Goal: Transaction & Acquisition: Purchase product/service

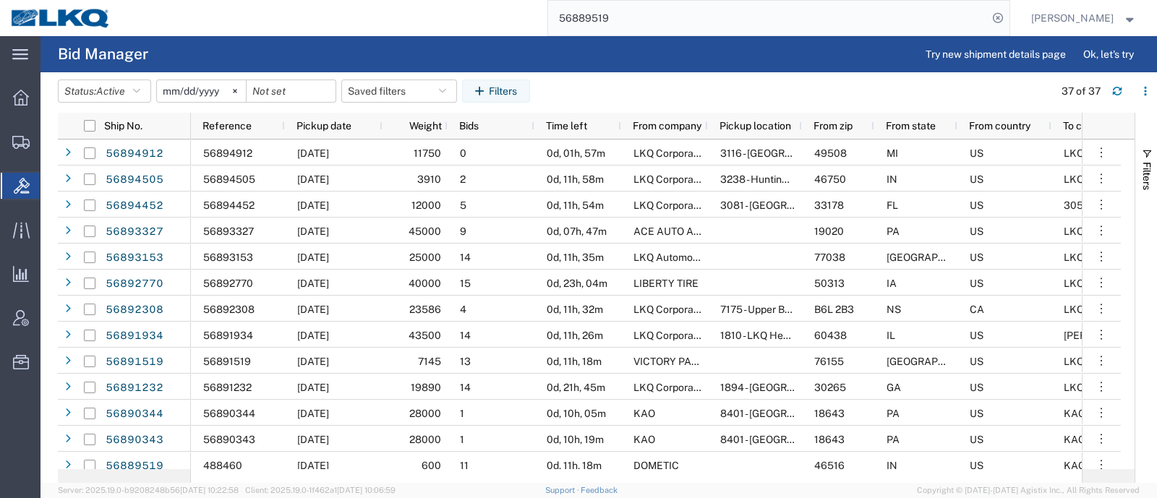
click at [1024, 85] on agx-table-filter-chips "Status: Active Active All Awaiting Confirmation Awarded Closed Expired Open Wit…" at bounding box center [552, 96] width 988 height 33
drag, startPoint x: 539, startPoint y: 20, endPoint x: 496, endPoint y: 22, distance: 43.5
click at [499, 21] on div "56889519" at bounding box center [565, 18] width 888 height 36
paste input "94505"
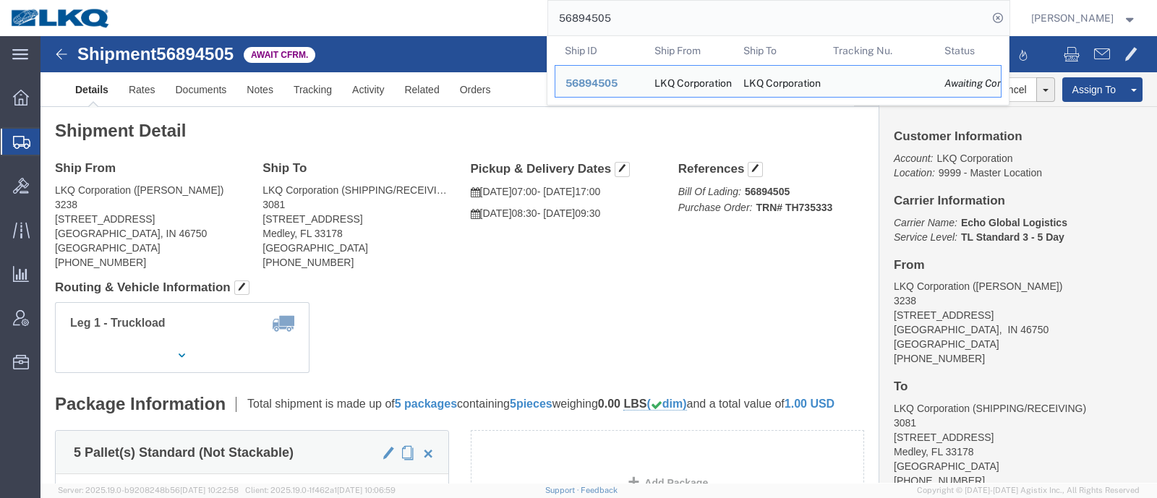
paste input "1934"
drag, startPoint x: 645, startPoint y: 20, endPoint x: 427, endPoint y: -6, distance: 219.8
click at [427, 0] on html "main_menu Created with Sketch. Collapse Menu Overview Shipments Shipment Manage…" at bounding box center [578, 249] width 1157 height 498
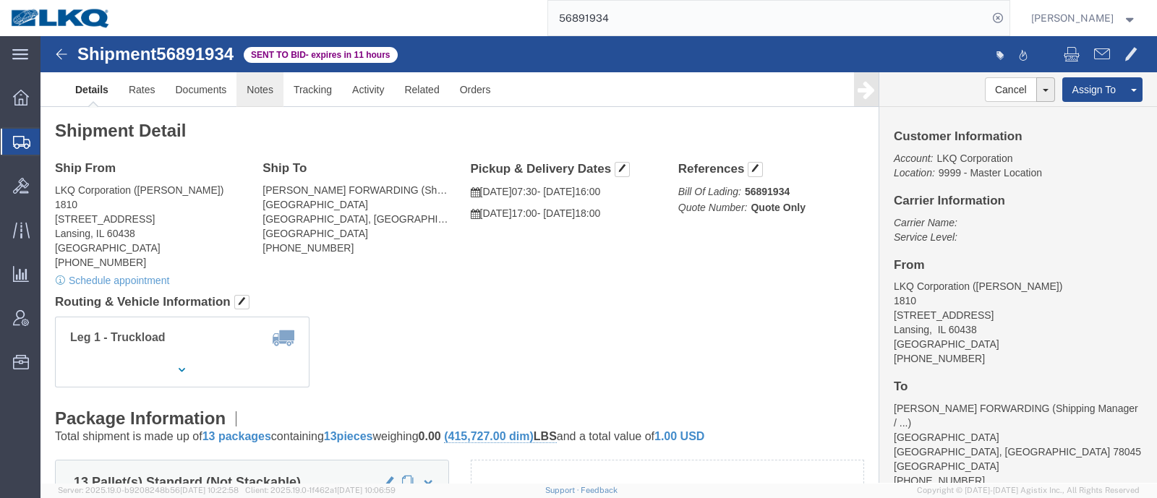
click link "Notes"
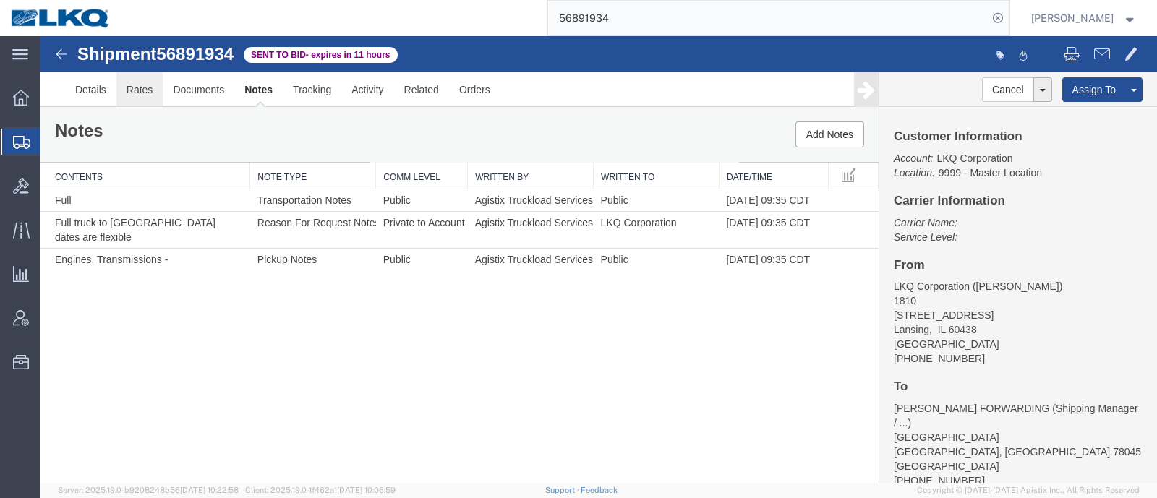
click at [147, 88] on link "Rates" at bounding box center [139, 89] width 47 height 35
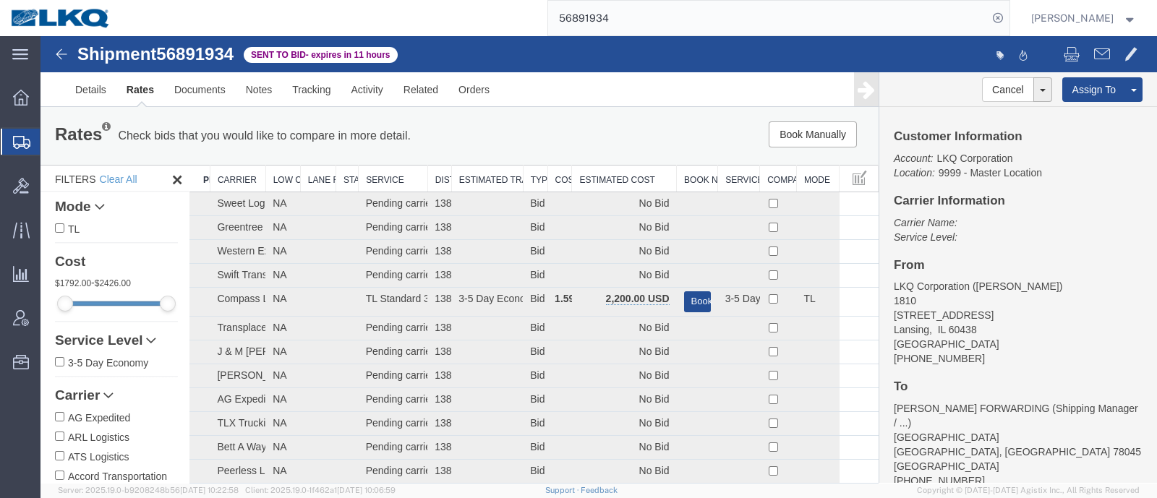
click at [614, 181] on th "Estimated Cost" at bounding box center [624, 179] width 105 height 27
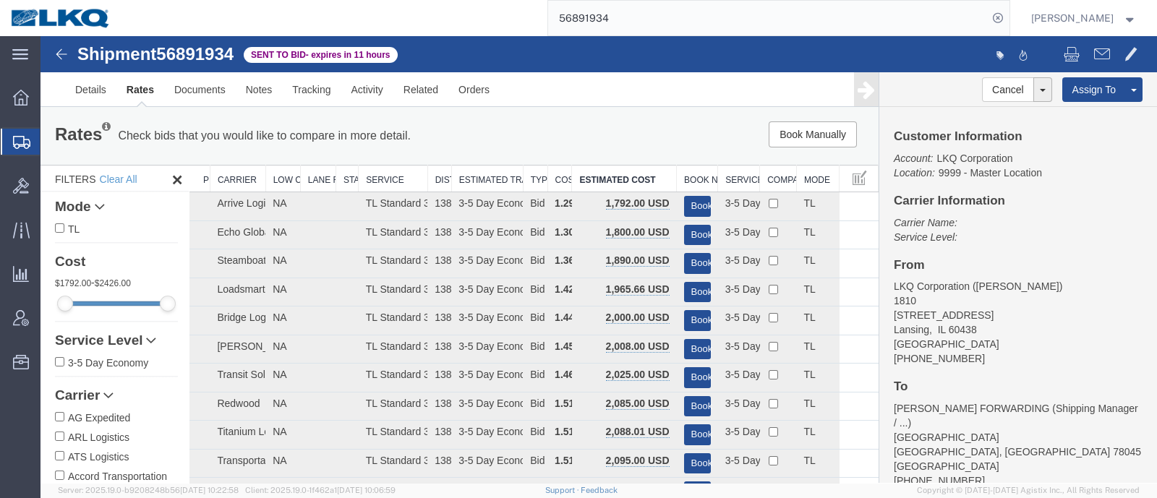
click at [1107, 182] on div "Customer Information Account: LKQ Corporation Location: 9999 - Master Location …" at bounding box center [1018, 295] width 278 height 376
click at [567, 91] on ul "Details Rates Documents Notes Tracking Activity Related Orders" at bounding box center [598, 89] width 1067 height 34
click at [528, 121] on div "Book Manually Pause Continue" at bounding box center [701, 134] width 346 height 26
click at [134, 99] on link "Rates" at bounding box center [140, 89] width 48 height 35
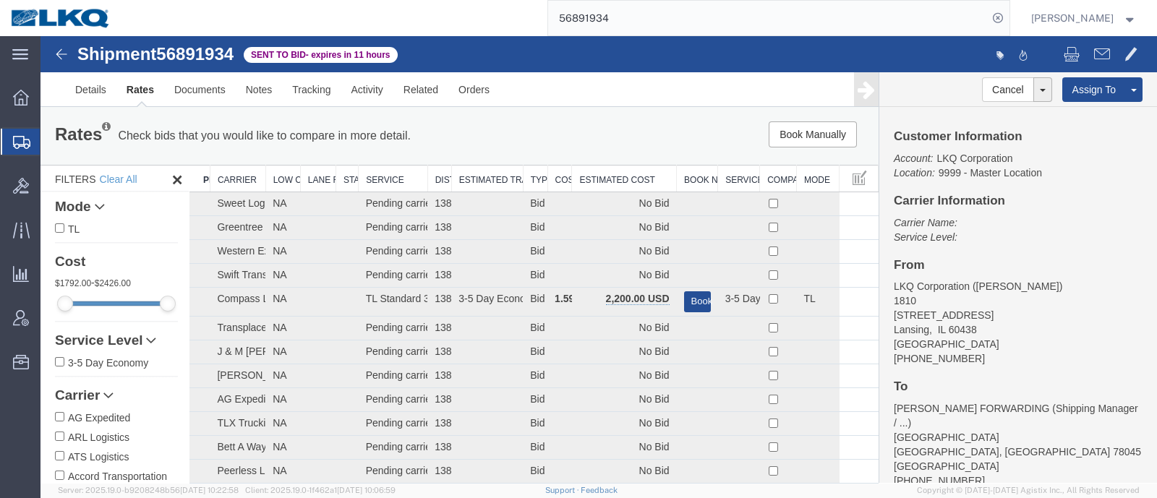
click at [611, 176] on th "Estimated Cost" at bounding box center [624, 179] width 105 height 27
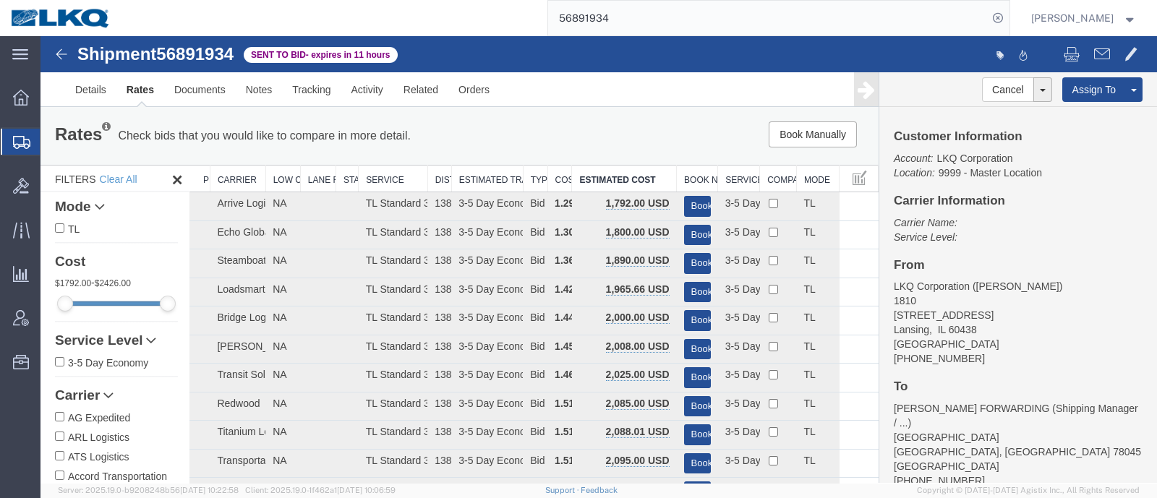
click at [528, 132] on div "Book Manually Pause Continue" at bounding box center [701, 134] width 346 height 26
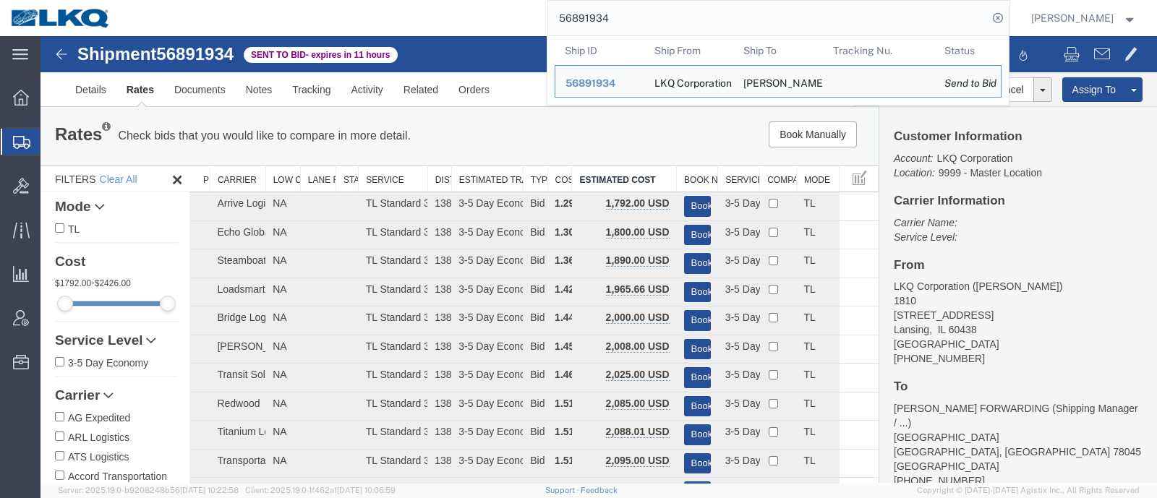
paste input "417"
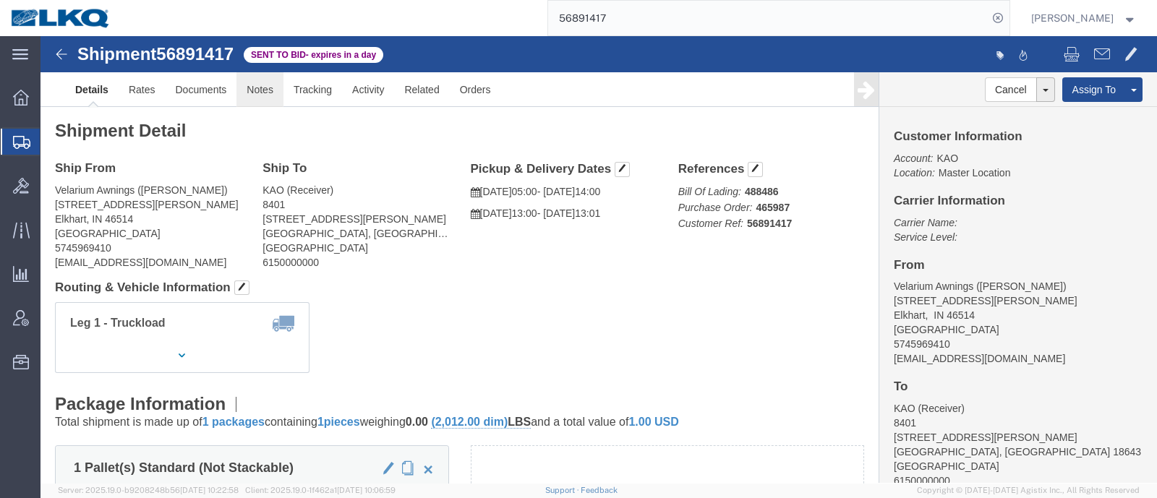
click link "Notes"
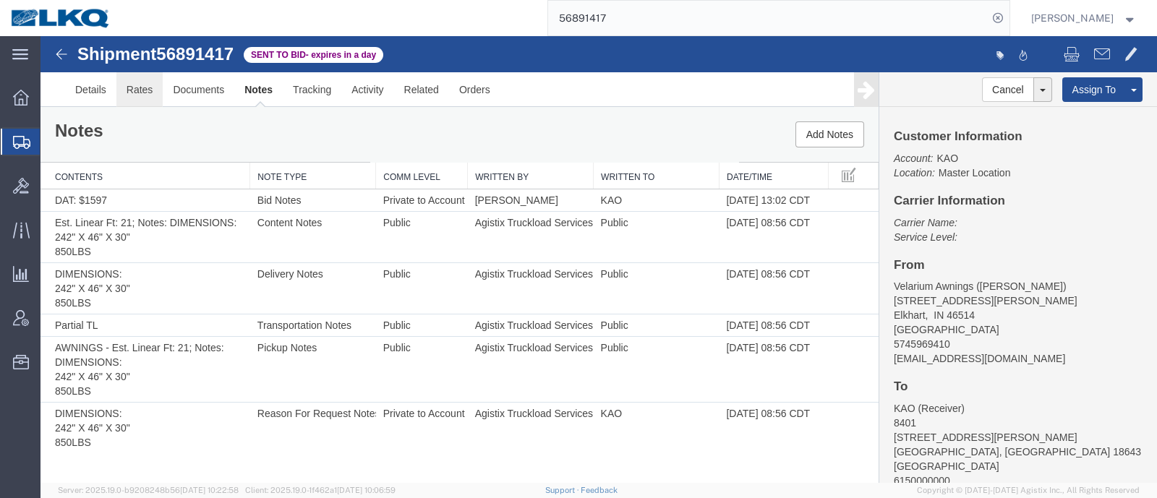
click at [153, 95] on link "Rates" at bounding box center [139, 89] width 47 height 35
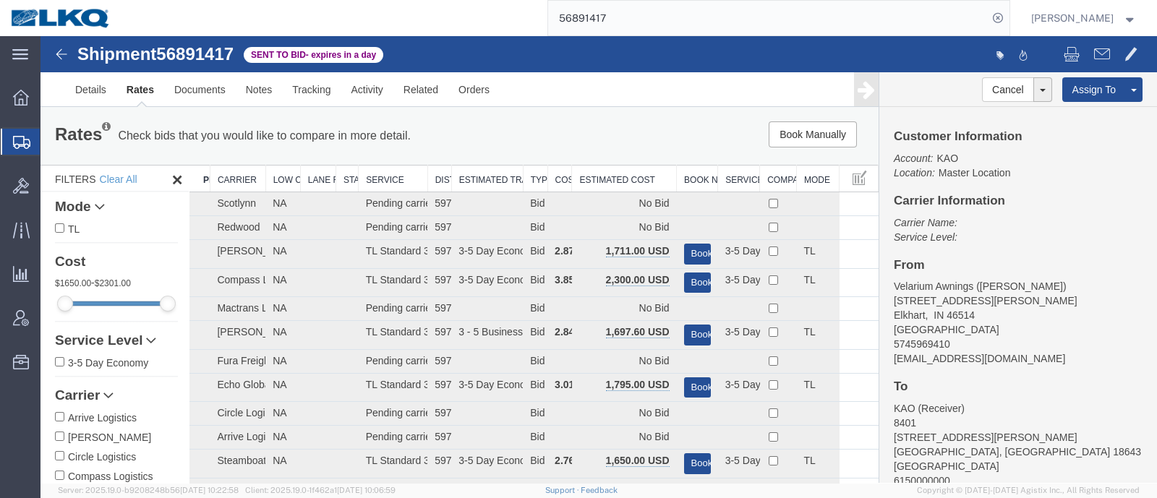
click at [495, 139] on div "Rates Check bids that you would like to compare in more detail. Compare Filter" at bounding box center [286, 135] width 484 height 29
click at [596, 171] on th "Estimated Cost" at bounding box center [624, 179] width 105 height 27
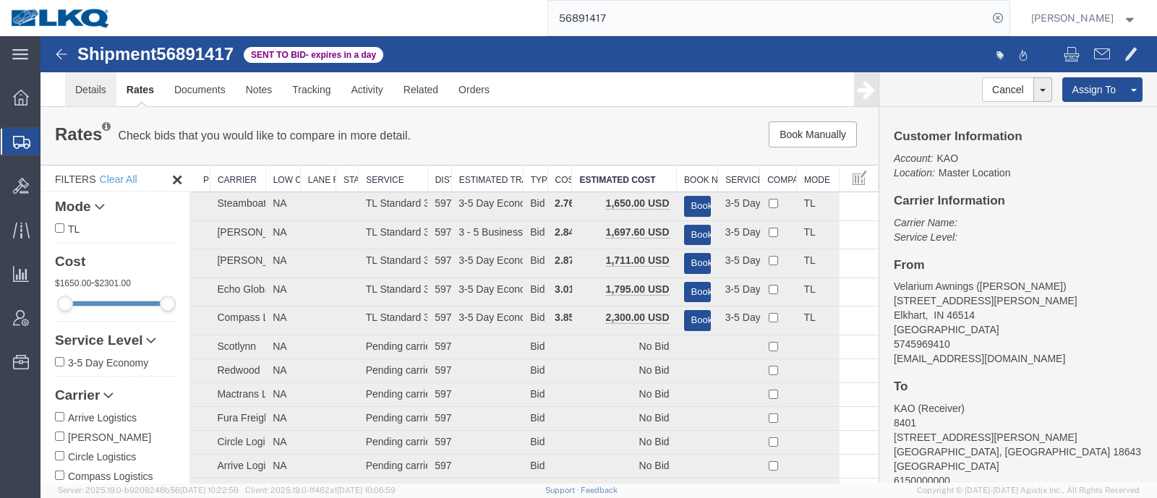
click at [85, 85] on link "Details" at bounding box center [90, 89] width 51 height 35
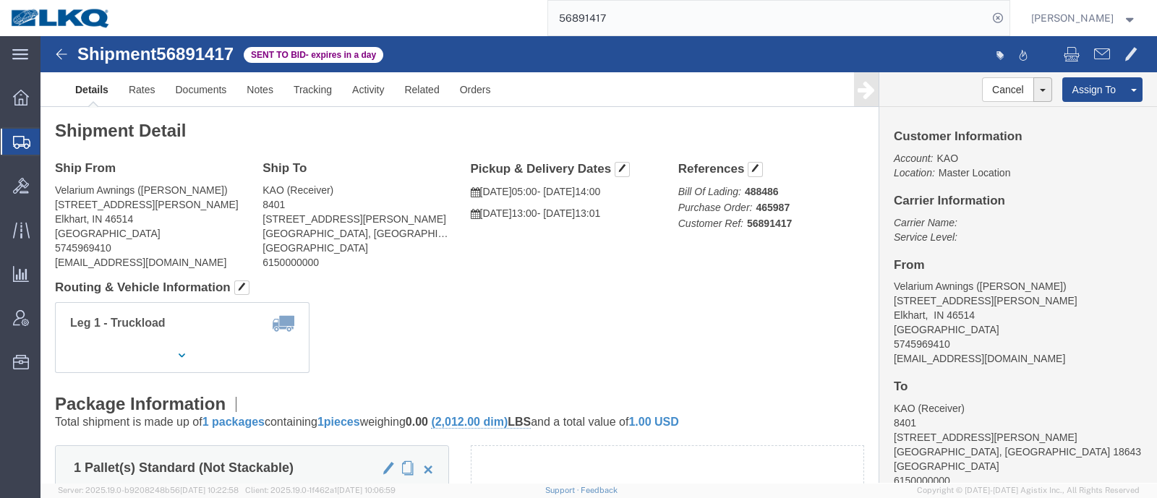
click address "KAO (Receiver) 8401 68 Slocum Ave Exeter, PA 18643 United States 6150000000"
click link "Rates"
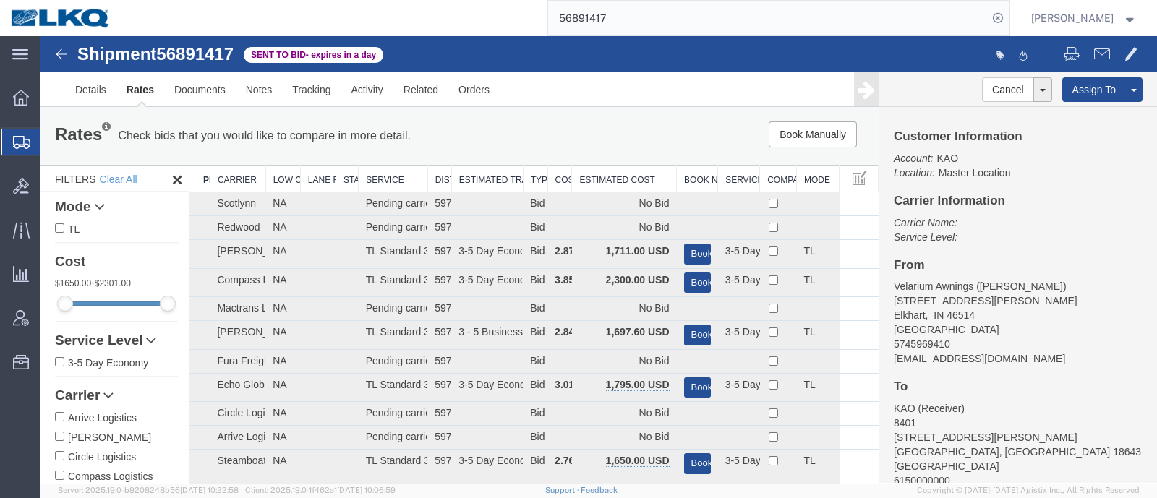
click at [611, 171] on th "Estimated Cost" at bounding box center [624, 179] width 105 height 27
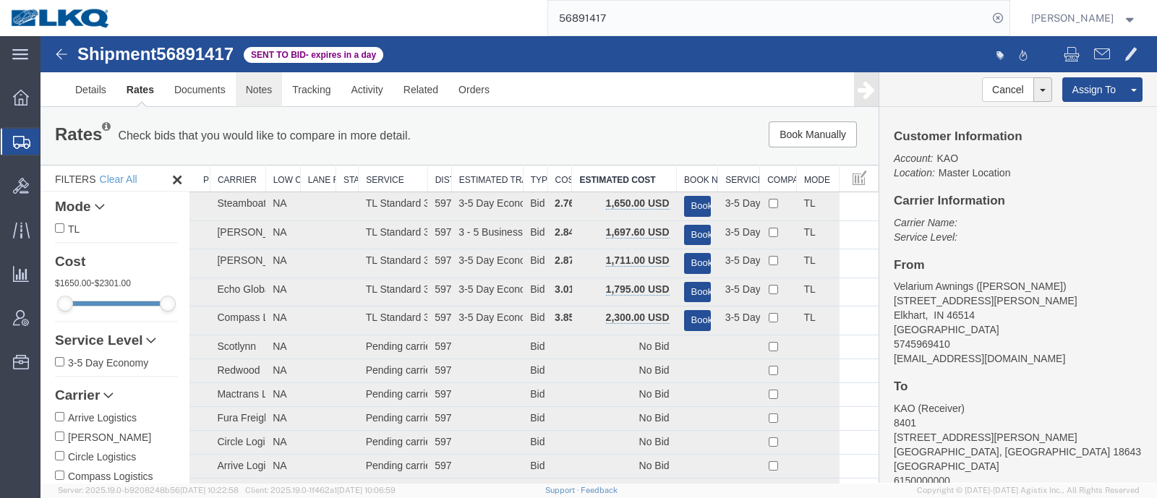
click at [268, 97] on link "Notes" at bounding box center [259, 89] width 47 height 35
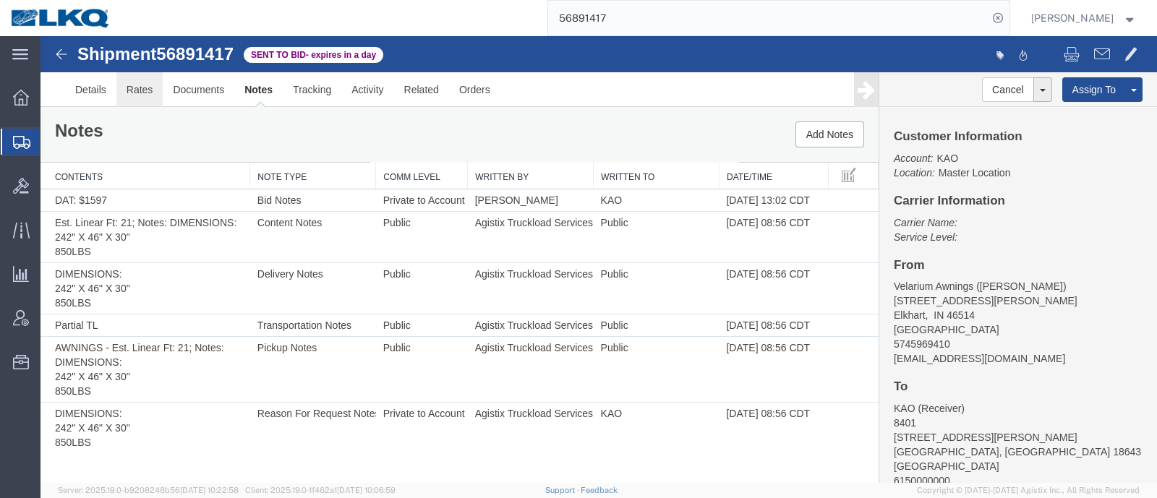
click at [134, 95] on link "Rates" at bounding box center [139, 89] width 47 height 35
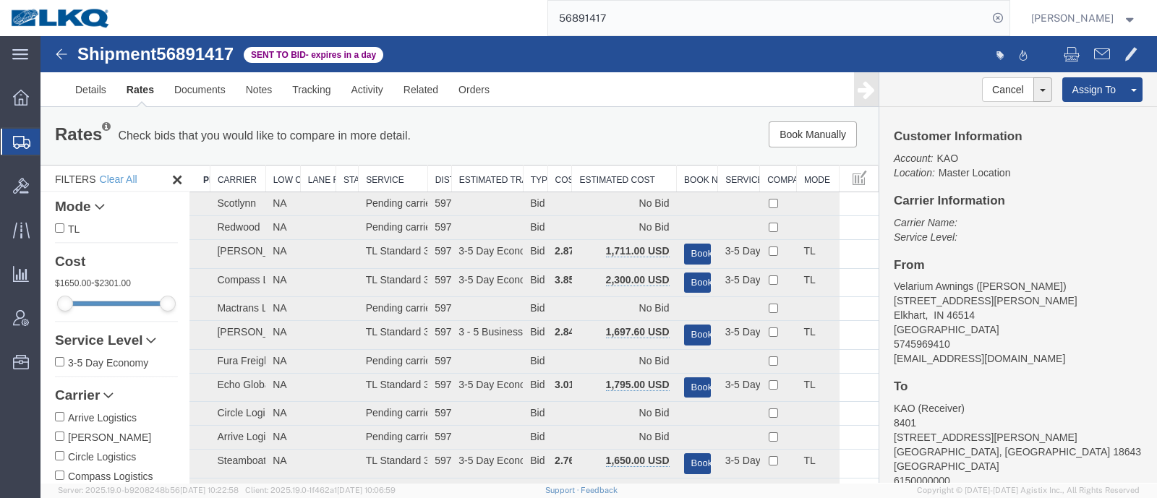
click at [606, 181] on th "Estimated Cost" at bounding box center [624, 179] width 105 height 27
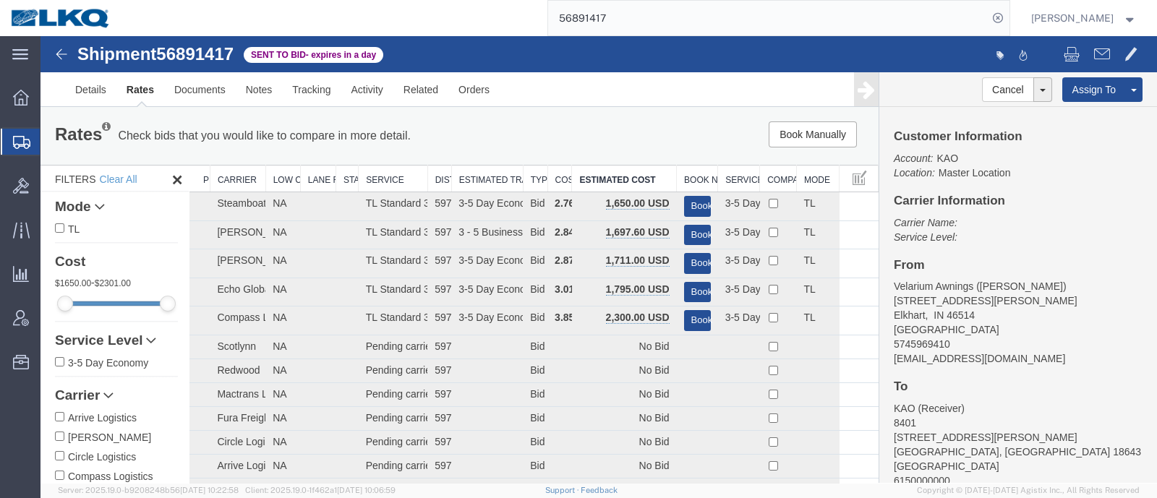
click at [601, 153] on div "Rates Check bids that you would like to compare in more detail. Compare Filter …" at bounding box center [459, 136] width 838 height 58
click at [1055, 200] on h4 "Carrier Information" at bounding box center [1017, 201] width 249 height 14
drag, startPoint x: 690, startPoint y: 20, endPoint x: 463, endPoint y: 33, distance: 226.6
click at [470, 30] on div "56891417" at bounding box center [565, 18] width 888 height 36
paste input "792998"
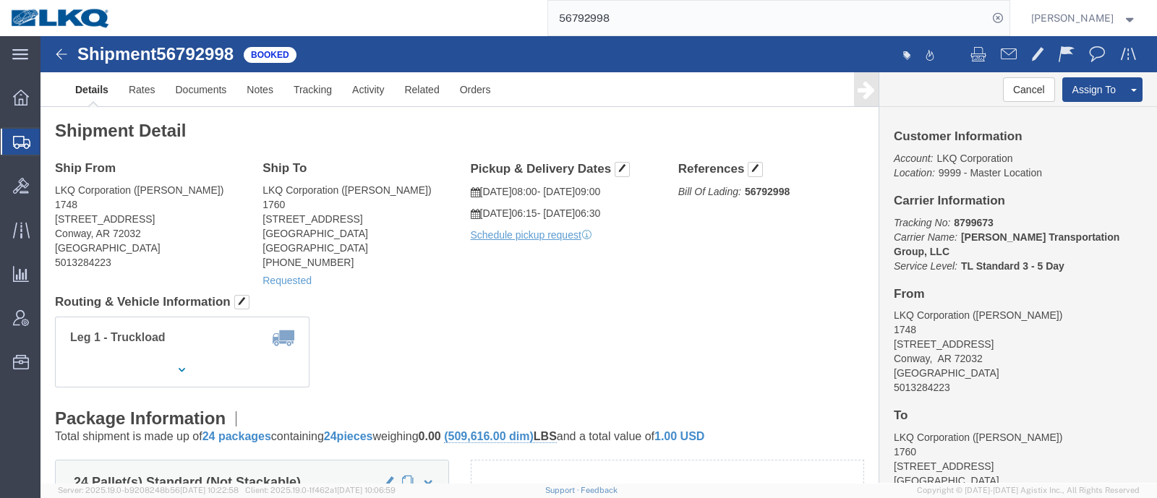
drag, startPoint x: 570, startPoint y: 286, endPoint x: 552, endPoint y: 285, distance: 17.4
click div "Leg 1 - Truckload Vehicle 1: Standard Dry Van (53 Feet) Number of trucks: 1"
click link "Notes"
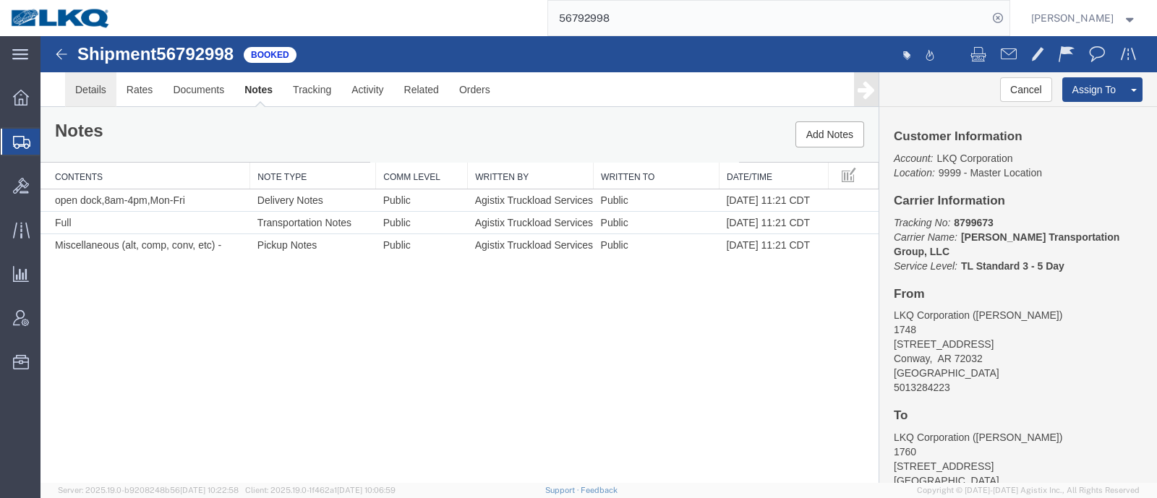
click at [90, 88] on link "Details" at bounding box center [90, 89] width 51 height 35
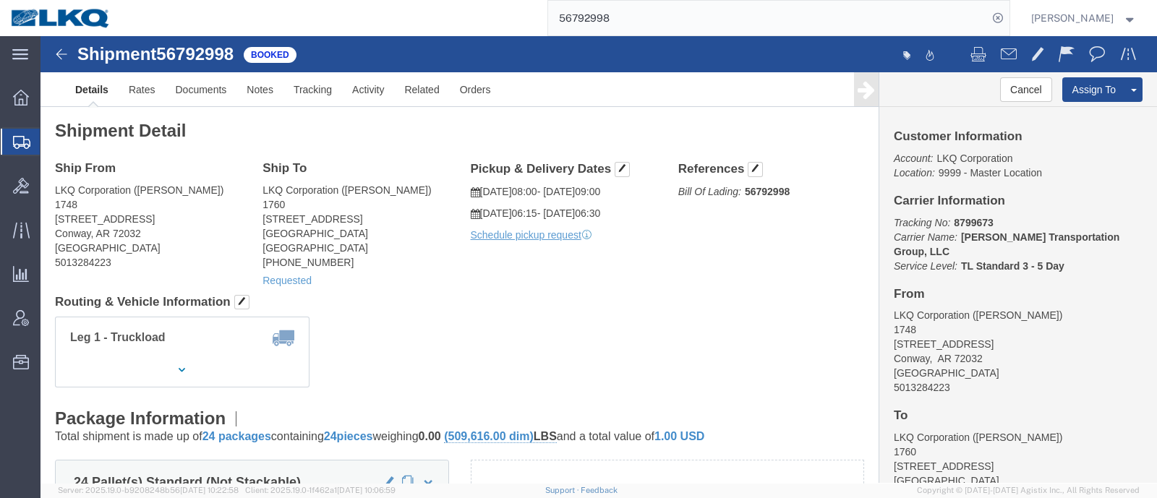
drag, startPoint x: 386, startPoint y: 265, endPoint x: 322, endPoint y: 231, distance: 72.5
click h4 "Routing & Vehicle Information"
drag, startPoint x: 673, startPoint y: 28, endPoint x: 473, endPoint y: 25, distance: 199.6
click at [473, 25] on div "56792998" at bounding box center [565, 18] width 888 height 36
paste input "891417"
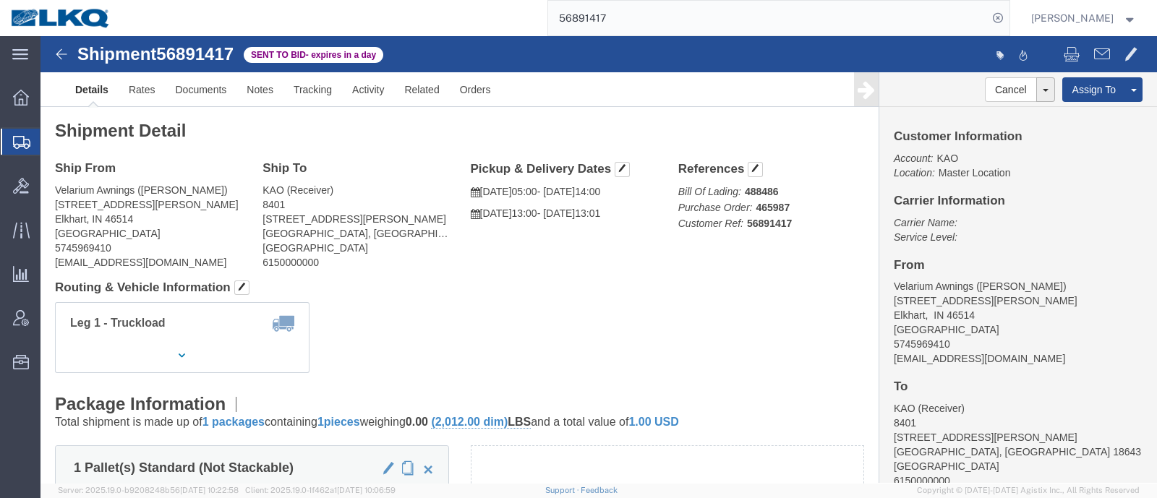
click div "Shipment Detail Ship From Velarium Awnings (Matthew Herbes) 2525 John Weaver PK…"
click link "Rates"
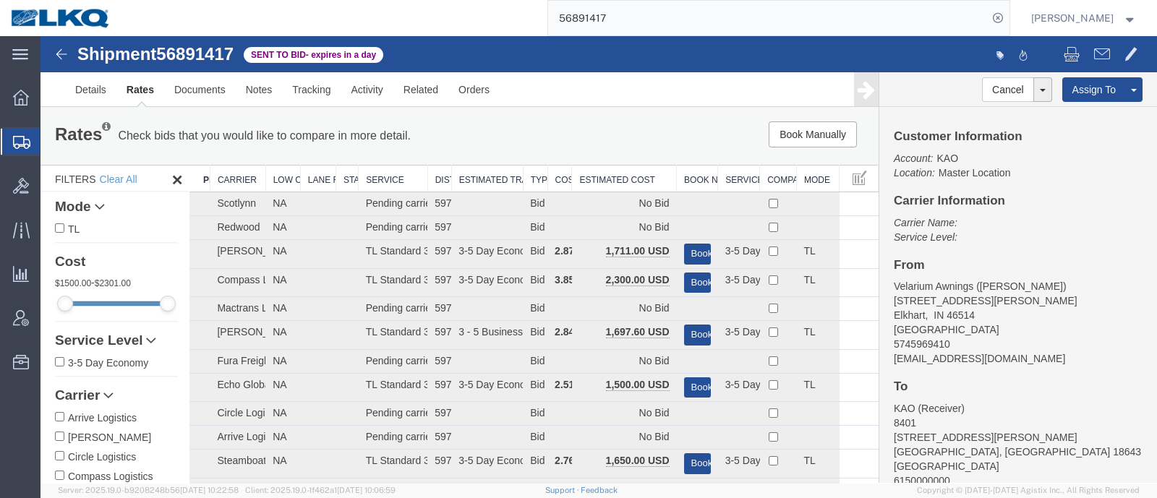
click at [567, 150] on div "Rates Check bids that you would like to compare in more detail. Compare Filter …" at bounding box center [459, 135] width 831 height 29
click at [587, 173] on th "Estimated Cost" at bounding box center [624, 179] width 105 height 27
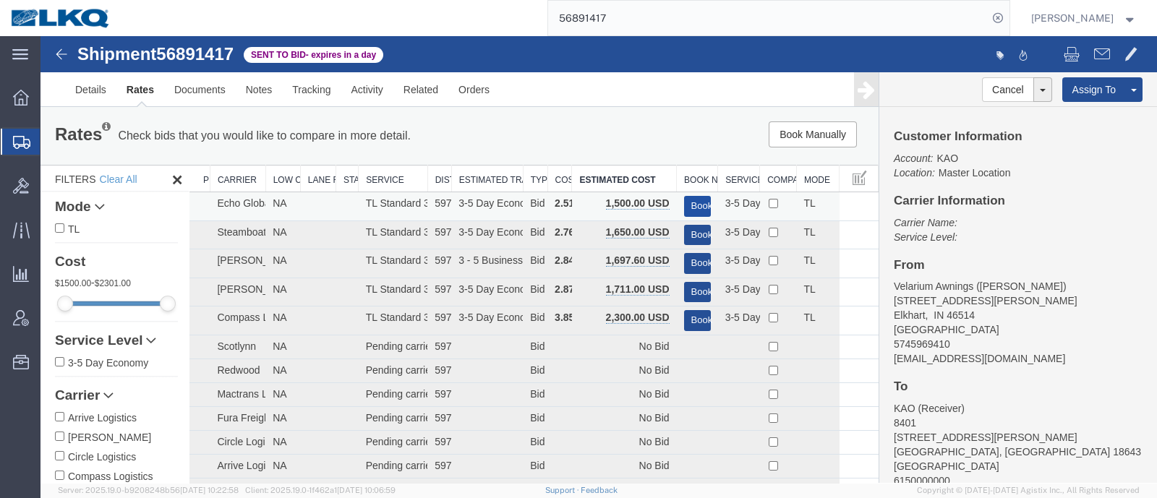
click at [694, 201] on button "Book" at bounding box center [697, 206] width 27 height 21
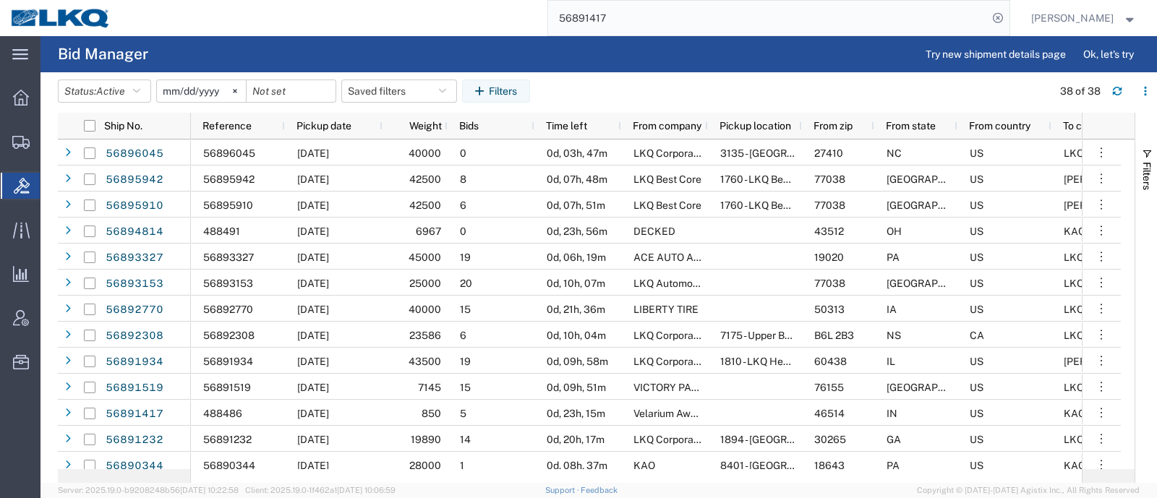
click at [611, 93] on agx-table-filter-chips "Status: Active Active All Awaiting Confirmation Awarded Closed Expired Open Wit…" at bounding box center [551, 96] width 987 height 33
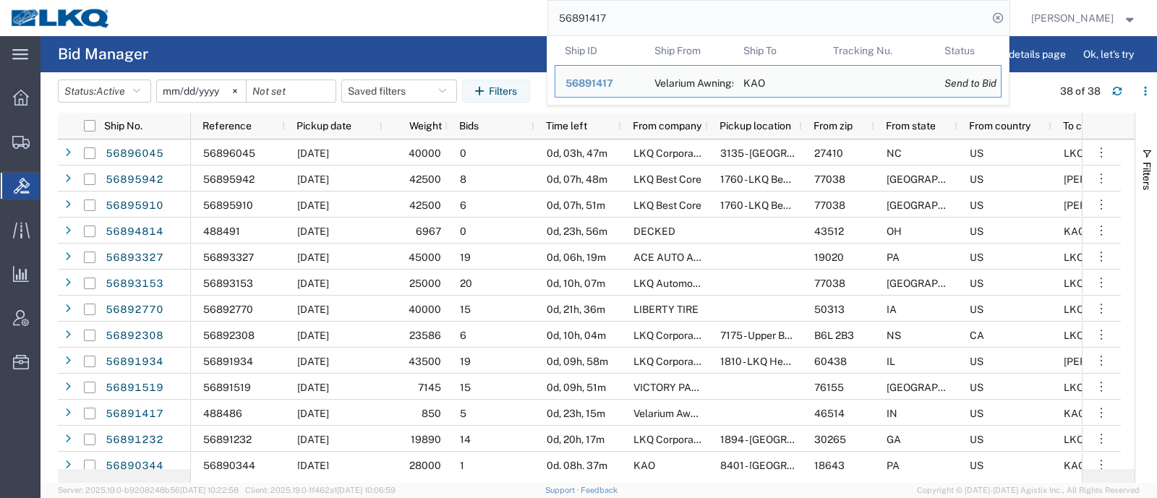
drag, startPoint x: 659, startPoint y: 27, endPoint x: 567, endPoint y: 23, distance: 91.9
click at [582, 23] on input "56891417" at bounding box center [768, 18] width 440 height 35
paste input "56878438"
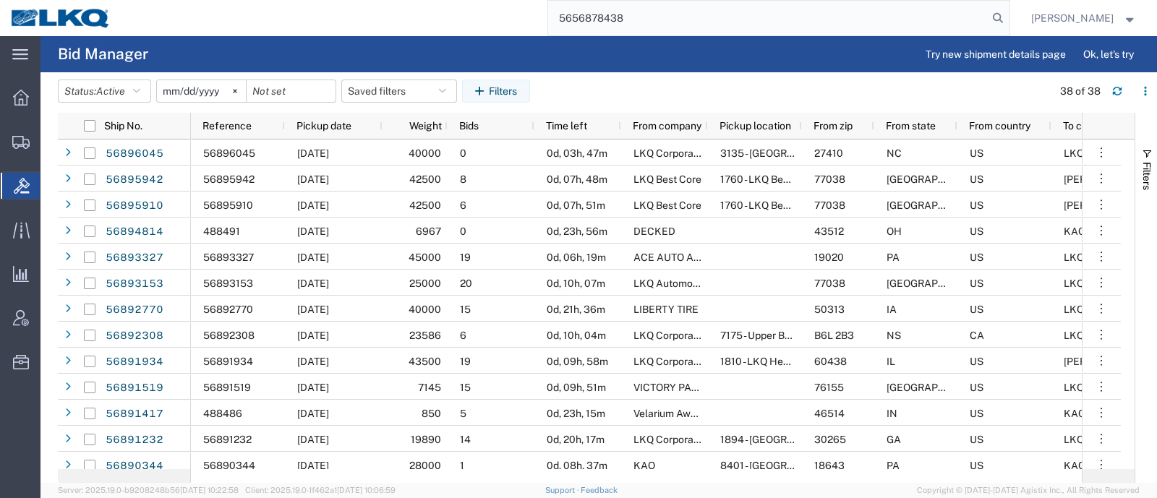
click at [604, 20] on input "5656878438" at bounding box center [768, 18] width 440 height 35
paste input "search"
type input "56878438"
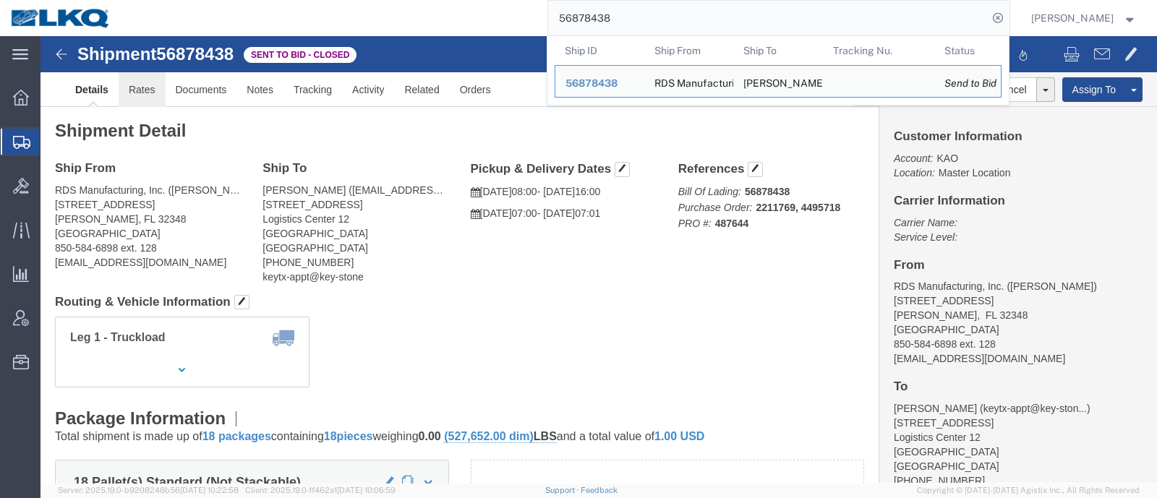
click link "Rates"
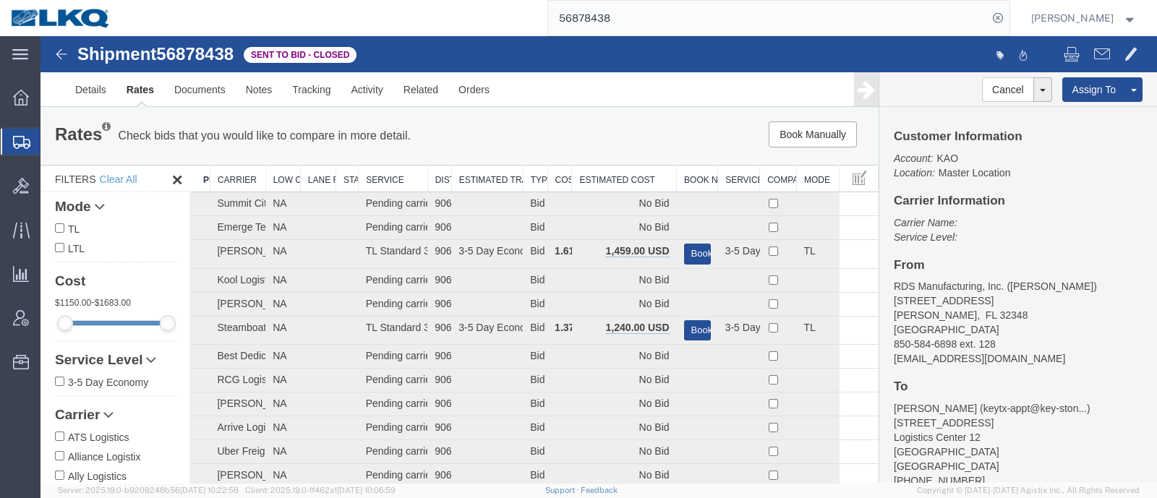
click at [605, 147] on div "Rates Check bids that you would like to compare in more detail. Compare Filter …" at bounding box center [459, 135] width 831 height 29
click at [601, 179] on th "Estimated Cost" at bounding box center [624, 179] width 105 height 27
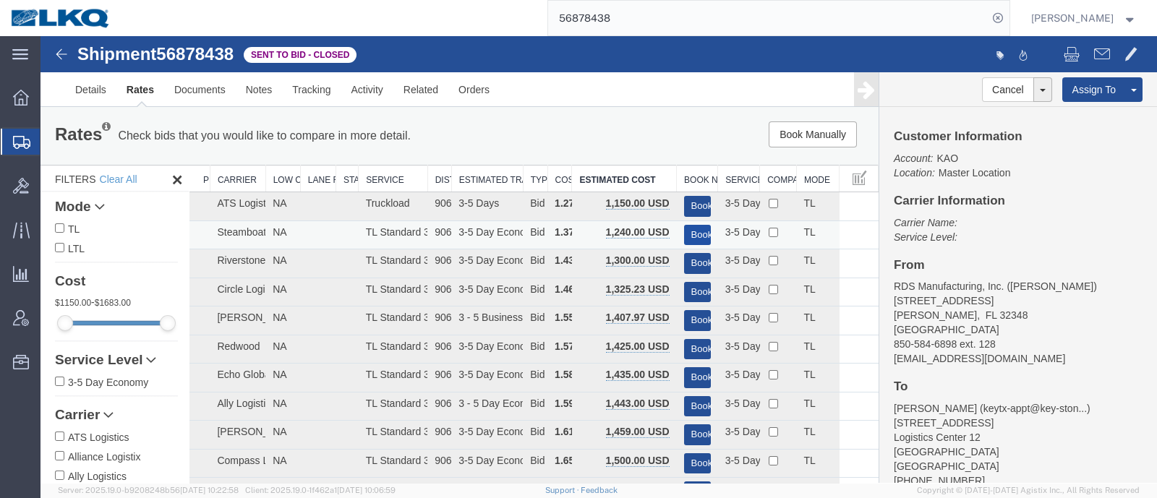
click at [688, 230] on button "Book" at bounding box center [697, 235] width 27 height 21
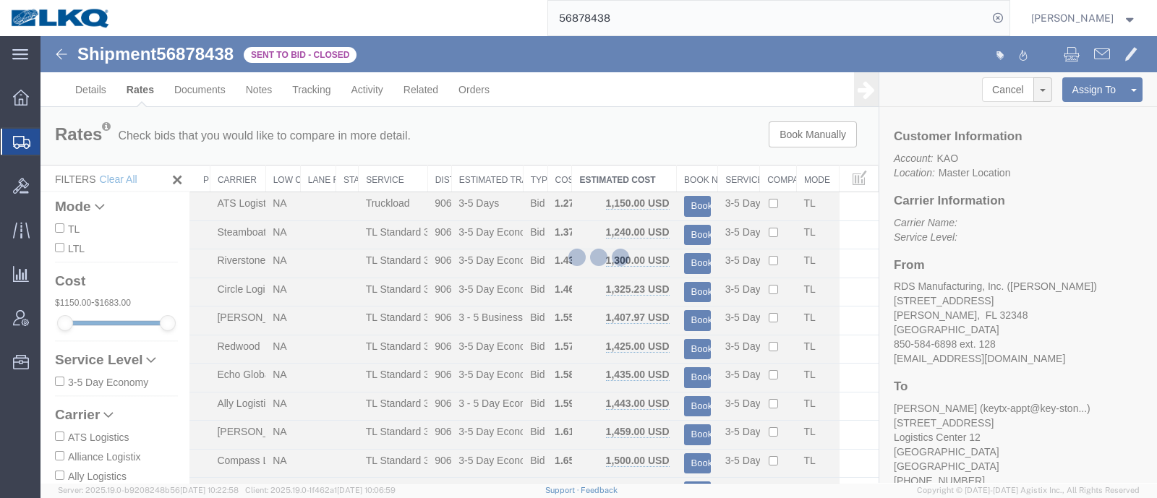
click at [583, 136] on div at bounding box center [598, 259] width 1116 height 447
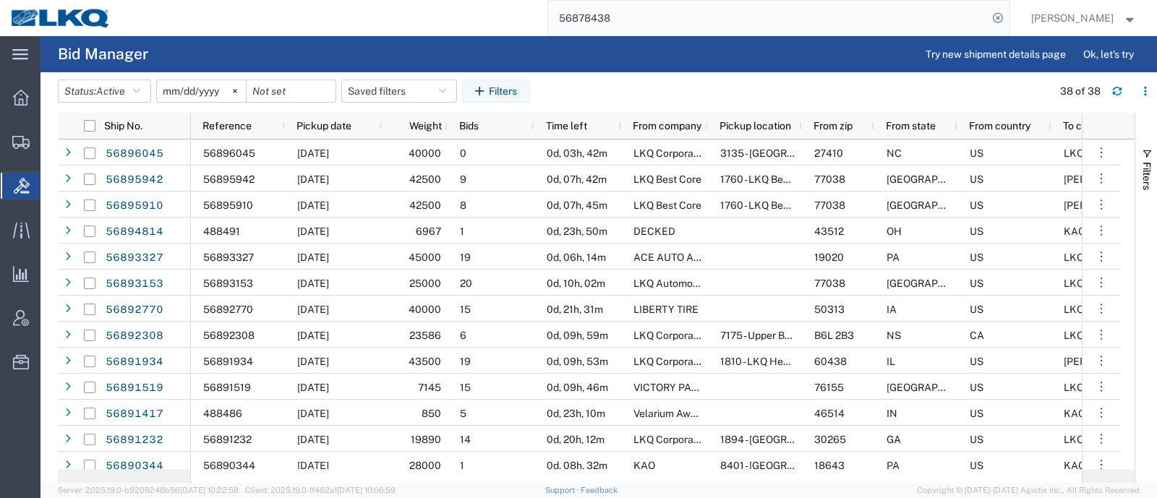
click at [581, 91] on agx-table-filter-chips "Status: Active Active All Awaiting Confirmation Awarded Closed Expired Open Wit…" at bounding box center [551, 96] width 987 height 33
click at [662, 10] on input "56878438" at bounding box center [768, 18] width 440 height 35
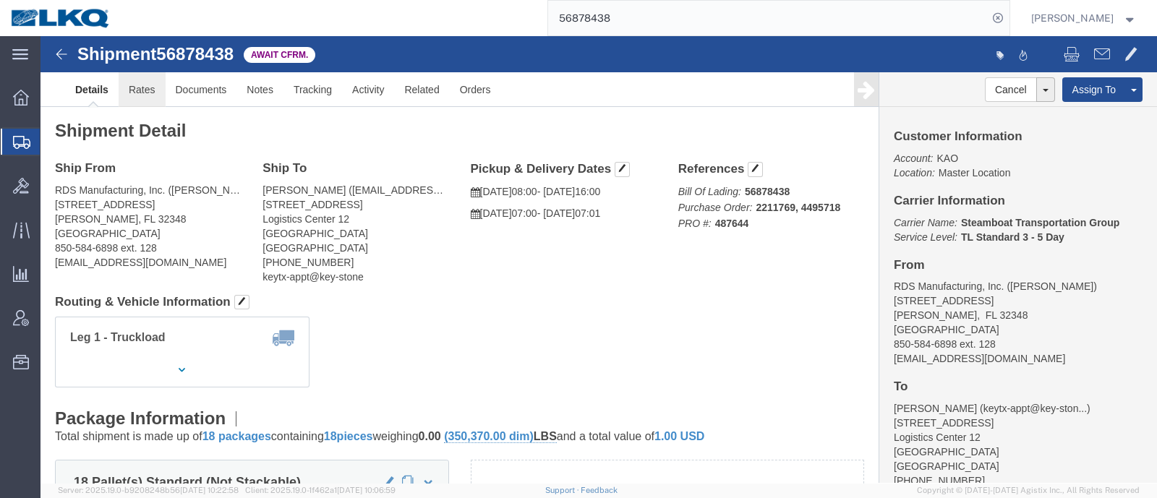
click link "Rates"
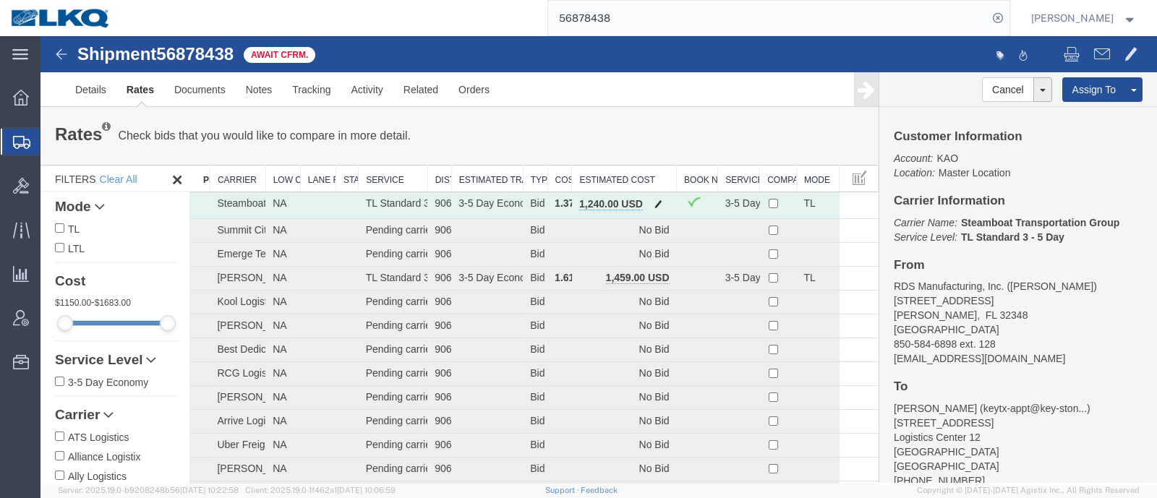
click at [657, 200] on button "button" at bounding box center [658, 205] width 20 height 19
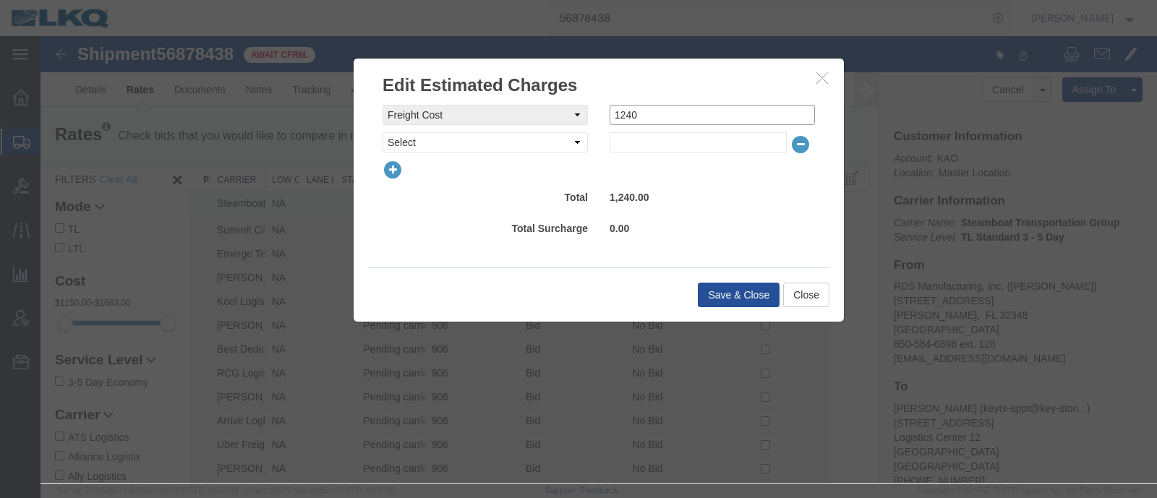
click at [651, 117] on input "1240" at bounding box center [711, 115] width 205 height 20
type input "1225"
click at [725, 294] on button "Save & Close" at bounding box center [739, 295] width 82 height 25
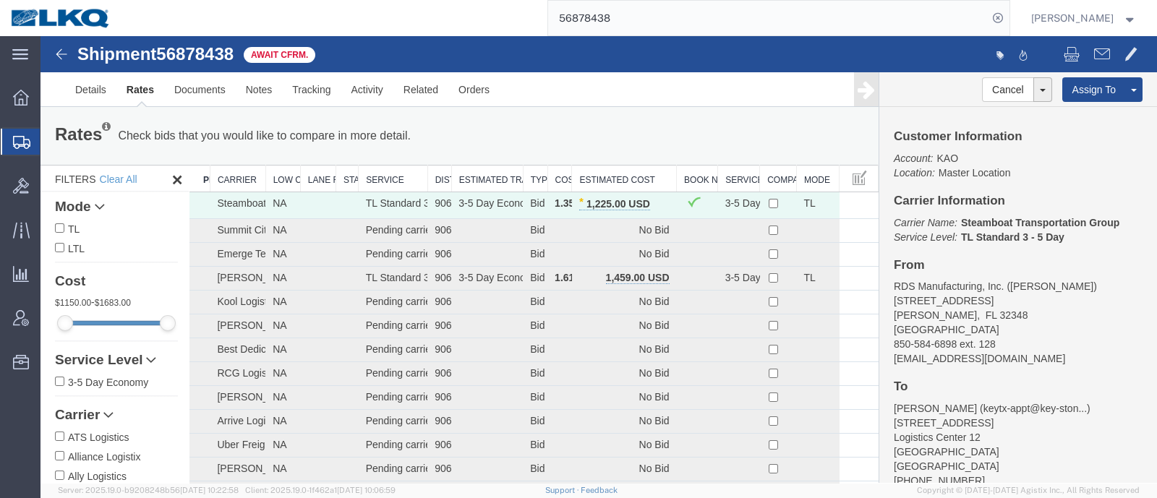
paste input "89537"
drag, startPoint x: 604, startPoint y: 20, endPoint x: 544, endPoint y: 20, distance: 59.3
click at [547, 20] on div "56878438" at bounding box center [565, 18] width 888 height 36
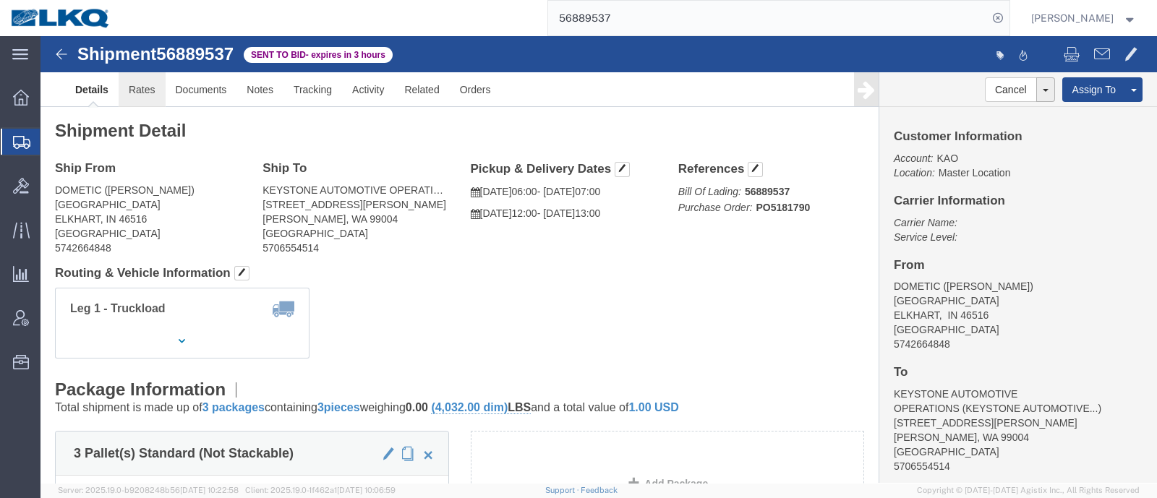
click link "Rates"
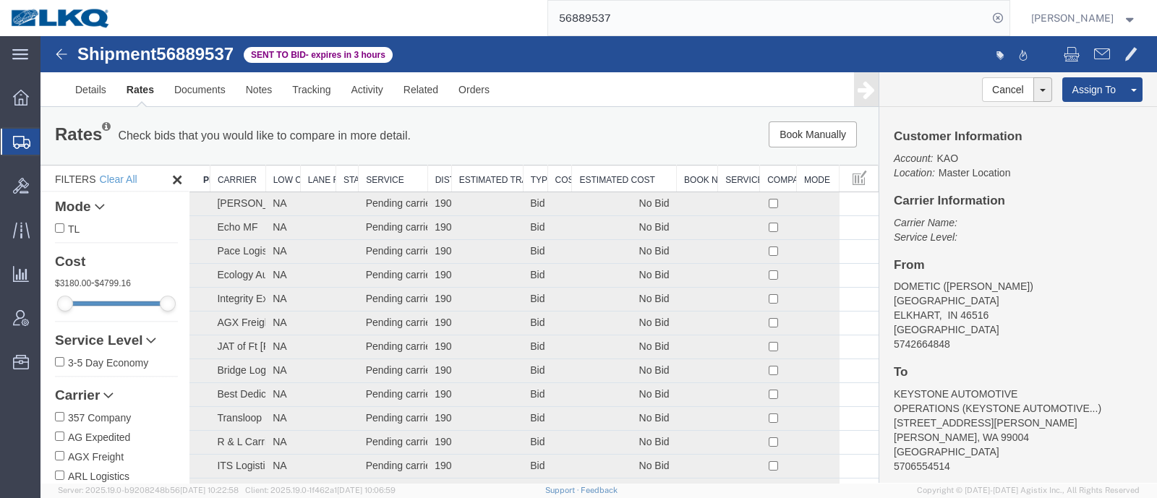
click at [658, 184] on th "Estimated Cost" at bounding box center [624, 179] width 105 height 27
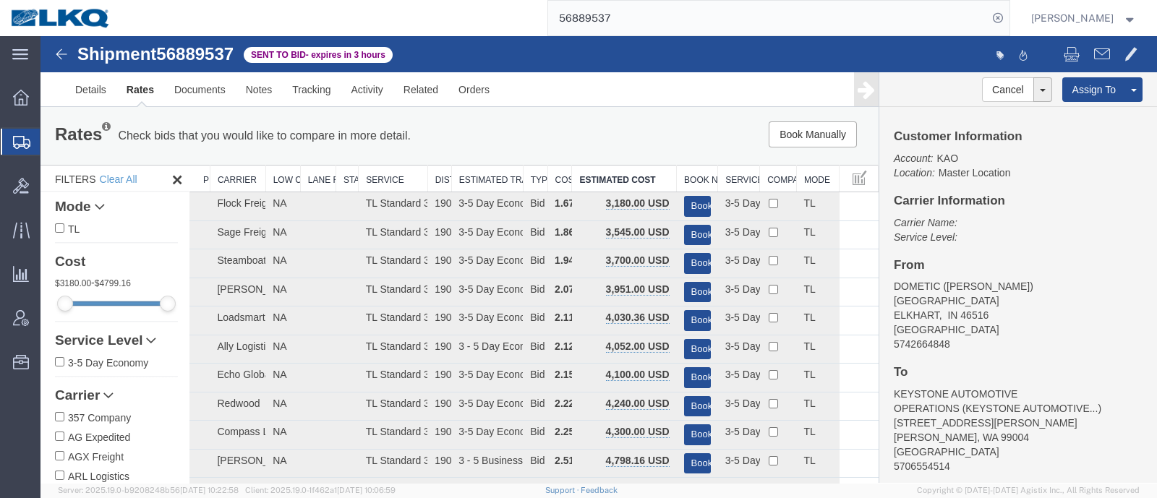
click at [1115, 220] on p "Carrier Name: Service Level:" at bounding box center [1017, 229] width 249 height 29
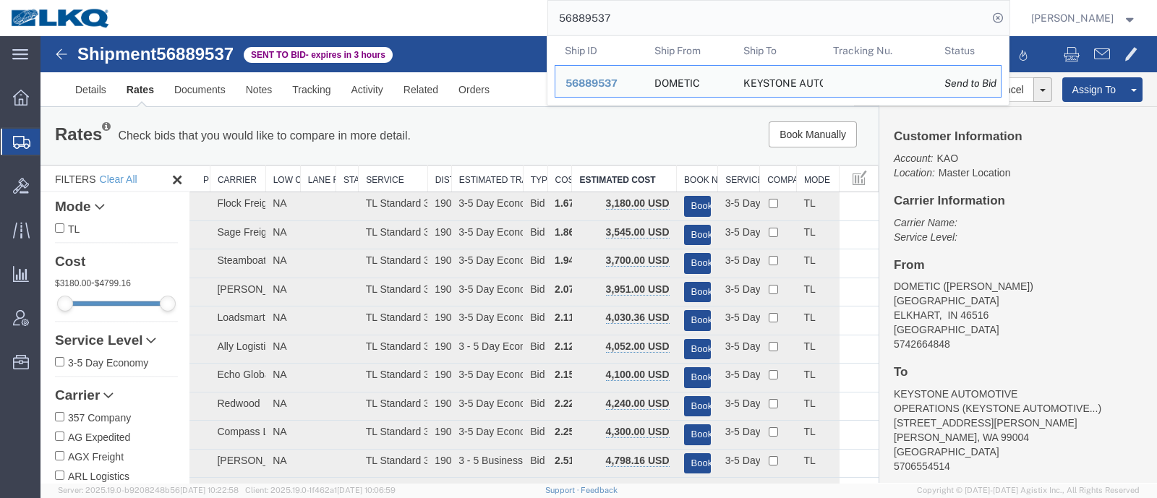
paste input "1468"
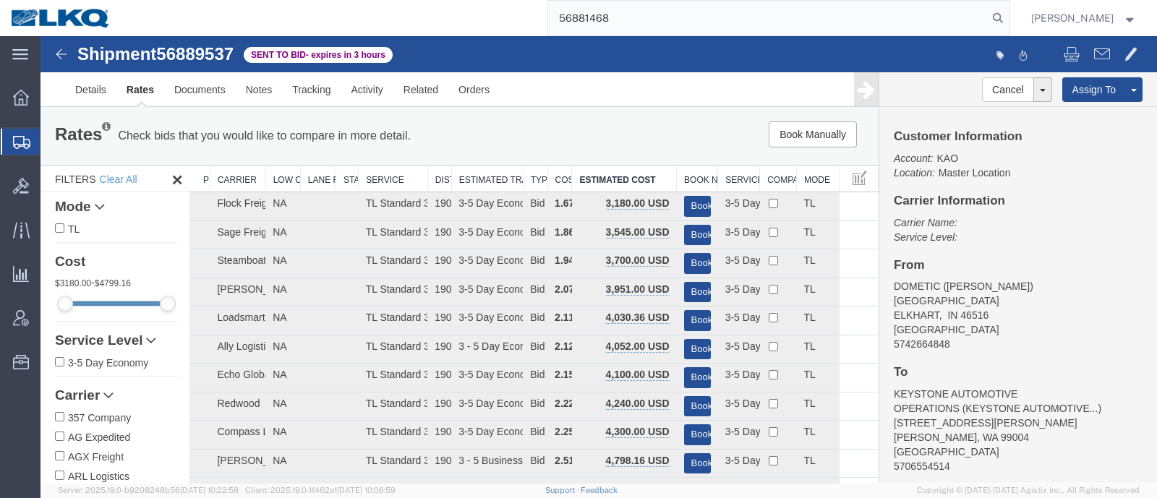
type input "56881468"
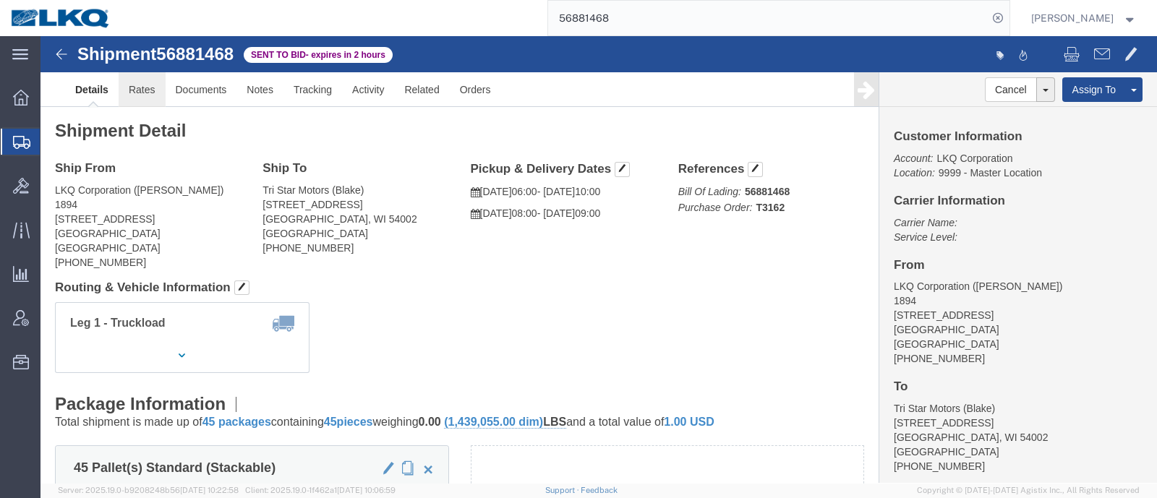
click link "Rates"
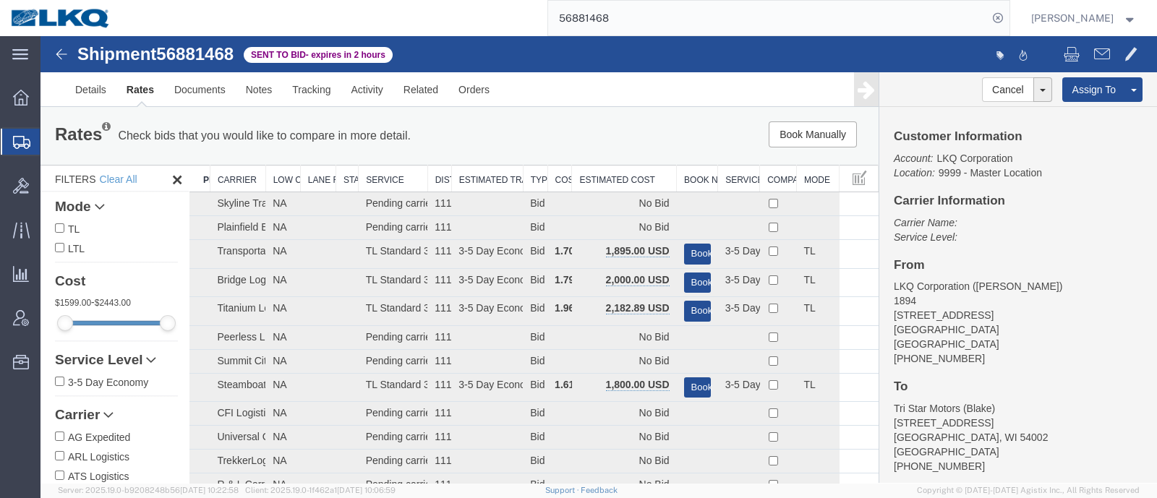
click at [535, 119] on div "Rates Check bids that you would like to compare in more detail. Compare Filter …" at bounding box center [459, 136] width 838 height 58
click at [610, 170] on th "Estimated Cost" at bounding box center [624, 179] width 105 height 27
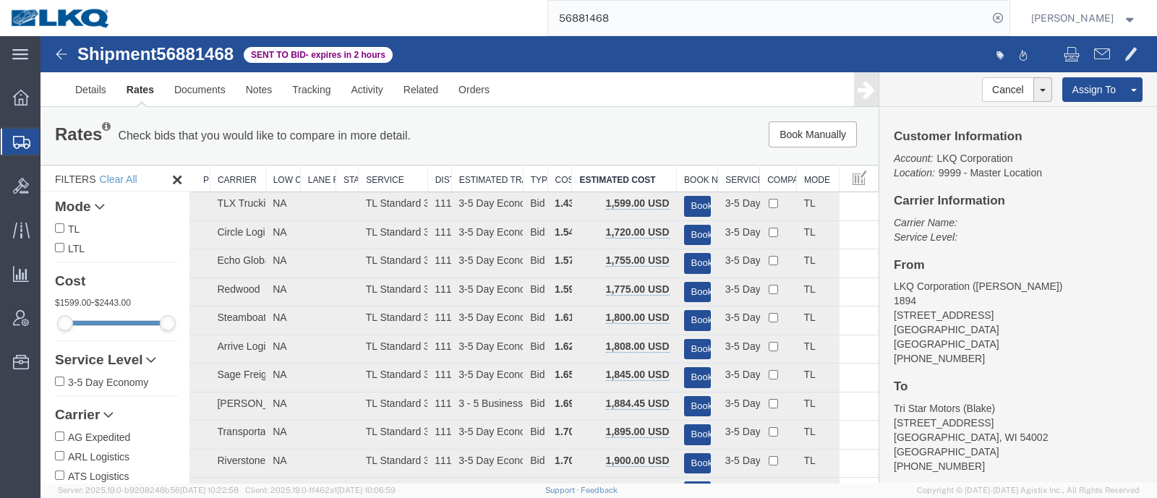
click at [607, 134] on div "Book Manually Pause Continue" at bounding box center [701, 134] width 346 height 26
click at [701, 232] on button "Book" at bounding box center [697, 235] width 27 height 21
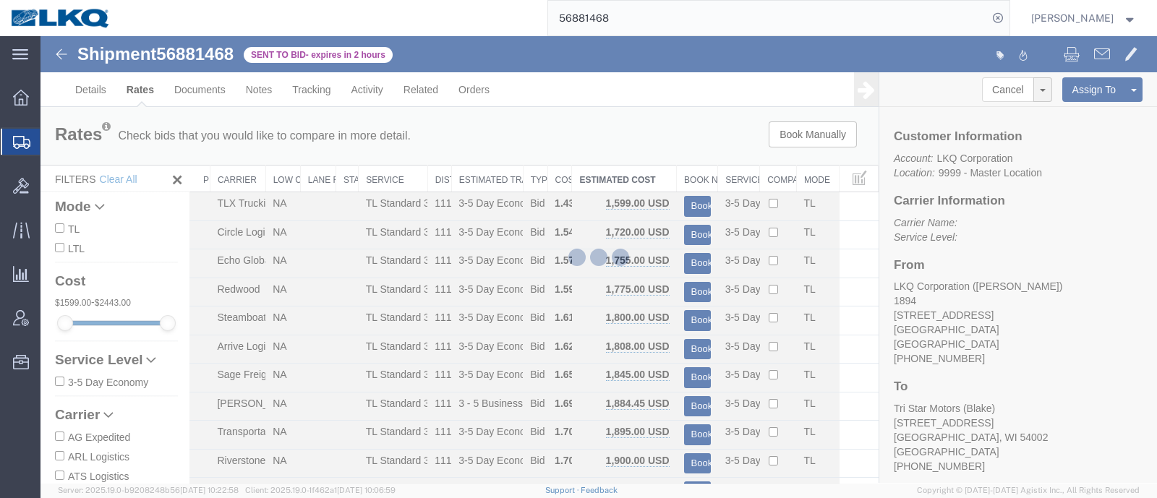
click at [646, 138] on div at bounding box center [598, 259] width 1116 height 447
click at [680, 127] on div at bounding box center [598, 259] width 1116 height 447
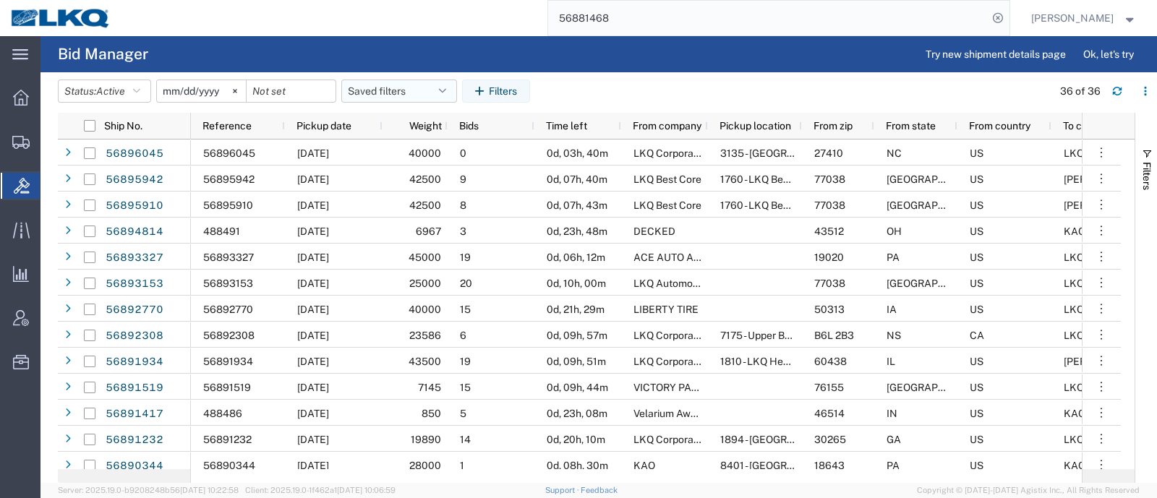
click at [387, 93] on button "Saved filters" at bounding box center [399, 91] width 116 height 23
drag, startPoint x: 395, startPoint y: 149, endPoint x: 474, endPoint y: 117, distance: 85.0
click at [400, 147] on span "Bid Board" at bounding box center [437, 154] width 189 height 27
type input "2024-12-01"
type input "2025-12-31"
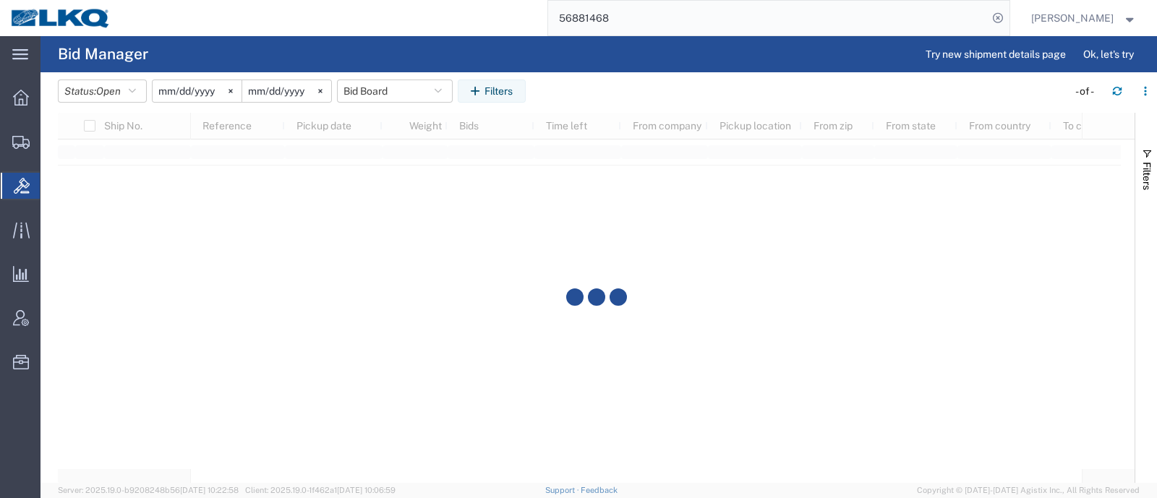
click at [604, 95] on agx-table-filter-chips "Status: Open Active All Awaiting Confirmation Awarded Closed Expired Open Withd…" at bounding box center [559, 96] width 1002 height 33
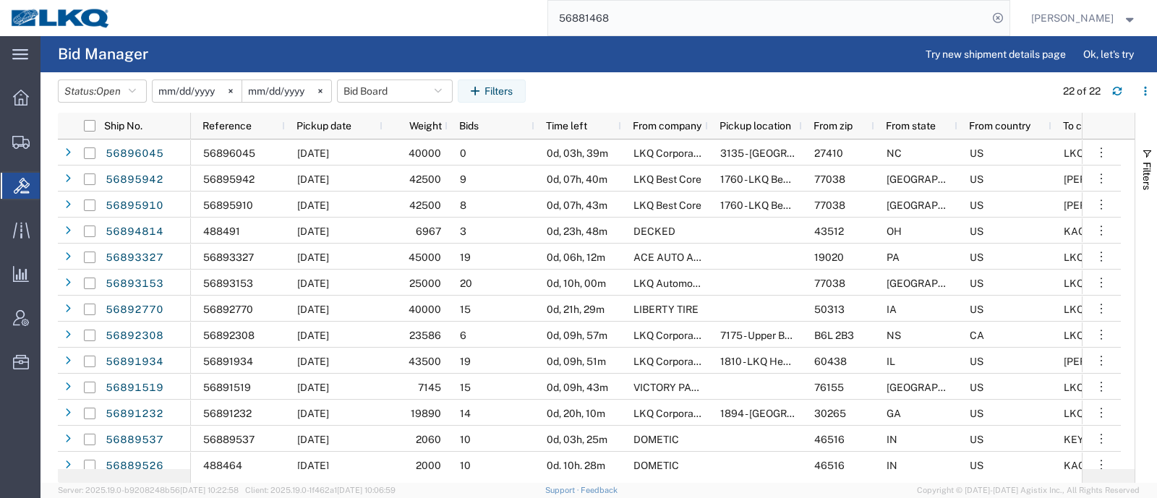
click at [666, 9] on input "56881468" at bounding box center [768, 18] width 440 height 35
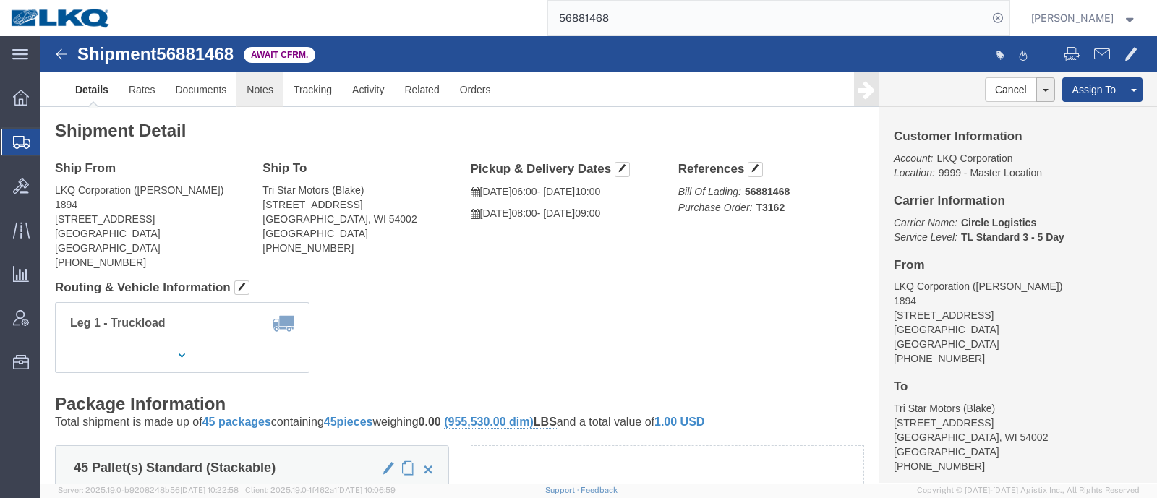
click link "Notes"
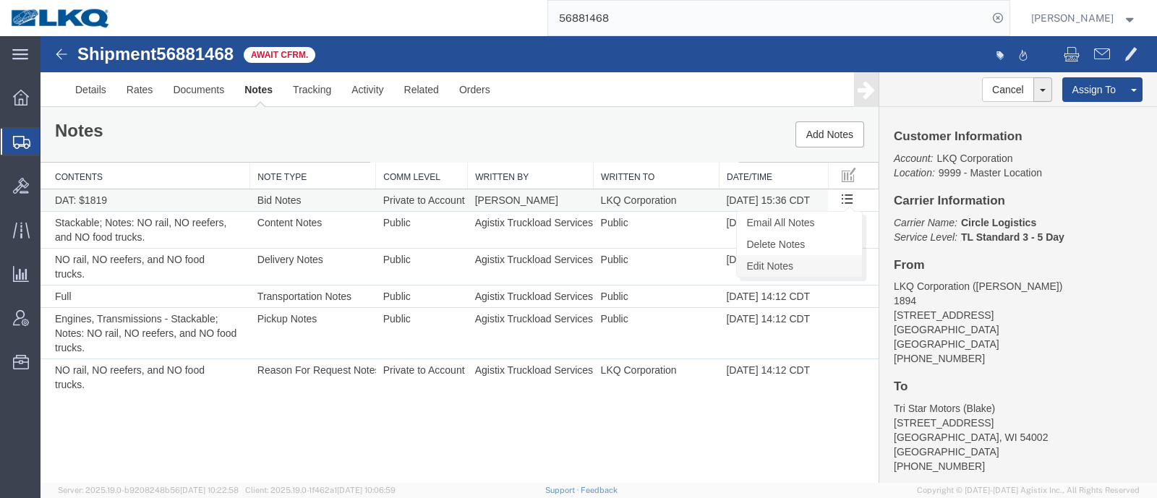
click at [820, 260] on link "Edit Notes" at bounding box center [799, 266] width 125 height 22
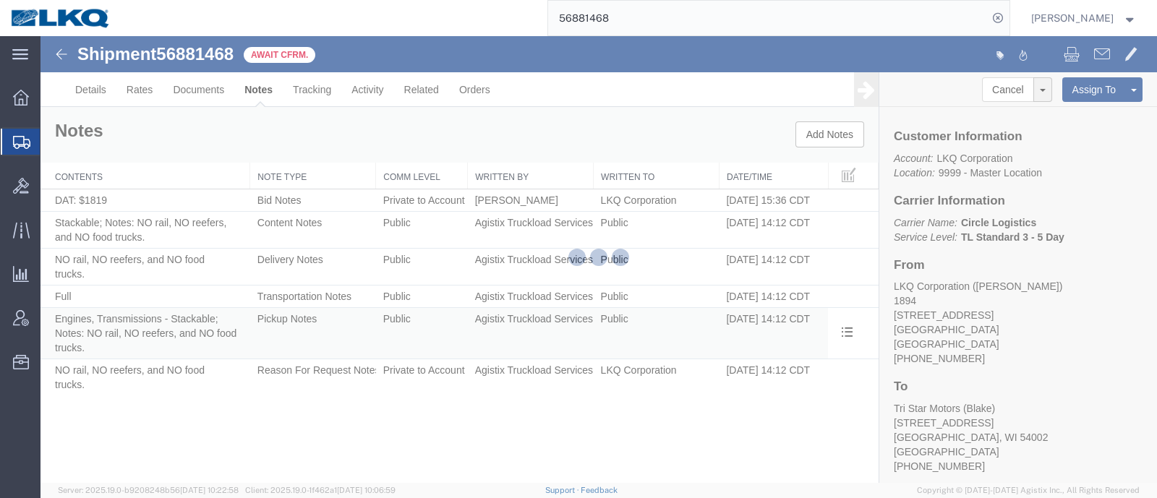
select select "BID_NOTES"
select select "PRIVATE_TO_ACCOUNT"
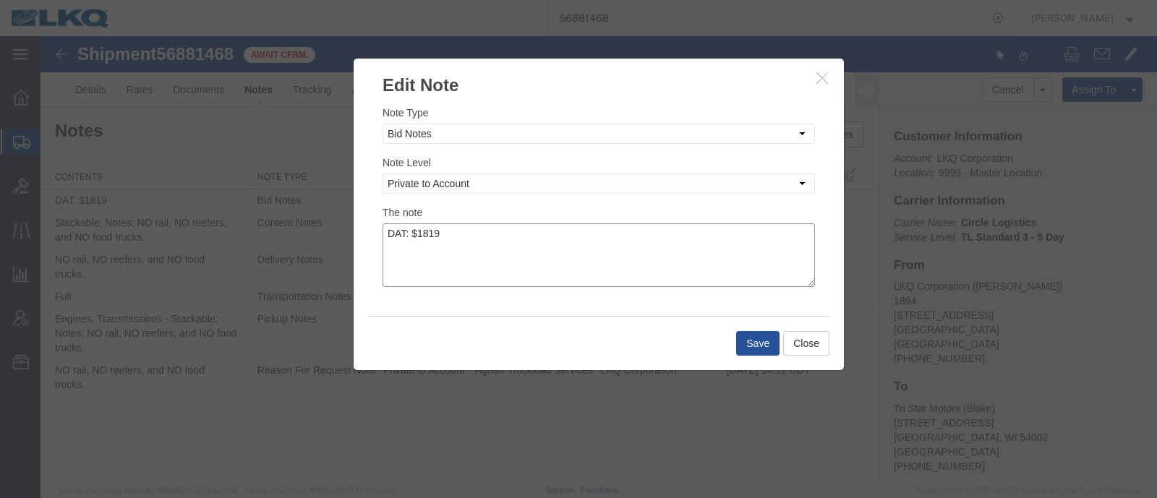
click at [537, 236] on textarea "DAT: $1819" at bounding box center [598, 255] width 432 height 64
type textarea "DAT: $1819, Original: $1742"
click at [773, 335] on button "Save" at bounding box center [757, 343] width 43 height 25
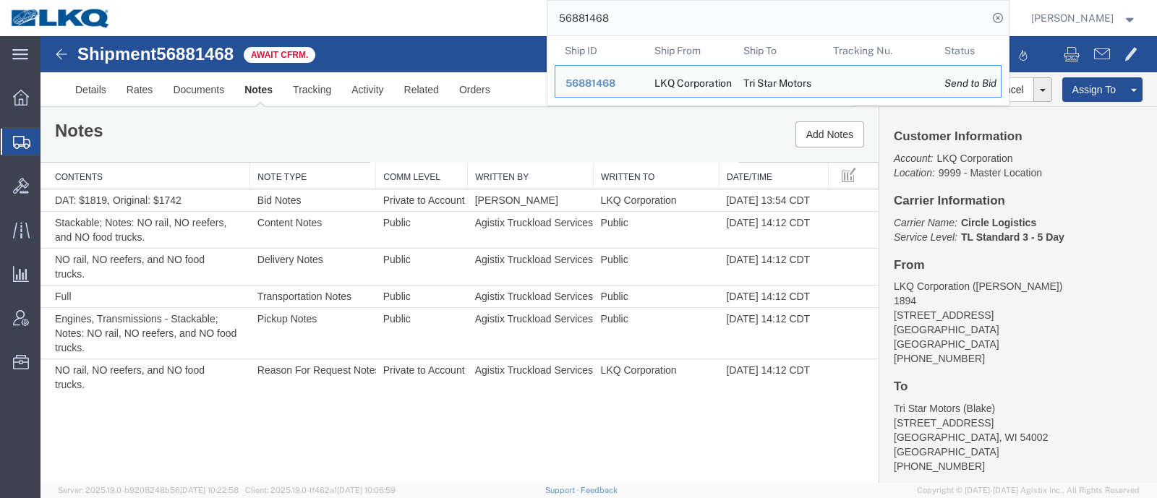
drag, startPoint x: 610, startPoint y: 20, endPoint x: 472, endPoint y: 34, distance: 138.8
click at [477, 33] on div "56881468 Ship ID Ship From Ship To Tracking Nu. Status Ship ID 56881468 Ship Fr…" at bounding box center [565, 18] width 888 height 36
paste input "93153"
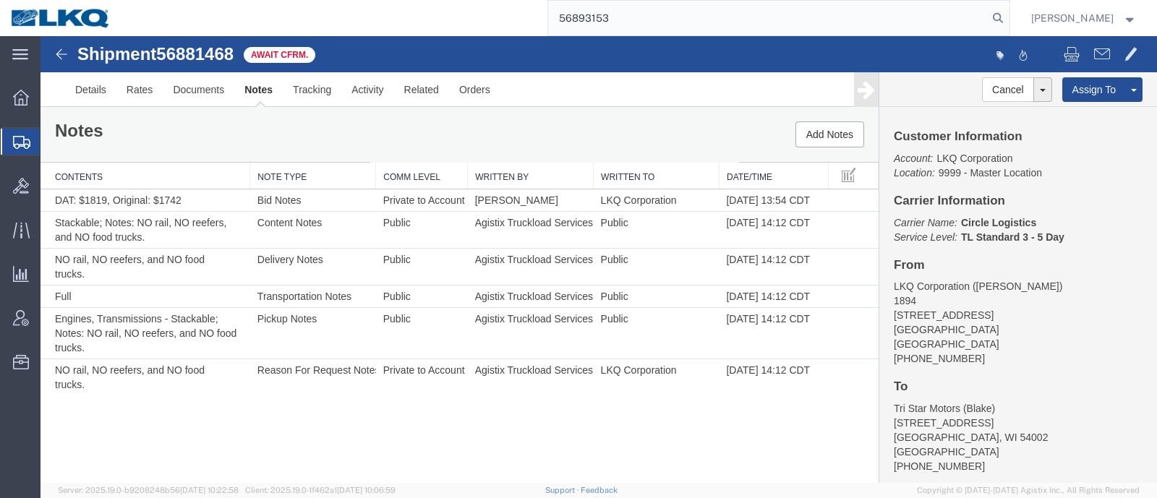
type input "56893153"
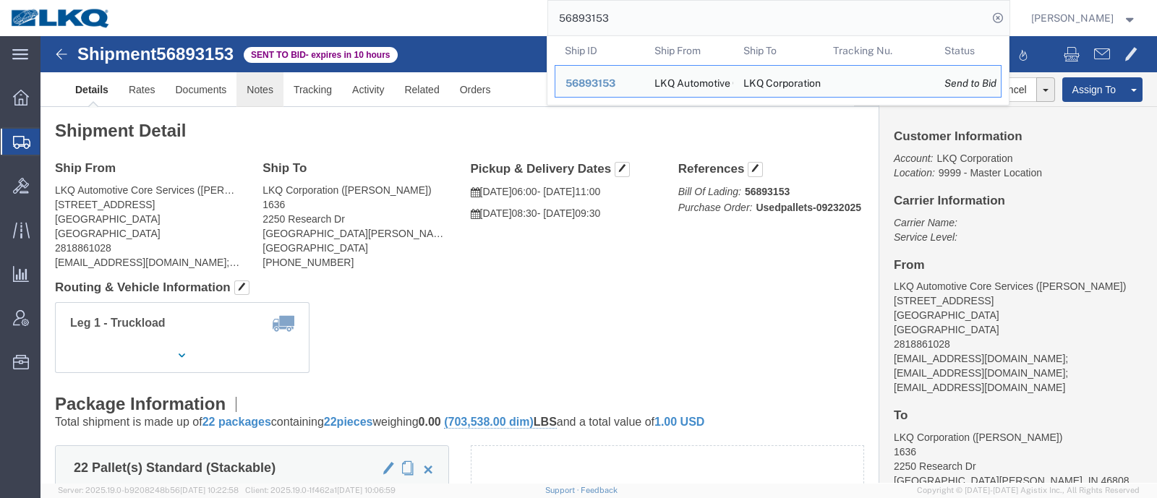
click link "Notes"
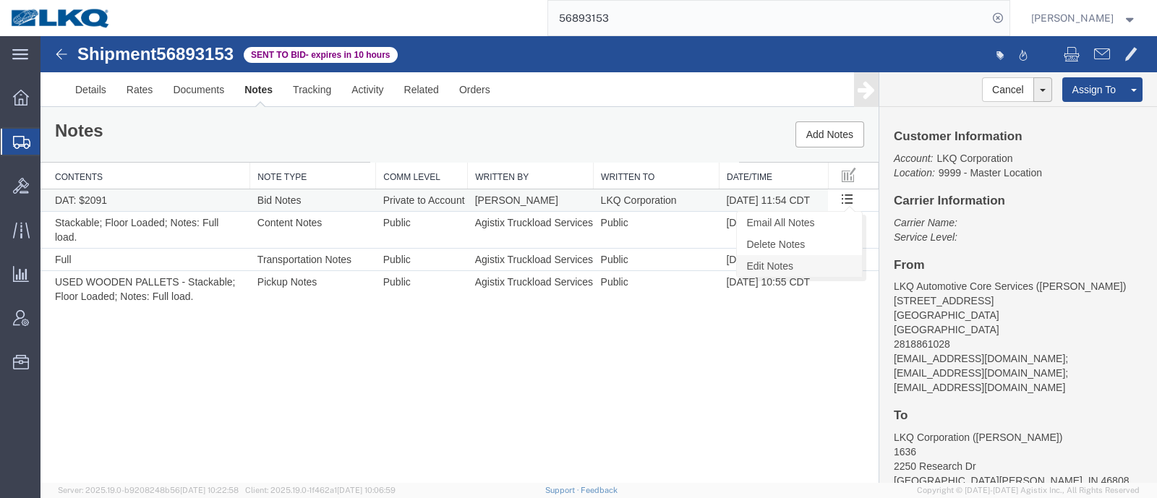
click at [813, 259] on link "Edit Notes" at bounding box center [799, 266] width 125 height 22
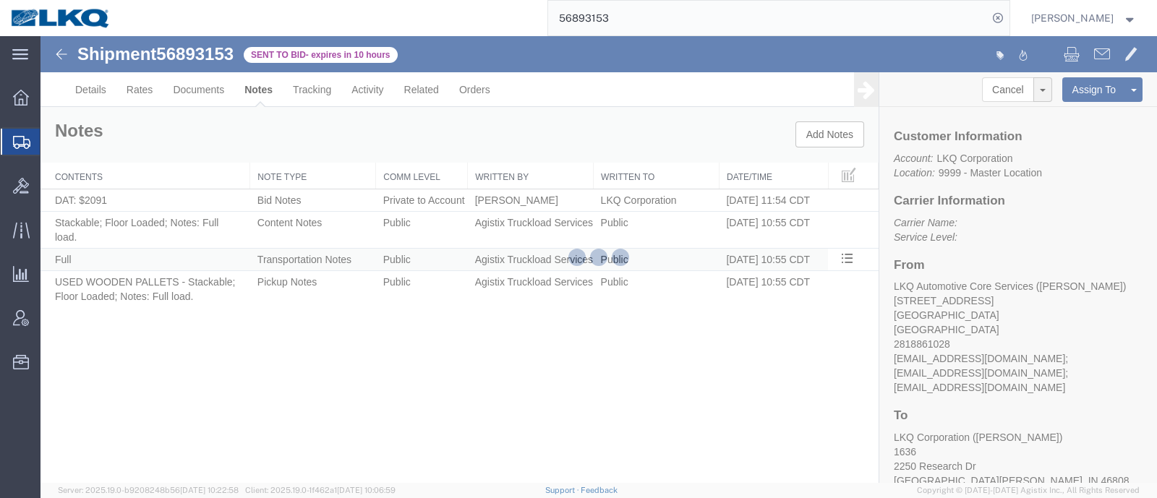
select select "BID_NOTES"
select select "PRIVATE_TO_ACCOUNT"
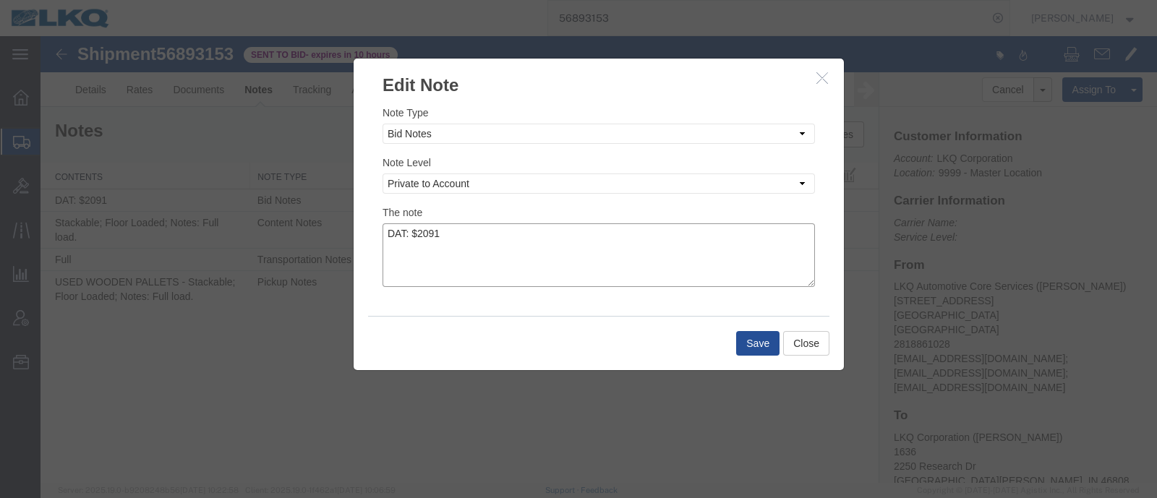
click at [580, 236] on textarea "DAT: $2091" at bounding box center [598, 255] width 432 height 64
type textarea "DAT: $2091, Original: $2132"
click at [765, 352] on button "Save" at bounding box center [757, 343] width 43 height 25
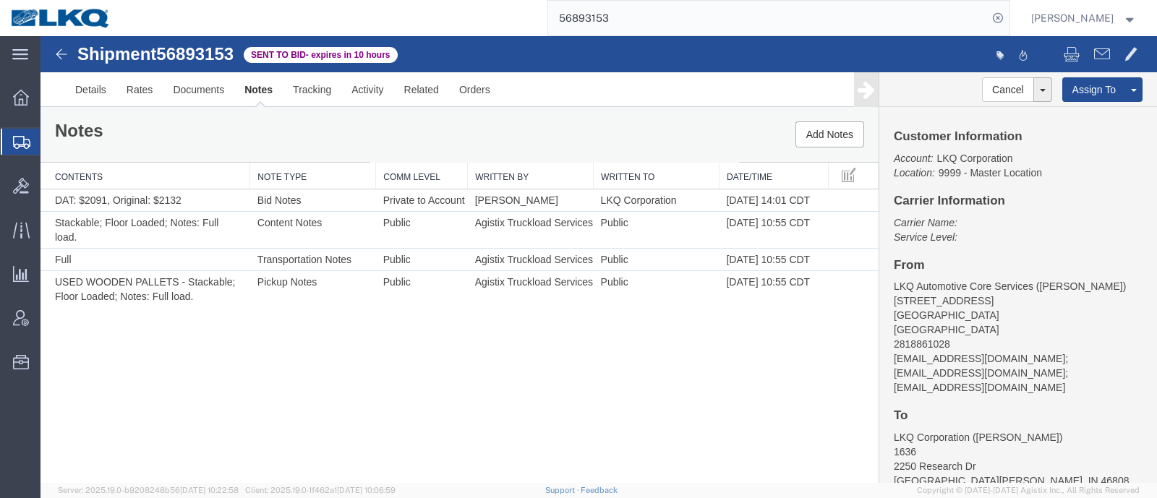
drag, startPoint x: 174, startPoint y: 136, endPoint x: 149, endPoint y: 134, distance: 25.4
click at [170, 137] on div "Notes Add Notes" at bounding box center [459, 134] width 838 height 55
drag, startPoint x: 282, startPoint y: 134, endPoint x: 165, endPoint y: 116, distance: 118.5
click at [264, 137] on div "Notes Add Notes" at bounding box center [459, 134] width 838 height 55
click at [105, 95] on link "Details" at bounding box center [90, 89] width 51 height 35
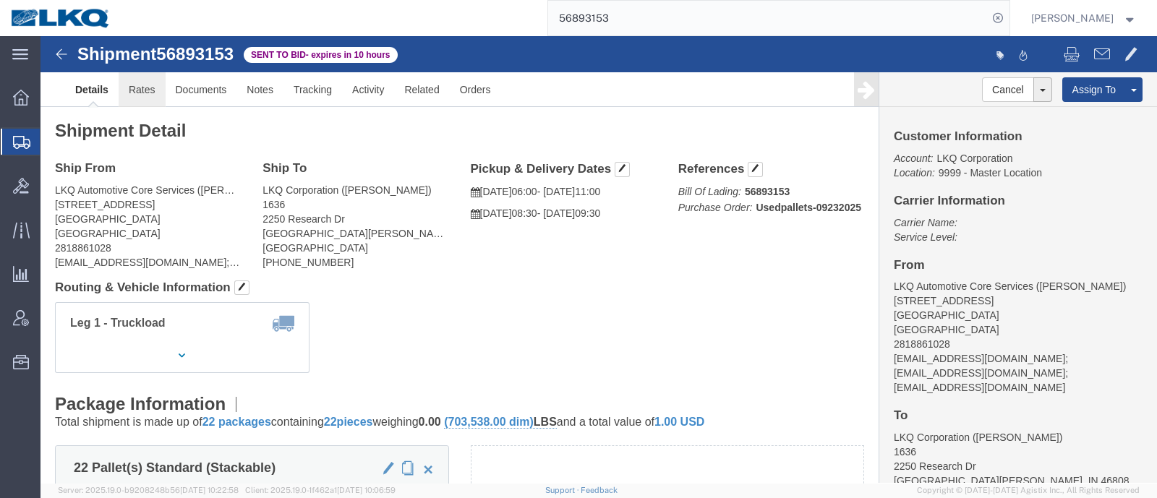
click link "Rates"
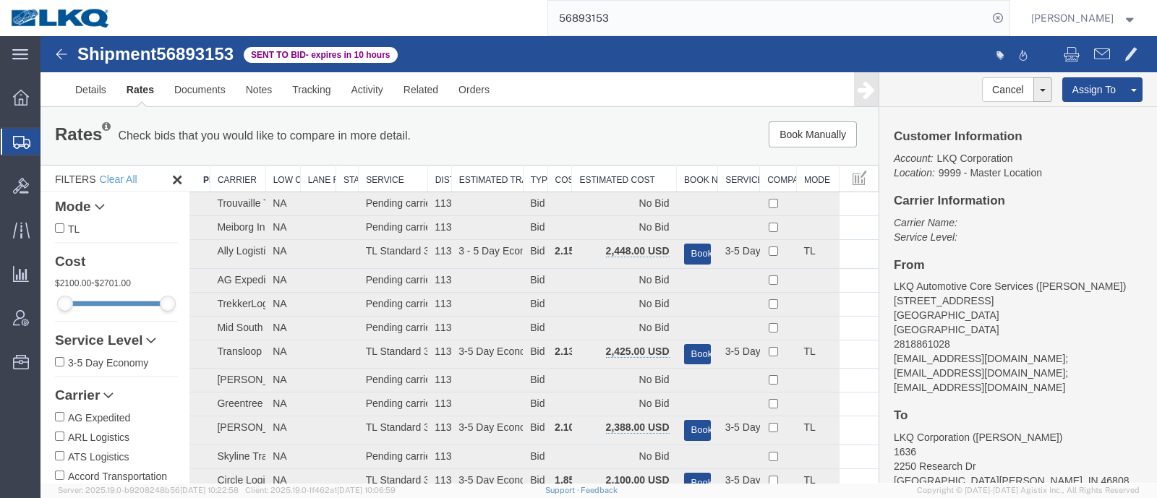
click at [609, 157] on div "Rates Check bids that you would like to compare in more detail. Compare Filter …" at bounding box center [459, 136] width 838 height 58
click at [596, 175] on th "Estimated Cost" at bounding box center [624, 179] width 105 height 27
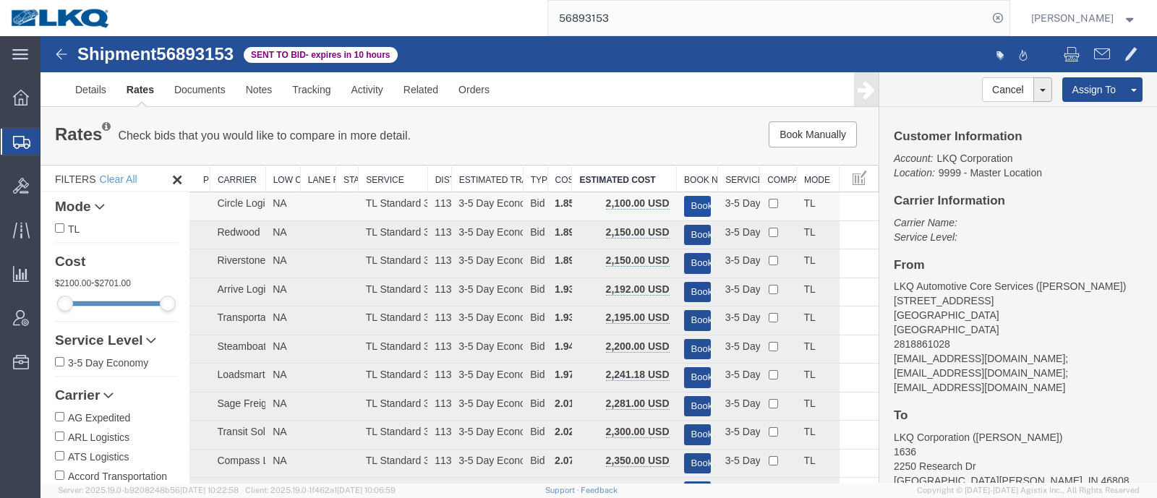
click at [690, 200] on button "Book" at bounding box center [697, 206] width 27 height 21
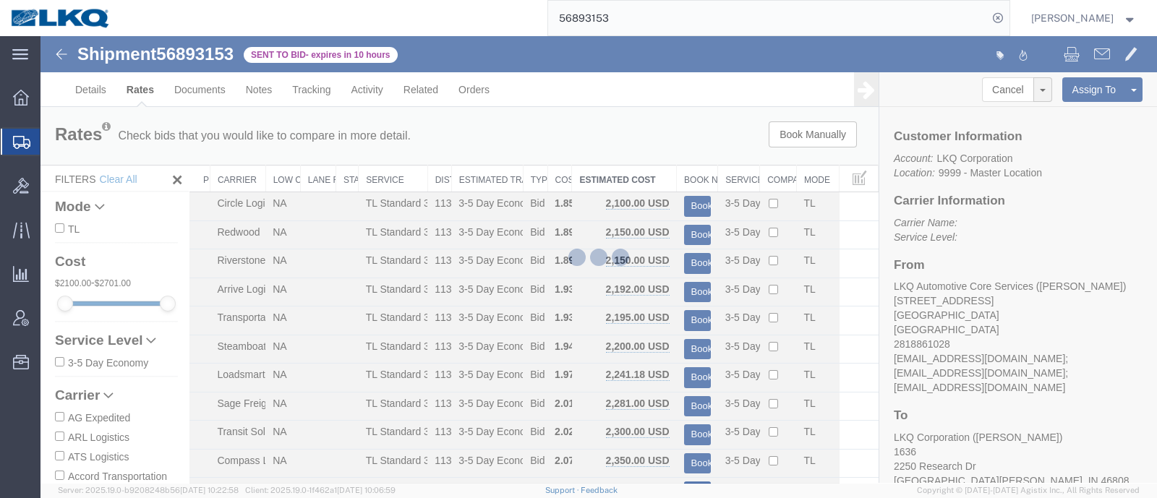
click at [654, 137] on div at bounding box center [598, 259] width 1116 height 447
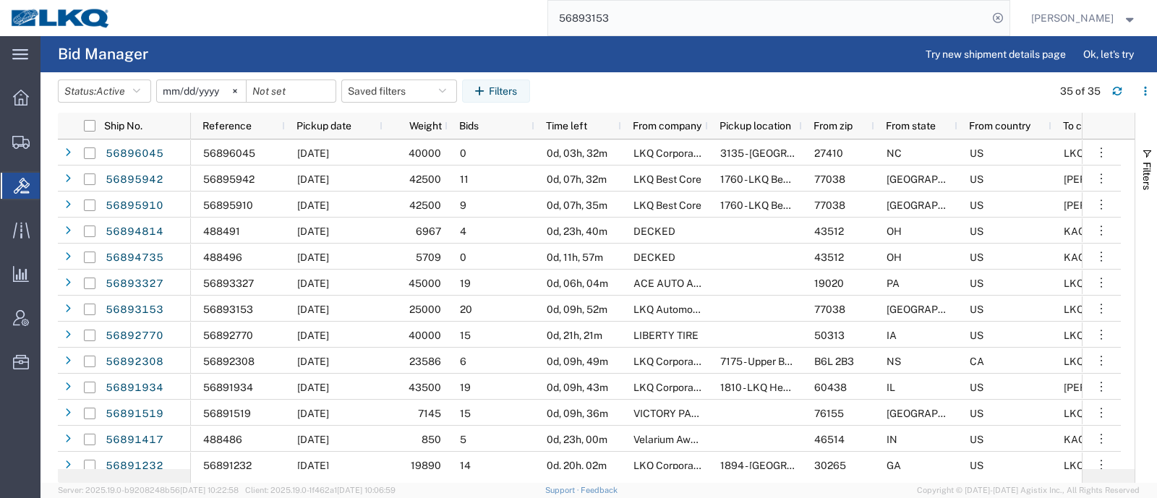
click at [591, 92] on agx-table-filter-chips "Status: Active Active All Awaiting Confirmation Awarded Closed Expired Open Wit…" at bounding box center [551, 96] width 987 height 33
click at [398, 93] on button "Saved filters" at bounding box center [399, 91] width 116 height 23
drag, startPoint x: 390, startPoint y: 150, endPoint x: 414, endPoint y: 134, distance: 28.7
click at [394, 148] on span "Bid Board" at bounding box center [437, 154] width 189 height 27
type input "2024-12-01"
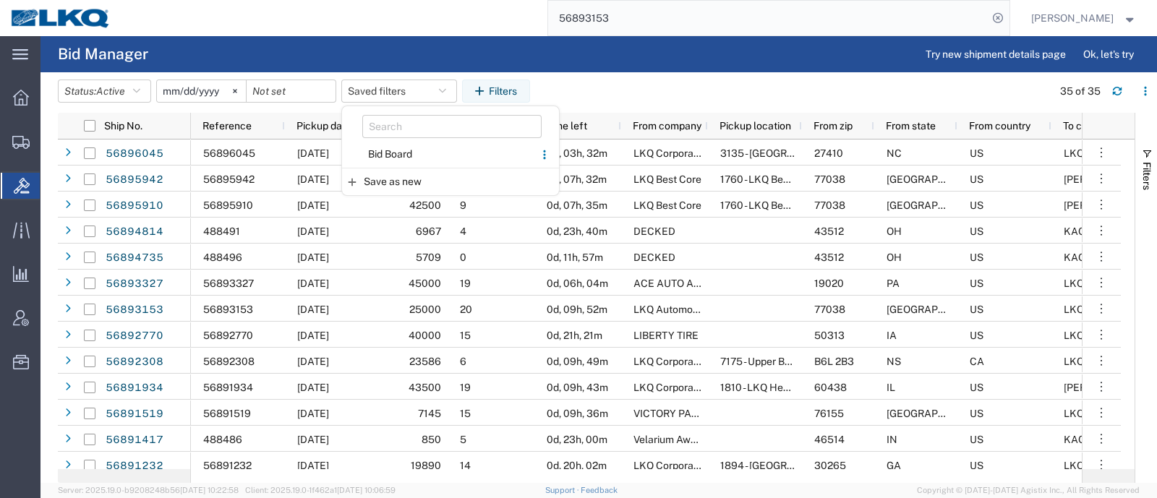
type input "2025-12-31"
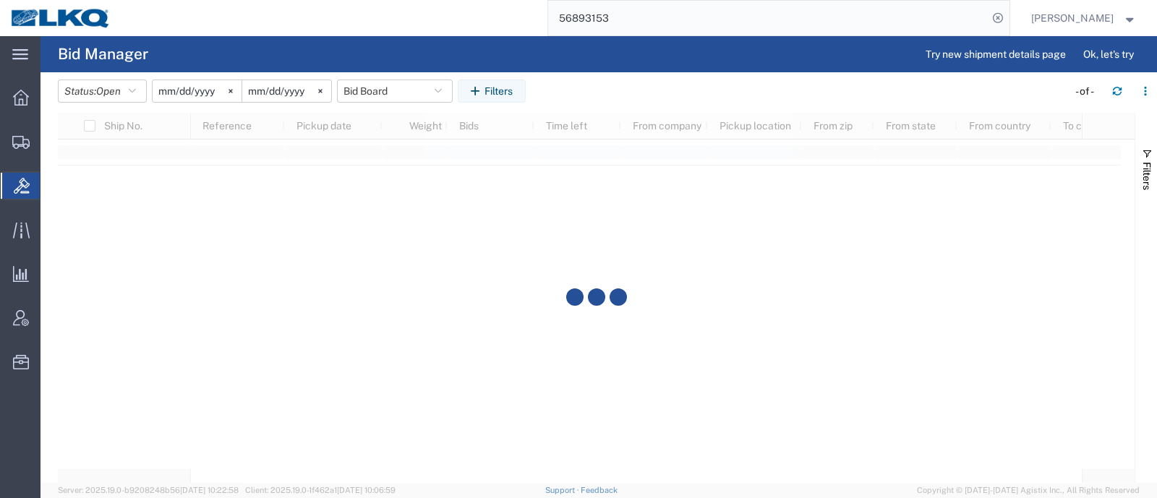
click at [593, 84] on agx-table-filter-chips "Status: Open Active All Awaiting Confirmation Awarded Closed Expired Open Withd…" at bounding box center [559, 96] width 1002 height 33
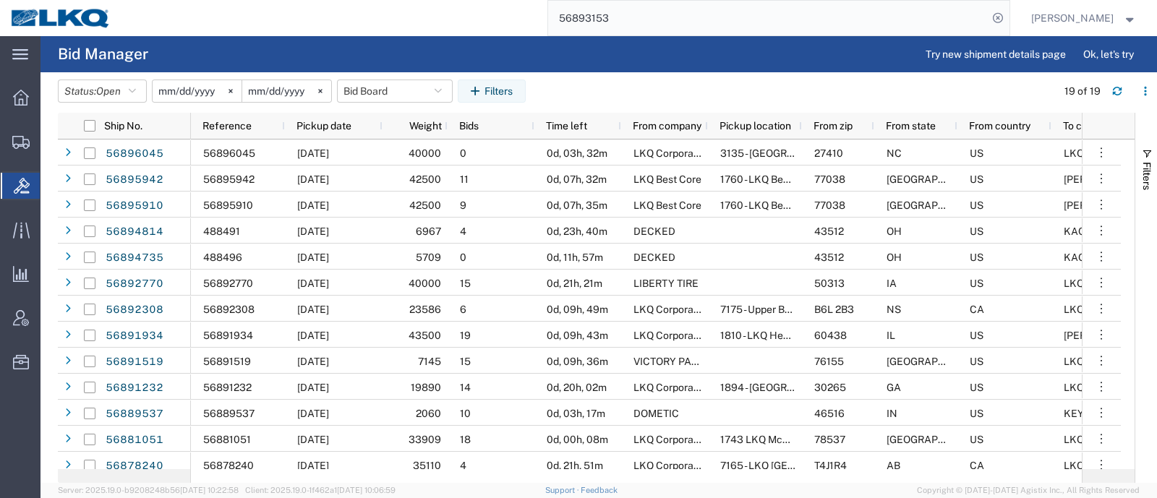
click at [595, 69] on agx-page-header "Bid Manager Try new shipment details page Ok, let's try" at bounding box center [598, 54] width 1116 height 36
drag, startPoint x: 676, startPoint y: 12, endPoint x: 411, endPoint y: 12, distance: 264.6
click at [413, 12] on div "56893153" at bounding box center [565, 18] width 888 height 36
paste input "89537"
type input "56889537"
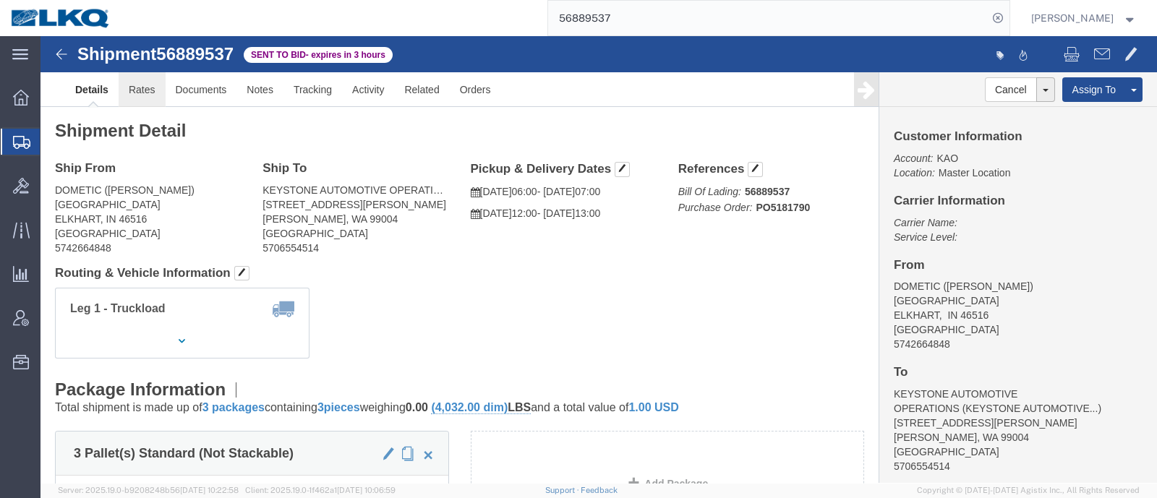
click link "Rates"
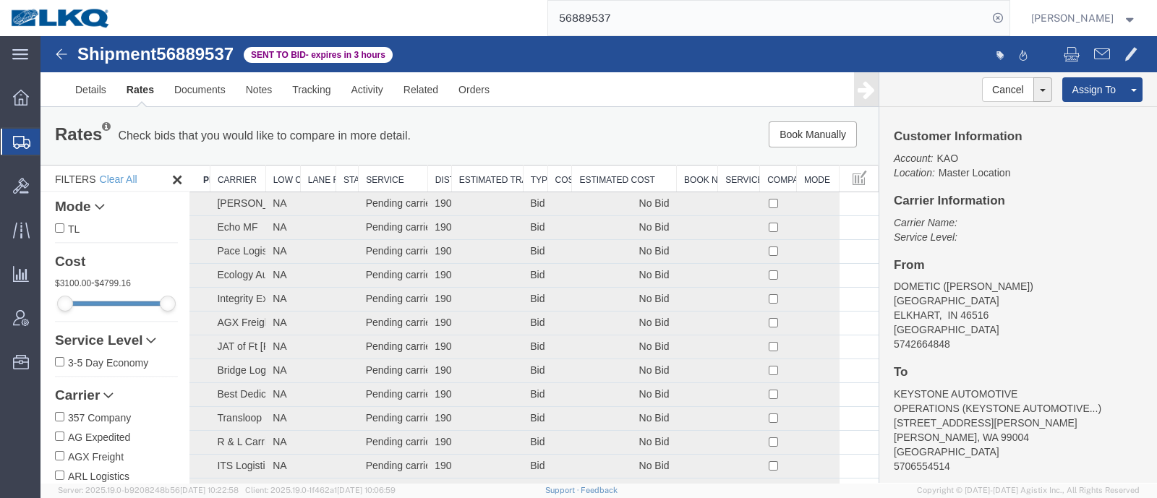
click at [612, 176] on th "Estimated Cost" at bounding box center [624, 179] width 105 height 27
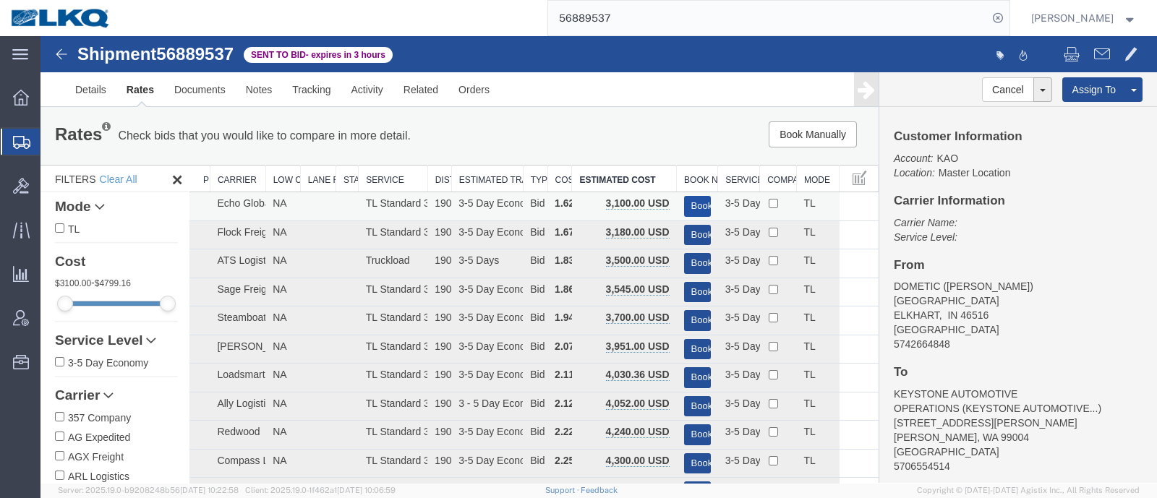
click at [687, 200] on button "Book" at bounding box center [697, 206] width 27 height 21
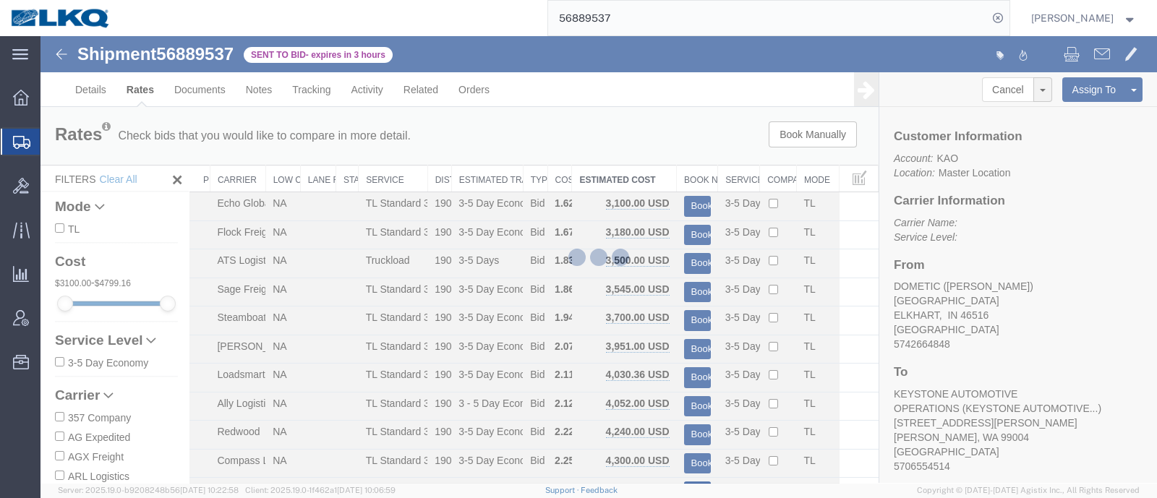
click at [675, 151] on div at bounding box center [598, 259] width 1116 height 447
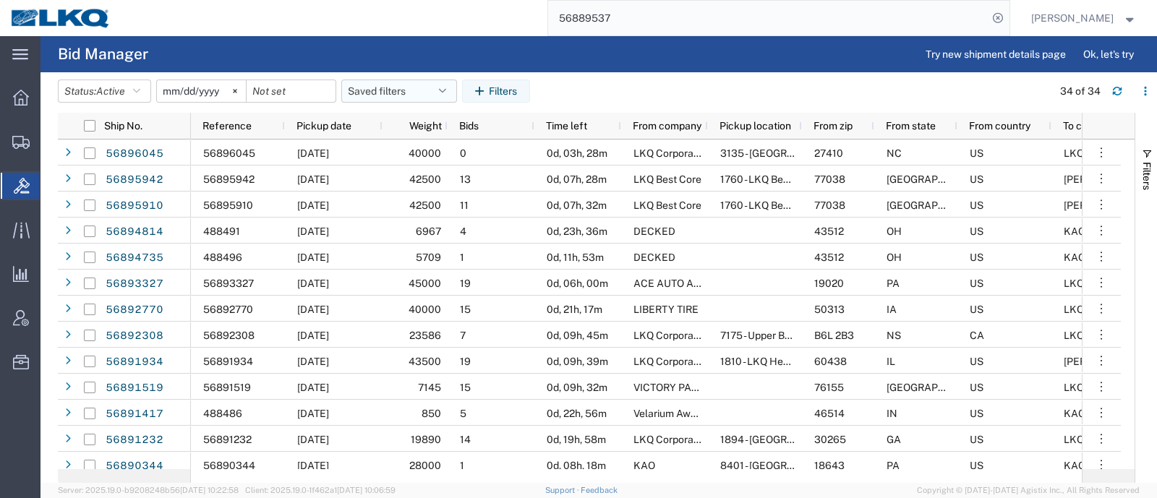
click at [395, 88] on button "Saved filters" at bounding box center [399, 91] width 116 height 23
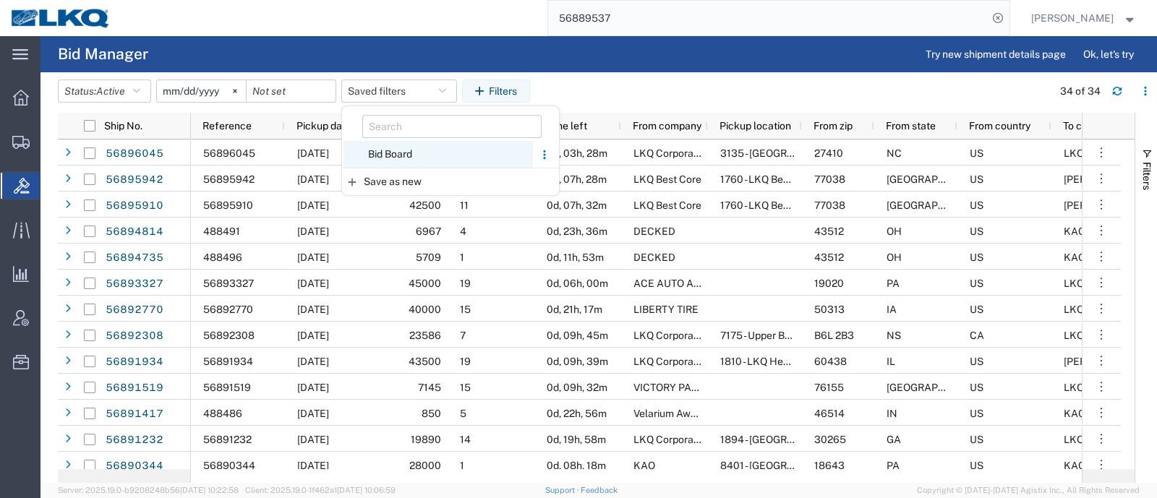
click at [404, 150] on span "Bid Board" at bounding box center [437, 154] width 189 height 27
type input "2024-12-01"
type input "2025-12-31"
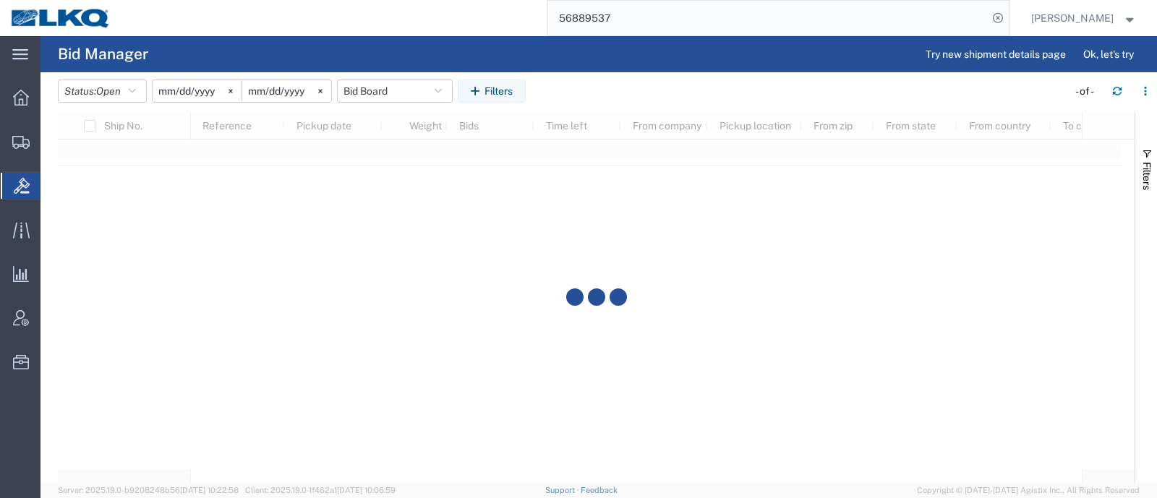
click at [611, 86] on agx-table-filter-chips "Status: Open Active All Awaiting Confirmation Awarded Closed Expired Open Withd…" at bounding box center [559, 96] width 1002 height 33
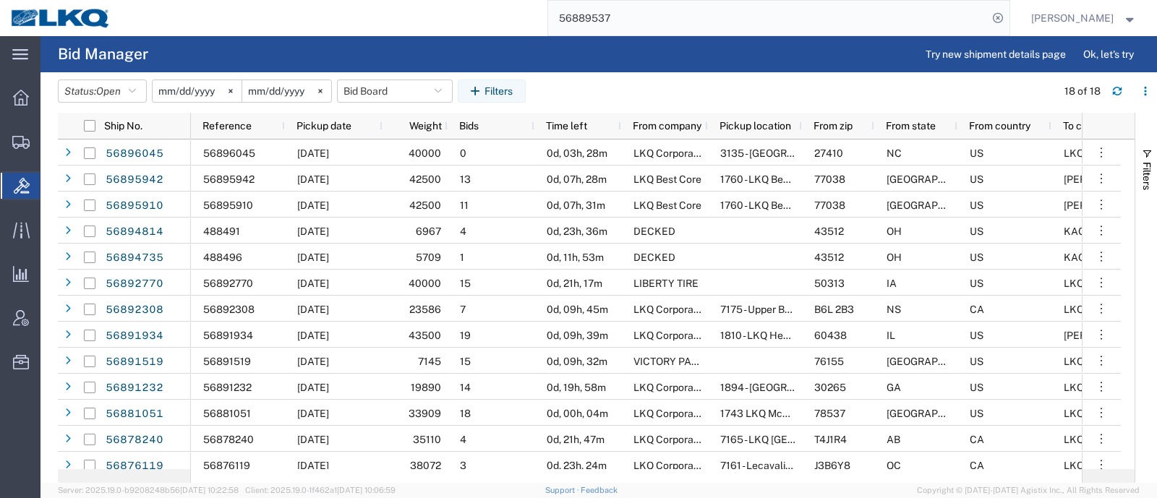
click at [470, 58] on agx-page-header "Bid Manager Try new shipment details page Ok, let's try" at bounding box center [598, 54] width 1116 height 36
drag, startPoint x: 461, startPoint y: 27, endPoint x: 405, endPoint y: 27, distance: 56.4
click at [410, 27] on div "56889537" at bounding box center [565, 18] width 888 height 36
paste input "79011"
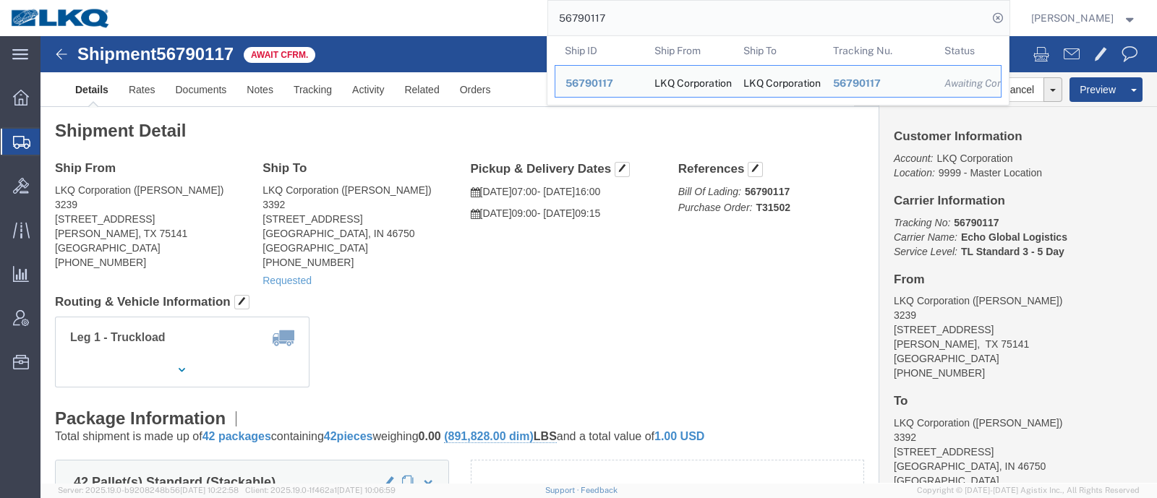
click div "Ship To LKQ Corporation (CHRIS REYNOLDS) 3392 1750 Riverfork Dr Huntington, IN …"
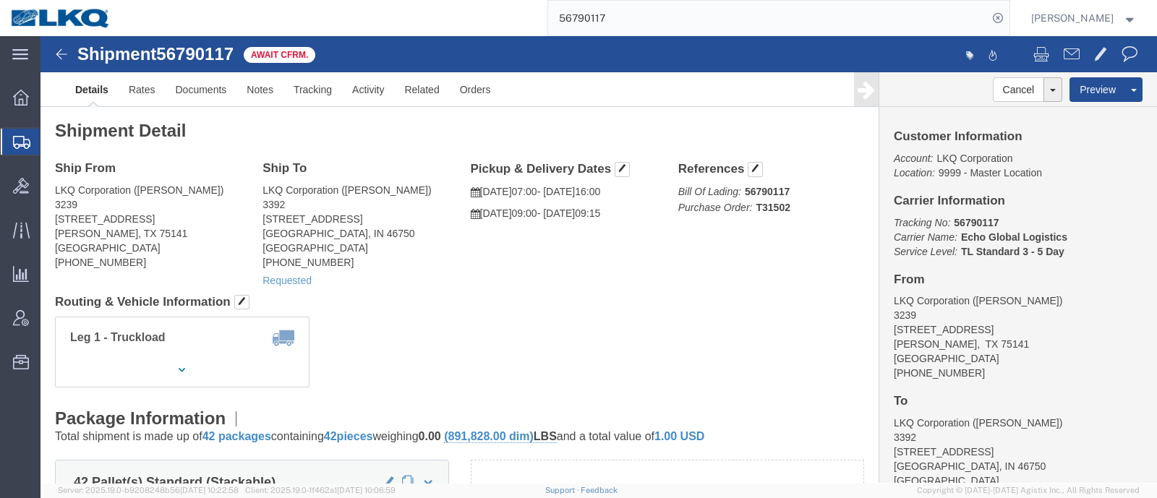
click div "Shipment Detail Ship From LKQ Corporation (Cameron montgomery) 3239 415 North I…"
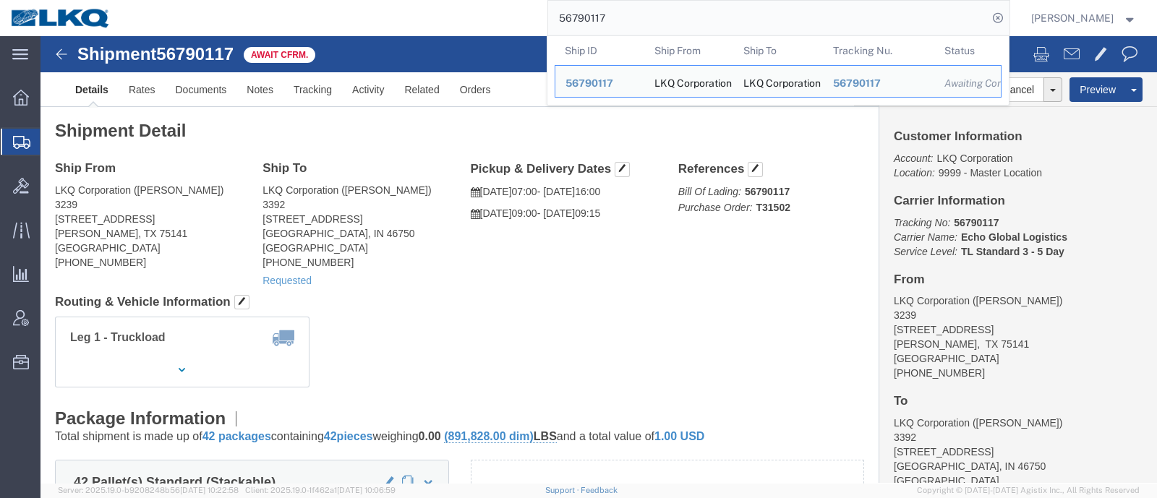
drag, startPoint x: 635, startPoint y: 5, endPoint x: 529, endPoint y: 17, distance: 106.9
click at [553, 12] on div "56790117 Ship ID Ship From Ship To Tracking Nu. Status Ship ID 56790117 Ship Fr…" at bounding box center [565, 18] width 888 height 36
paste input "88953"
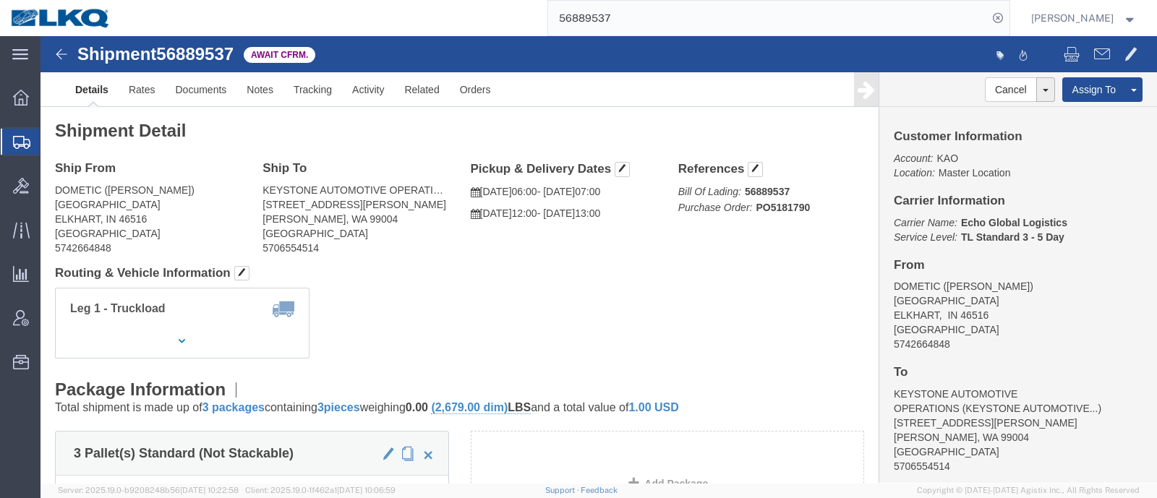
click h4 "Carrier Information"
click div "Leg 1 - Truckload Vehicle 1: Standard Dry Van (53 Feet) Number of trucks: 1"
click address "DOMETIC (LEIGH NOBLE) 2320 INDUSTRIAL PARKWAY ELKHART, IN 46516 United States 5…"
click h4 "From"
click address "DOMETIC (LEIGH NOBLE) 2320 INDUSTRIAL PARKWAY ELKHART, IN 46516 United States 5…"
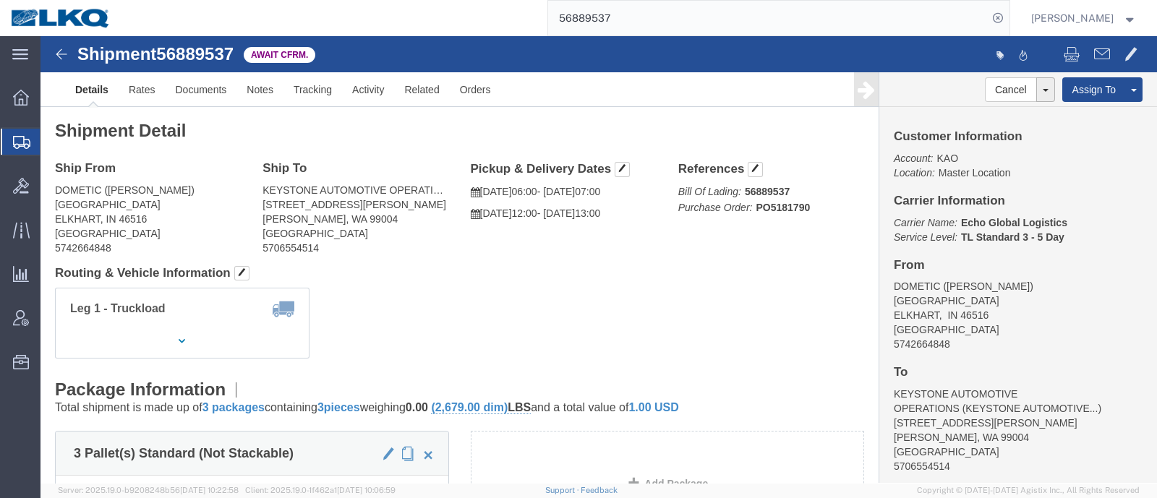
click div "Leg 1 - Truckload Vehicle 1: Standard Dry Van (53 Feet) Number of trucks: 1"
click address "DOMETIC (LEIGH NOBLE) 2320 INDUSTRIAL PARKWAY ELKHART, IN 46516 United States 5…"
click div "Leg 1 - Truckload Vehicle 1: Standard Dry Van (53 Feet) Number of trucks: 1"
click h2 "Shipment Detail"
drag, startPoint x: 609, startPoint y: 20, endPoint x: 486, endPoint y: 22, distance: 122.9
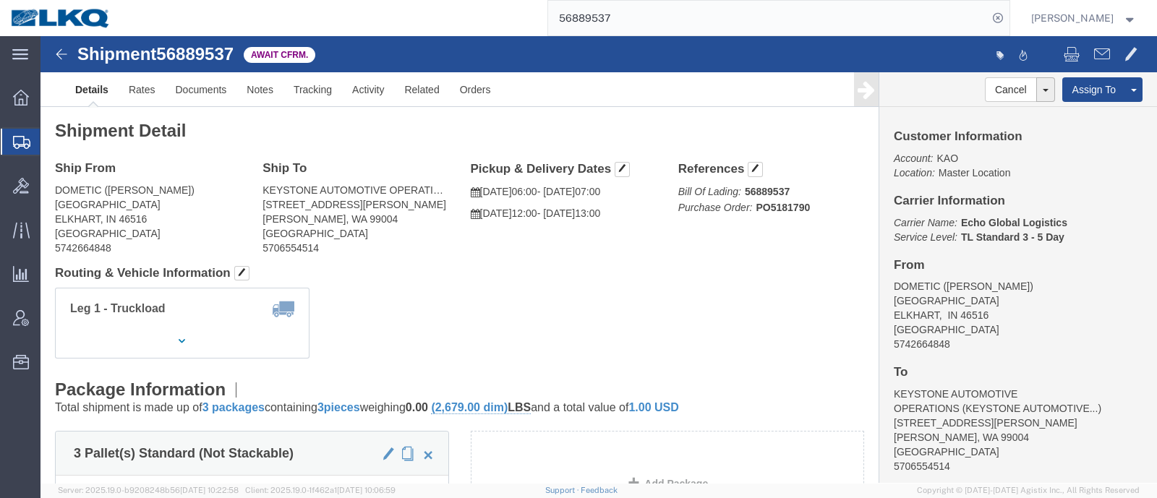
click at [486, 22] on div "56889537" at bounding box center [565, 18] width 888 height 36
paste input "19344"
type input "56819344"
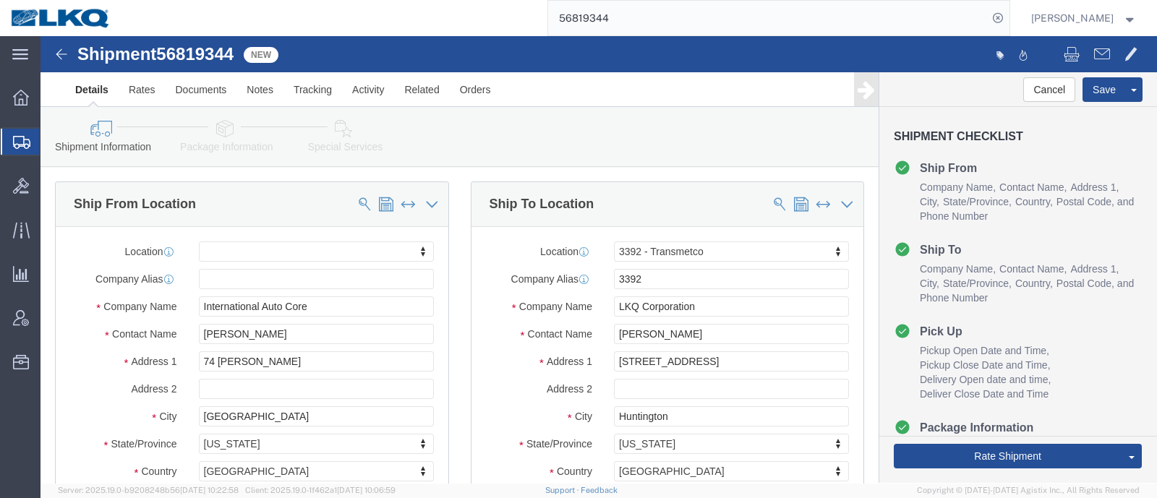
select select
select select "28018"
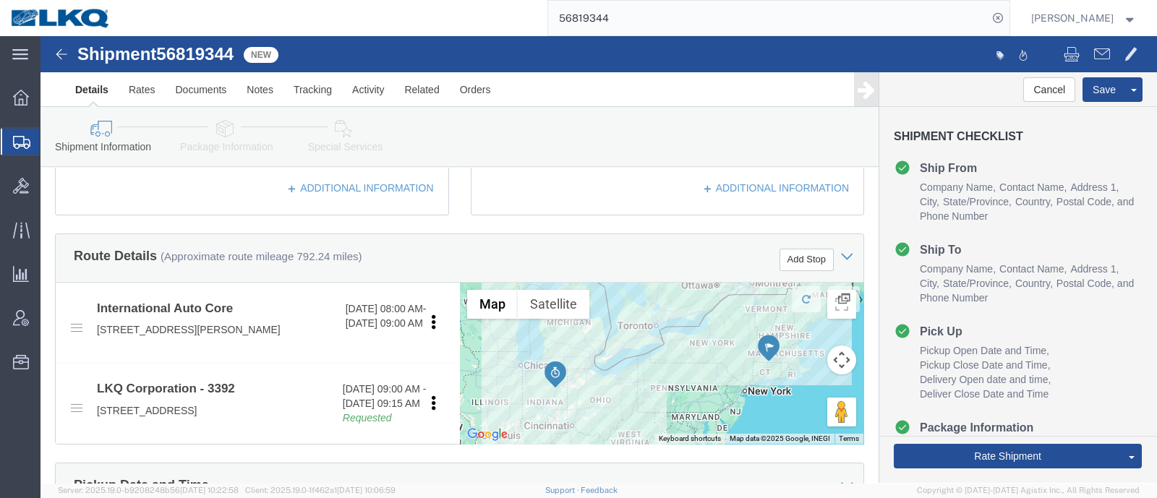
scroll to position [271, 0]
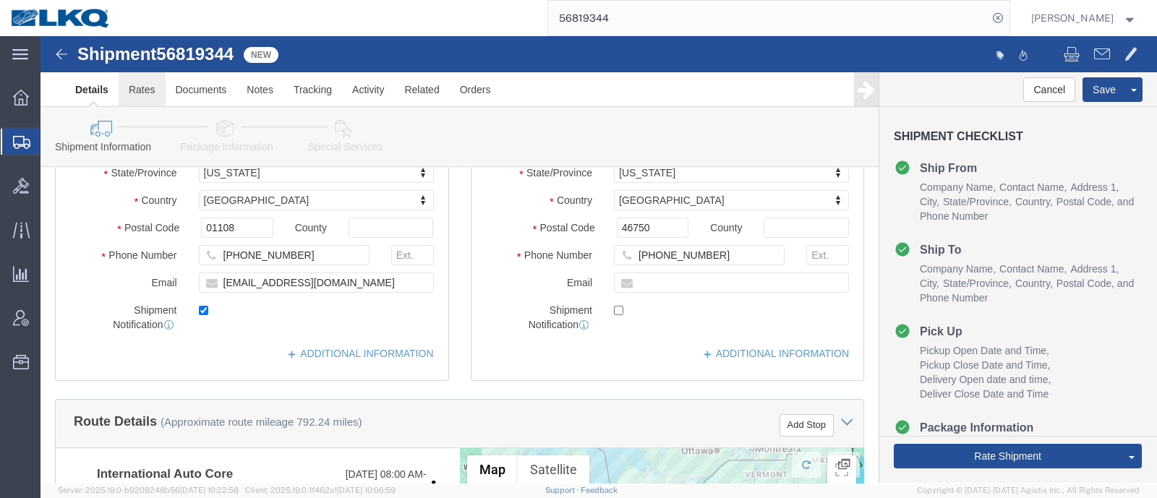
click link "Rates"
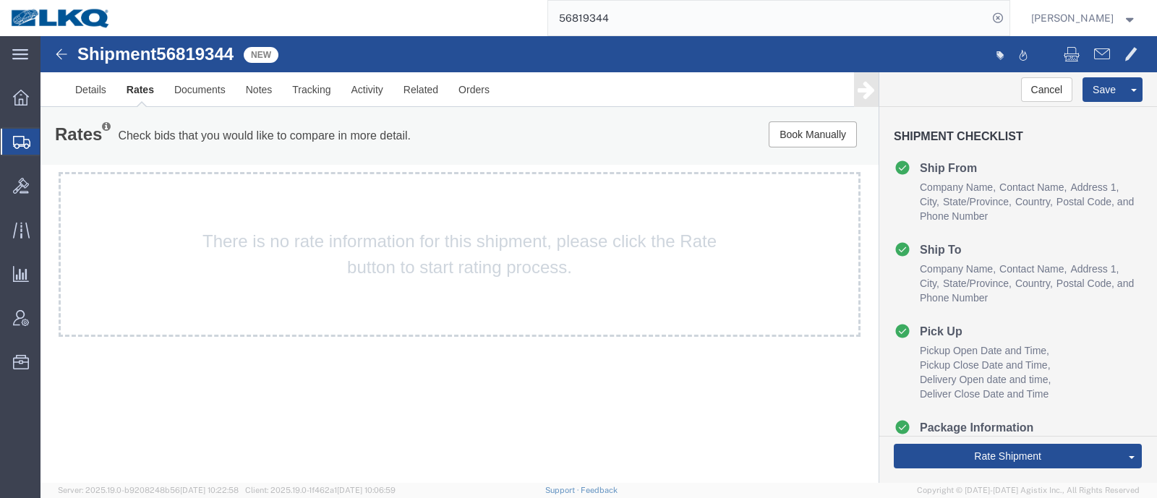
drag, startPoint x: 492, startPoint y: 28, endPoint x: 477, endPoint y: 30, distance: 15.3
click at [477, 30] on div "56819344" at bounding box center [565, 18] width 888 height 36
paste input "9481"
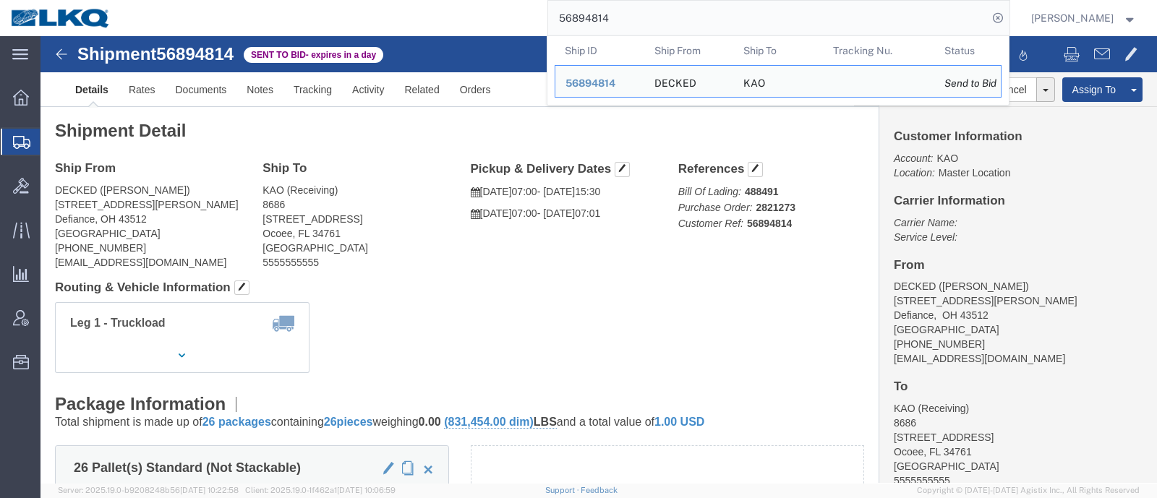
click div "Shipment Detail Ship From DECKED (Ashley Schwarzman) 25401 Elliott Rd. Defiance…"
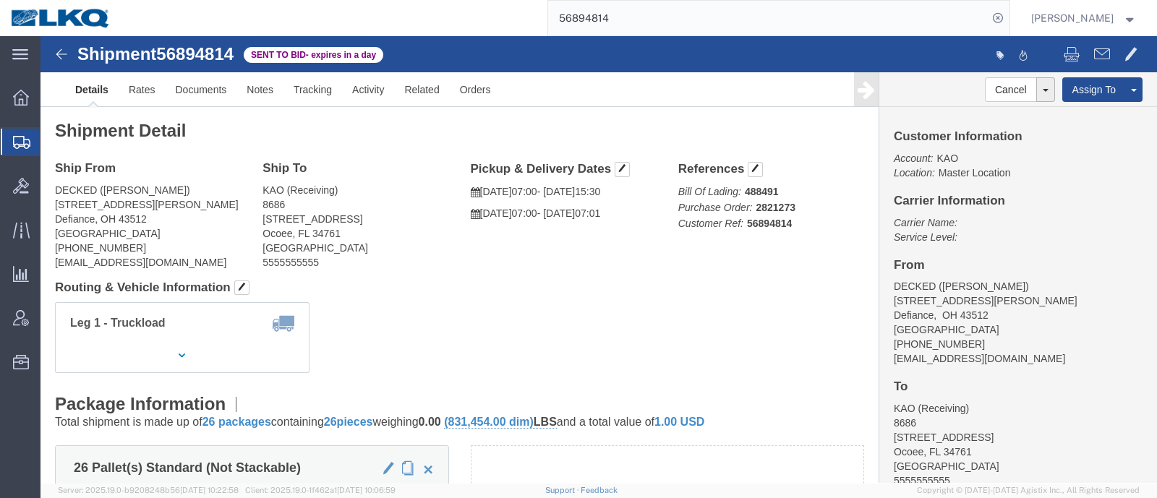
click div "Shipment Detail Ship From DECKED (Ashley Schwarzman) 25401 Elliott Rd. Defiance…"
click link "Rates"
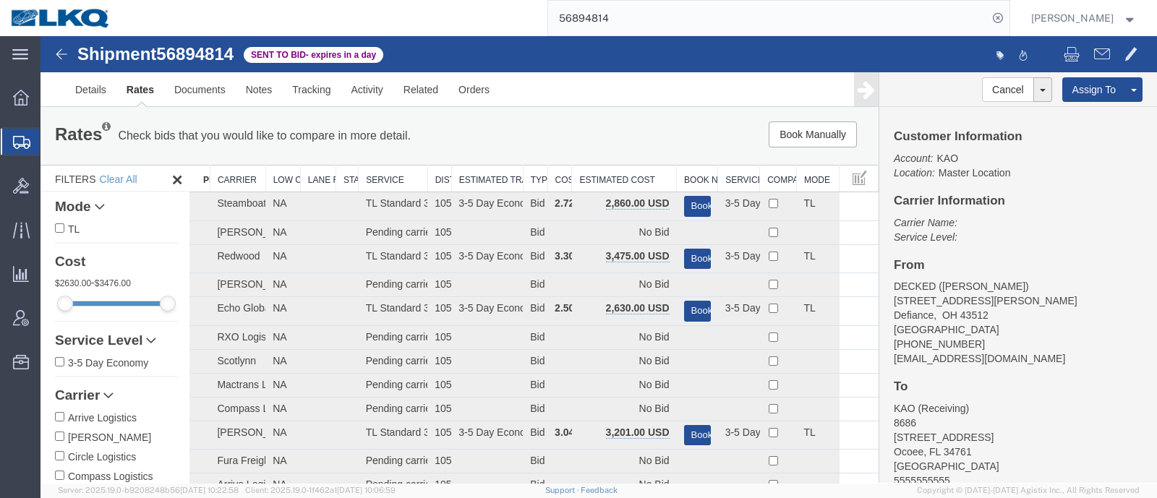
click at [624, 138] on div "Book Manually Pause Continue" at bounding box center [701, 134] width 346 height 26
click at [626, 171] on th "Estimated Cost" at bounding box center [624, 179] width 105 height 27
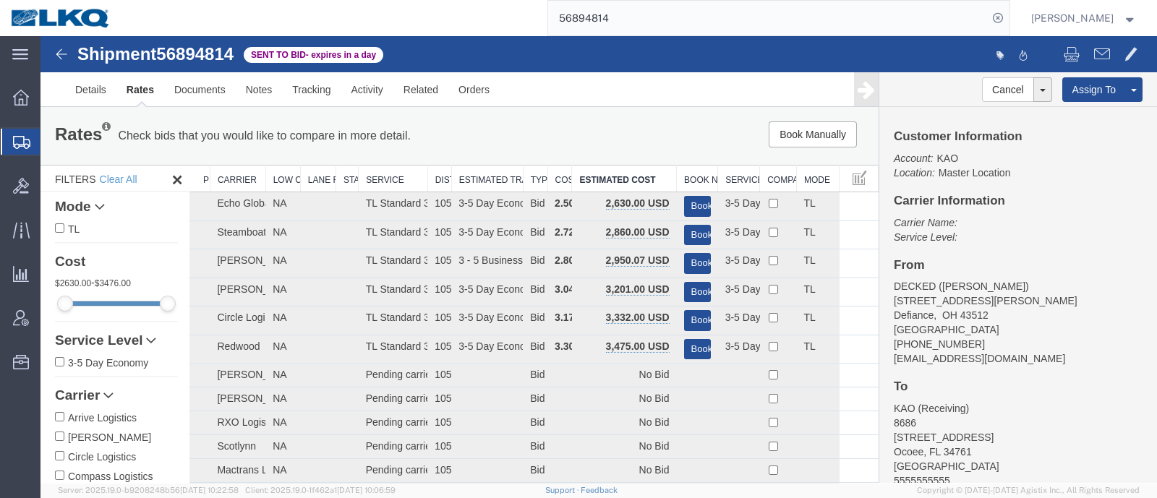
click at [601, 123] on div "Book Manually Pause Continue" at bounding box center [701, 134] width 346 height 26
click at [525, 112] on div "Rates Check bids that you would like to compare in more detail. Compare Filter …" at bounding box center [459, 136] width 838 height 58
click at [719, 80] on ul "Details Rates Documents Notes Tracking Activity Related Orders" at bounding box center [598, 89] width 1067 height 34
click at [676, 135] on div "Book Manually Pause Continue" at bounding box center [701, 134] width 346 height 26
click at [666, 119] on div "Rates Check bids that you would like to compare in more detail. Compare Filter …" at bounding box center [459, 136] width 838 height 58
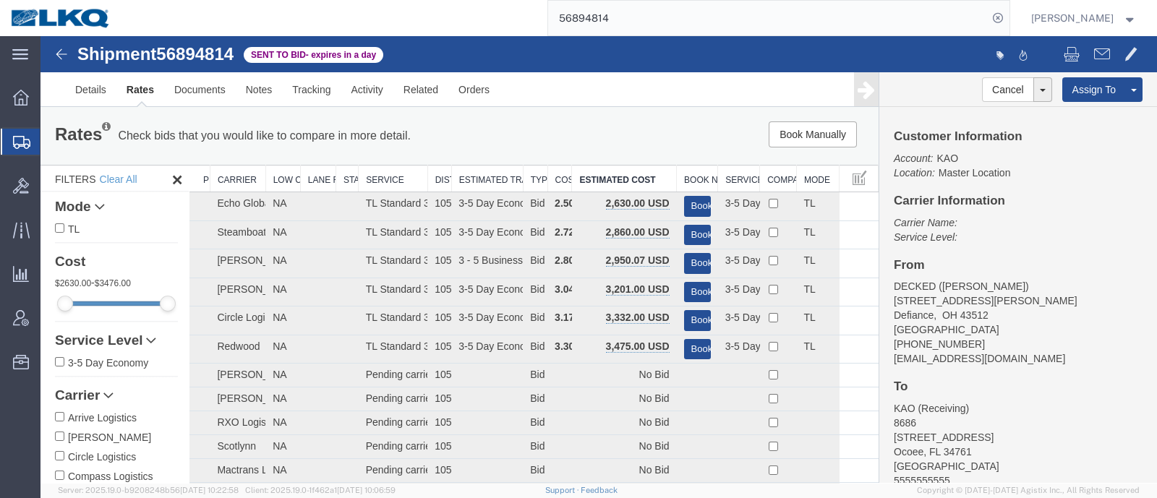
click at [665, 121] on div "Book Manually Pause Continue" at bounding box center [701, 134] width 346 height 26
click at [674, 148] on div "Rates Check bids that you would like to compare in more detail. Compare Filter …" at bounding box center [459, 135] width 831 height 29
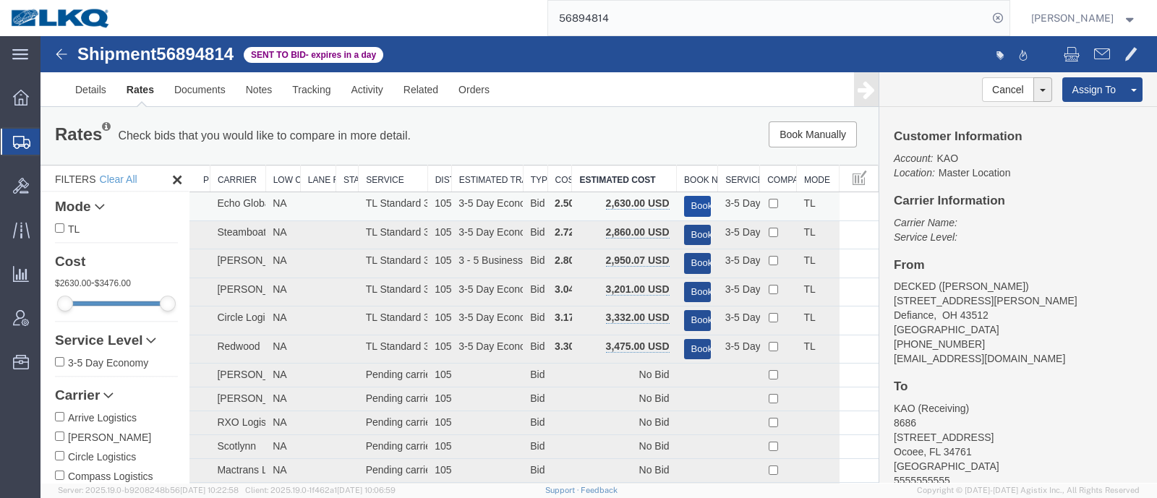
click at [687, 199] on button "Book" at bounding box center [697, 206] width 27 height 21
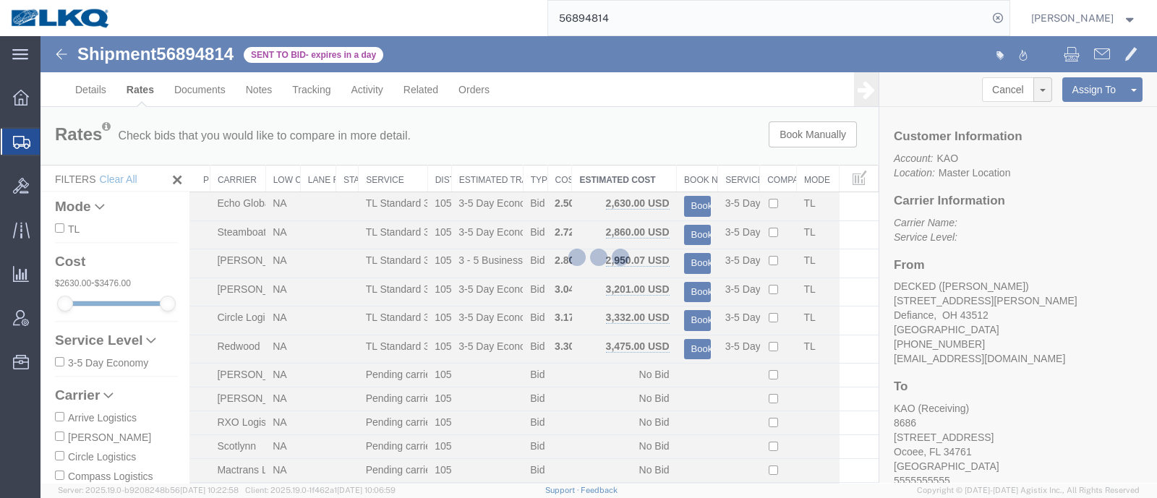
click at [659, 147] on div at bounding box center [598, 259] width 1116 height 447
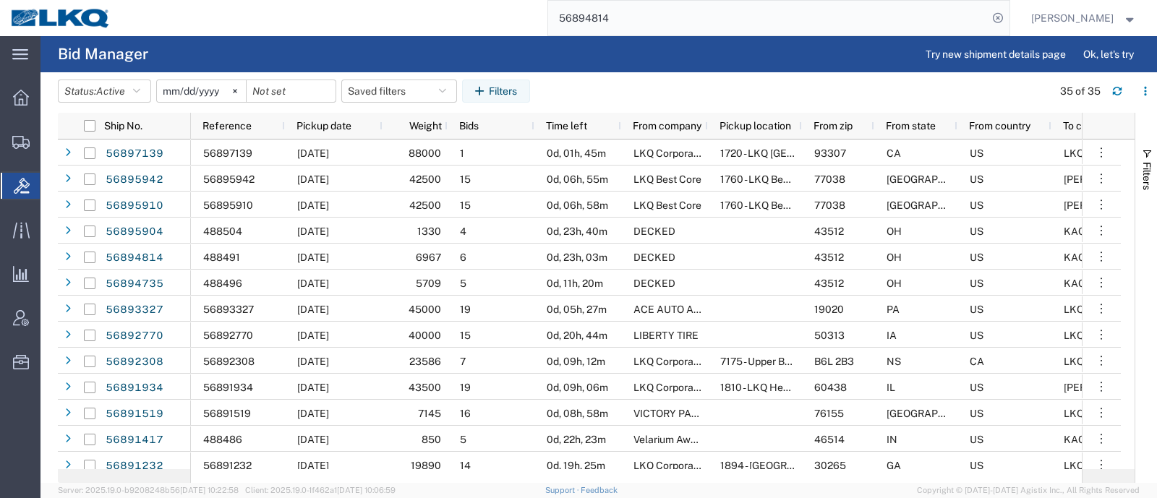
click at [413, 20] on div "56894814" at bounding box center [565, 18] width 888 height 36
paste input "590"
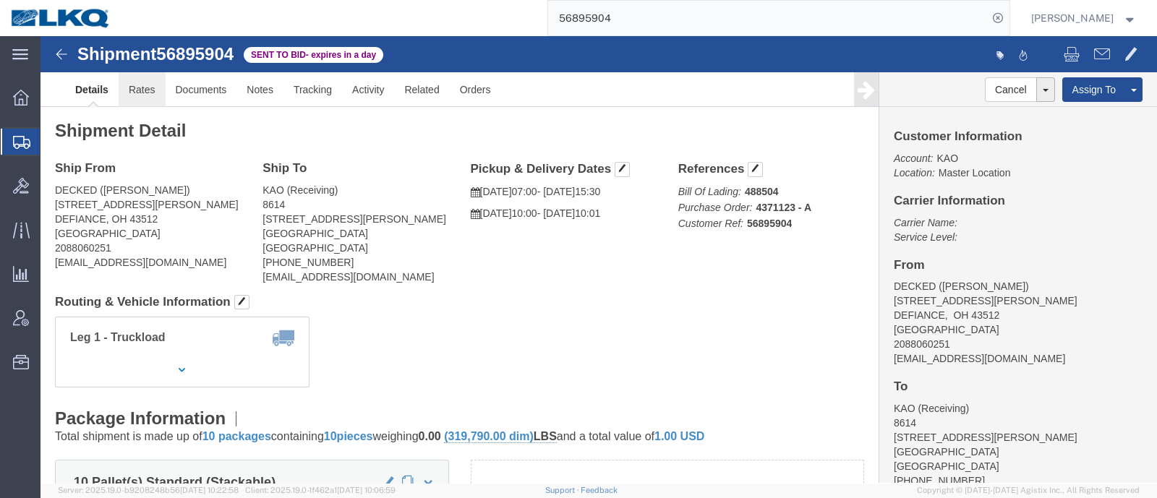
click link "Rates"
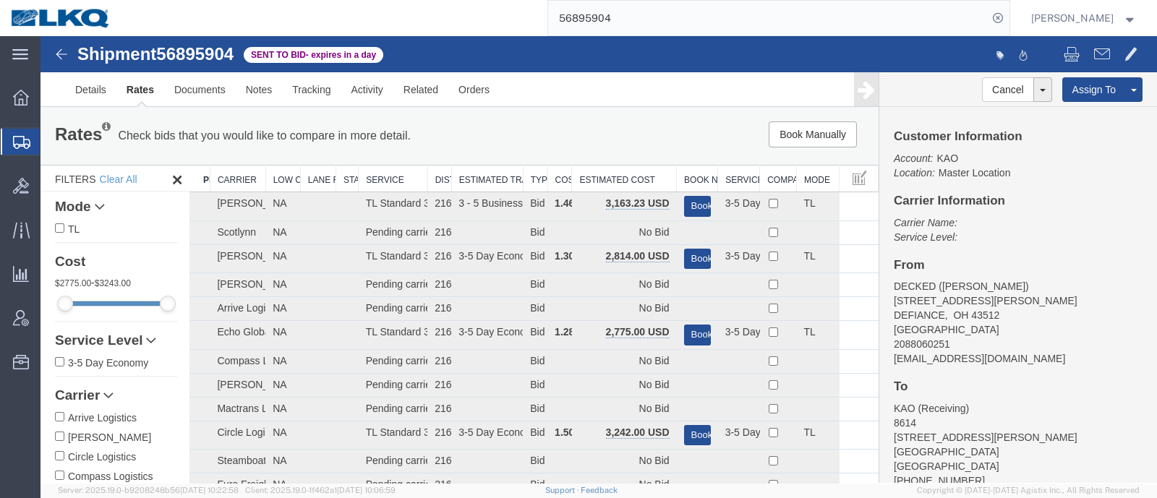
click at [611, 166] on th "Estimated Cost" at bounding box center [624, 179] width 105 height 27
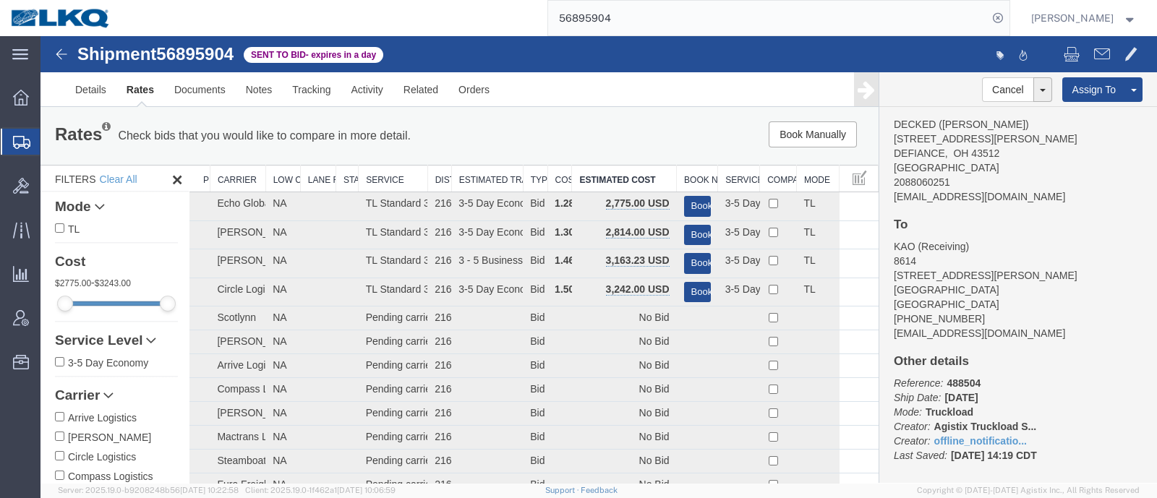
scroll to position [179, 0]
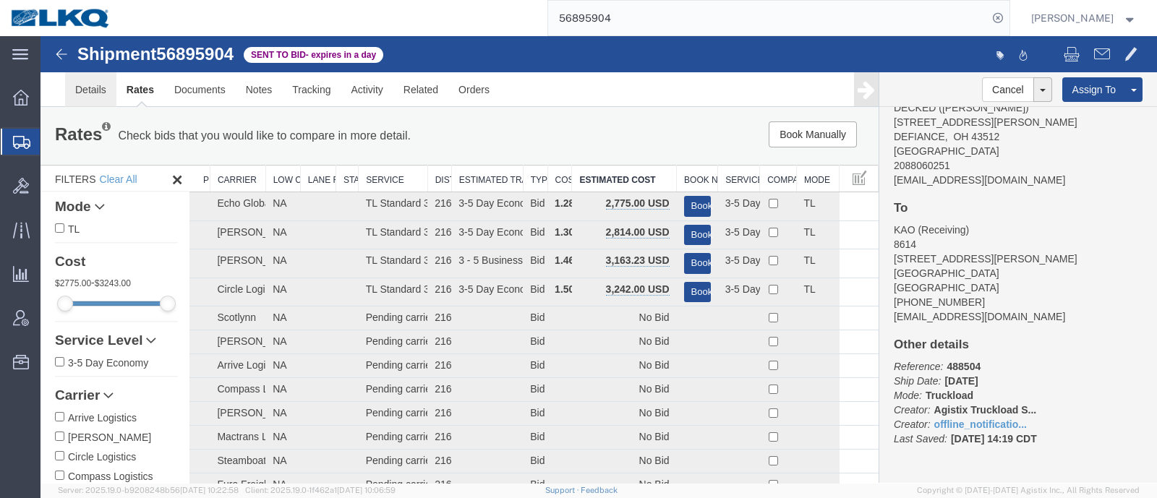
click at [86, 92] on link "Details" at bounding box center [90, 89] width 51 height 35
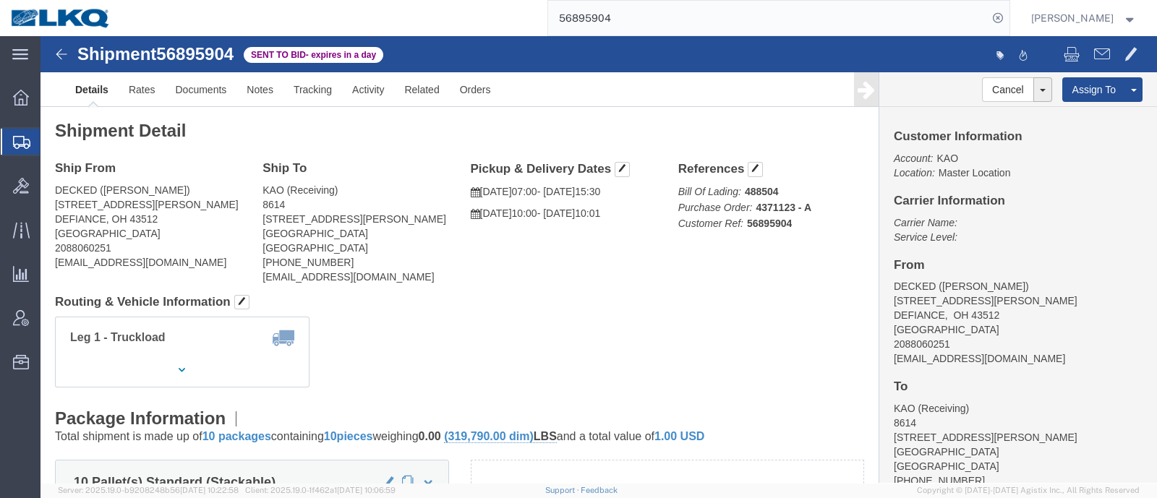
click p "Carrier Name: Service Level:"
click address "KAO (Receiving) 8614 15640 Cantu-Galleano Ranch Rd Eastvale, CA 91752 United St…"
click div "Shipment Detail Ship From DECKED (Ashley) 25401 Elliott Rd DEFIANCE, OH 43512 U…"
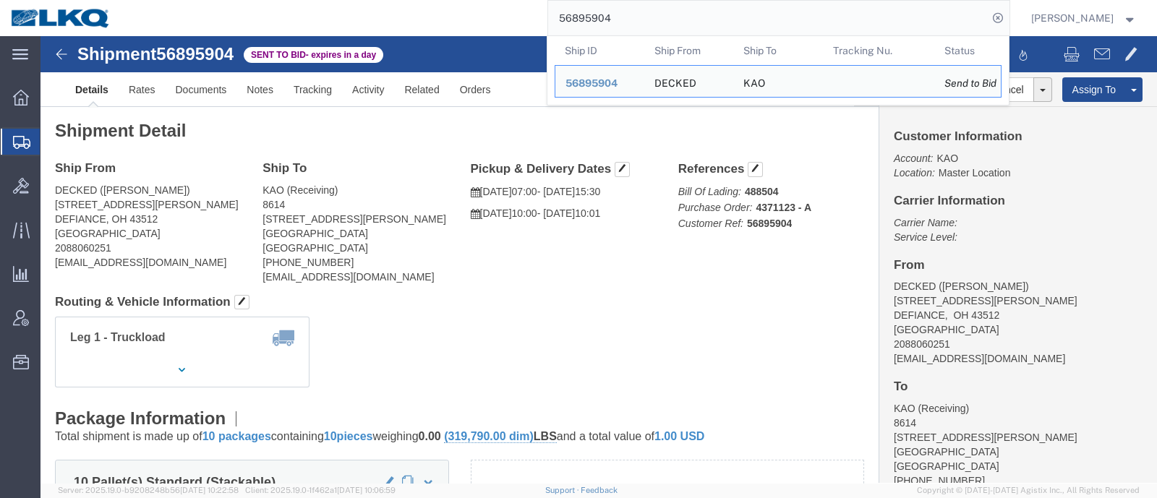
drag, startPoint x: 611, startPoint y: 31, endPoint x: 449, endPoint y: 1, distance: 164.6
paste input "4735"
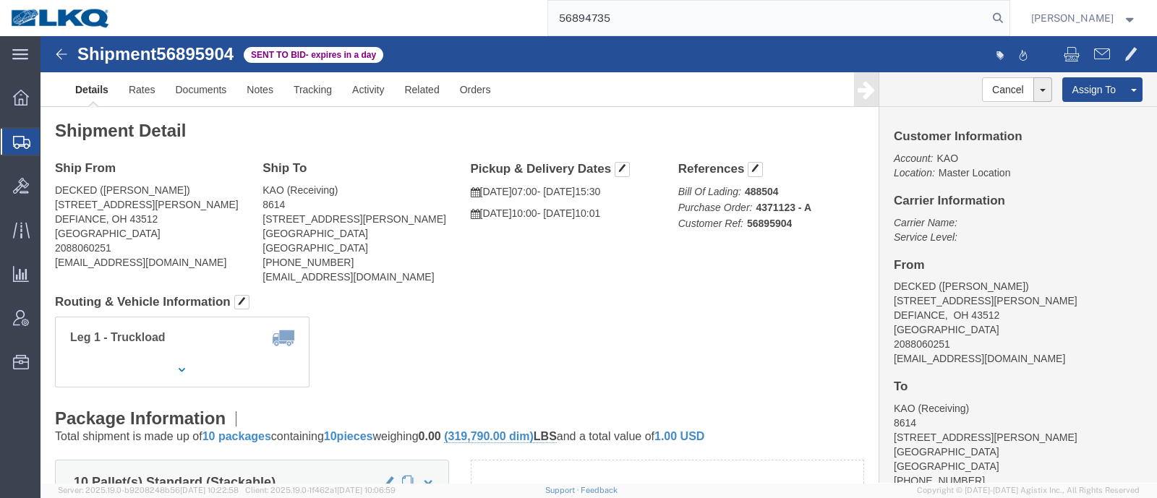
type input "56894735"
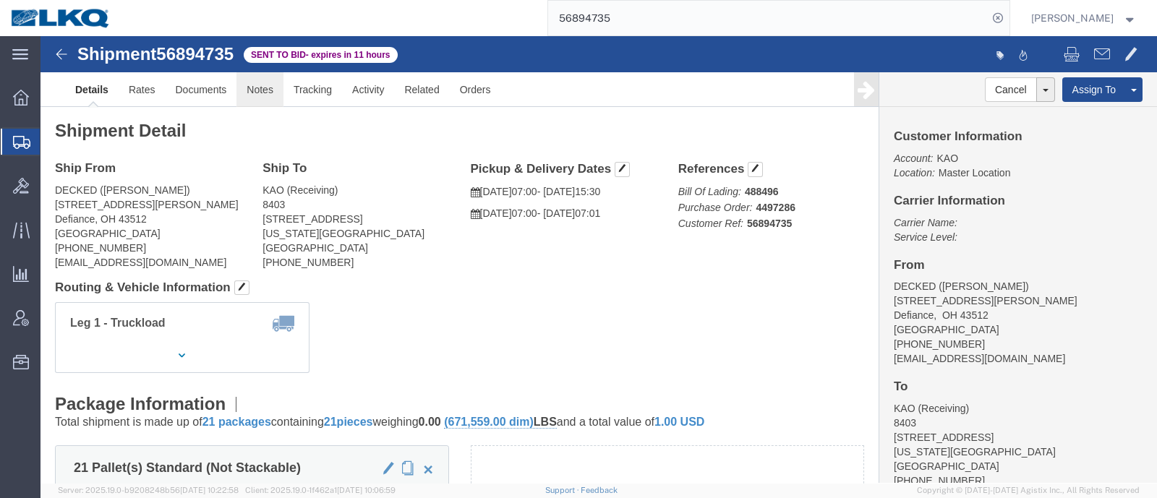
click link "Notes"
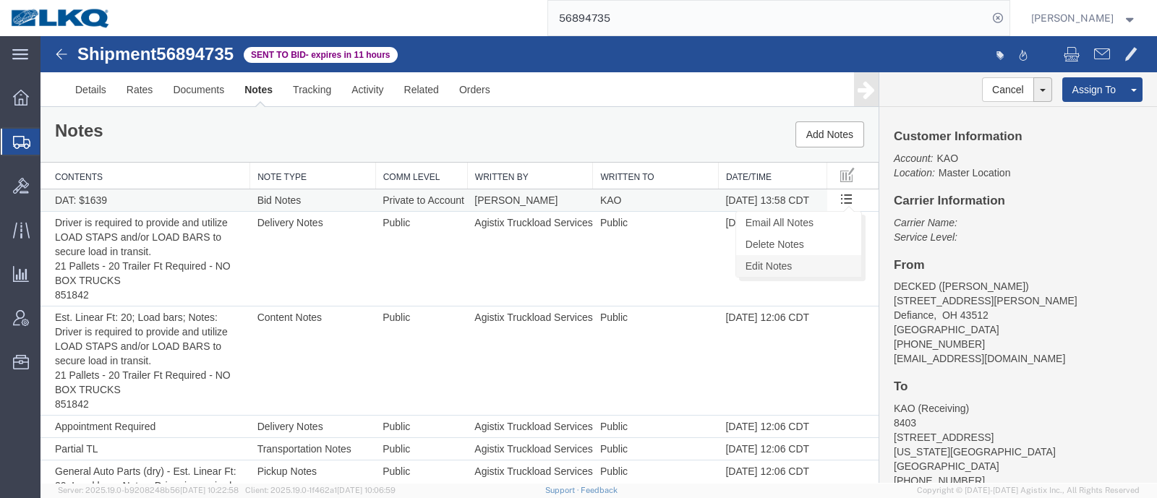
click at [810, 263] on link "Edit Notes" at bounding box center [798, 266] width 125 height 22
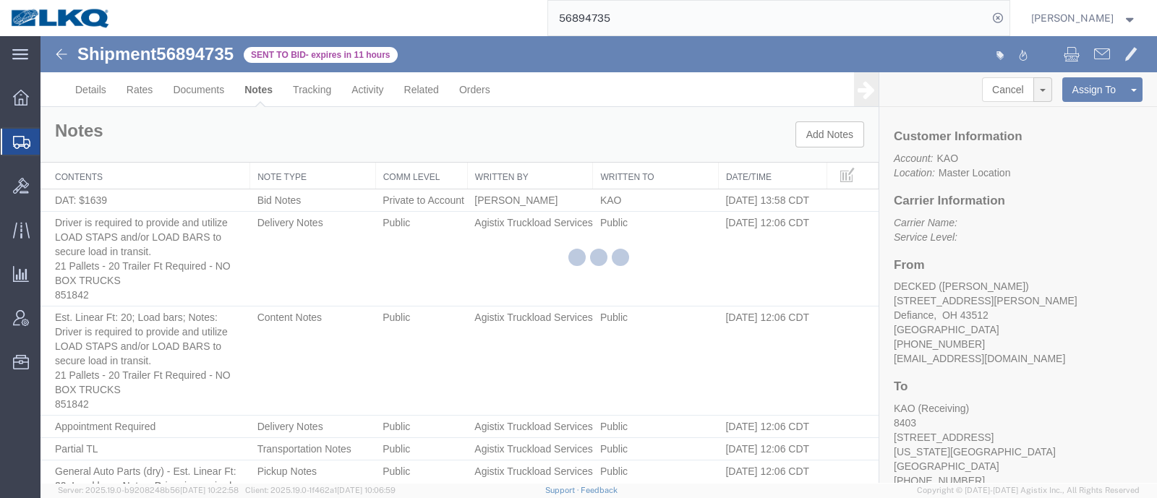
select select "BID_NOTES"
select select "PRIVATE_TO_ACCOUNT"
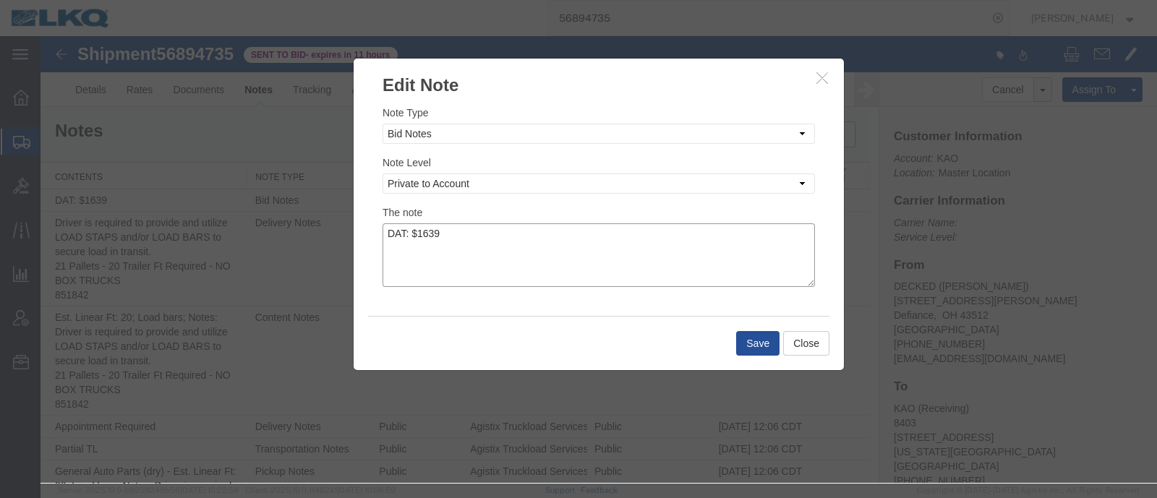
click at [484, 238] on textarea "DAT: $1639" at bounding box center [598, 255] width 432 height 64
type textarea "DAT: $1639, Original: $1393"
click at [746, 350] on button "Save" at bounding box center [757, 343] width 43 height 25
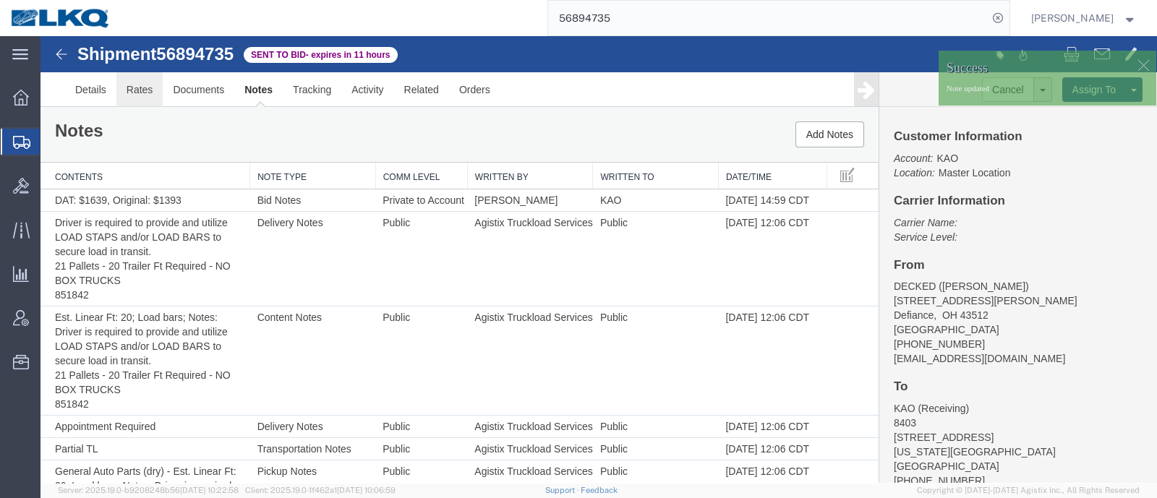
click at [137, 85] on link "Rates" at bounding box center [139, 89] width 47 height 35
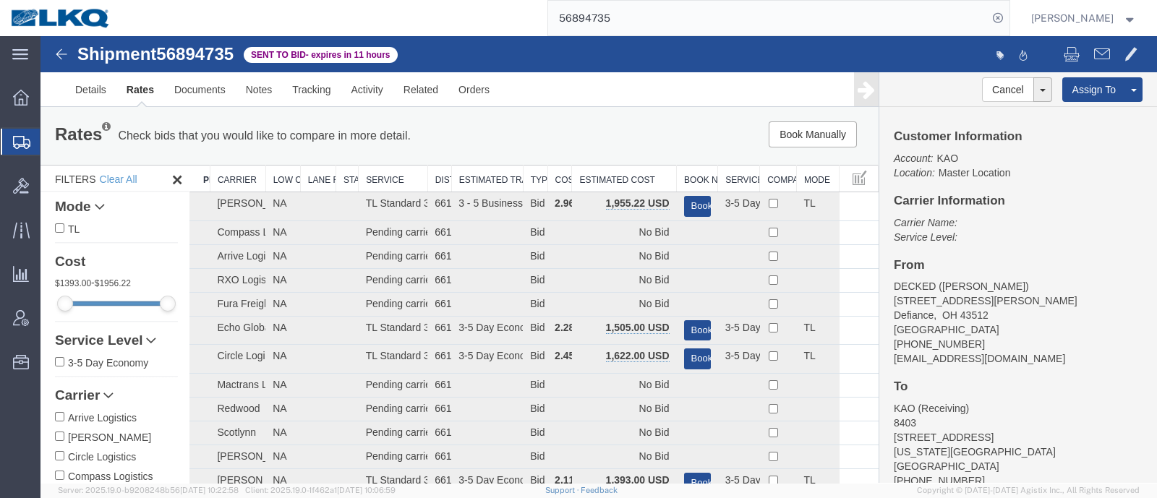
click at [610, 168] on th "Estimated Cost" at bounding box center [624, 179] width 105 height 27
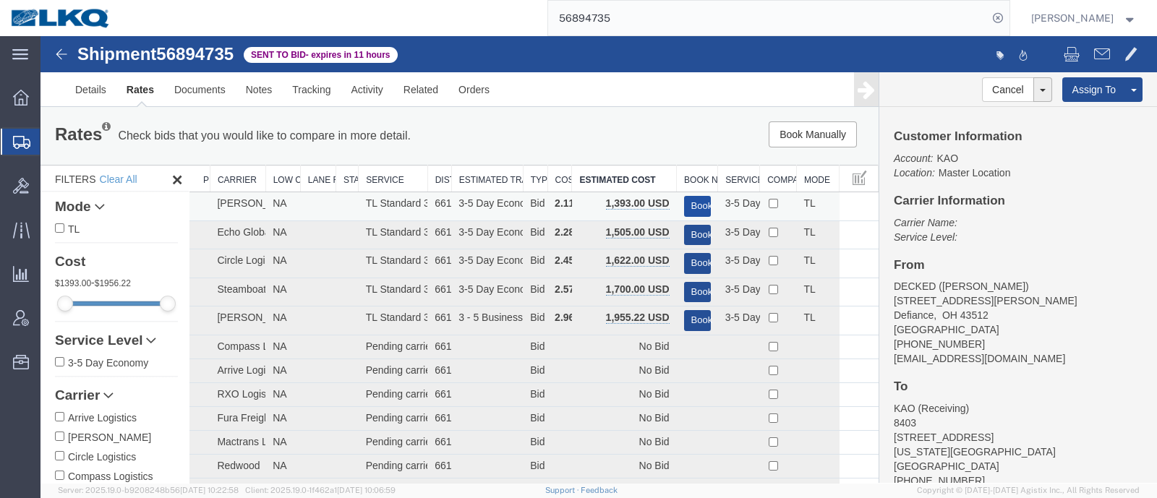
click at [684, 201] on button "Book" at bounding box center [697, 206] width 27 height 21
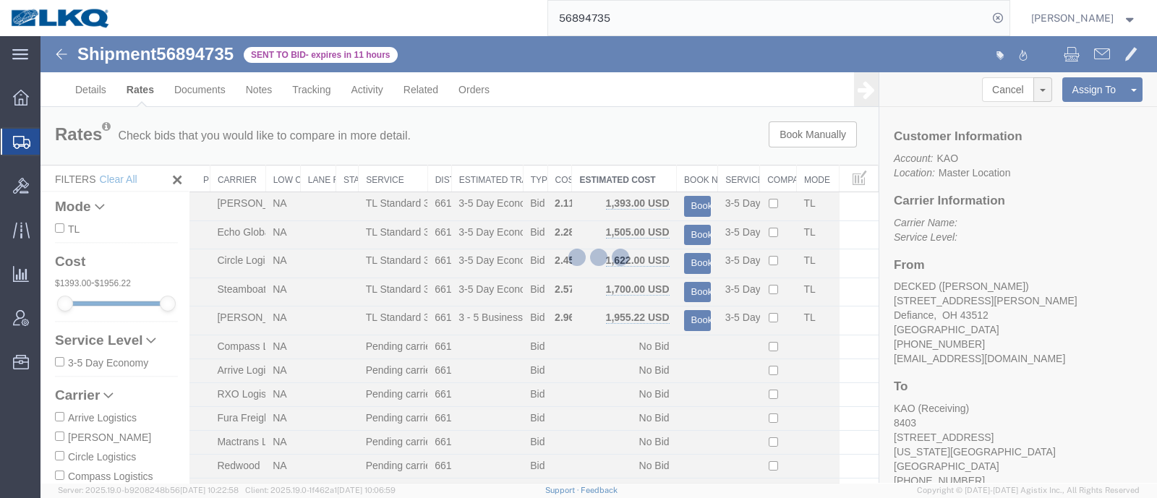
click at [661, 164] on div at bounding box center [598, 259] width 1116 height 447
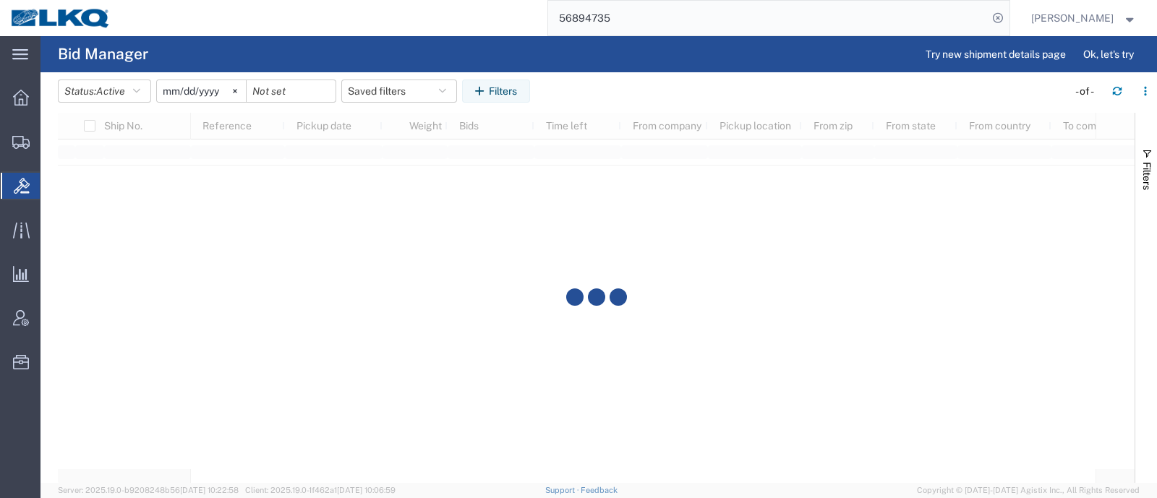
click at [637, 21] on input "56894735" at bounding box center [768, 18] width 440 height 35
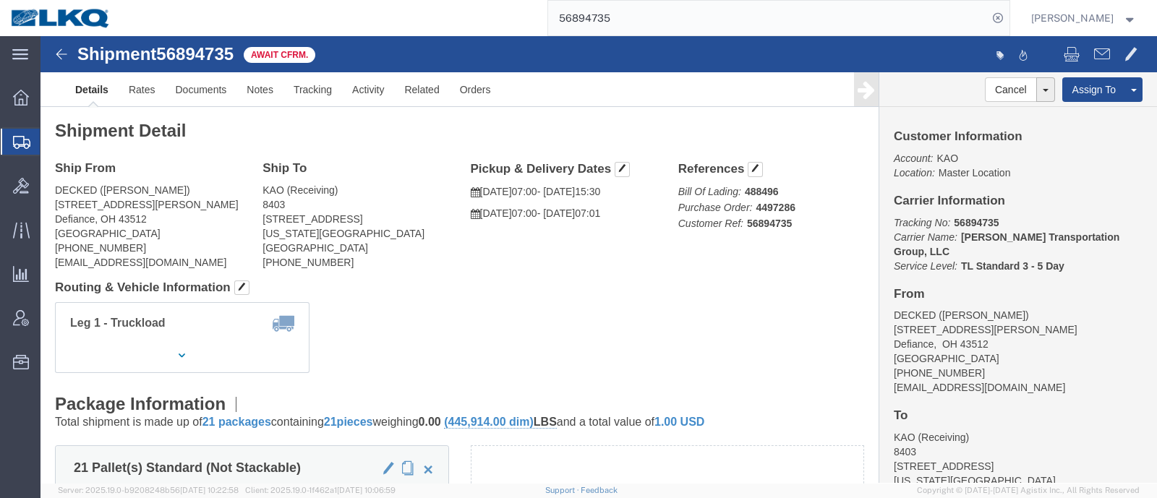
click div "Leg 1 - Truckload Vehicle 1: Standard Dry Van (53 Feet) Number of trucks: 1"
click link "Rates"
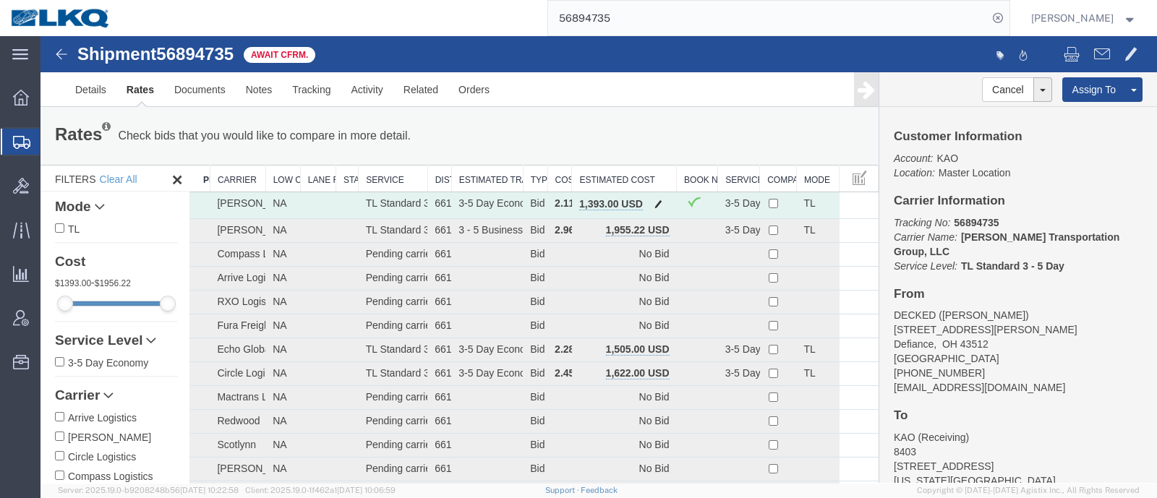
click at [648, 200] on button "button" at bounding box center [658, 205] width 20 height 19
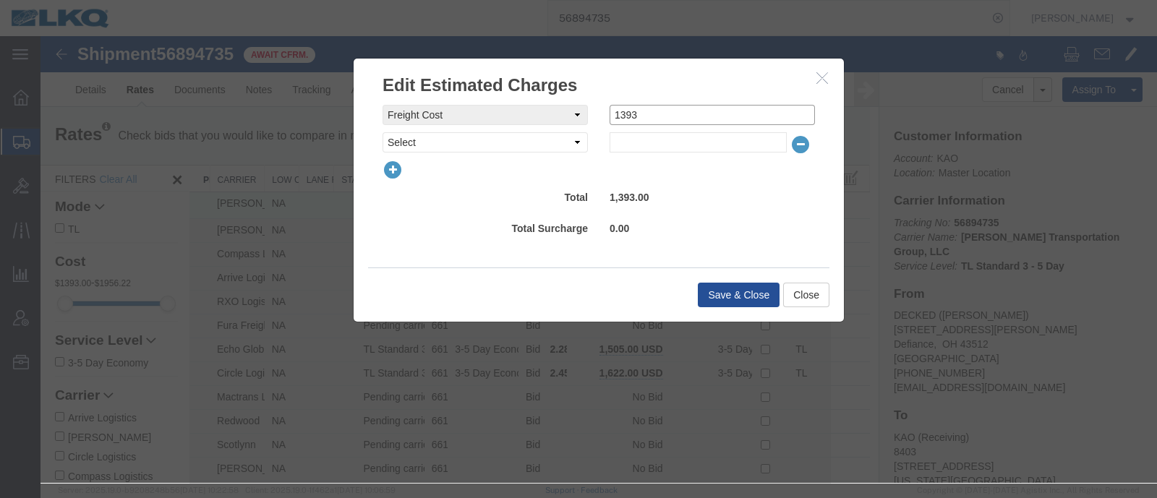
click at [649, 114] on input "1393" at bounding box center [711, 115] width 205 height 20
type input "1360"
click at [739, 296] on button "Save & Close" at bounding box center [739, 295] width 82 height 25
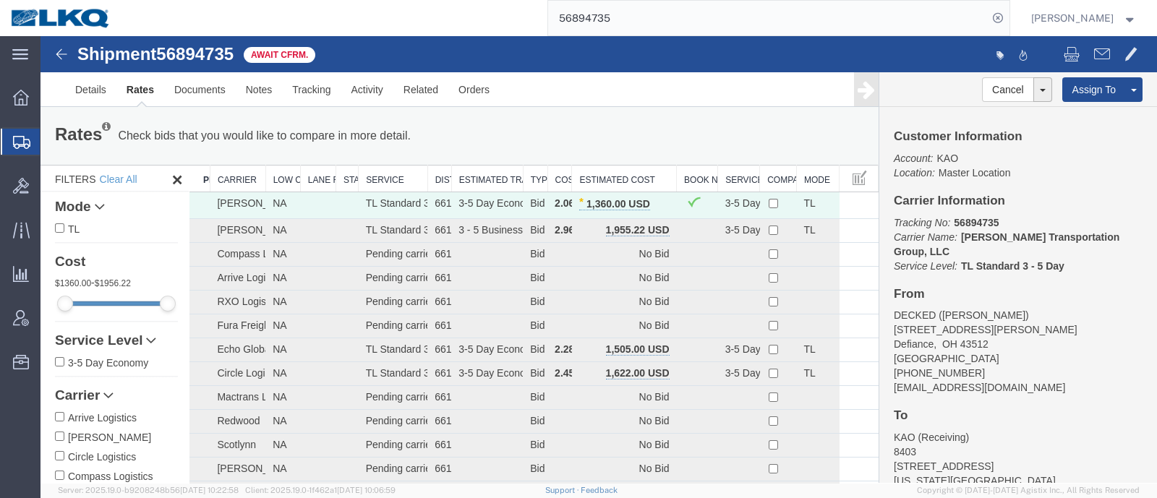
click at [520, 136] on div "Rates Check bids that you would like to compare in more detail. Compare Filter" at bounding box center [286, 135] width 484 height 29
click at [580, 142] on div "Rates Check bids that you would like to compare in more detail. Compare Filter …" at bounding box center [459, 135] width 831 height 29
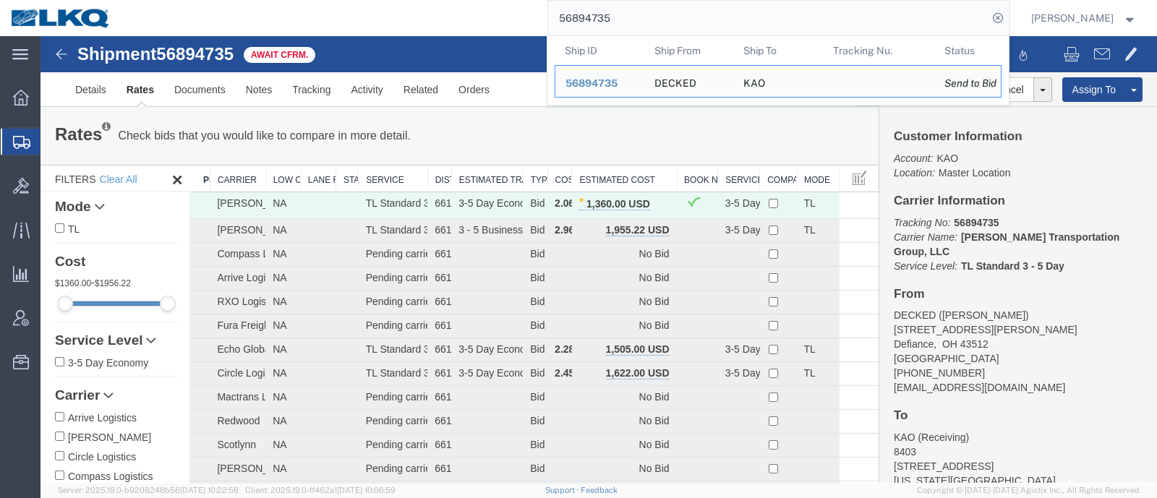
drag, startPoint x: 651, startPoint y: 28, endPoint x: 530, endPoint y: 25, distance: 120.8
click at [535, 25] on div "56894735 Ship ID Ship From Ship To Tracking Nu. Status Ship ID 56894735 Ship Fr…" at bounding box center [565, 18] width 888 height 36
paste input "5904"
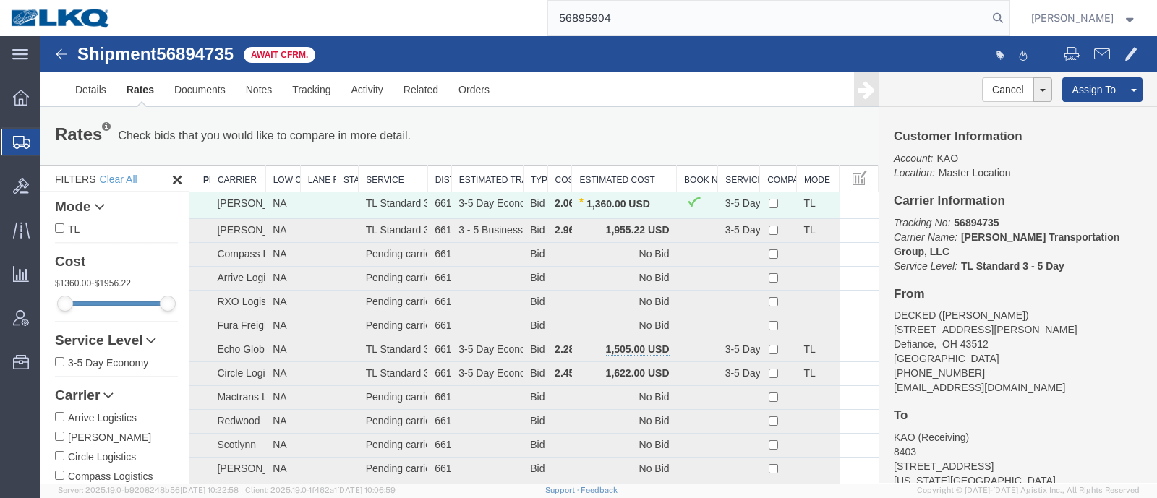
type input "56895904"
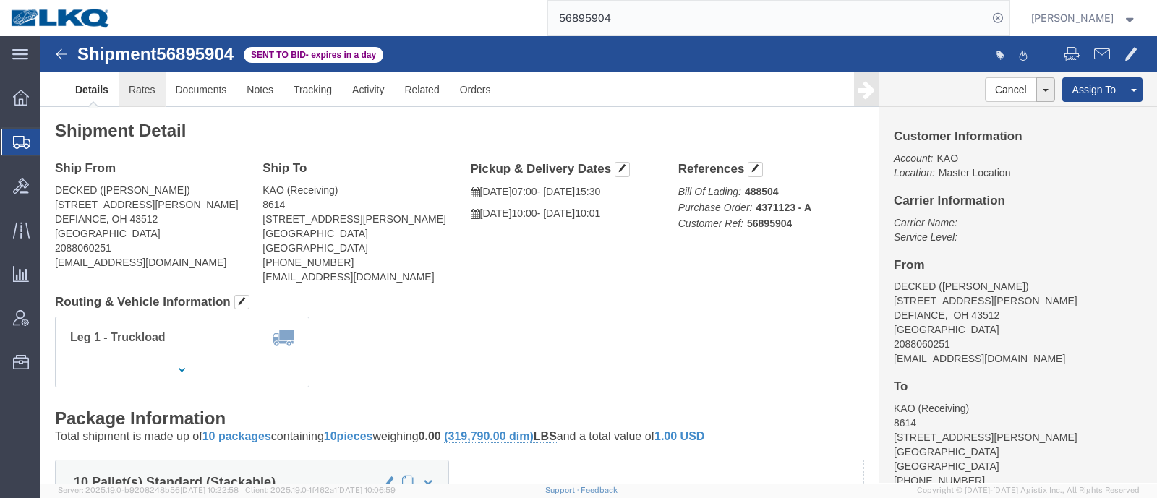
click link "Rates"
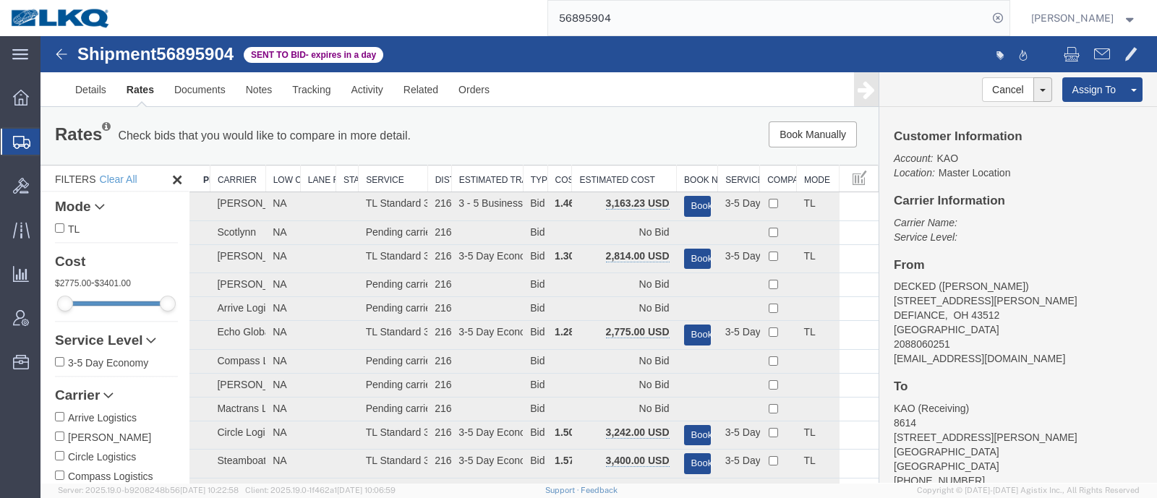
click at [608, 155] on div "Rates Check bids that you would like to compare in more detail. Compare Filter …" at bounding box center [459, 136] width 838 height 58
click at [611, 171] on th "Estimated Cost" at bounding box center [624, 179] width 105 height 27
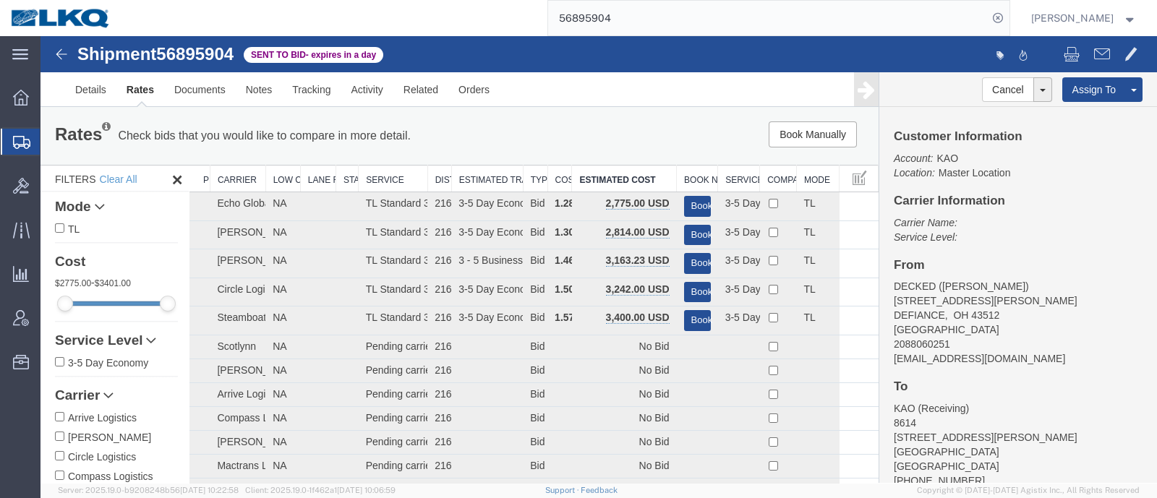
click at [1100, 251] on div "Customer Information Account: KAO Location: Master Location Carrier Information…" at bounding box center [1018, 295] width 278 height 376
click at [493, 118] on div "Rates Check bids that you would like to compare in more detail. Compare Filter …" at bounding box center [459, 136] width 838 height 58
click at [132, 93] on link "Rates" at bounding box center [140, 89] width 48 height 35
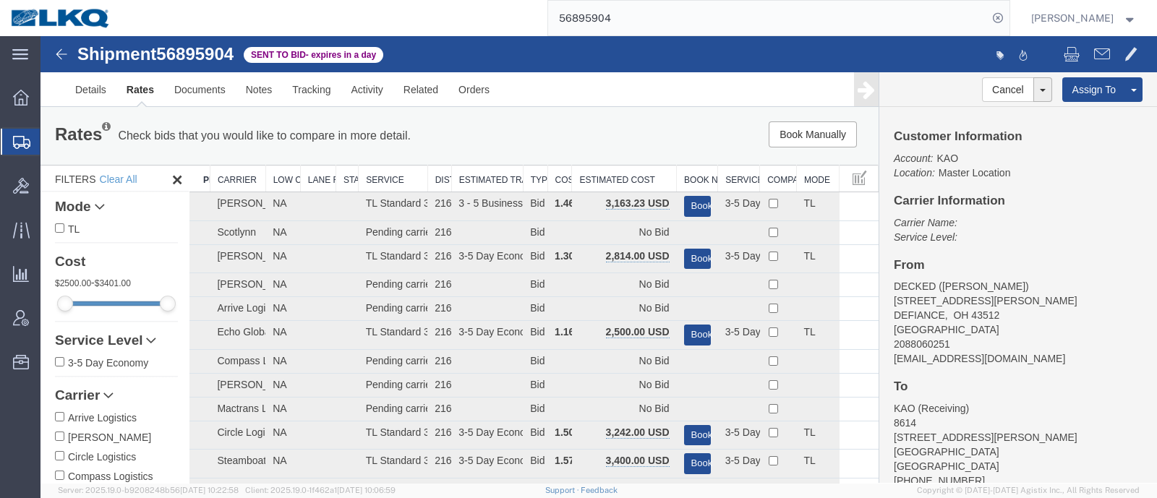
click at [605, 175] on th "Estimated Cost" at bounding box center [624, 179] width 105 height 27
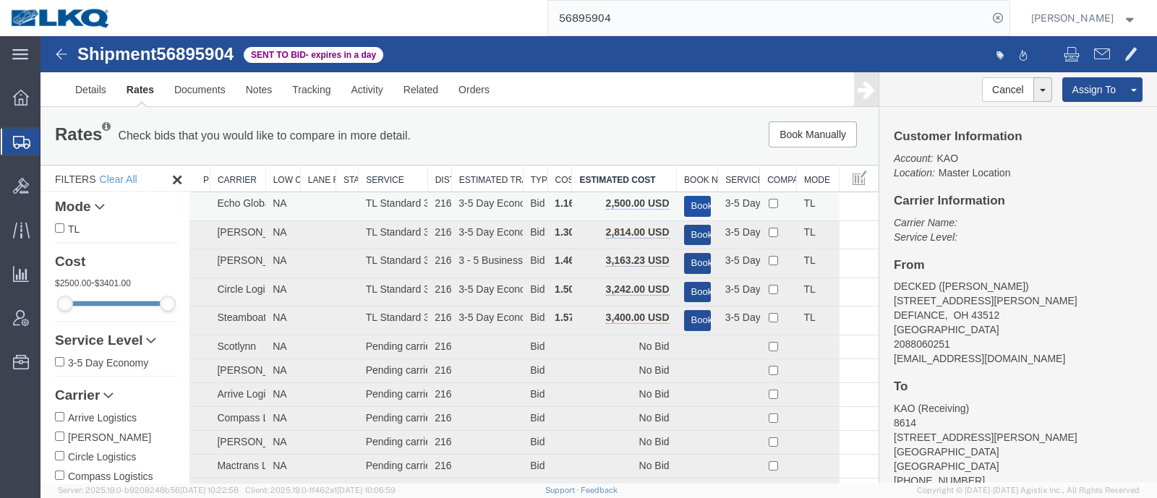
click at [684, 201] on button "Book" at bounding box center [697, 206] width 27 height 21
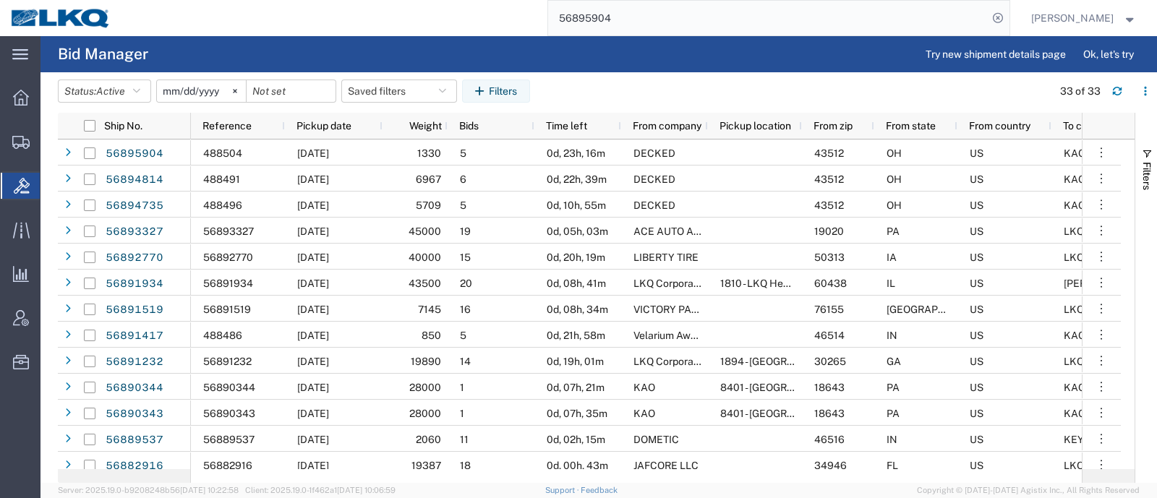
click at [1015, 77] on header "Status: Active Active All Awaiting Confirmation Awarded Closed Expired Open Wit…" at bounding box center [607, 92] width 1099 height 40
click at [720, 75] on header "Status: Active Active All Awaiting Confirmation Awarded Closed Expired Open Wit…" at bounding box center [607, 92] width 1099 height 40
click at [375, 91] on button "Saved filters" at bounding box center [399, 91] width 116 height 23
drag, startPoint x: 399, startPoint y: 153, endPoint x: 439, endPoint y: 132, distance: 44.9
click at [401, 152] on span "Bid Board" at bounding box center [437, 154] width 189 height 27
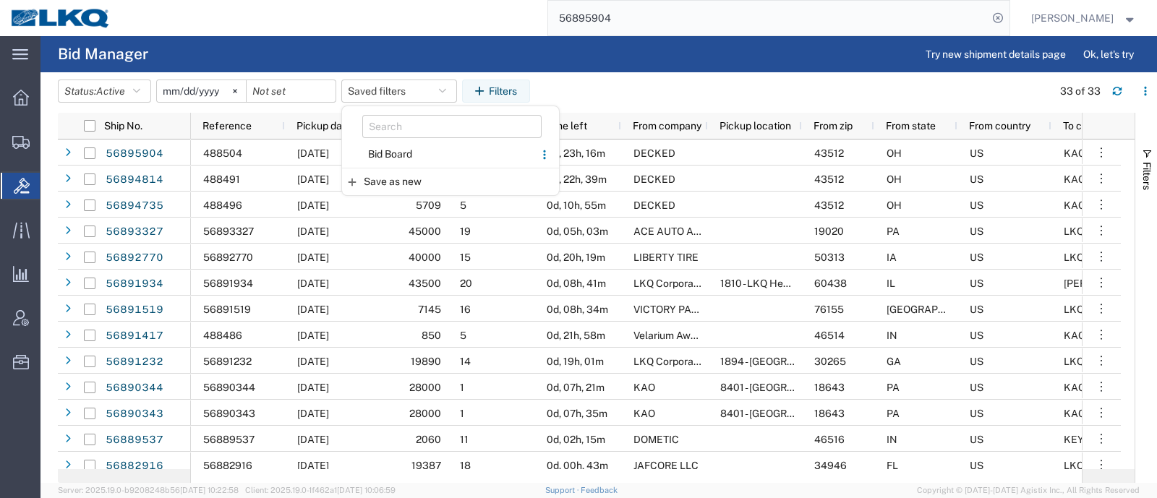
type input "2024-12-01"
type input "2025-12-31"
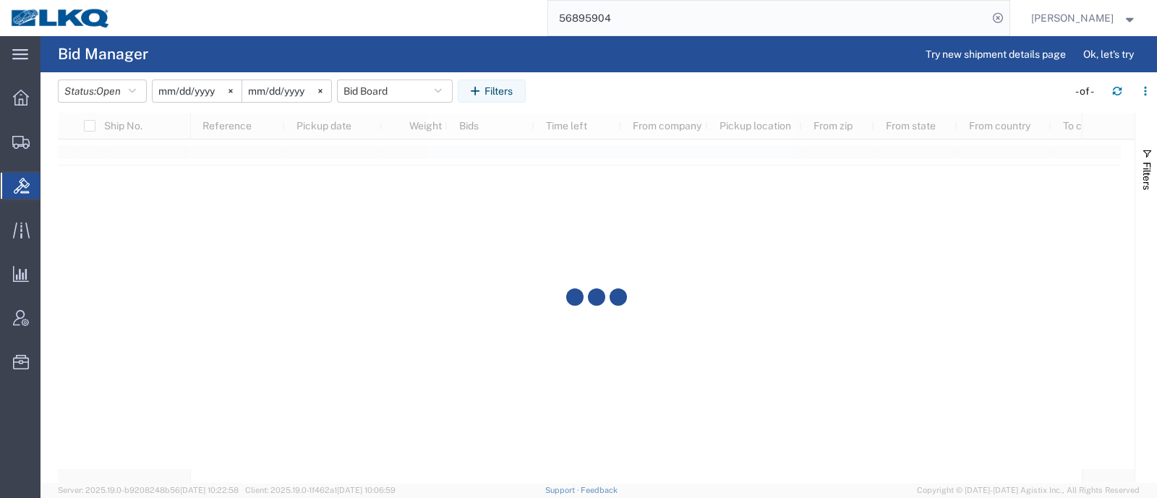
click at [607, 90] on agx-table-filter-chips "Status: Open Active All Awaiting Confirmation Awarded Closed Expired Open Withd…" at bounding box center [559, 96] width 1002 height 33
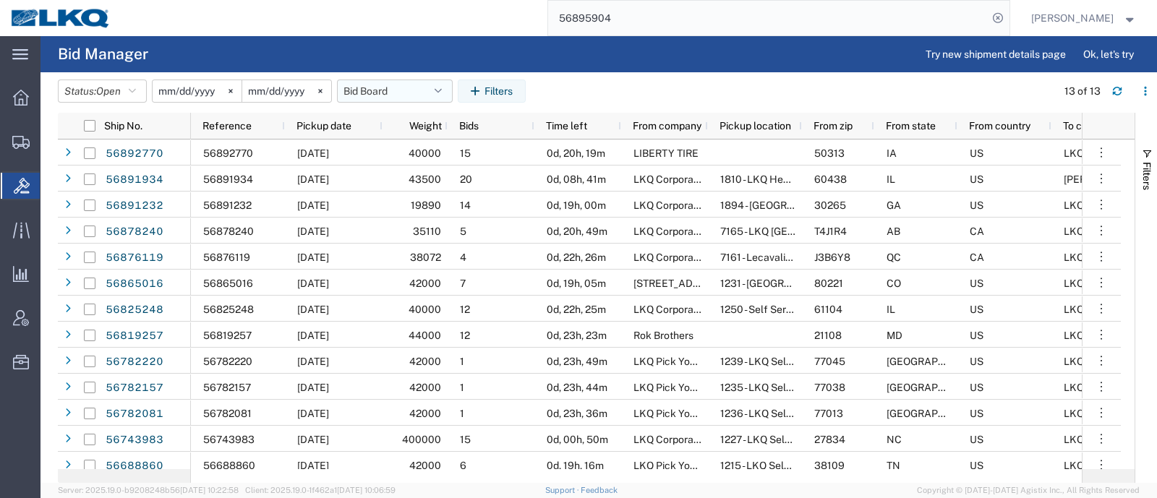
click at [387, 91] on button "Bid Board" at bounding box center [395, 91] width 116 height 23
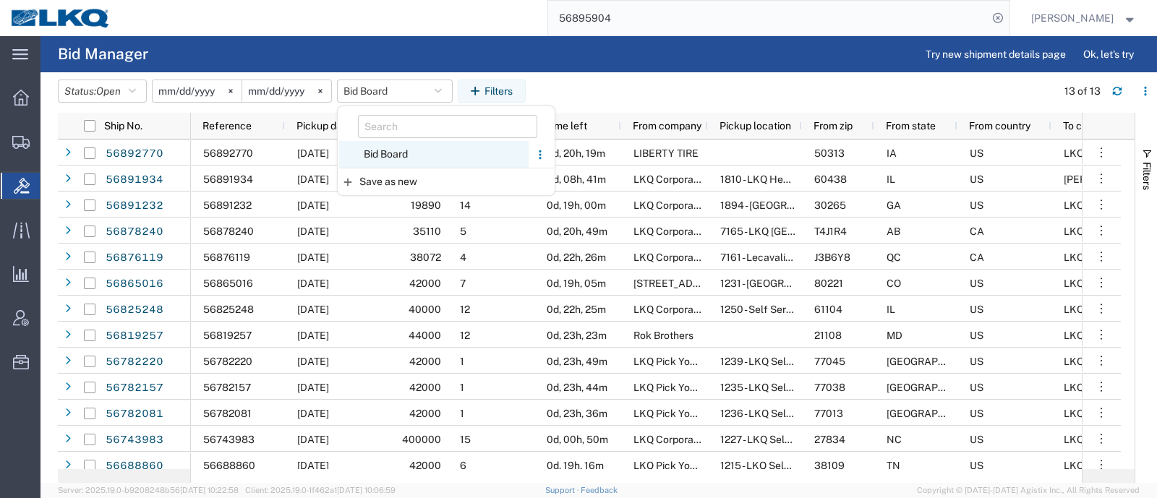
click at [396, 153] on span "Bid Board" at bounding box center [433, 154] width 189 height 27
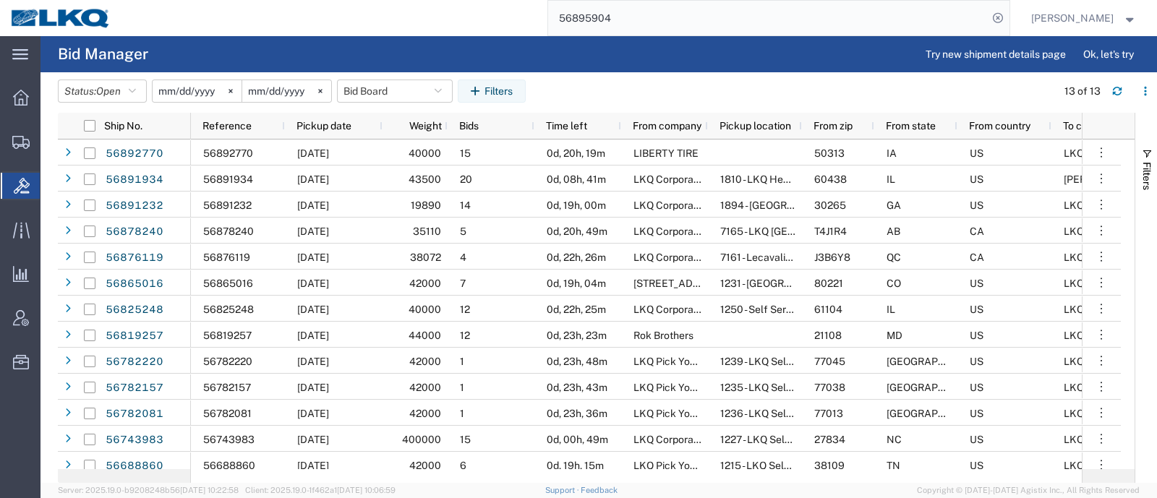
click at [595, 74] on header "Status: Open Active All Awaiting Confirmation Awarded Closed Expired Open Withd…" at bounding box center [607, 92] width 1099 height 40
click at [318, 129] on span "Pickup date" at bounding box center [323, 126] width 55 height 12
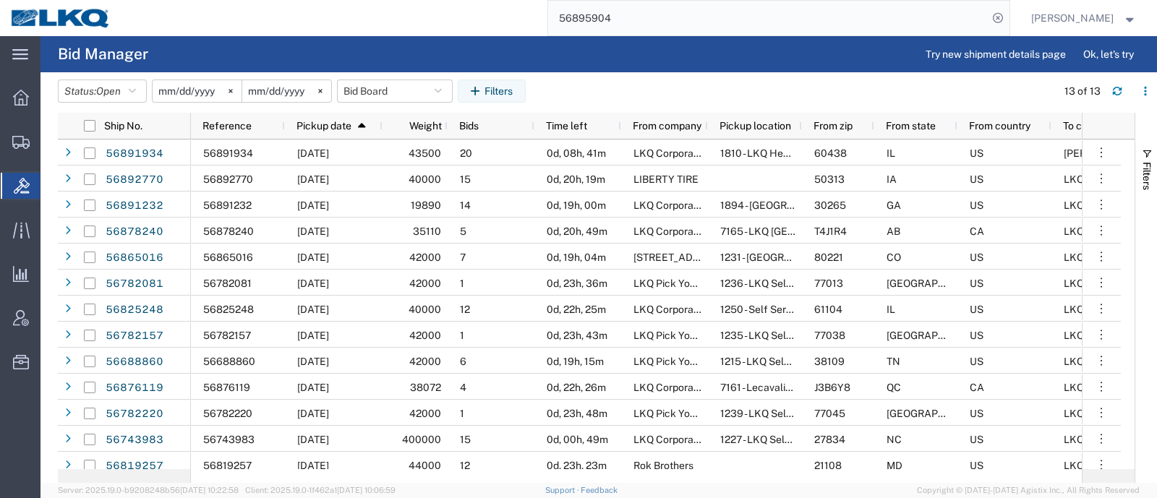
drag, startPoint x: 647, startPoint y: 20, endPoint x: 436, endPoint y: 27, distance: 211.2
click at [437, 27] on div "56895904" at bounding box center [565, 18] width 888 height 36
paste input "748400"
type input "56748400"
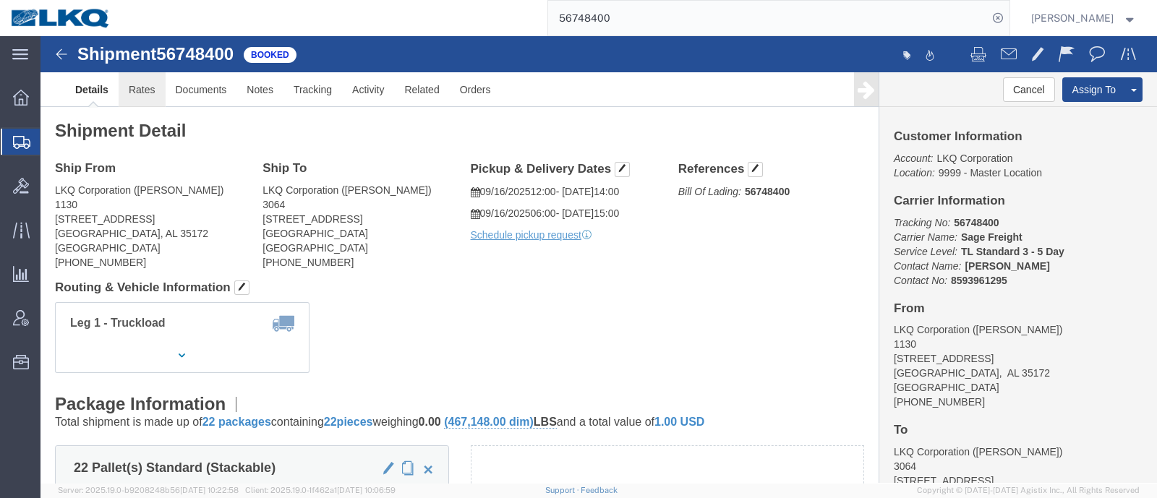
click link "Rates"
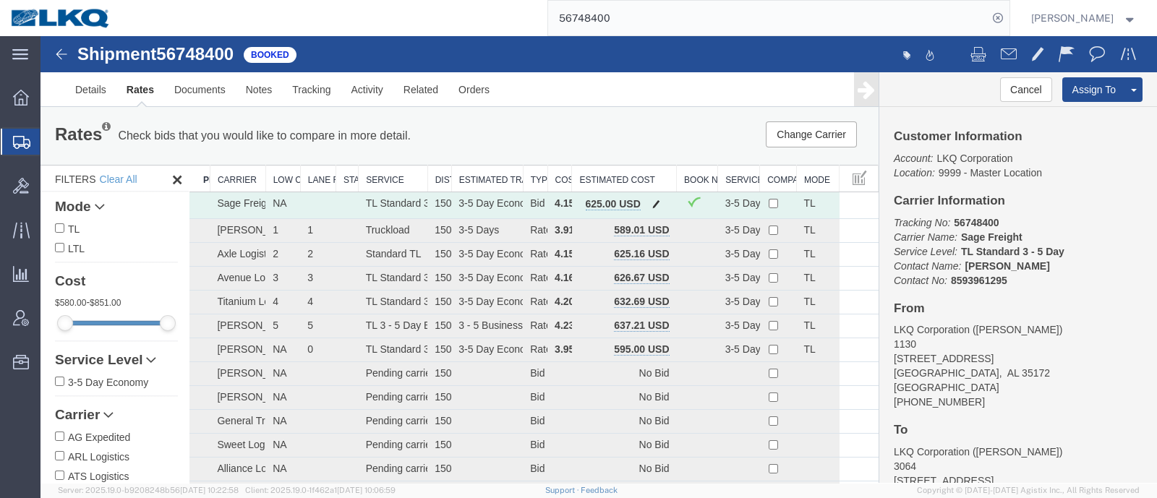
click at [652, 207] on span "button" at bounding box center [656, 204] width 8 height 10
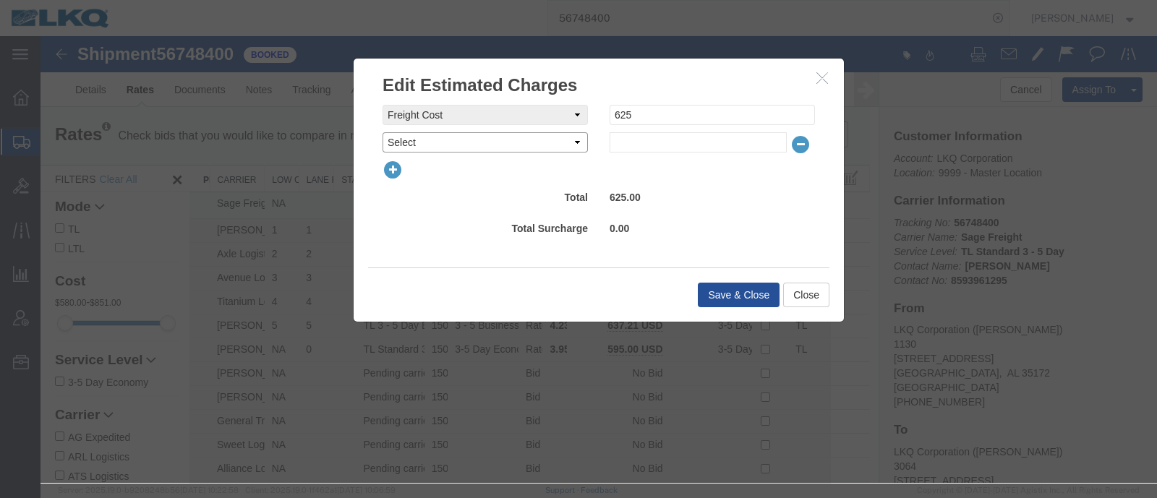
click at [510, 140] on select "Select AES Filing Accessorial Delivery Charge Additional Invoice Details Addres…" at bounding box center [484, 142] width 205 height 20
click at [502, 138] on select "Select AES Filing Accessorial Delivery Charge Additional Invoice Details Addres…" at bounding box center [484, 142] width 205 height 20
select select "ACCESSORIAL_DEL"
click at [382, 132] on select "Select AES Filing Accessorial Delivery Charge Additional Invoice Details Addres…" at bounding box center [484, 142] width 205 height 20
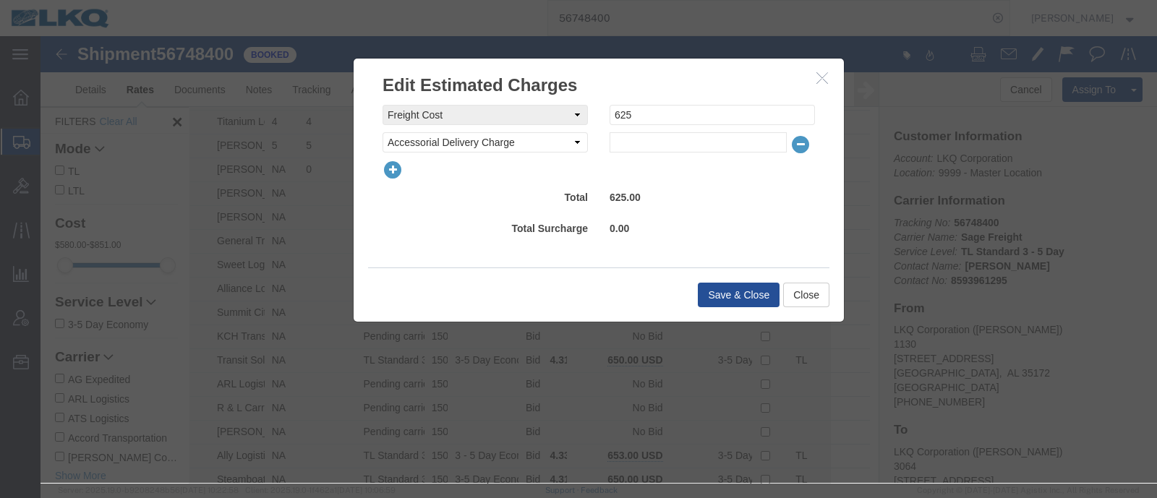
click at [639, 155] on div "freightCost Select AES Filing Accessorial Delivery Charge Additional Invoice De…" at bounding box center [598, 173] width 432 height 137
click at [643, 146] on input "text" at bounding box center [697, 142] width 177 height 20
type input "115"
click at [735, 289] on button "Save & Close" at bounding box center [739, 295] width 82 height 25
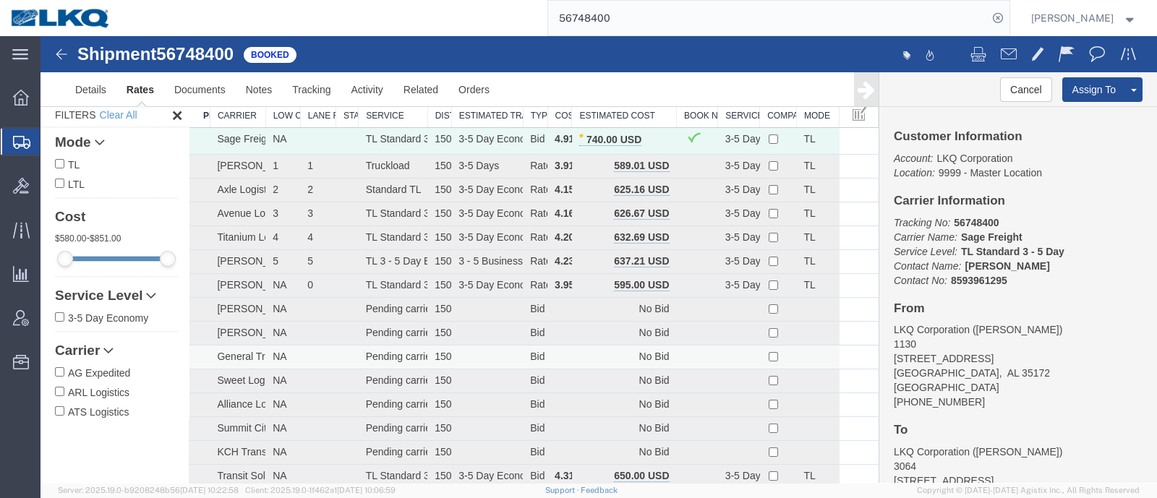
scroll to position [0, 0]
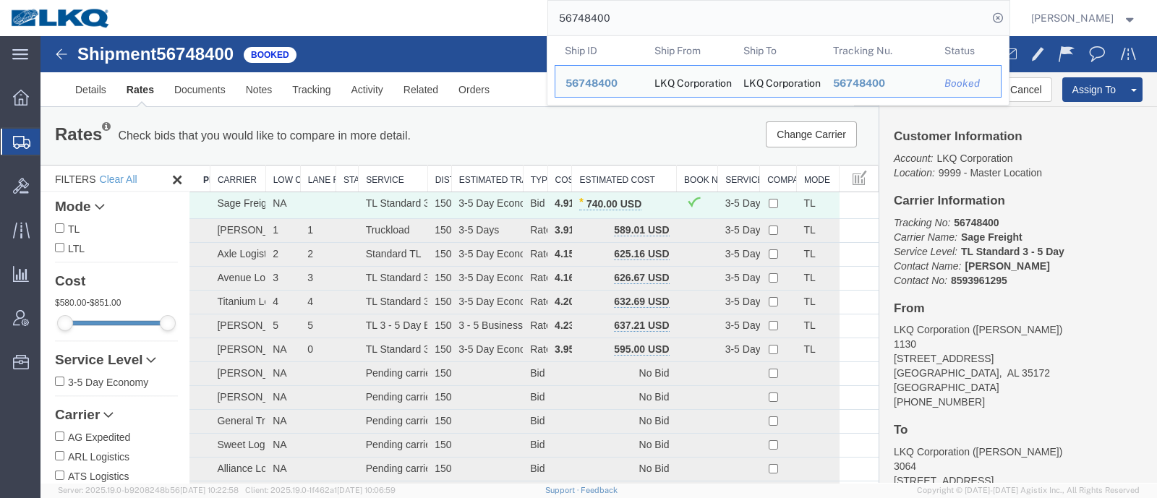
drag, startPoint x: 650, startPoint y: 34, endPoint x: 524, endPoint y: 33, distance: 125.8
click at [526, 33] on div "56748400 Ship ID Ship From Ship To Tracking Nu. Status Ship ID 56748400 Ship Fr…" at bounding box center [565, 18] width 888 height 36
paste input "850269"
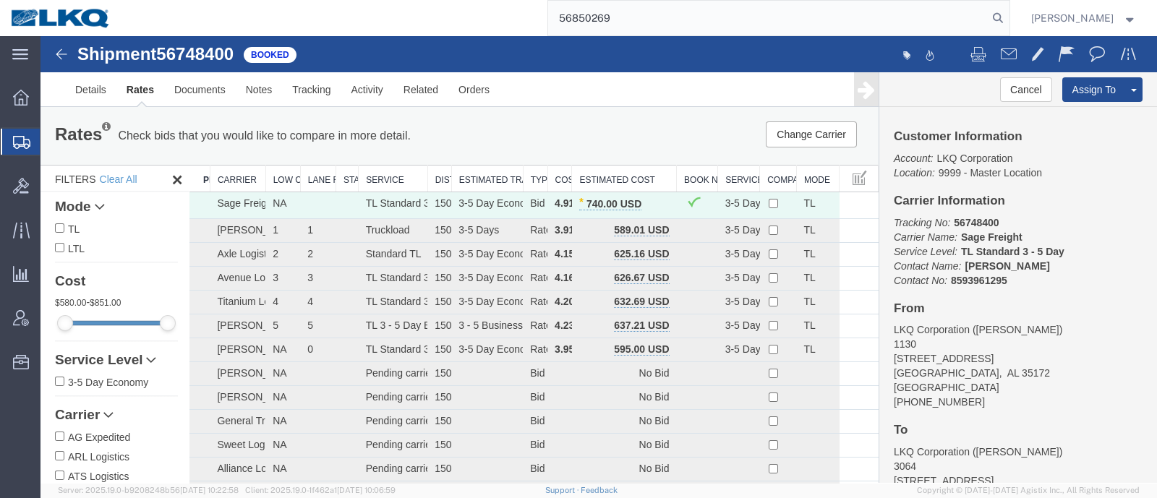
type input "56850269"
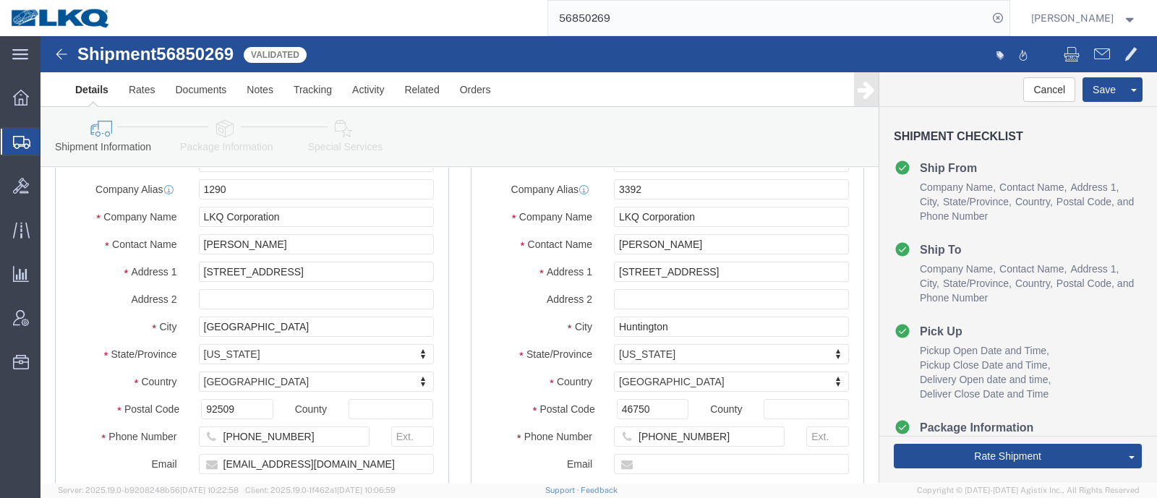
scroll to position [180, 0]
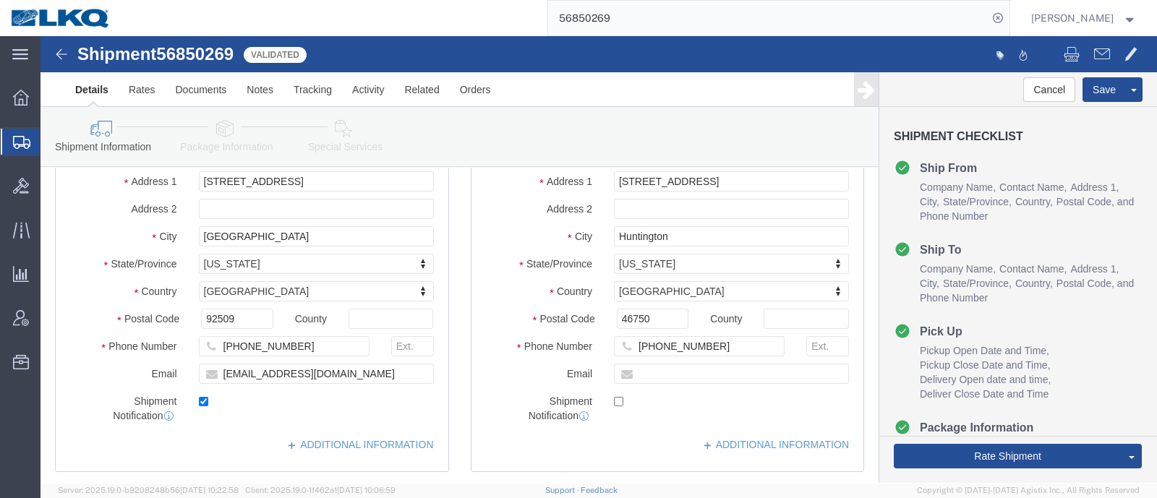
select select "27480"
select select "28018"
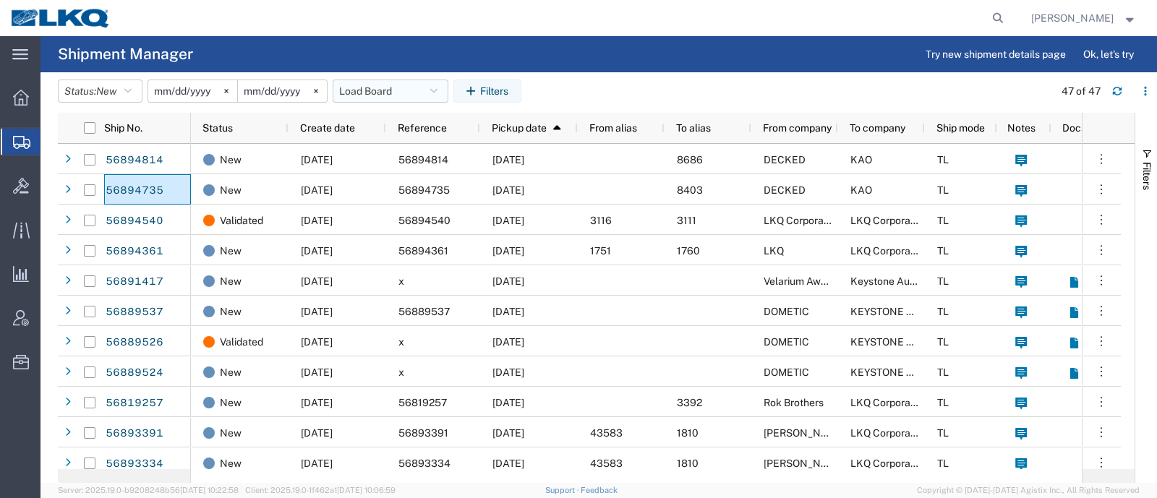
click at [371, 81] on button "Load Board" at bounding box center [391, 91] width 116 height 23
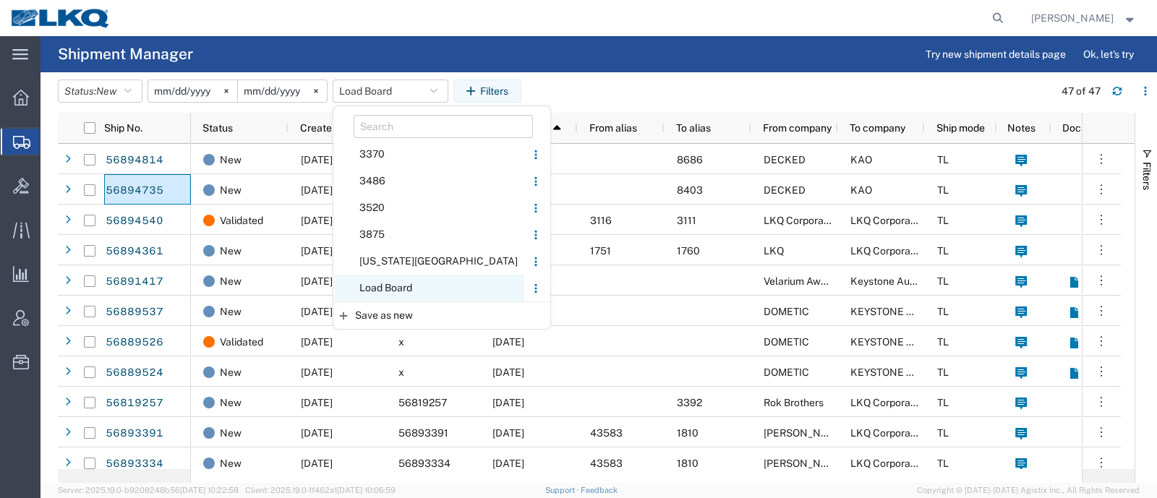
click at [405, 287] on span "Load Board" at bounding box center [429, 288] width 189 height 27
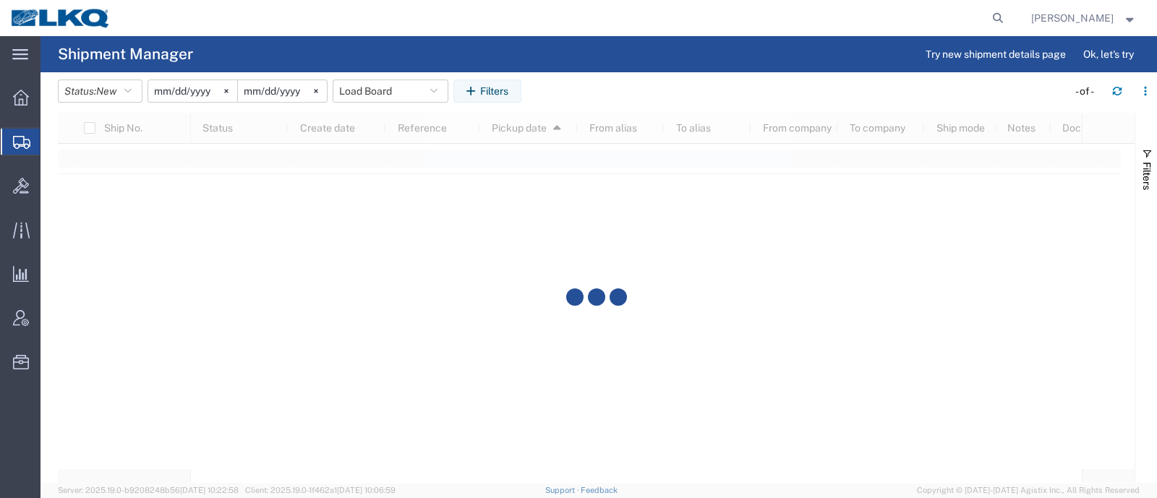
click at [617, 91] on agx-table-filter-chips "Status: New Active All Approved Booked Canceled Delivered Denied New On Hold Pe…" at bounding box center [559, 96] width 1002 height 33
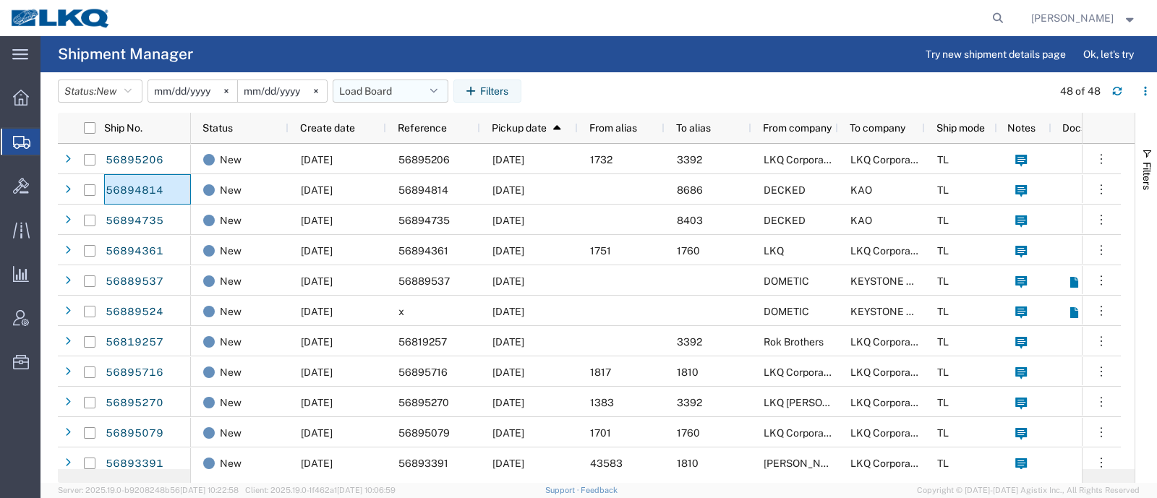
click at [379, 91] on button "Load Board" at bounding box center [391, 91] width 116 height 23
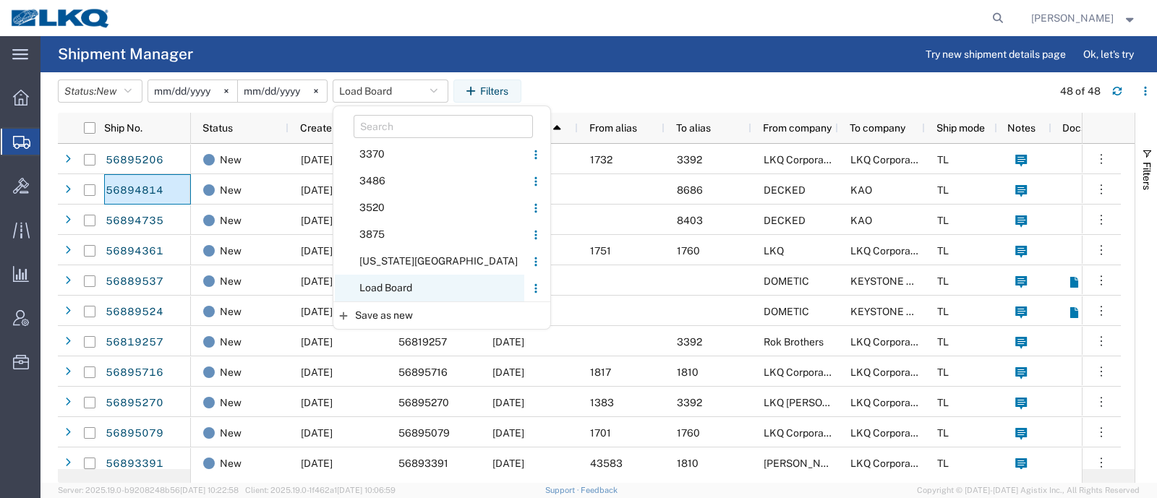
click at [403, 280] on span "Load Board" at bounding box center [429, 288] width 189 height 27
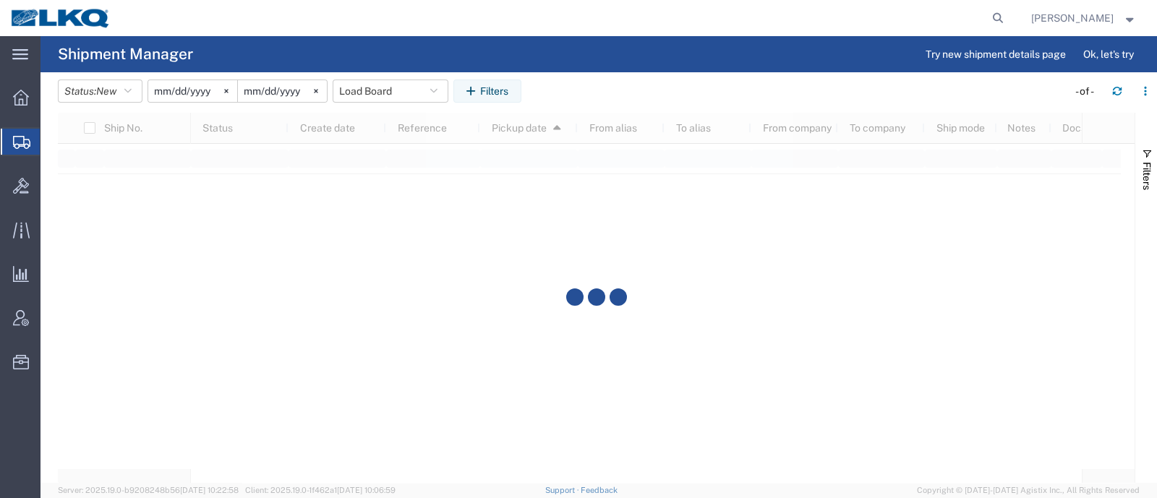
click at [632, 82] on agx-table-filter-chips "Status: New Active All Approved Booked Canceled Delivered Denied New On Hold Pe…" at bounding box center [559, 96] width 1002 height 33
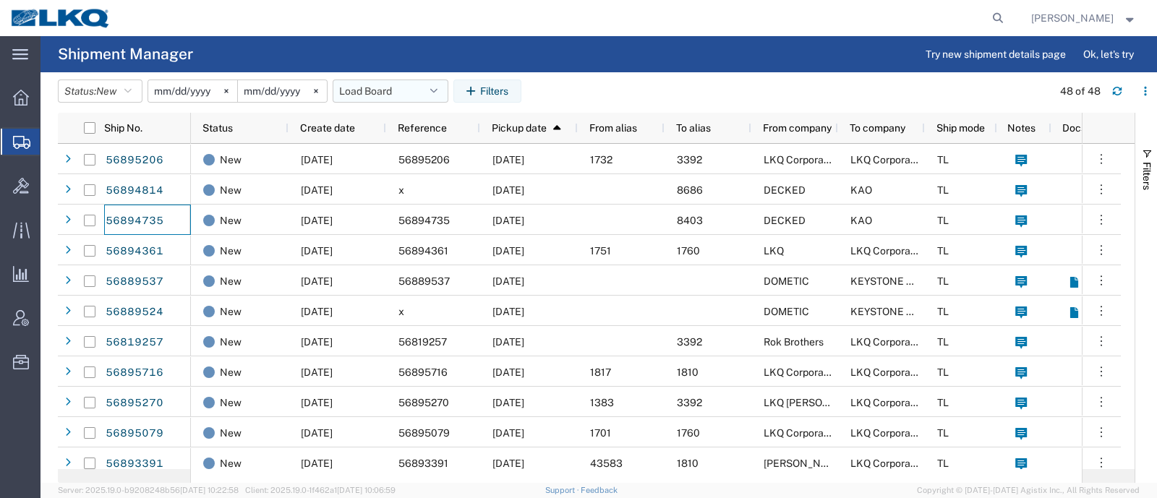
click at [373, 85] on button "Load Board" at bounding box center [391, 91] width 116 height 23
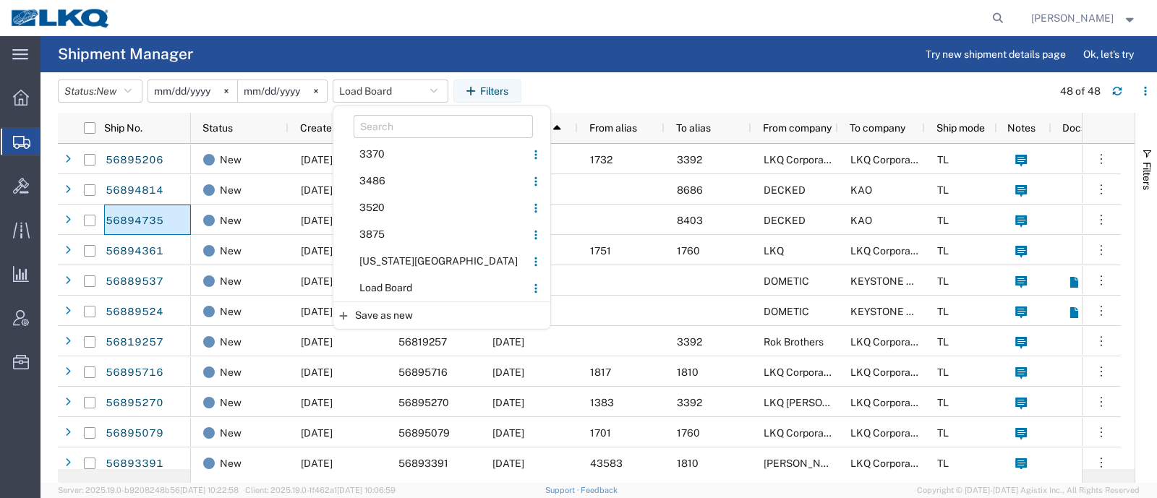
click at [411, 284] on span "Load Board" at bounding box center [429, 288] width 189 height 27
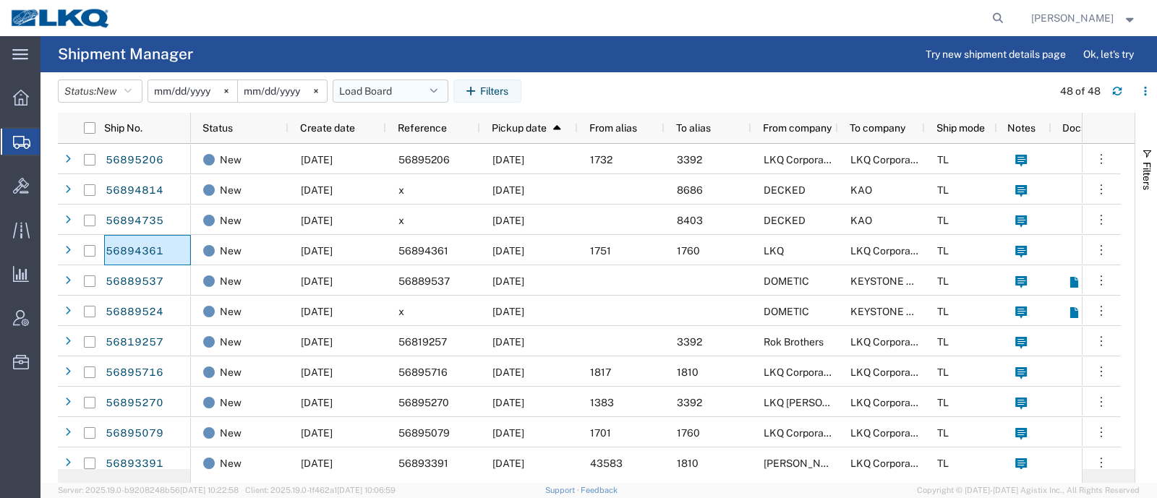
click at [361, 86] on button "Load Board" at bounding box center [391, 91] width 116 height 23
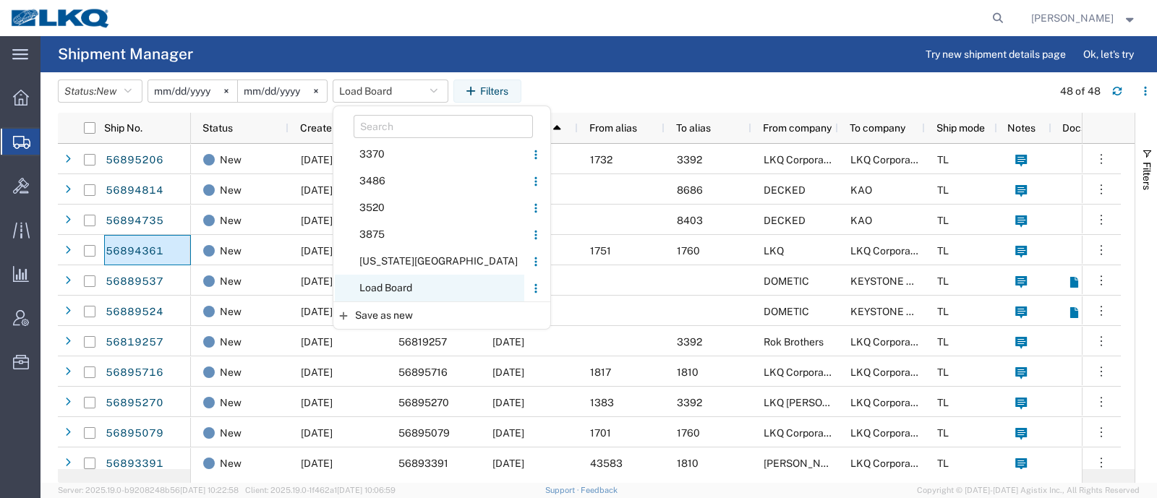
click at [406, 286] on span "Load Board" at bounding box center [429, 288] width 189 height 27
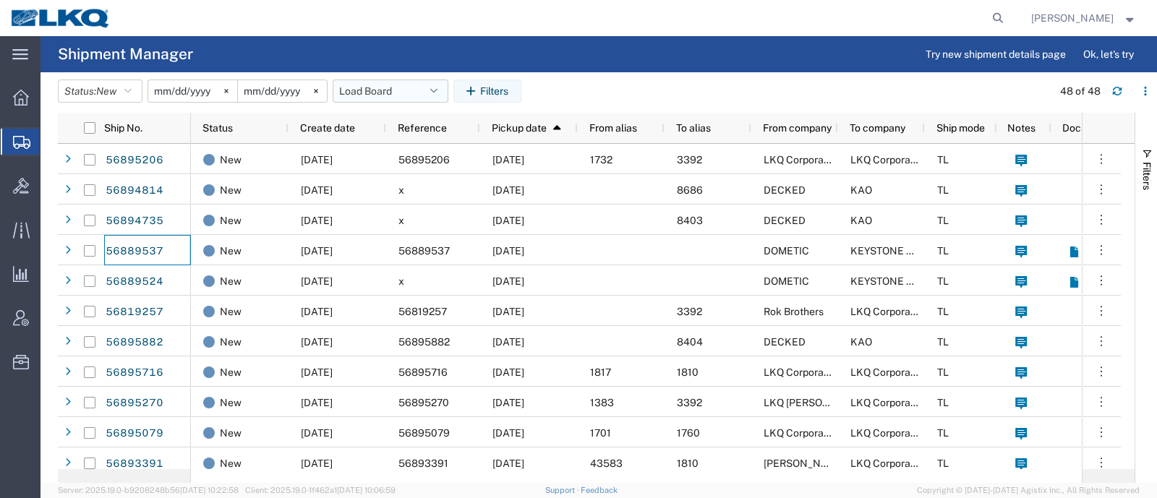
click at [368, 91] on button "Load Board" at bounding box center [391, 91] width 116 height 23
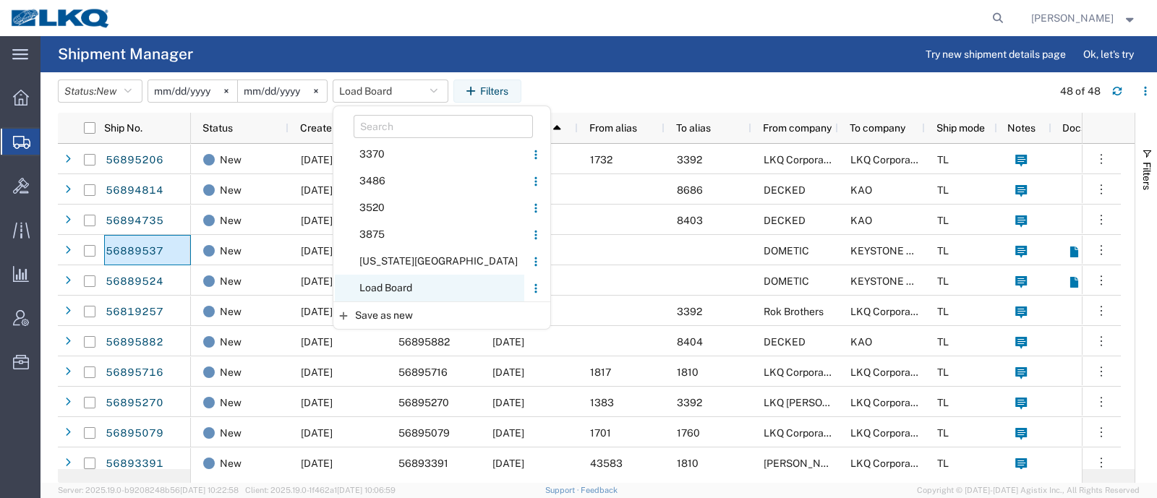
click at [389, 280] on span "Load Board" at bounding box center [429, 288] width 189 height 27
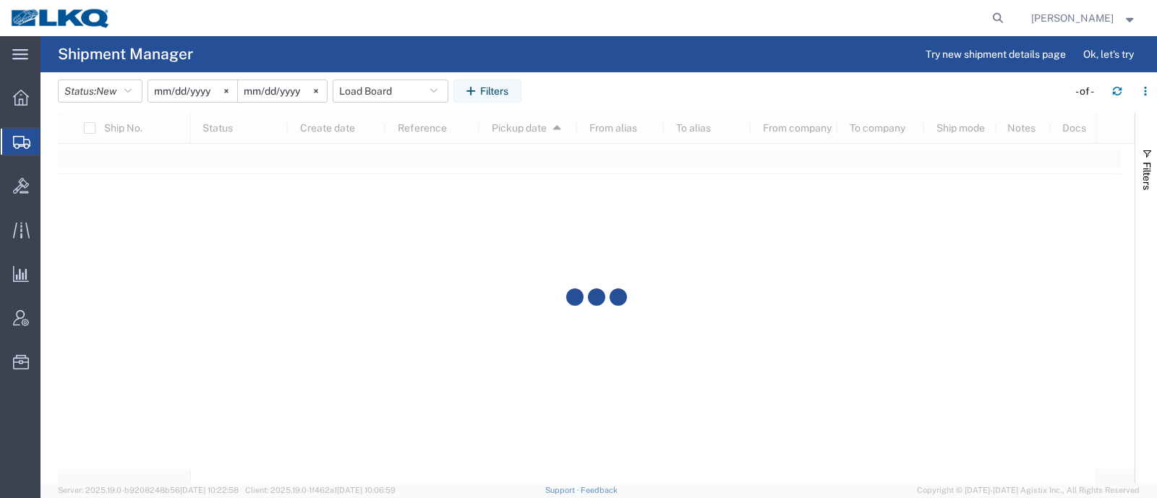
click at [556, 77] on header "Status: New Active All Approved Booked Canceled Delivered Denied New On Hold Pe…" at bounding box center [607, 92] width 1099 height 40
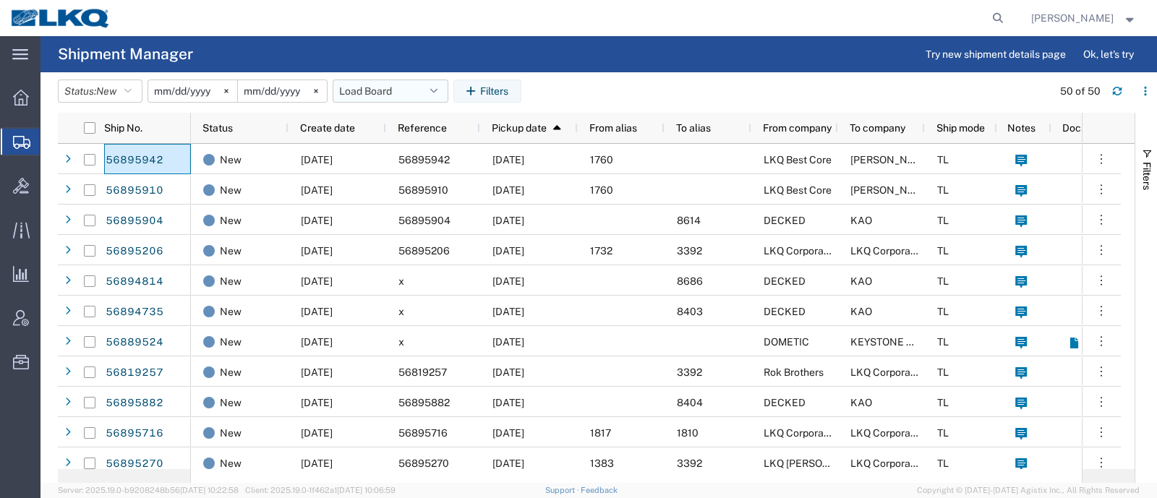
click at [373, 93] on button "Load Board" at bounding box center [391, 91] width 116 height 23
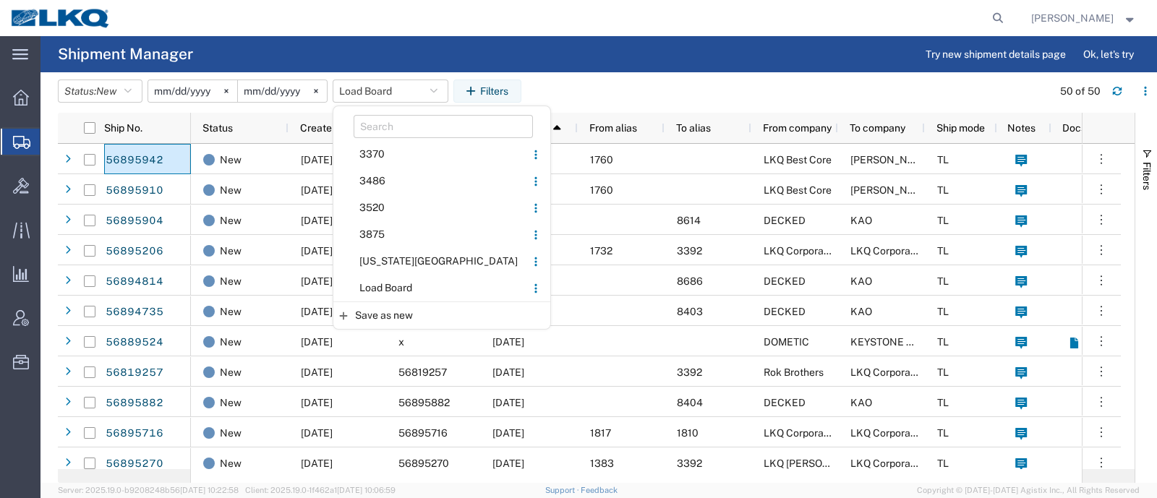
click at [398, 282] on span "Load Board" at bounding box center [429, 288] width 189 height 27
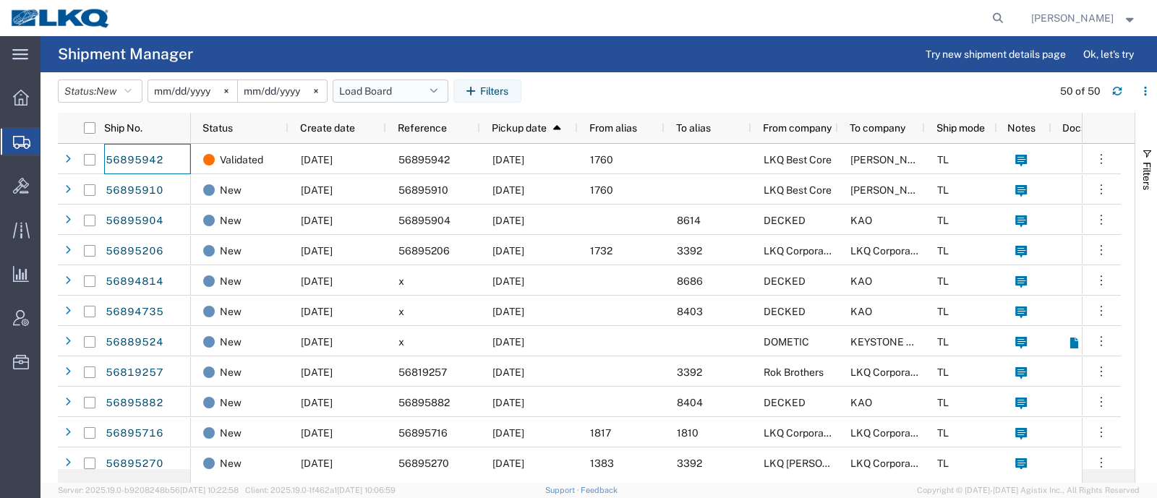
click at [372, 90] on button "Load Board" at bounding box center [391, 91] width 116 height 23
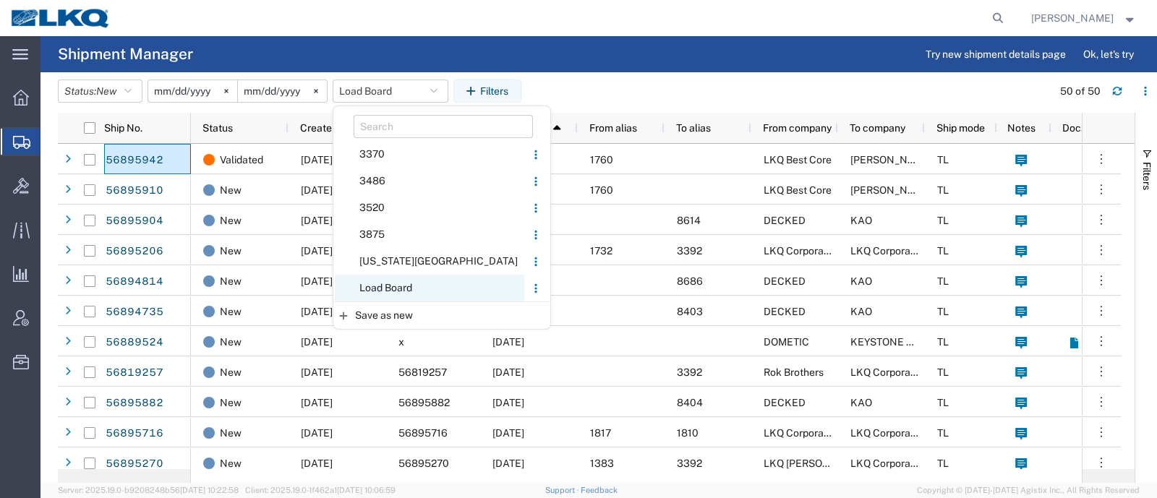
click at [407, 291] on span "Load Board" at bounding box center [429, 288] width 189 height 27
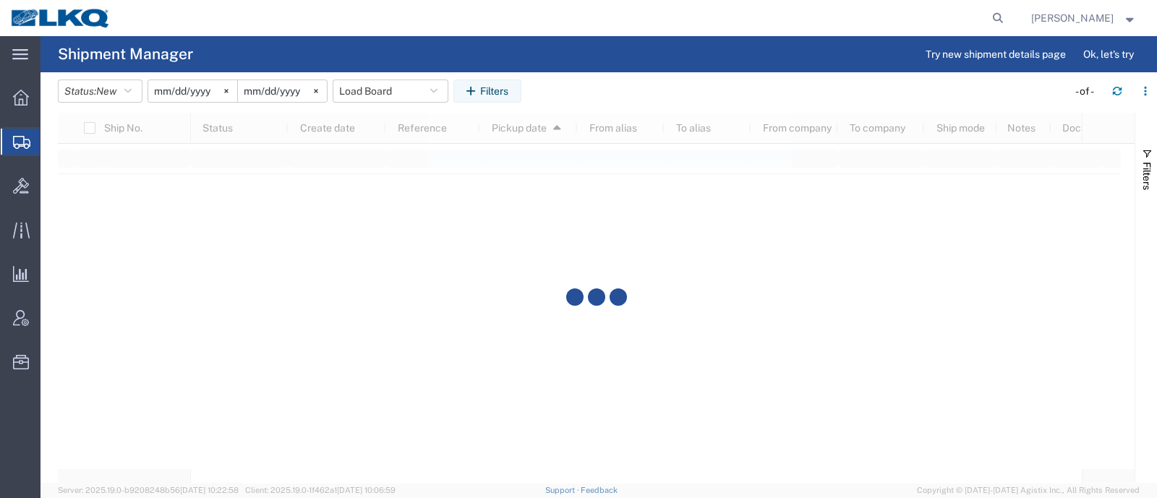
click at [573, 99] on agx-table-filter-chips "Status: New Active All Approved Booked Canceled Delivered Denied New On Hold Pe…" at bounding box center [559, 96] width 1002 height 33
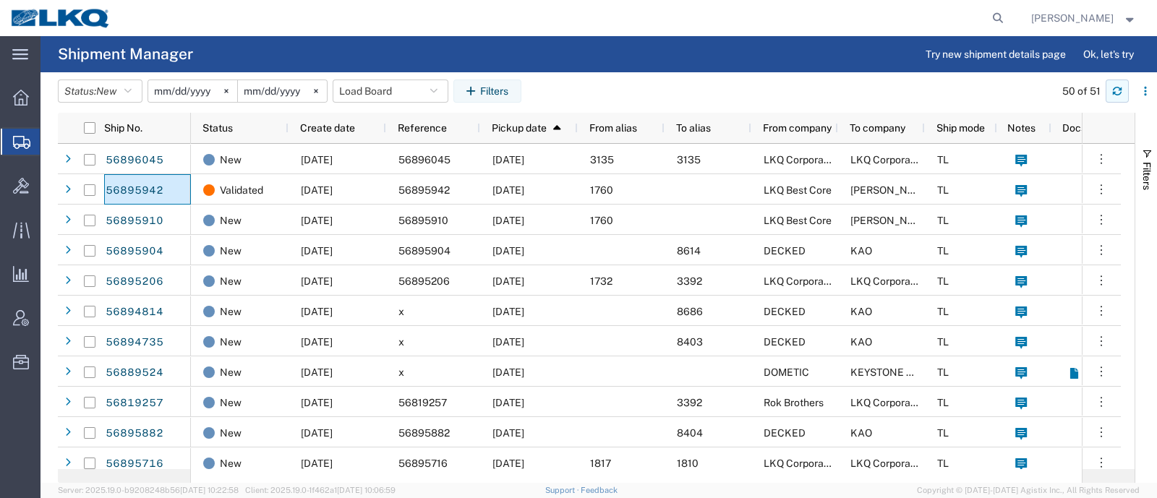
click at [1113, 92] on icon "button" at bounding box center [1117, 94] width 9 height 4
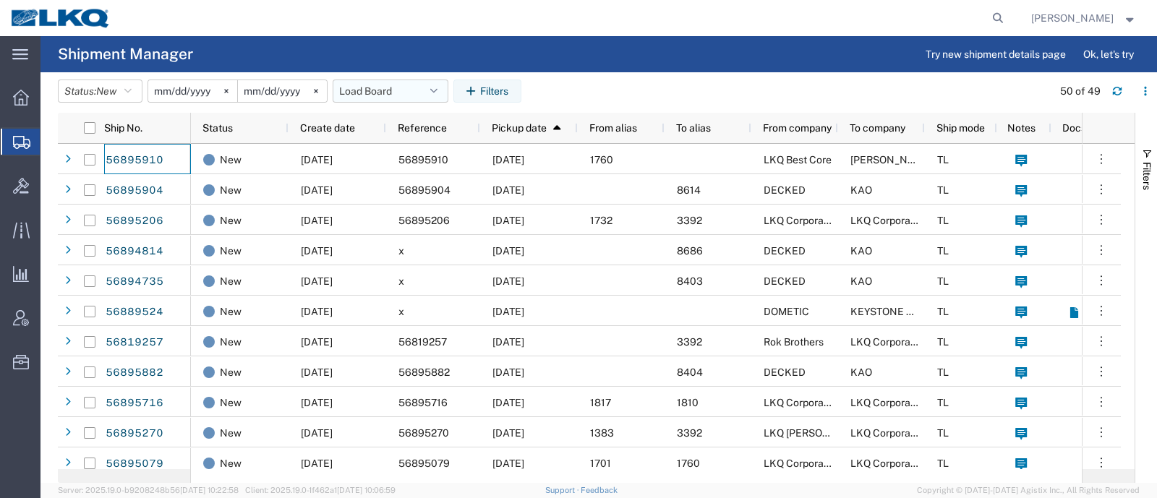
click at [396, 92] on button "Load Board" at bounding box center [391, 91] width 116 height 23
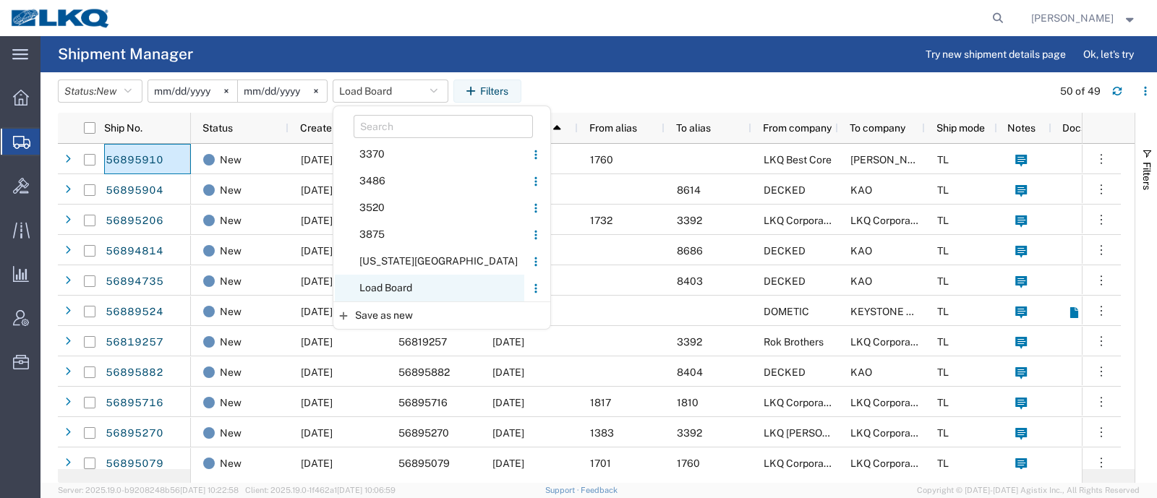
click at [403, 291] on span "Load Board" at bounding box center [429, 288] width 189 height 27
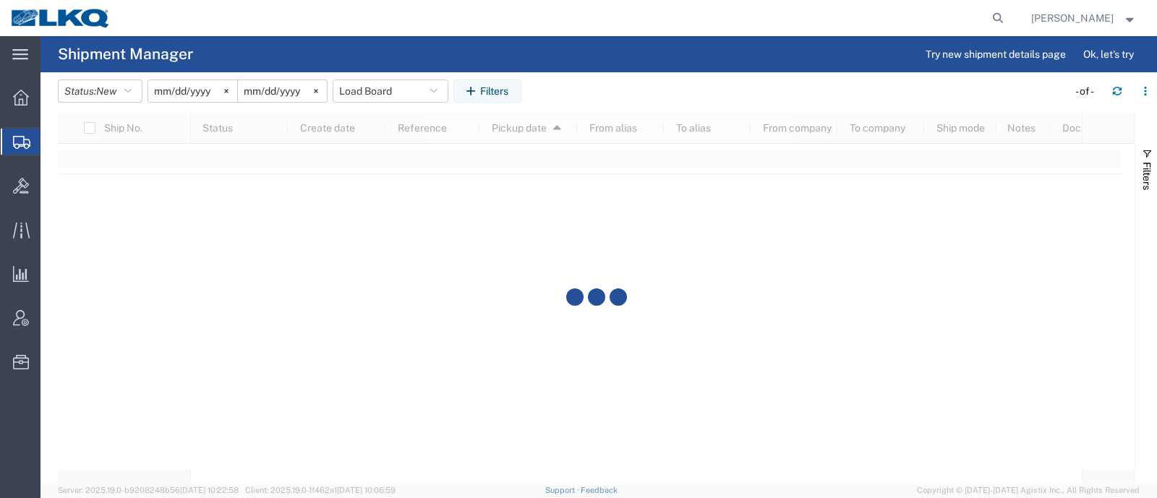
click at [582, 105] on agx-table-filter-chips "Status: New Active All Approved Booked Canceled Delivered Denied New On Hold Pe…" at bounding box center [559, 96] width 1002 height 33
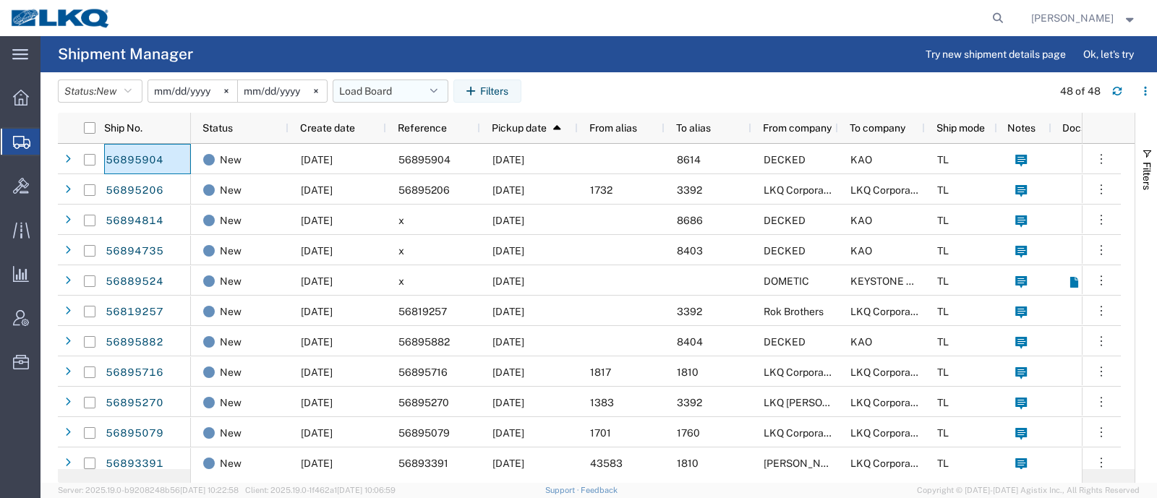
click at [361, 91] on button "Load Board" at bounding box center [391, 91] width 116 height 23
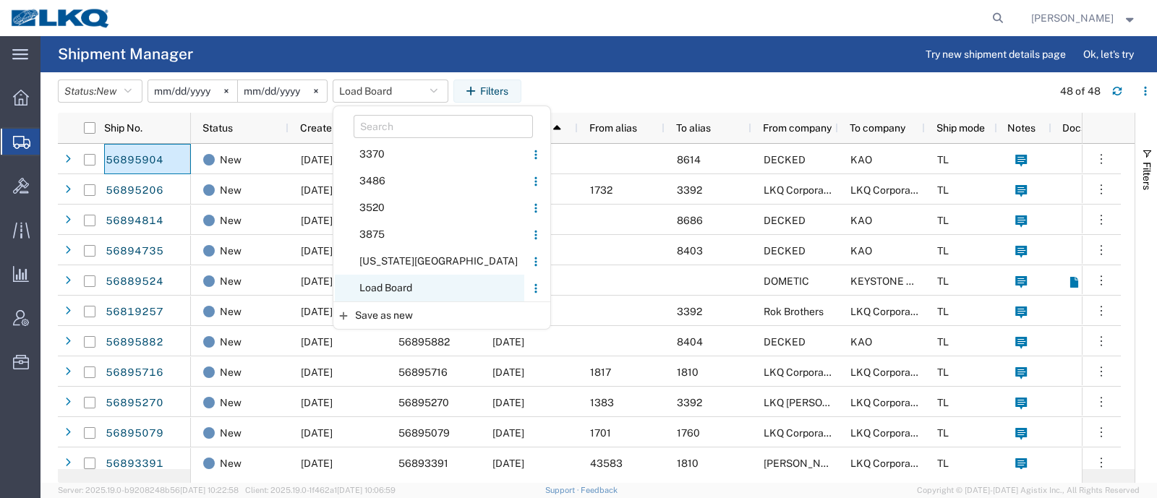
click at [413, 282] on span "Load Board" at bounding box center [429, 288] width 189 height 27
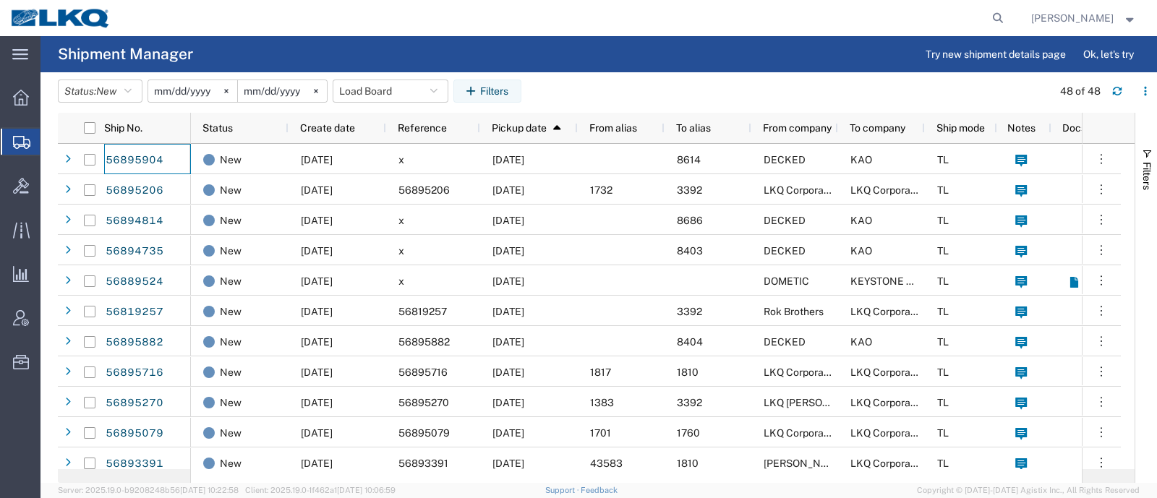
click at [614, 80] on agx-table-filter-chips "Status: New Active All Approved Booked Canceled Delivered Denied New On Hold Pe…" at bounding box center [551, 96] width 987 height 33
click at [377, 92] on button "Load Board" at bounding box center [391, 91] width 116 height 23
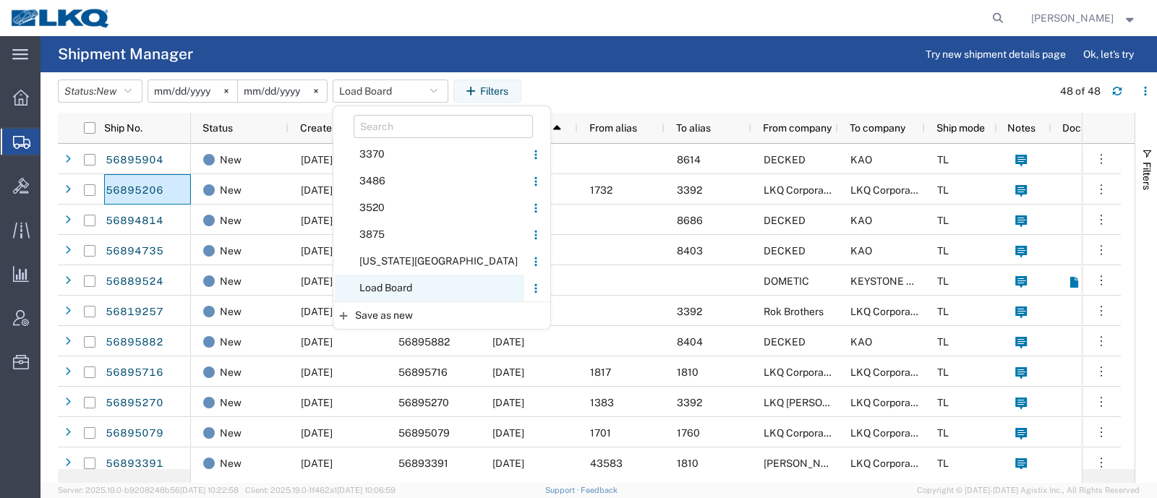
click at [418, 283] on span "Load Board" at bounding box center [429, 288] width 189 height 27
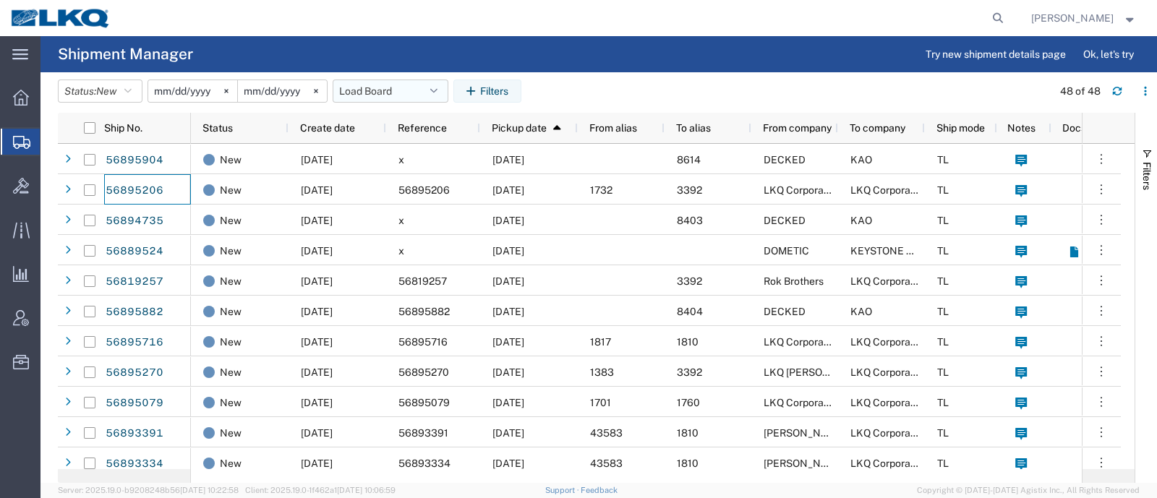
click at [368, 82] on button "Load Board" at bounding box center [391, 91] width 116 height 23
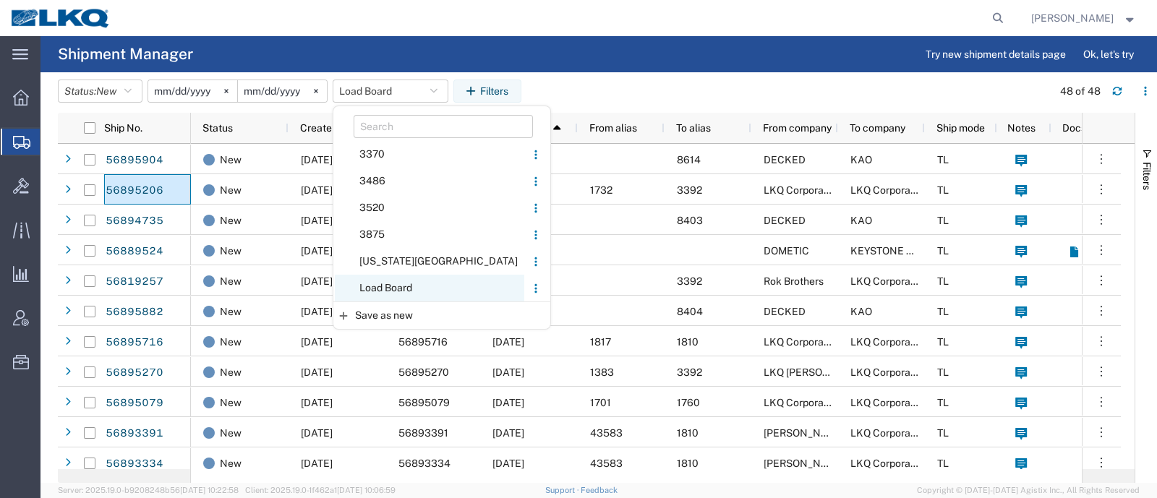
click at [393, 280] on span "Load Board" at bounding box center [429, 288] width 189 height 27
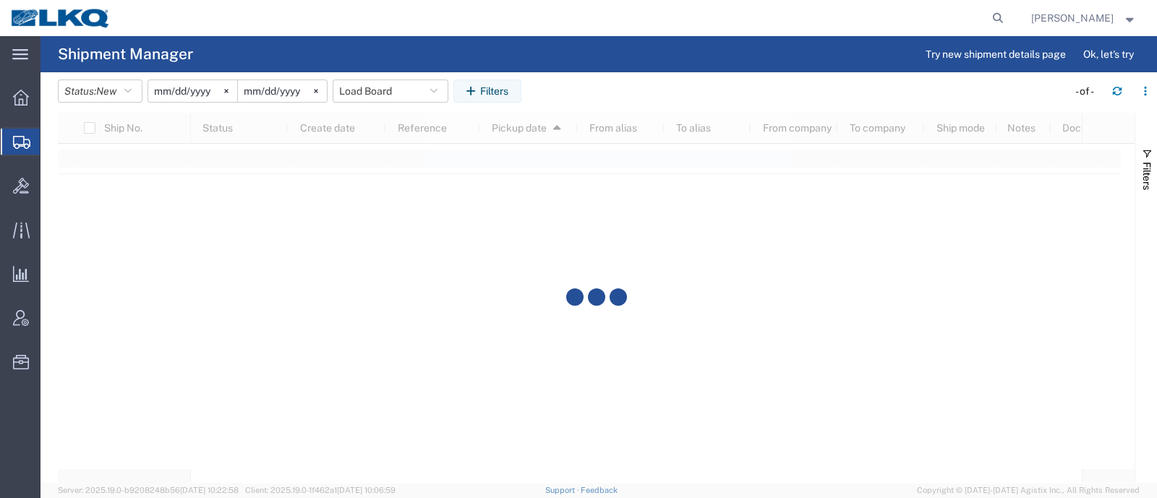
click at [640, 72] on header "Status: New Active All Approved Booked Canceled Delivered Denied New On Hold Pe…" at bounding box center [607, 92] width 1099 height 40
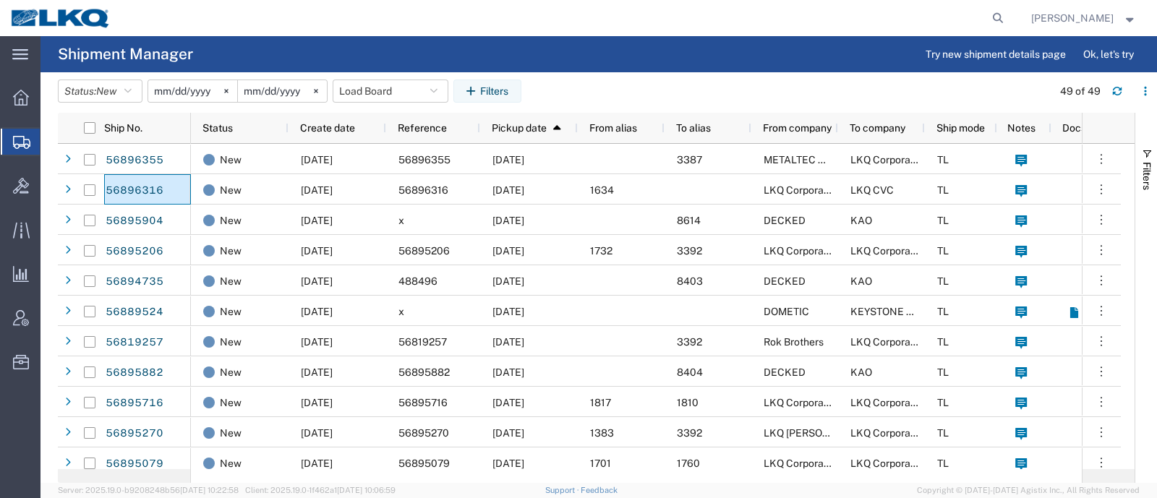
click at [265, 43] on agx-page-header "Shipment Manager Try new shipment details page Ok, let's try" at bounding box center [598, 54] width 1116 height 36
click at [356, 90] on button "Load Board" at bounding box center [391, 91] width 116 height 23
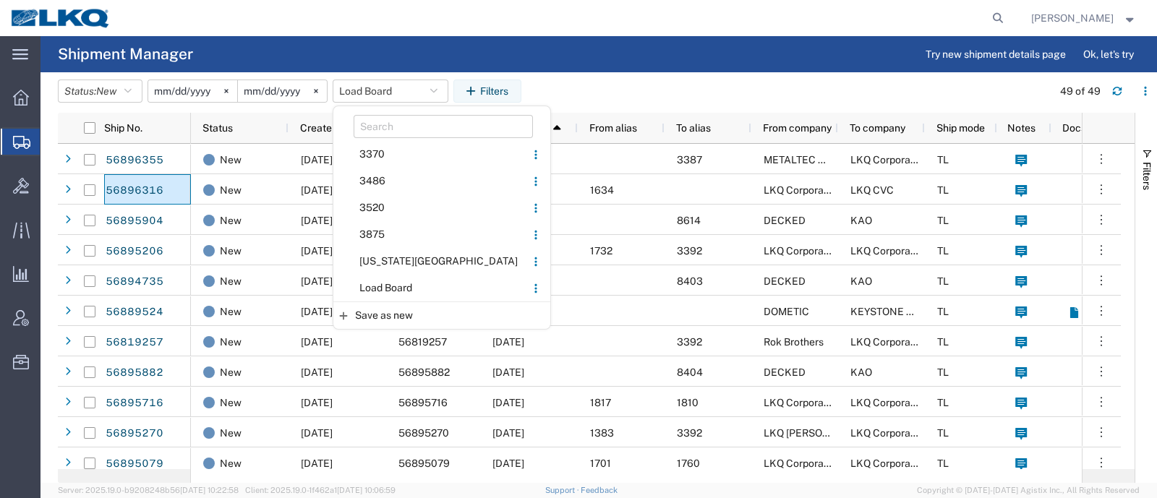
drag, startPoint x: 384, startPoint y: 284, endPoint x: 479, endPoint y: 113, distance: 195.5
click at [390, 280] on span "Load Board" at bounding box center [429, 288] width 189 height 27
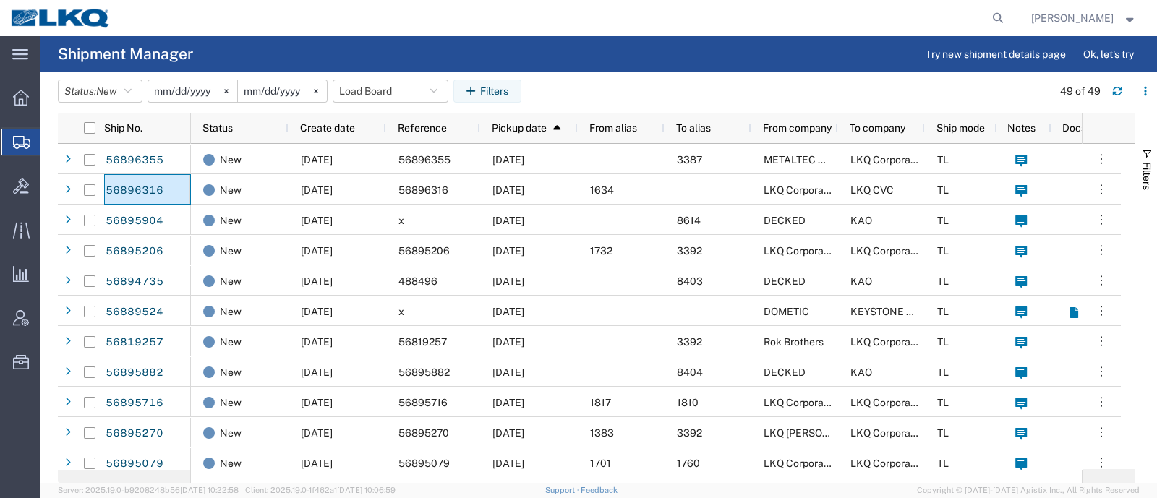
click at [612, 64] on agx-page-header "Shipment Manager Try new shipment details page Ok, let's try" at bounding box center [598, 54] width 1116 height 36
click at [591, 74] on header "Status: New Active All Approved Booked Canceled Delivered Denied New On Hold Pe…" at bounding box center [607, 92] width 1099 height 40
click at [583, 74] on header "Status: New Active All Approved Booked Canceled Delivered Denied New On Hold Pe…" at bounding box center [607, 92] width 1099 height 40
click at [587, 70] on agx-page-header "Shipment Manager Try new shipment details page Ok, let's try" at bounding box center [598, 54] width 1116 height 36
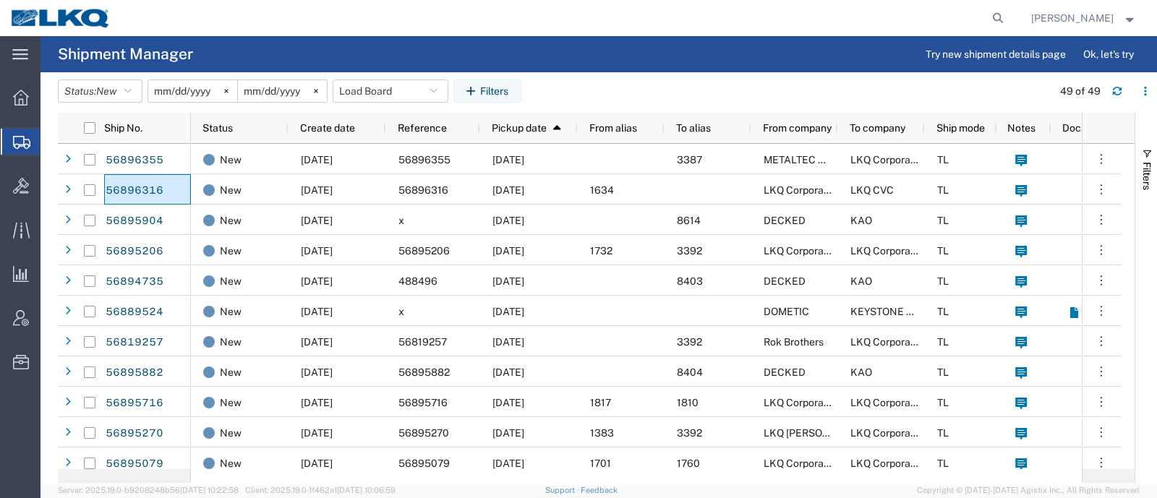
click at [575, 72] on header "Status: New Active All Approved Booked Canceled Delivered Denied New On Hold Pe…" at bounding box center [607, 92] width 1099 height 40
click at [510, 48] on agx-page-header "Shipment Manager Try new shipment details page Ok, let's try" at bounding box center [598, 54] width 1116 height 36
click at [460, 38] on agx-page-header "Shipment Manager Try new shipment details page Ok, let's try" at bounding box center [598, 54] width 1116 height 36
click at [385, 34] on div at bounding box center [565, 18] width 888 height 36
click at [387, 89] on button "Load Board" at bounding box center [391, 91] width 116 height 23
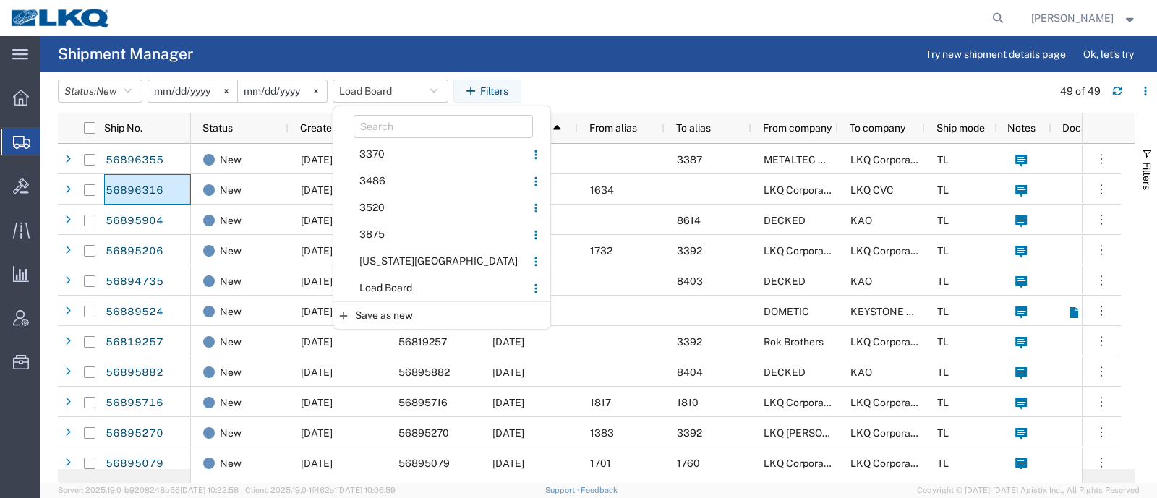
drag, startPoint x: 412, startPoint y: 286, endPoint x: 500, endPoint y: 185, distance: 134.2
click at [419, 283] on span "Load Board" at bounding box center [429, 288] width 189 height 27
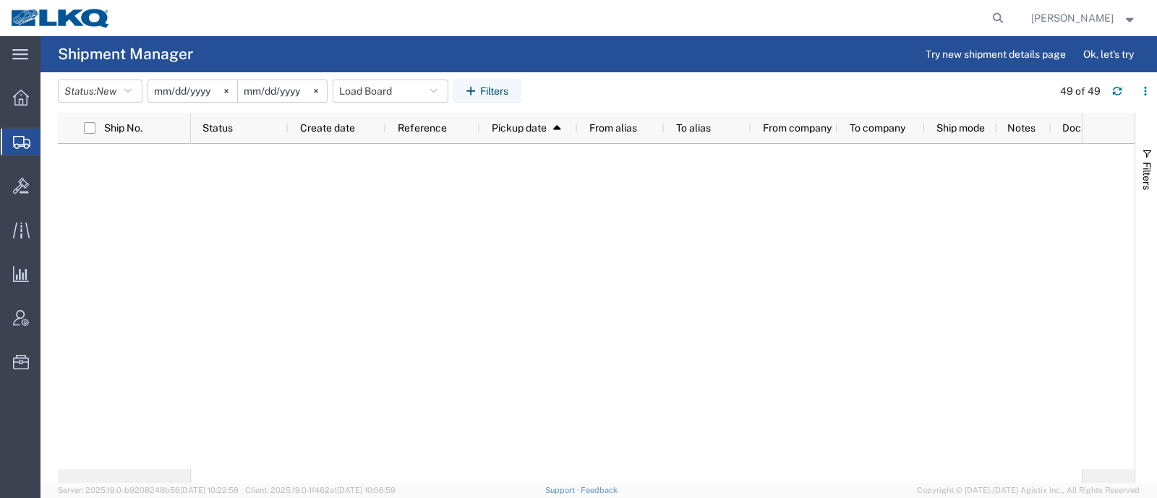
click at [640, 77] on header "Status: New Active All Approved Booked Canceled Delivered Denied New On Hold Pe…" at bounding box center [607, 92] width 1099 height 40
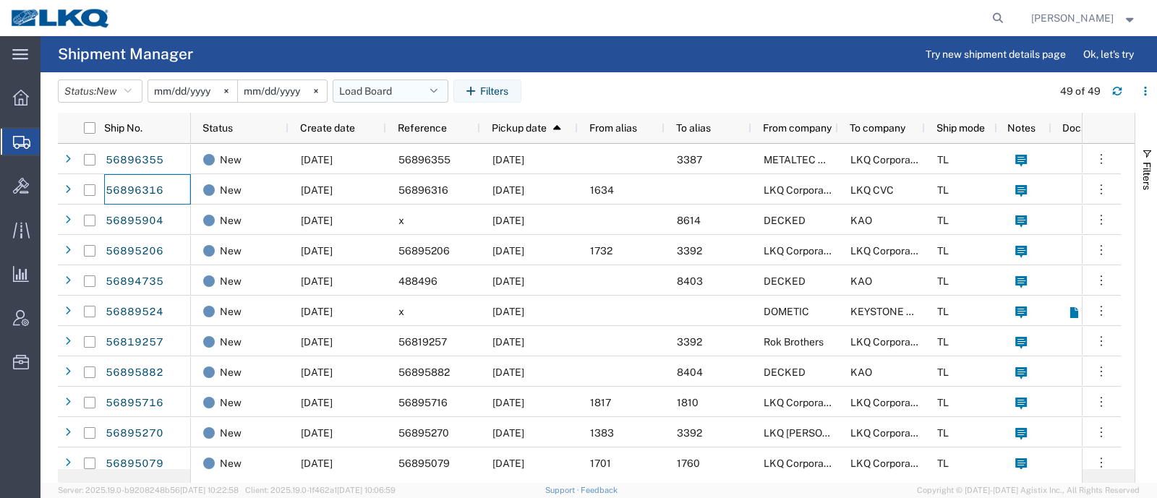
click at [387, 88] on button "Load Board" at bounding box center [391, 91] width 116 height 23
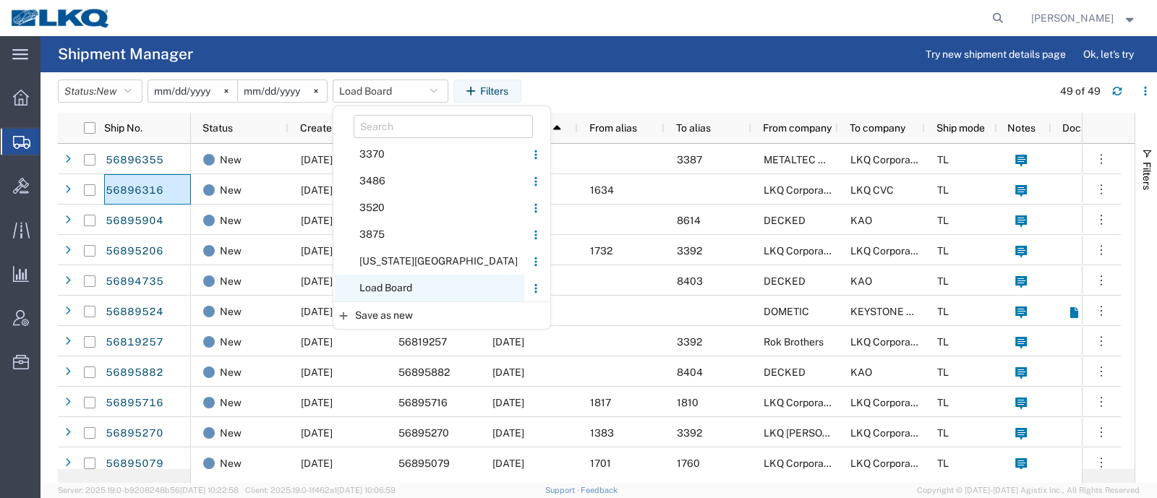
click at [408, 283] on span "Load Board" at bounding box center [429, 288] width 189 height 27
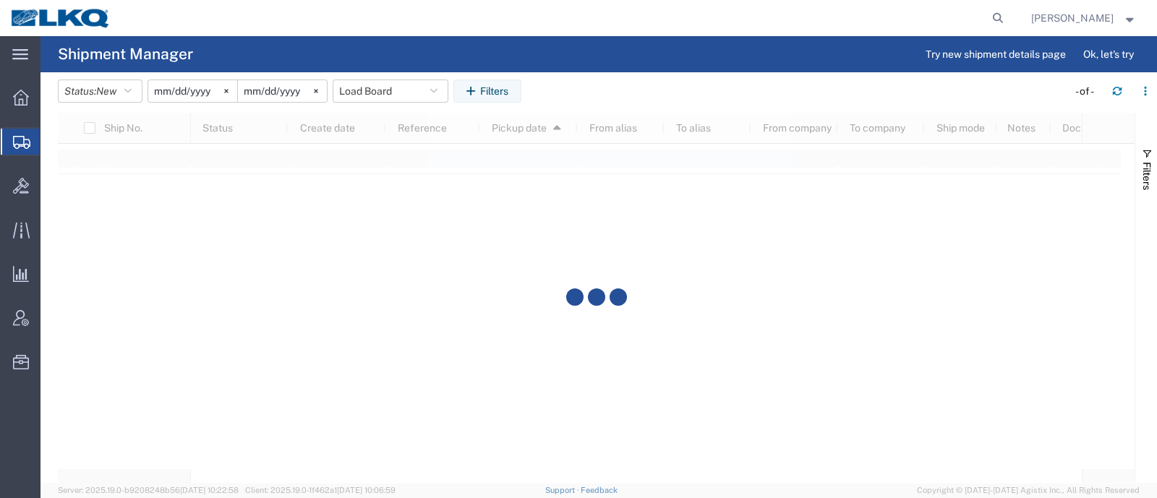
click at [569, 89] on agx-table-filter-chips "Status: New Active All Approved Booked Canceled Delivered Denied New On Hold Pe…" at bounding box center [559, 96] width 1002 height 33
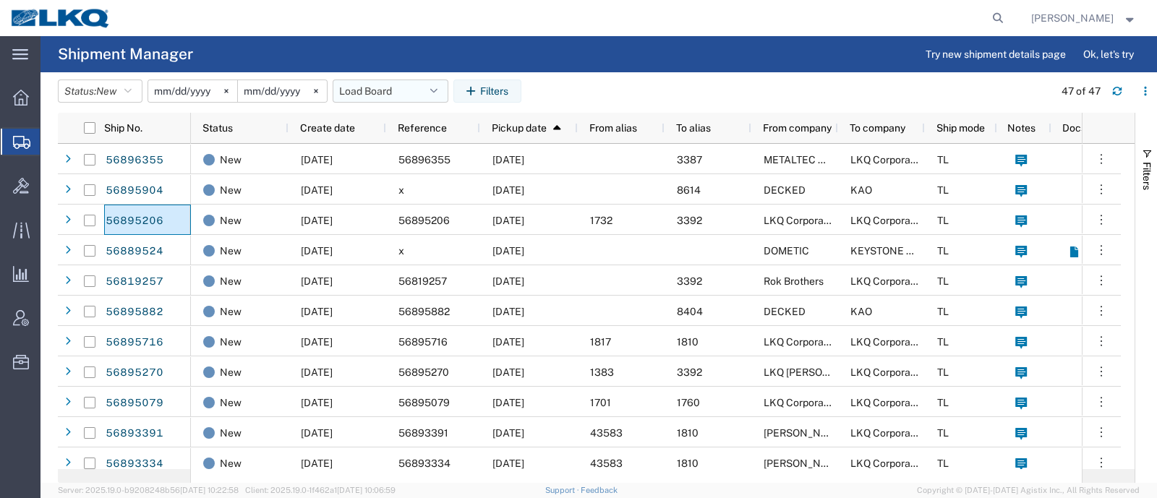
click at [369, 95] on button "Load Board" at bounding box center [391, 91] width 116 height 23
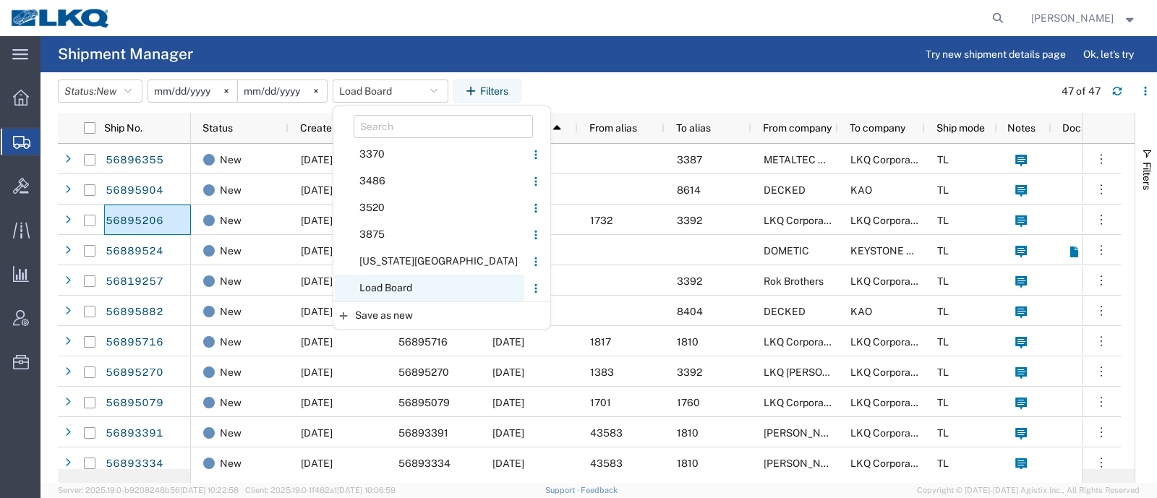
click at [419, 285] on span "Load Board" at bounding box center [429, 288] width 189 height 27
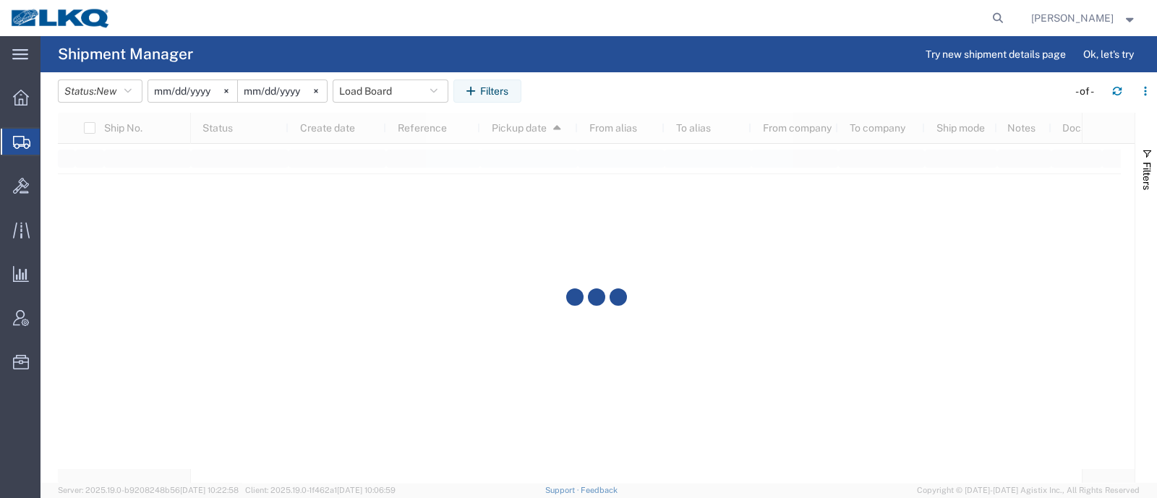
click at [630, 80] on agx-table-filter-chips "Status: New Active All Approved Booked Canceled Delivered Denied New On Hold Pe…" at bounding box center [559, 96] width 1002 height 33
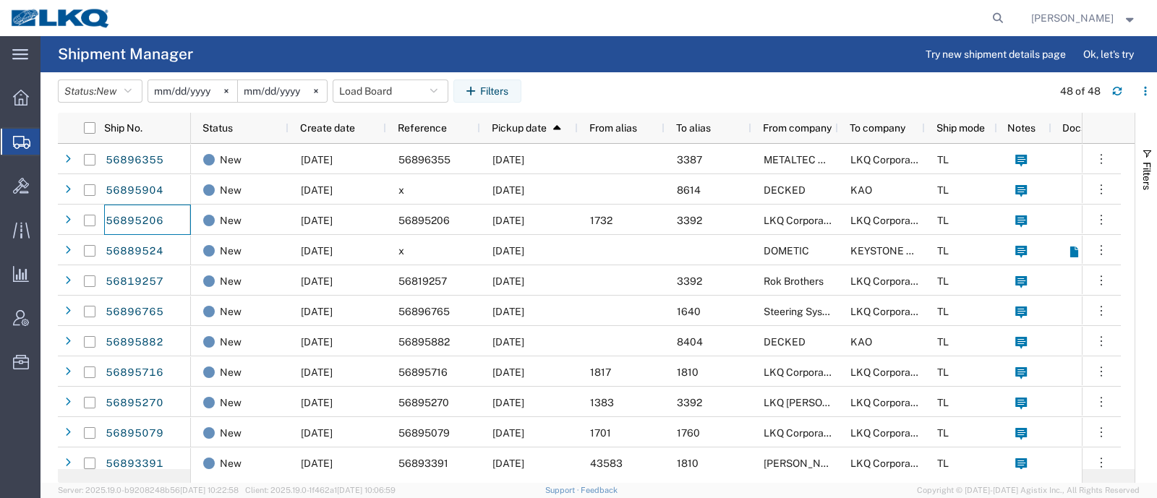
click at [628, 92] on agx-table-filter-chips "Status: New Active All Approved Booked Canceled Delivered Denied New On Hold Pe…" at bounding box center [551, 96] width 987 height 33
click at [706, 127] on span "To alias" at bounding box center [693, 128] width 35 height 12
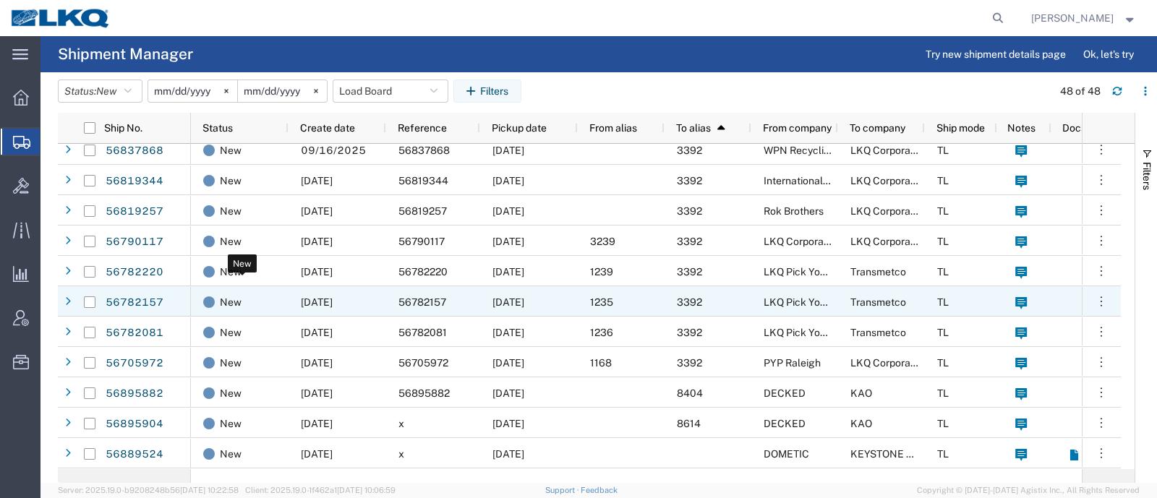
scroll to position [813, 0]
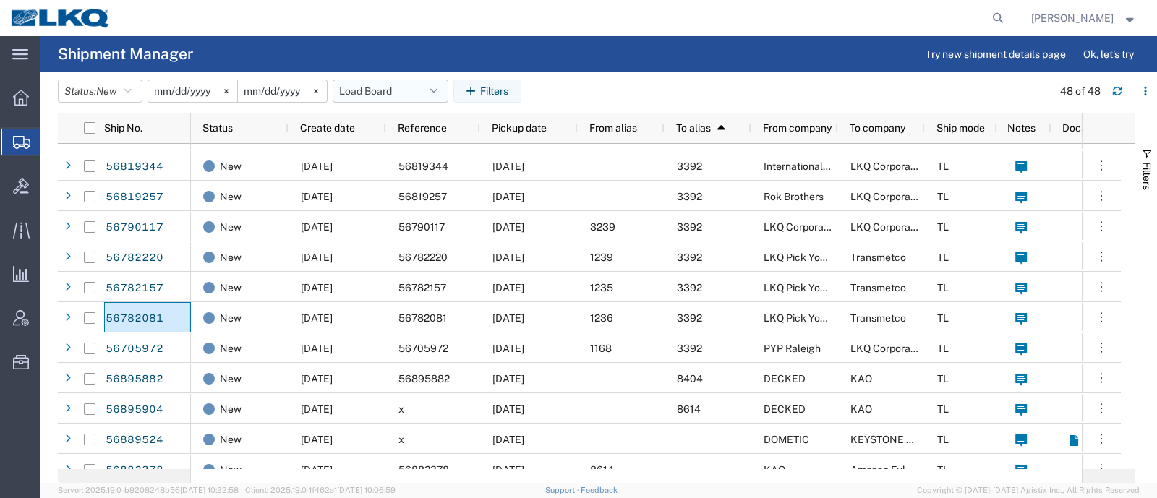
click at [391, 88] on button "Load Board" at bounding box center [391, 91] width 116 height 23
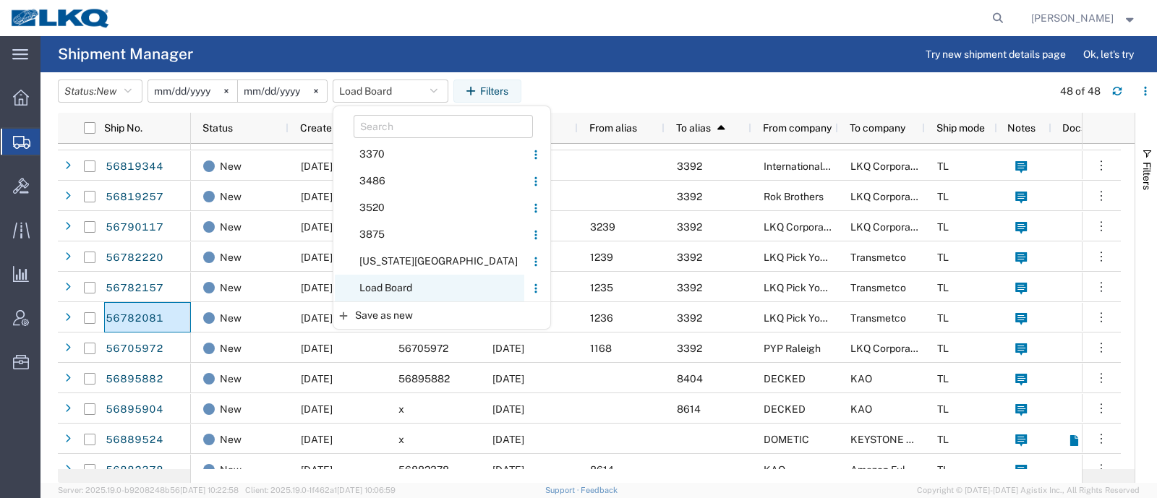
click at [390, 284] on span "Load Board" at bounding box center [429, 288] width 189 height 27
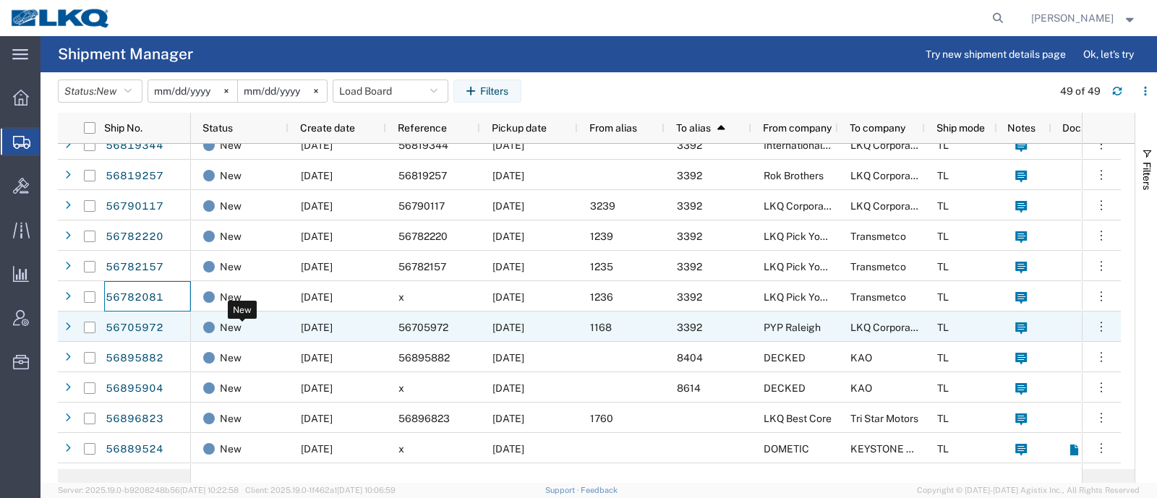
scroll to position [824, 0]
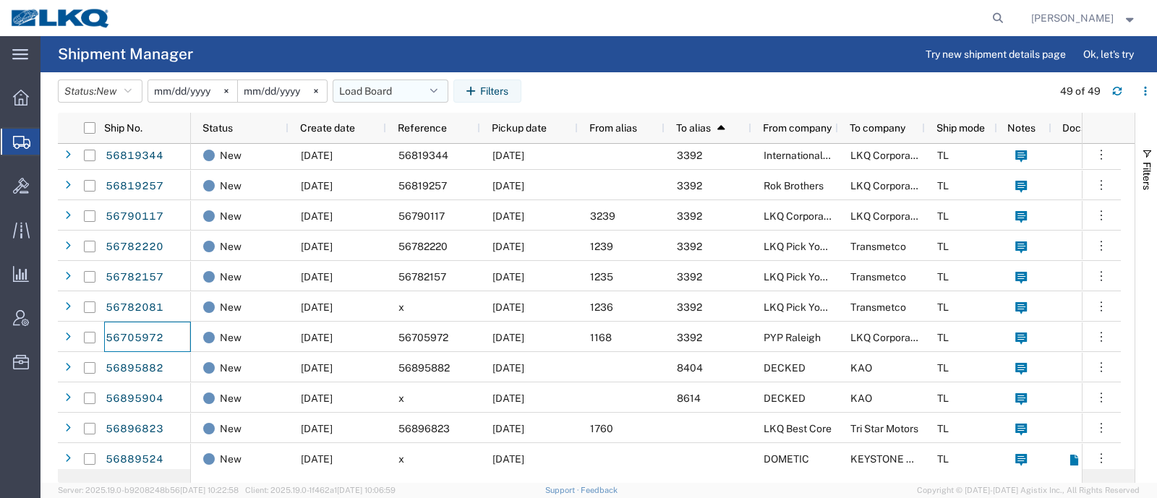
click at [390, 93] on button "Load Board" at bounding box center [391, 91] width 116 height 23
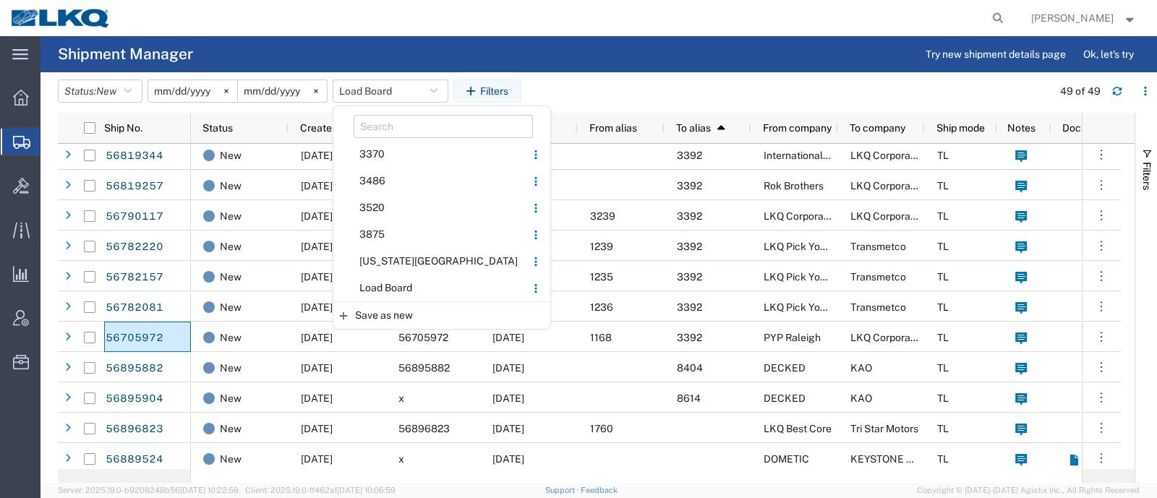
drag, startPoint x: 408, startPoint y: 284, endPoint x: 518, endPoint y: 175, distance: 154.4
click at [412, 280] on span "Load Board" at bounding box center [429, 288] width 189 height 27
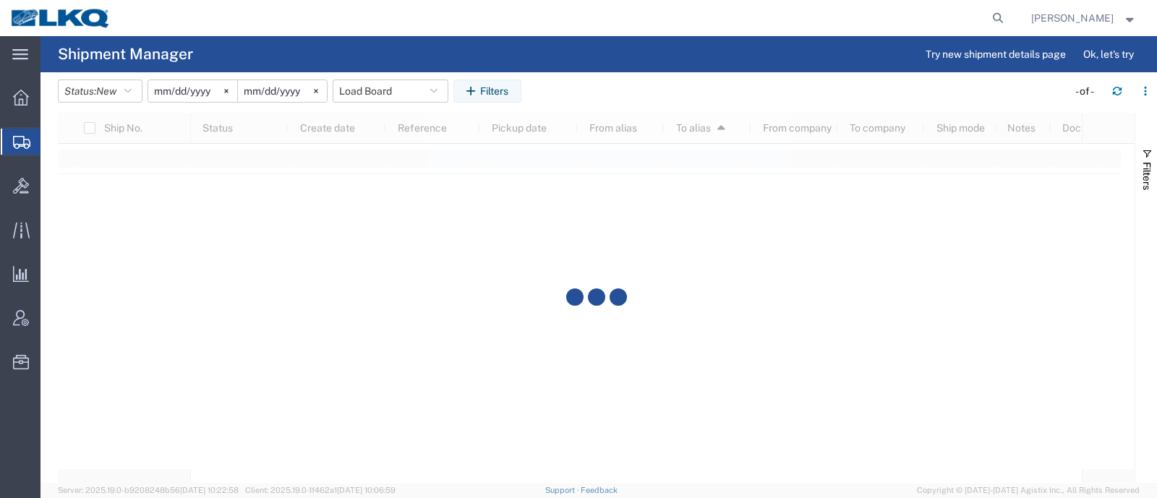
click at [604, 89] on agx-table-filter-chips "Status: New Active All Approved Booked Canceled Delivered Denied New On Hold Pe…" at bounding box center [559, 96] width 1002 height 33
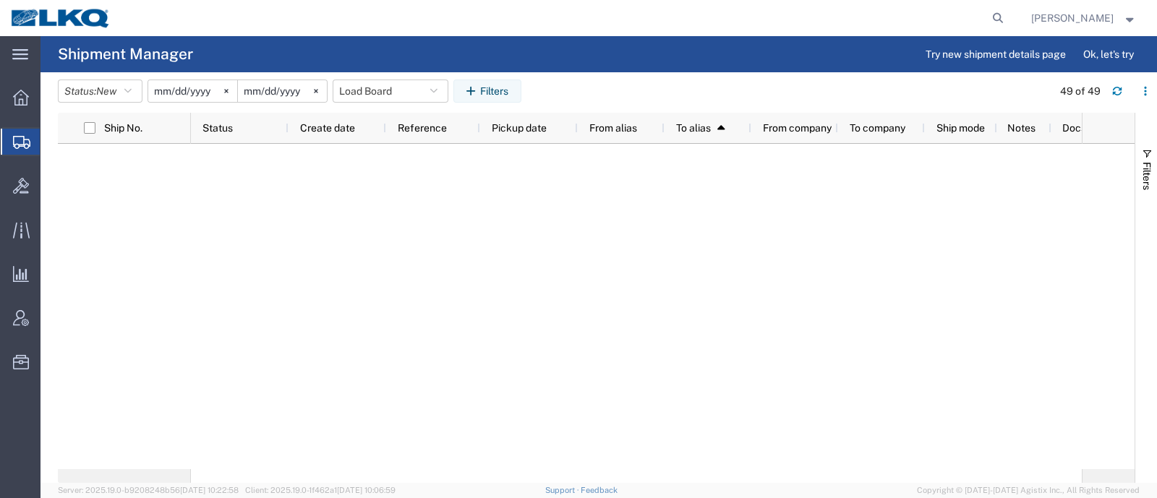
scroll to position [854, 0]
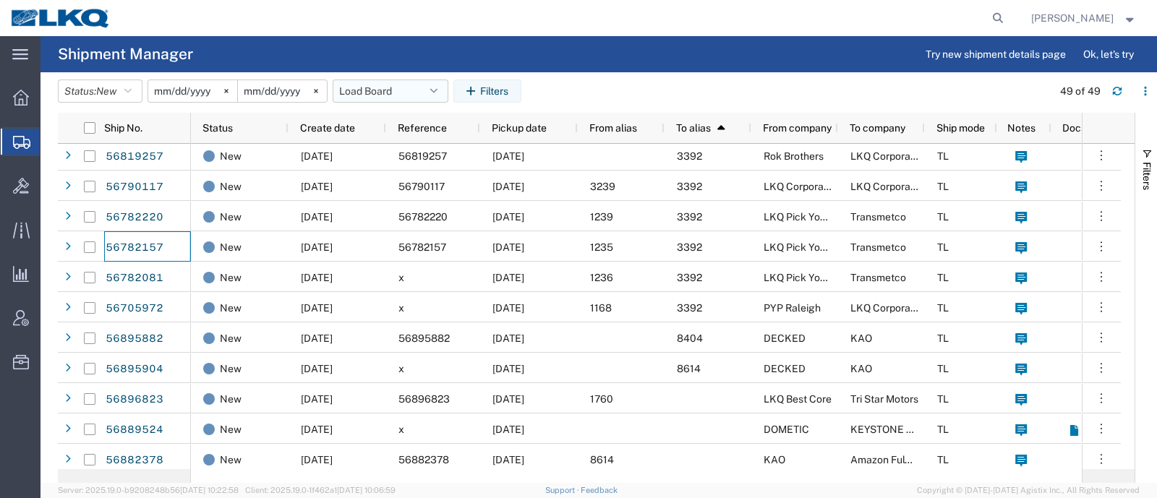
click at [364, 81] on button "Load Board" at bounding box center [391, 91] width 116 height 23
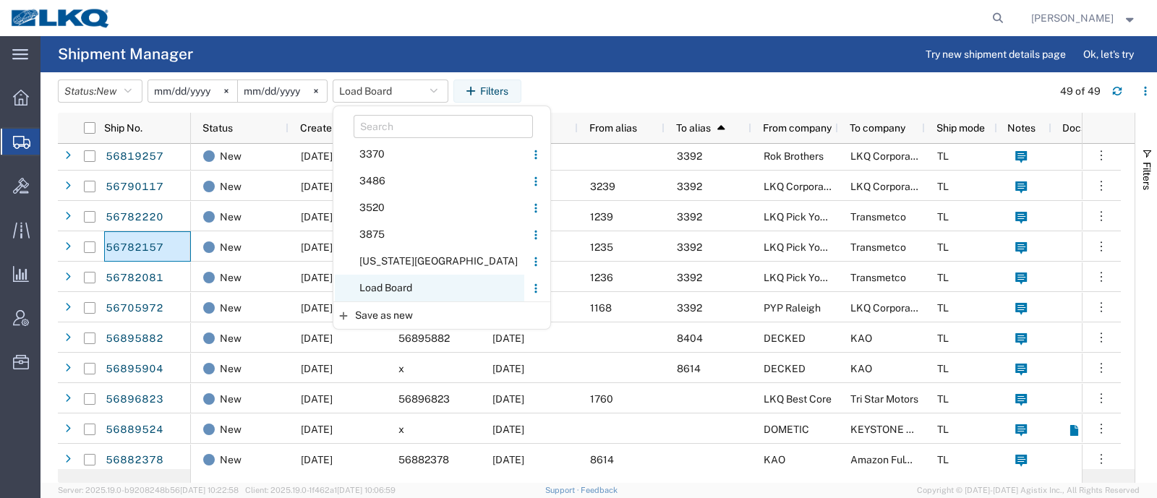
click at [411, 289] on span "Load Board" at bounding box center [429, 288] width 189 height 27
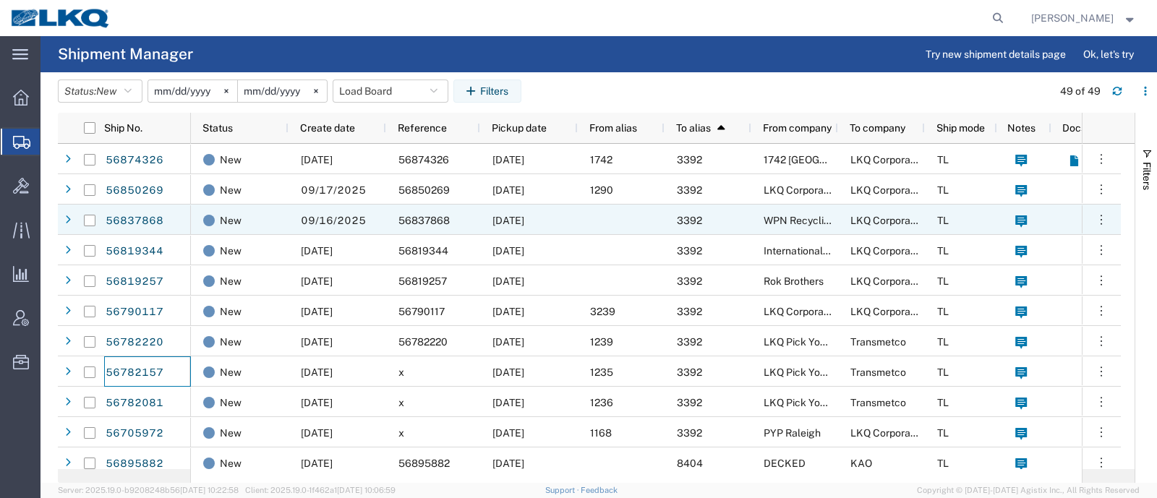
scroll to position [703, 0]
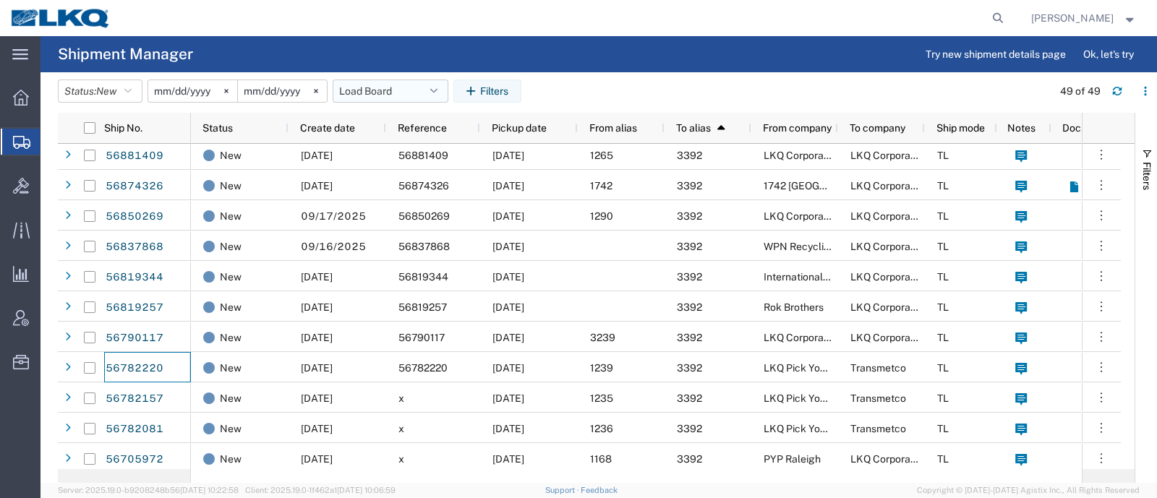
click at [383, 92] on button "Load Board" at bounding box center [391, 91] width 116 height 23
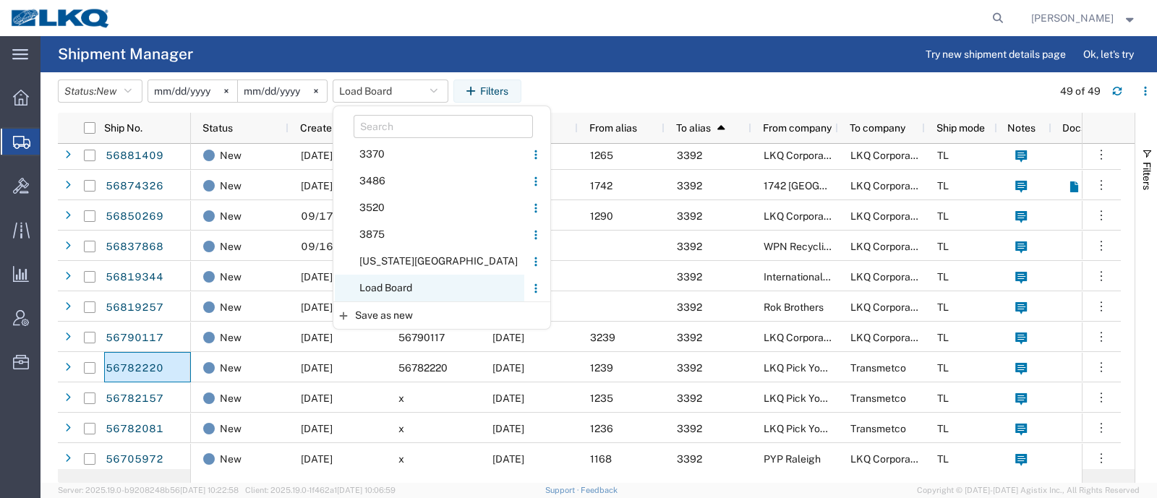
drag, startPoint x: 393, startPoint y: 280, endPoint x: 511, endPoint y: 202, distance: 142.4
click at [393, 280] on span "Load Board" at bounding box center [429, 288] width 189 height 27
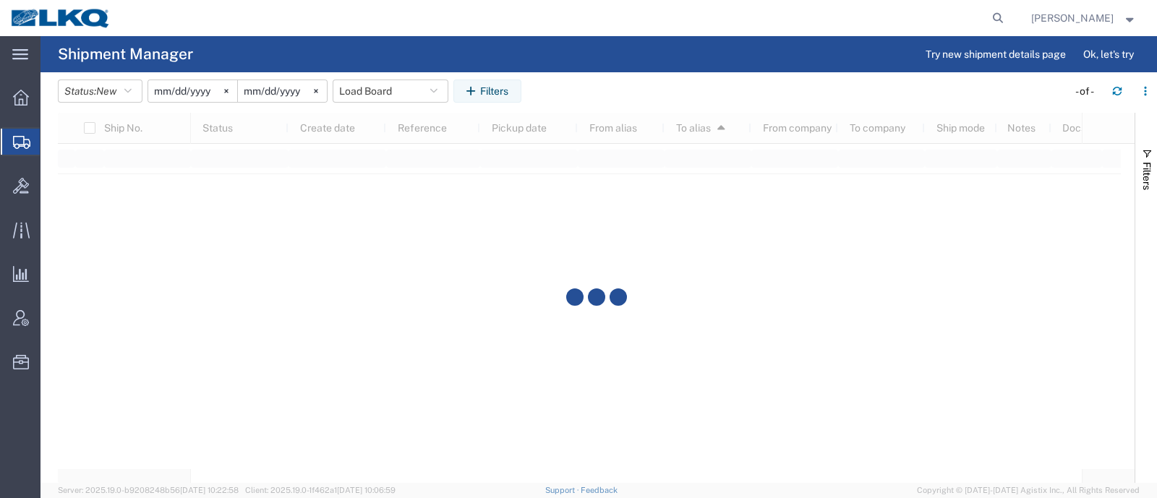
click at [628, 85] on agx-table-filter-chips "Status: New Active All Approved Booked Canceled Delivered Denied New On Hold Pe…" at bounding box center [559, 96] width 1002 height 33
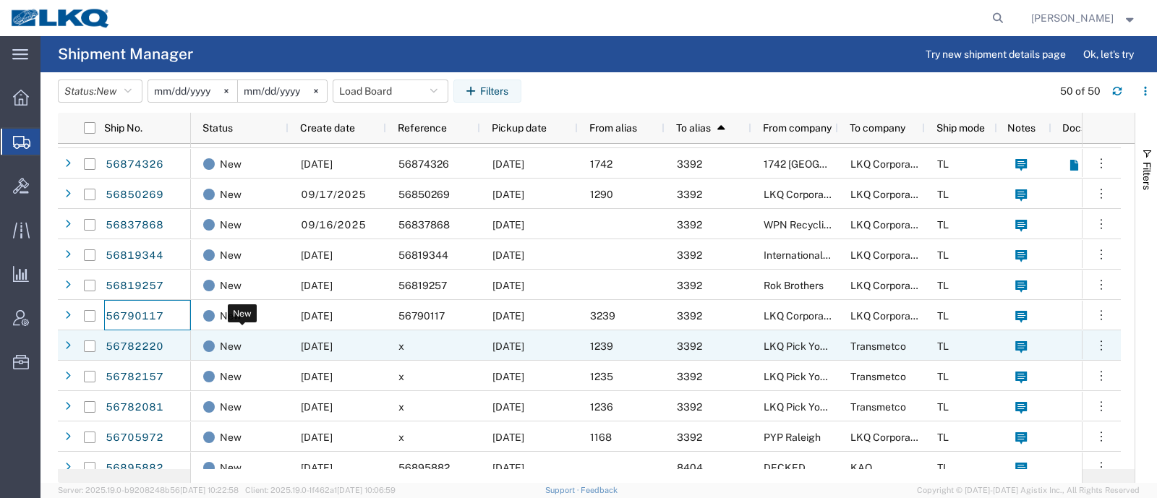
scroll to position [763, 0]
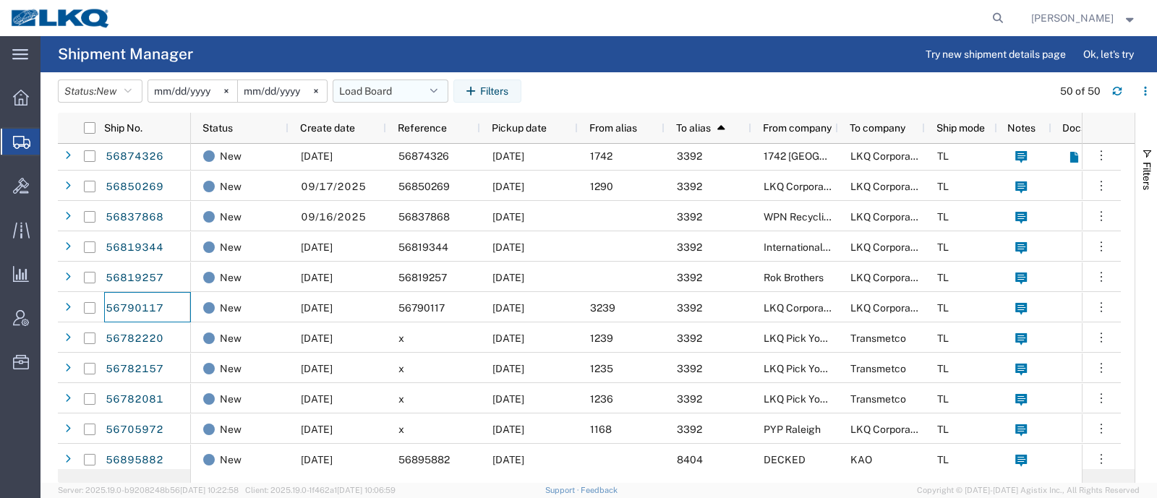
click at [385, 95] on button "Load Board" at bounding box center [391, 91] width 116 height 23
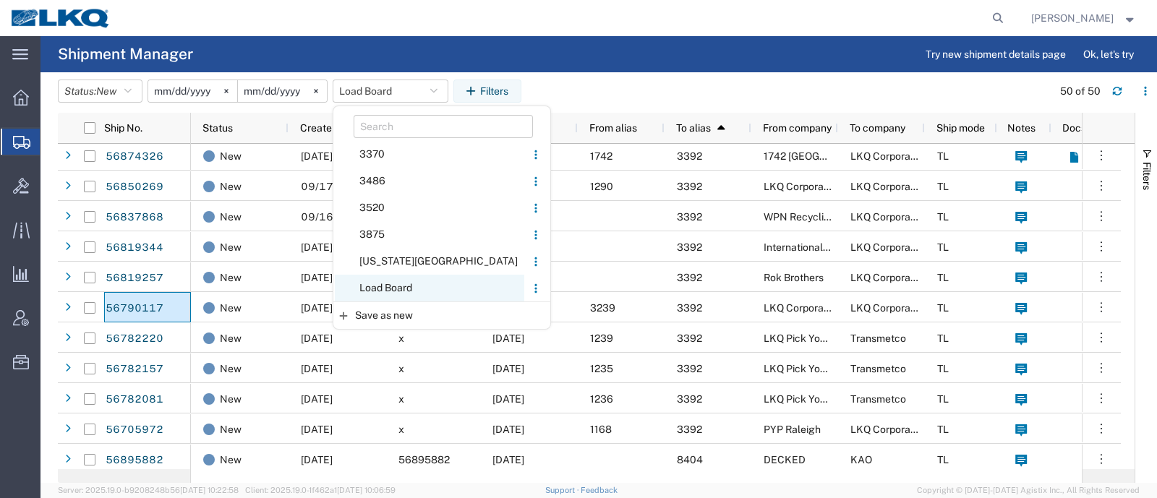
drag, startPoint x: 390, startPoint y: 291, endPoint x: 521, endPoint y: 187, distance: 167.8
click at [390, 291] on span "Load Board" at bounding box center [429, 288] width 189 height 27
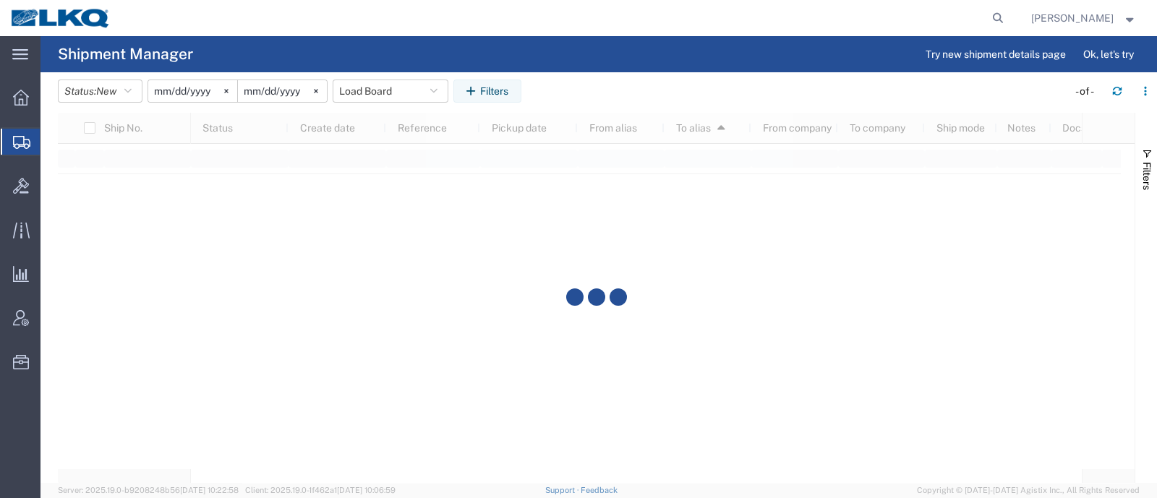
click at [616, 72] on header "Status: New Active All Approved Booked Canceled Delivered Denied New On Hold Pe…" at bounding box center [607, 92] width 1099 height 40
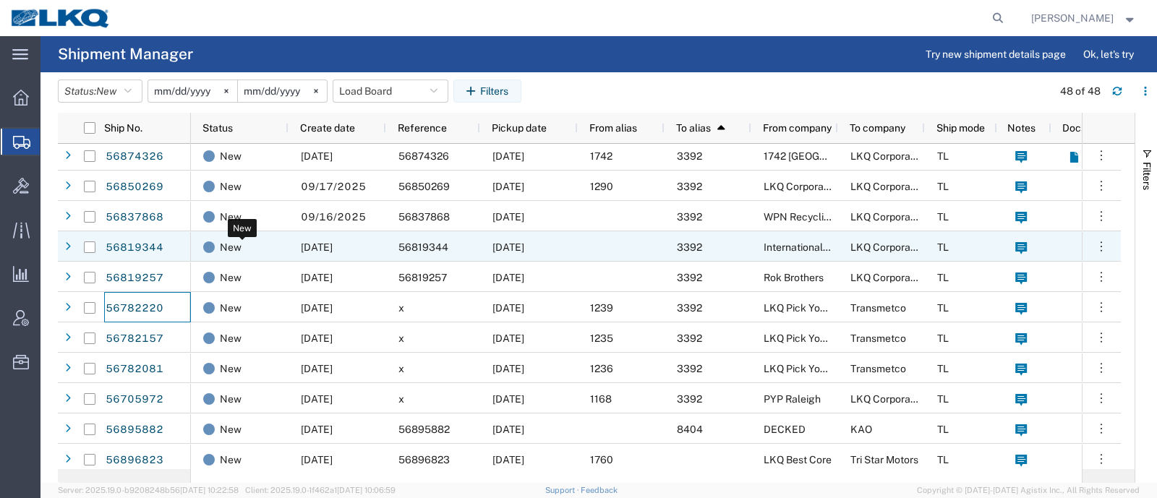
scroll to position [672, 0]
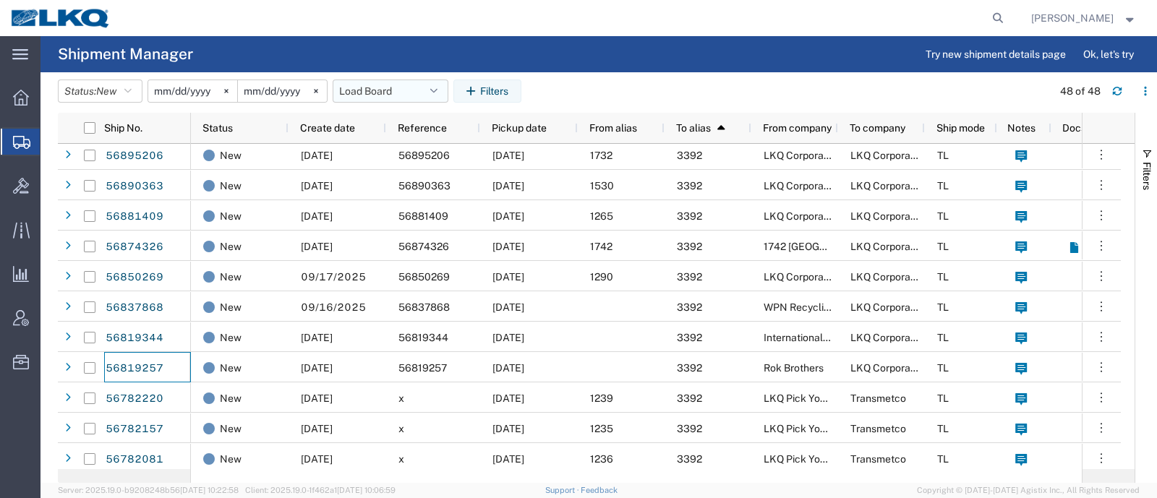
click at [372, 90] on button "Load Board" at bounding box center [391, 91] width 116 height 23
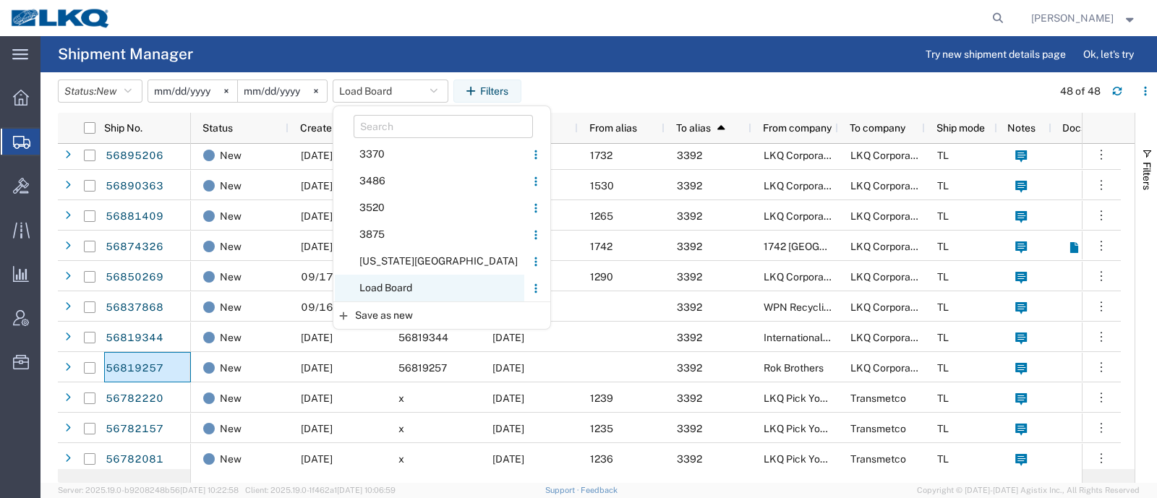
click at [398, 281] on span "Load Board" at bounding box center [429, 288] width 189 height 27
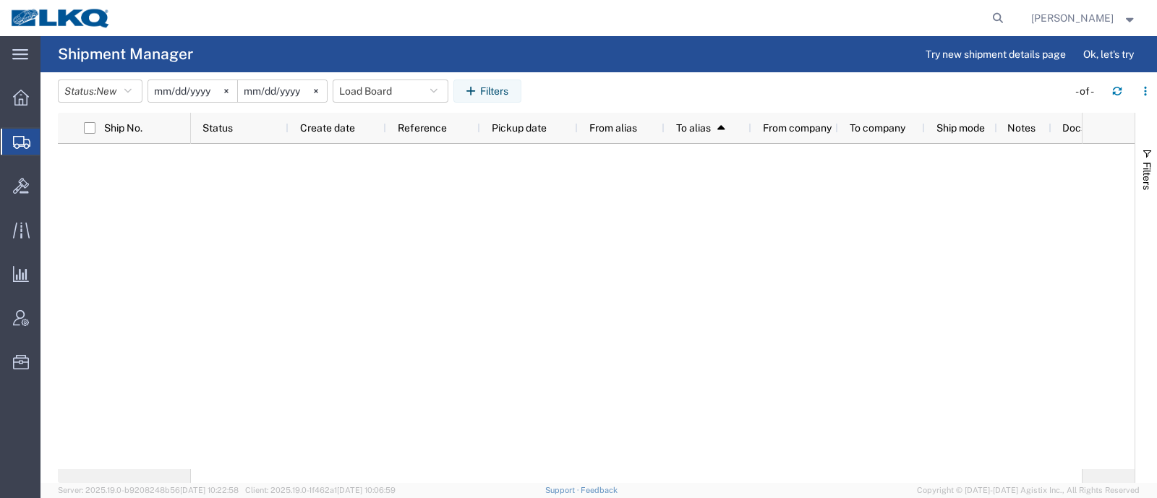
scroll to position [0, 0]
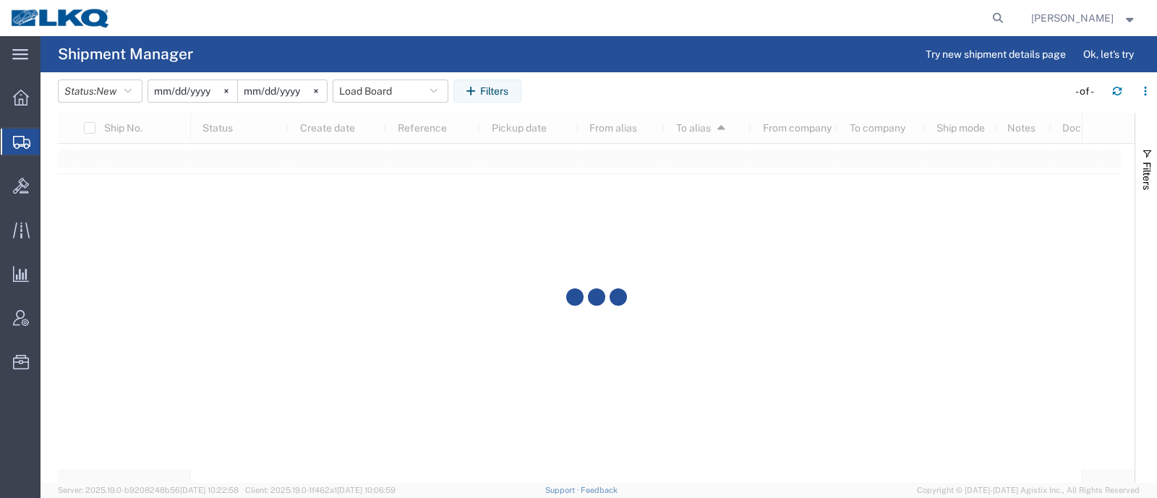
drag, startPoint x: 585, startPoint y: 46, endPoint x: 480, endPoint y: 32, distance: 105.8
click at [583, 46] on agx-page-header "Shipment Manager Try new shipment details page Ok, let's try" at bounding box center [598, 54] width 1116 height 36
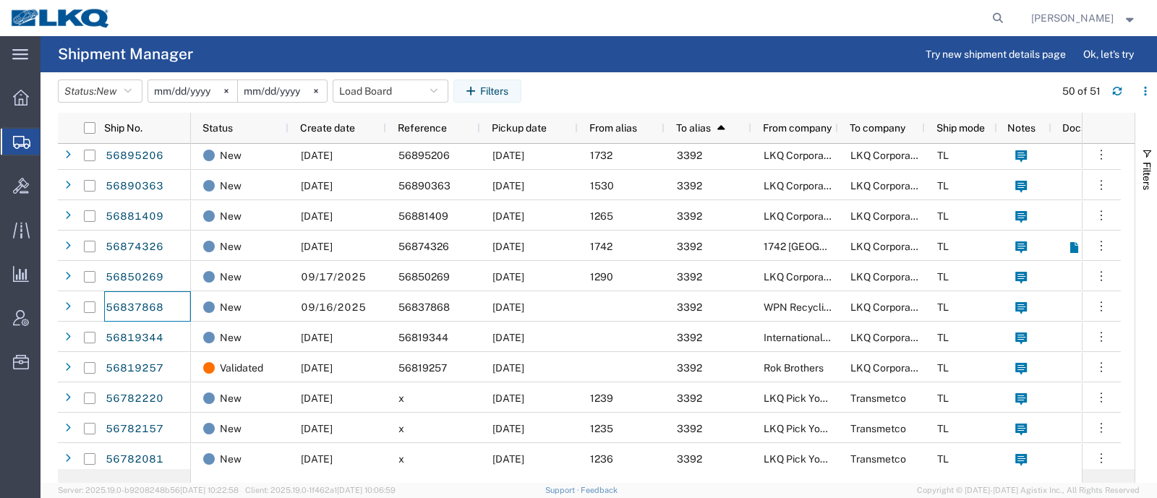
scroll to position [733, 0]
click at [361, 92] on button "Load Board" at bounding box center [391, 91] width 116 height 23
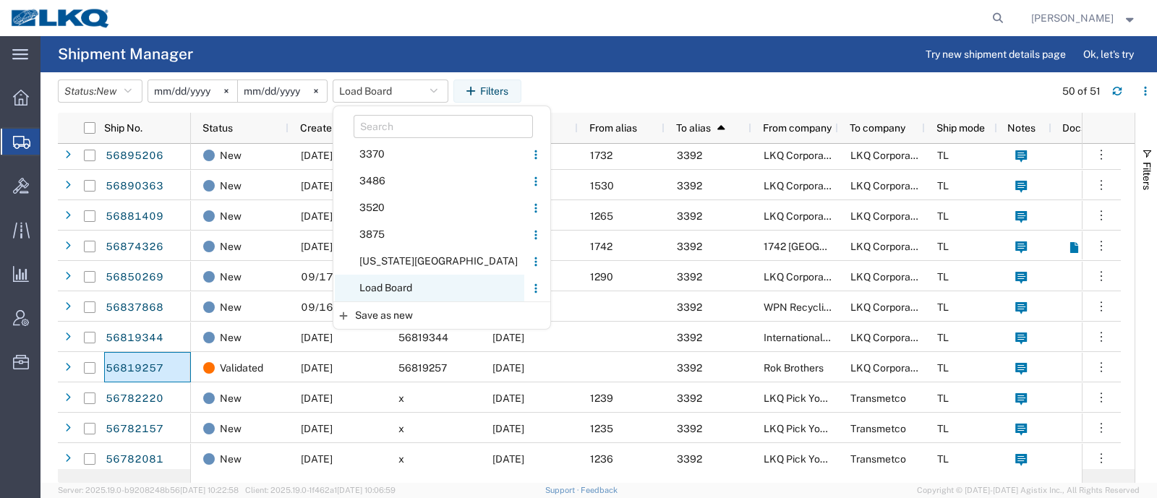
click at [403, 283] on span "Load Board" at bounding box center [429, 288] width 189 height 27
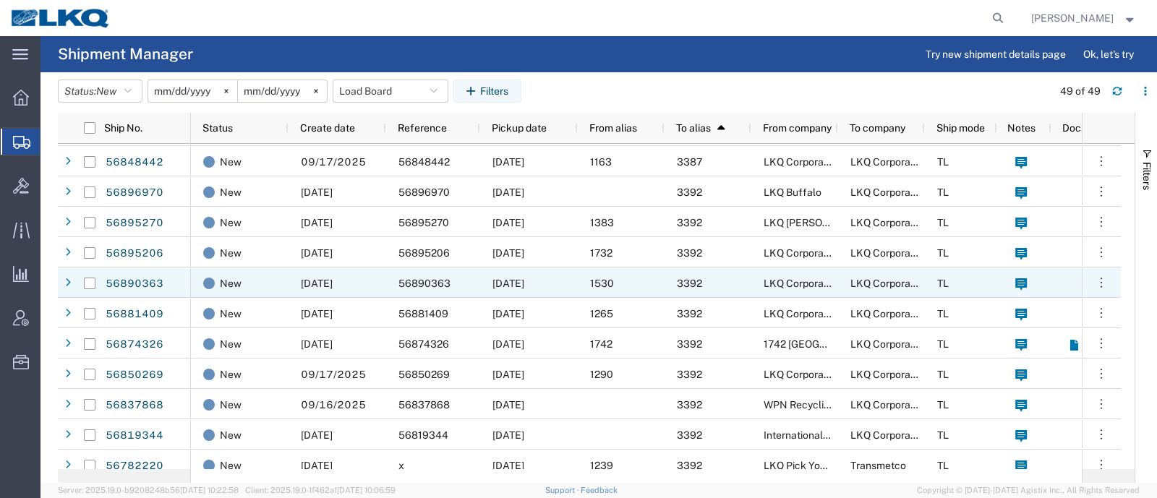
scroll to position [612, 0]
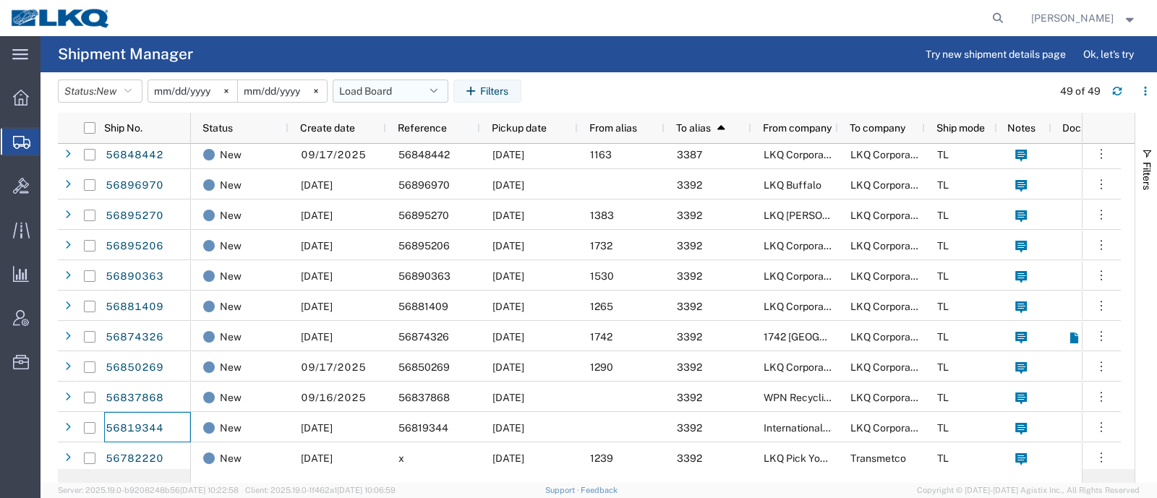
click at [361, 88] on button "Load Board" at bounding box center [391, 91] width 116 height 23
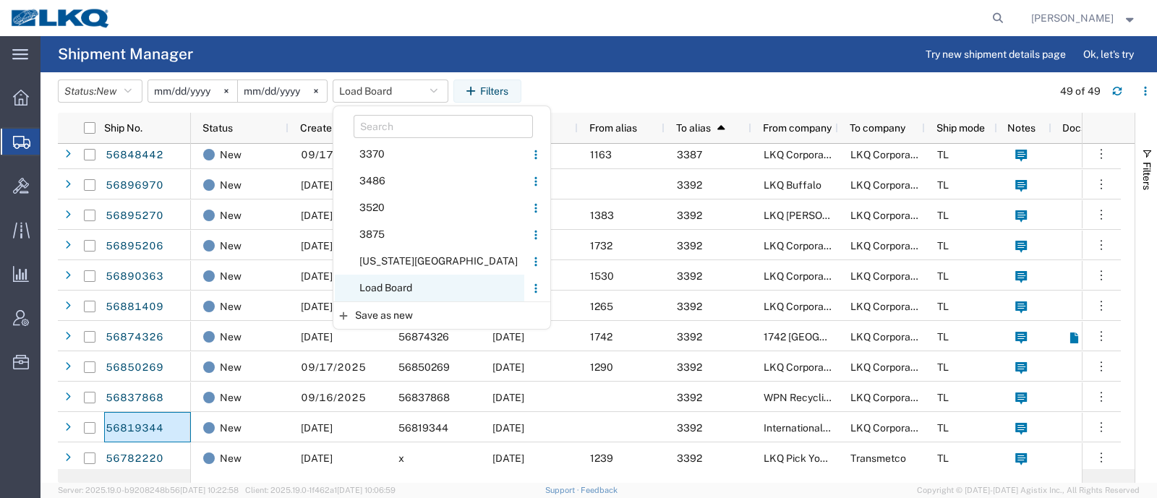
click at [404, 297] on span "Load Board" at bounding box center [429, 288] width 189 height 27
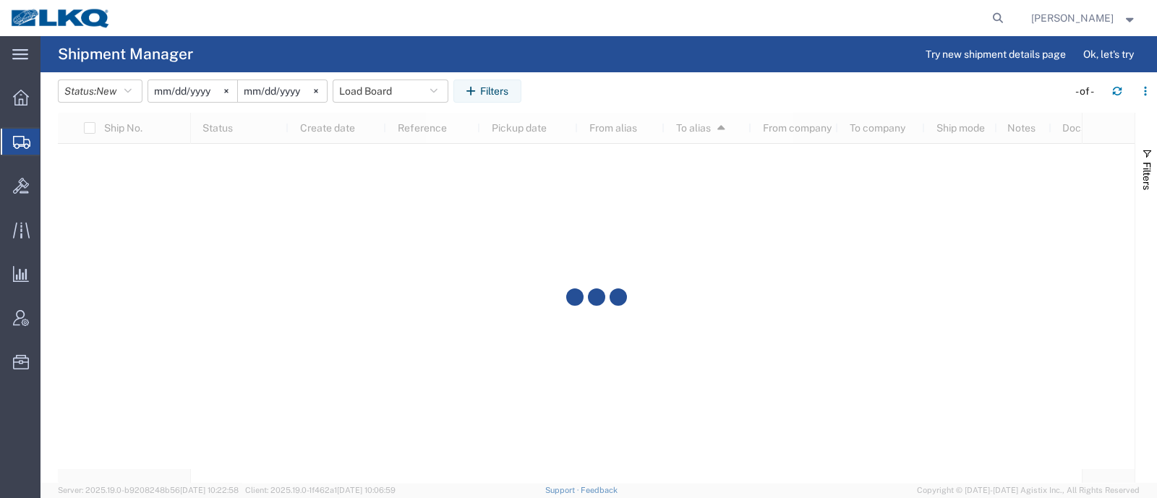
scroll to position [0, 0]
click at [573, 81] on agx-table-filter-chips "Status: New Active All Approved Booked Canceled Delivered Denied New On Hold Pe…" at bounding box center [559, 96] width 1002 height 33
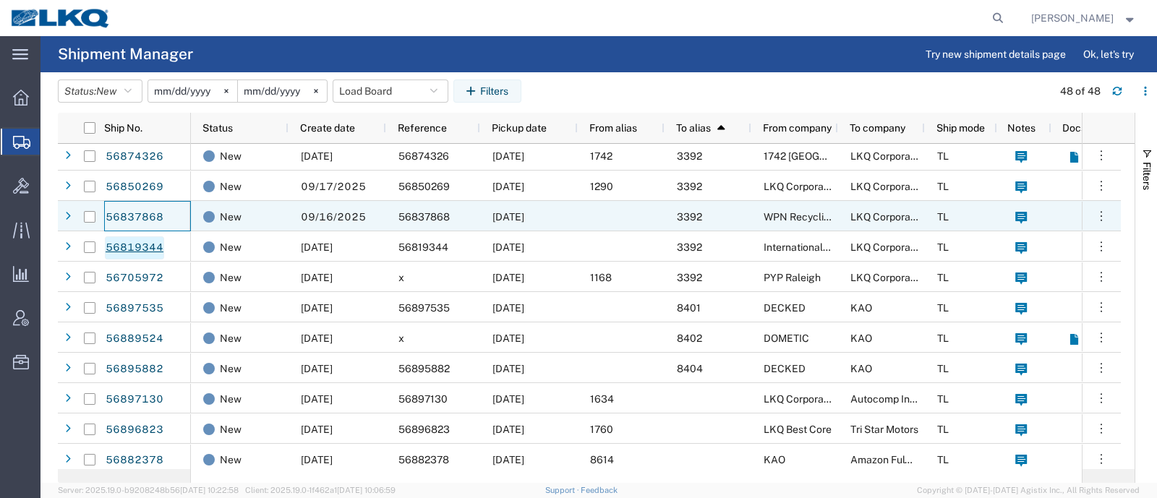
scroll to position [733, 0]
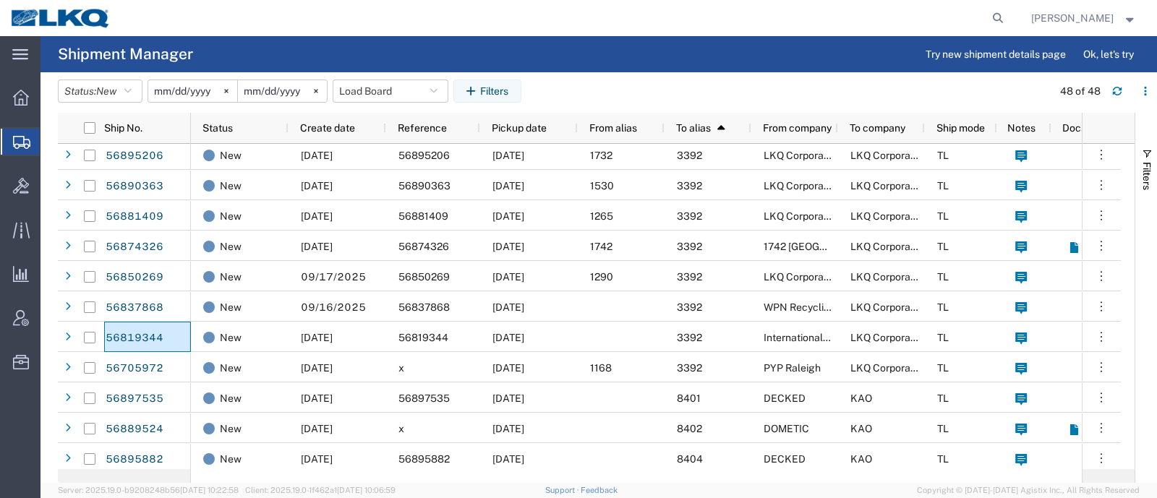
drag, startPoint x: 145, startPoint y: 336, endPoint x: 606, endPoint y: 74, distance: 530.3
click at [606, 74] on header "Status: New Active All Approved Booked Canceled Delivered Denied New On Hold Pe…" at bounding box center [607, 92] width 1099 height 40
click at [377, 87] on button "Load Board" at bounding box center [391, 91] width 116 height 23
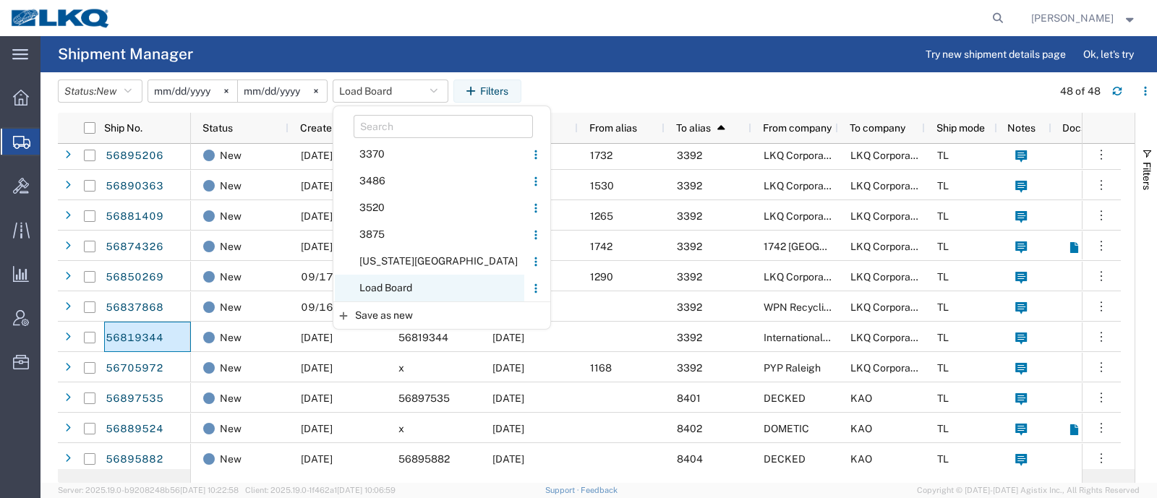
click at [405, 282] on span "Load Board" at bounding box center [429, 288] width 189 height 27
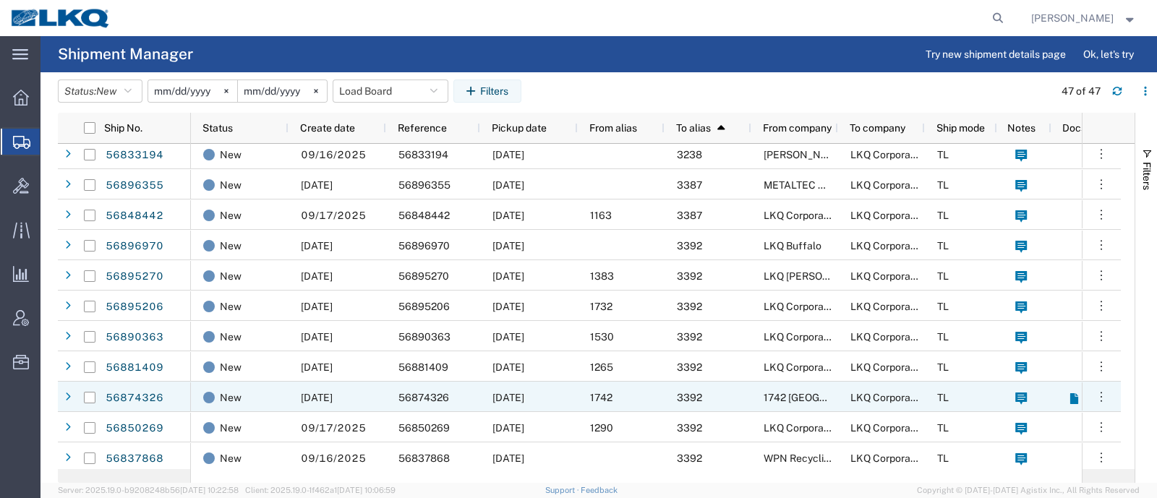
scroll to position [672, 0]
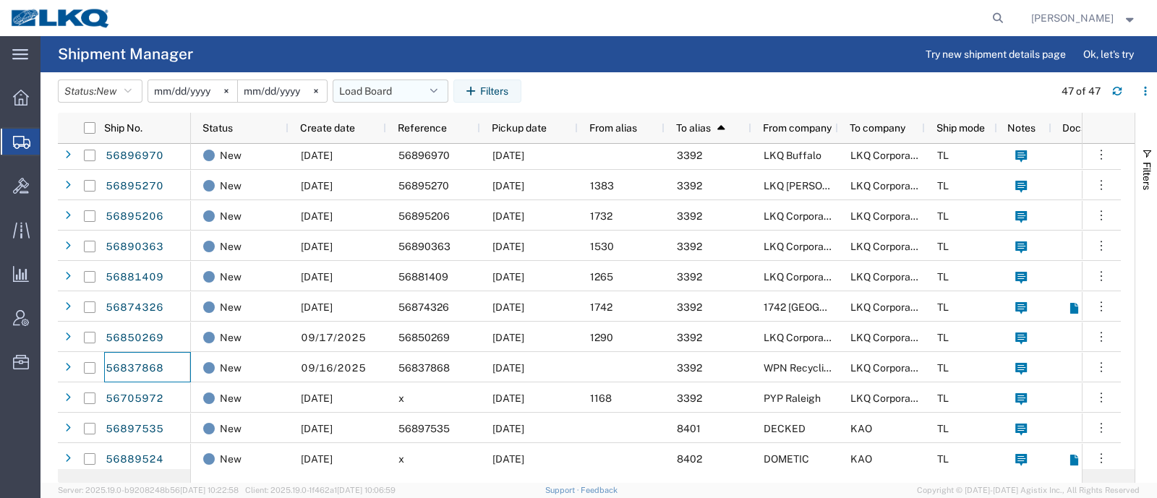
click at [399, 90] on button "Load Board" at bounding box center [391, 91] width 116 height 23
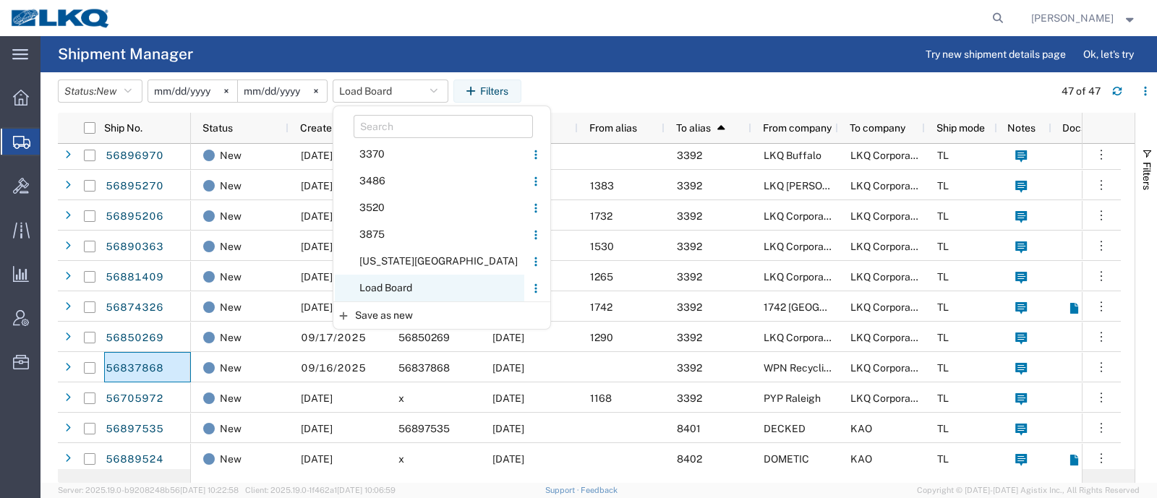
click at [390, 285] on span "Load Board" at bounding box center [429, 288] width 189 height 27
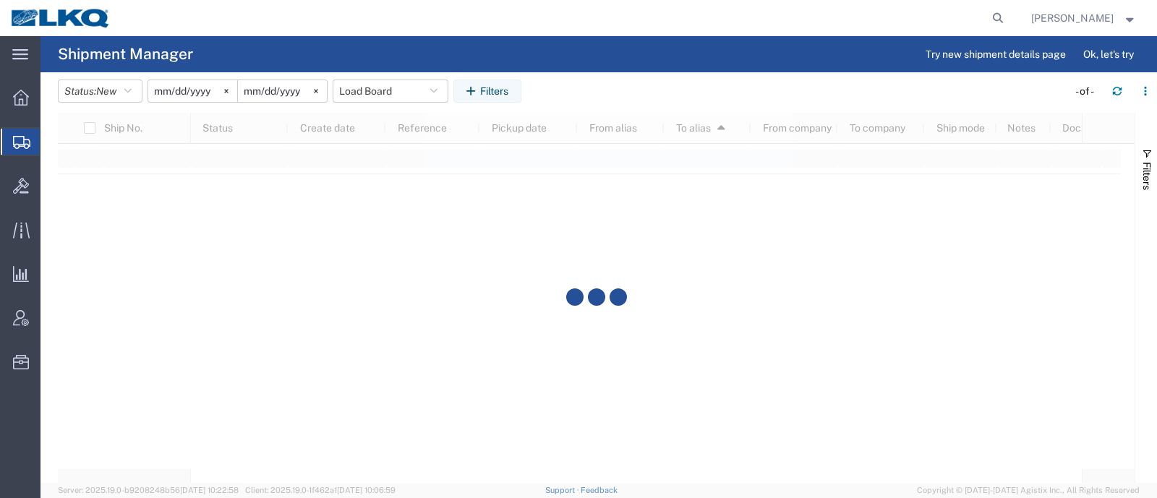
click at [604, 90] on agx-table-filter-chips "Status: New Active All Approved Booked Canceled Delivered Denied New On Hold Pe…" at bounding box center [559, 96] width 1002 height 33
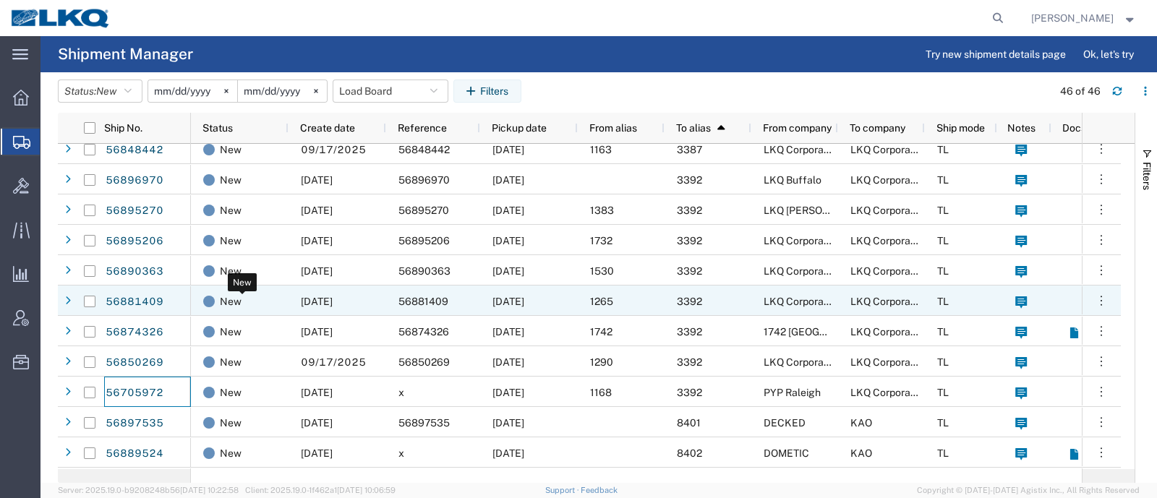
scroll to position [643, 0]
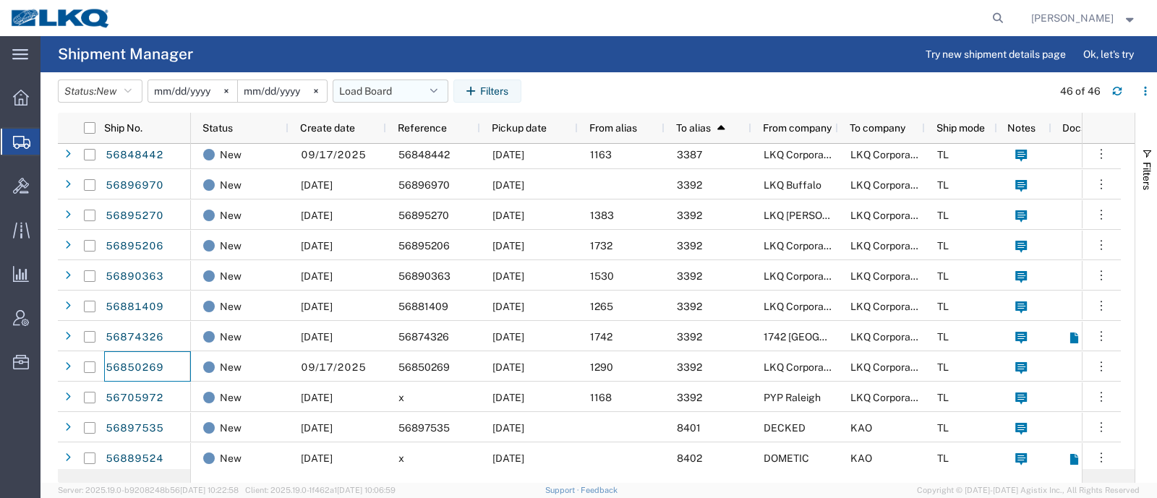
click at [369, 86] on button "Load Board" at bounding box center [391, 91] width 116 height 23
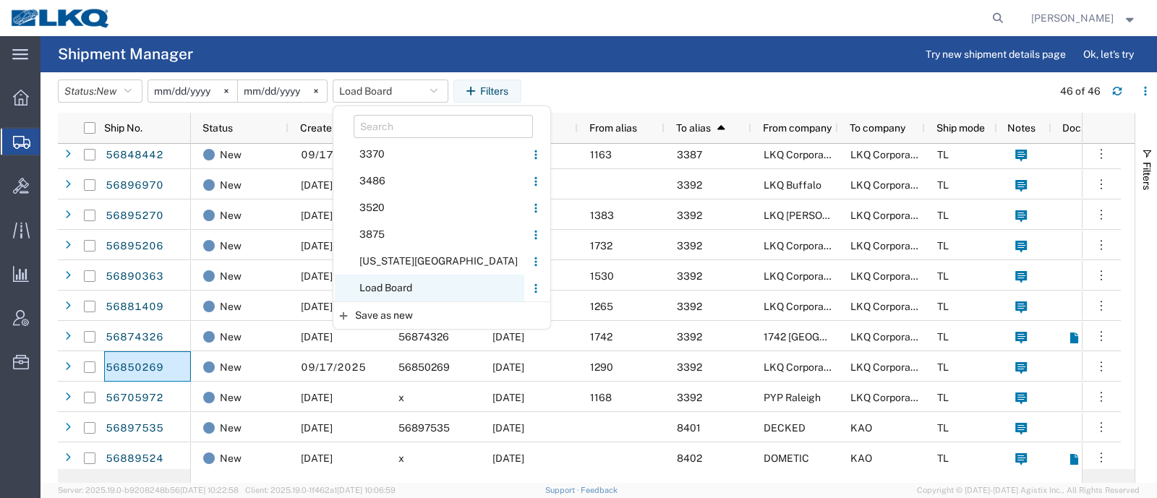
click at [408, 283] on span "Load Board" at bounding box center [429, 288] width 189 height 27
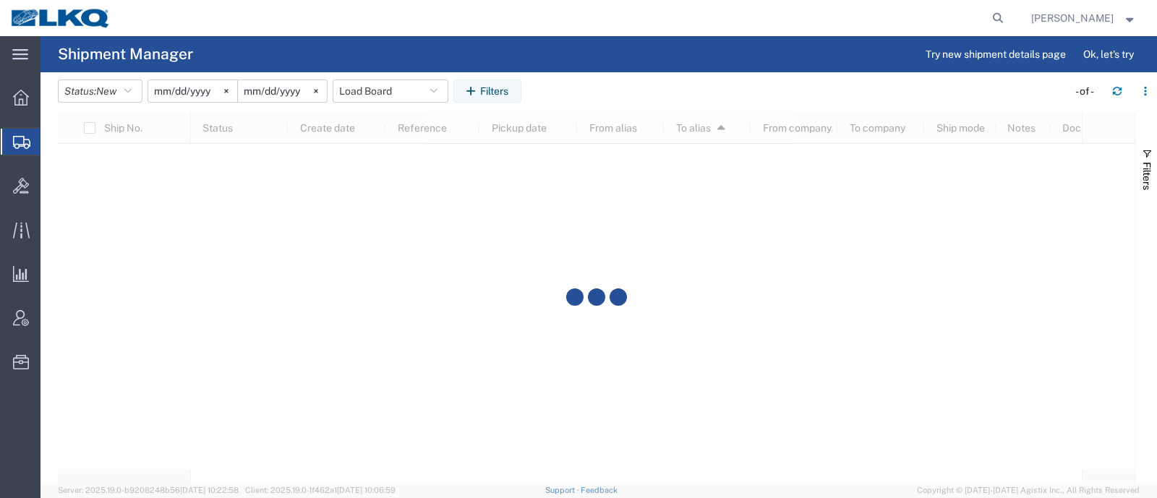
scroll to position [0, 0]
click at [647, 77] on header "Status: New Active All Approved Booked Canceled Delivered Denied New On Hold Pe…" at bounding box center [607, 92] width 1099 height 40
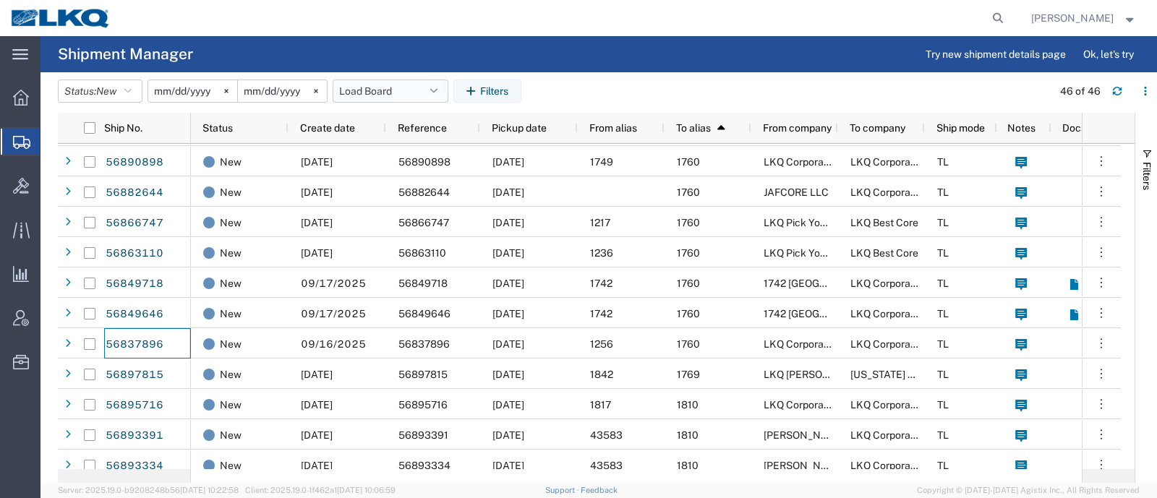
click at [394, 89] on button "Load Board" at bounding box center [391, 91] width 116 height 23
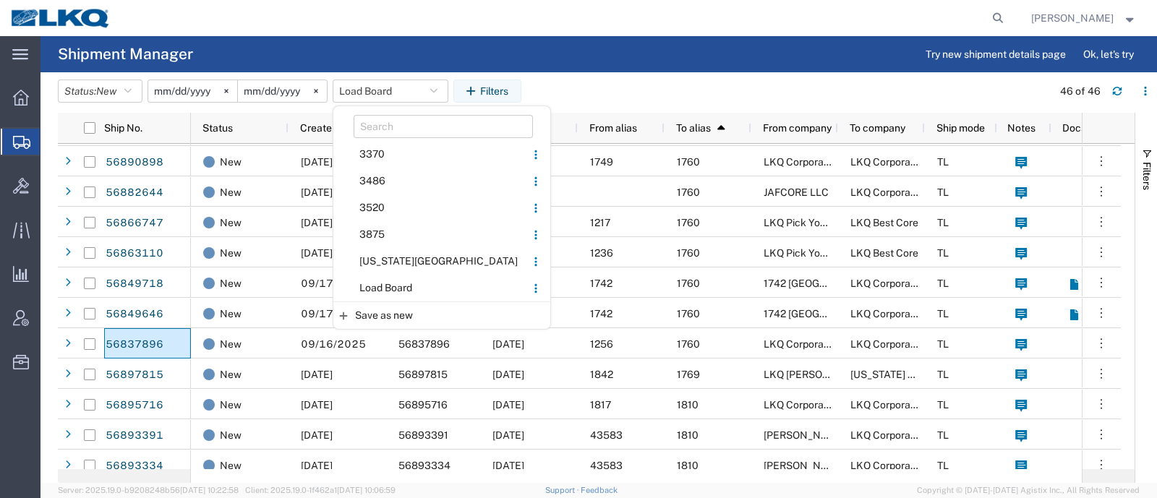
drag, startPoint x: 399, startPoint y: 286, endPoint x: 533, endPoint y: 160, distance: 183.6
click at [406, 280] on span "Load Board" at bounding box center [429, 288] width 189 height 27
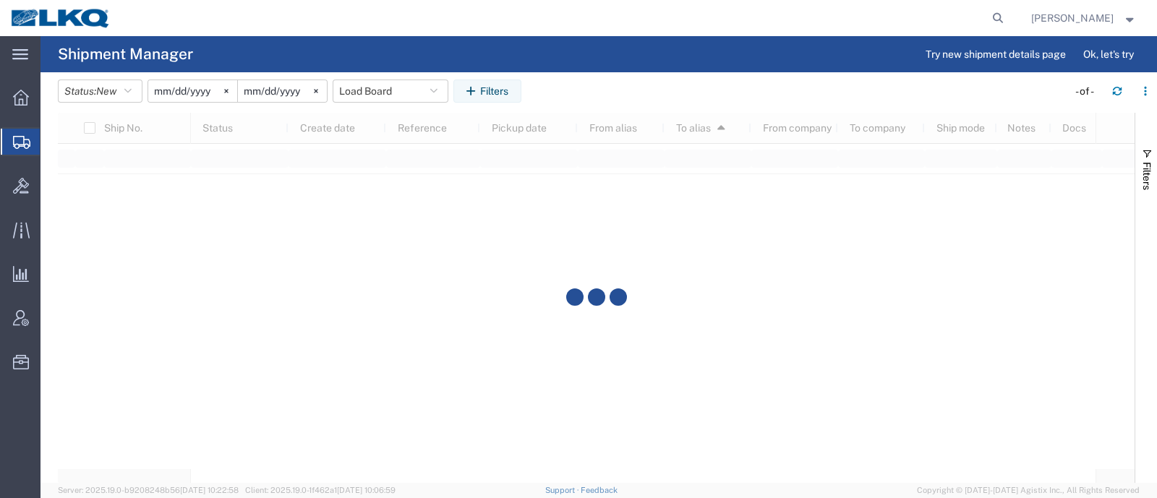
click at [609, 85] on agx-table-filter-chips "Status: New Active All Approved Booked Canceled Delivered Denied New On Hold Pe…" at bounding box center [559, 96] width 1002 height 33
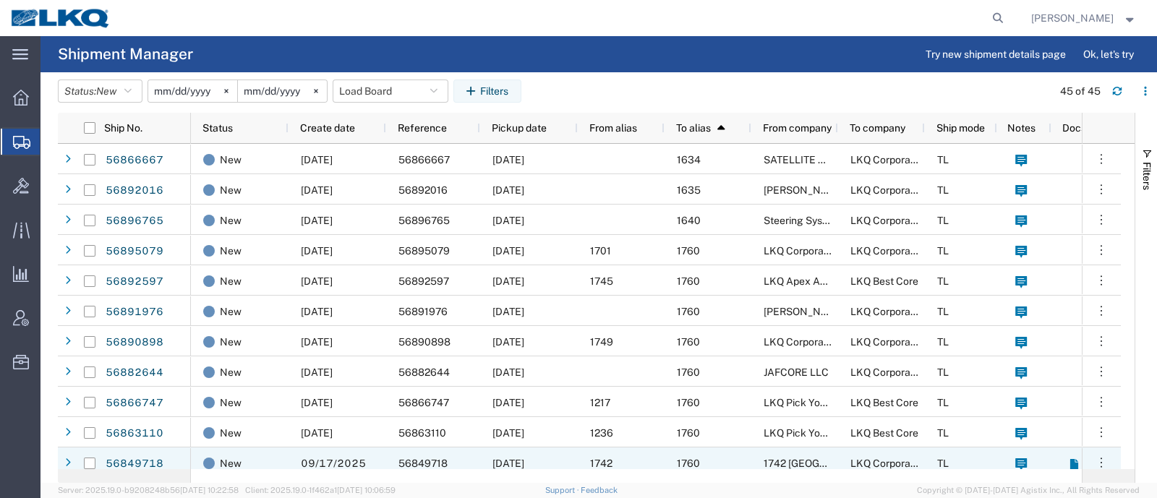
scroll to position [90, 0]
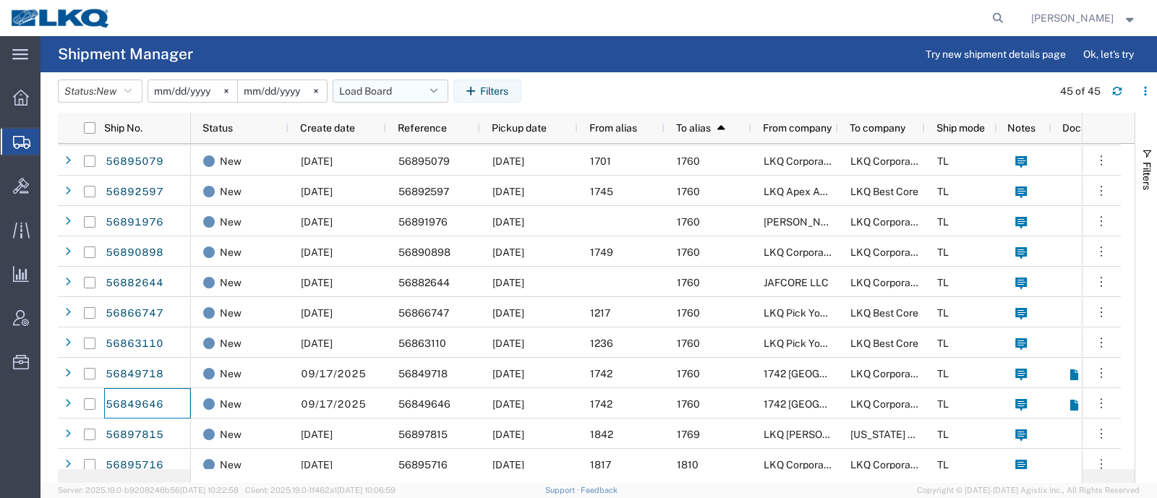
drag, startPoint x: 369, startPoint y: 89, endPoint x: 374, endPoint y: 96, distance: 8.8
click at [369, 90] on button "Load Board" at bounding box center [391, 91] width 116 height 23
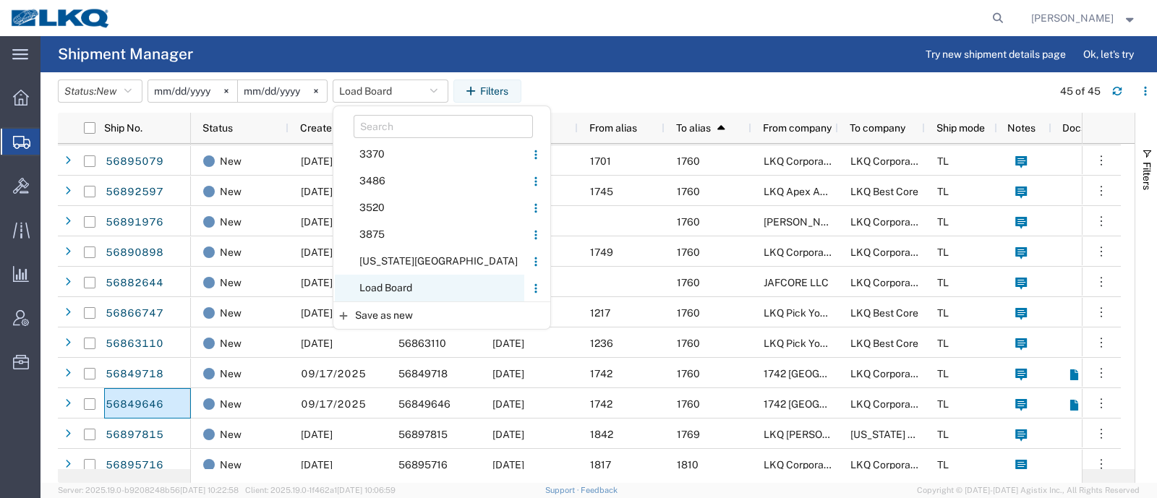
click at [403, 289] on span "Load Board" at bounding box center [429, 288] width 189 height 27
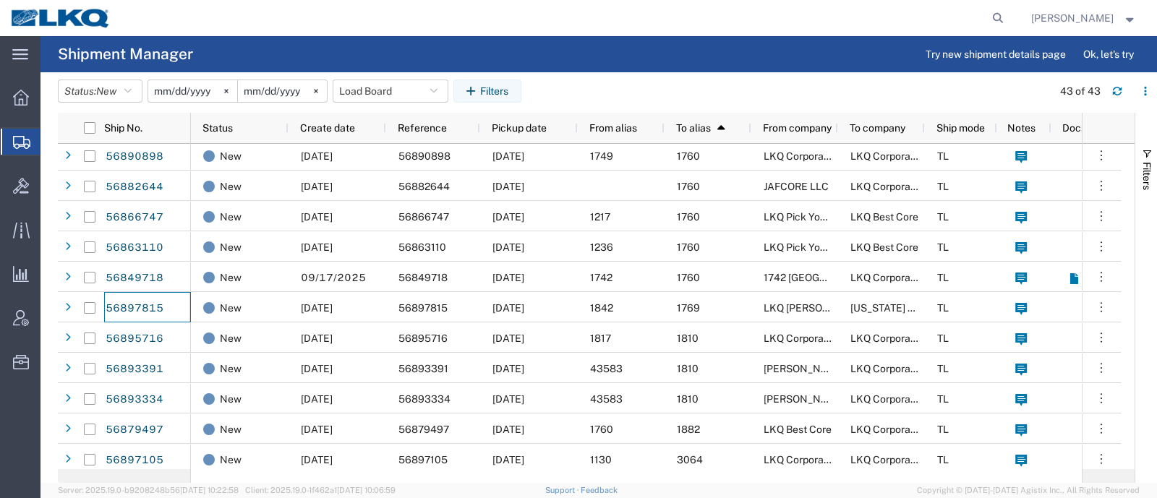
scroll to position [186, 0]
click at [376, 86] on button "Load Board" at bounding box center [391, 91] width 116 height 23
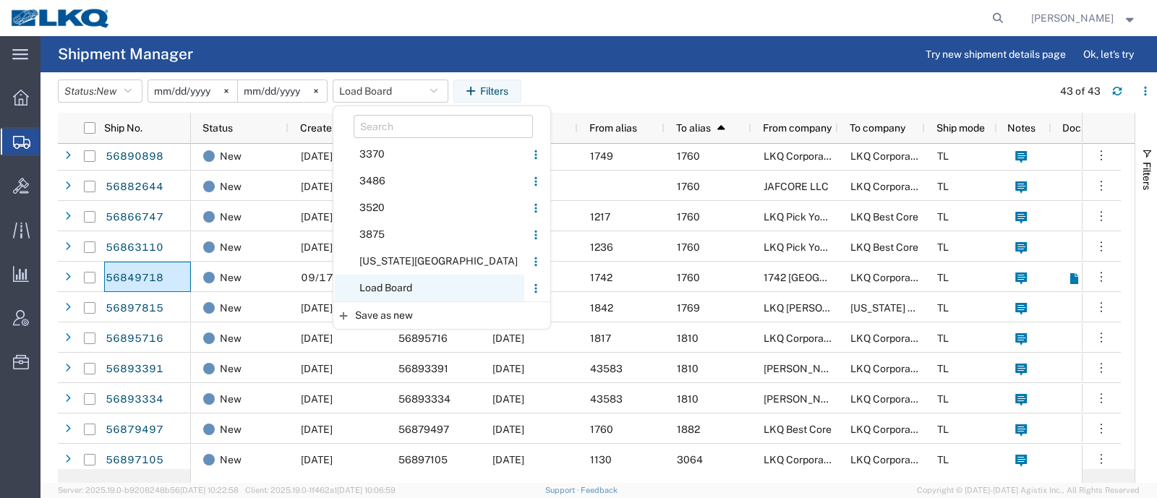
click at [427, 288] on span "Load Board" at bounding box center [429, 288] width 189 height 27
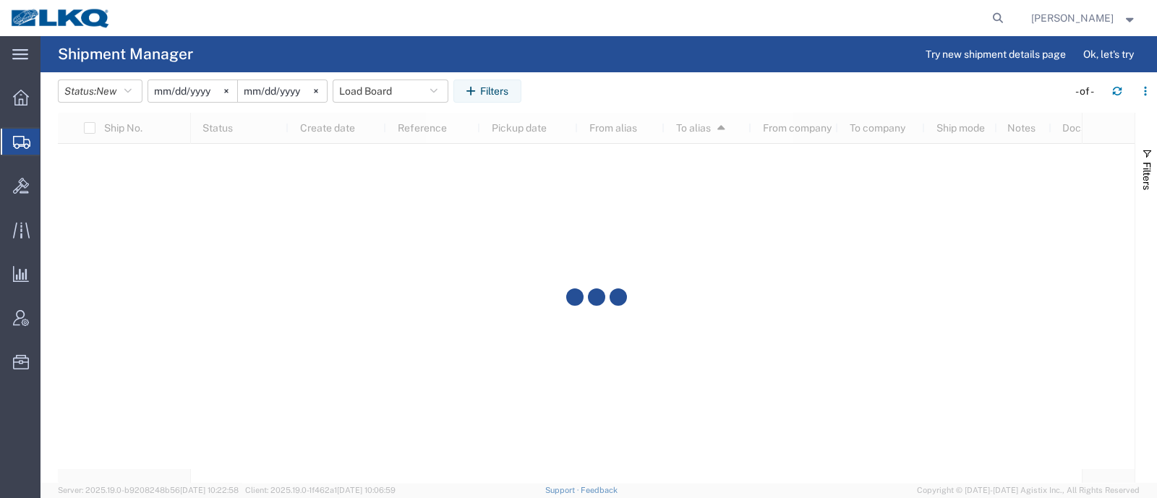
scroll to position [0, 0]
click at [607, 52] on agx-page-header "Shipment Manager Try new shipment details page Ok, let's try" at bounding box center [598, 54] width 1116 height 36
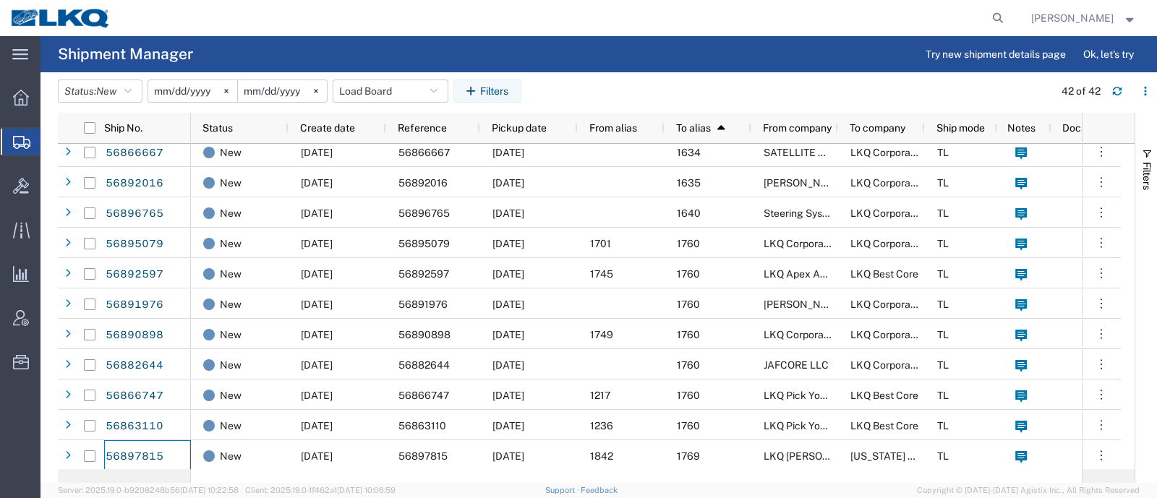
scroll to position [7, 0]
click at [368, 96] on button "Load Board" at bounding box center [391, 91] width 116 height 23
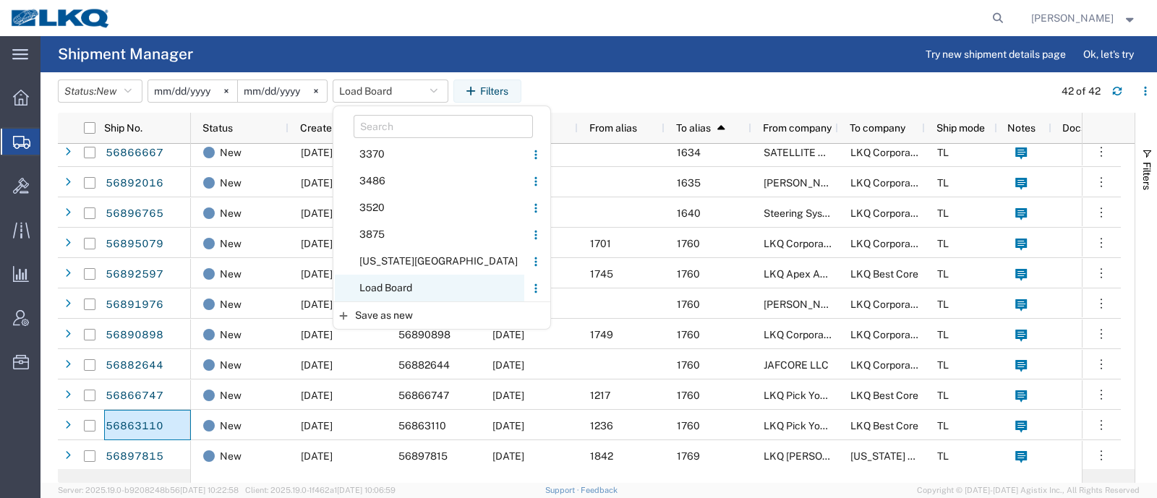
click at [406, 284] on span "Load Board" at bounding box center [429, 288] width 189 height 27
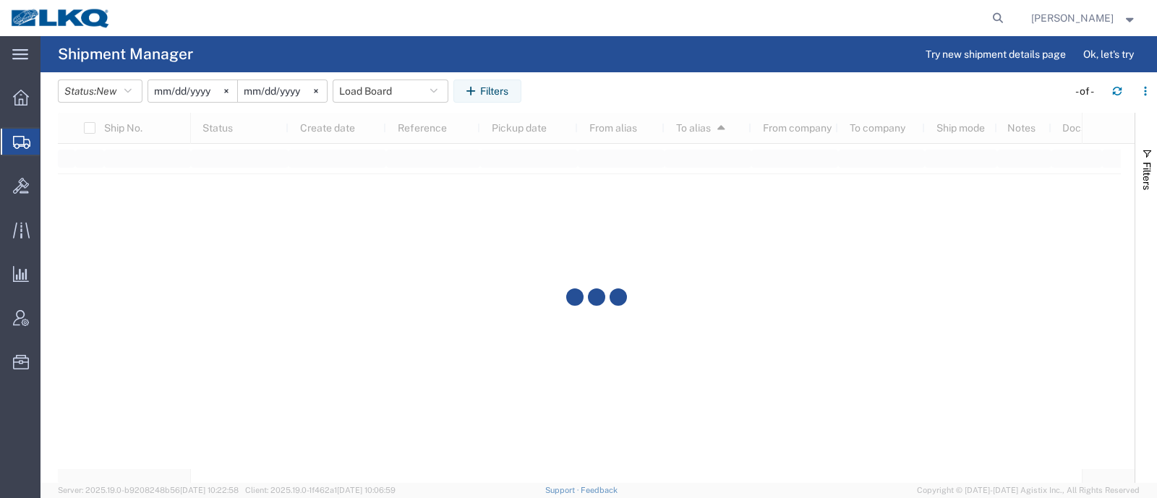
click at [599, 116] on div at bounding box center [596, 298] width 1076 height 370
click at [575, 81] on agx-table-filter-chips "Status: New Active All Approved Booked Canceled Delivered Denied New On Hold Pe…" at bounding box center [559, 96] width 1002 height 33
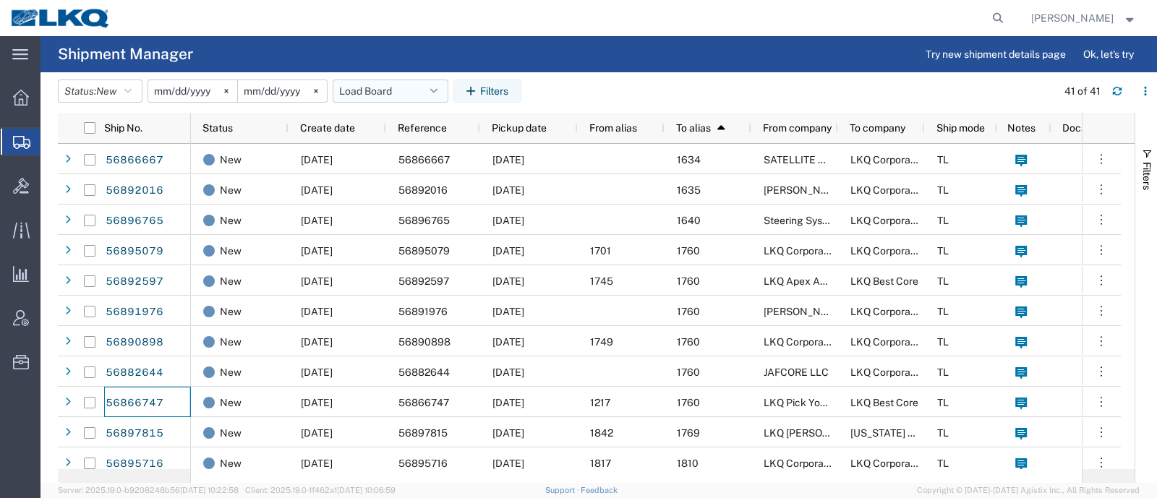
click at [374, 88] on button "Load Board" at bounding box center [391, 91] width 116 height 23
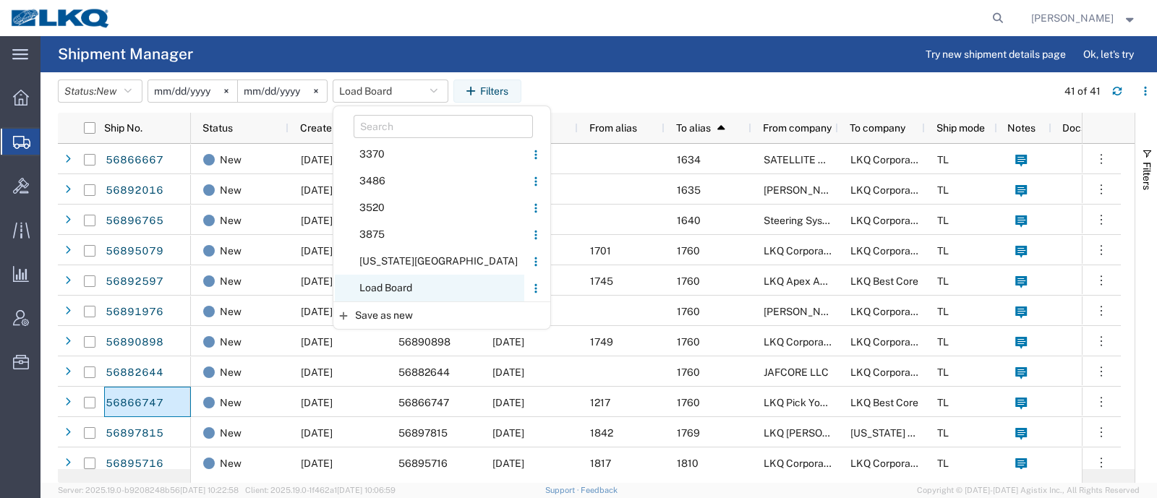
click at [412, 287] on span "Load Board" at bounding box center [429, 288] width 189 height 27
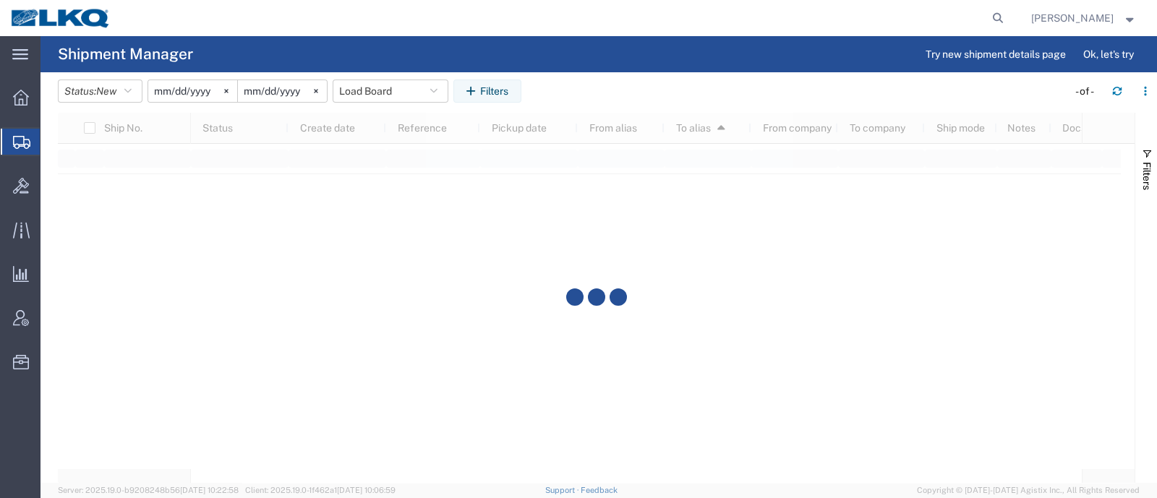
click at [634, 69] on agx-page-header "Shipment Manager Try new shipment details page Ok, let's try" at bounding box center [598, 54] width 1116 height 36
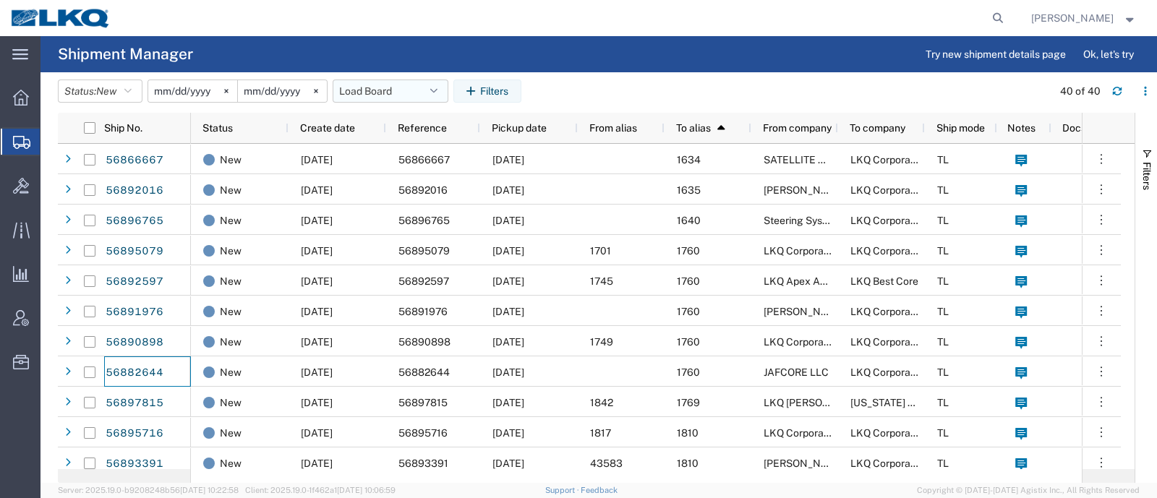
click at [373, 90] on button "Load Board" at bounding box center [391, 91] width 116 height 23
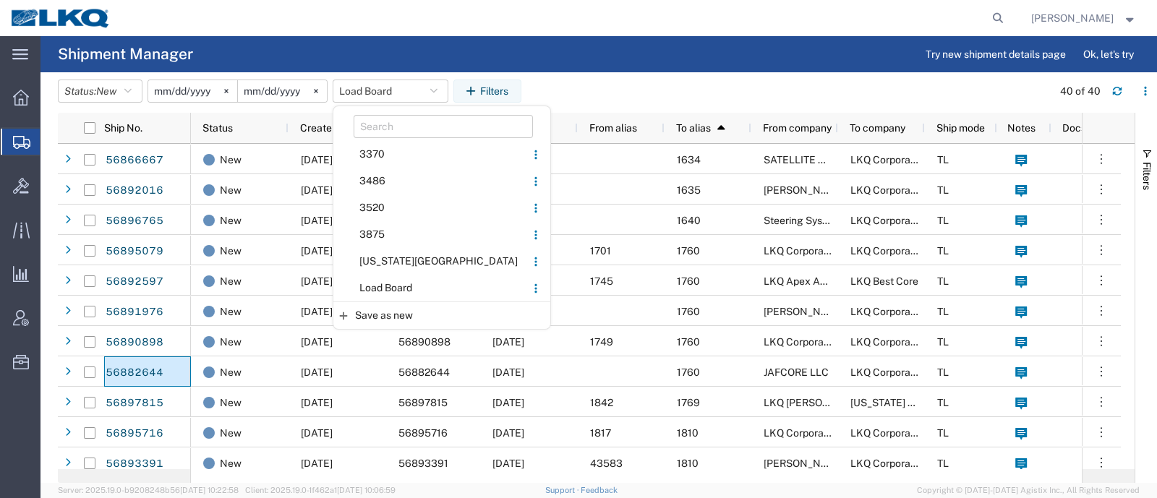
drag, startPoint x: 396, startPoint y: 280, endPoint x: 438, endPoint y: 240, distance: 58.3
click at [400, 276] on span "Load Board" at bounding box center [429, 288] width 189 height 27
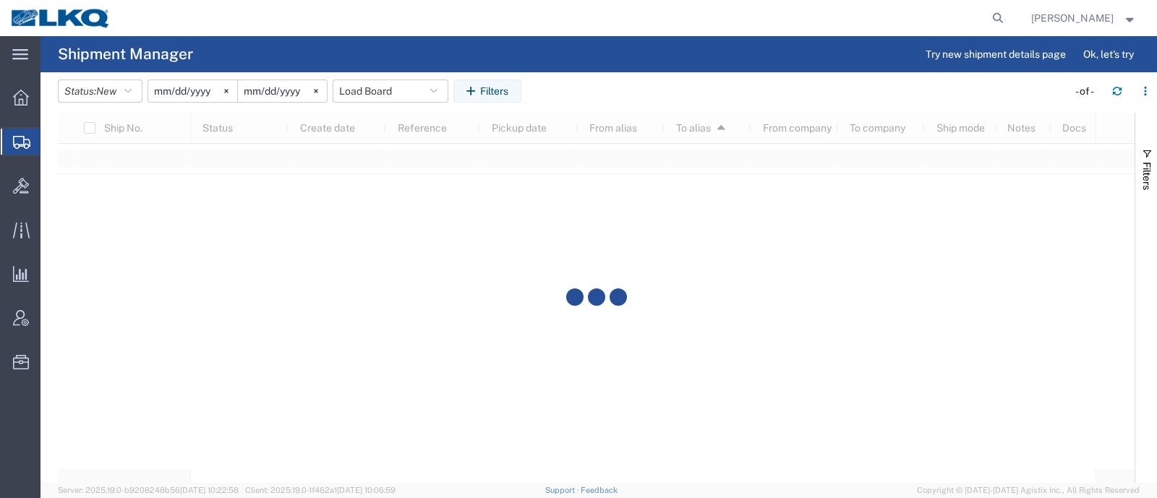
click at [621, 87] on agx-table-filter-chips "Status: New Active All Approved Booked Canceled Delivered Denied New On Hold Pe…" at bounding box center [559, 96] width 1002 height 33
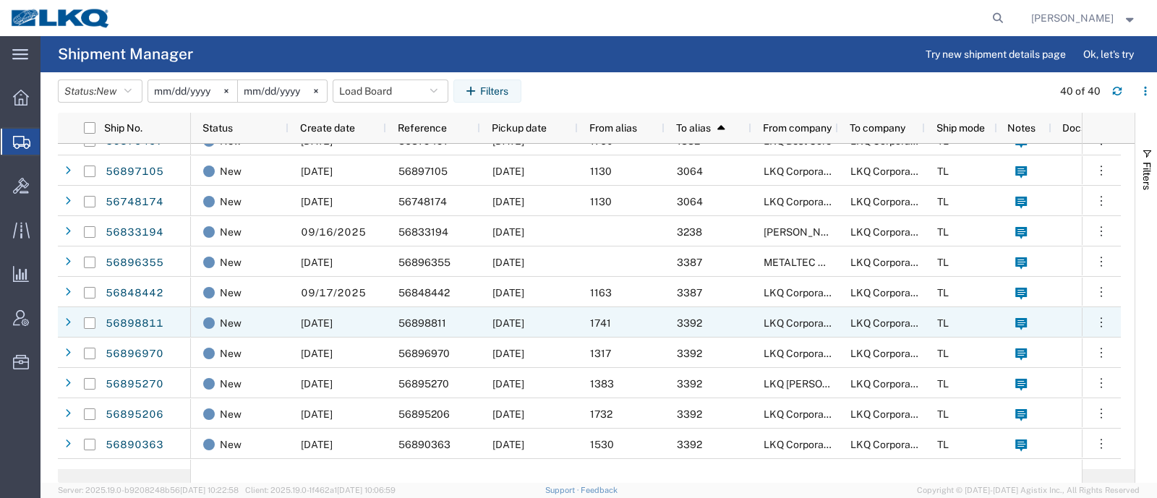
scroll to position [452, 0]
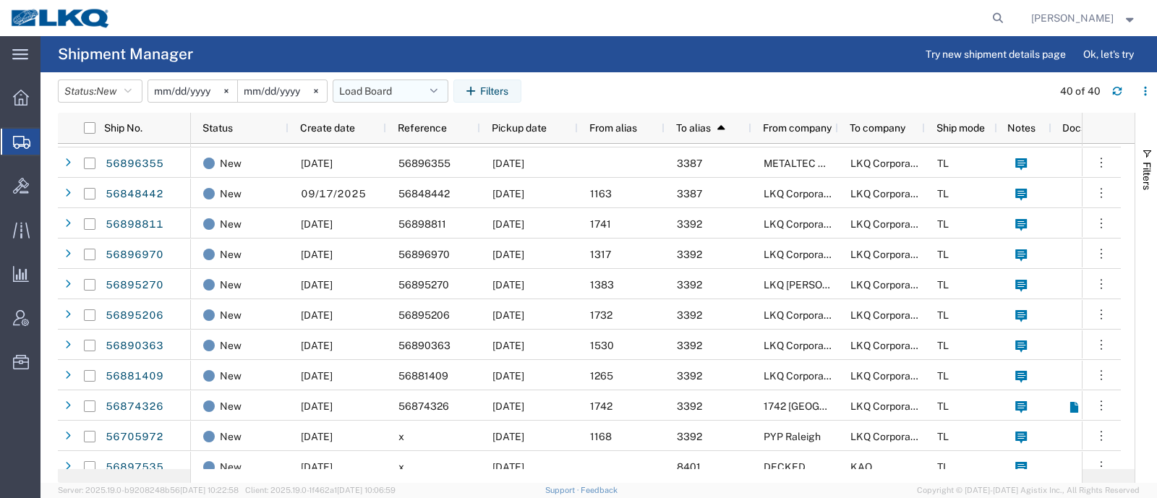
click at [409, 82] on button "Load Board" at bounding box center [391, 91] width 116 height 23
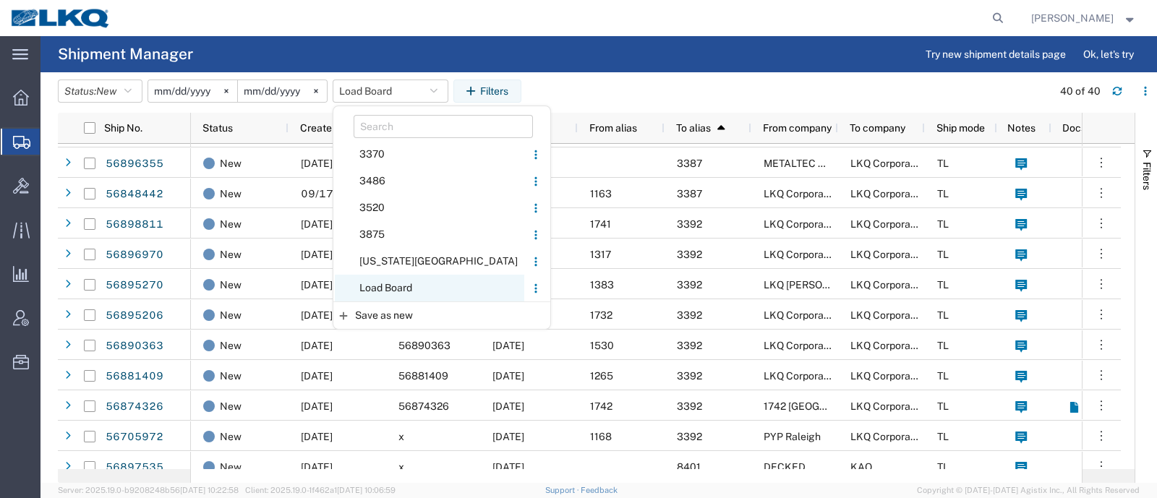
click at [393, 291] on span "Load Board" at bounding box center [429, 288] width 189 height 27
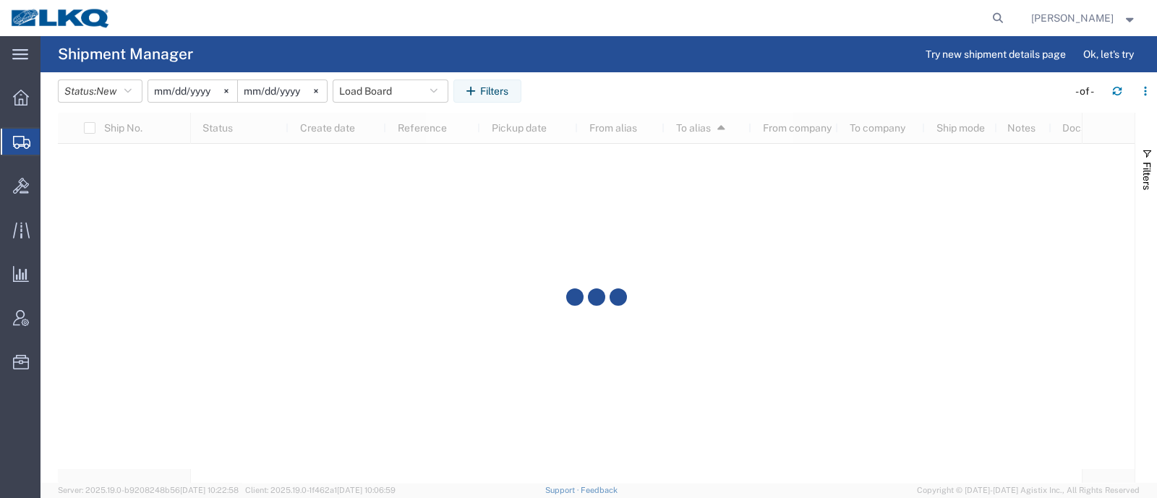
scroll to position [0, 0]
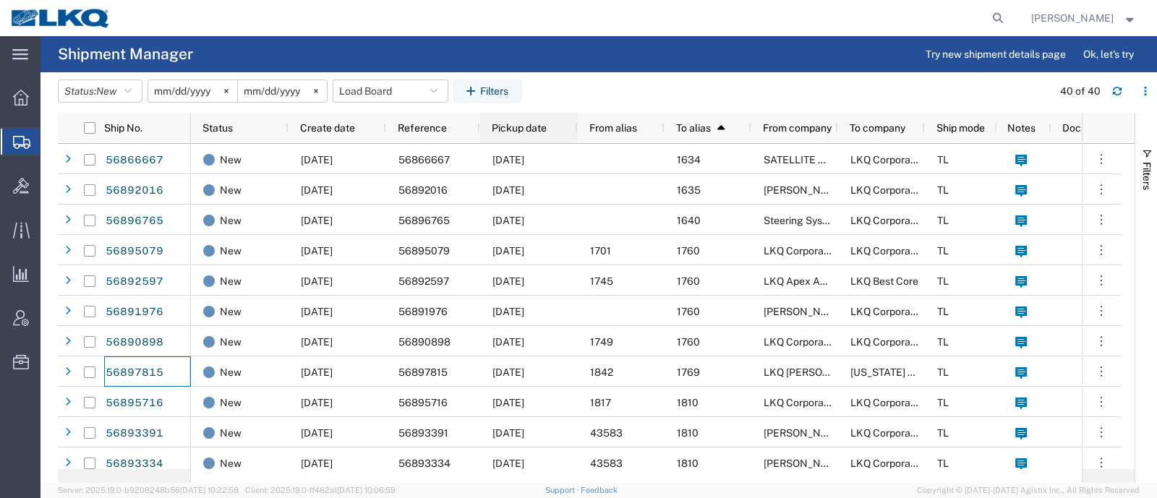
click at [519, 127] on span "Pickup date" at bounding box center [519, 128] width 55 height 12
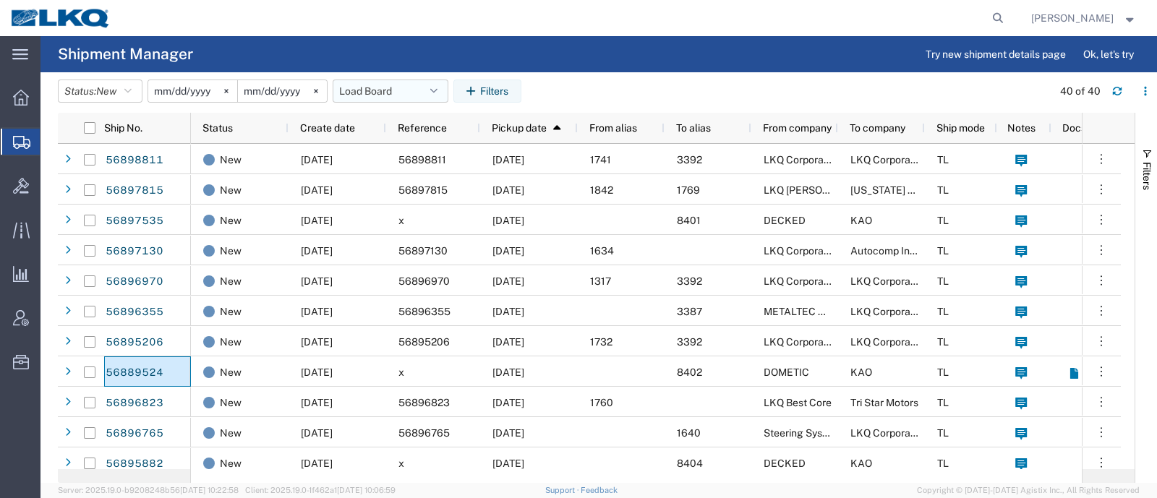
click at [382, 93] on button "Load Board" at bounding box center [391, 91] width 116 height 23
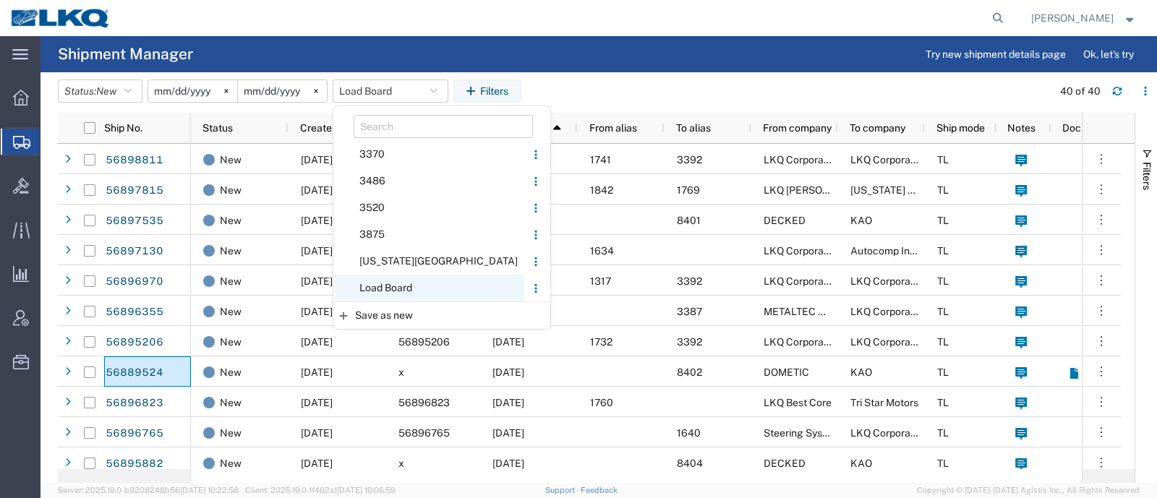
click at [413, 287] on span "Load Board" at bounding box center [429, 288] width 189 height 27
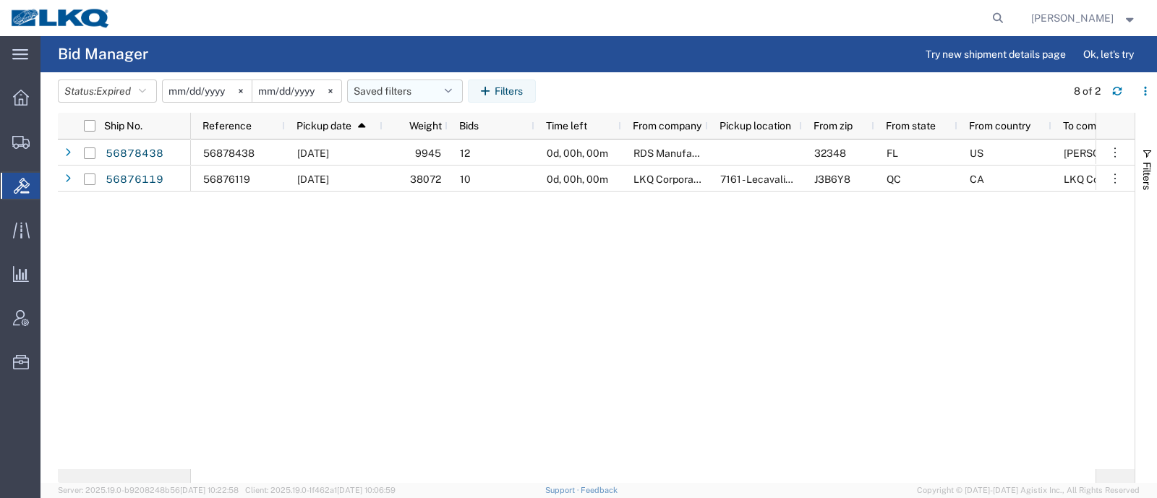
click at [396, 98] on button "Saved filters" at bounding box center [405, 91] width 116 height 23
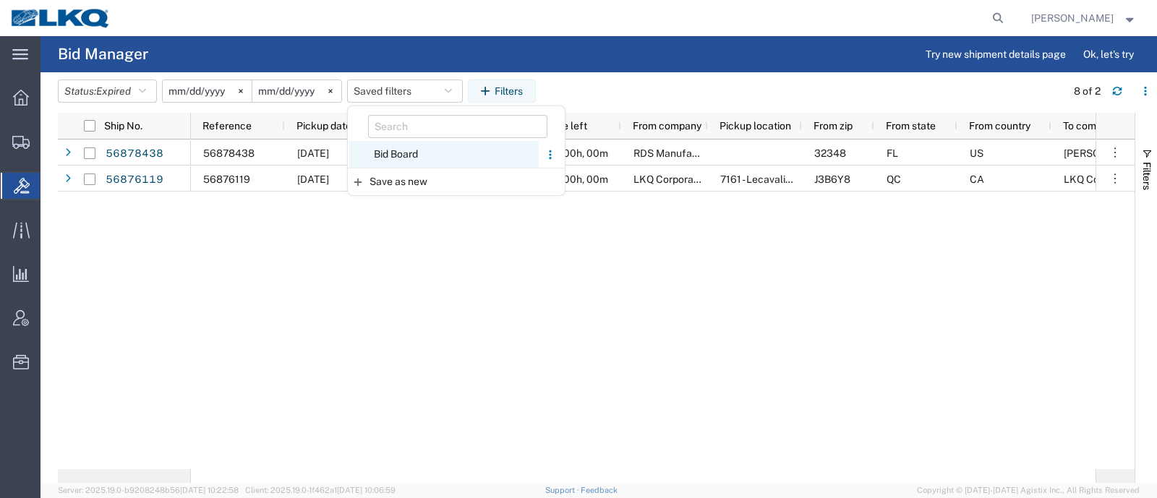
click at [408, 158] on span "Bid Board" at bounding box center [443, 154] width 189 height 27
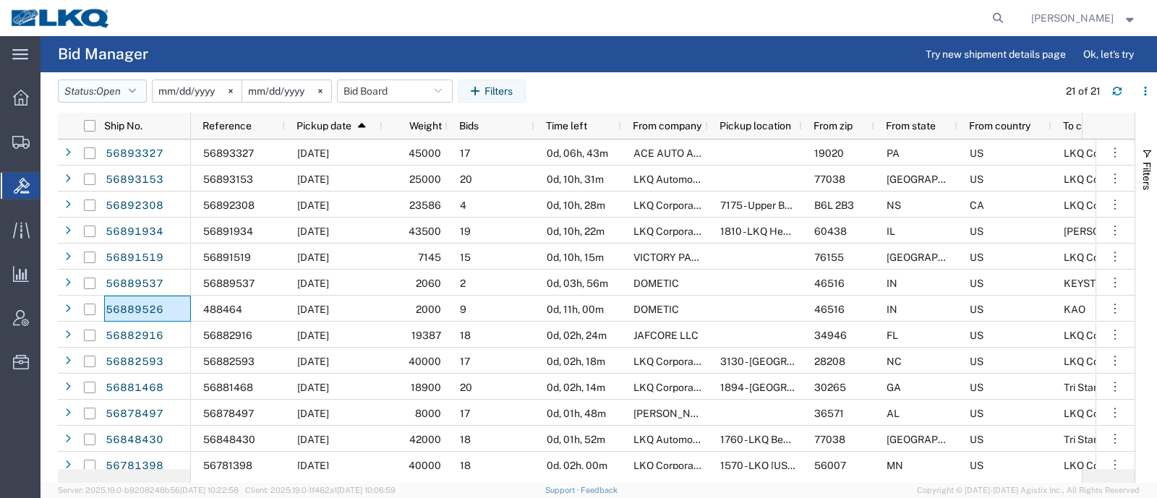
click at [101, 95] on span "Open" at bounding box center [108, 91] width 25 height 12
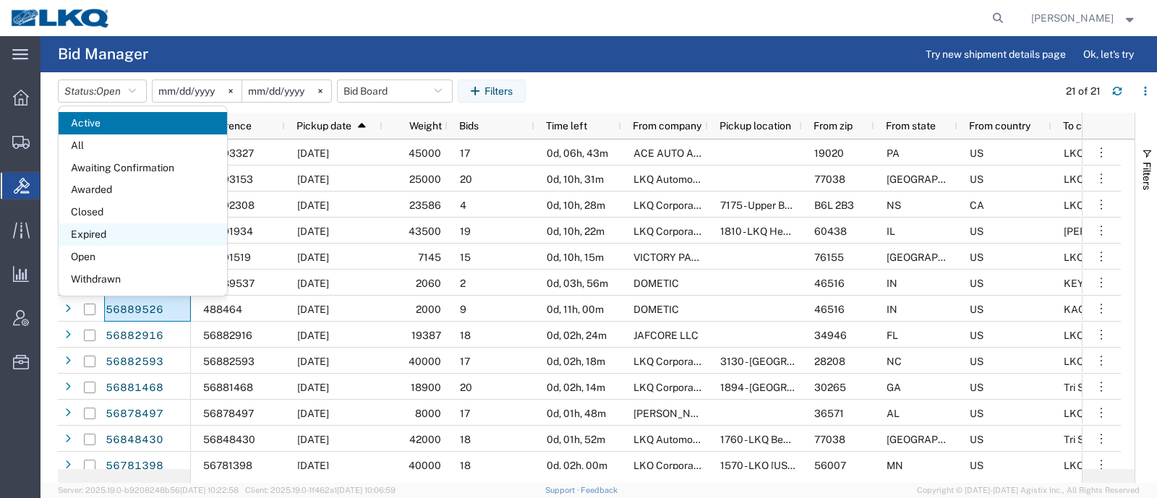
click at [89, 233] on span "Expired" at bounding box center [143, 234] width 168 height 22
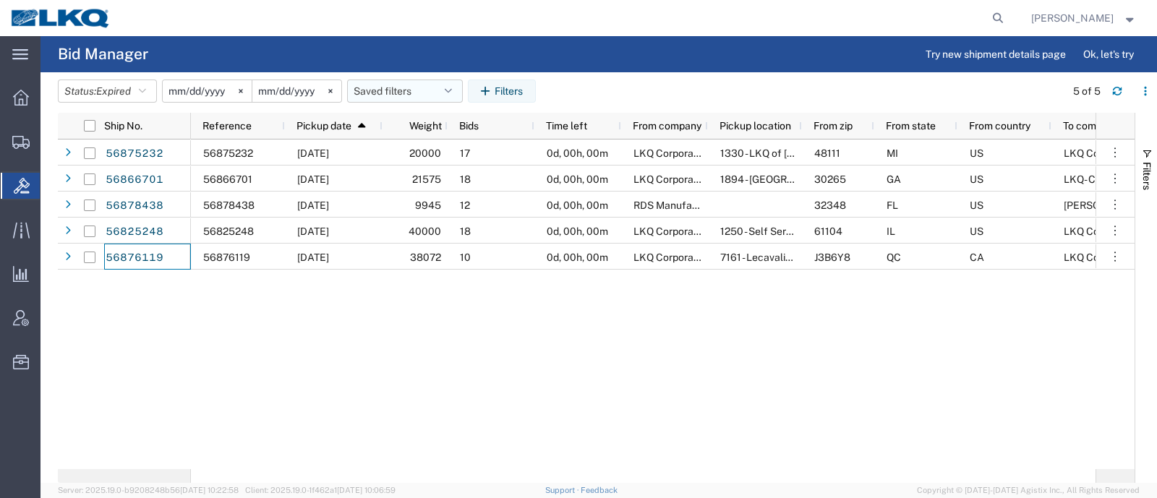
drag, startPoint x: 409, startPoint y: 83, endPoint x: 408, endPoint y: 90, distance: 7.4
click at [408, 83] on button "Saved filters" at bounding box center [405, 91] width 116 height 23
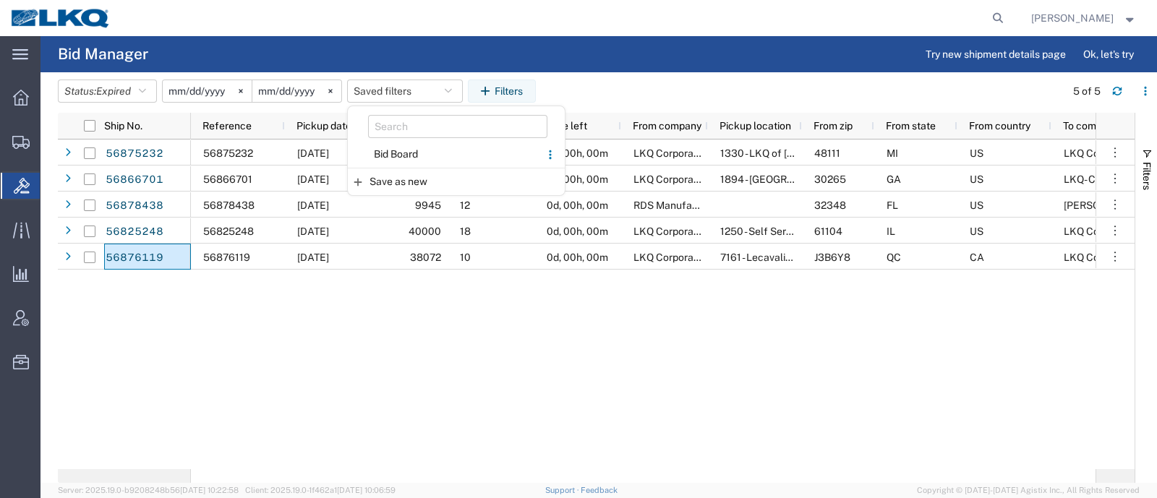
drag, startPoint x: 614, startPoint y: 91, endPoint x: 895, endPoint y: 94, distance: 280.5
click at [625, 91] on agx-table-filter-chips "Status: Expired Active All Awaiting Confirmation Awarded Closed Expired Open Wi…" at bounding box center [558, 96] width 1000 height 33
click at [1118, 93] on icon "button" at bounding box center [1117, 91] width 10 height 10
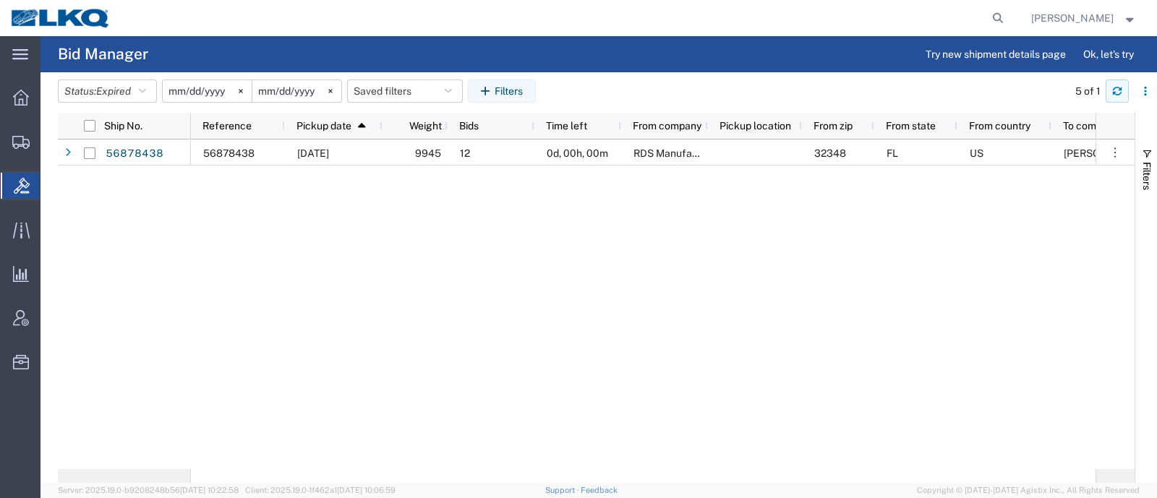
click at [1116, 91] on icon "button" at bounding box center [1117, 91] width 10 height 10
click at [1113, 93] on icon "button" at bounding box center [1117, 94] width 9 height 4
click at [383, 90] on button "Saved filters" at bounding box center [405, 91] width 116 height 23
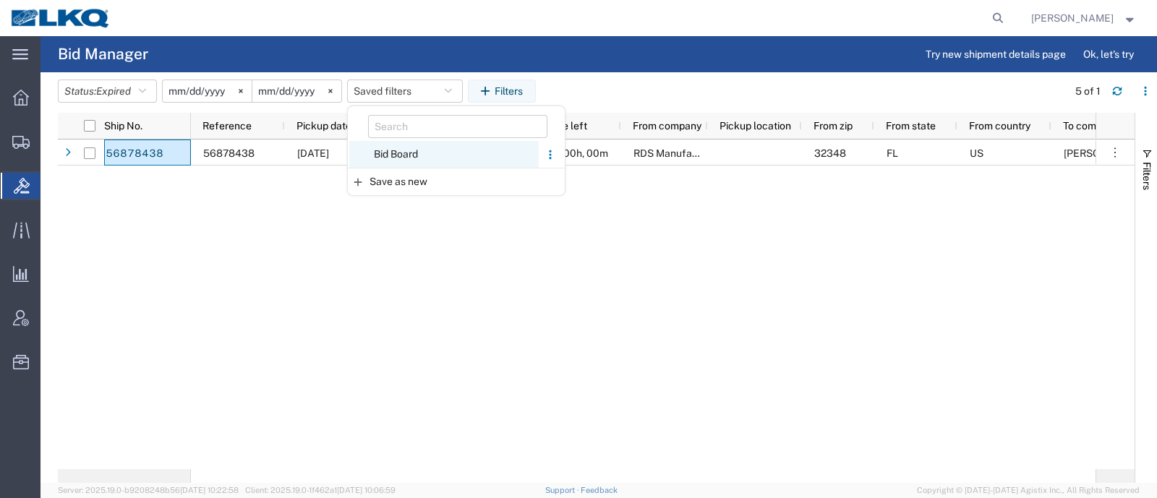
click at [390, 153] on span "Bid Board" at bounding box center [443, 154] width 189 height 27
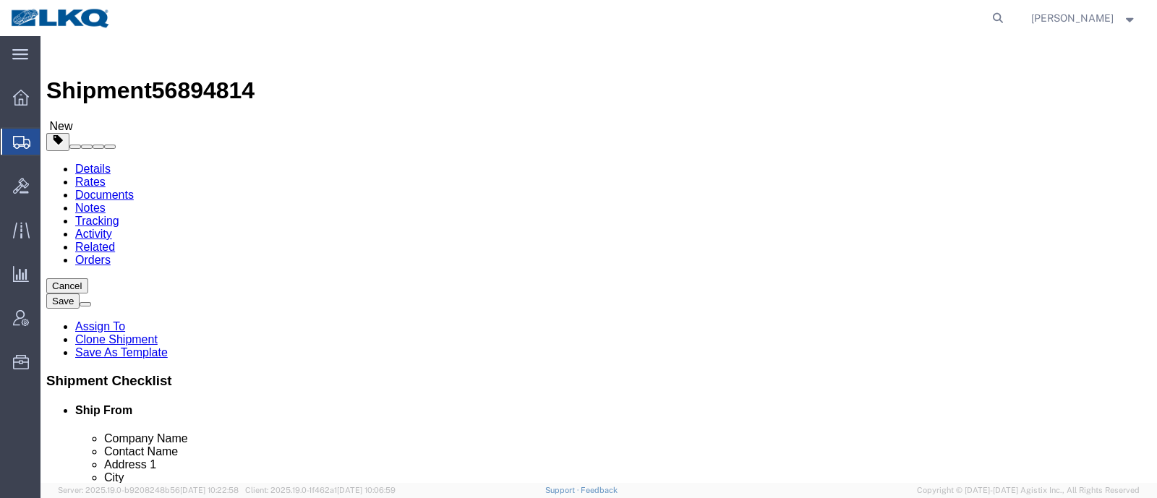
select select
select select "50211"
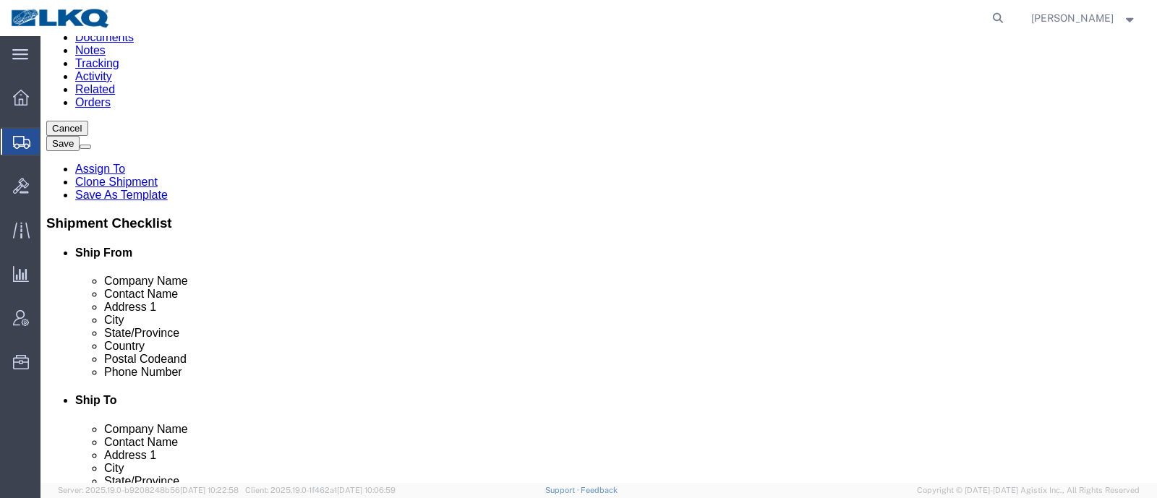
scroll to position [180, 0]
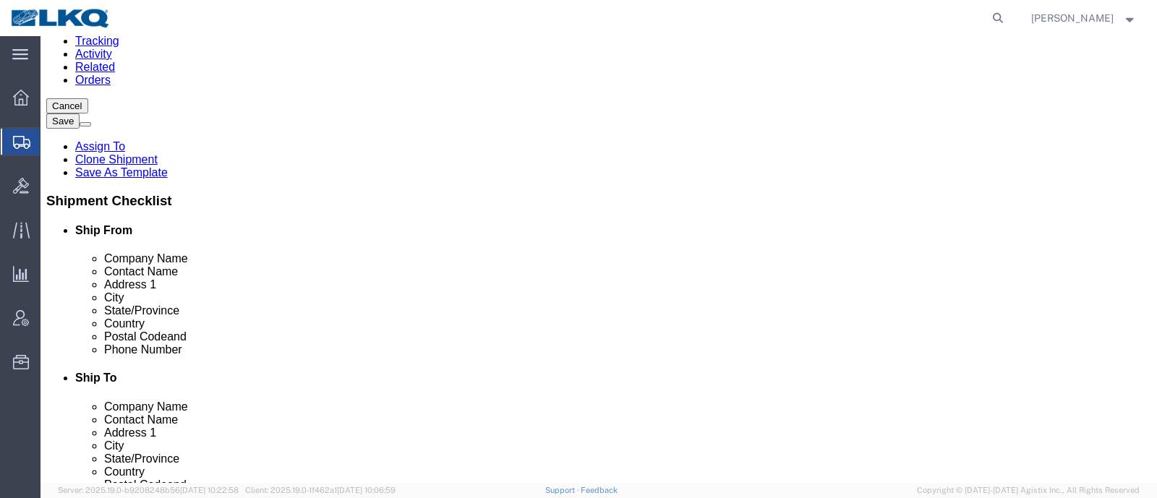
click span "56894814"
copy span "56894814"
click icon
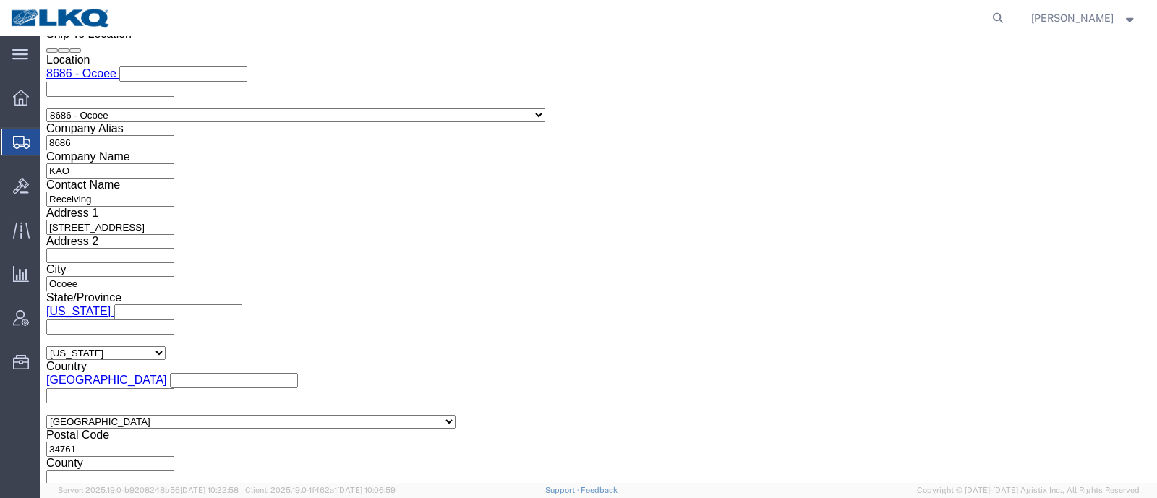
scroll to position [1505, 0]
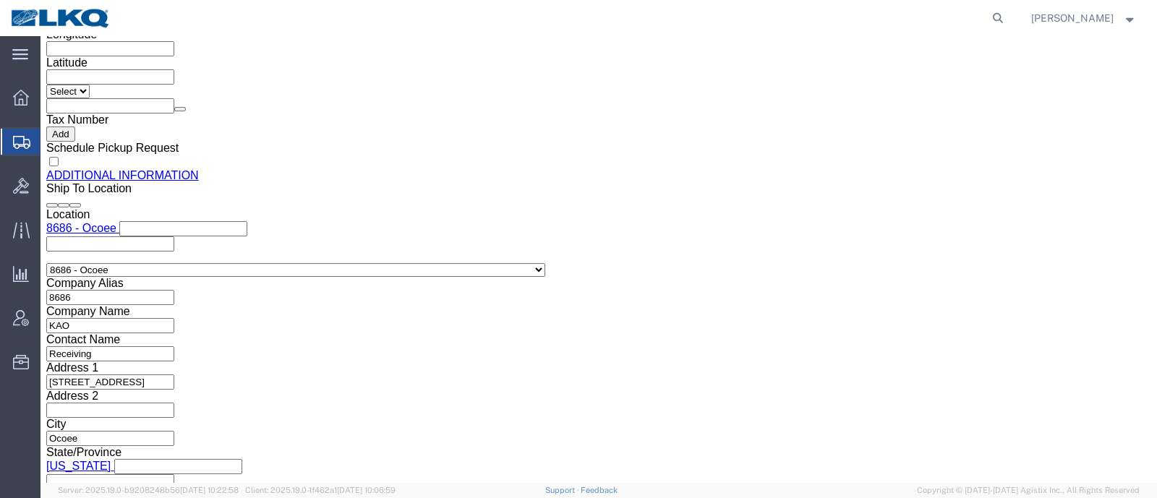
click input "[EMAIL_ADDRESS][DOMAIN_NAME]"
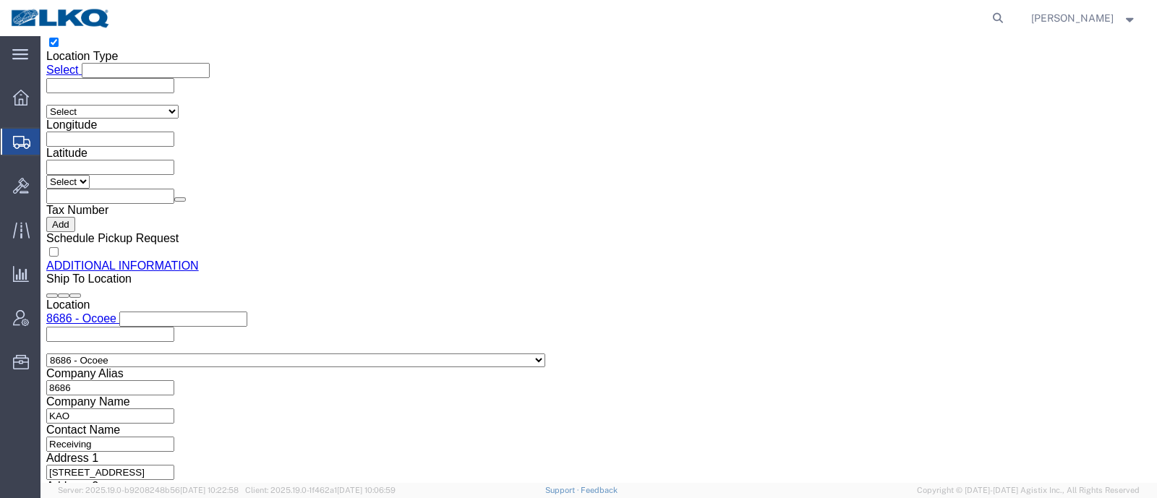
click icon
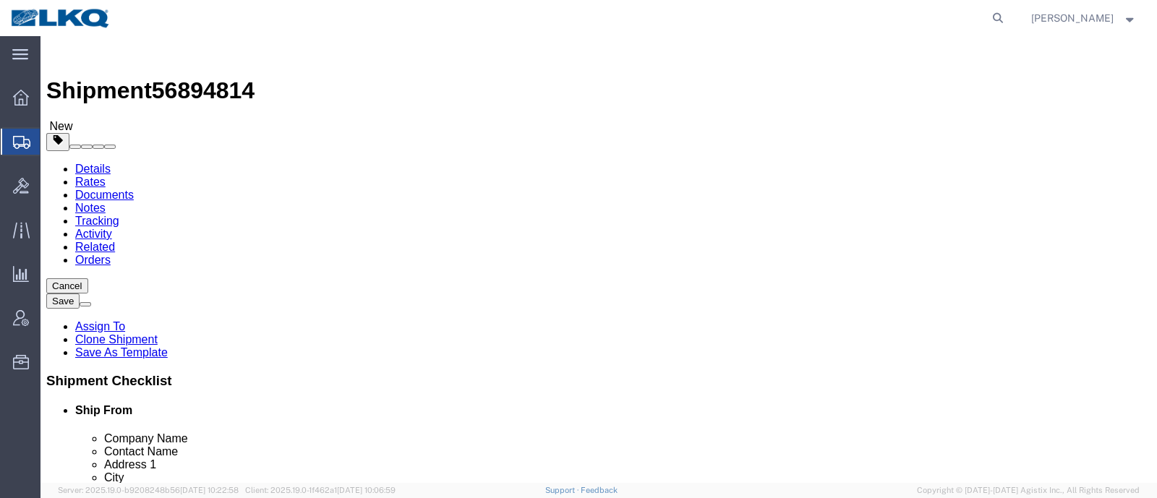
drag, startPoint x: 205, startPoint y: 275, endPoint x: 134, endPoint y: 267, distance: 71.3
click div "Company Name DECKED"
click icon
click link "Special Services"
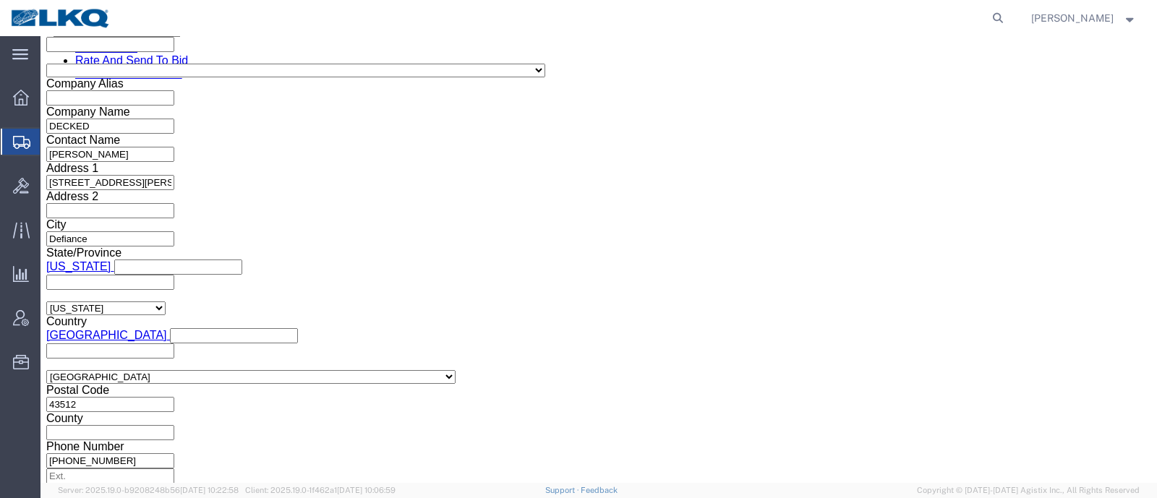
scroll to position [994, 0]
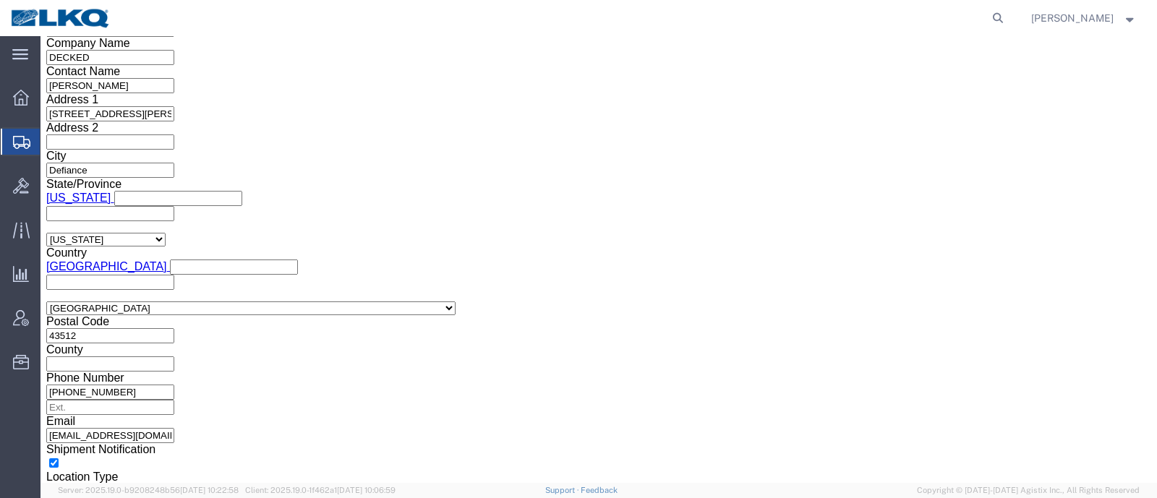
click icon
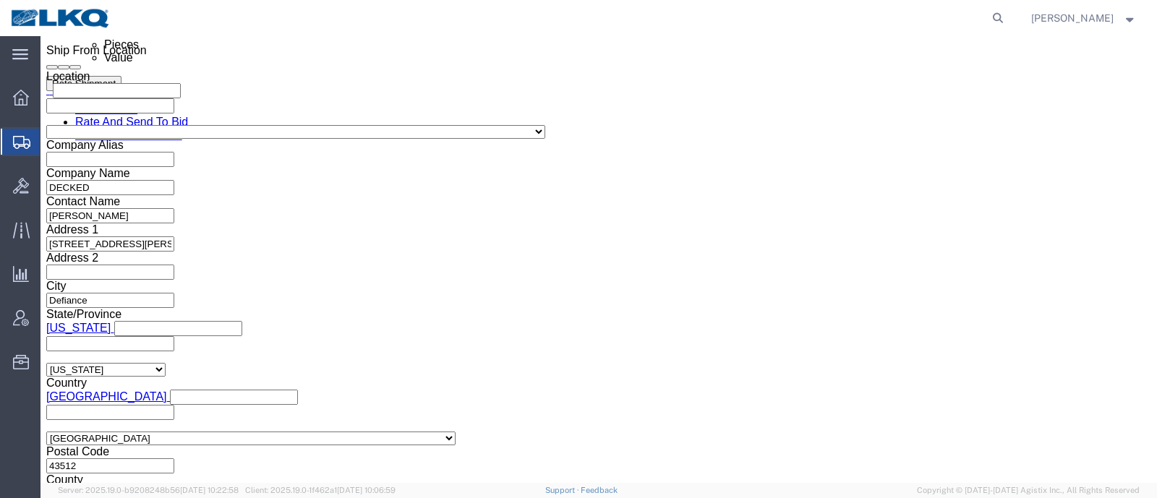
scroll to position [904, 0]
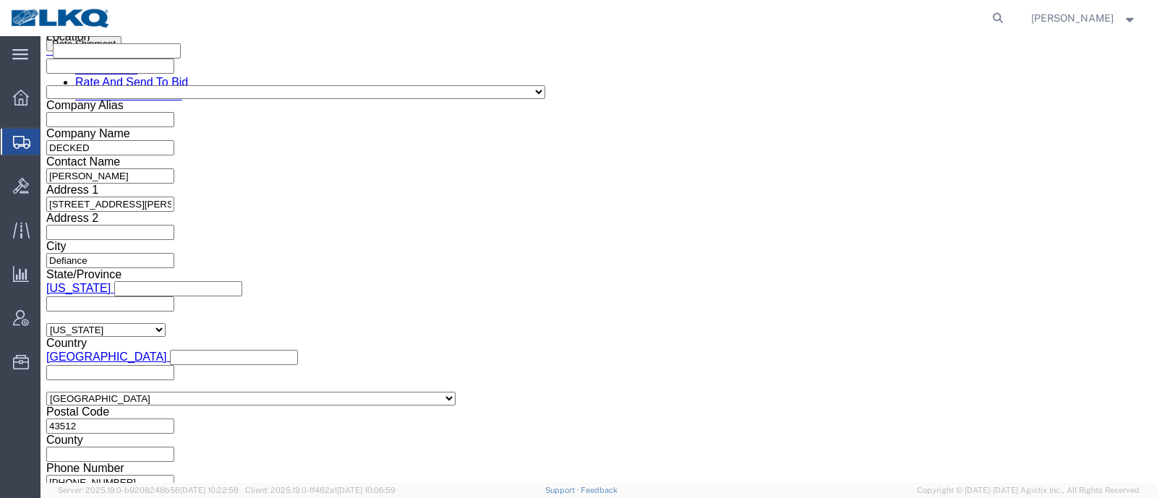
click input "2821273"
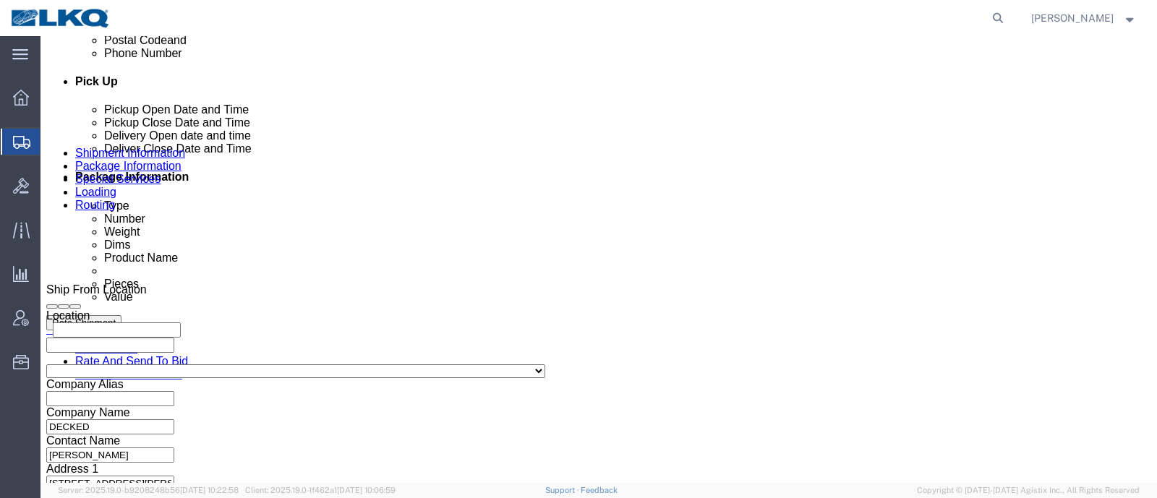
scroll to position [632, 0]
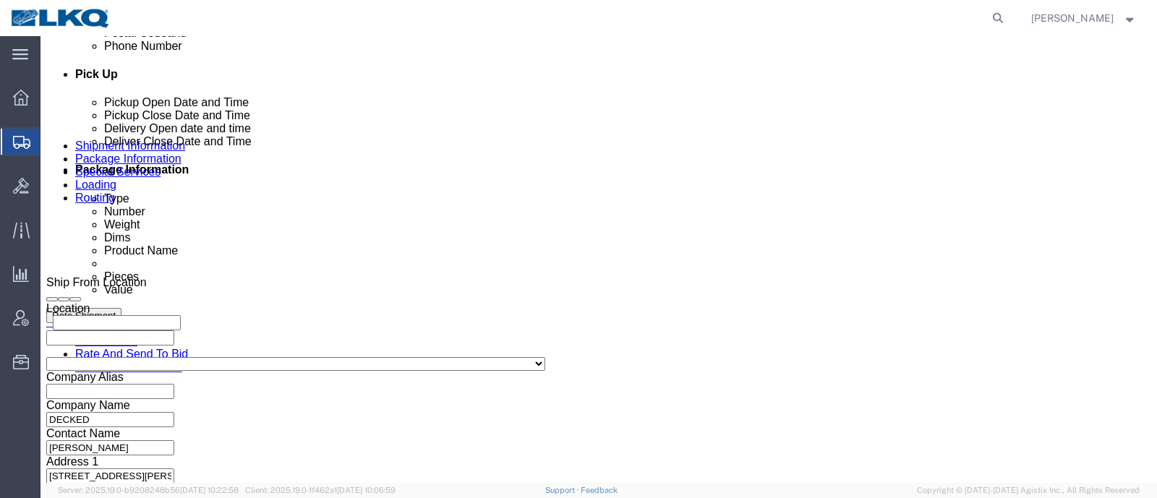
click icon
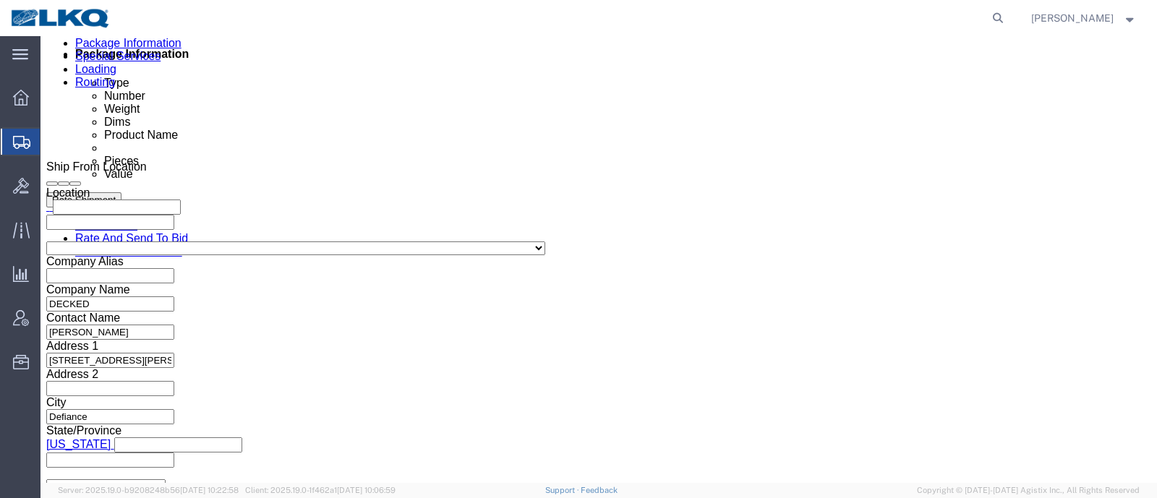
scroll to position [813, 0]
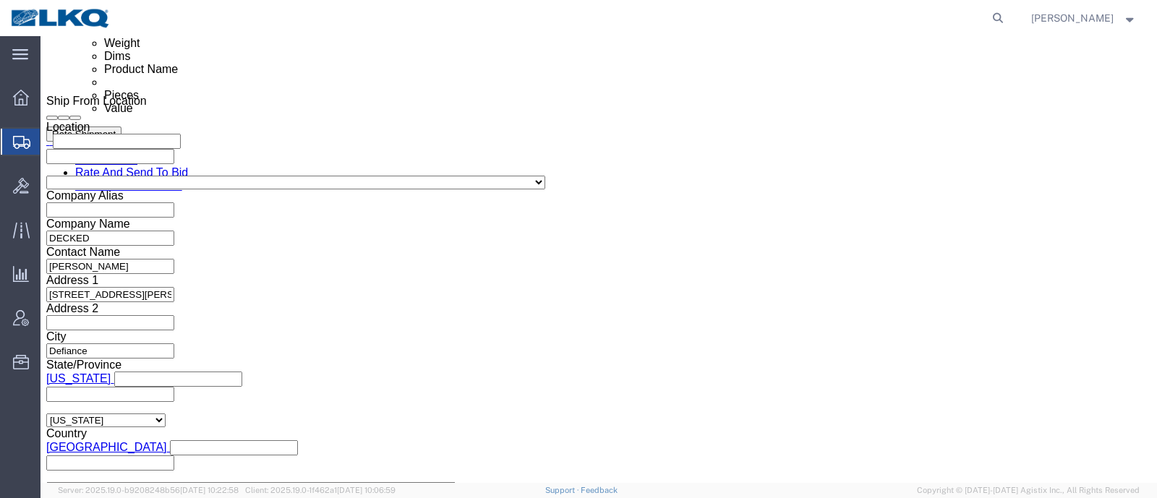
click input "56894814"
click input "text"
paste input "56894814"
type input "56894814"
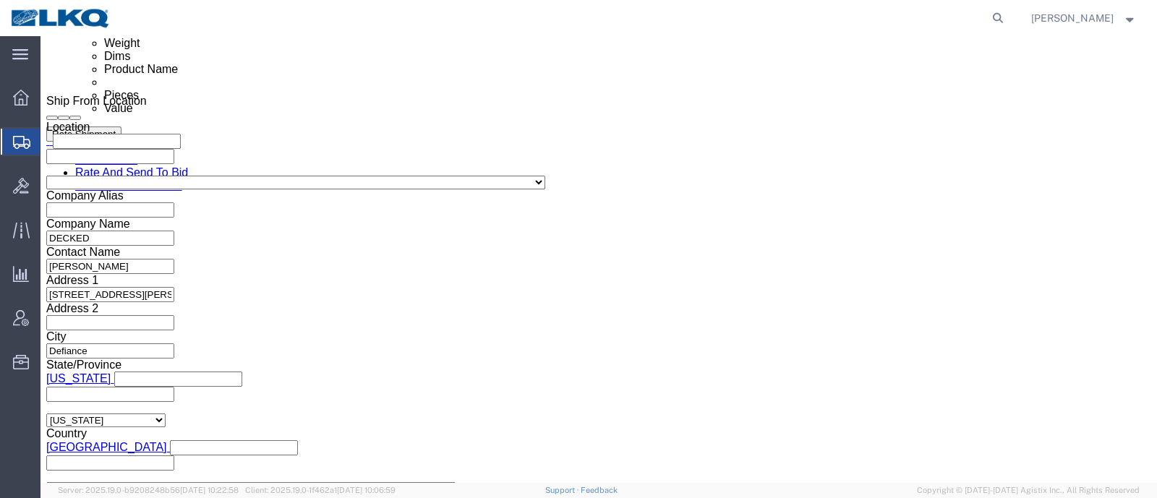
click input "56894814"
type input "x"
click button "Save"
click at [307, 26] on div at bounding box center [565, 18] width 888 height 36
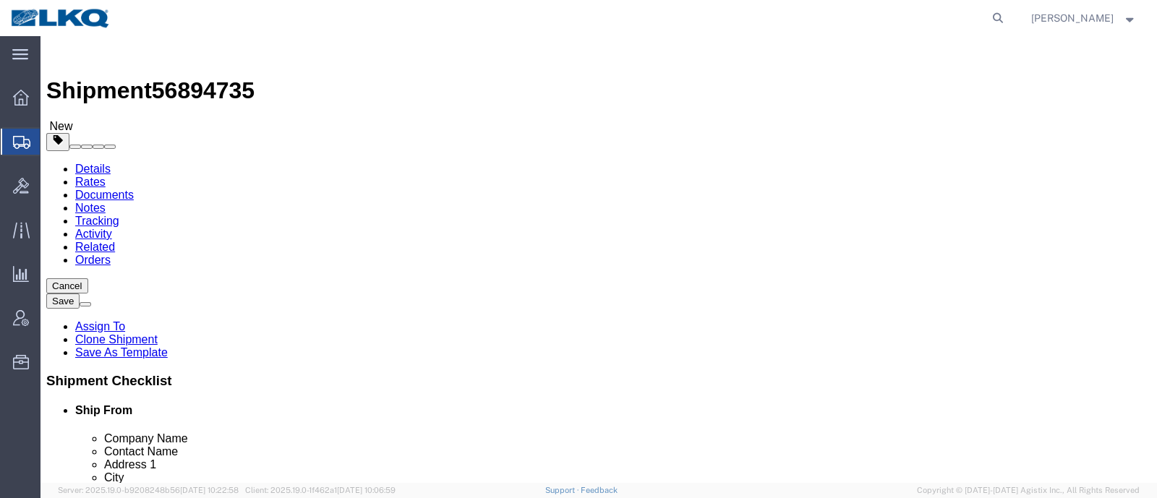
select select
select select "30524"
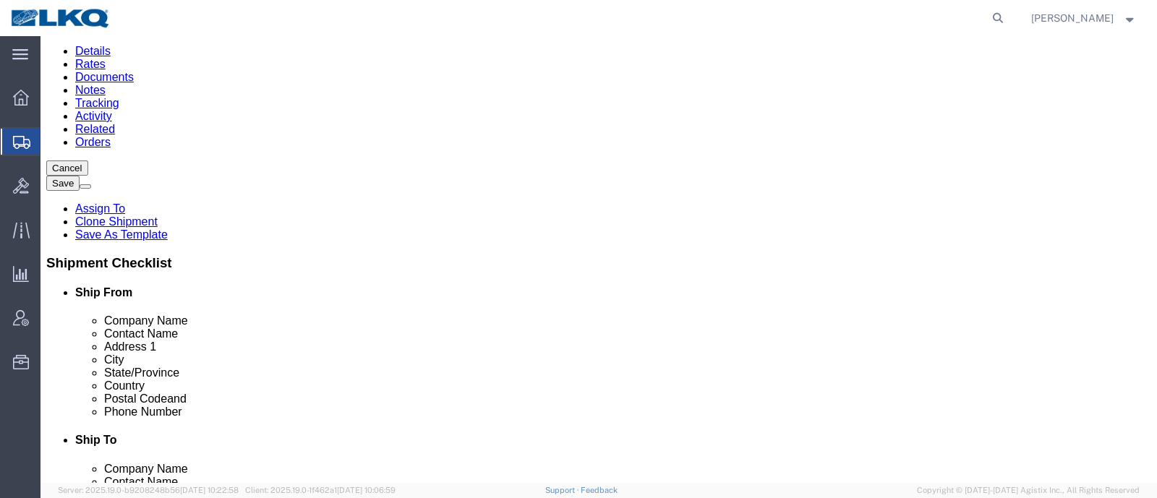
scroll to position [90, 0]
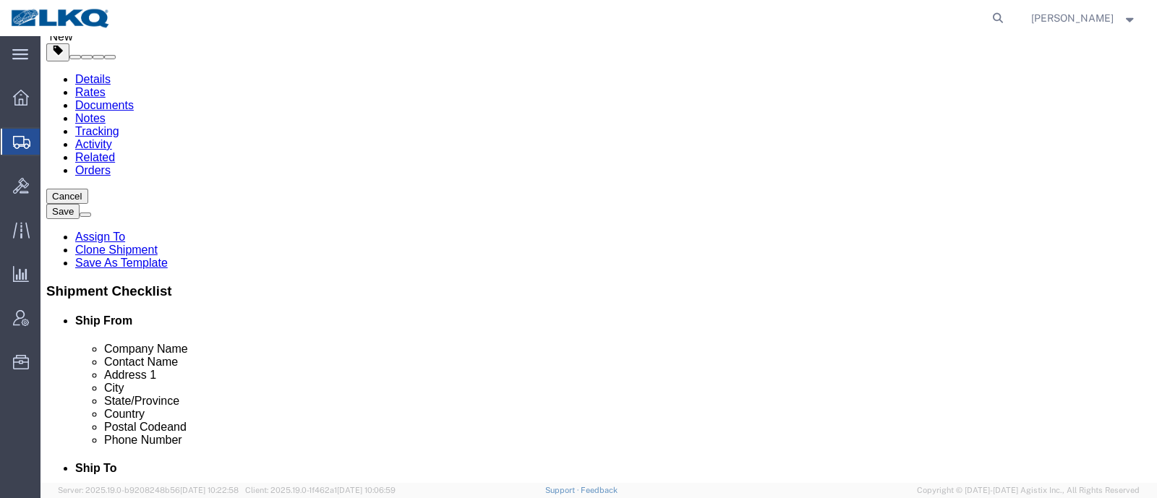
click span "56894735"
copy span "56894735"
click div "Shipment Information Package Information Special Services Loading Routing"
click div "Location My Profile Location 1100 - LKQ Crystal River 1103 - LKQ Ft [PERSON_NAM…"
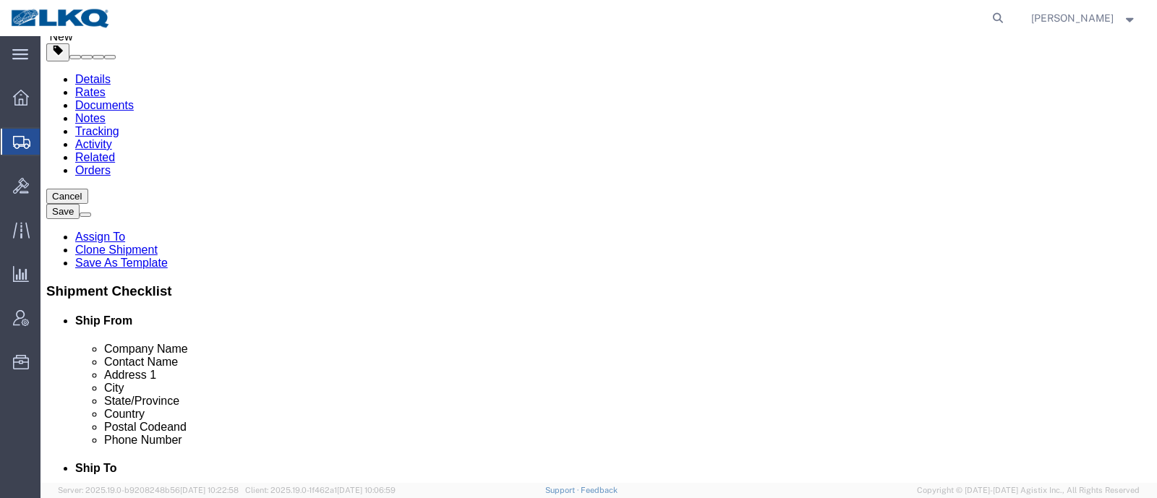
click icon
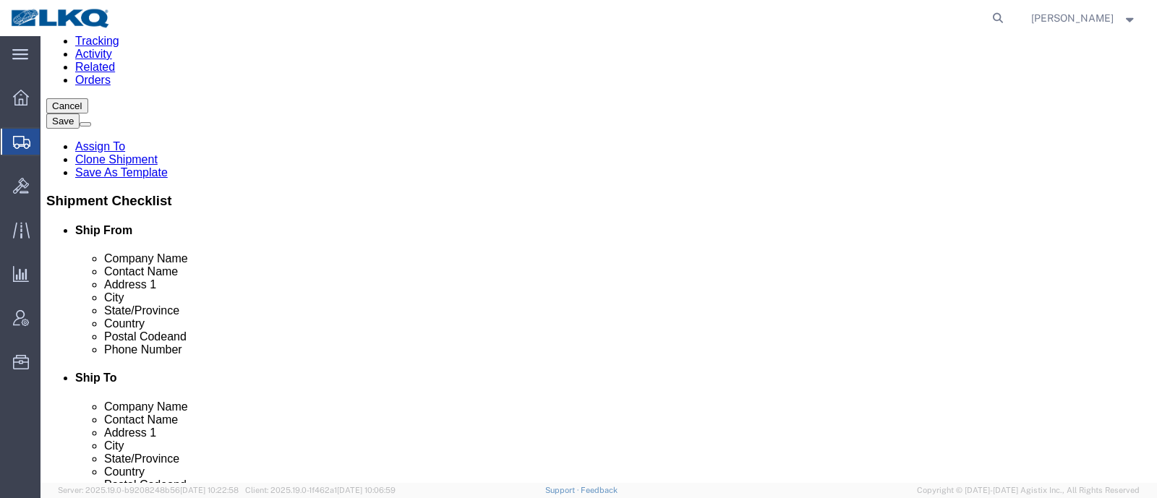
click icon
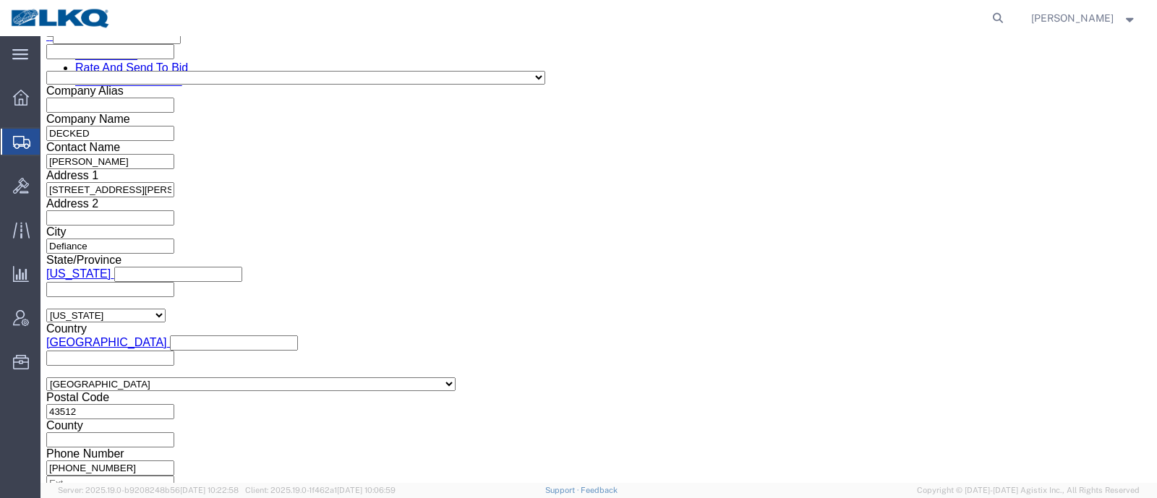
scroll to position [853, 0]
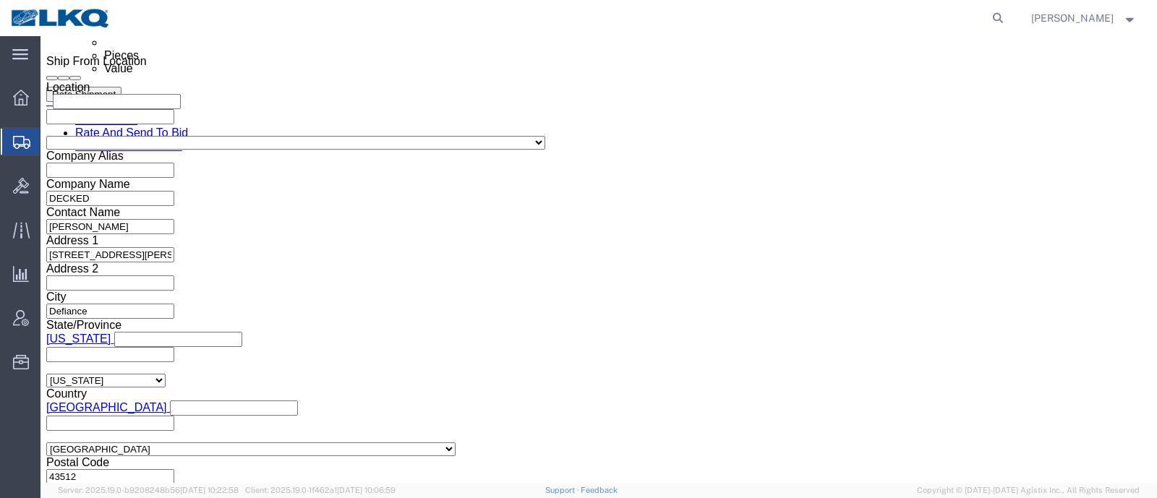
click input "4497286"
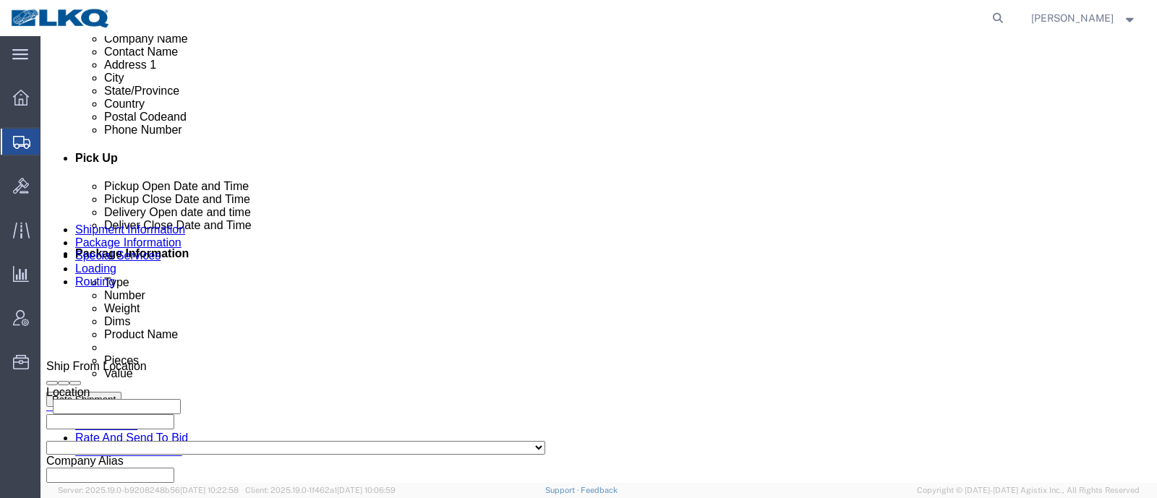
scroll to position [672, 0]
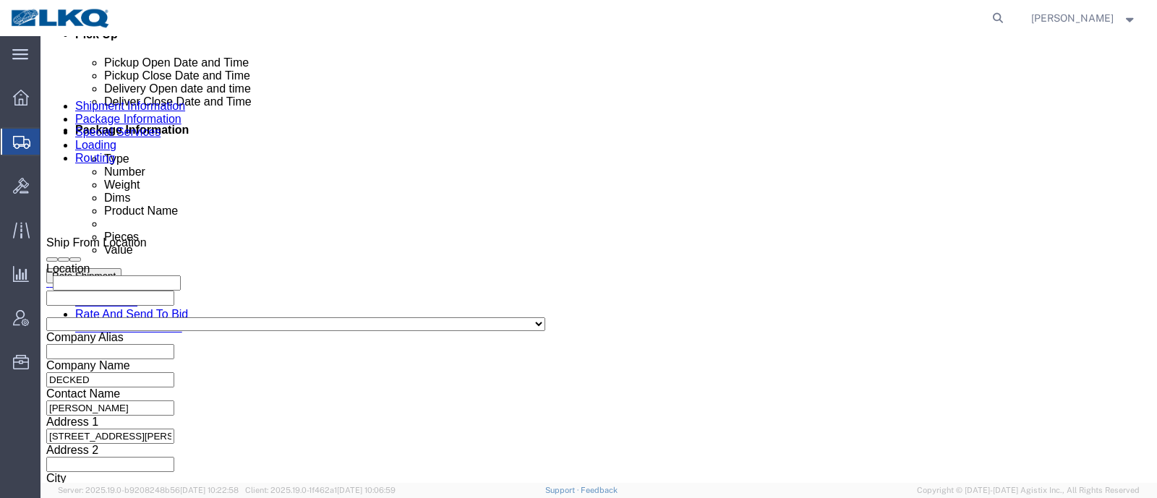
click div "[DATE] 7:00 AM"
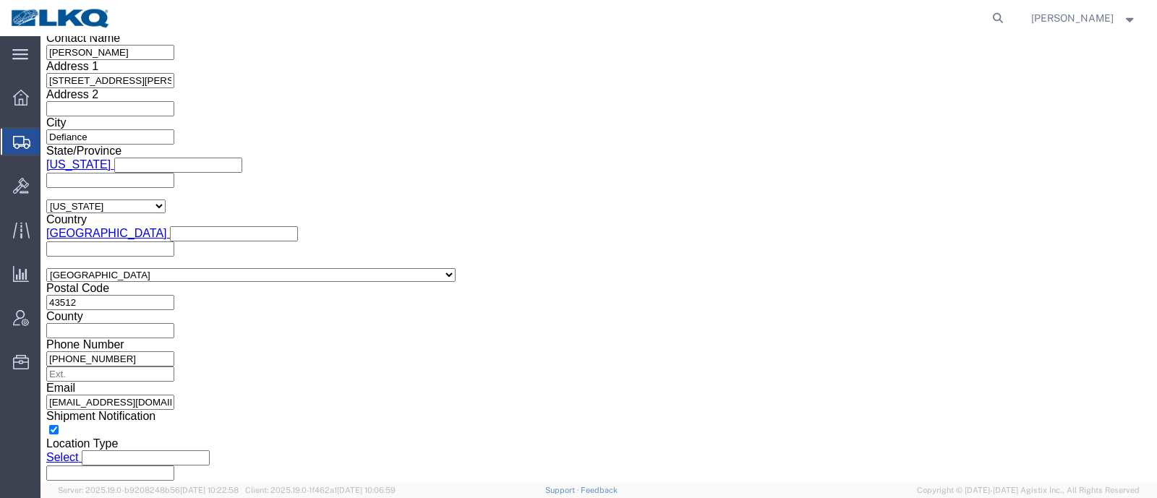
click button "Apply"
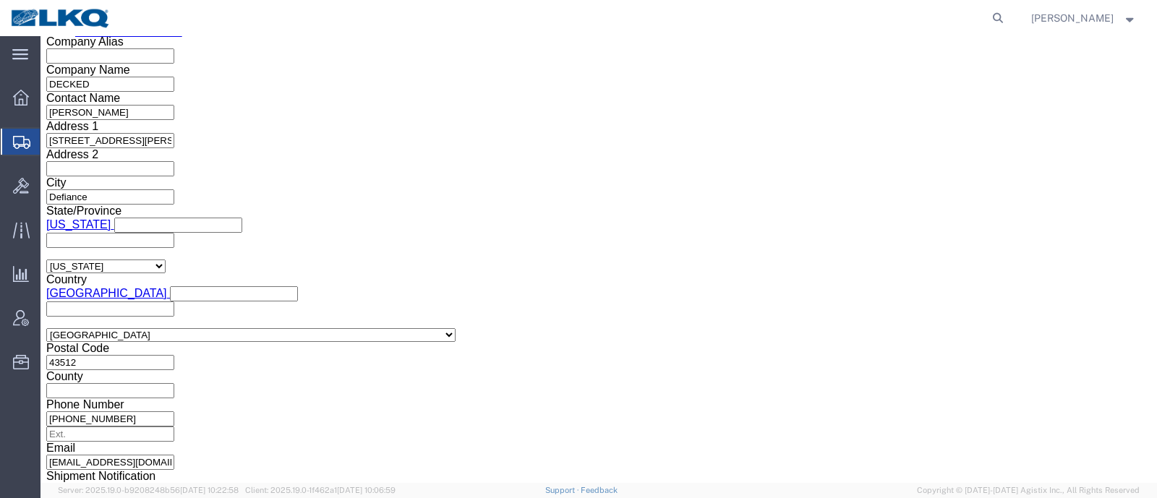
scroll to position [847, 0]
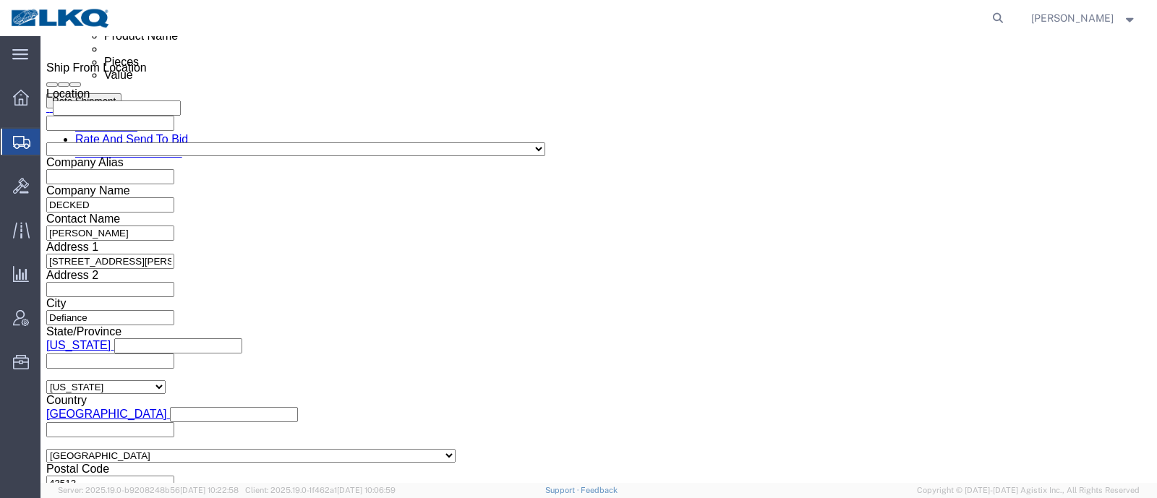
drag, startPoint x: 593, startPoint y: 139, endPoint x: 593, endPoint y: 206, distance: 67.2
click icon
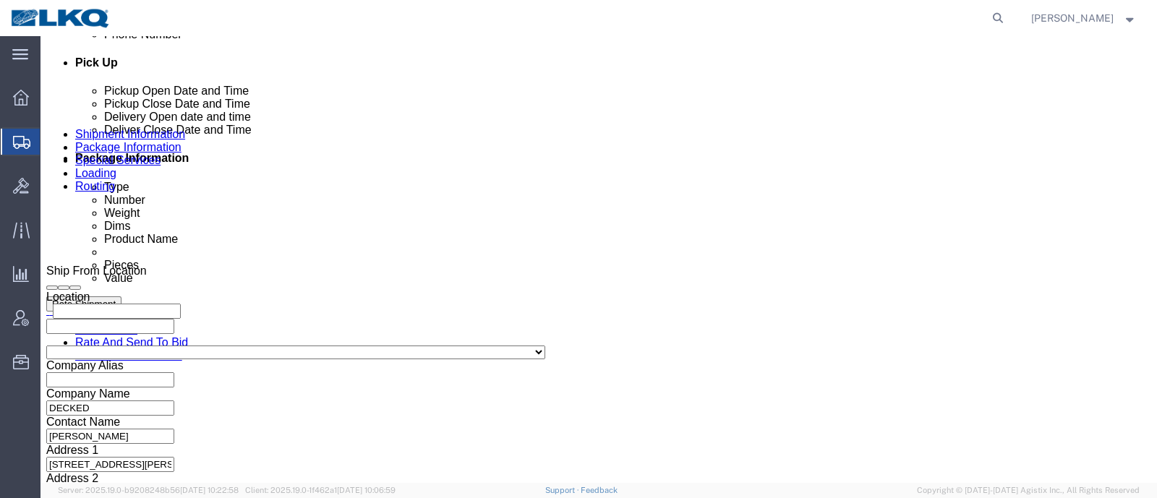
scroll to position [666, 0]
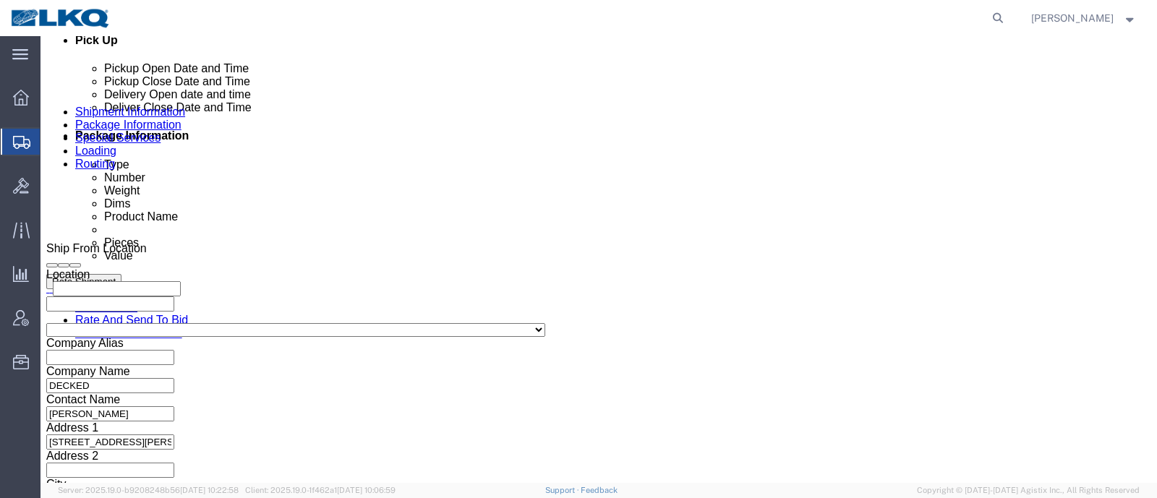
click span "56894735"
copy span "56894735"
click button "Save"
click body "Shipment 56894735 New Details Rates Documents Notes Tracking Activity Related O…"
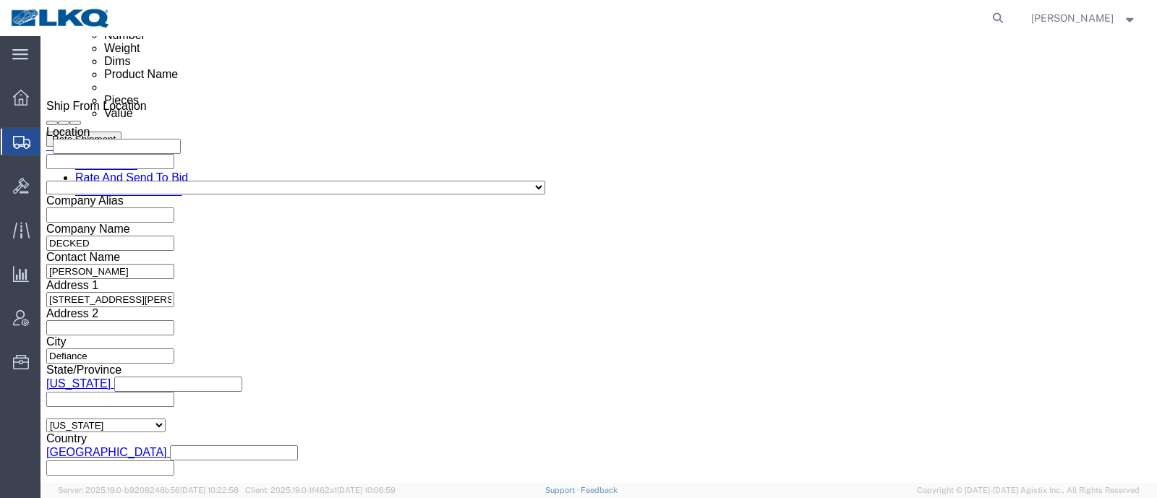
scroll to position [847, 0]
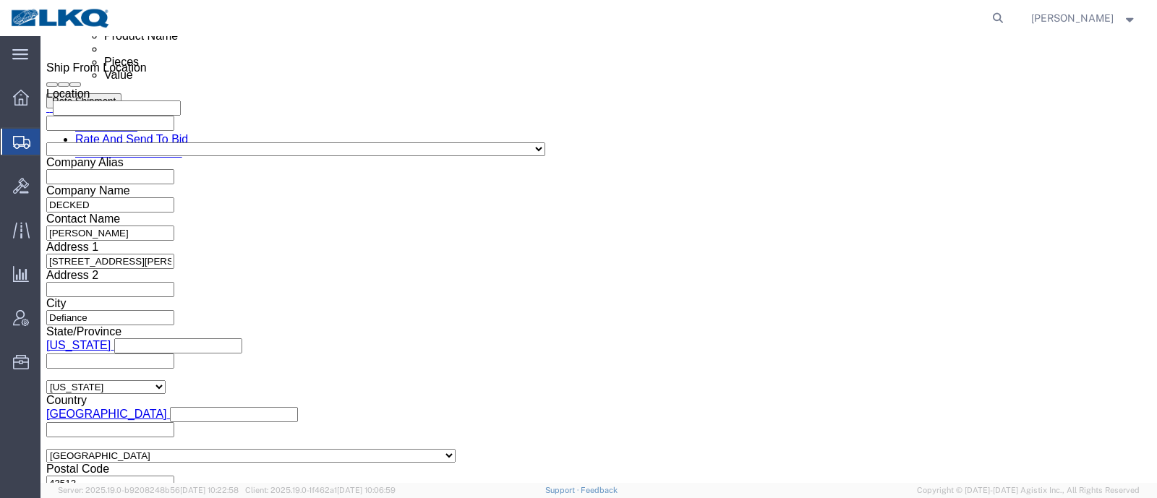
click input "56894735"
click input "text"
paste input "56894735"
type input "56894735"
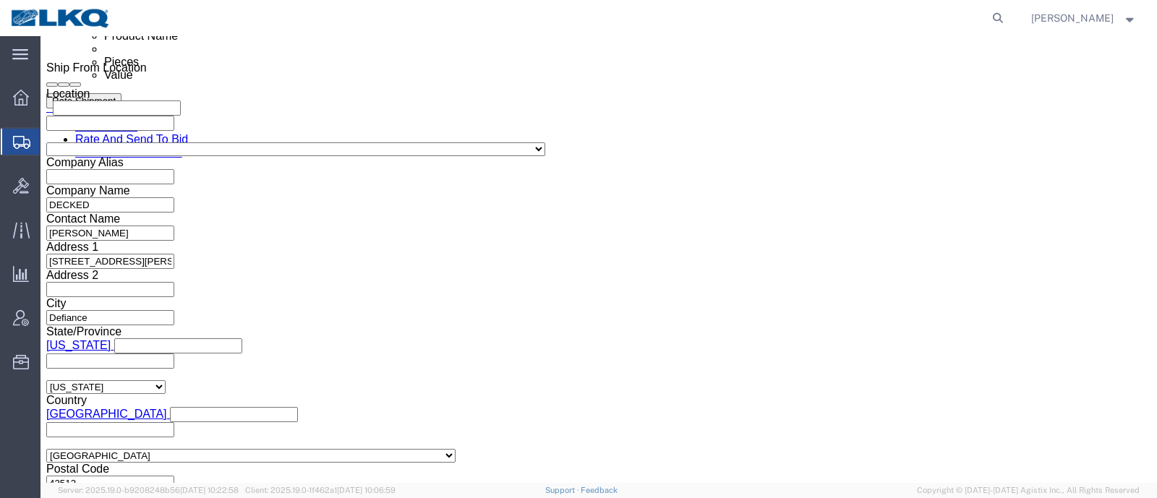
click input "56894735"
type input "x"
drag, startPoint x: 286, startPoint y: 236, endPoint x: 766, endPoint y: 80, distance: 505.0
click div "References Add reference"
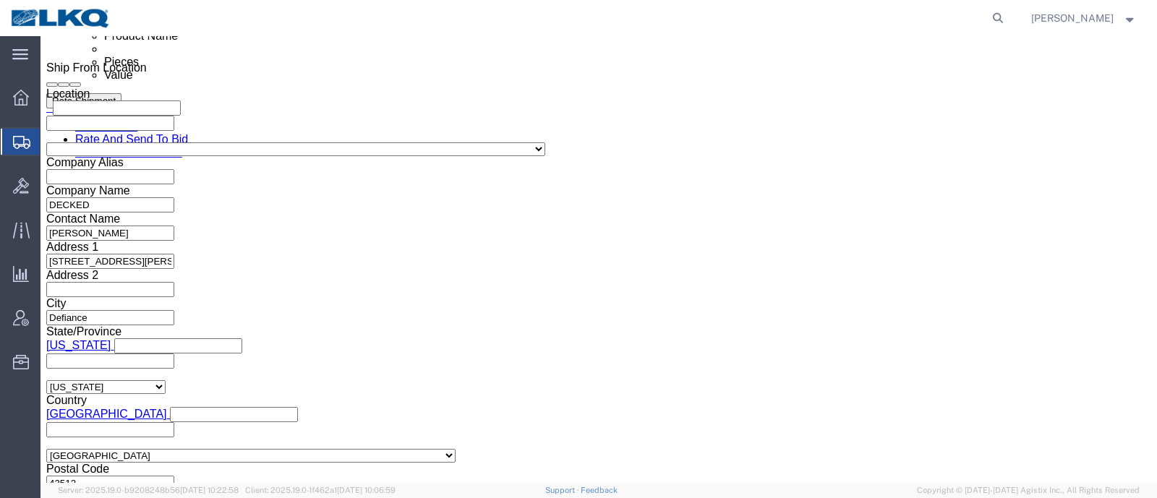
click button "Save"
click div "Ship From Location Location My Profile Location 1100 - LKQ [GEOGRAPHIC_DATA] 11…"
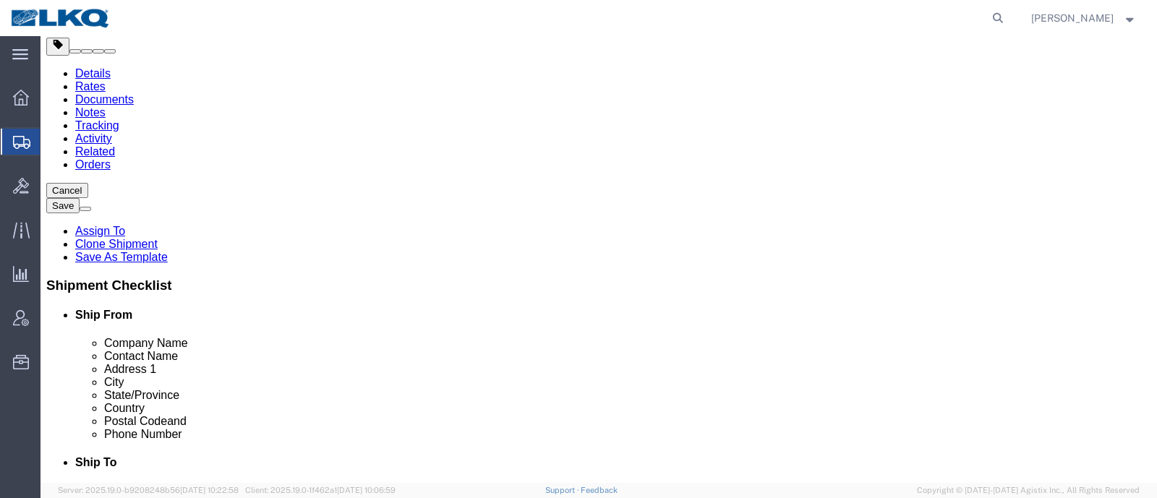
select select "27628"
select select "27634"
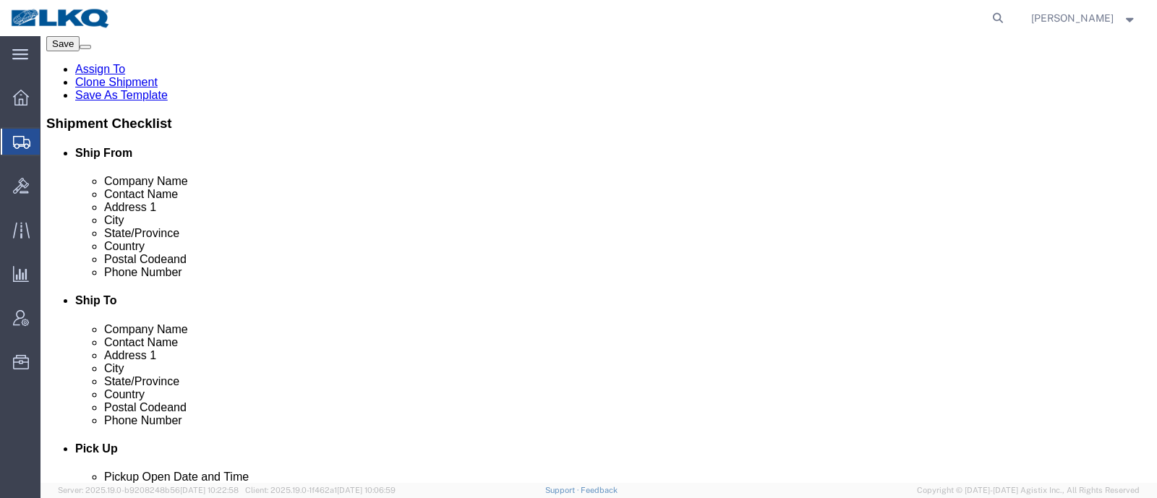
scroll to position [452, 0]
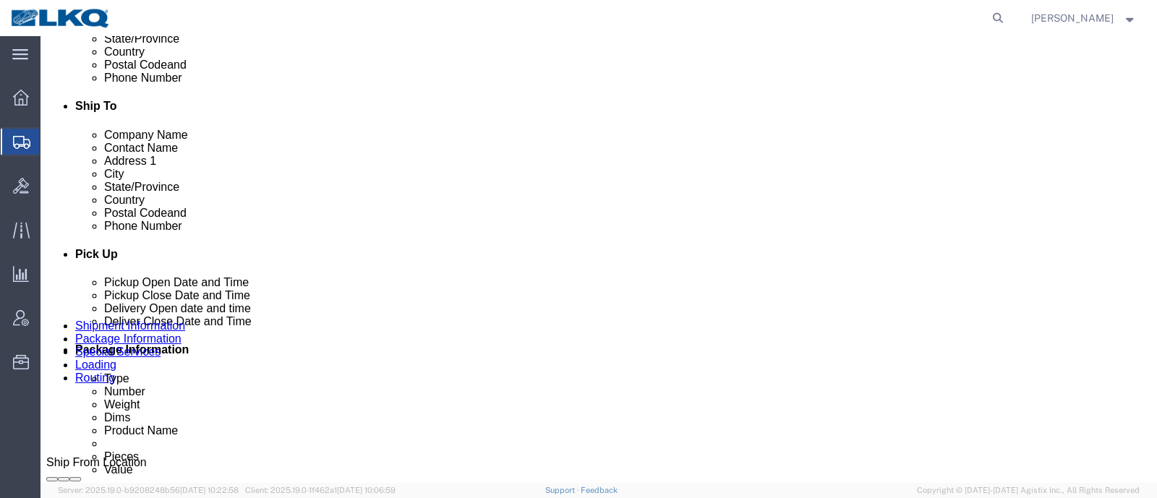
click link "Schedule appointment"
select select
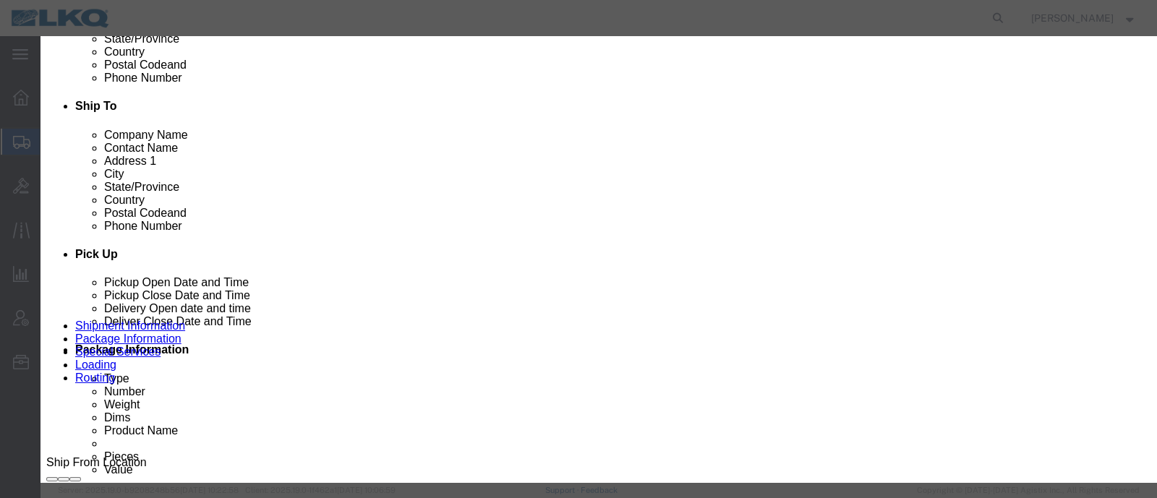
click input "[DATE]"
click td "24"
click select "Select 1760 - LKQ Best Core 1760 - Outbound Loads"
select select "1"
click select "Select 1760 - LKQ Best Core 1760 - Outbound Loads"
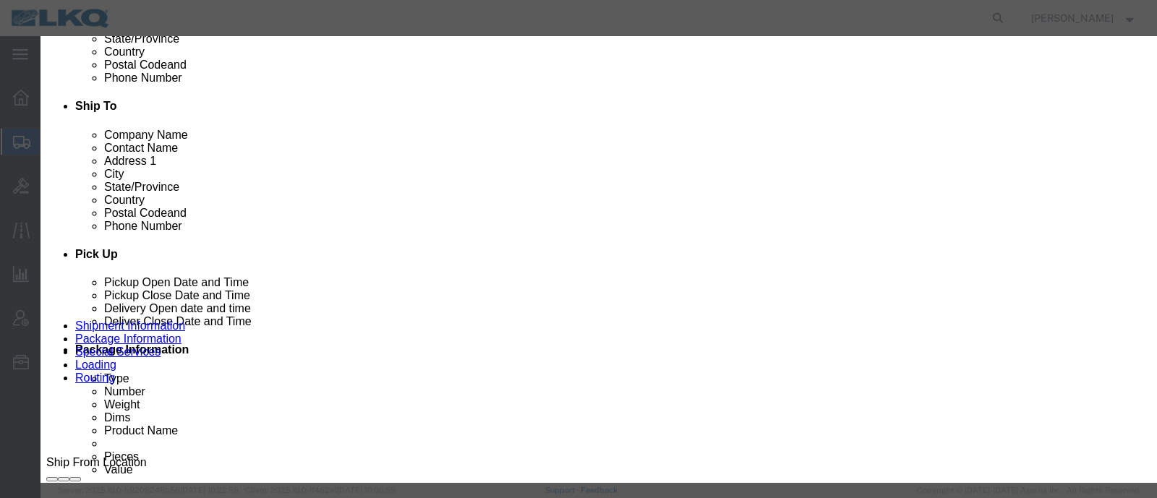
click link "Availability"
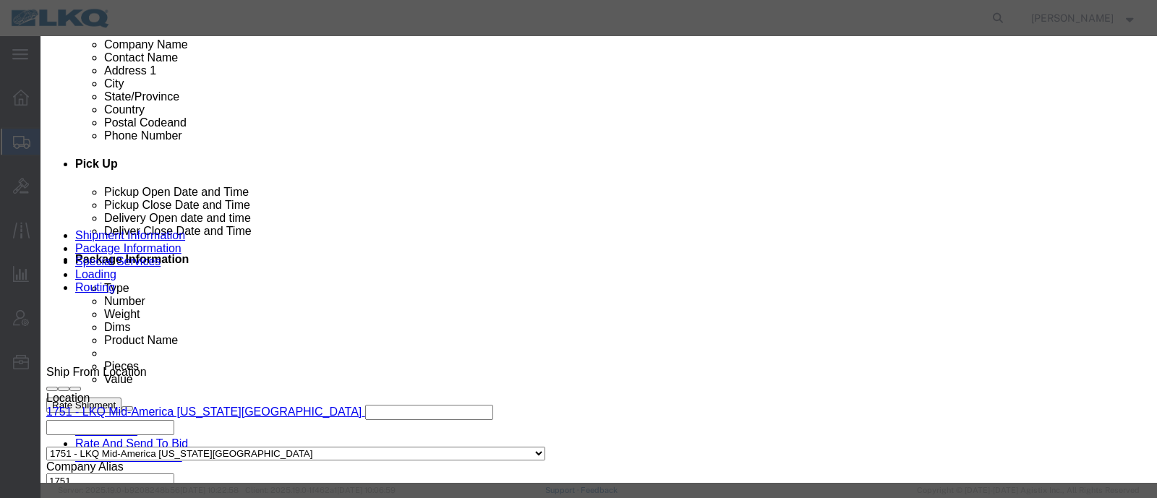
scroll to position [271, 0]
click button "Close"
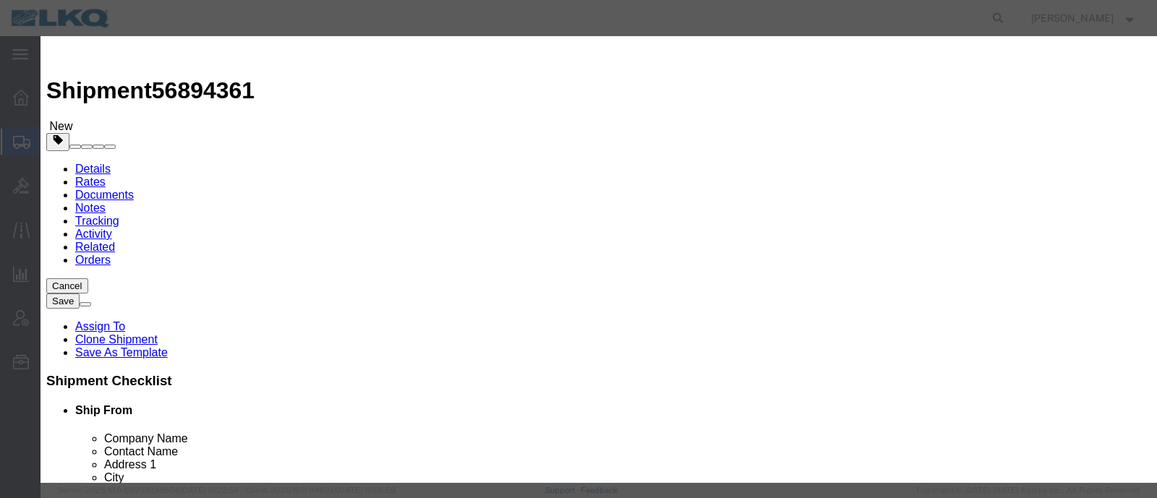
click input "4:00 PM"
type input "11:30 AM"
click select "Select 15 min 30 min 45 min 1 hr 2 hr 3 hr 4 hr"
select select "15"
click select "Select 15 min 30 min 45 min 1 hr 2 hr 3 hr 4 hr"
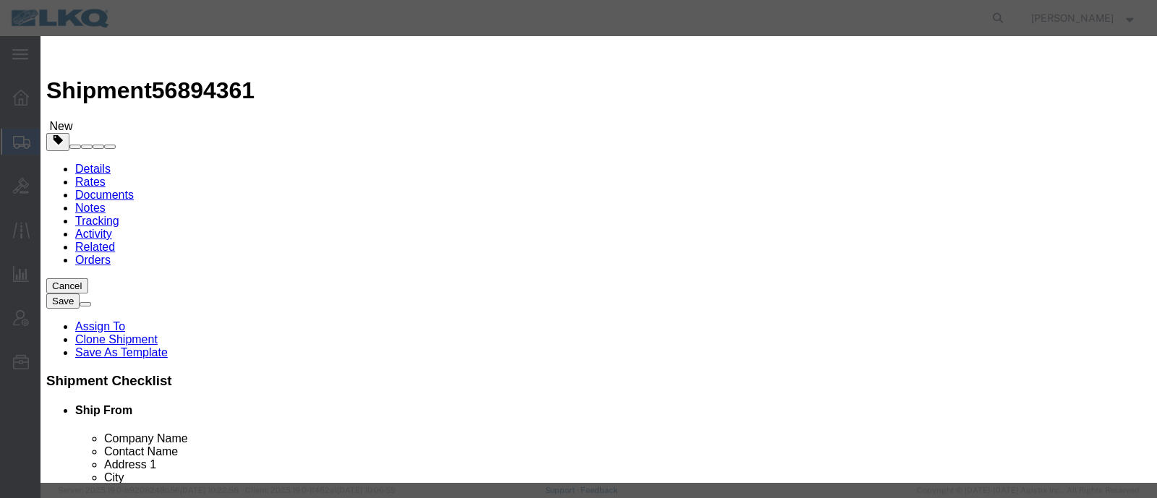
click button "Save"
click button "Ok"
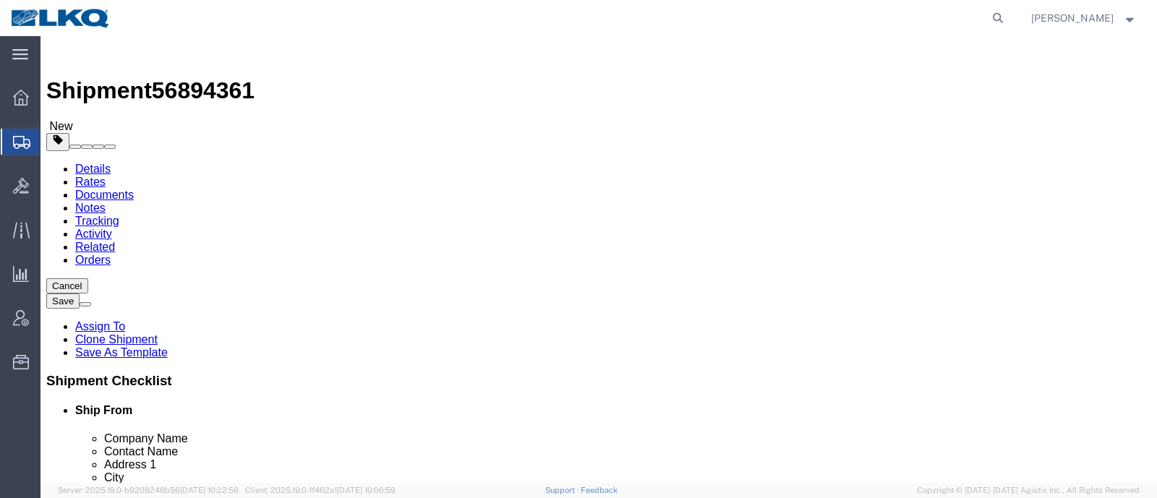
click span "56894361"
copy span "56894361"
click link "Special Services"
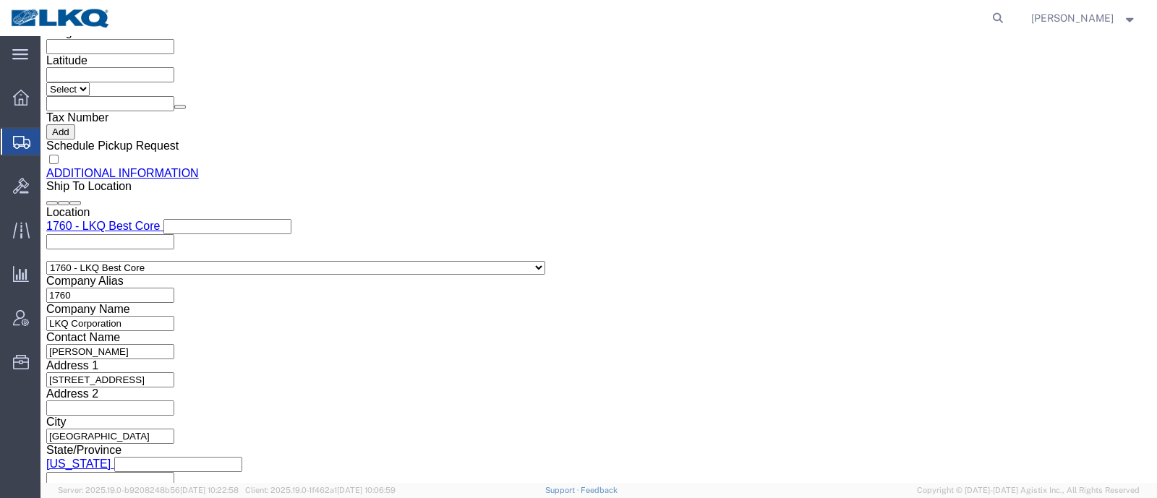
scroll to position [1536, 0]
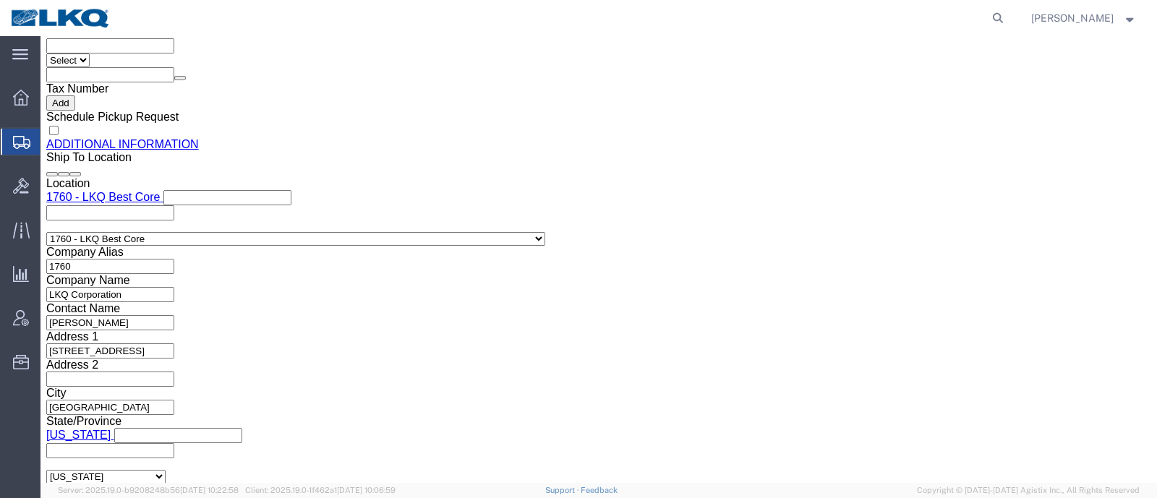
click input "[EMAIL_ADDRESS][DOMAIN_NAME]"
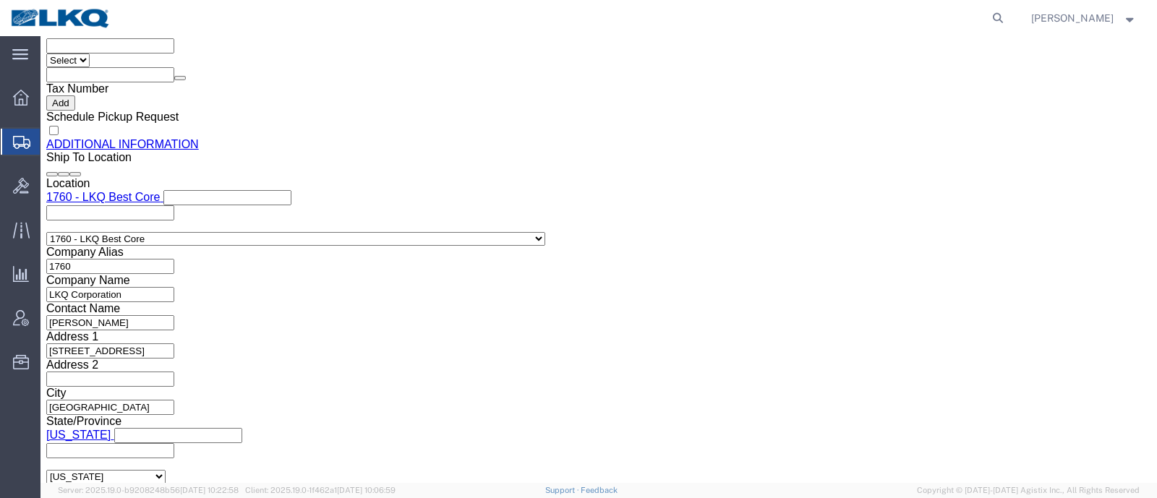
click input "[EMAIL_ADDRESS][DOMAIN_NAME]"
click icon
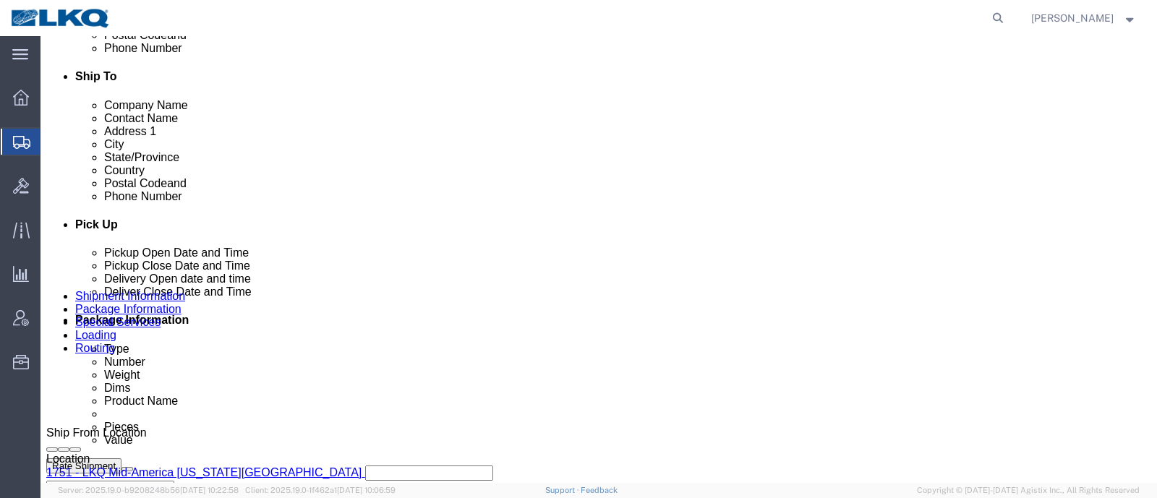
scroll to position [416, 0]
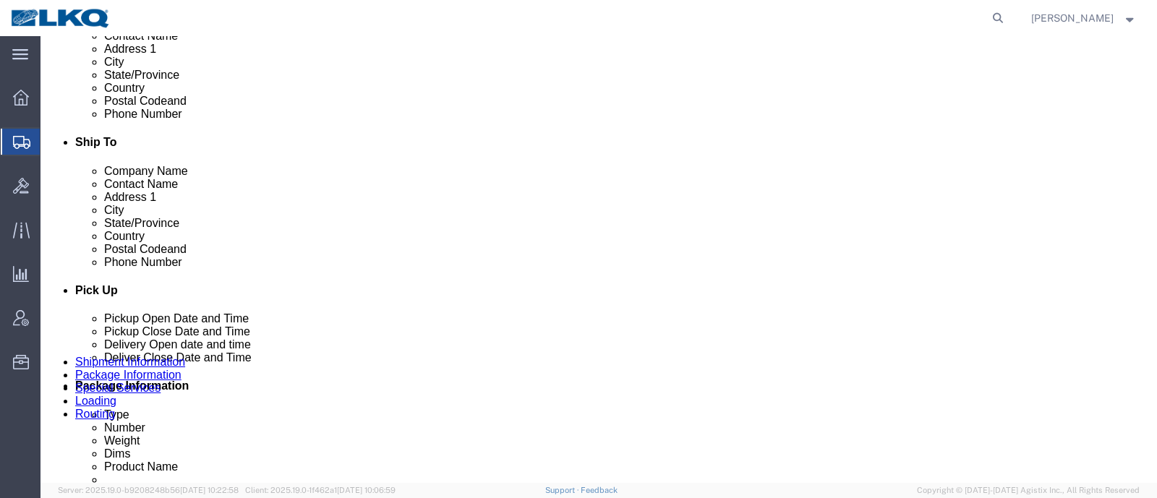
click button "Rate Shipment"
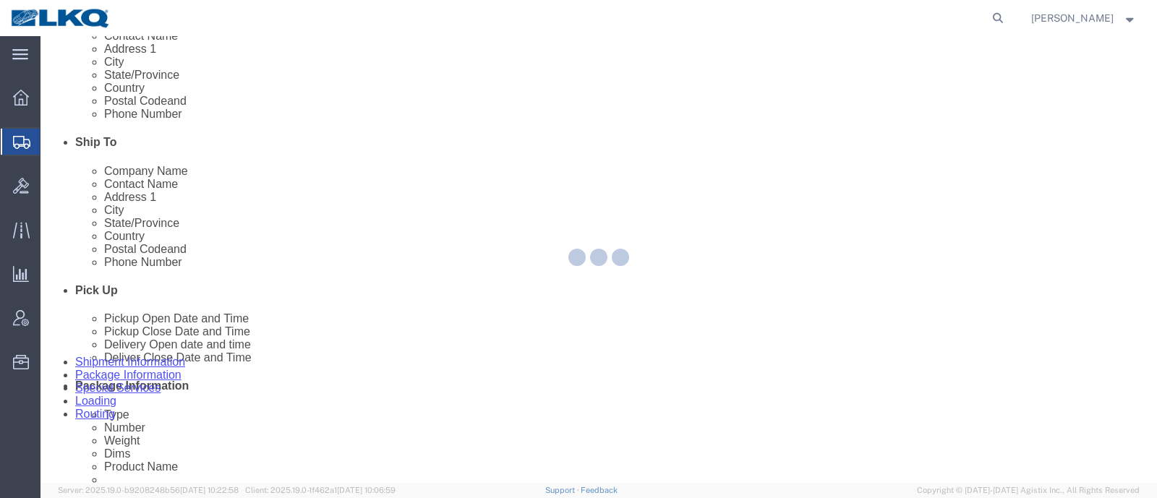
scroll to position [0, 0]
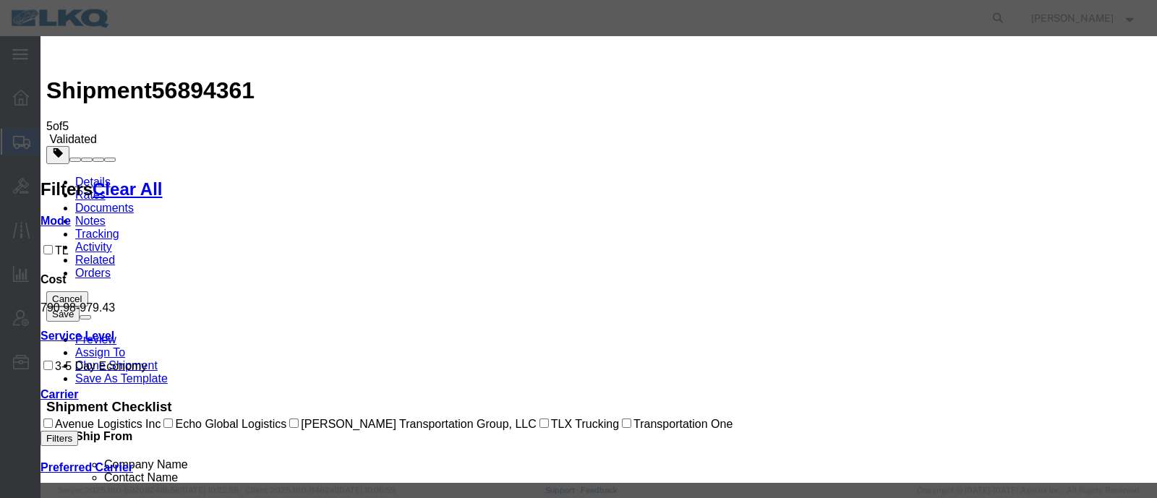
drag, startPoint x: 398, startPoint y: 189, endPoint x: 600, endPoint y: 334, distance: 248.7
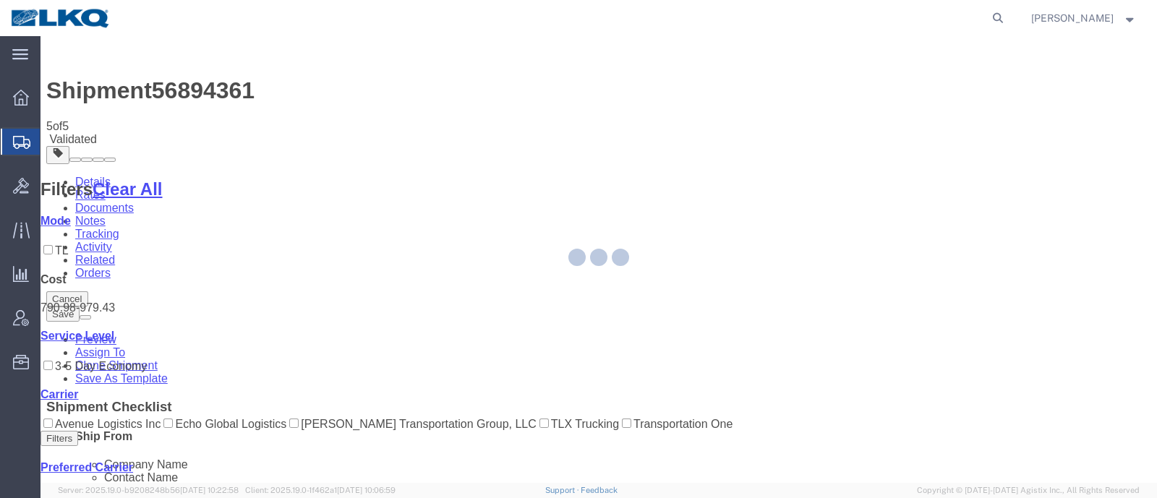
click at [722, 432] on div at bounding box center [598, 259] width 1116 height 447
select select "27628"
select select "27634"
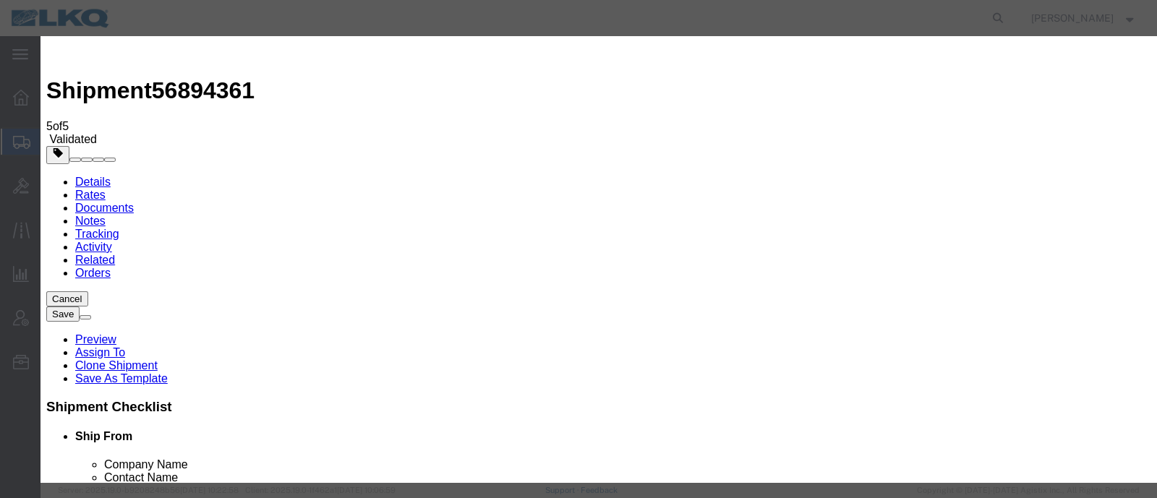
click input "2"
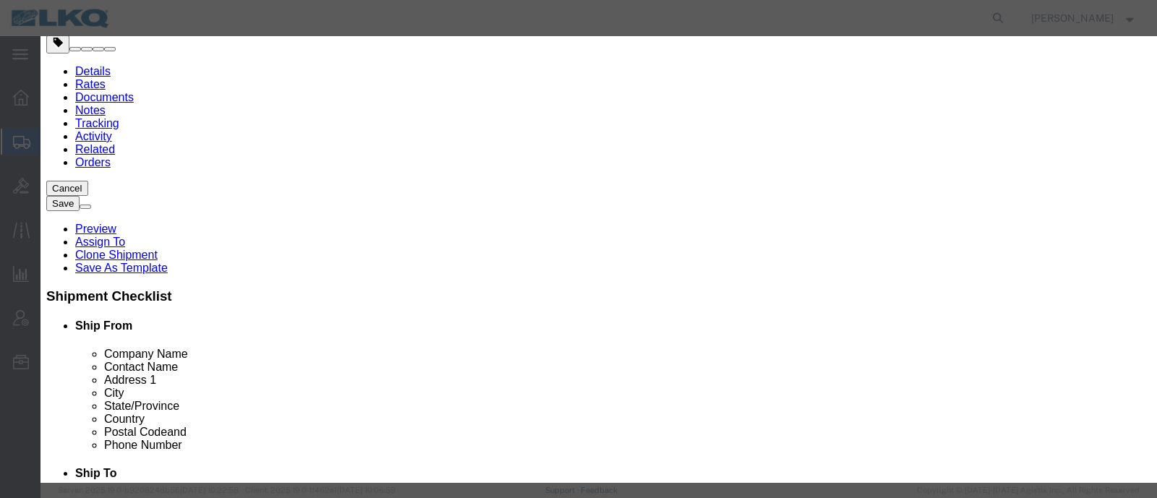
scroll to position [271, 0]
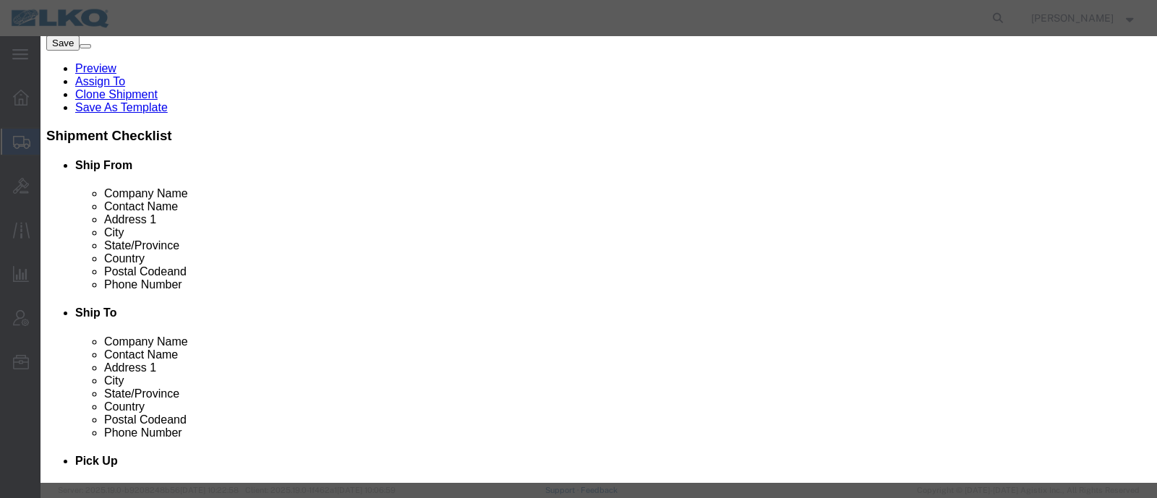
type input "1"
click input "1"
click select "Price Carrier Rank"
select select "LANE_RANK"
click select "Price Carrier Rank"
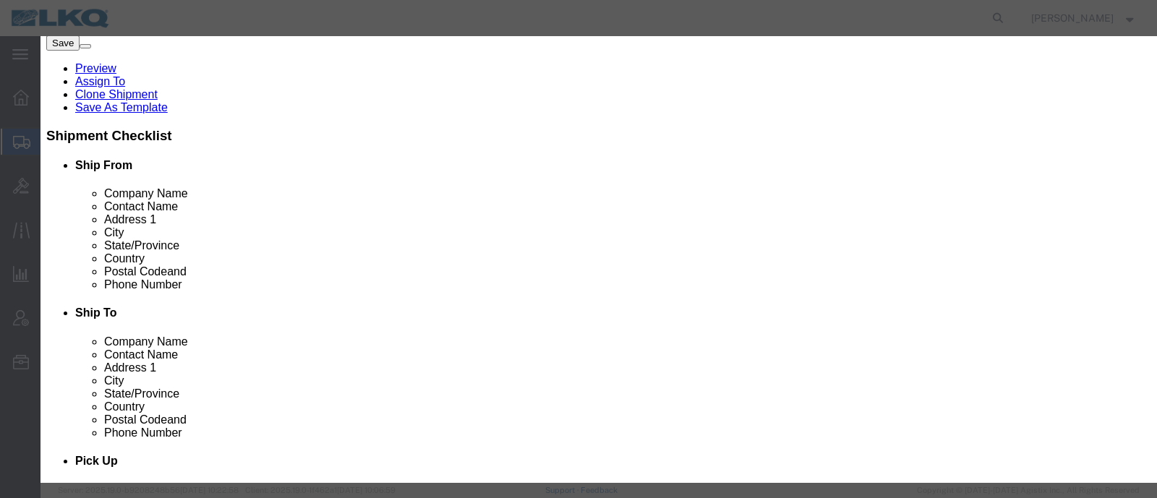
click input "8:00 AM"
type input "7:00 AM"
click button "Save Auto-Tender"
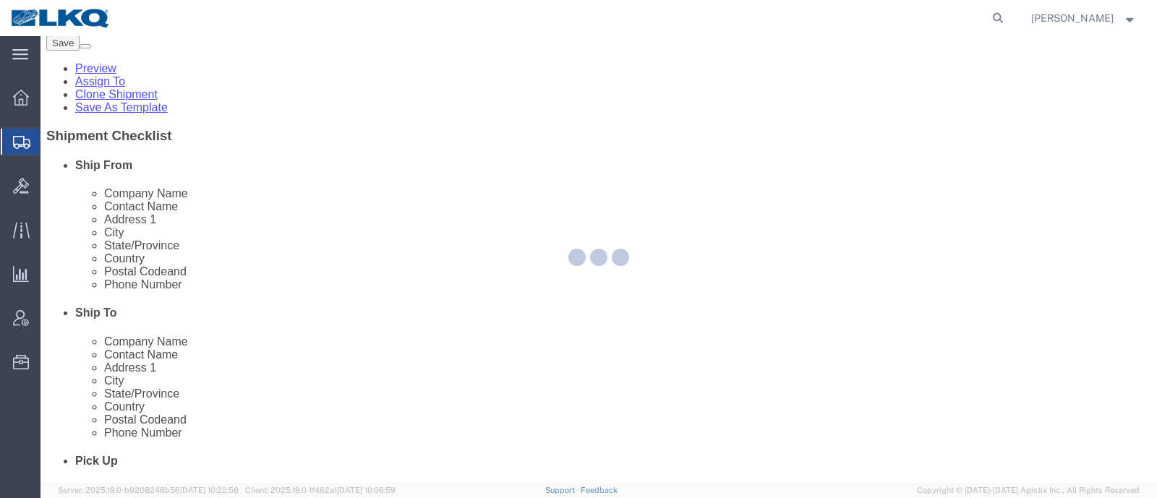
scroll to position [0, 0]
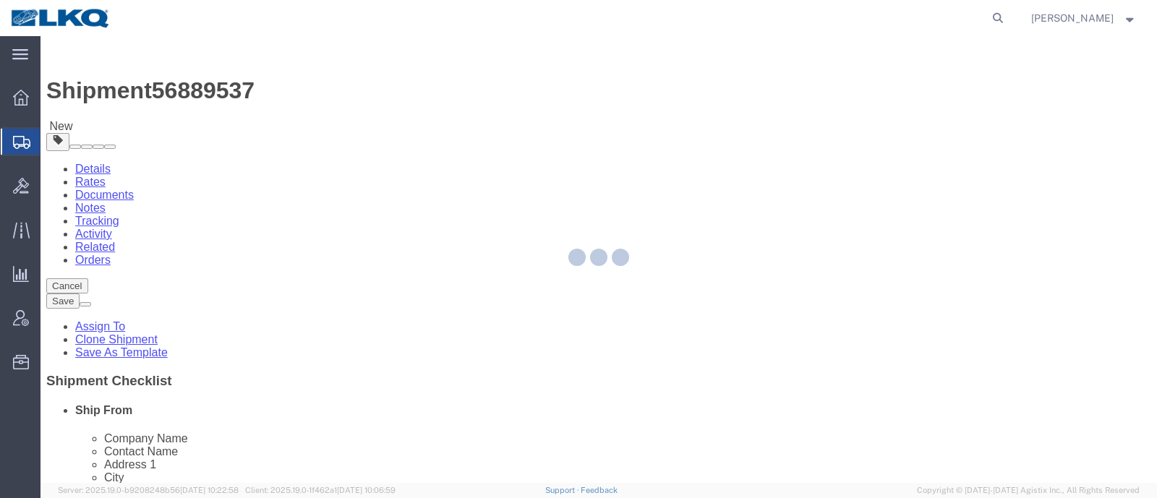
select select
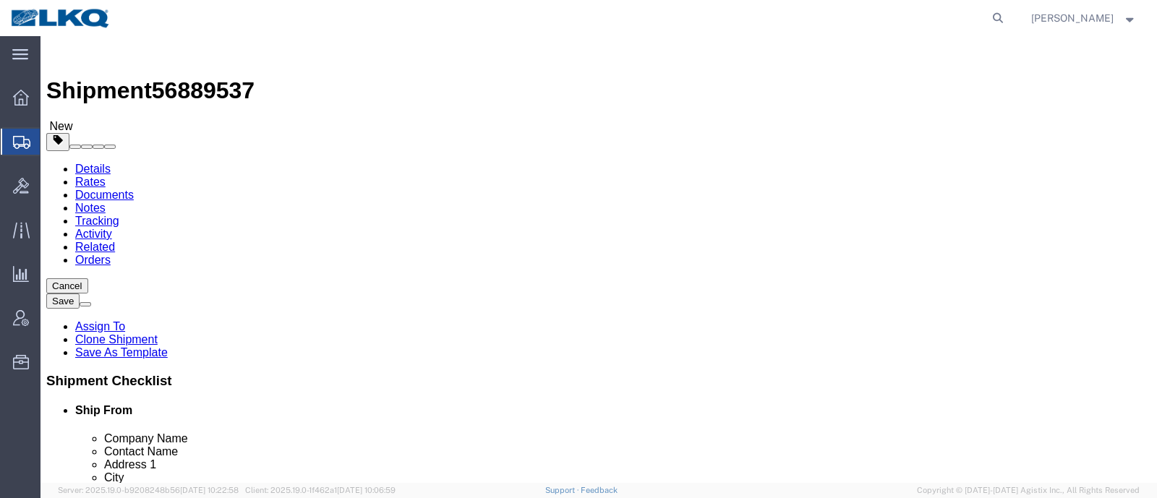
click link "Notes"
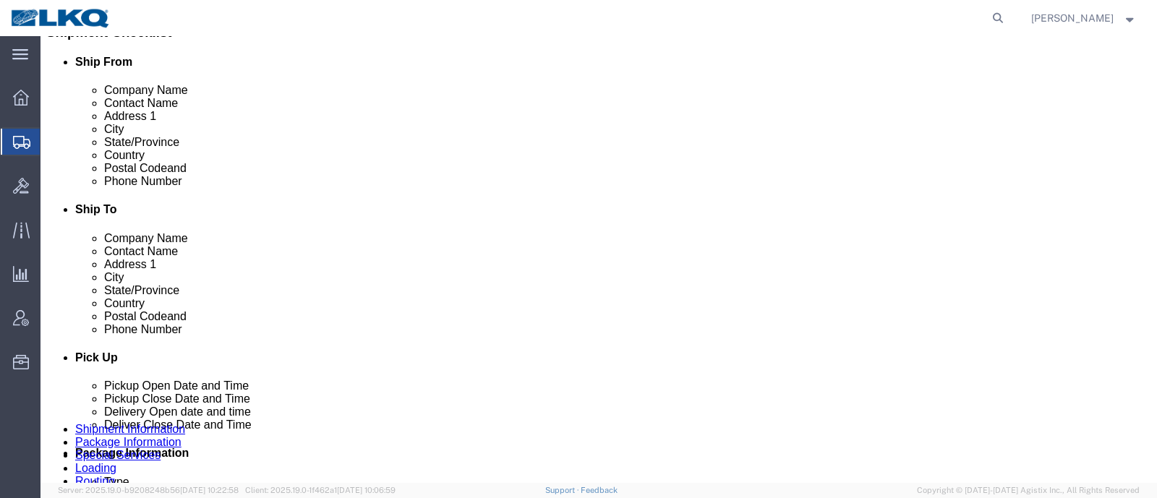
scroll to position [271, 0]
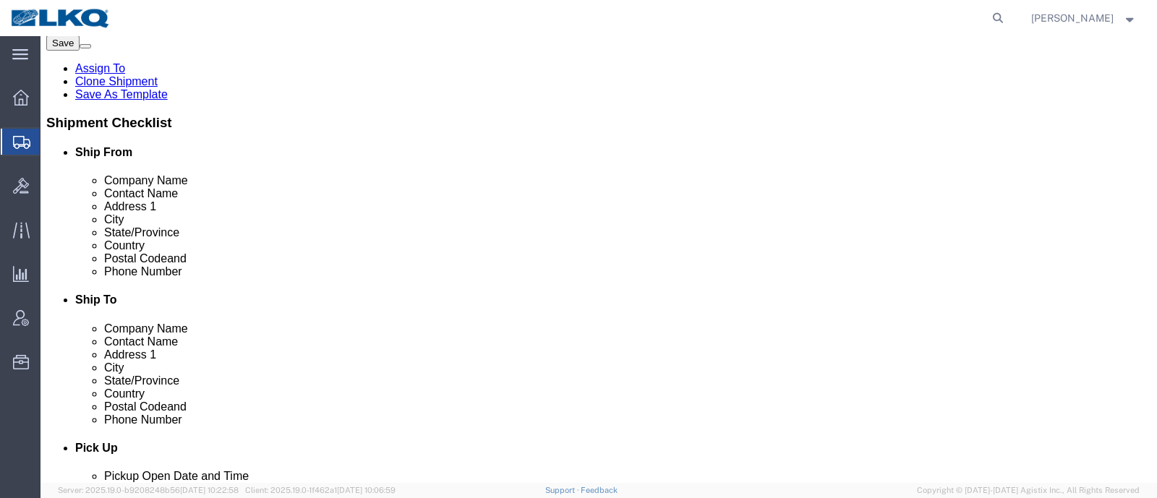
click icon
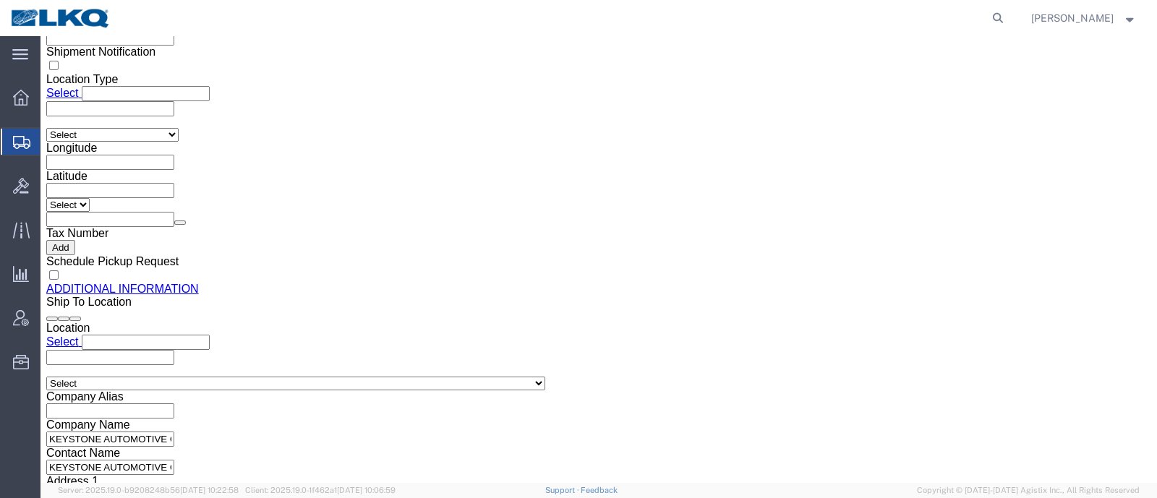
scroll to position [1445, 0]
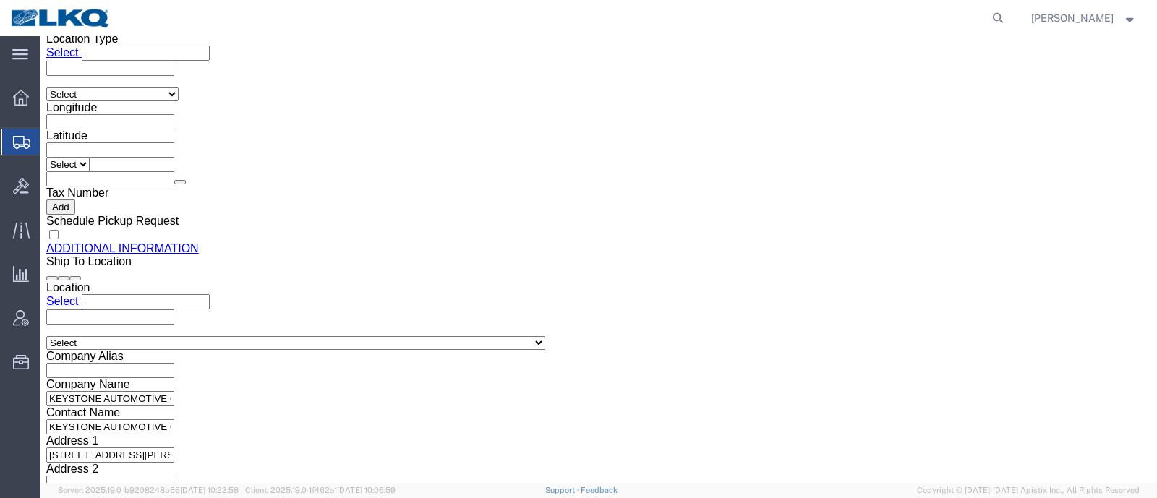
click div "Location Select Select My Profile Location 1100 - LKQ Crystal River 1103 - LKQ …"
click input "leigh.noble@dometic.com, matt.wieczorkowski@dometic.com"
drag, startPoint x: 386, startPoint y: 321, endPoint x: 439, endPoint y: 324, distance: 52.9
click div "Location Select Select My Profile Location 1100 - LKQ Crystal River 1103 - LKQ …"
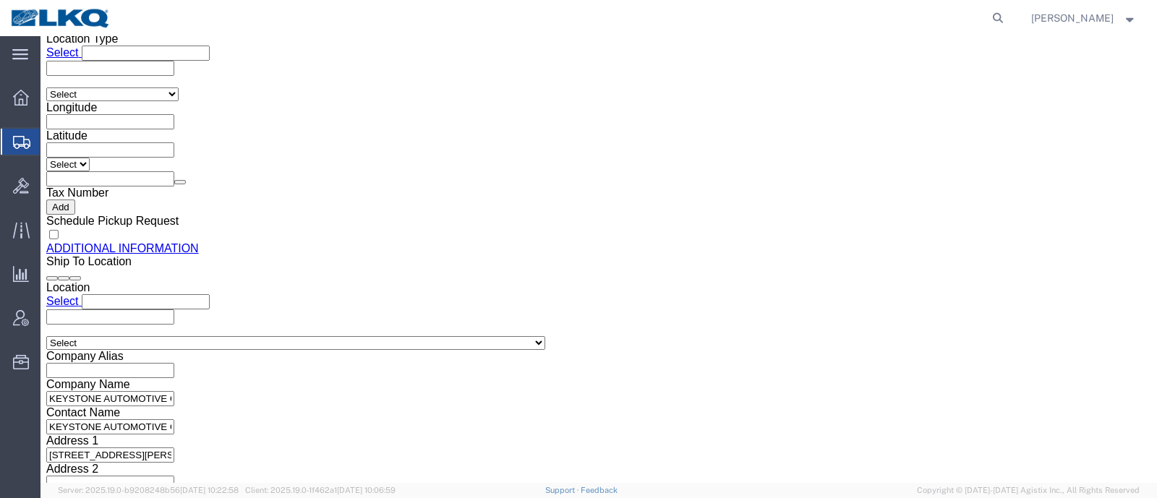
click div "Location Select Select My Profile Location 1100 - LKQ Crystal River 1103 - LKQ …"
click input "leigh.noble@dometic.com, matt.wieczorkowski@dometic.com"
click div "Location Select Select My Profile Location 1100 - LKQ Crystal River 1103 - LKQ …"
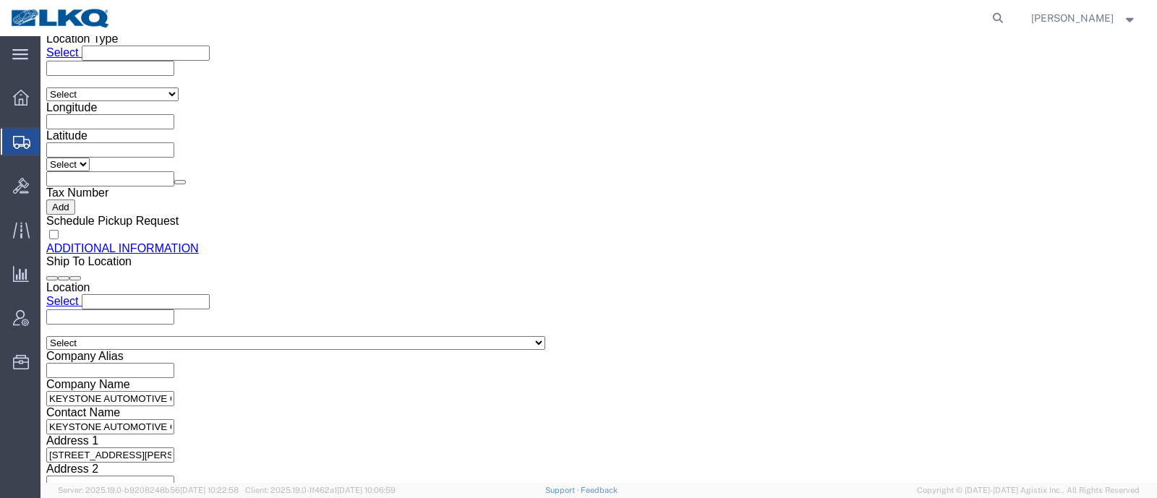
scroll to position [0, 0]
click icon
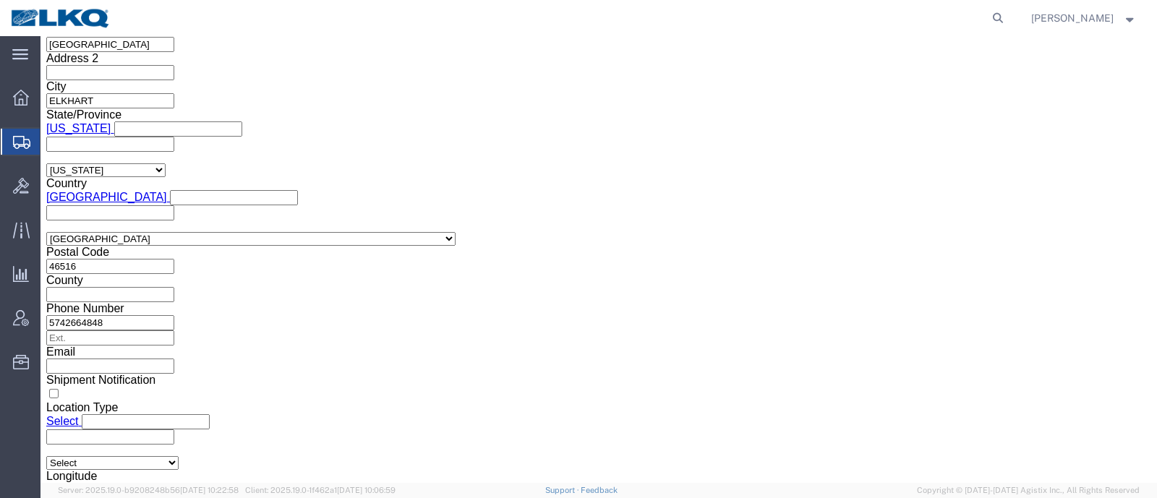
click icon
click div "Leg 1 Mode Select Air Less than Truckload Multi-Leg Ocean Freight Rail Small Pa…"
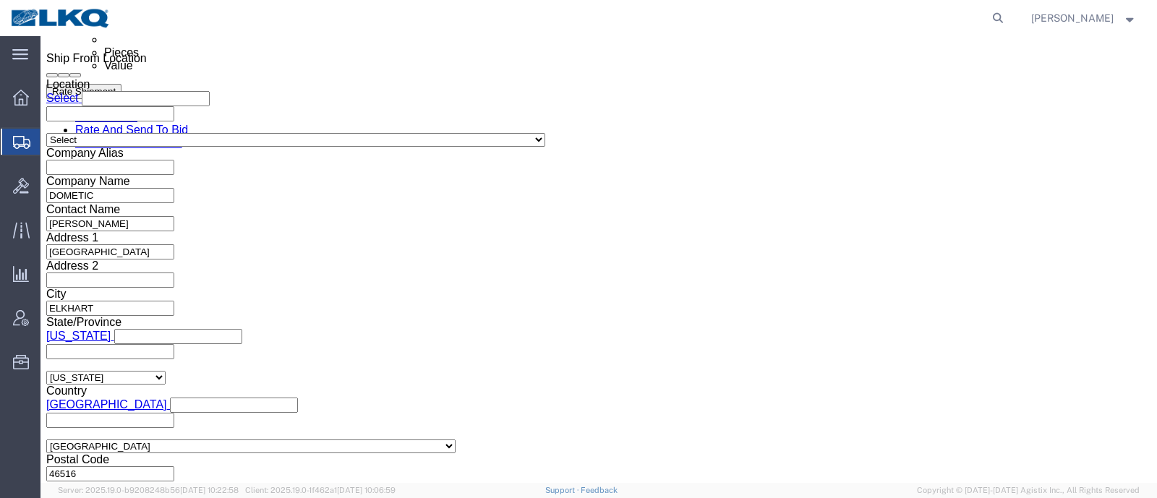
scroll to position [715, 0]
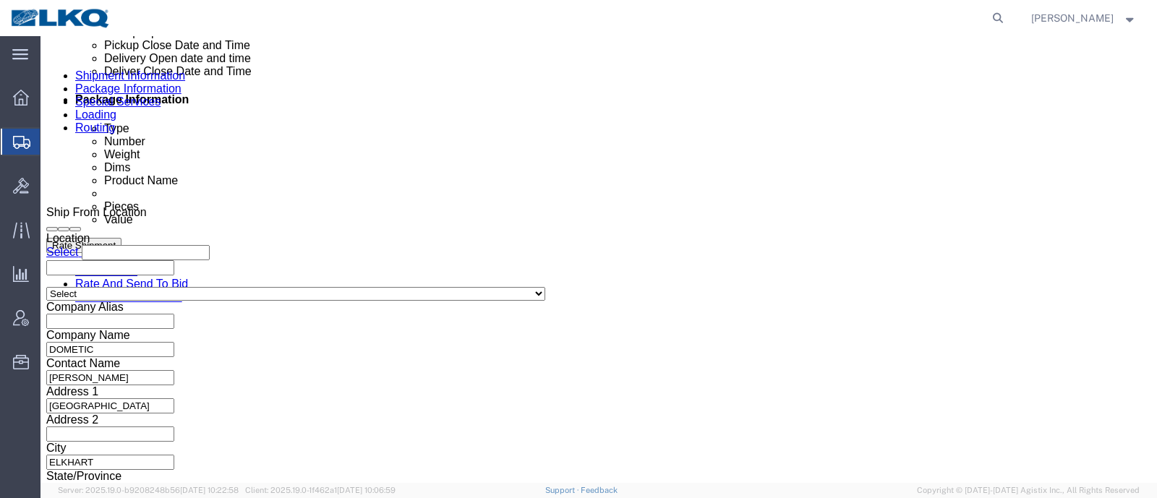
click div
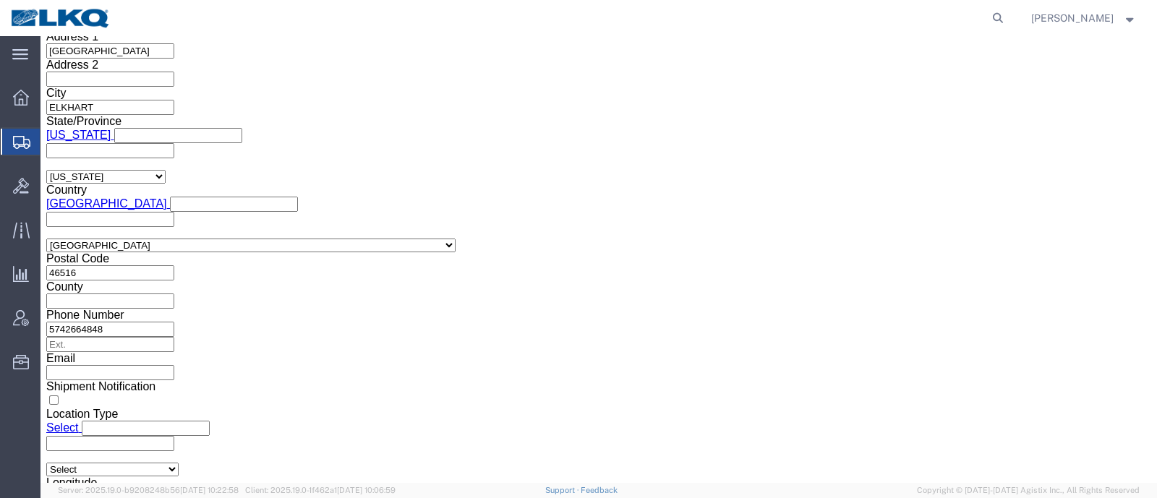
click div "Leg 1 Mode Select Air Less than Truckload Multi-Leg Ocean Freight Rail Small Pa…"
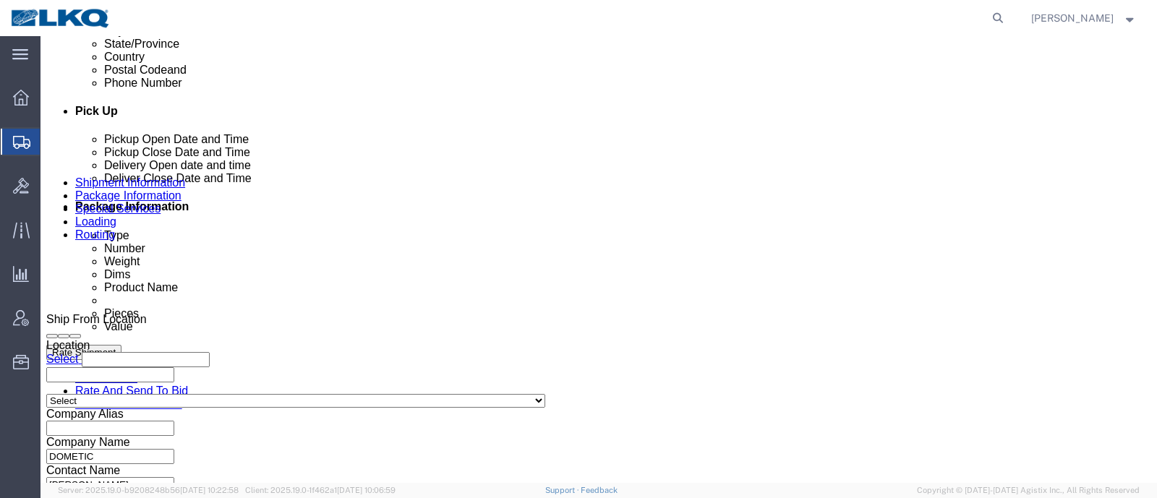
scroll to position [617, 0]
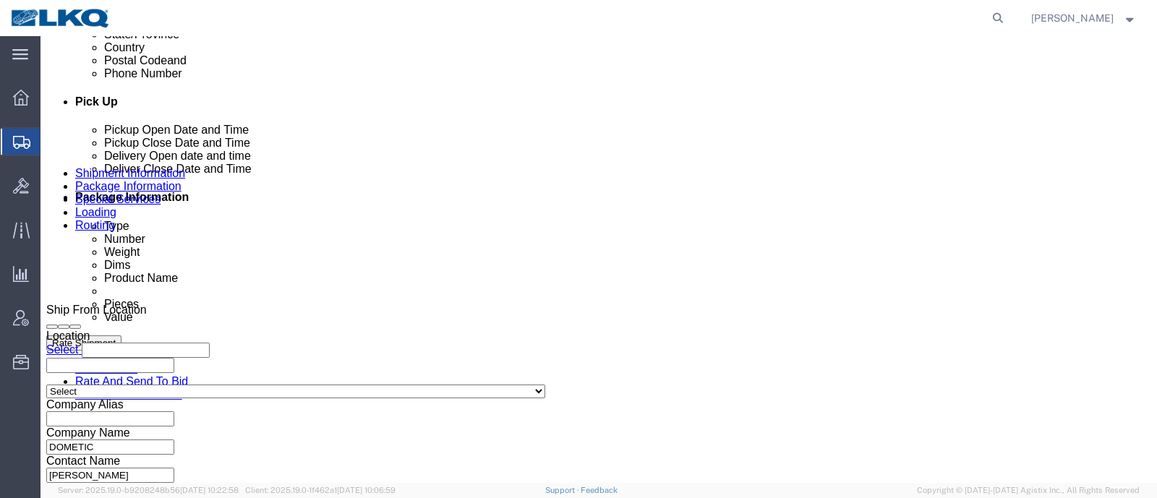
click div "Sep 23 2025 6:00 AM"
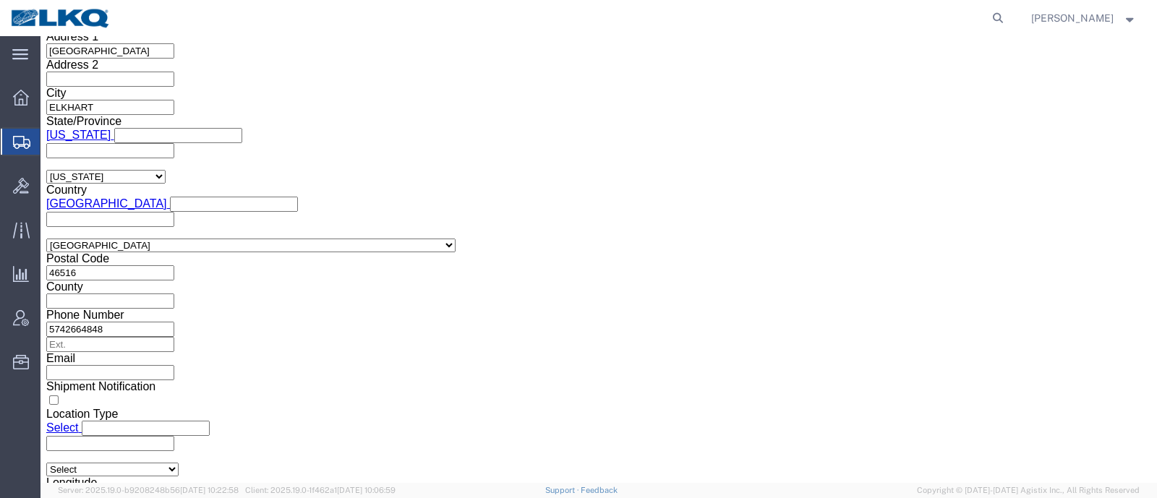
click div "Shipping Mode (Optional) Add another leg"
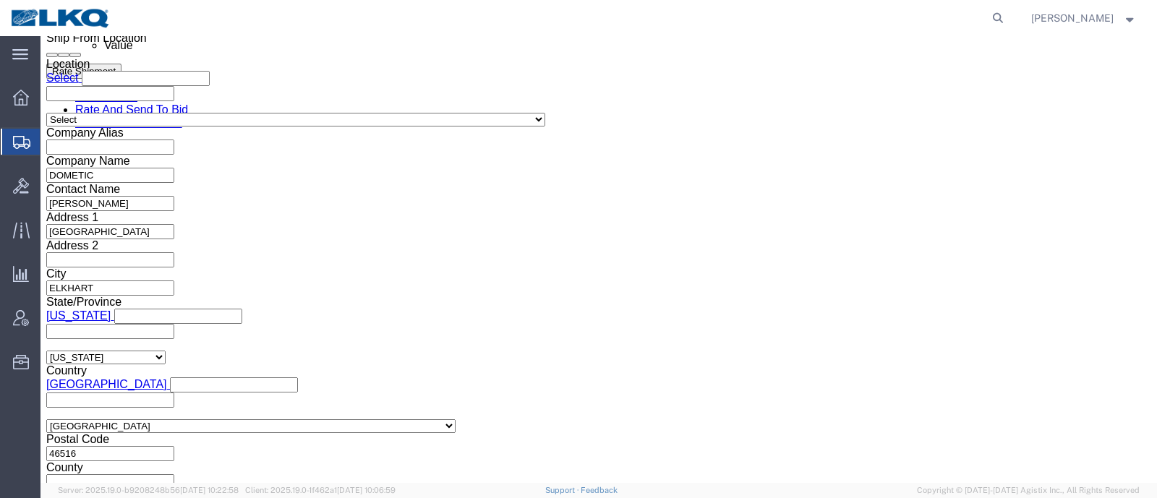
scroll to position [799, 0]
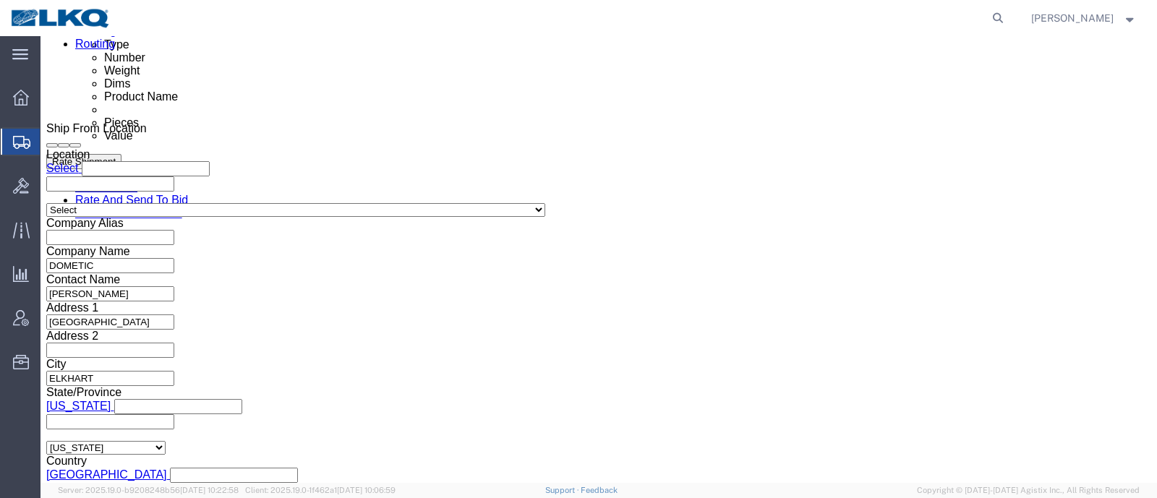
click div "Sep 23 2025 6:00 AM"
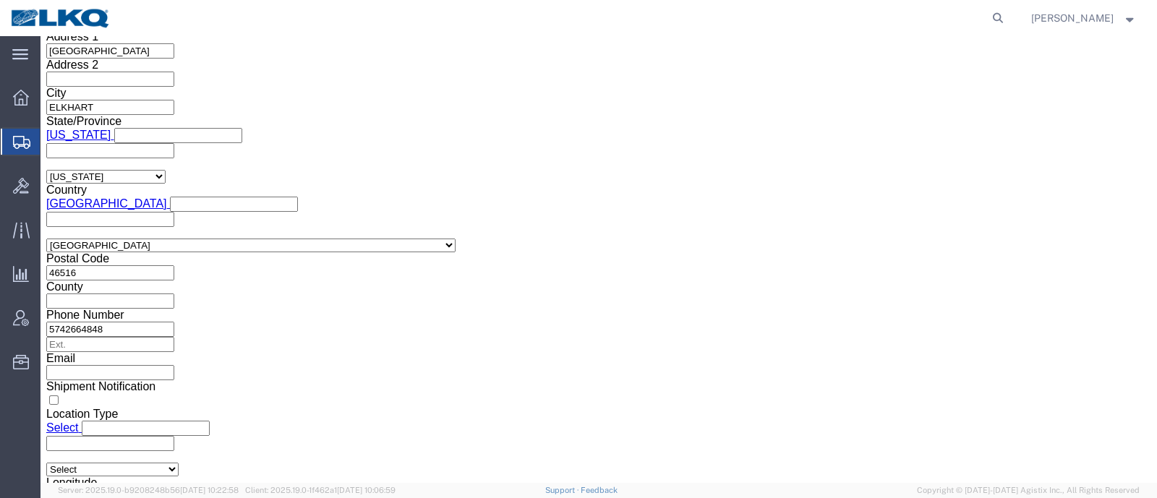
click button "Apply"
click div "Leg 1 Mode Select Air Less than Truckload Multi-Leg Ocean Freight Rail Small Pa…"
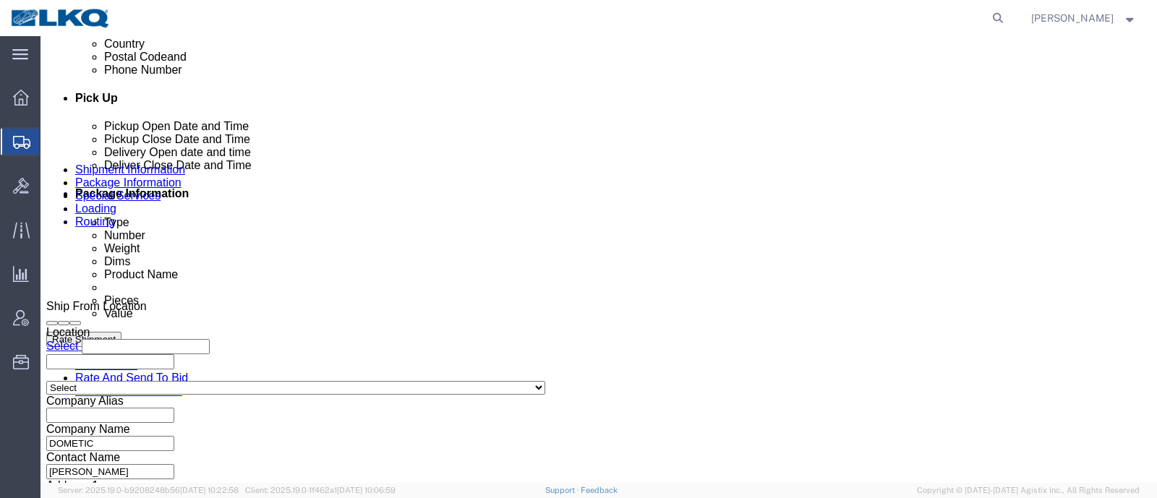
scroll to position [617, 0]
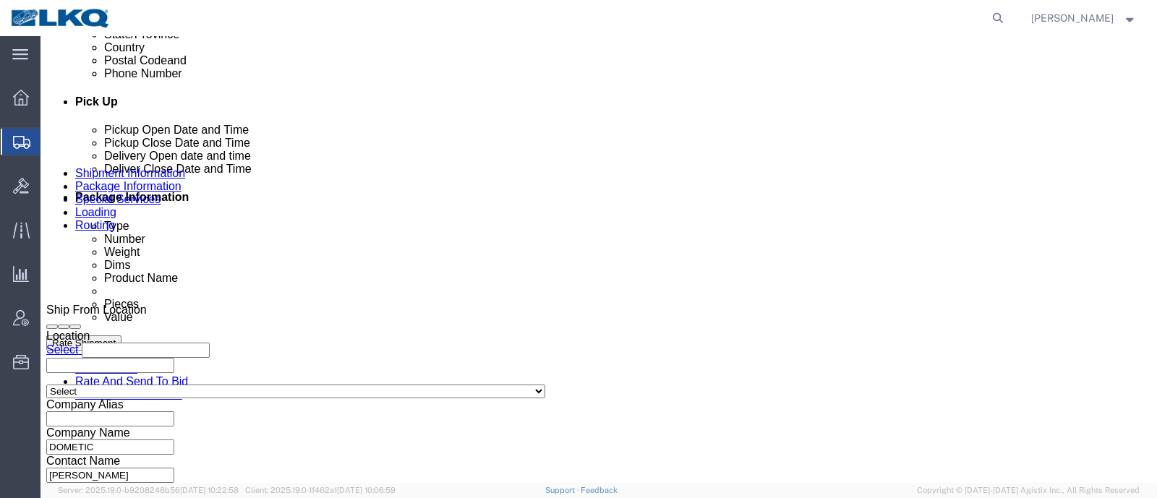
click span "56889537"
copy span "56889537"
click div "Pickup Date and Time"
click icon
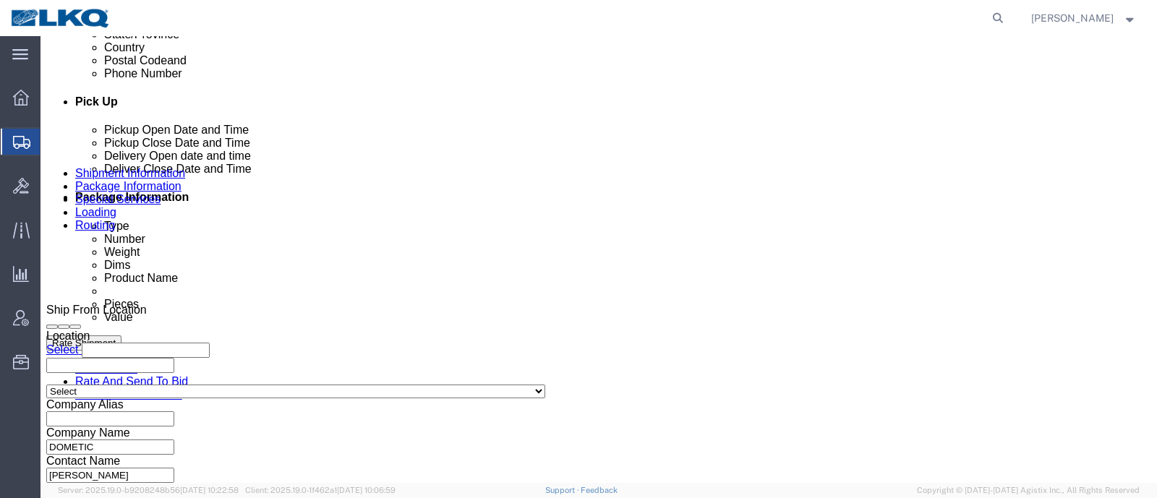
click div "Pickup Date and Time"
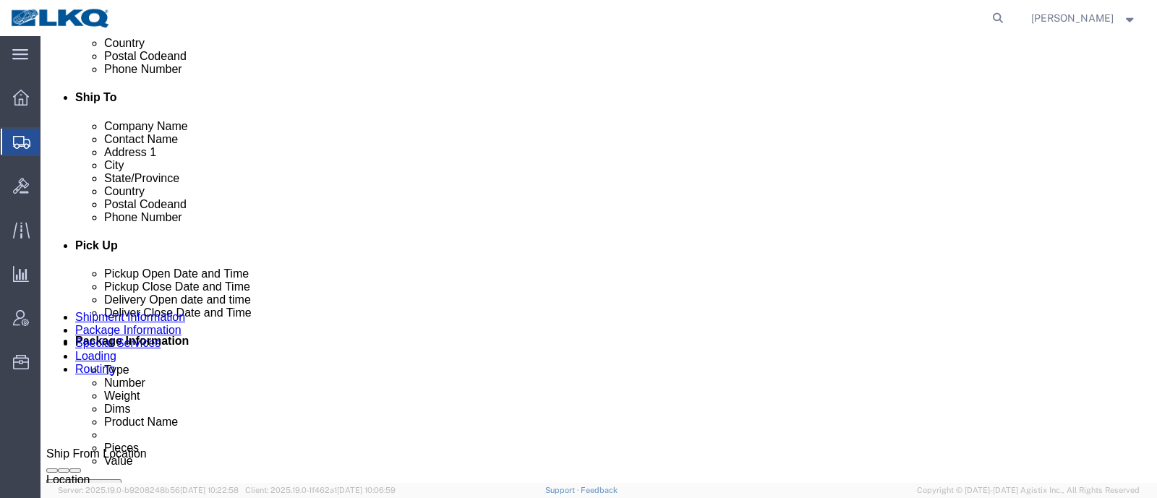
scroll to position [437, 0]
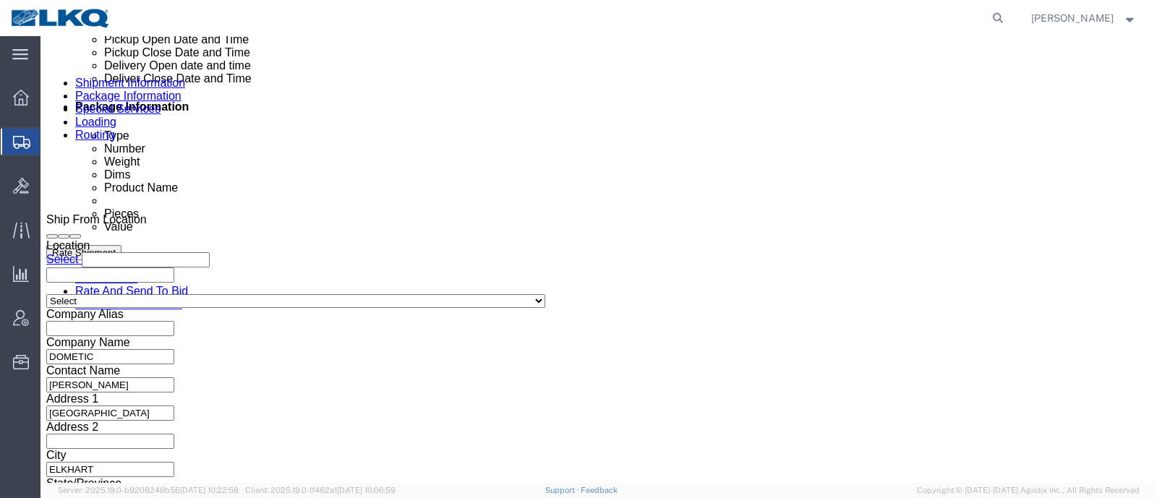
click div "Sep 26 2025 6:00 AM"
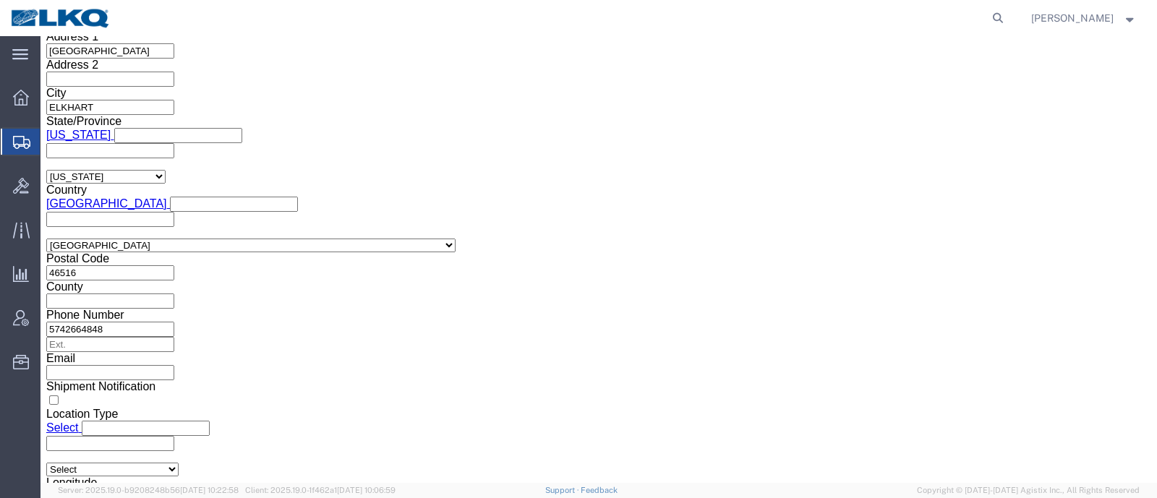
click button "Apply"
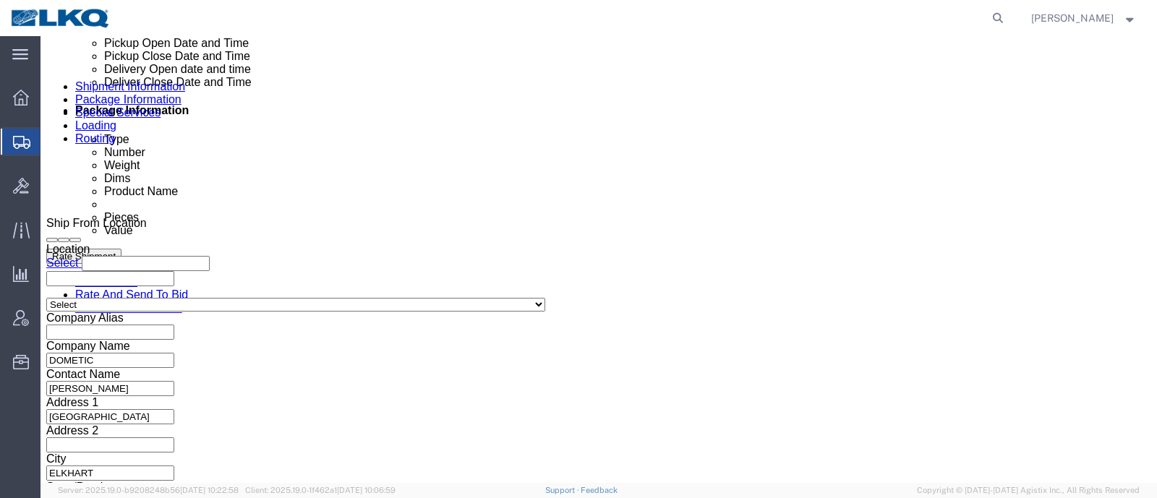
scroll to position [617, 0]
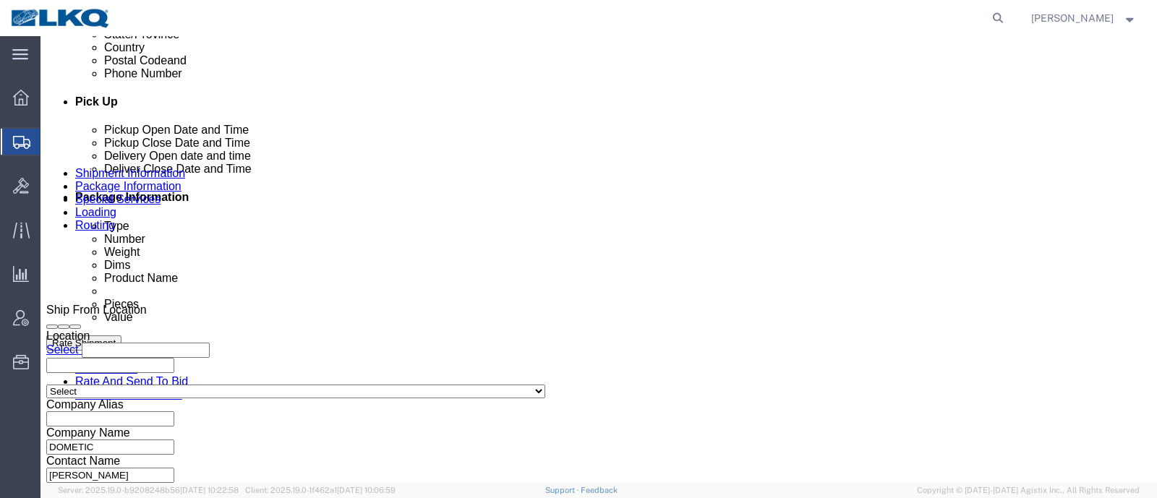
click div "Sep 26 2025 7:00 AM"
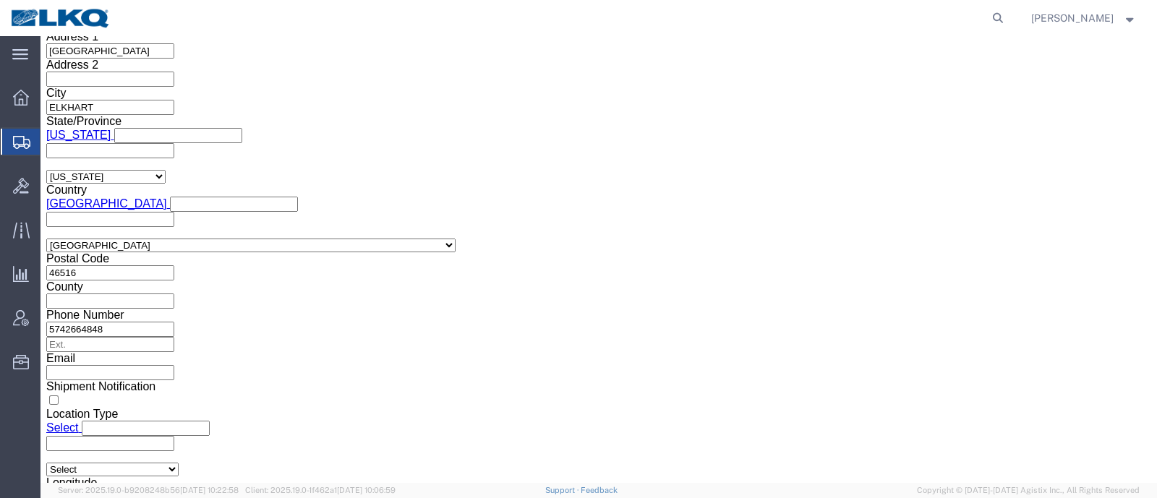
drag, startPoint x: 377, startPoint y: 213, endPoint x: 388, endPoint y: 213, distance: 11.6
click div "Close Time 7:00 AM Sep 23 2025 7:00 AM - Sep 23 2025 7:00 AM Cancel Apply"
drag, startPoint x: 396, startPoint y: 222, endPoint x: 417, endPoint y: 217, distance: 21.6
click button "Apply"
click div "Shipping Mode (Optional) Add another leg"
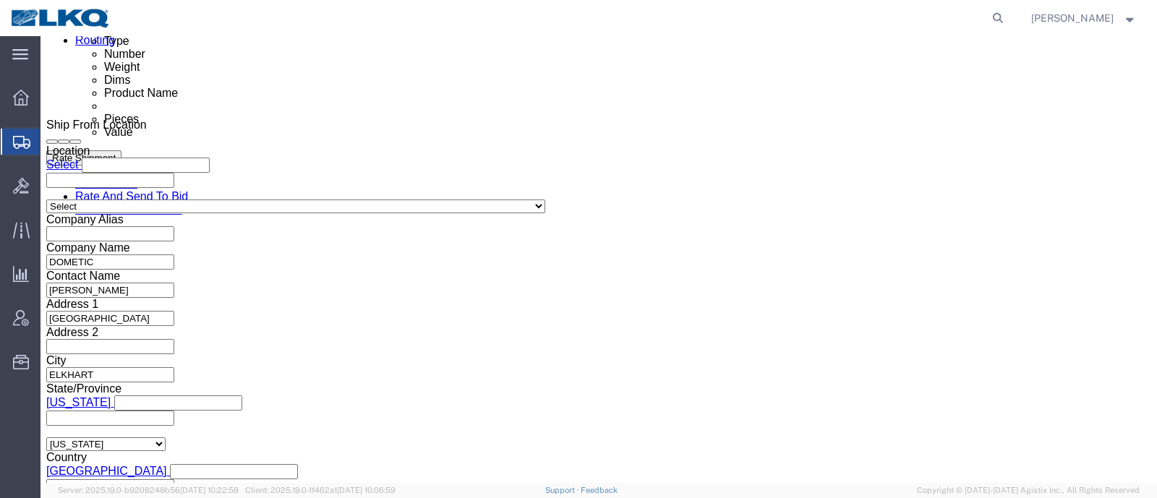
scroll to position [799, 0]
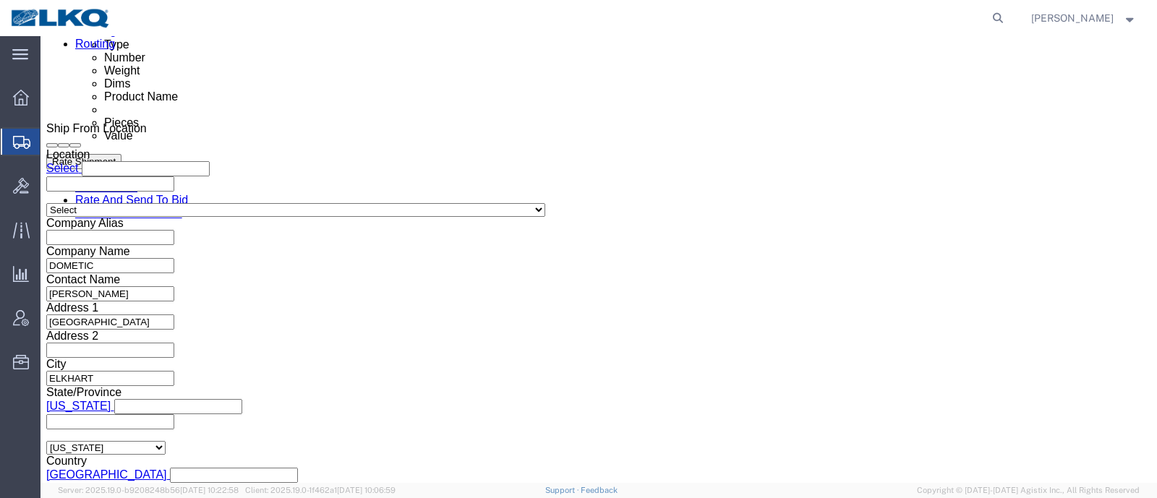
click div "Delivery Start Date Delivery Start Time Deliver Open Date and Time"
click div
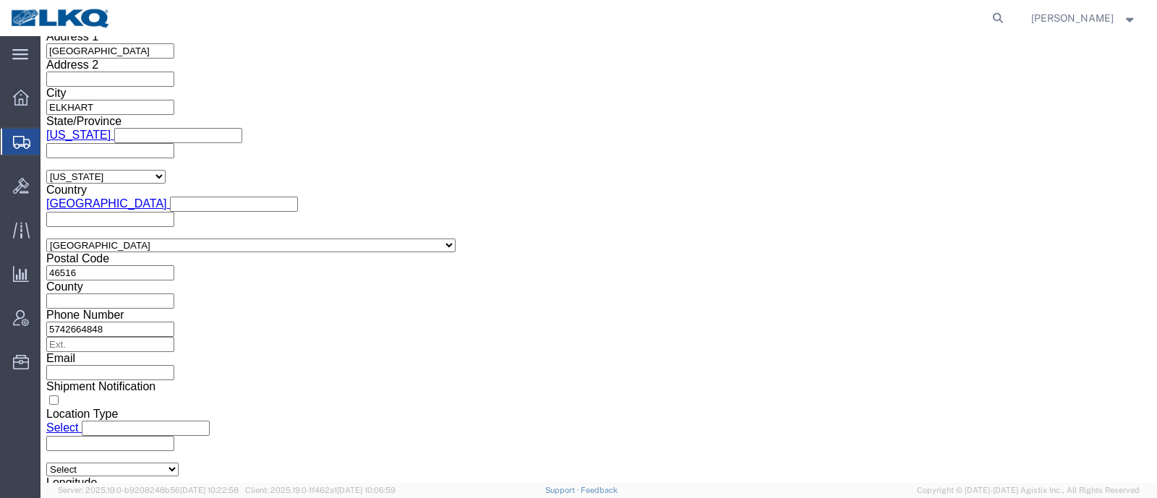
click button "Apply"
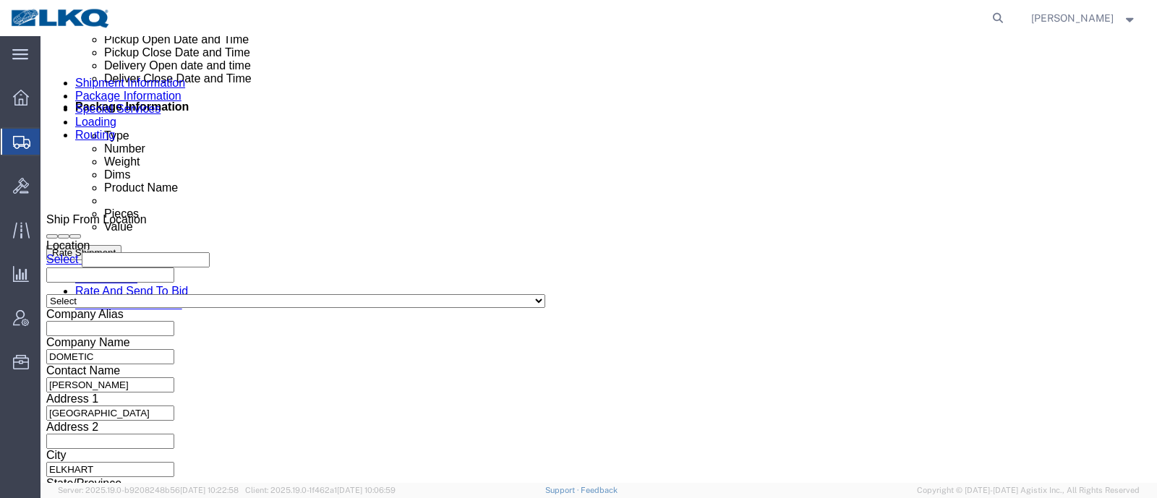
click div
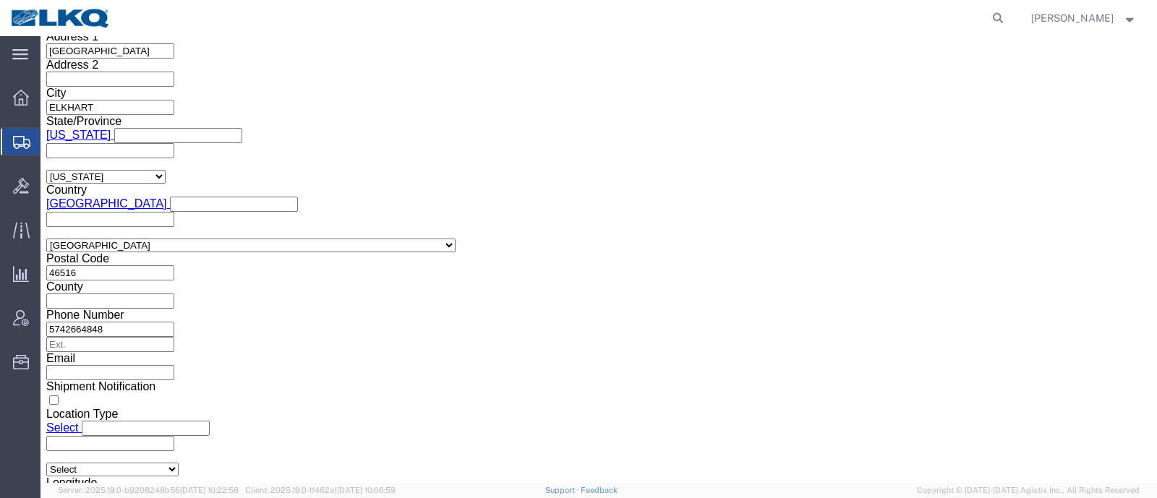
click button "Apply"
click h3 "Leg 1"
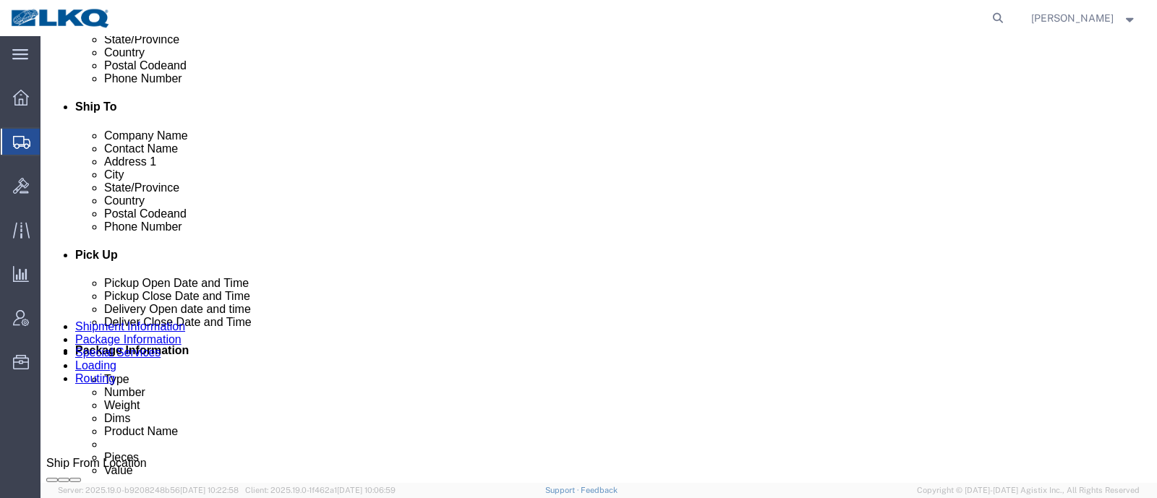
scroll to position [346, 0]
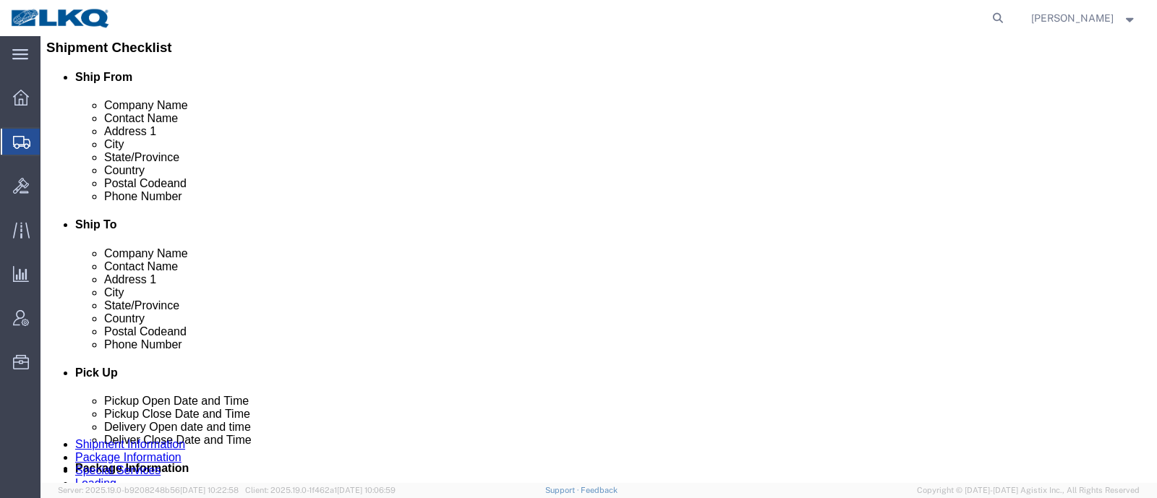
click ul "Ship From Company Name Contact Name Address 1 City State/Province Country Posta…"
click button "Rate Shipment"
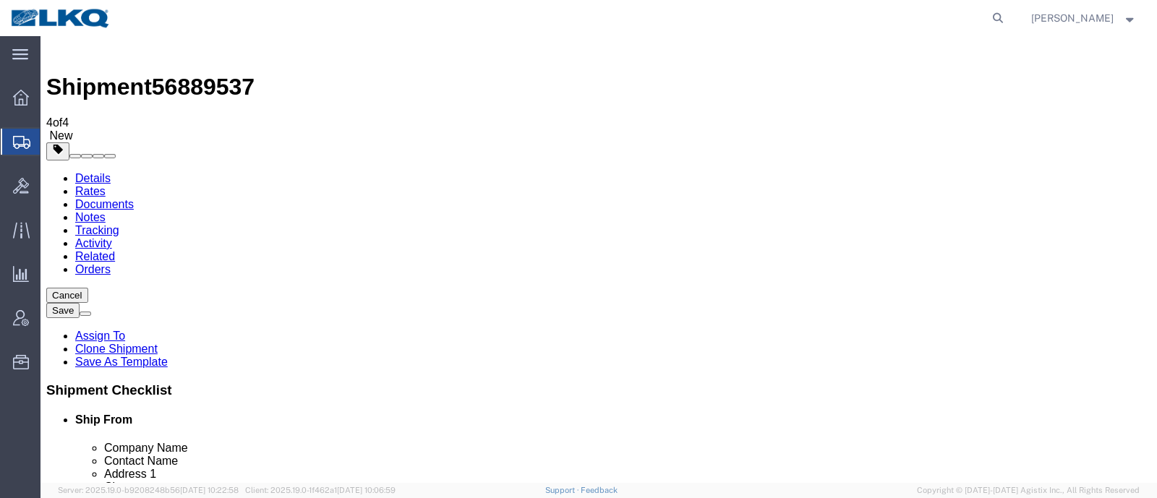
scroll to position [0, 0]
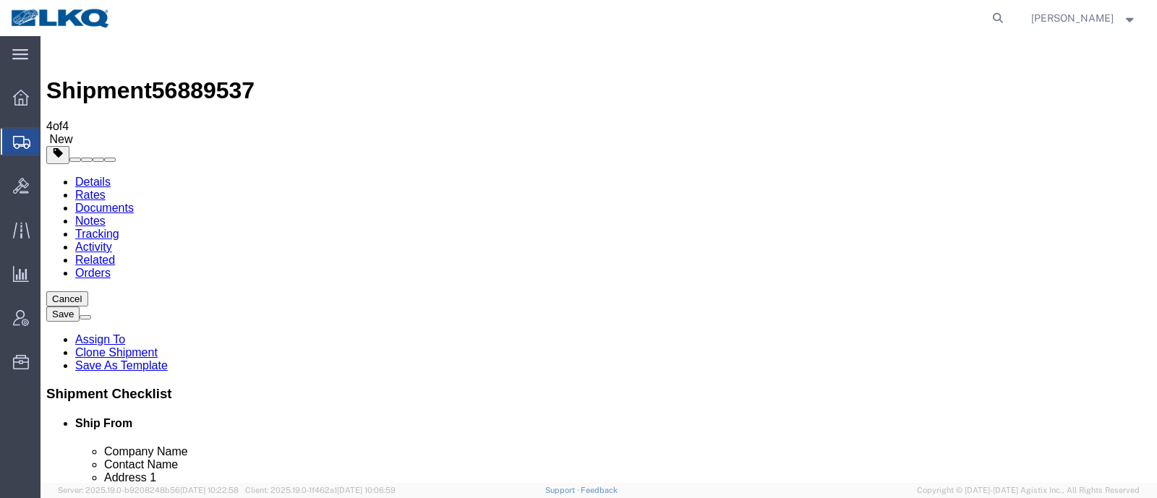
click icon
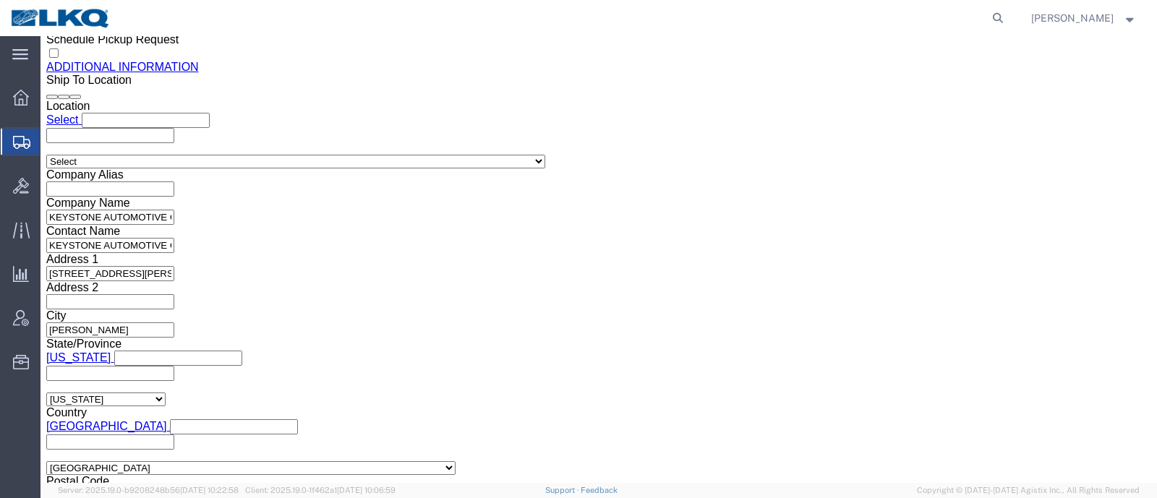
click div "Sold By"
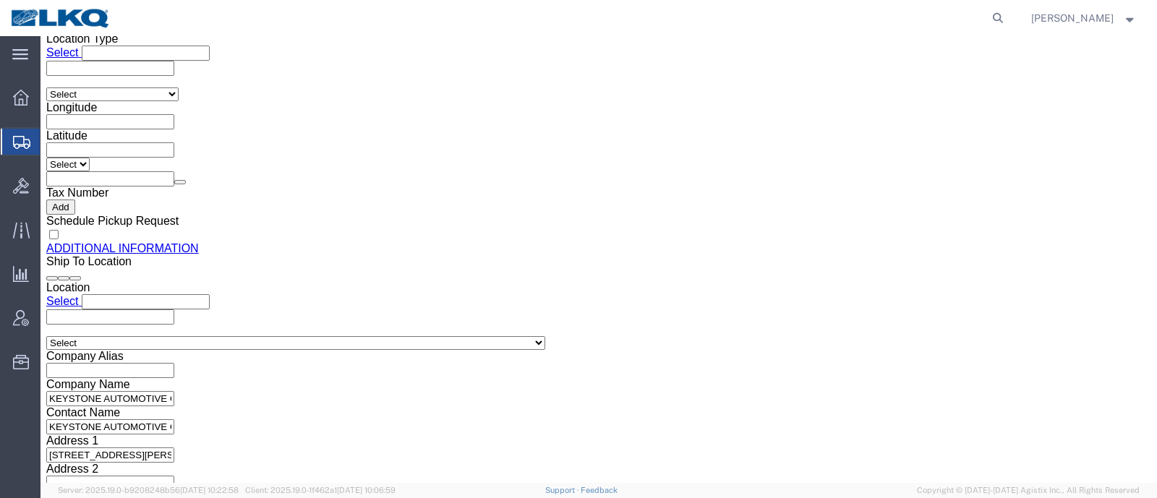
click input "leigh.noble@dometic.com, matt.wieczorkowski@dometic.com"
click input "leigh.noble@dometic.com,matt.wieczorkowski@dometic.com"
drag, startPoint x: 235, startPoint y: 317, endPoint x: 458, endPoint y: 321, distance: 223.4
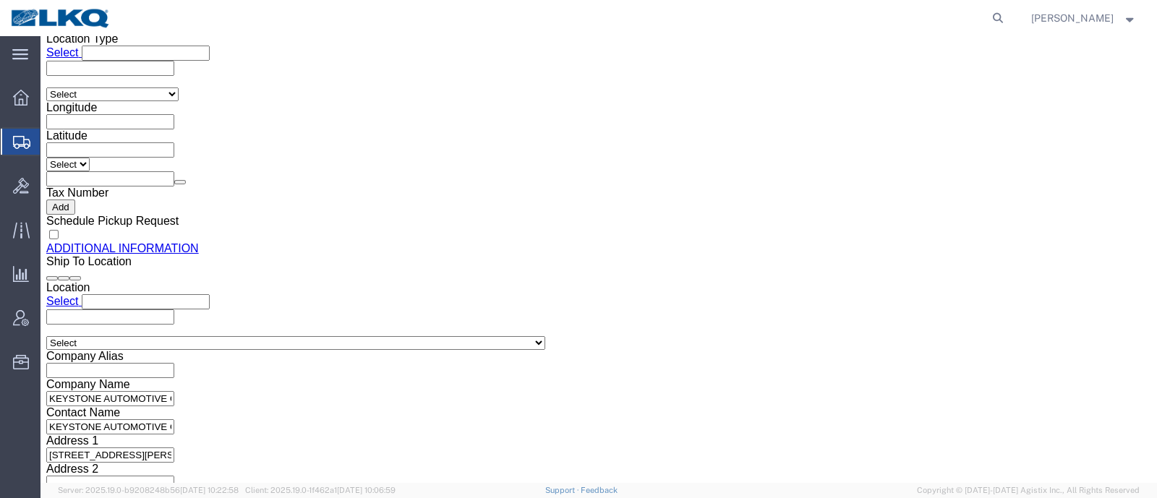
click div "Location Select Select My Profile Location 1100 - LKQ Crystal River 1103 - LKQ …"
type input "leigh.noble@dometic.com"
click button "Rate Shipment"
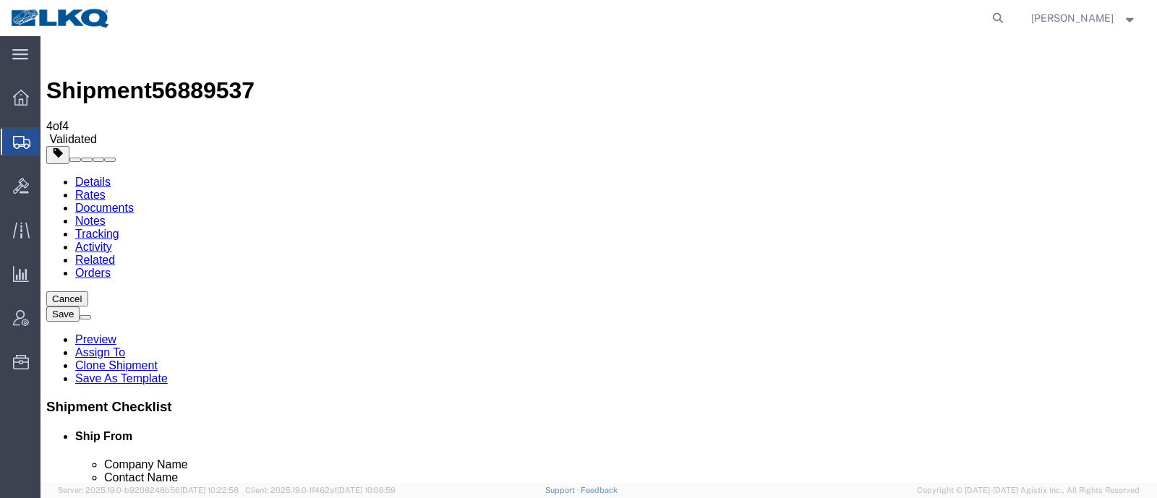
click at [85, 176] on link "Details" at bounding box center [92, 182] width 35 height 12
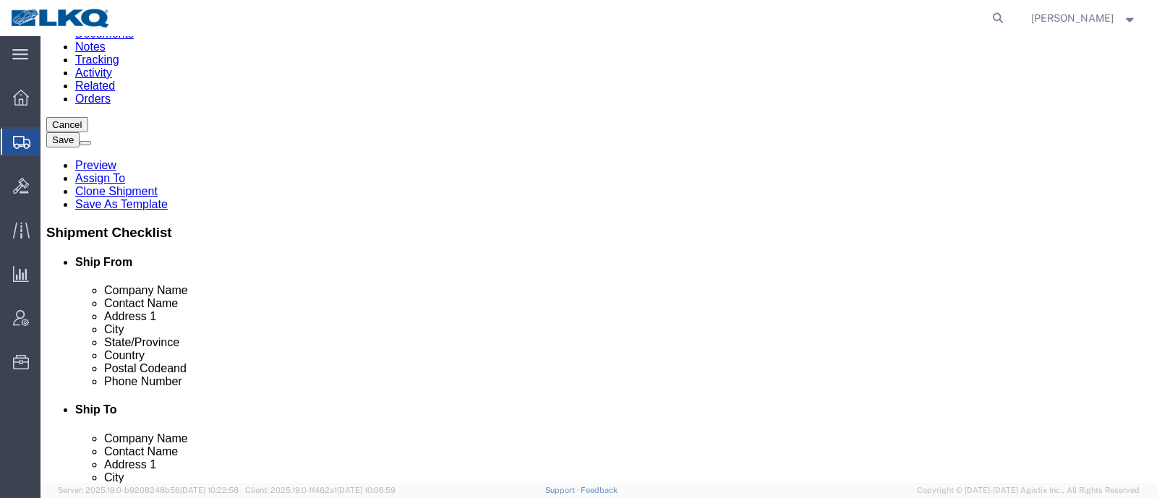
scroll to position [180, 0]
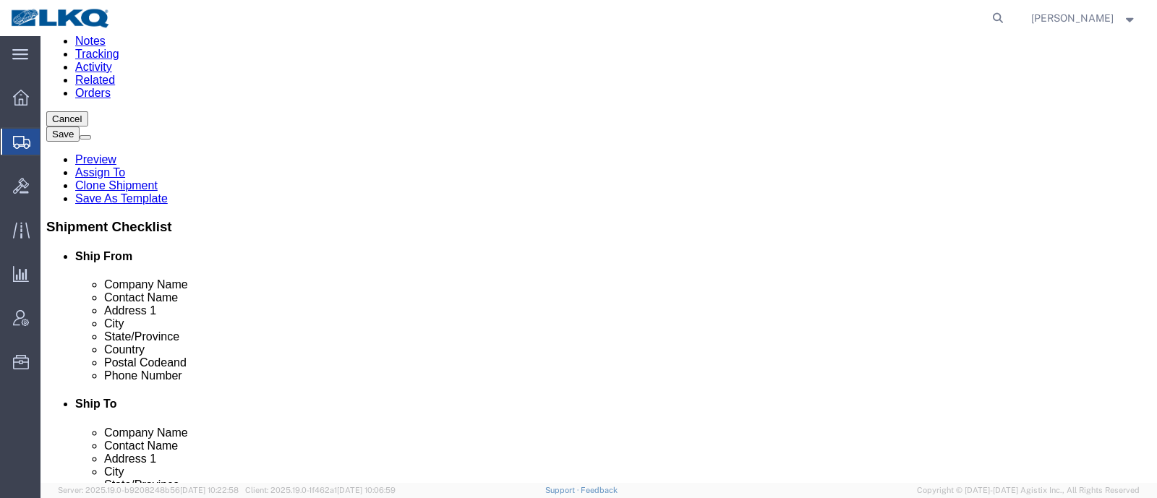
click input "46516"
click input "99004"
click link "Notes"
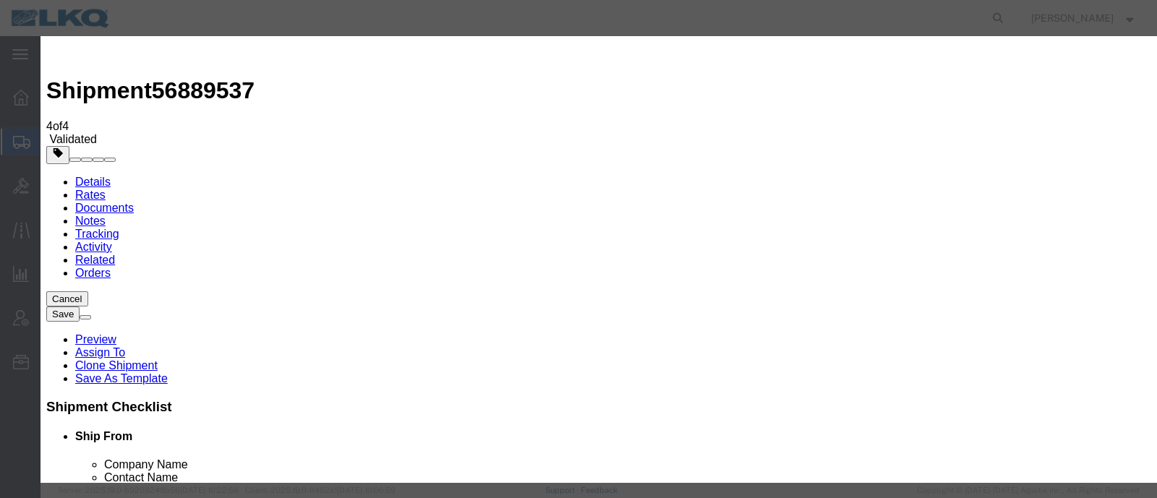
select select "BID_NOTES"
drag, startPoint x: 468, startPoint y: 176, endPoint x: 466, endPoint y: 185, distance: 8.9
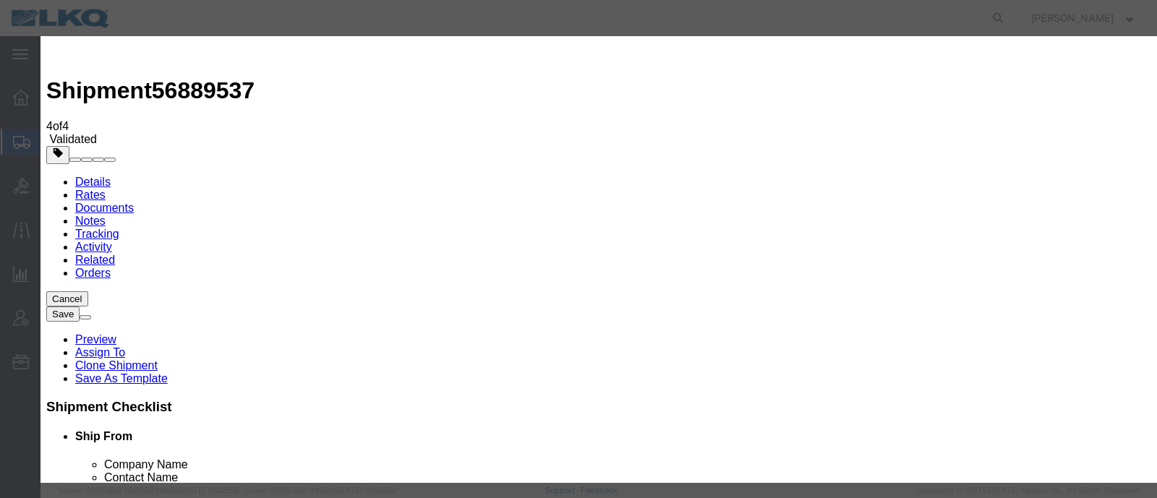
select select "PRIVATE_TO_ACCOUNT"
type textarea "DAT: $3755"
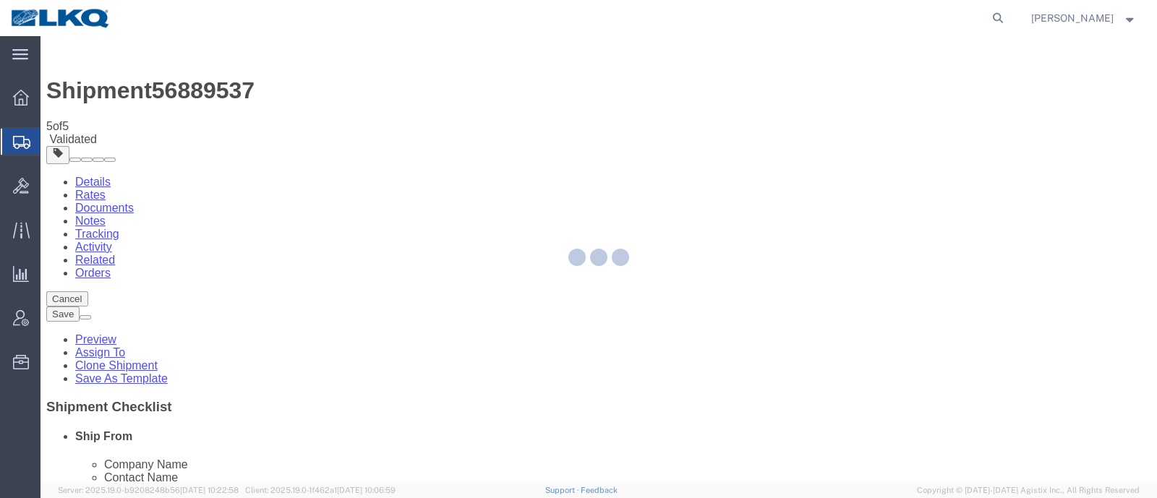
select select "TL"
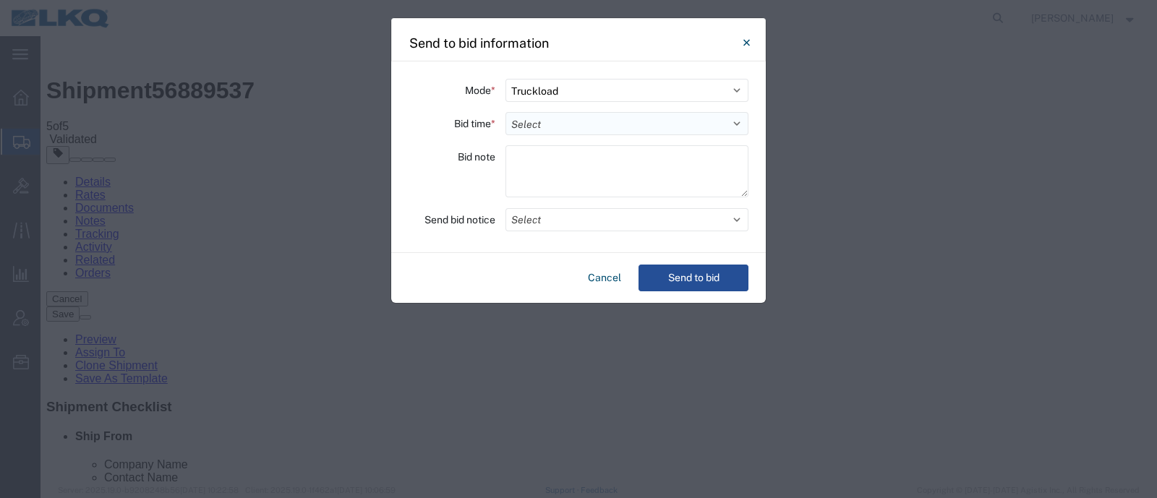
click at [548, 127] on select "Select 30 Min (Rush) 1 Hour (Rush) 2 Hours (Rush) 4 Hours (Rush) 8 Hours (Rush)…" at bounding box center [626, 123] width 243 height 23
select select "4"
click at [505, 112] on select "Select 30 Min (Rush) 1 Hour (Rush) 2 Hours (Rush) 4 Hours (Rush) 8 Hours (Rush)…" at bounding box center [626, 123] width 243 height 23
click at [682, 274] on button "Send to bid" at bounding box center [693, 278] width 110 height 27
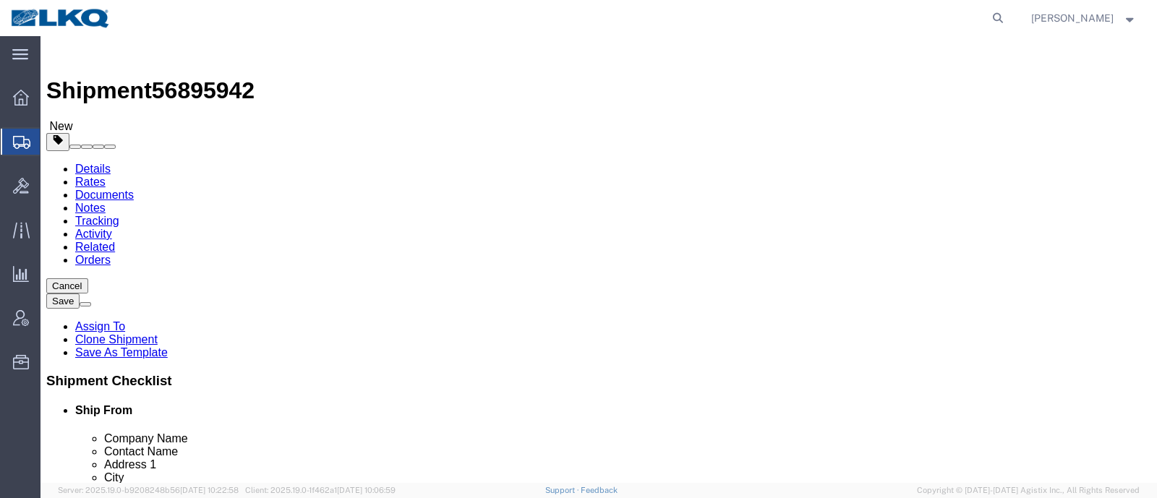
click span "56895942"
copy span "56895942"
select select "27634"
select select
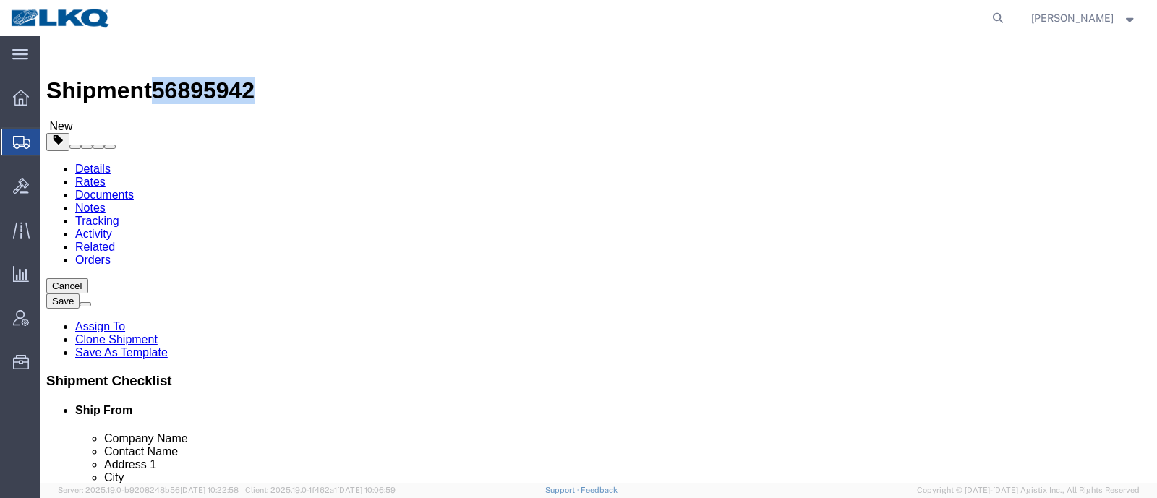
click icon
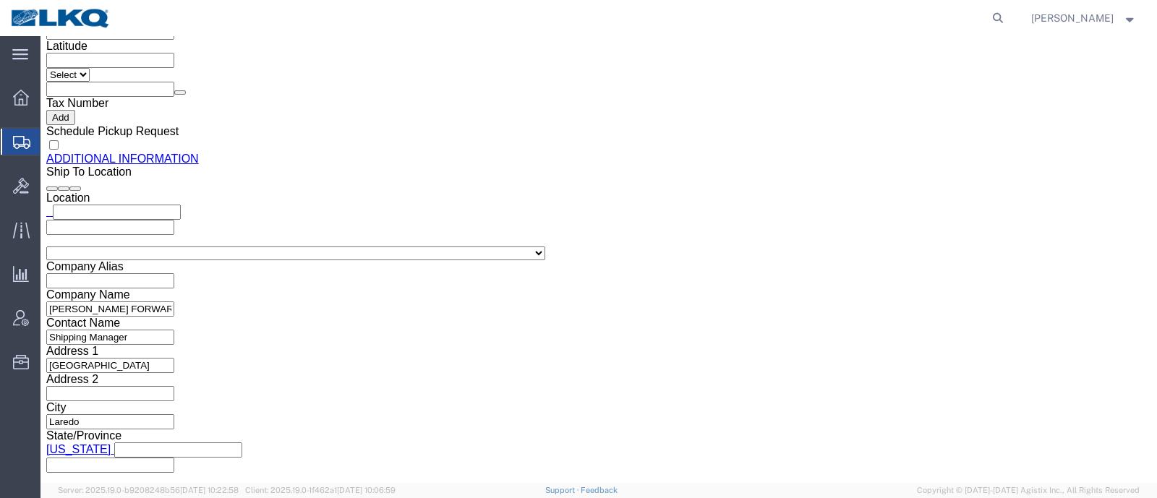
scroll to position [1431, 0]
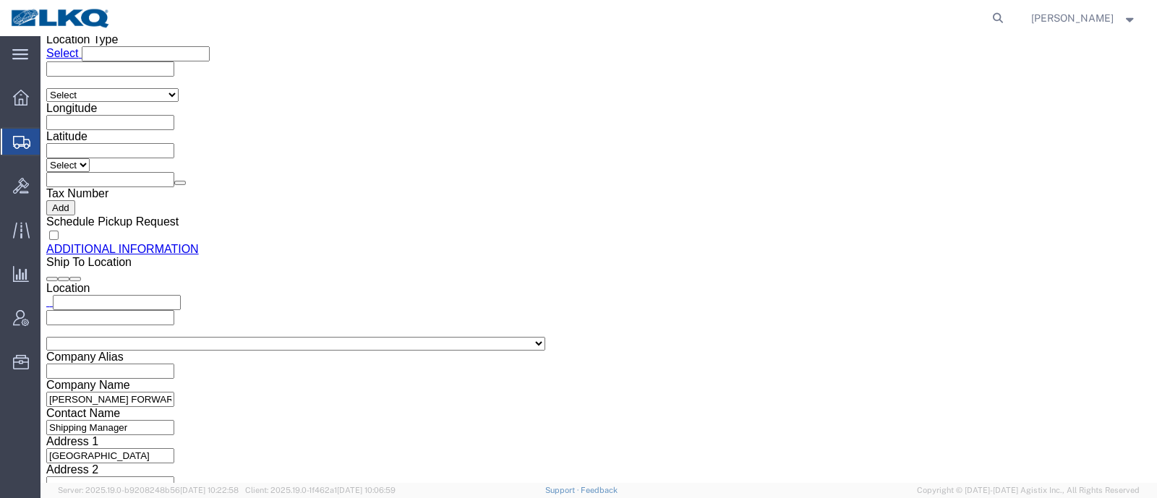
click input "[EMAIL_ADDRESS][DOMAIN_NAME]"
click icon
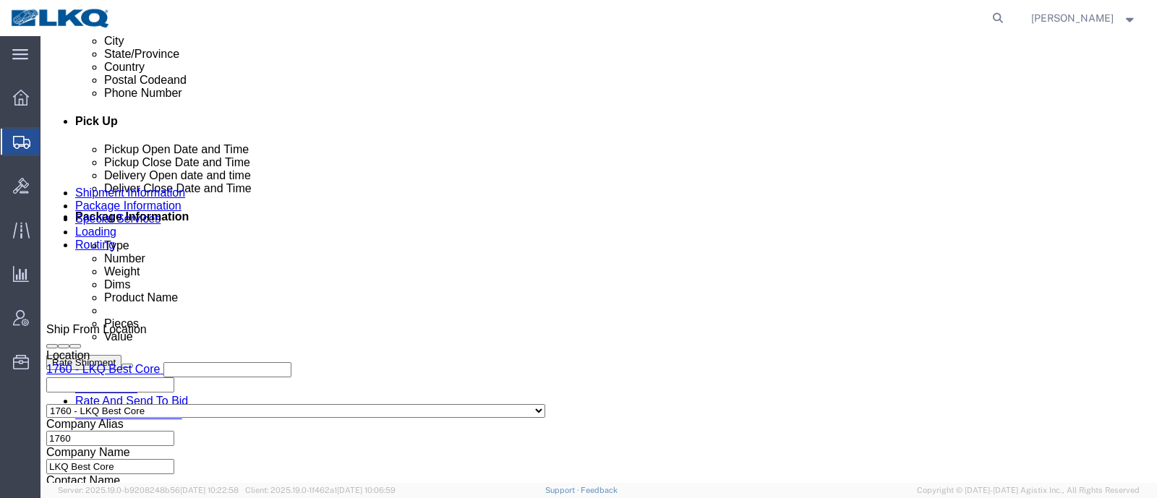
scroll to position [520, 0]
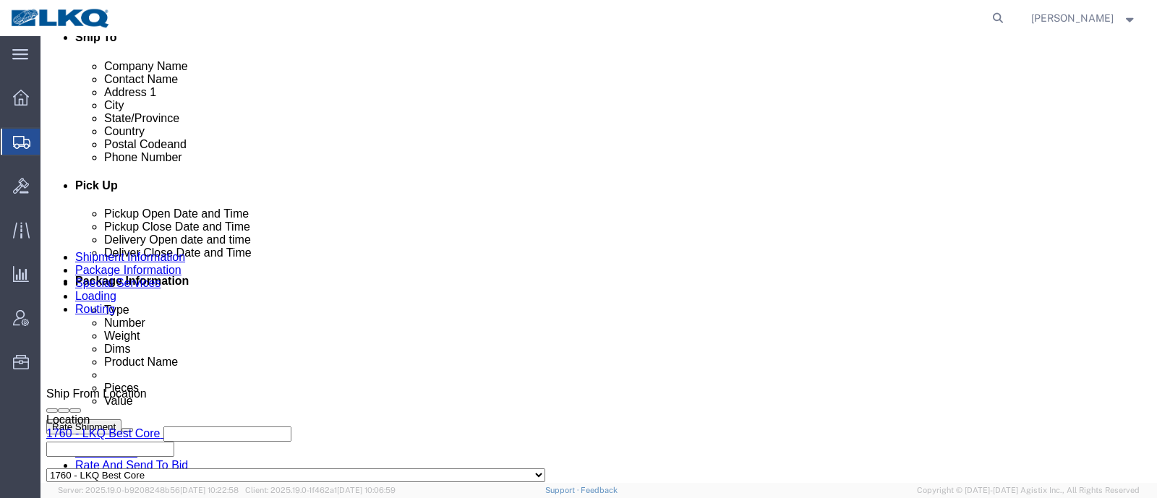
drag, startPoint x: 927, startPoint y: 429, endPoint x: 969, endPoint y: 465, distance: 54.3
click button "Rate Shipment"
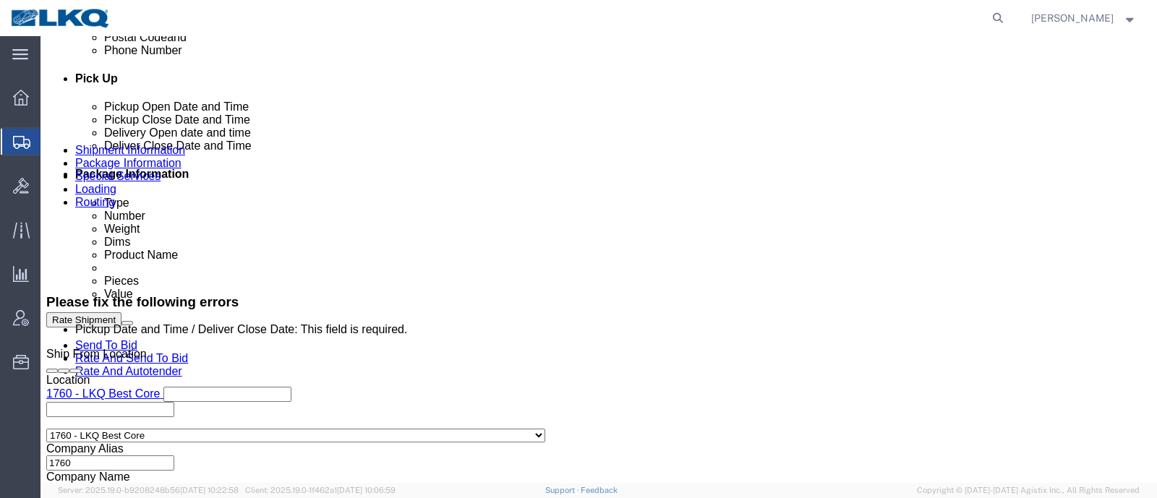
scroll to position [813, 0]
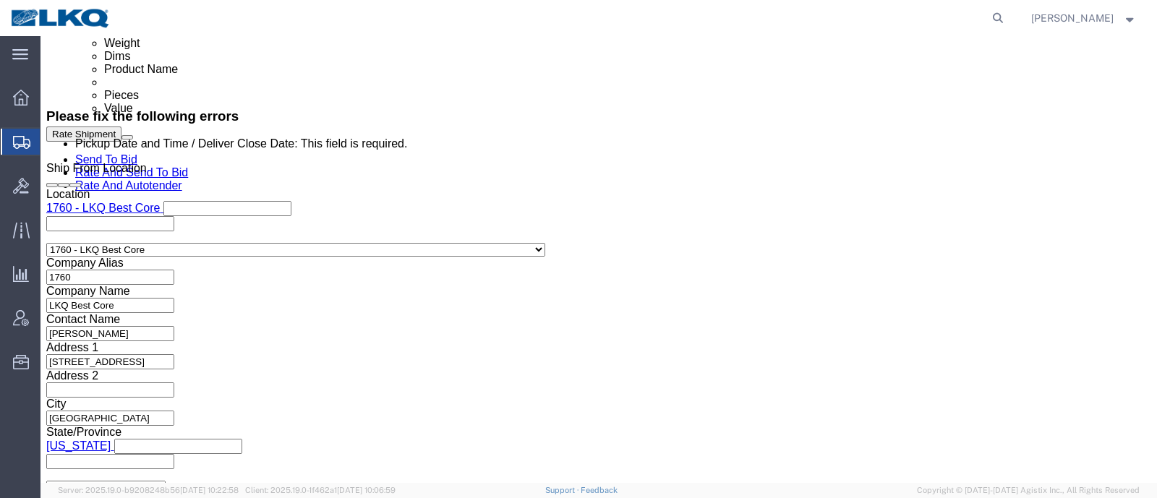
click div
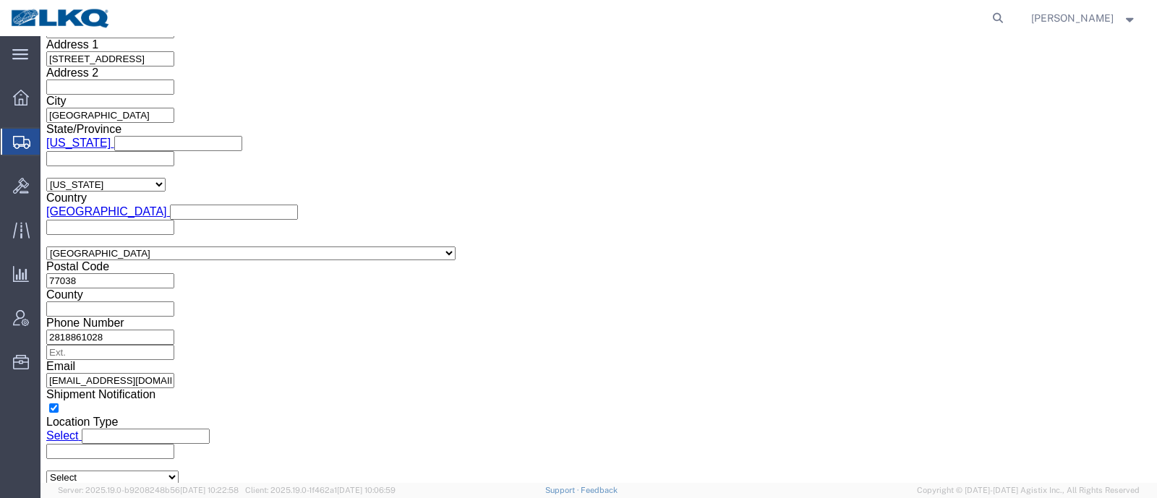
click button "Apply"
click button "Rate Shipment"
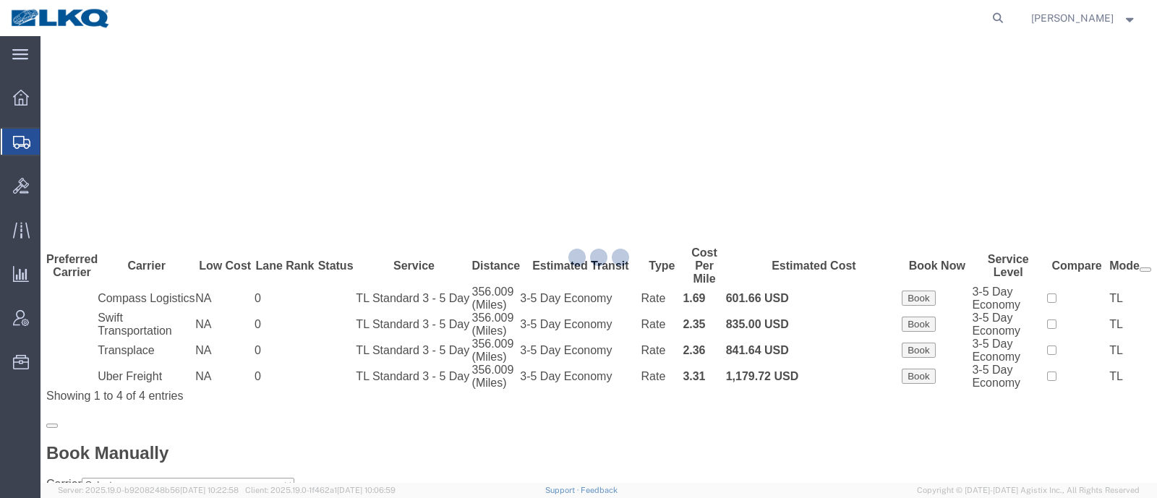
scroll to position [0, 0]
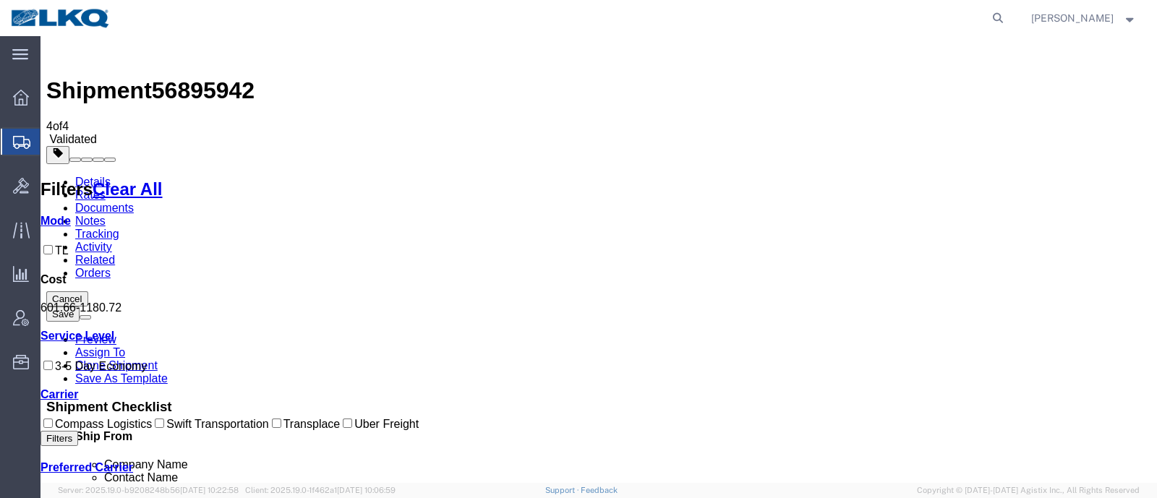
click at [184, 77] on span "56895942" at bounding box center [203, 90] width 103 height 26
copy span "56895942"
click at [106, 215] on link "Notes" at bounding box center [90, 221] width 30 height 12
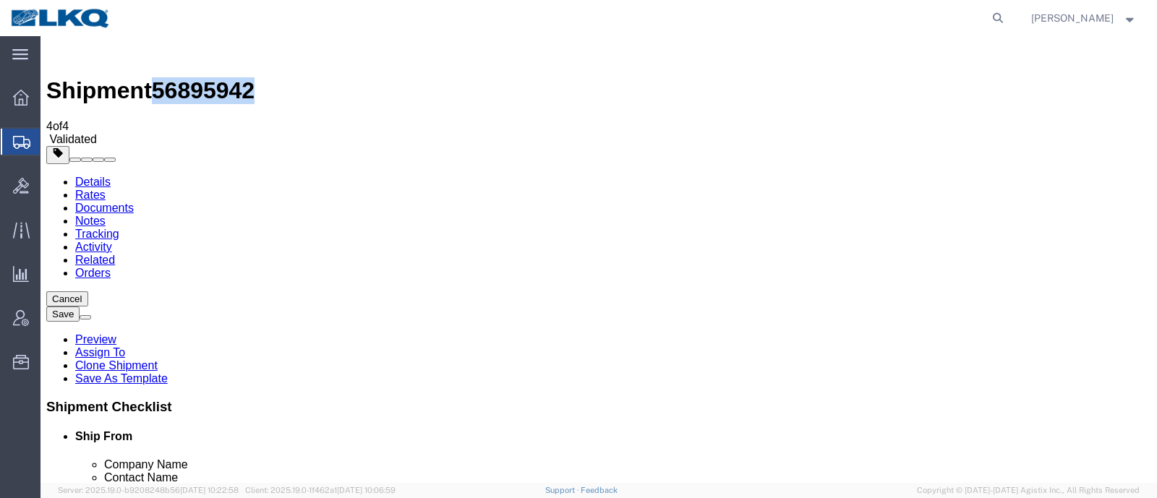
click at [101, 176] on link "Details" at bounding box center [92, 182] width 35 height 12
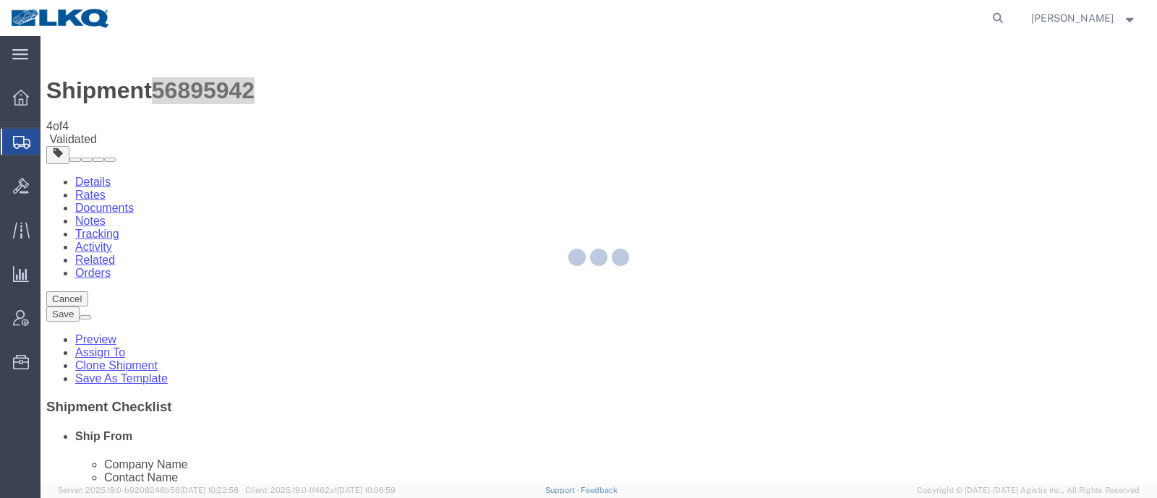
select select "27634"
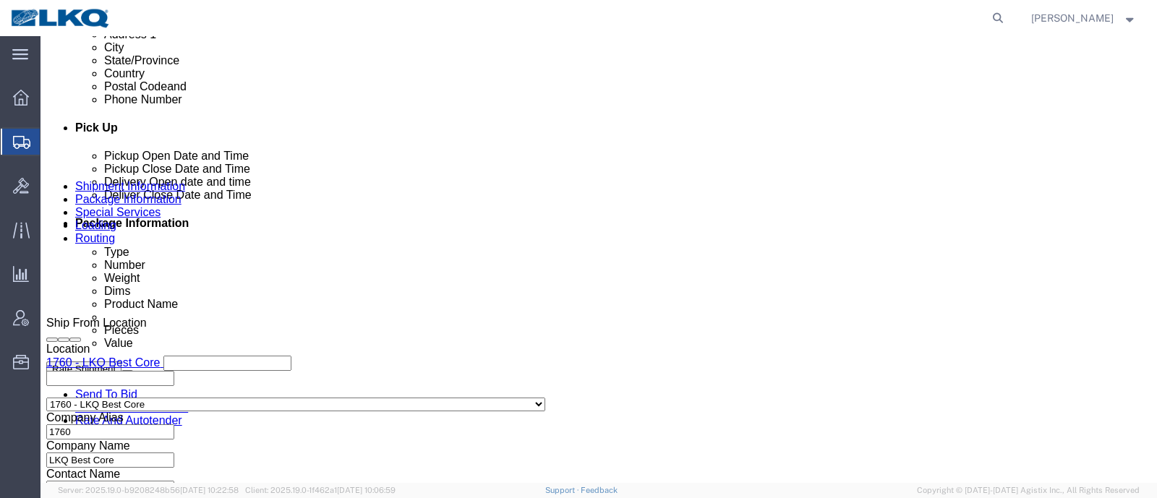
scroll to position [722, 0]
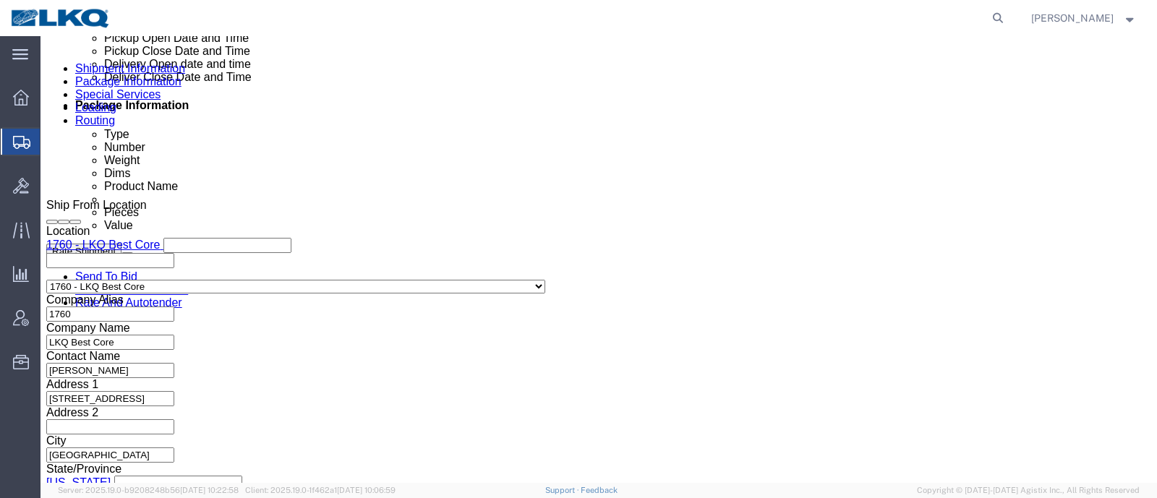
drag, startPoint x: 941, startPoint y: 425, endPoint x: 928, endPoint y: 428, distance: 13.3
click button "Rate Shipment"
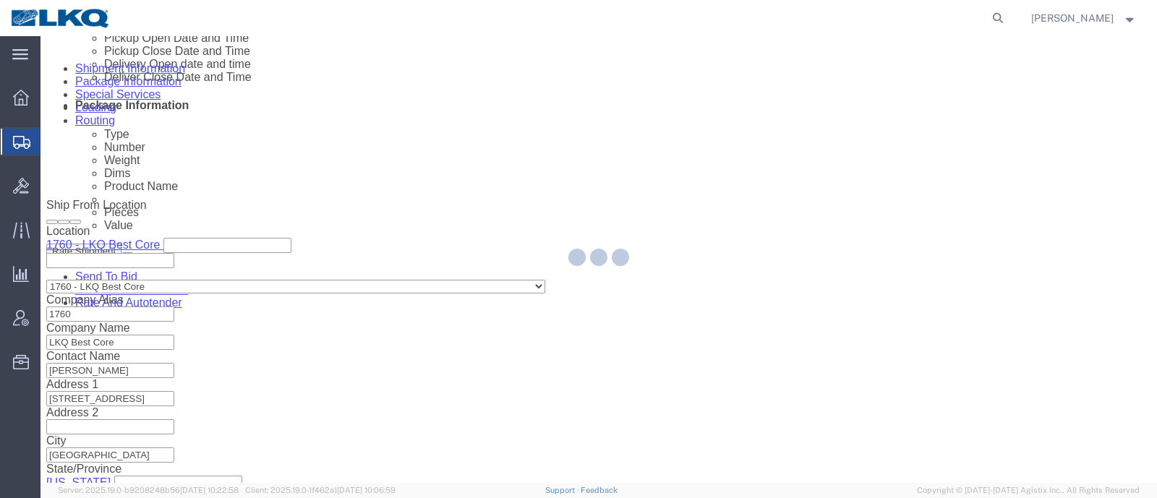
type button "Rate Shipment"
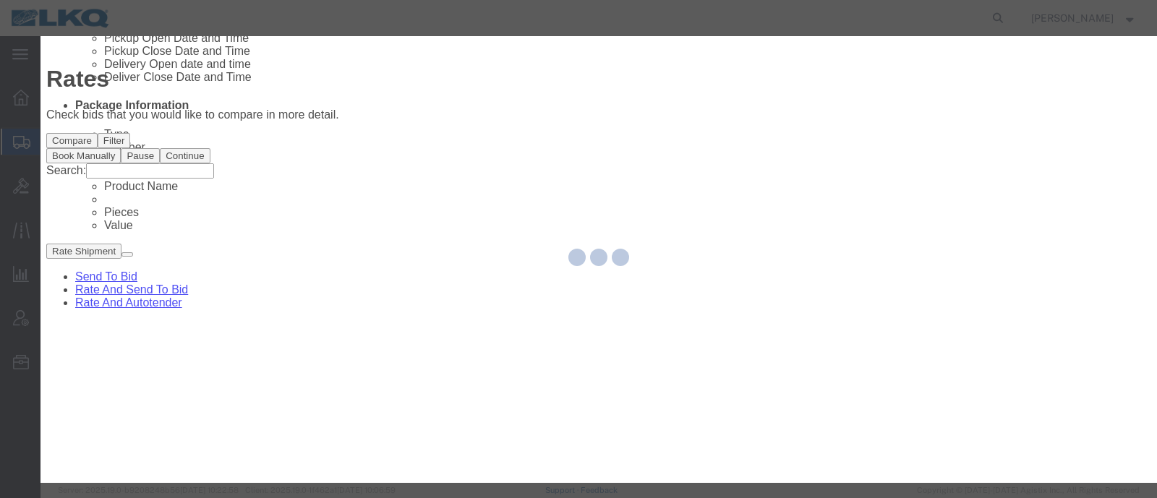
scroll to position [0, 0]
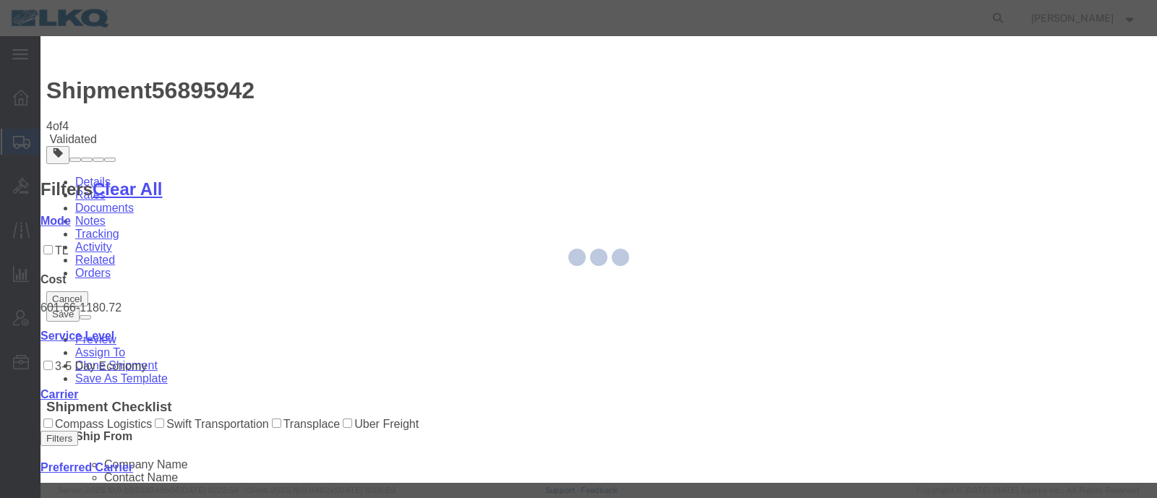
click at [441, 137] on div at bounding box center [598, 259] width 1116 height 447
click at [406, 189] on div at bounding box center [598, 259] width 1116 height 447
click at [460, 150] on div at bounding box center [598, 259] width 1116 height 447
click at [484, 270] on div at bounding box center [598, 259] width 1116 height 447
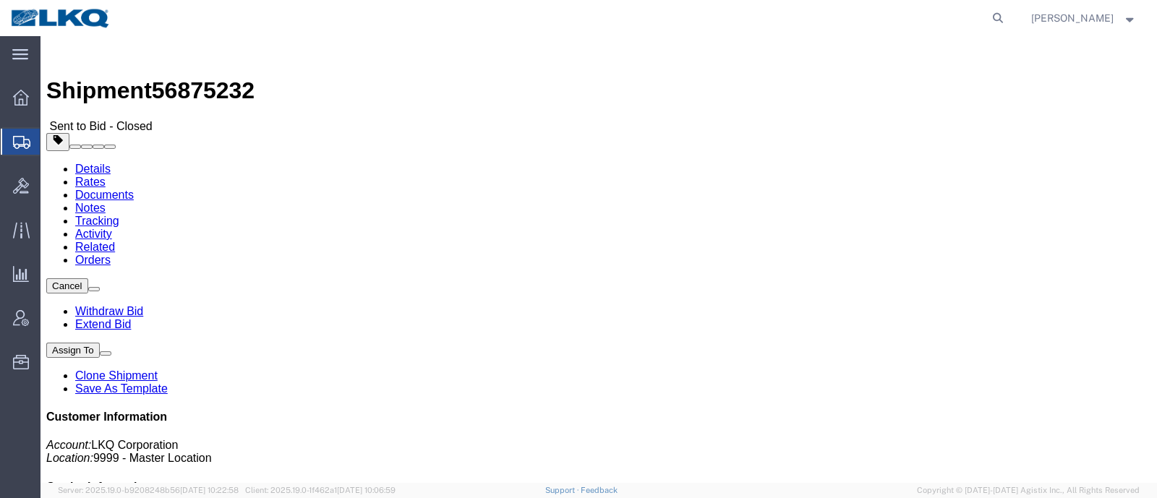
drag, startPoint x: 260, startPoint y: 93, endPoint x: 218, endPoint y: 55, distance: 56.9
click link "Notes"
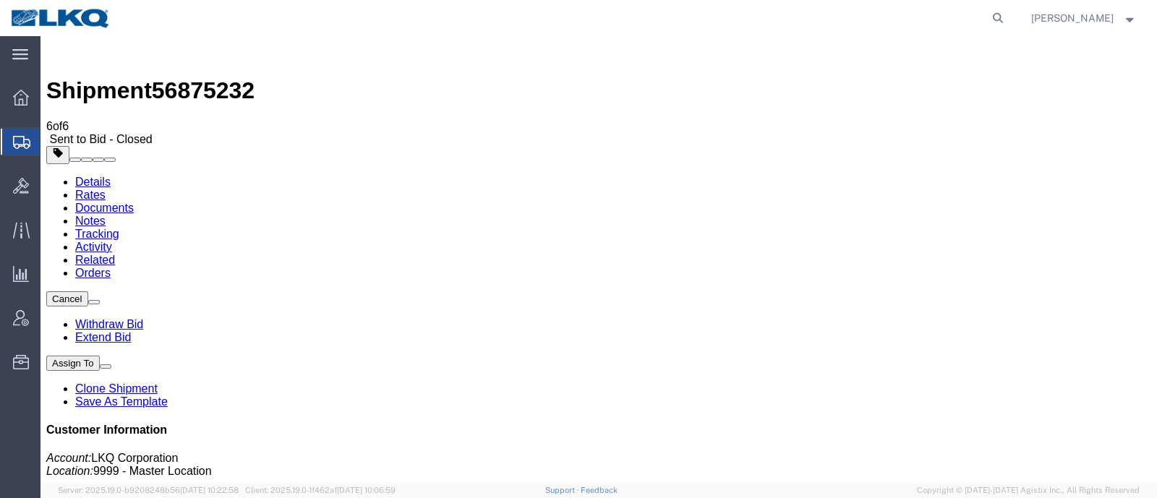
click at [106, 189] on link "Rates" at bounding box center [90, 195] width 30 height 12
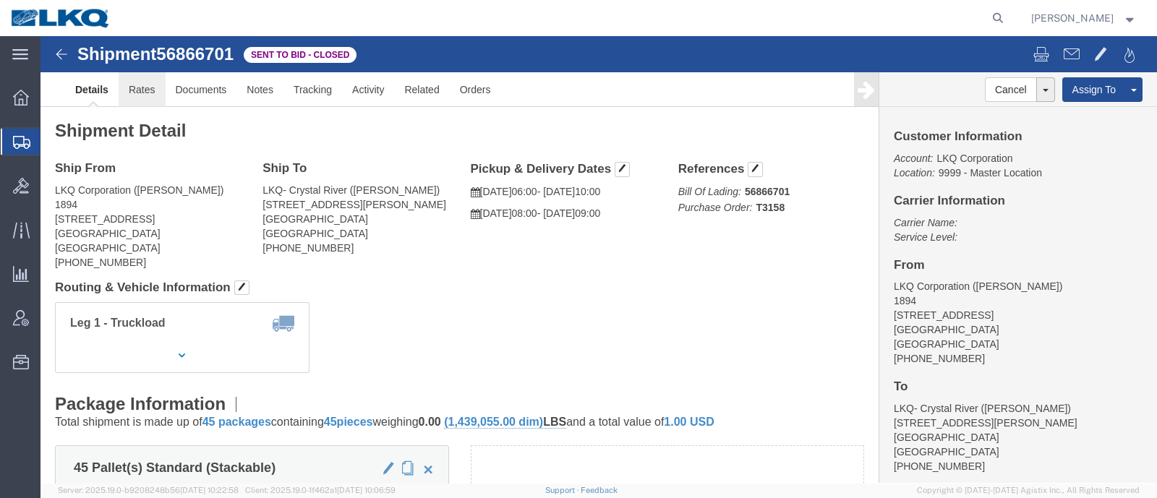
click link "Rates"
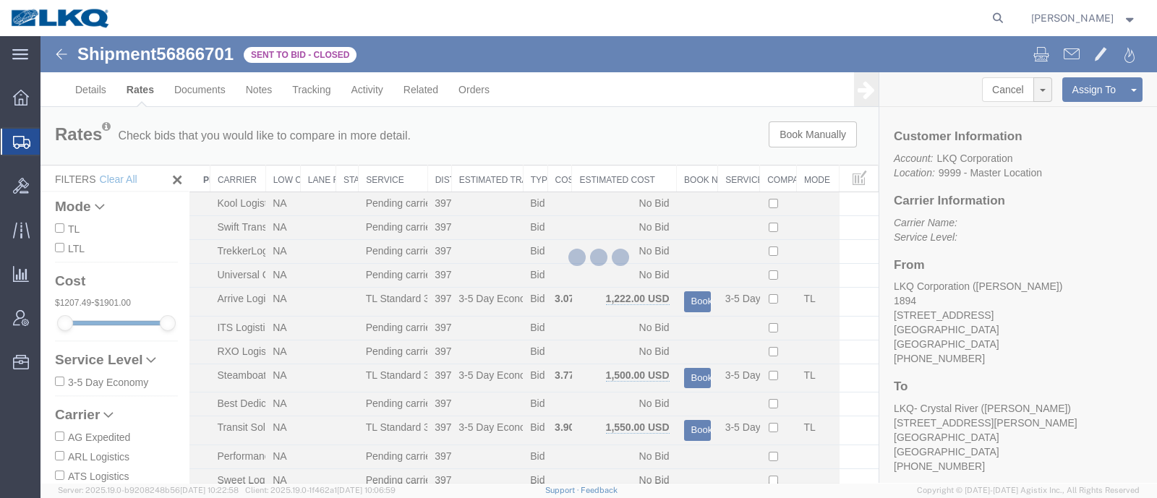
click at [629, 176] on th "Estimated Cost" at bounding box center [624, 179] width 105 height 27
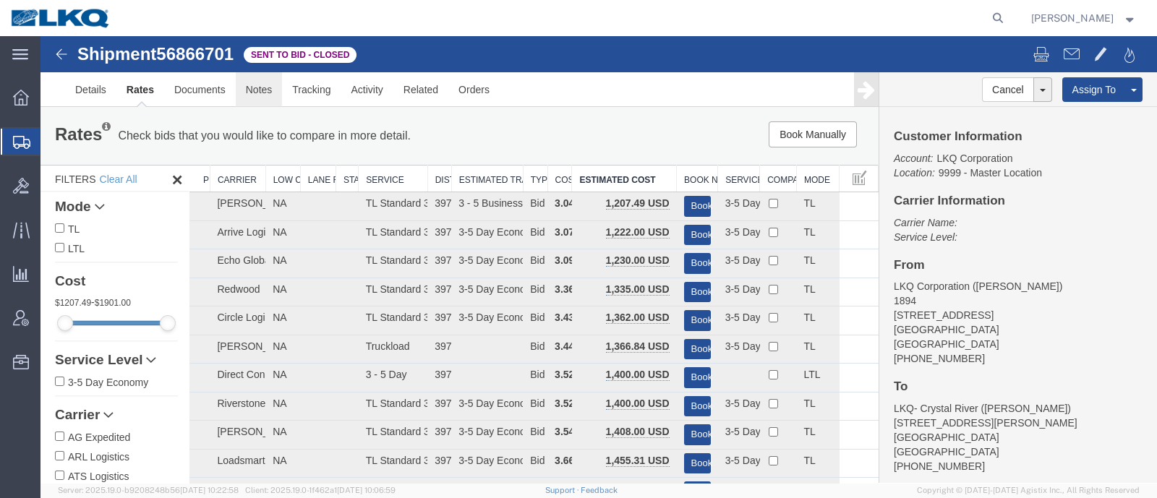
click at [249, 85] on link "Notes" at bounding box center [259, 89] width 47 height 35
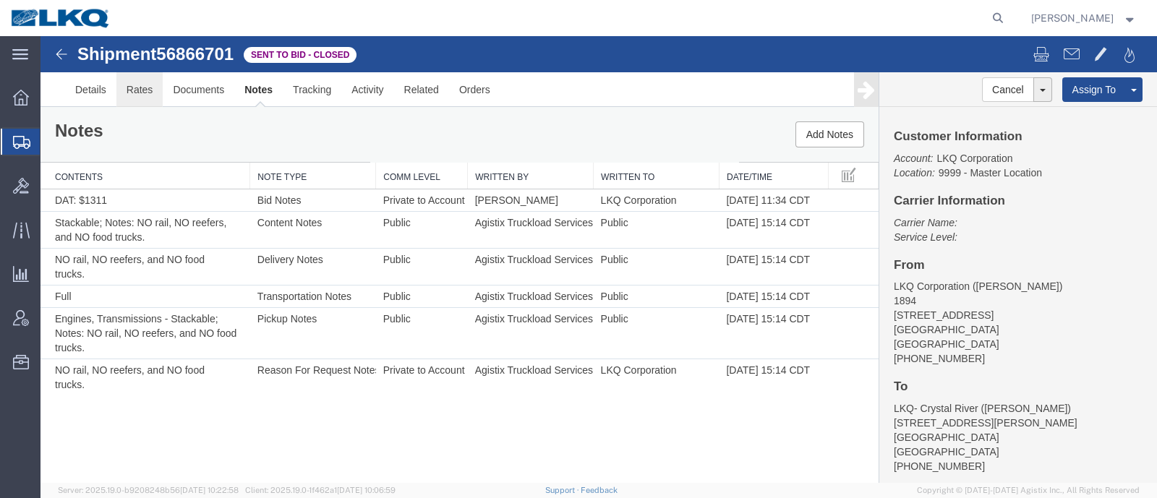
click at [142, 89] on link "Rates" at bounding box center [139, 89] width 47 height 35
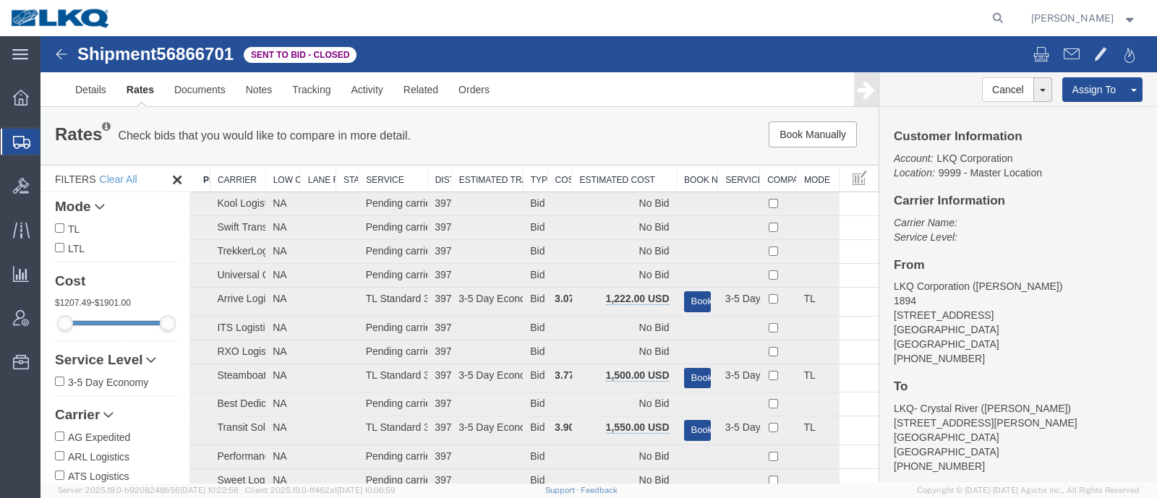
click at [599, 175] on th "Estimated Cost" at bounding box center [624, 179] width 105 height 27
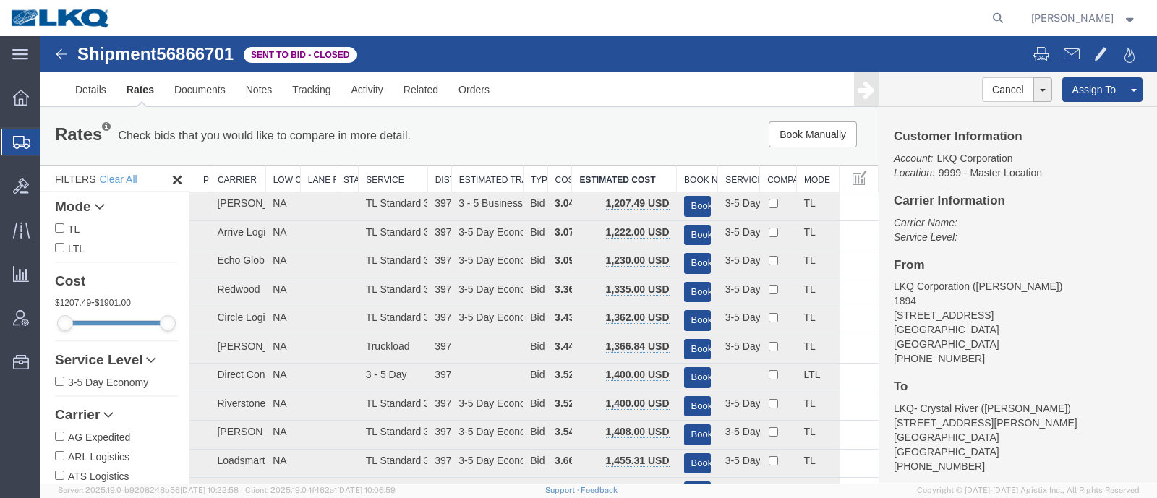
click at [604, 143] on div "Book Manually Pause Continue" at bounding box center [701, 134] width 346 height 26
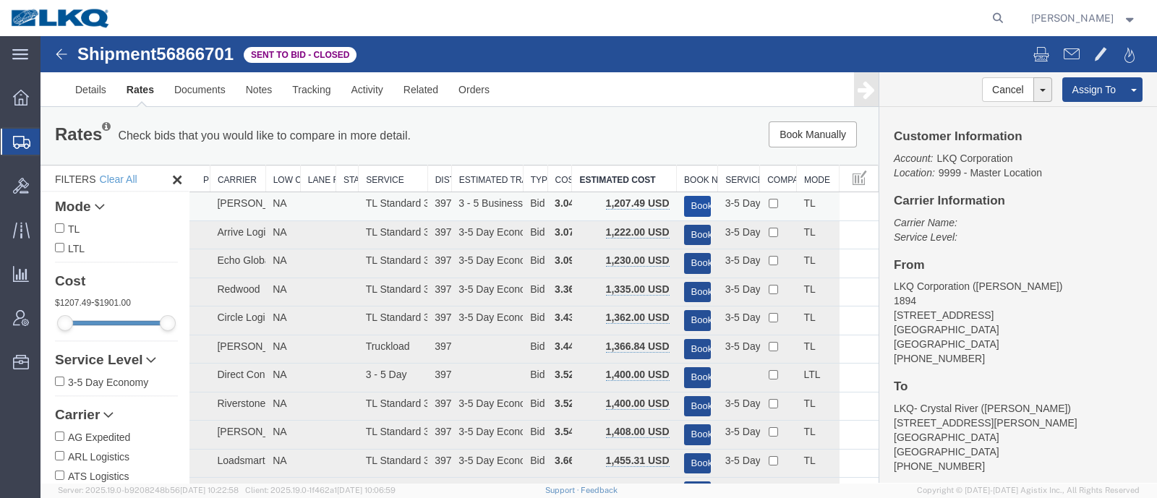
click at [684, 200] on button "Book" at bounding box center [697, 206] width 27 height 21
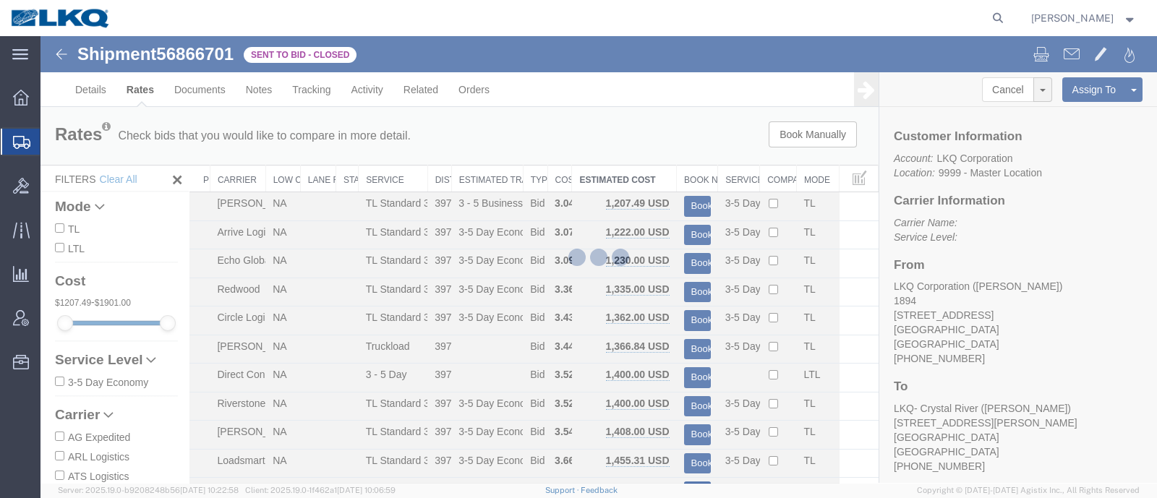
click at [674, 158] on div at bounding box center [598, 259] width 1116 height 447
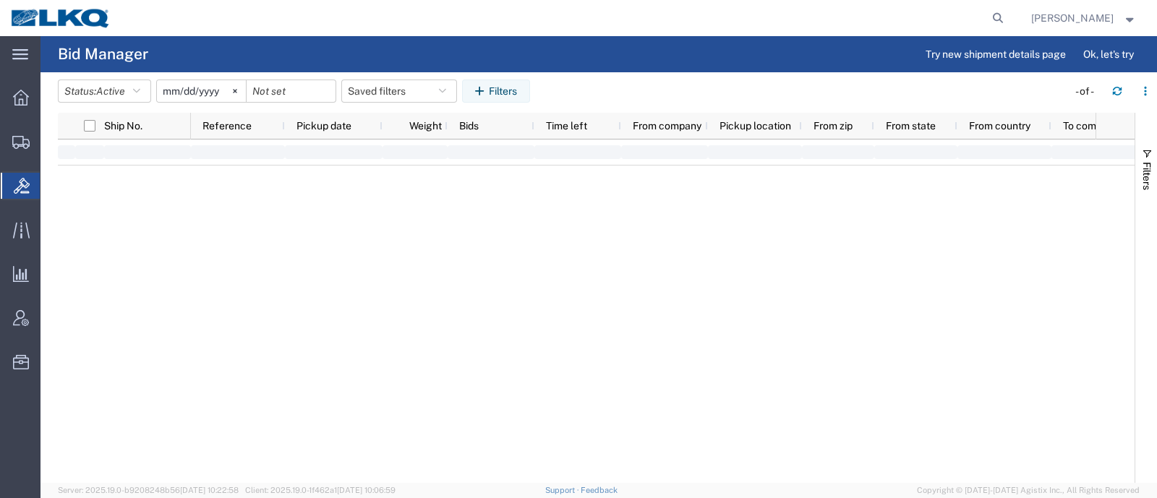
click at [537, 56] on agx-page-header "Bid Manager Try new shipment details page Ok, let's try" at bounding box center [598, 54] width 1116 height 36
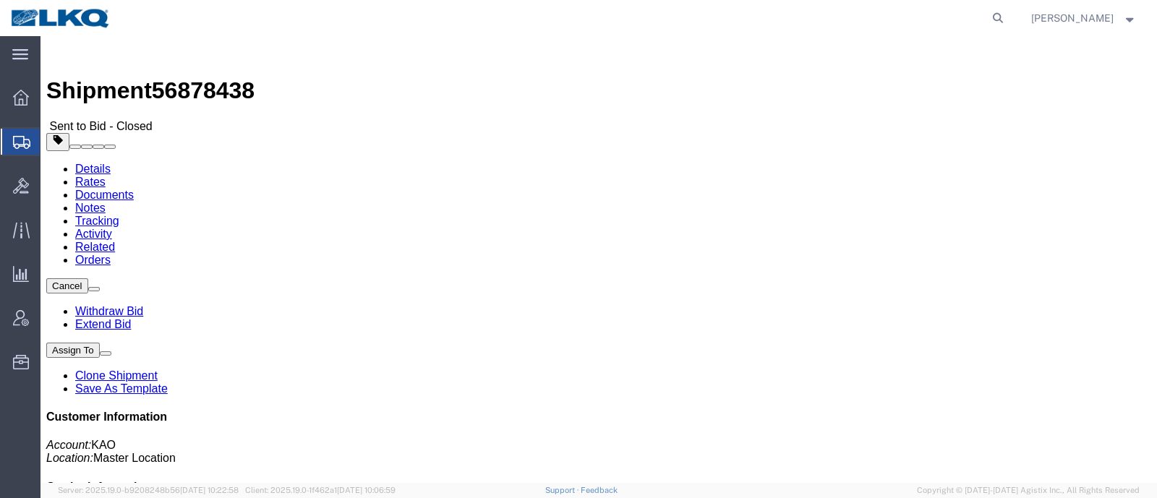
click link "Rates"
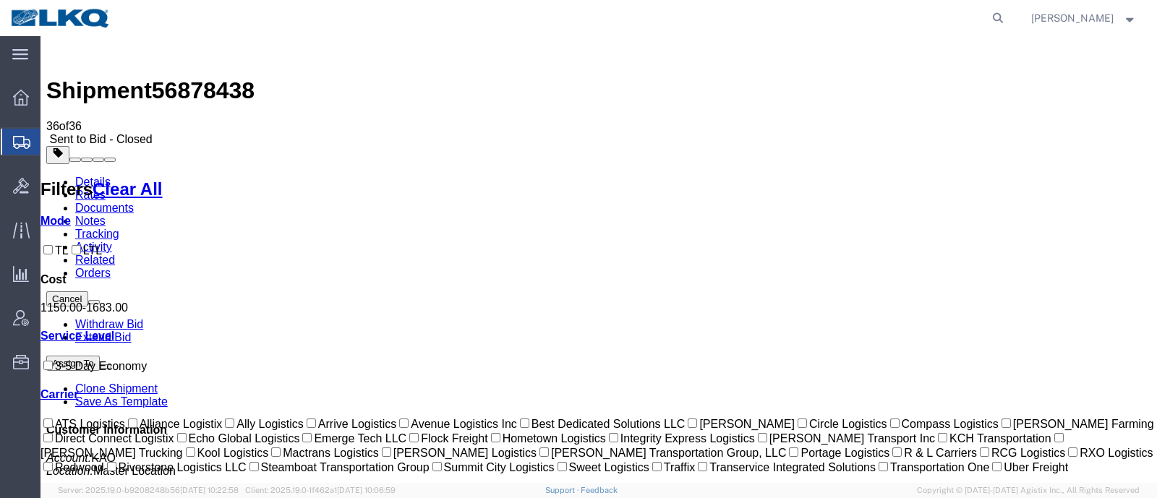
click at [106, 215] on link "Notes" at bounding box center [90, 221] width 30 height 12
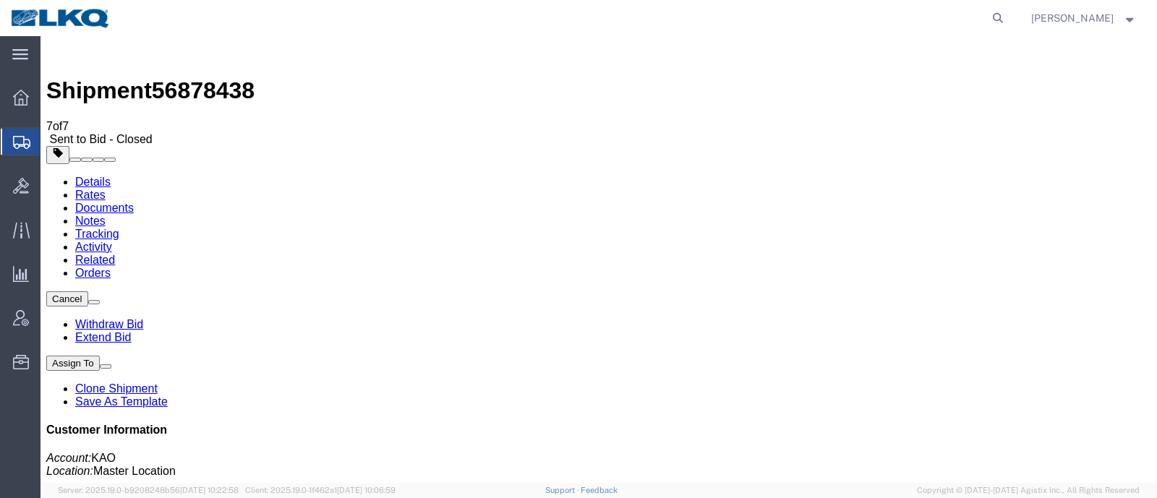
click at [106, 189] on link "Rates" at bounding box center [90, 195] width 30 height 12
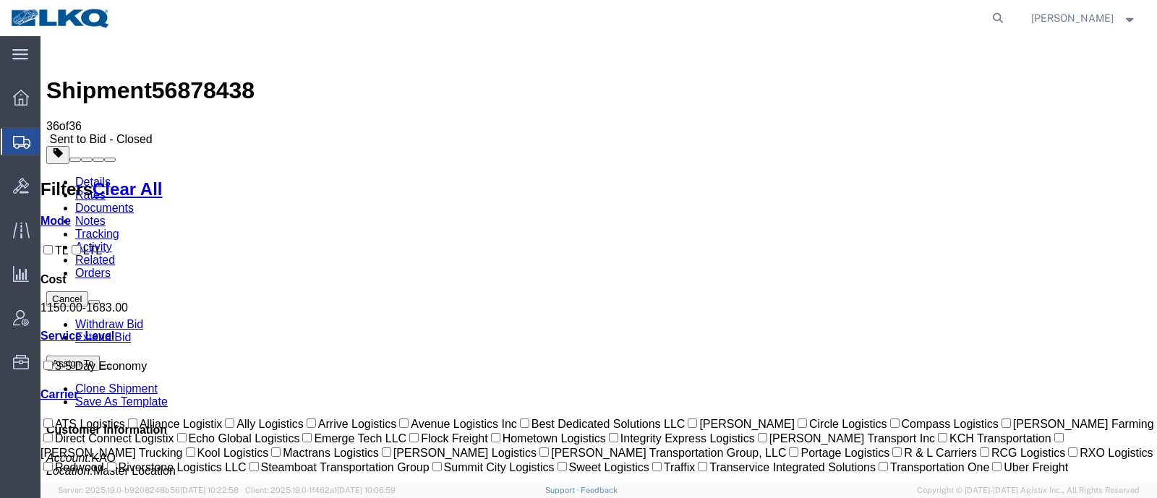
click at [106, 215] on link "Notes" at bounding box center [90, 221] width 30 height 12
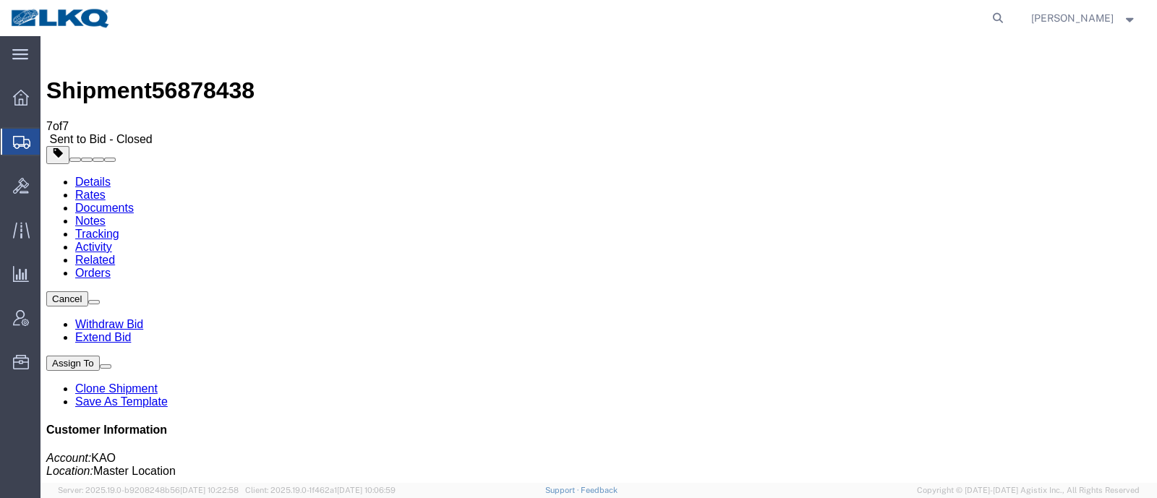
click at [106, 189] on link "Rates" at bounding box center [90, 195] width 30 height 12
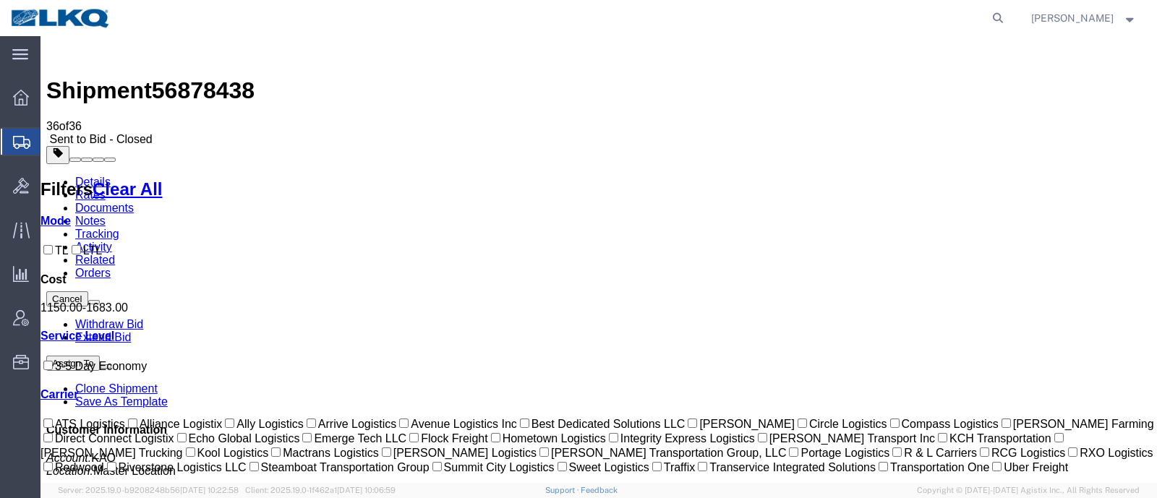
click at [200, 77] on span "56878438" at bounding box center [203, 90] width 103 height 26
copy span "56878438"
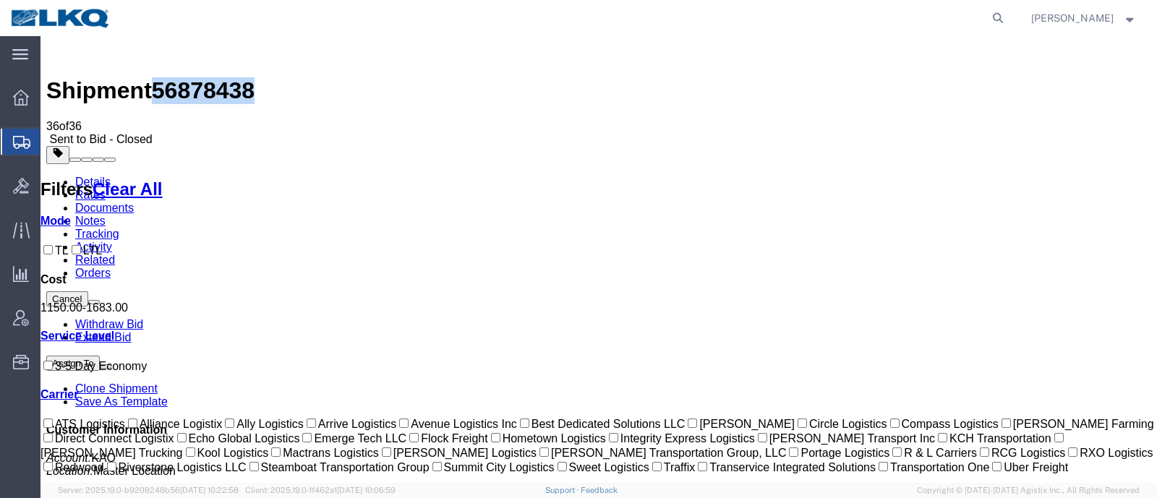
copy span "56878438"
drag, startPoint x: 553, startPoint y: 116, endPoint x: 539, endPoint y: 99, distance: 21.6
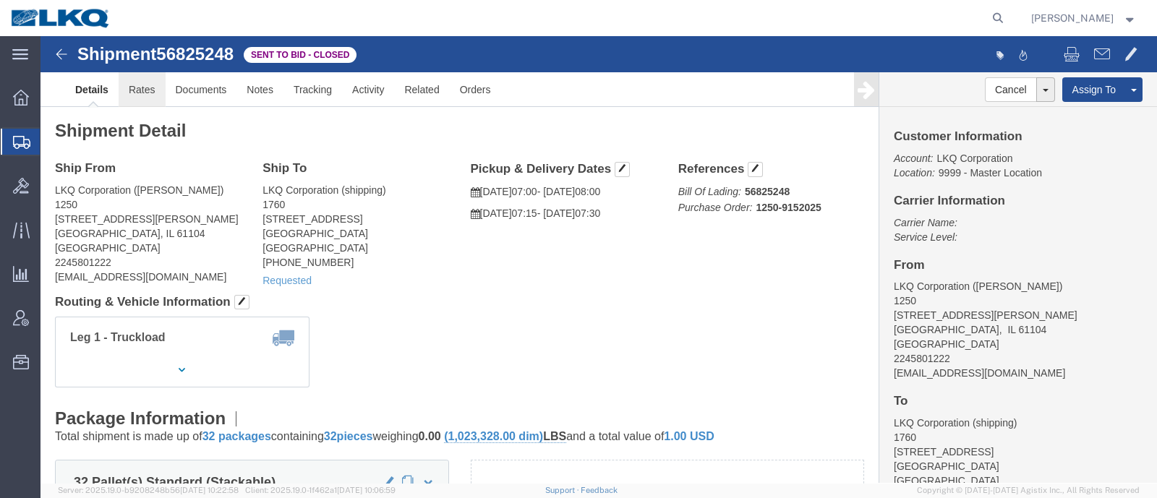
click link "Rates"
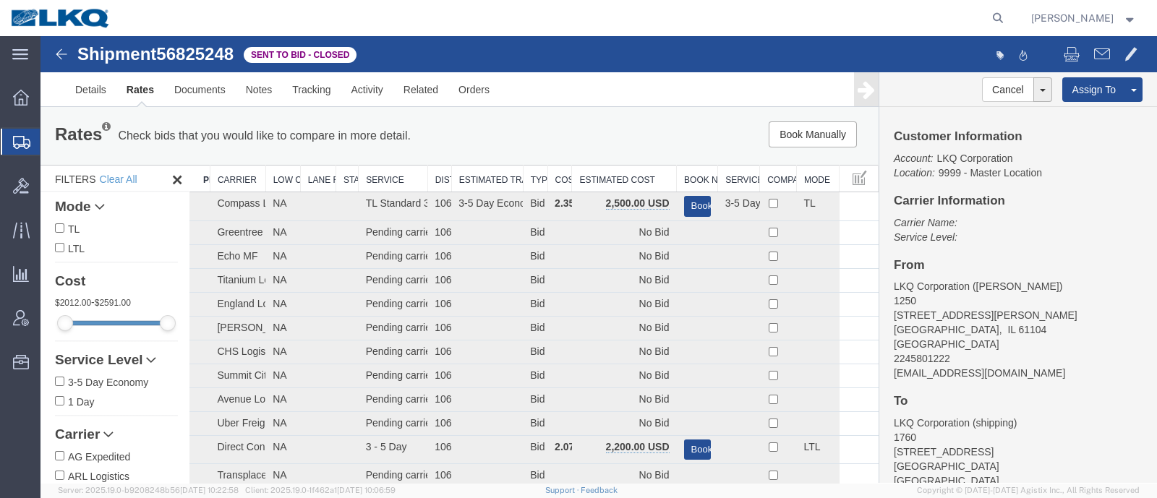
click at [620, 176] on th "Estimated Cost" at bounding box center [624, 179] width 105 height 27
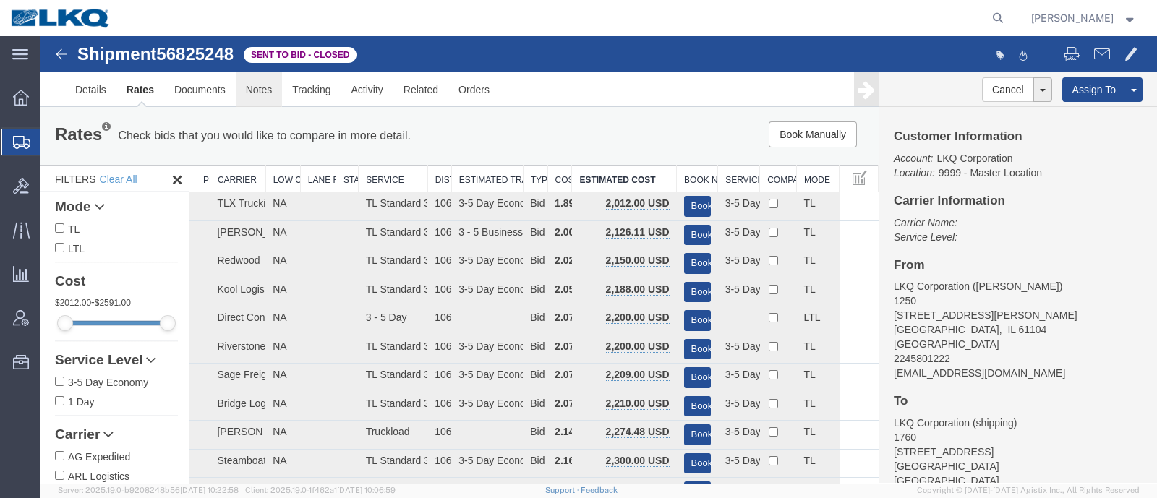
click at [246, 85] on link "Notes" at bounding box center [259, 89] width 47 height 35
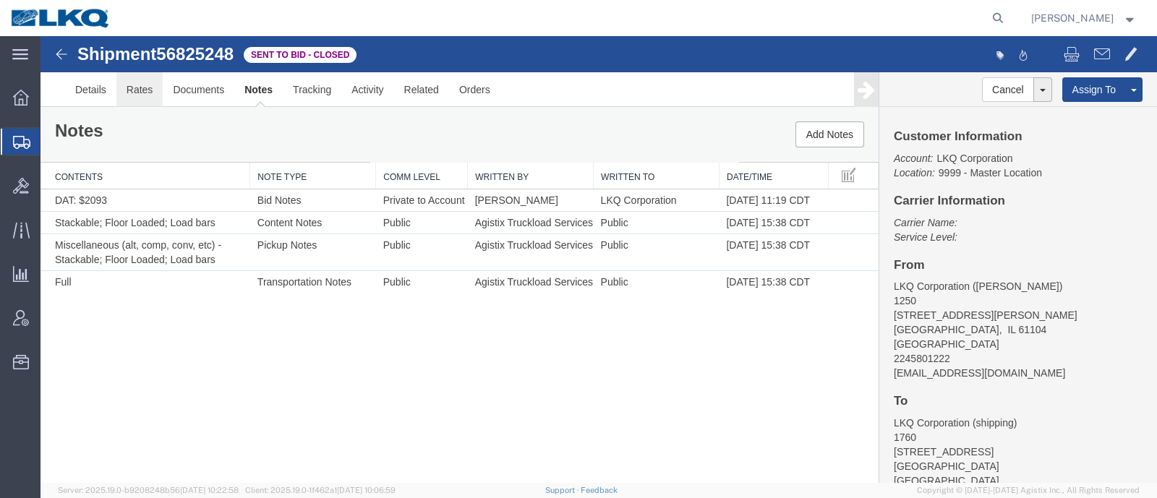
click at [141, 97] on link "Rates" at bounding box center [139, 89] width 47 height 35
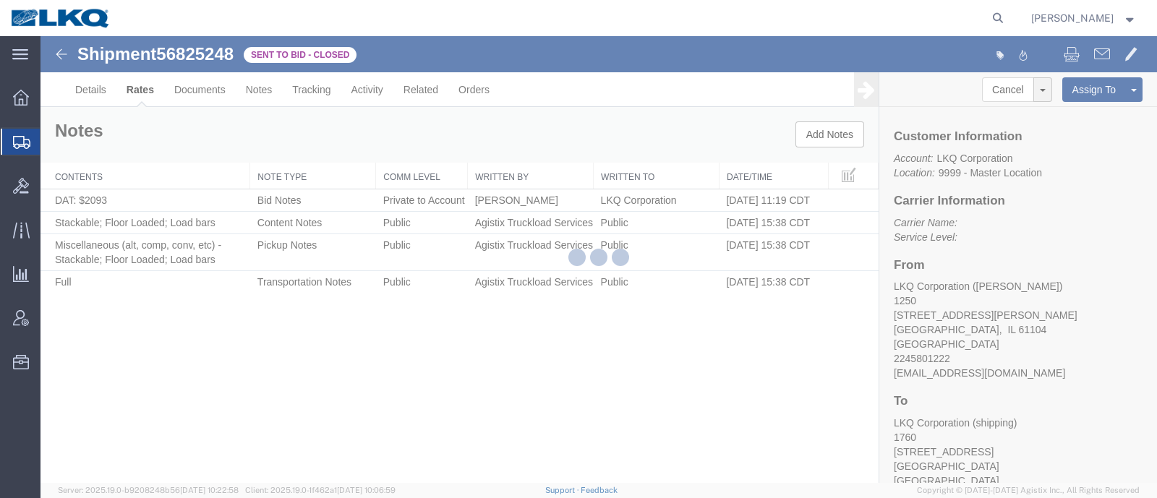
click at [586, 146] on div at bounding box center [598, 259] width 1116 height 447
click at [586, 145] on div at bounding box center [598, 259] width 1116 height 447
click at [694, 126] on div at bounding box center [598, 259] width 1116 height 447
click at [554, 116] on div at bounding box center [598, 259] width 1116 height 447
click at [560, 143] on div at bounding box center [598, 259] width 1116 height 447
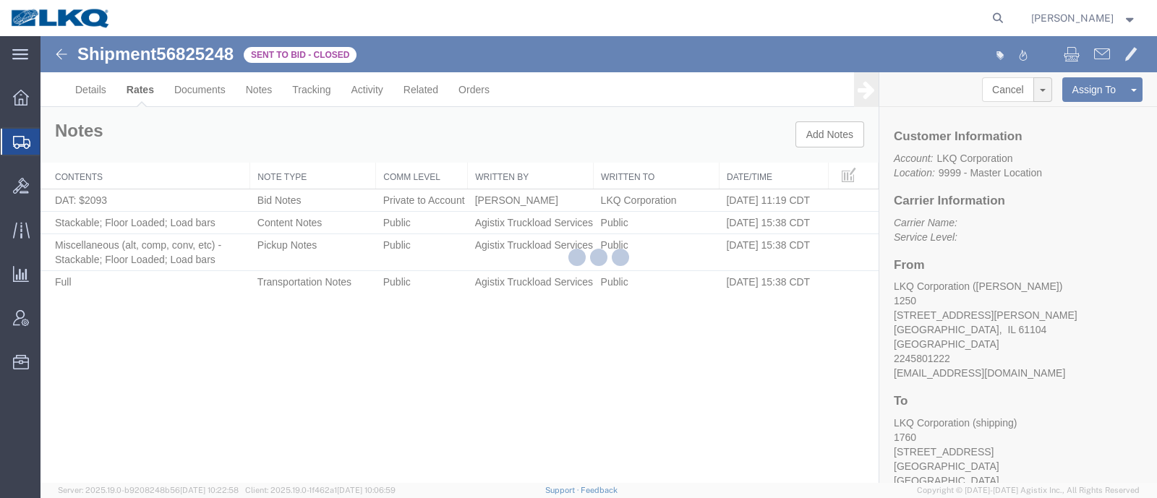
click at [560, 127] on div at bounding box center [598, 259] width 1116 height 447
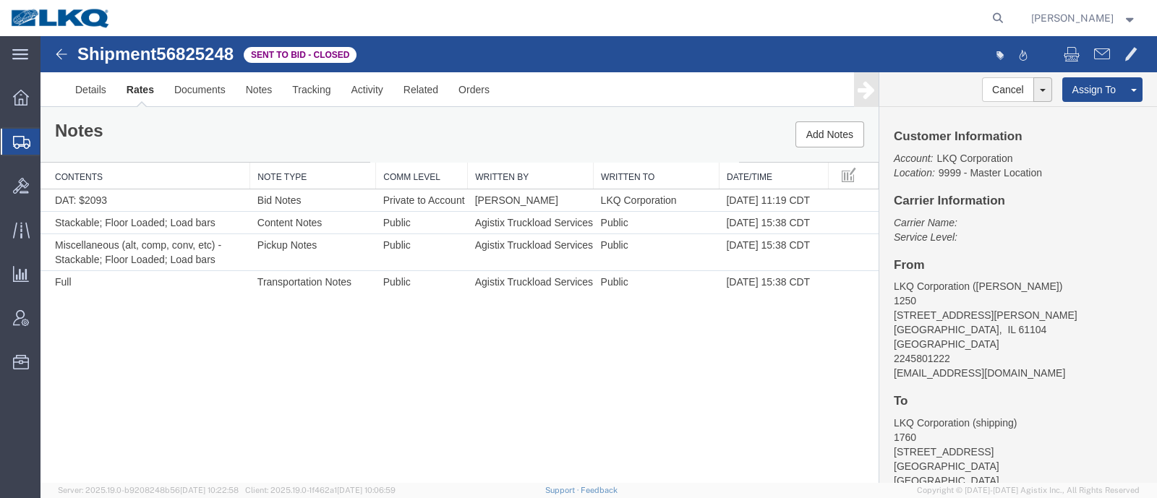
click at [245, 116] on div "Notes Add Notes" at bounding box center [459, 134] width 838 height 55
click at [134, 89] on link "Rates" at bounding box center [140, 89] width 48 height 35
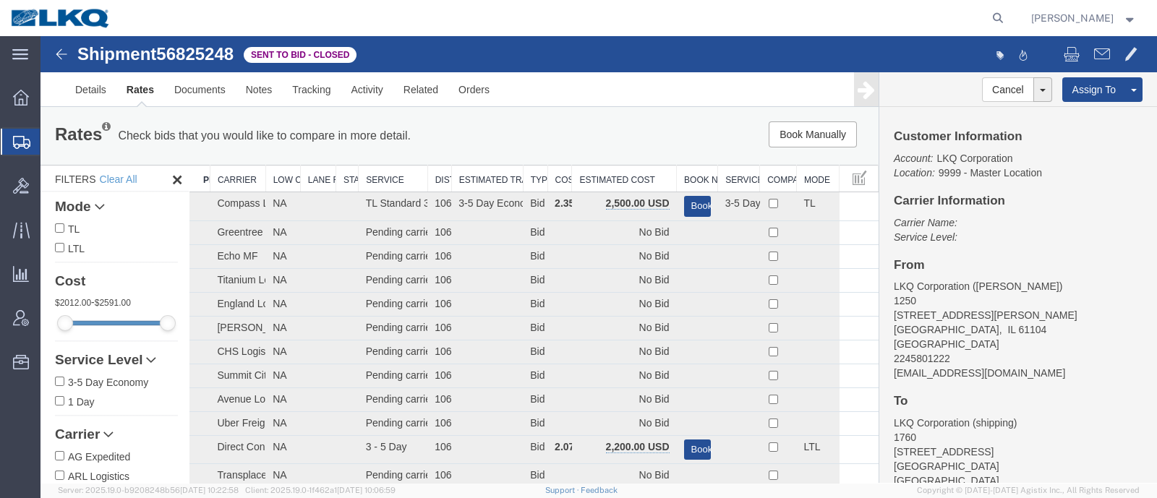
click at [592, 153] on div "Rates Check bids that you would like to compare in more detail. Compare Filter …" at bounding box center [459, 136] width 838 height 58
click at [601, 175] on th "Estimated Cost" at bounding box center [624, 179] width 105 height 27
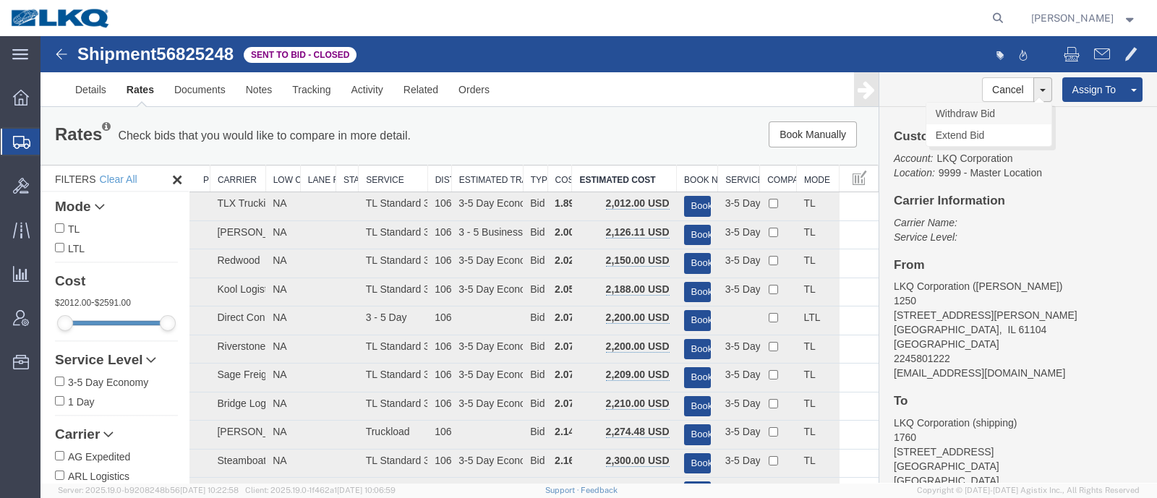
click at [977, 110] on link "Withdraw Bid" at bounding box center [988, 114] width 125 height 22
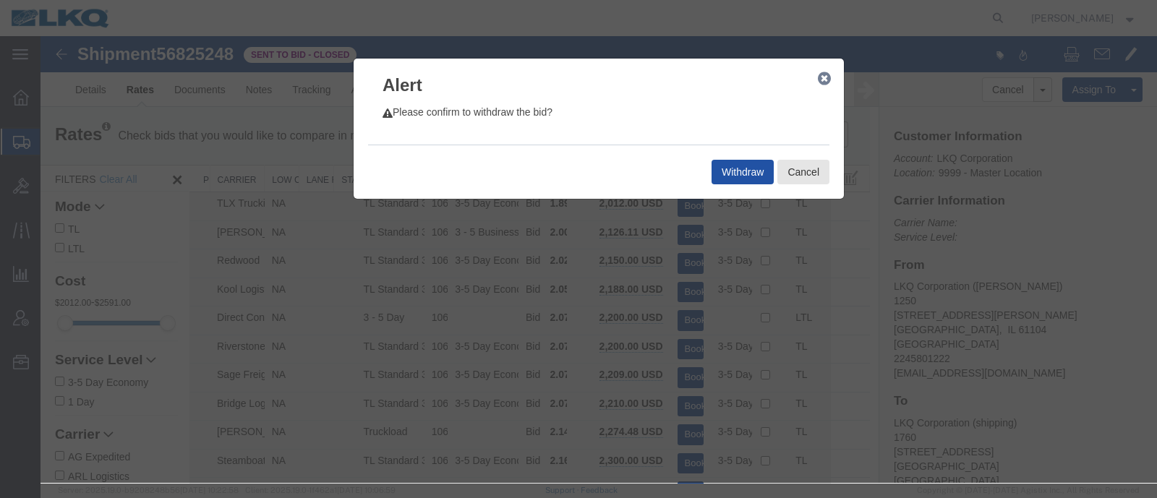
click at [729, 173] on button "Withdraw" at bounding box center [742, 172] width 62 height 25
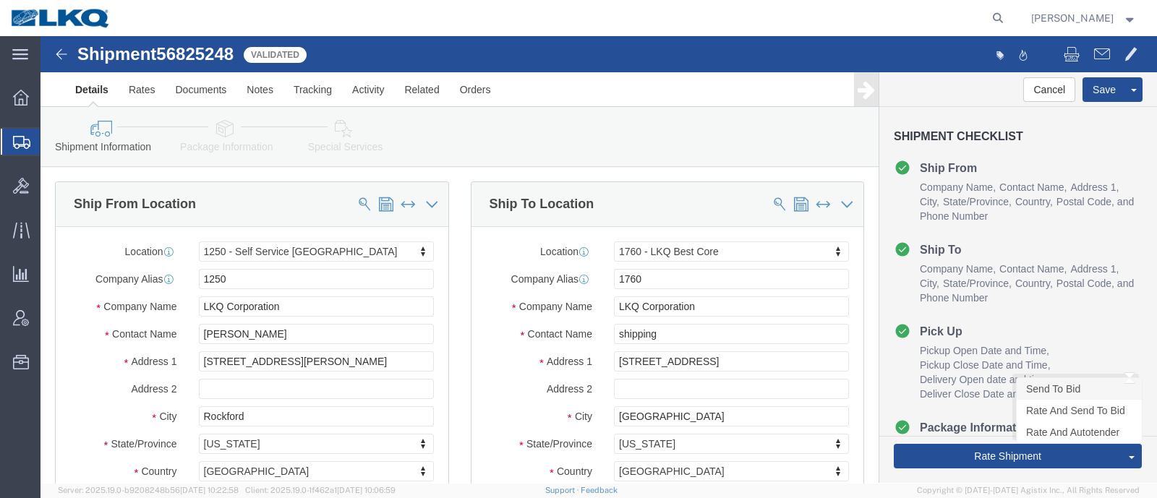
click link "Send To Bid"
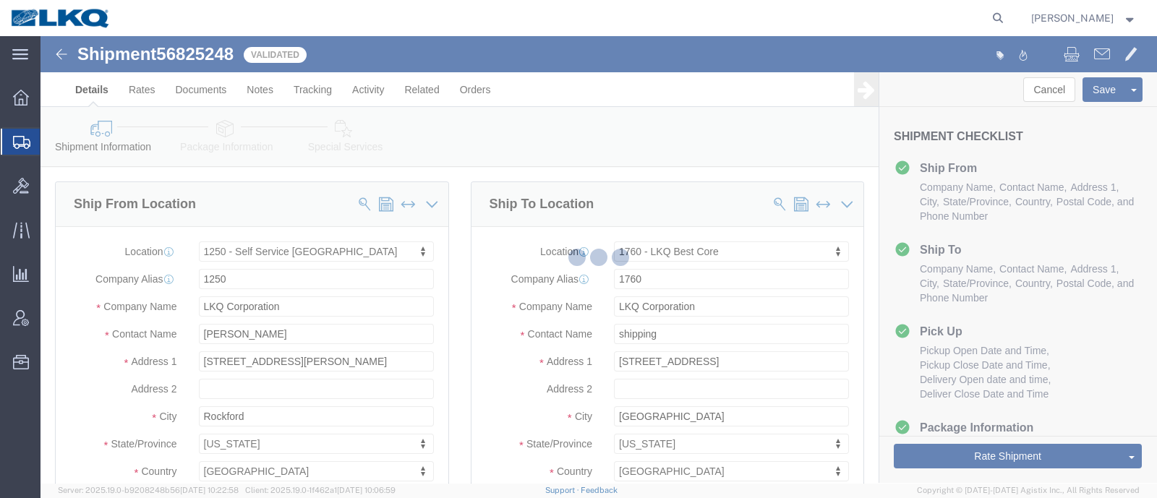
select select "30762"
select select "27634"
select select "TL"
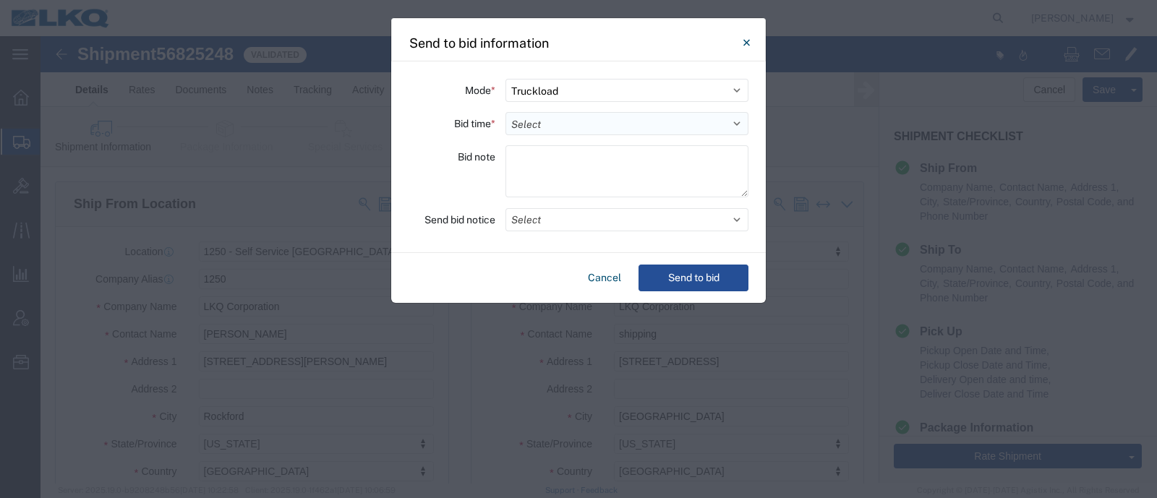
click at [594, 116] on select "Select 30 Min (Rush) 1 Hour (Rush) 2 Hours (Rush) 4 Hours (Rush) 8 Hours (Rush)…" at bounding box center [626, 123] width 243 height 23
select select "24"
click at [505, 112] on select "Select 30 Min (Rush) 1 Hour (Rush) 2 Hours (Rush) 4 Hours (Rush) 8 Hours (Rush)…" at bounding box center [626, 123] width 243 height 23
click at [667, 274] on button "Send to bid" at bounding box center [693, 278] width 110 height 27
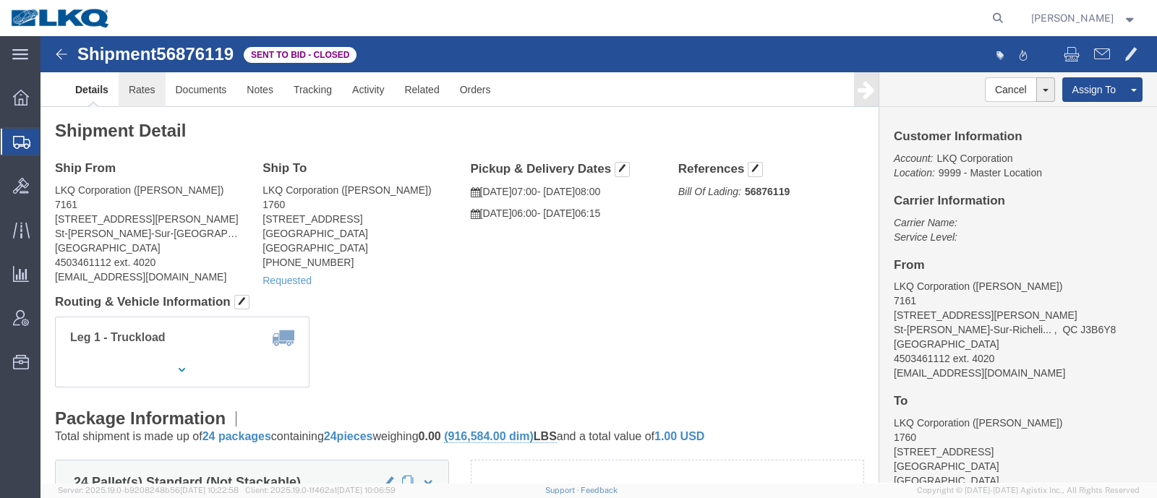
click link "Rates"
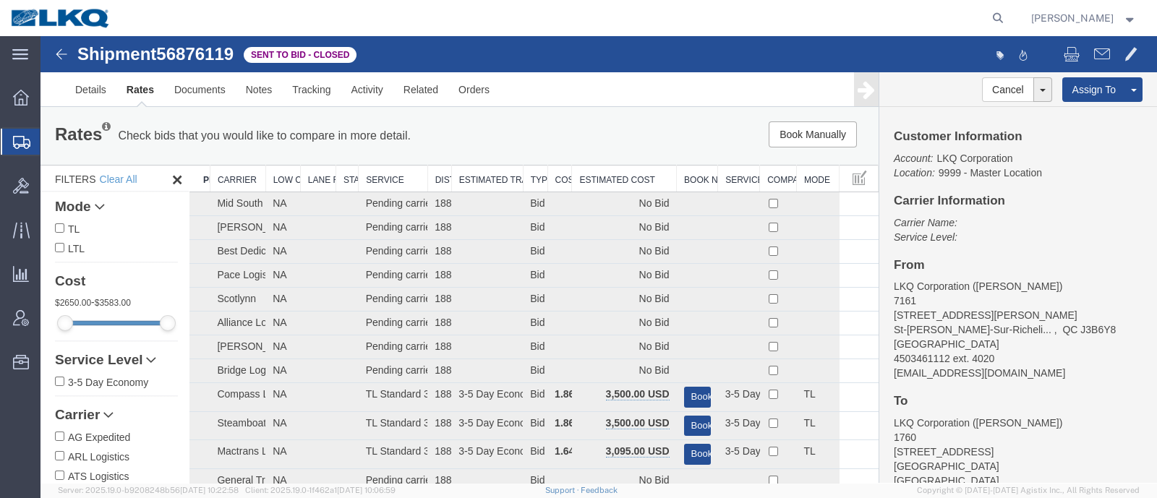
click at [548, 127] on div "Book Manually Pause Continue" at bounding box center [701, 134] width 346 height 26
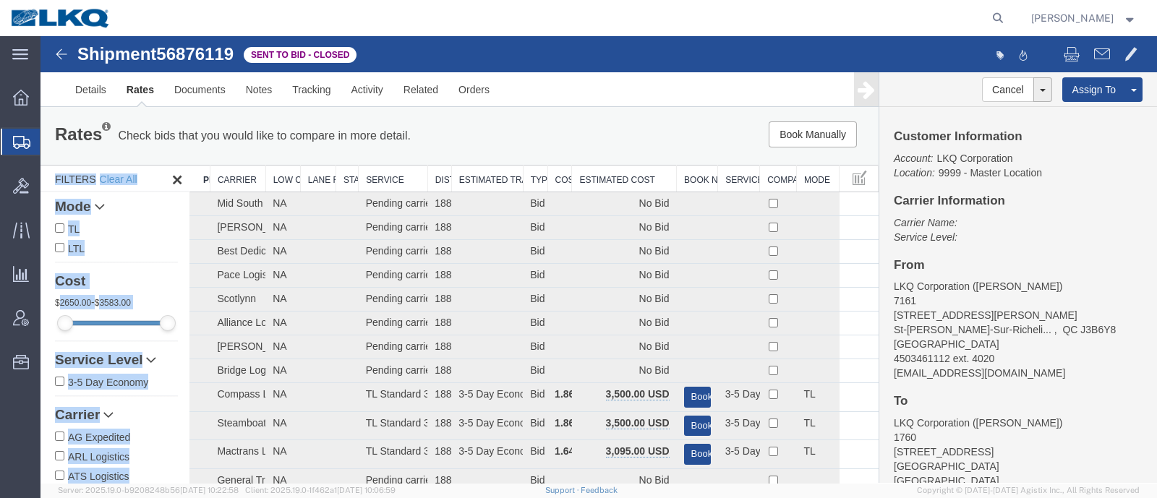
click at [596, 171] on th "Estimated Cost" at bounding box center [624, 179] width 105 height 27
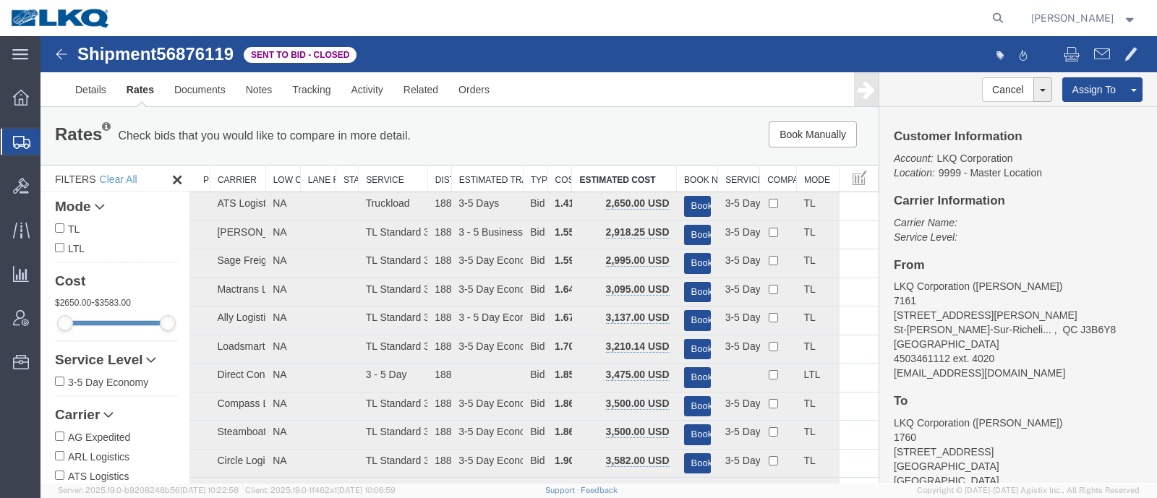
click at [612, 141] on div "Book Manually Pause Continue" at bounding box center [701, 134] width 346 height 26
click at [260, 95] on link "Notes" at bounding box center [259, 89] width 47 height 35
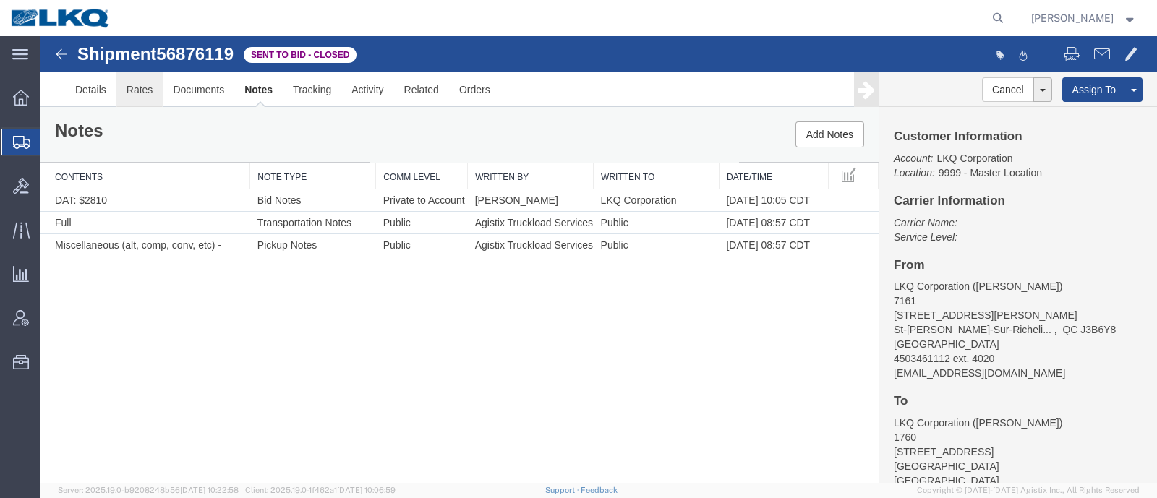
click at [139, 92] on link "Rates" at bounding box center [139, 89] width 47 height 35
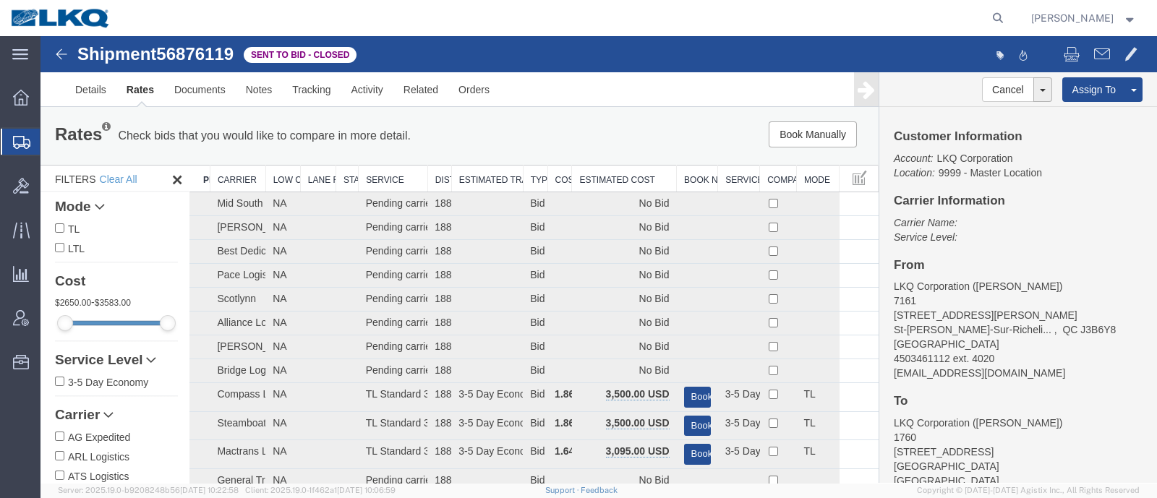
click at [599, 179] on th "Estimated Cost" at bounding box center [624, 179] width 105 height 27
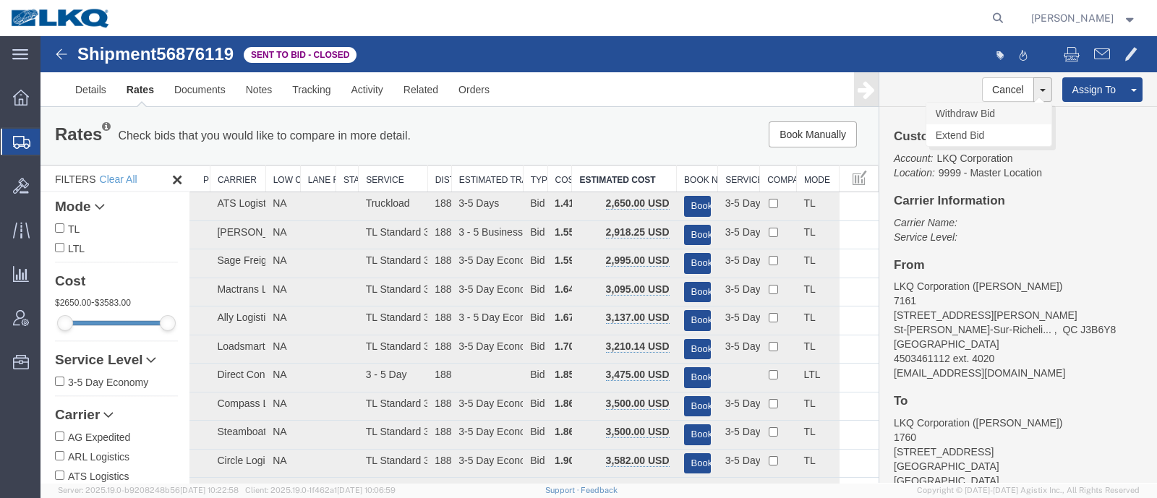
click at [977, 111] on link "Withdraw Bid" at bounding box center [988, 114] width 125 height 22
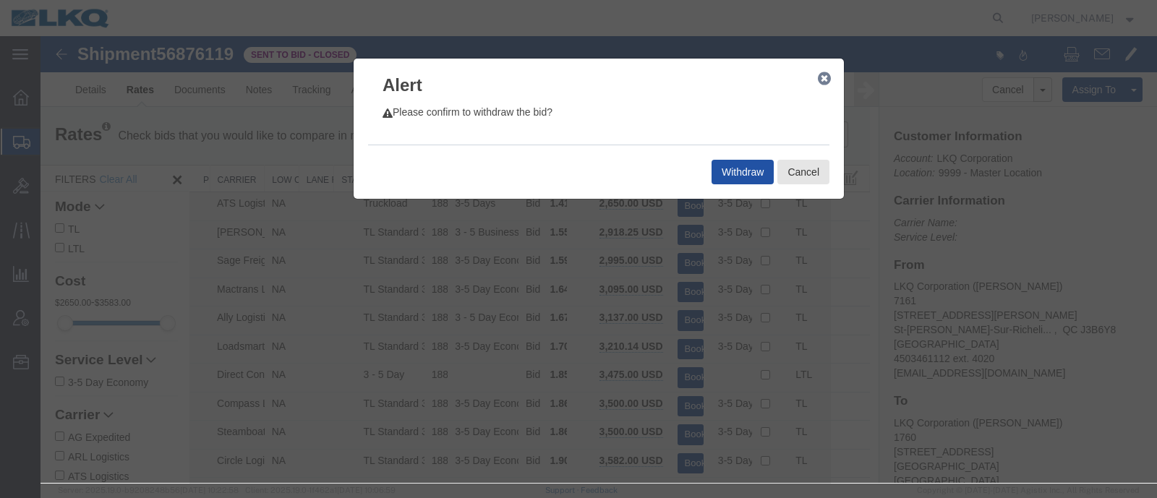
click at [742, 171] on button "Withdraw" at bounding box center [742, 172] width 62 height 25
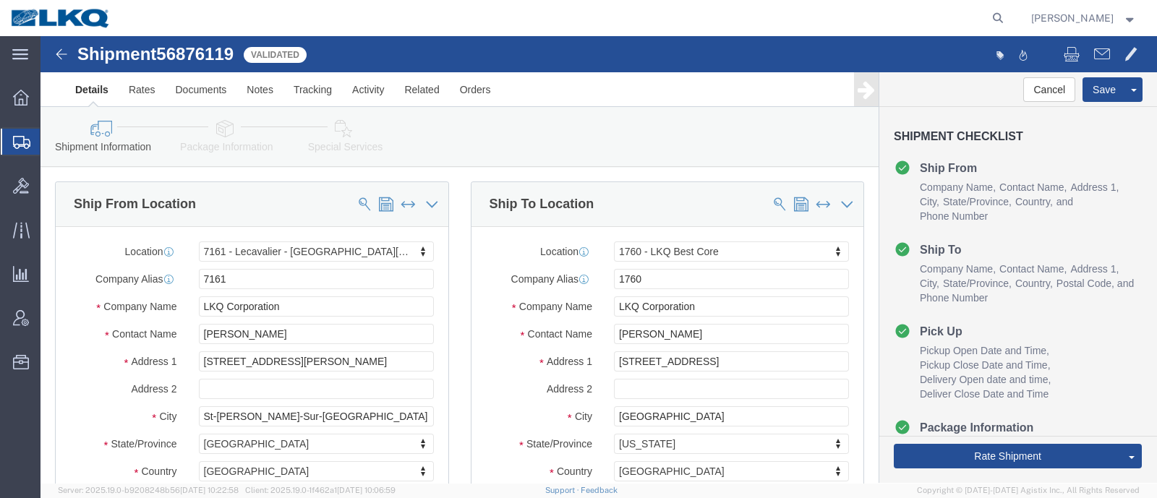
select select "28142"
select select "27634"
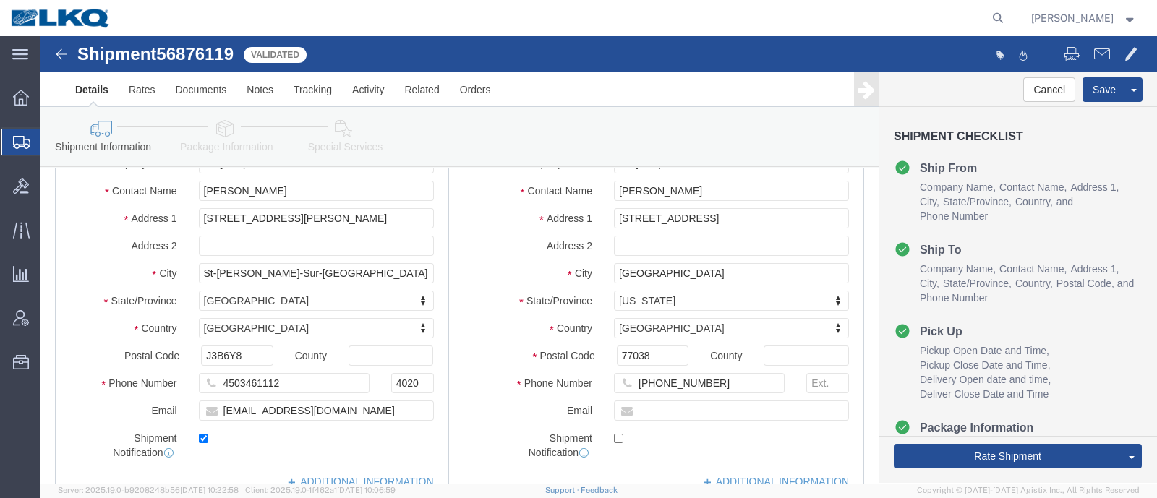
scroll to position [180, 0]
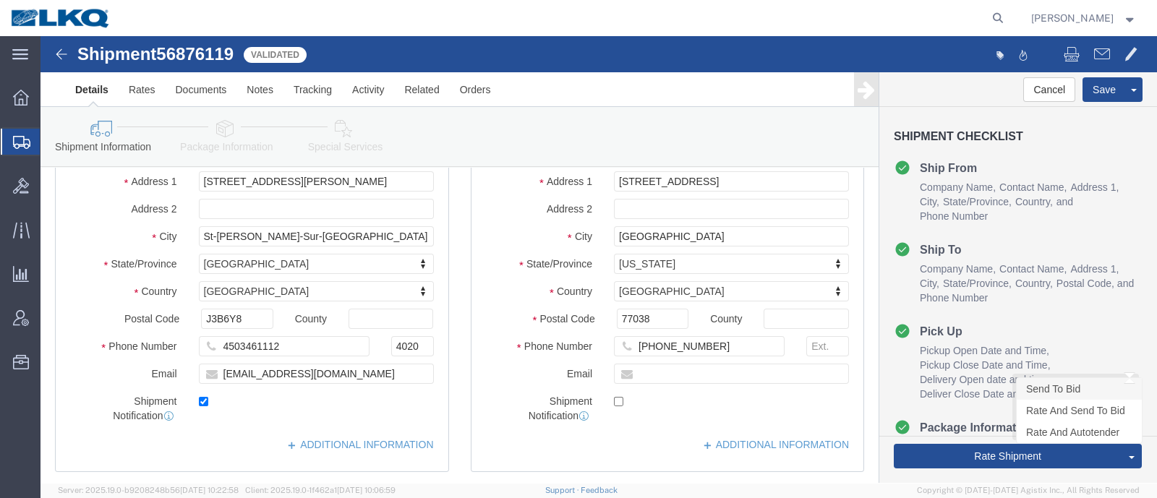
click link "Send To Bid"
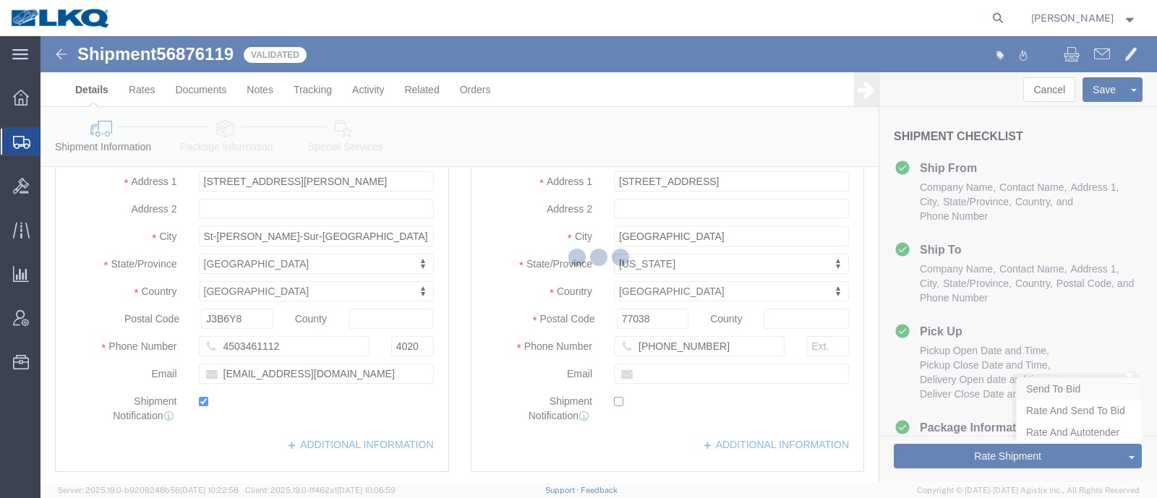
select select "TL"
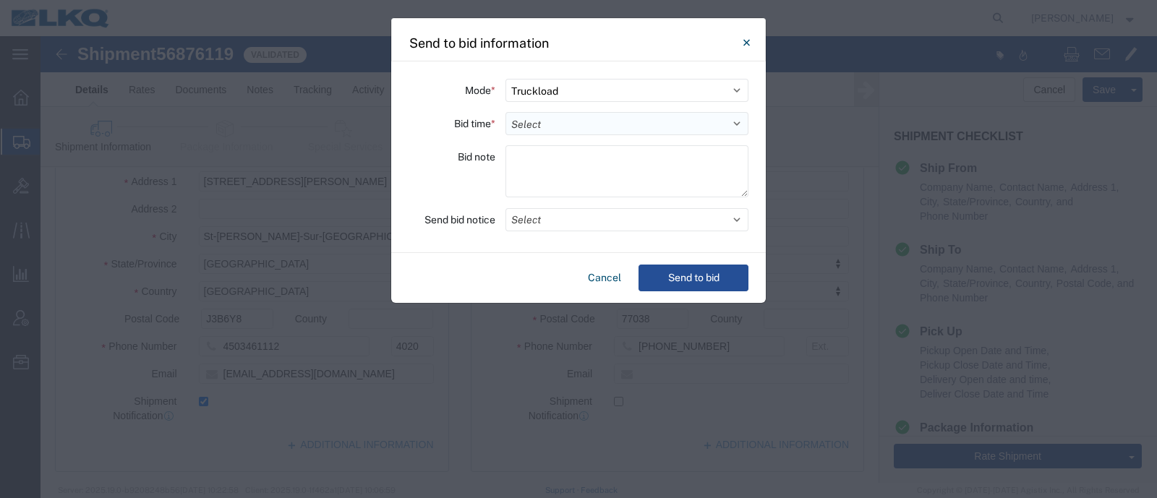
click at [546, 131] on select "Select 30 Min (Rush) 1 Hour (Rush) 2 Hours (Rush) 4 Hours (Rush) 8 Hours (Rush)…" at bounding box center [626, 123] width 243 height 23
select select "24"
click at [505, 112] on select "Select 30 Min (Rush) 1 Hour (Rush) 2 Hours (Rush) 4 Hours (Rush) 8 Hours (Rush)…" at bounding box center [626, 123] width 243 height 23
click at [696, 273] on button "Send to bid" at bounding box center [693, 278] width 110 height 27
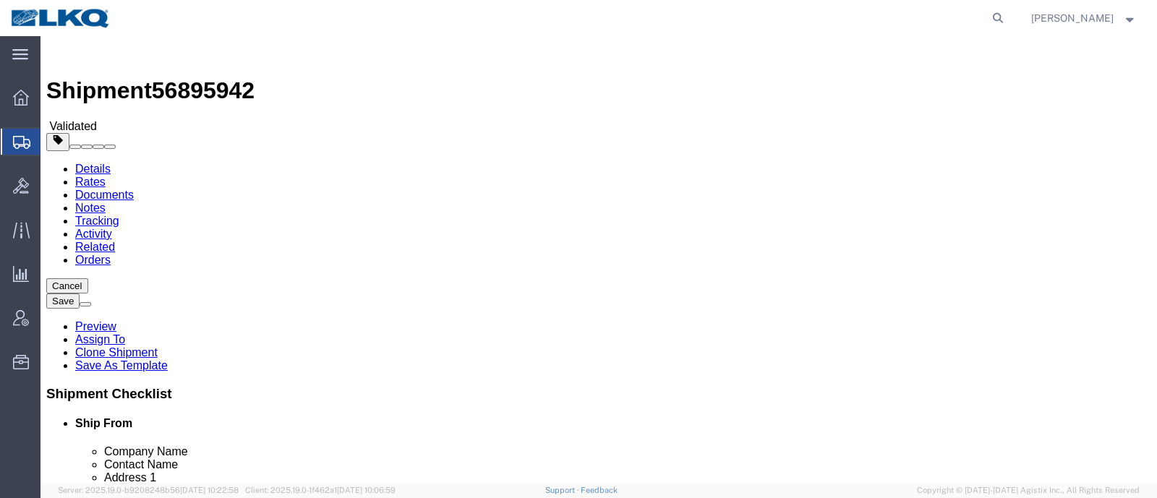
click link "Notes"
select select "27634"
select select
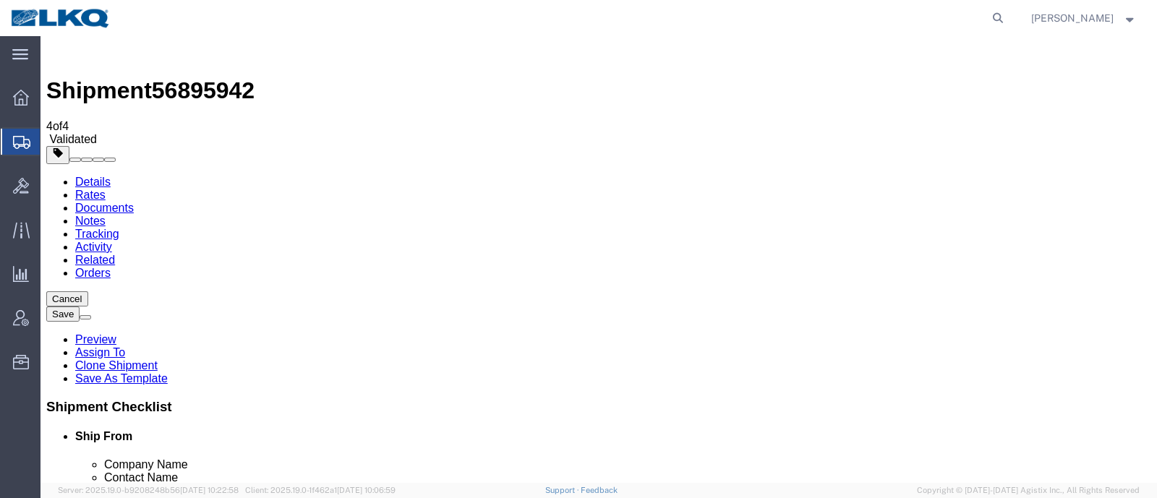
click at [98, 176] on link "Details" at bounding box center [92, 182] width 35 height 12
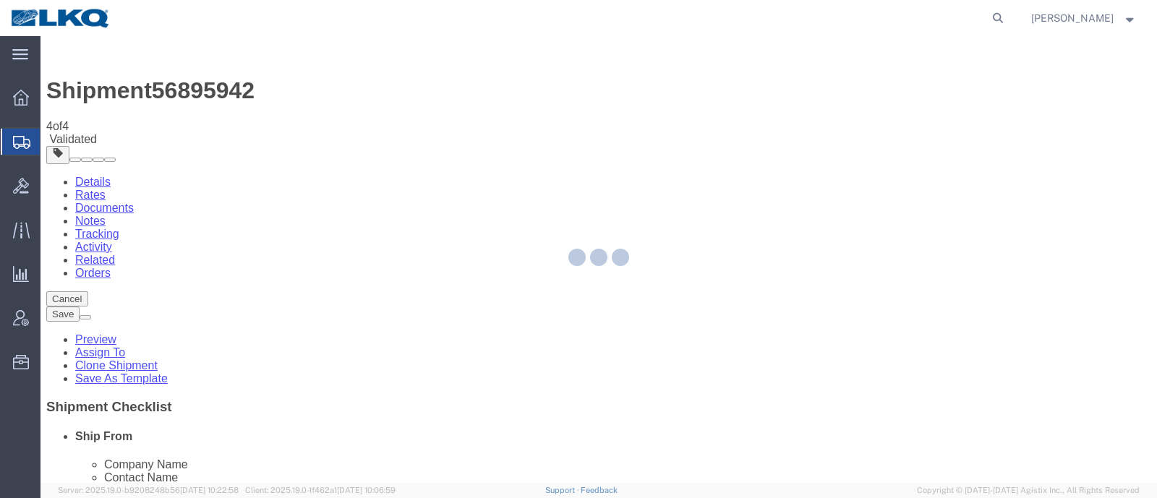
select select "27634"
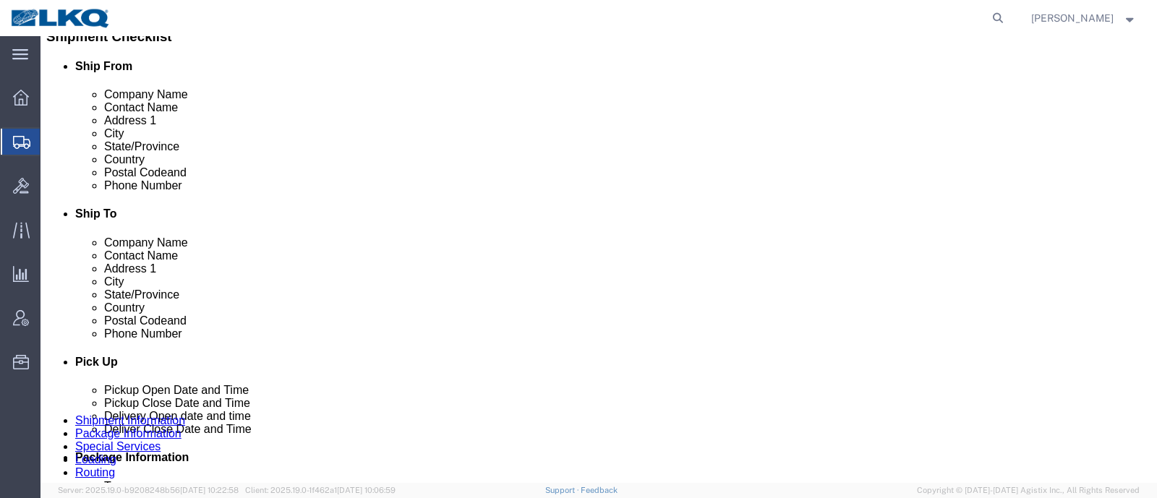
scroll to position [452, 0]
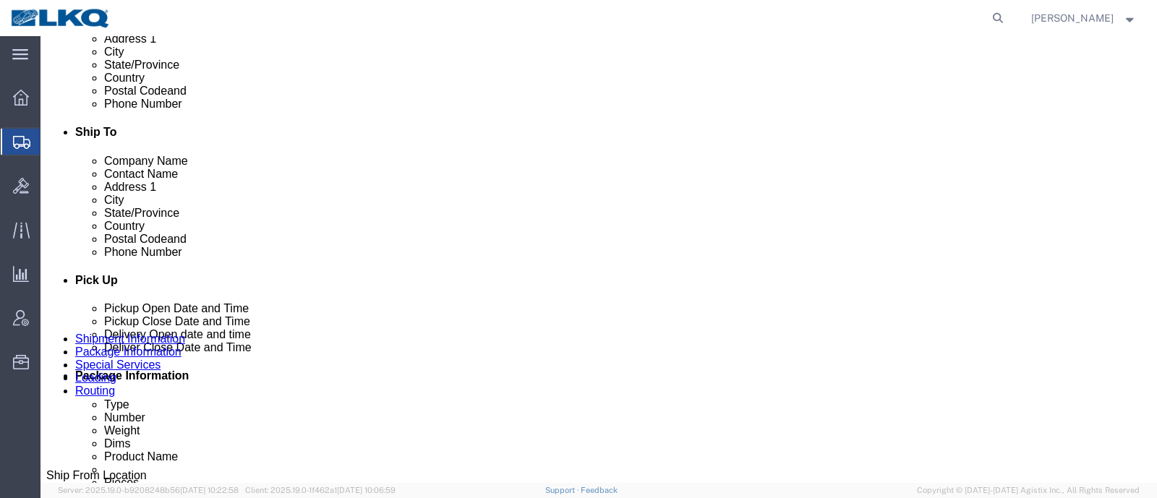
click p "[STREET_ADDRESS]"
copy p "77038"
click p "[STREET_ADDRESS]"
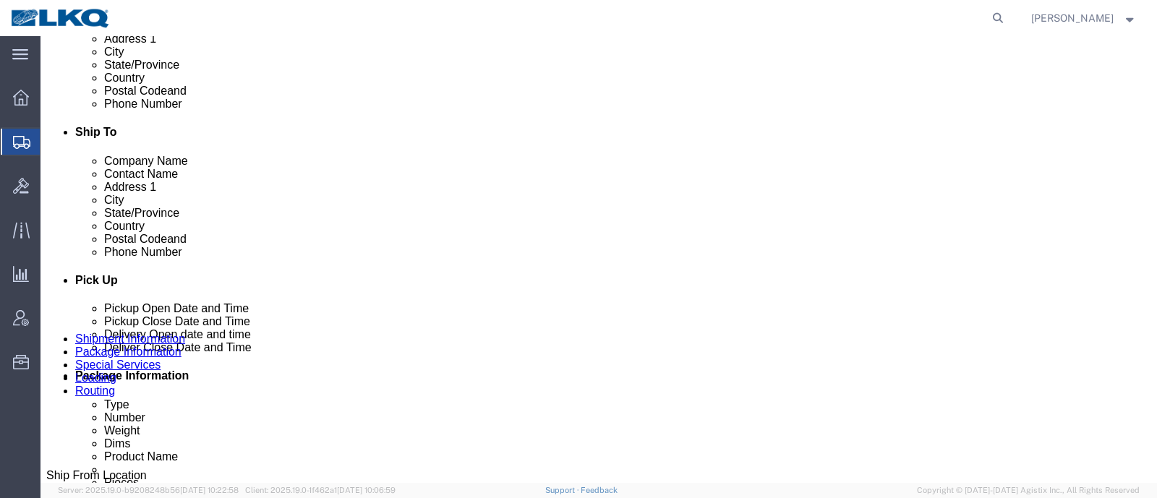
copy p "78045"
click link "Notes"
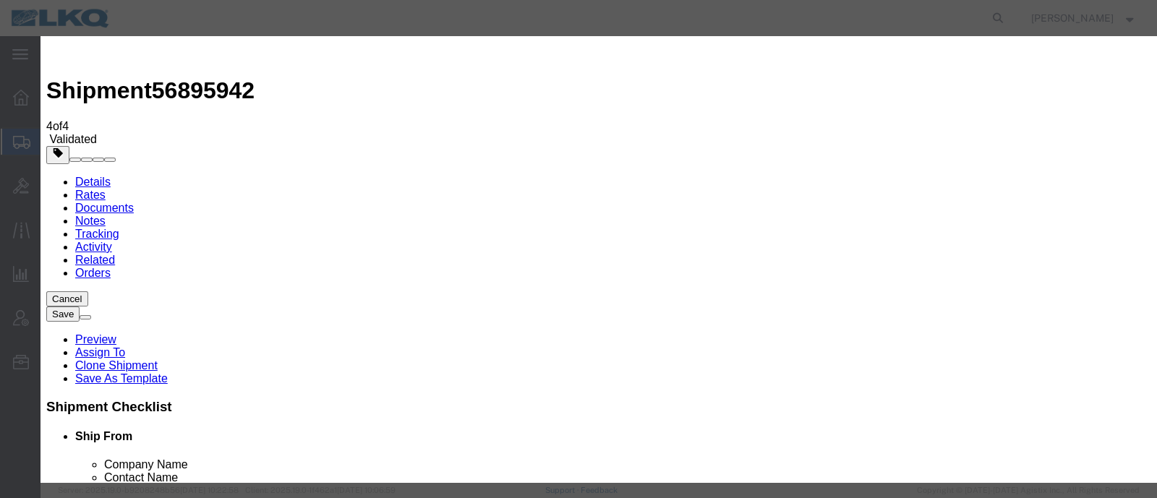
select select "BID_NOTES"
select select "PRIVATE_TO_ACCOUNT"
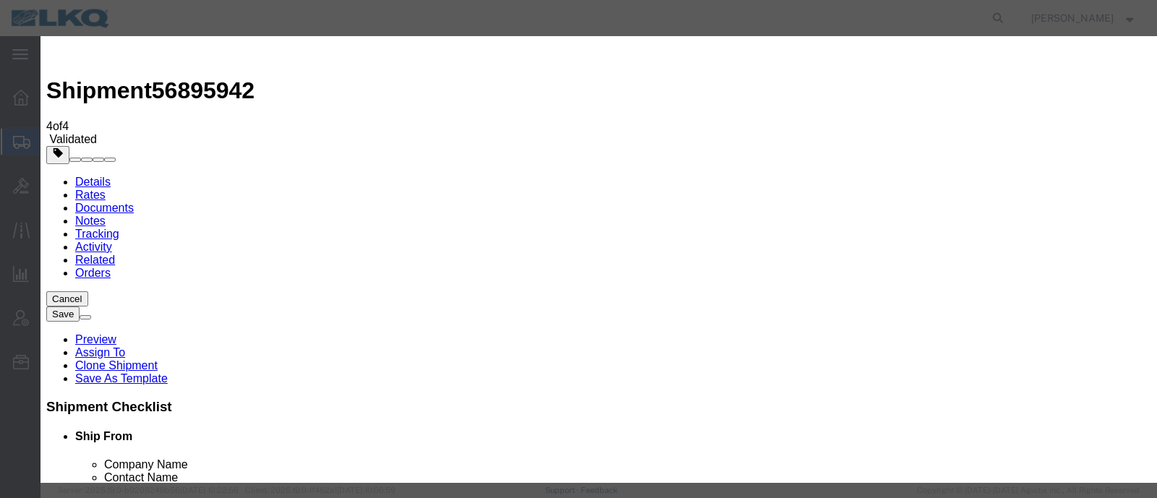
type textarea "DAT: $526"
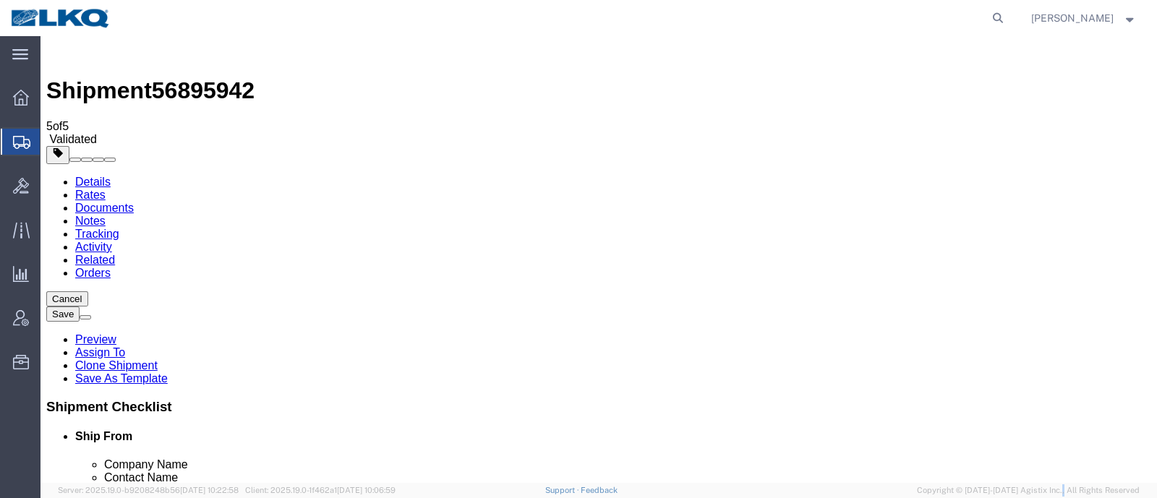
drag, startPoint x: 1110, startPoint y: 518, endPoint x: 1044, endPoint y: 469, distance: 82.1
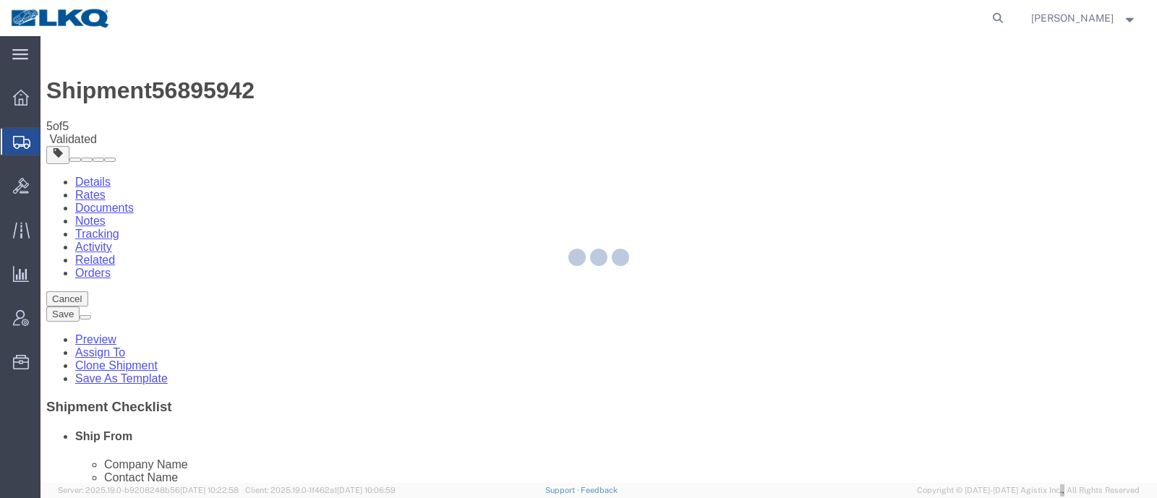
select select "27634"
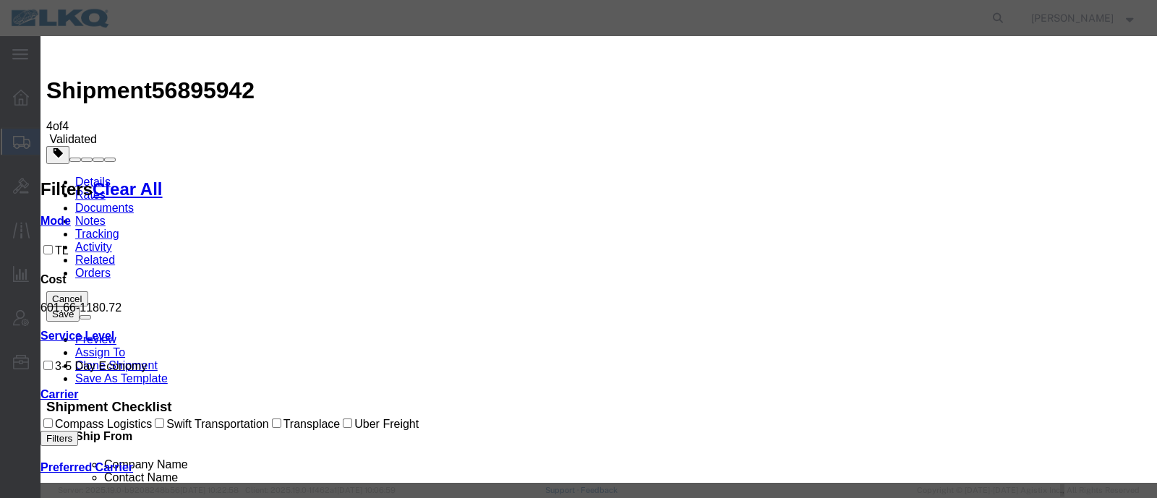
drag, startPoint x: 394, startPoint y: 182, endPoint x: 389, endPoint y: 204, distance: 22.3
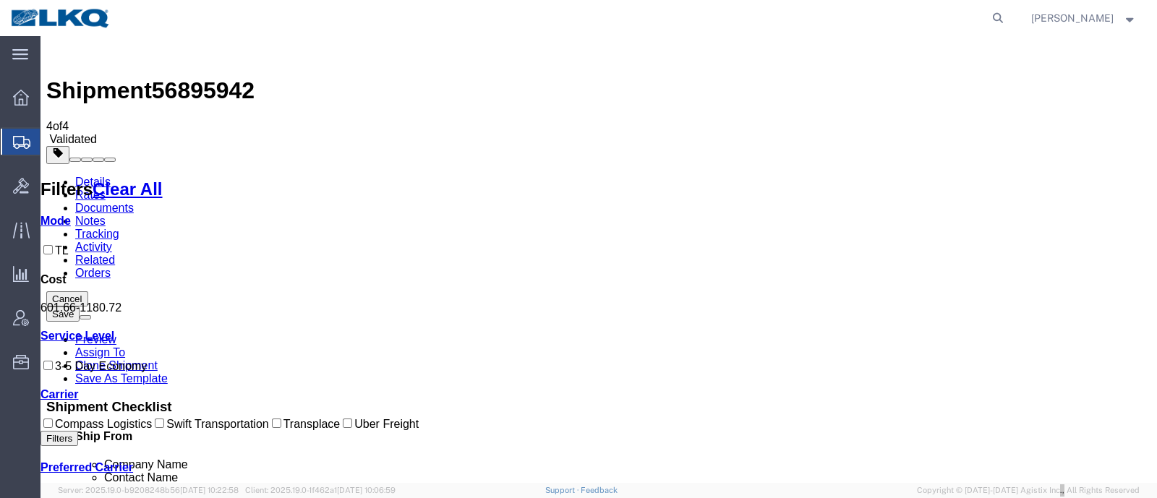
click at [203, 77] on span "56895942" at bounding box center [203, 90] width 103 height 26
copy span "56895942"
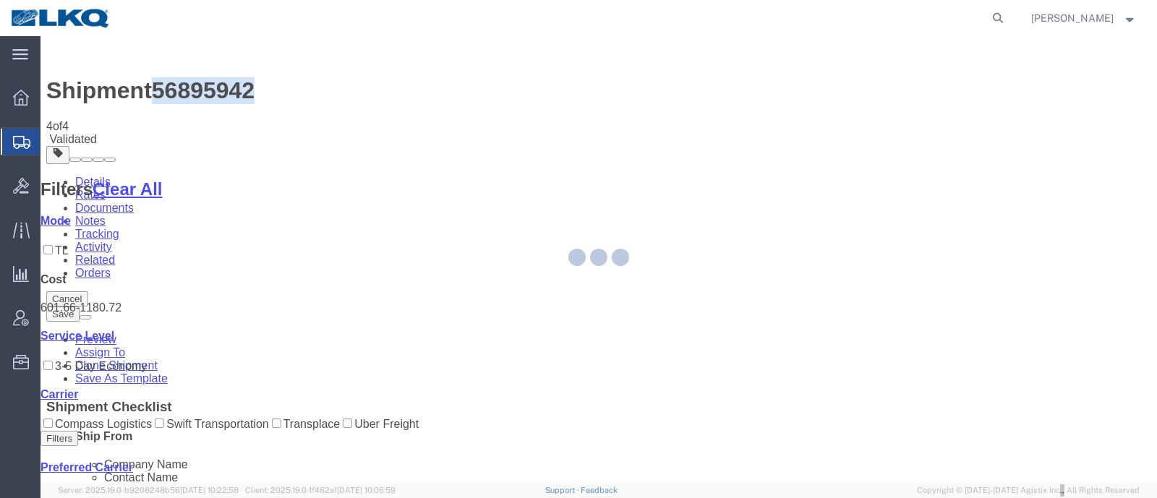
select select "27634"
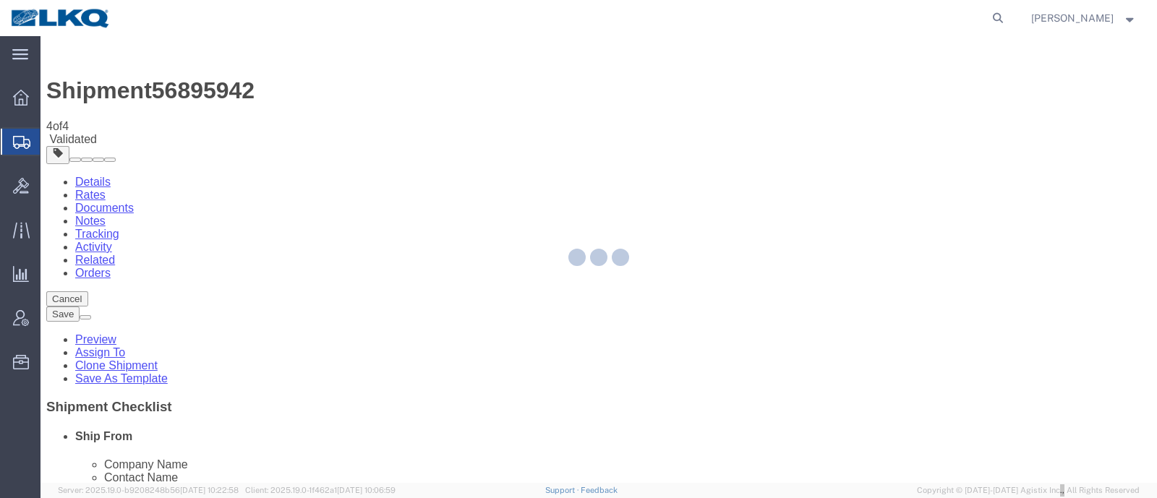
select select "TL"
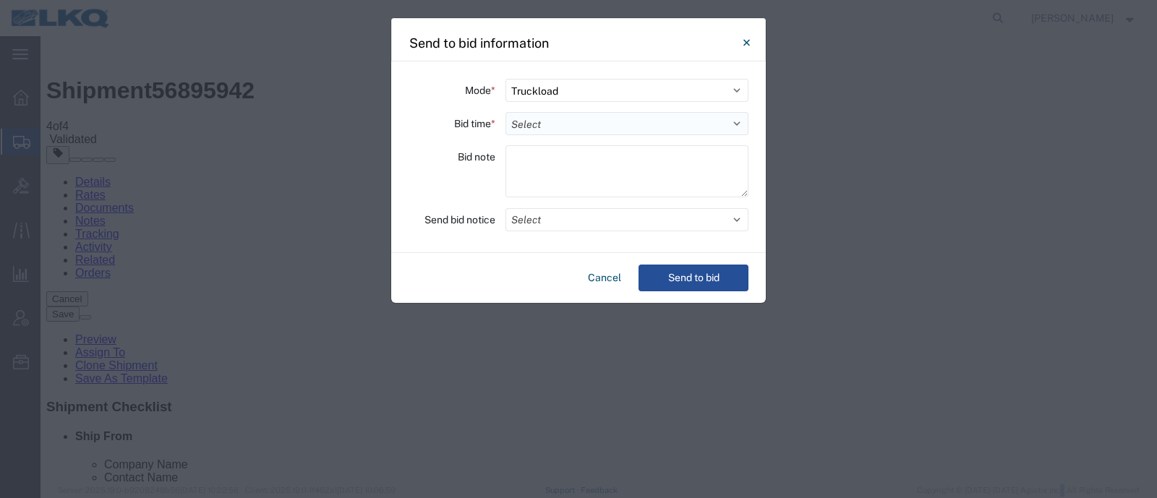
click at [557, 119] on select "Select 30 Min (Rush) 1 Hour (Rush) 2 Hours (Rush) 4 Hours (Rush) 8 Hours (Rush)…" at bounding box center [626, 123] width 243 height 23
select select "8"
click at [505, 112] on select "Select 30 Min (Rush) 1 Hour (Rush) 2 Hours (Rush) 4 Hours (Rush) 8 Hours (Rush)…" at bounding box center [626, 123] width 243 height 23
click at [552, 121] on select "Select 30 Min (Rush) 1 Hour (Rush) 2 Hours (Rush) 4 Hours (Rush) 8 Hours (Rush)…" at bounding box center [626, 123] width 243 height 23
click at [505, 112] on select "Select 30 Min (Rush) 1 Hour (Rush) 2 Hours (Rush) 4 Hours (Rush) 8 Hours (Rush)…" at bounding box center [626, 123] width 243 height 23
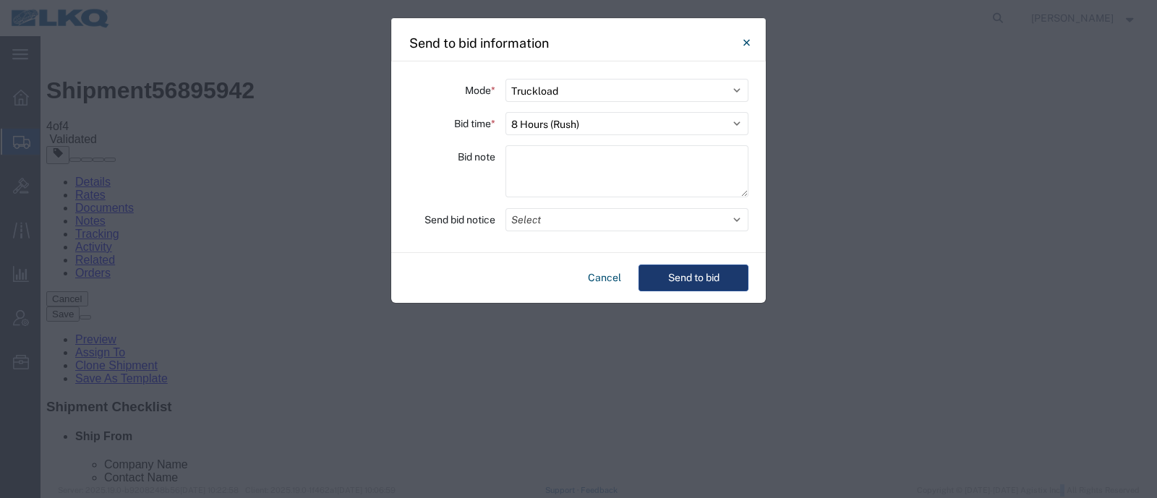
click at [678, 268] on button "Send to bid" at bounding box center [693, 278] width 110 height 27
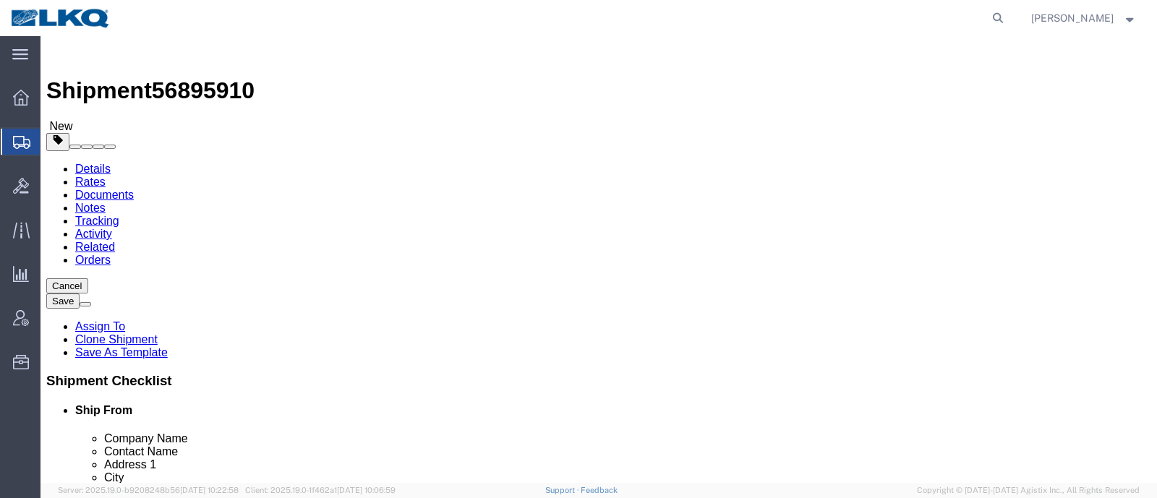
click span "56895910"
copy span "56895910"
select select "27634"
select select
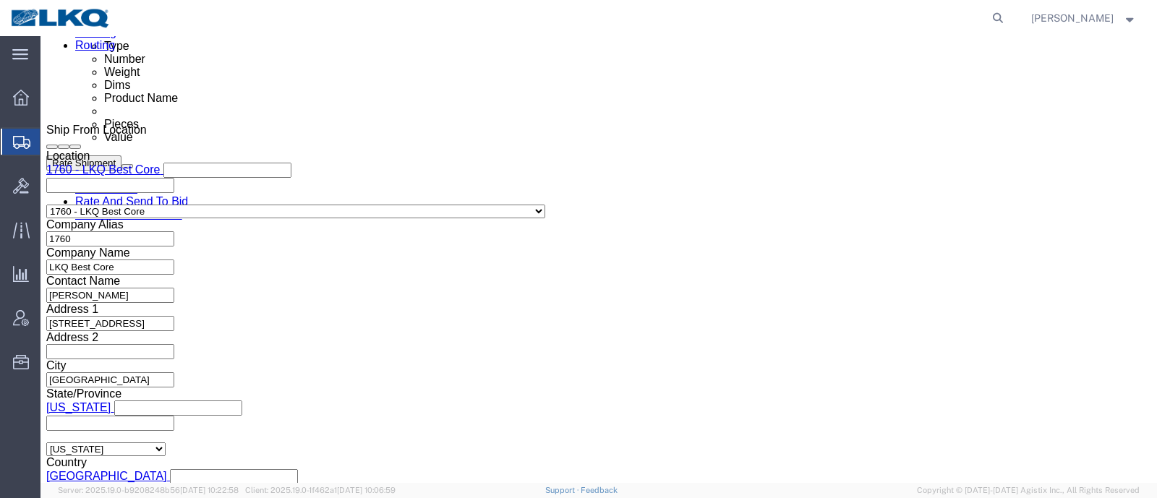
scroll to position [813, 0]
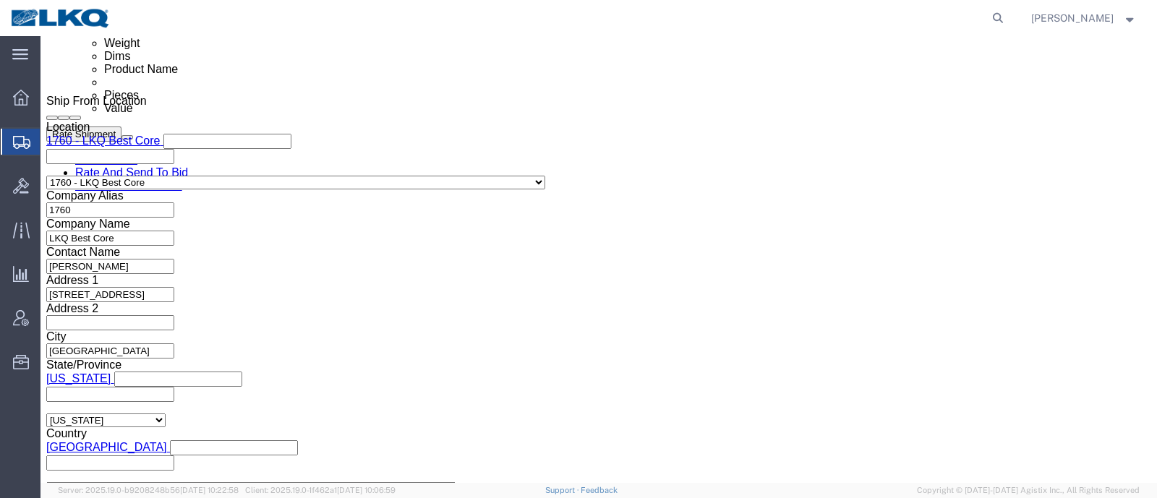
click div
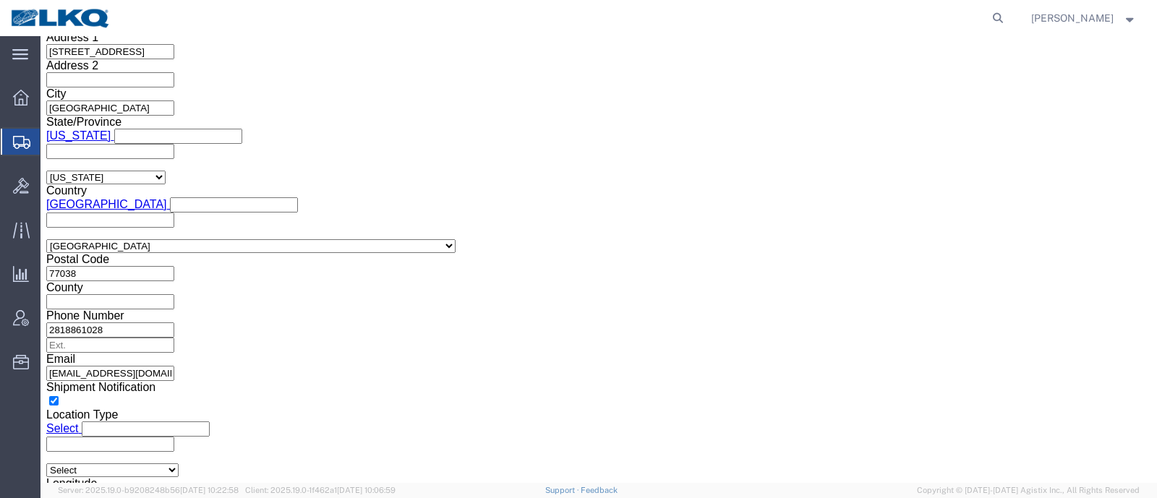
click button "Apply"
click div "Leg 1 Mode Select Air Less than Truckload Multi-Leg Ocean Freight Rail Small Pa…"
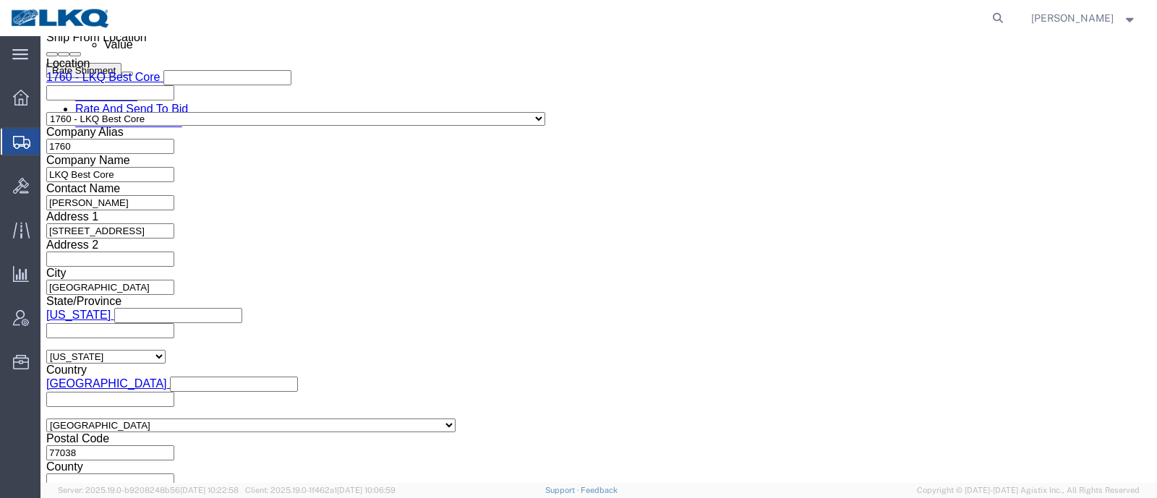
scroll to position [875, 0]
click div "Shipment Information Package Information Special Services Loading Routing"
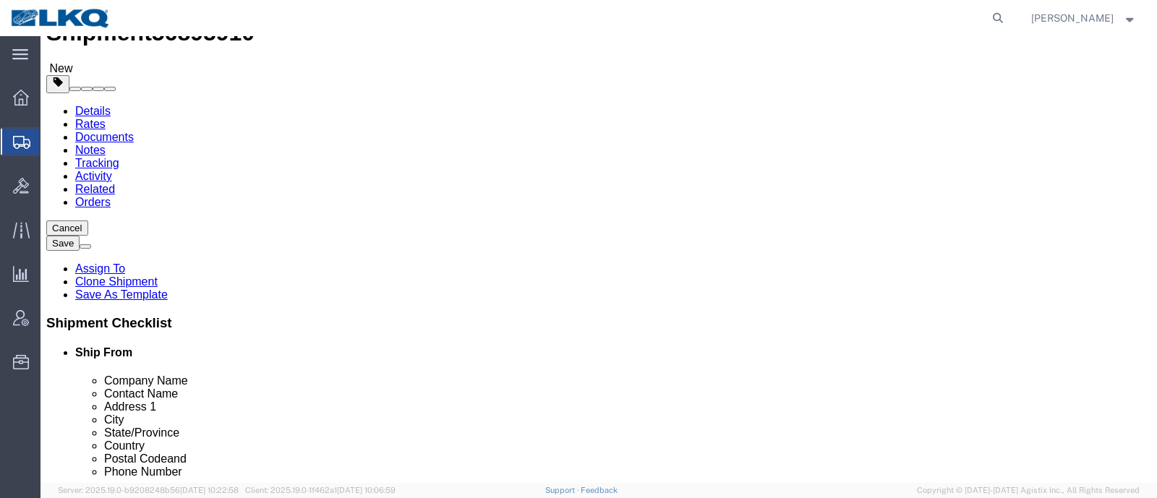
scroll to position [0, 0]
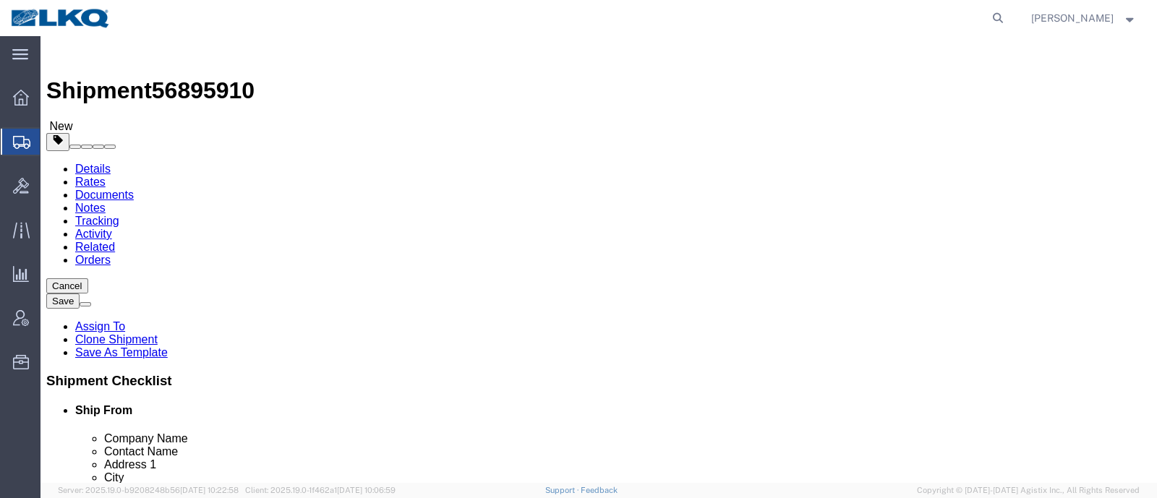
click div "Shipment Information Package Information Special Services Loading Routing"
click span "56895910"
copy span "56895910"
click icon
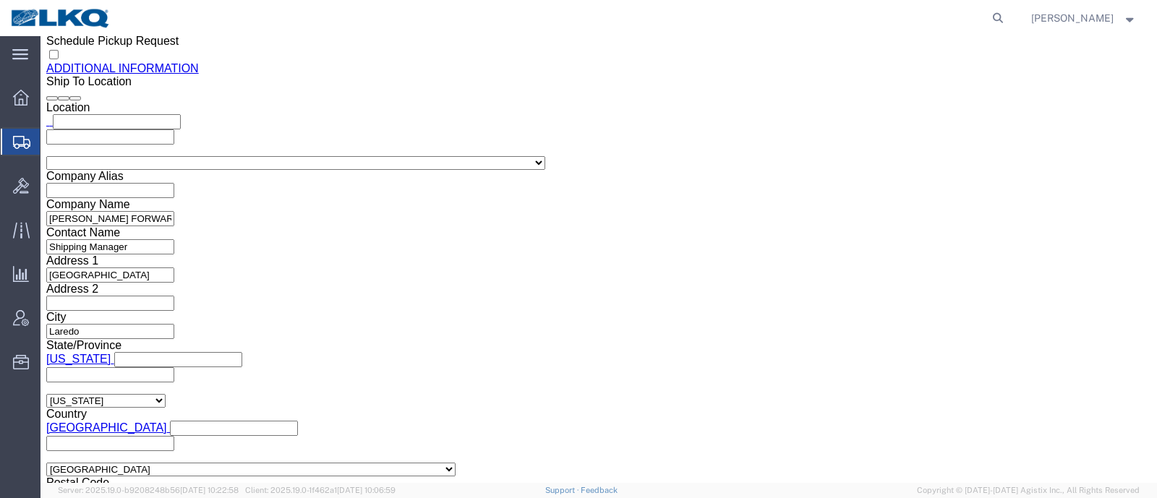
scroll to position [1431, 0]
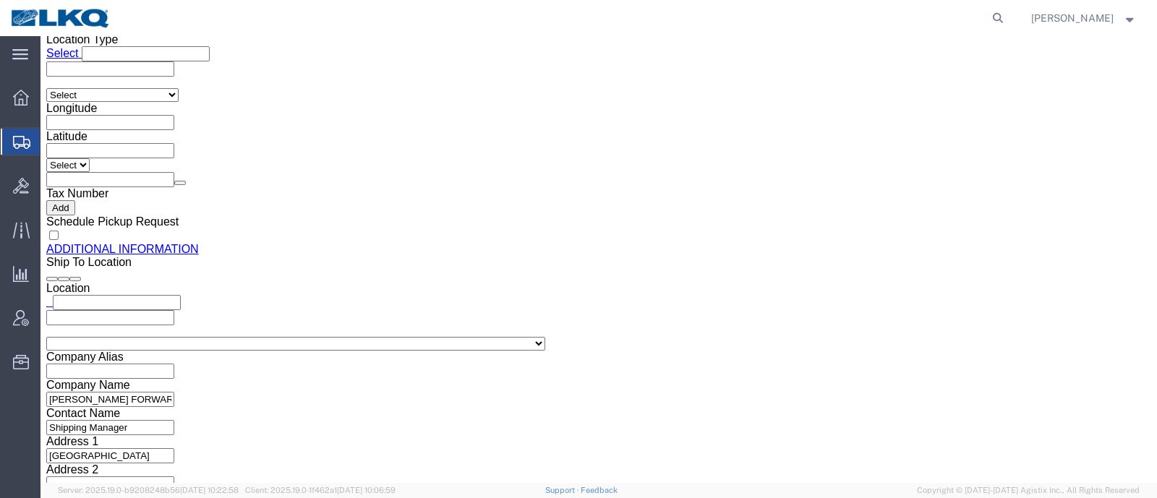
click input "[EMAIL_ADDRESS][DOMAIN_NAME]"
click icon
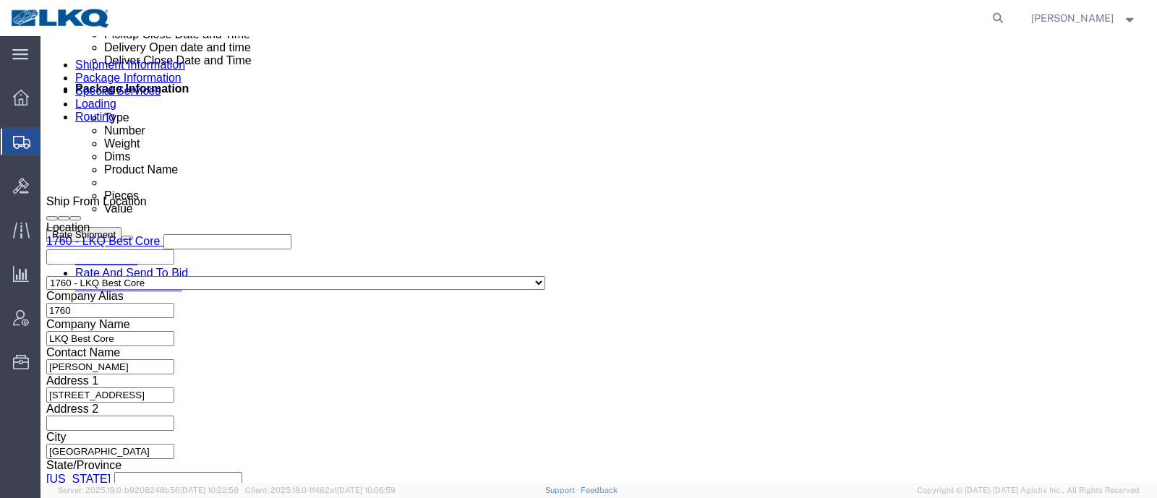
scroll to position [520, 0]
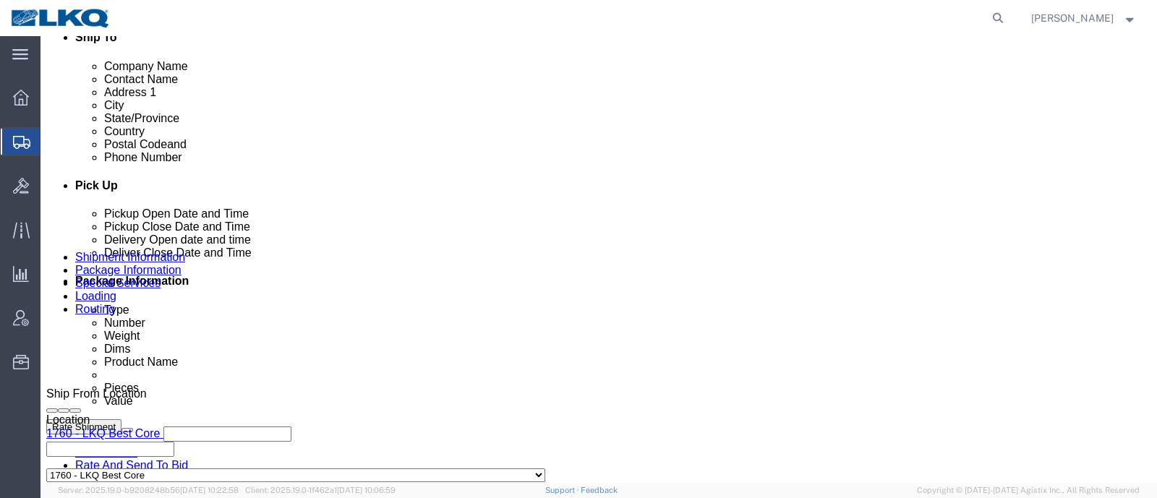
click link "Notes"
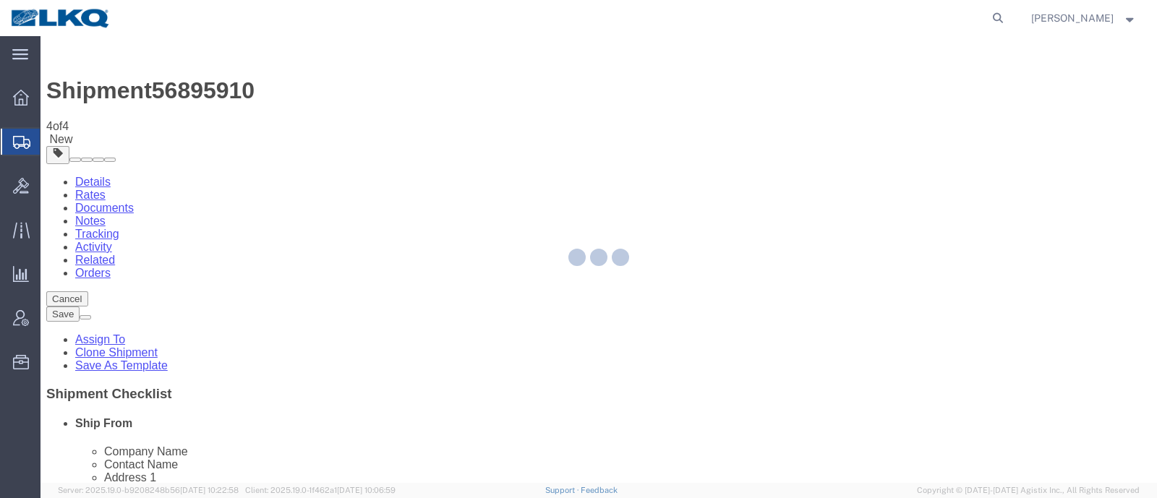
select select "27634"
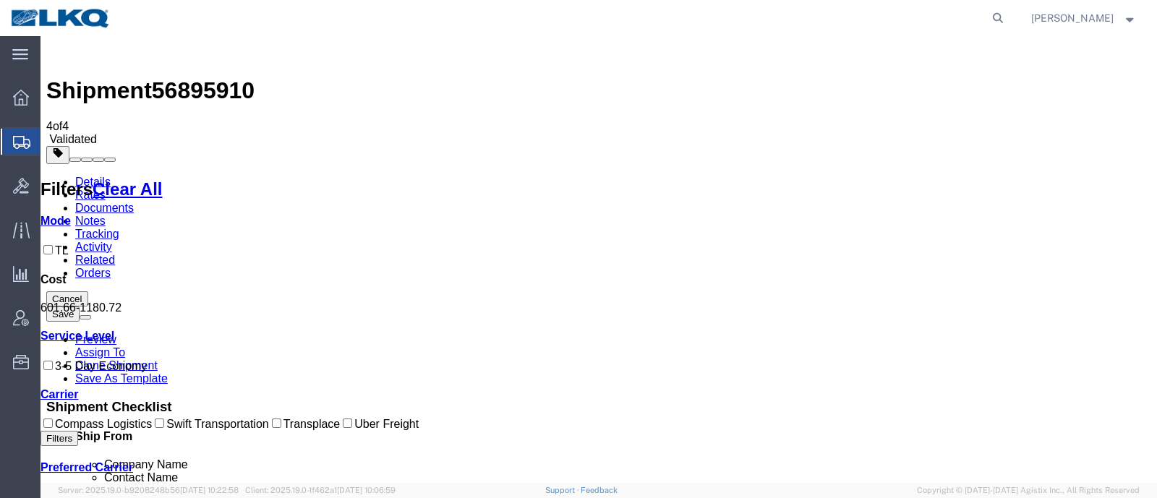
click at [106, 215] on link "Notes" at bounding box center [90, 221] width 30 height 12
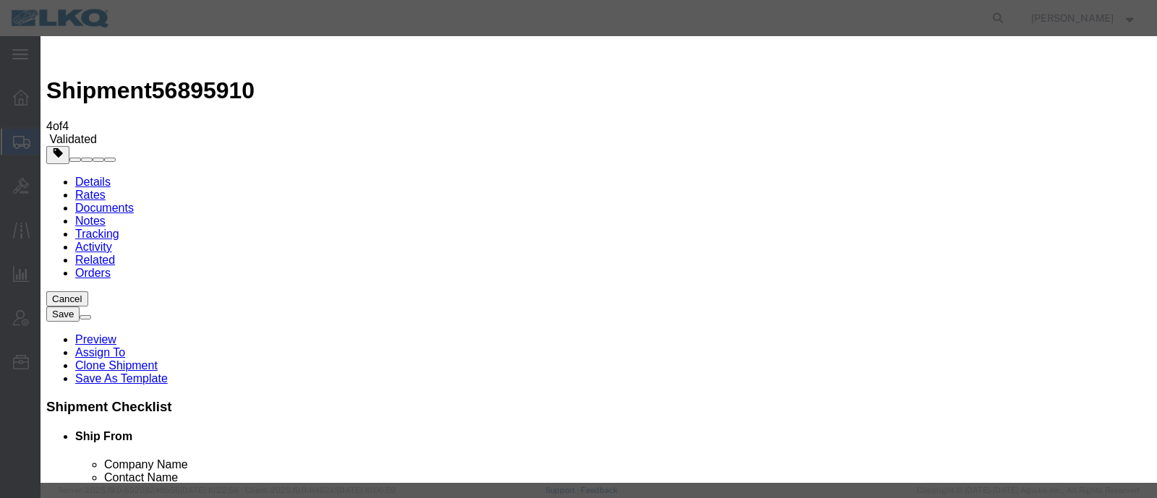
select select "BID_NOTES"
select select "PRIVATE_TO_ACCOUNT"
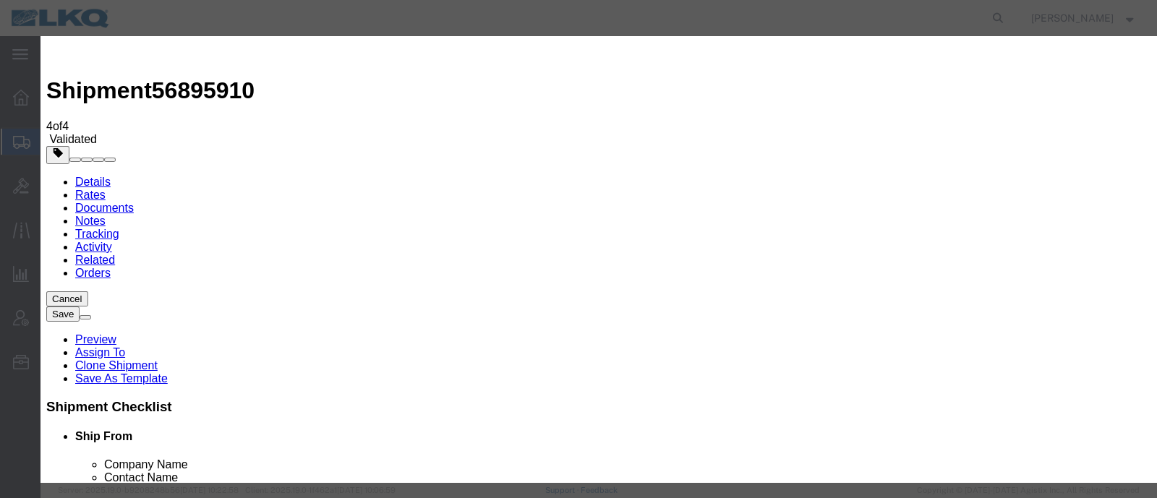
type textarea "DAT: $526"
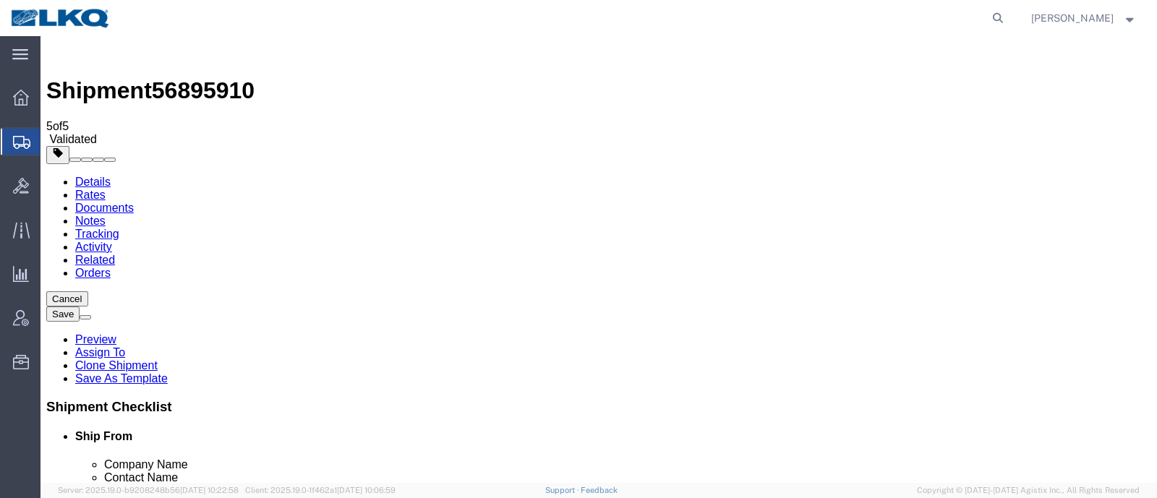
drag, startPoint x: 470, startPoint y: 377, endPoint x: 479, endPoint y: 377, distance: 8.7
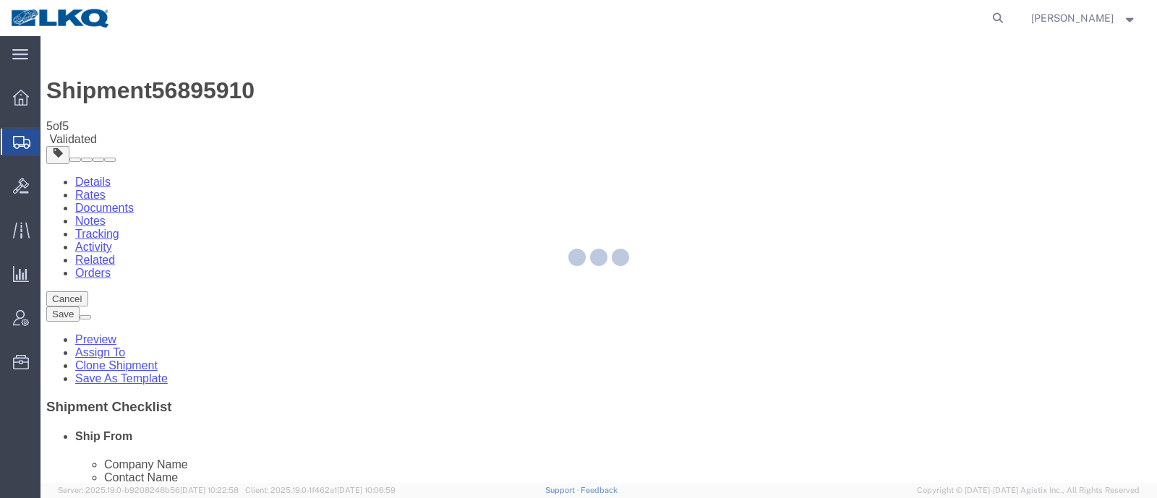
select select "27634"
select select "TL"
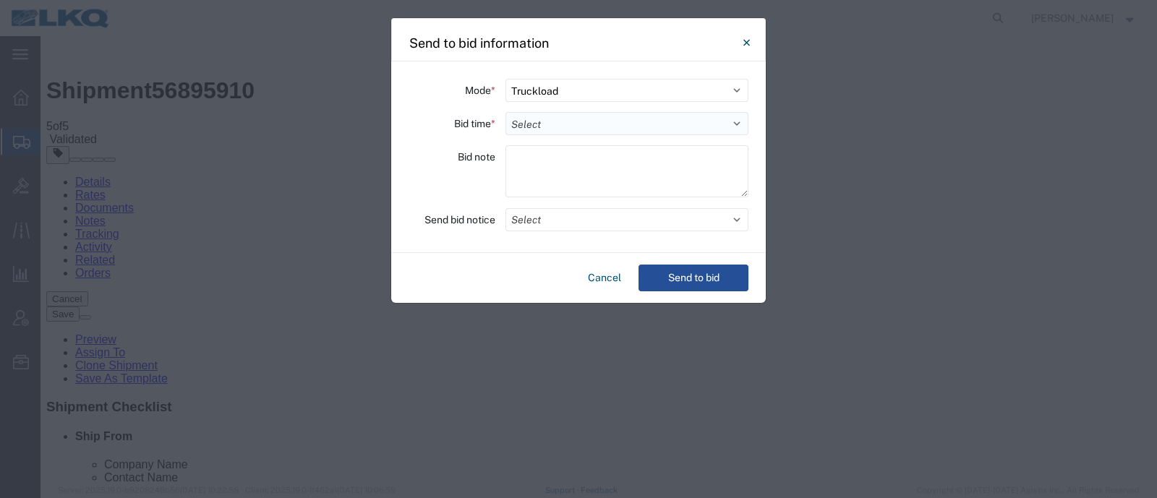
click at [588, 117] on select "Select 30 Min (Rush) 1 Hour (Rush) 2 Hours (Rush) 4 Hours (Rush) 8 Hours (Rush)…" at bounding box center [626, 123] width 243 height 23
select select "8"
click at [505, 112] on select "Select 30 Min (Rush) 1 Hour (Rush) 2 Hours (Rush) 4 Hours (Rush) 8 Hours (Rush)…" at bounding box center [626, 123] width 243 height 23
click at [698, 281] on button "Send to bid" at bounding box center [693, 278] width 110 height 27
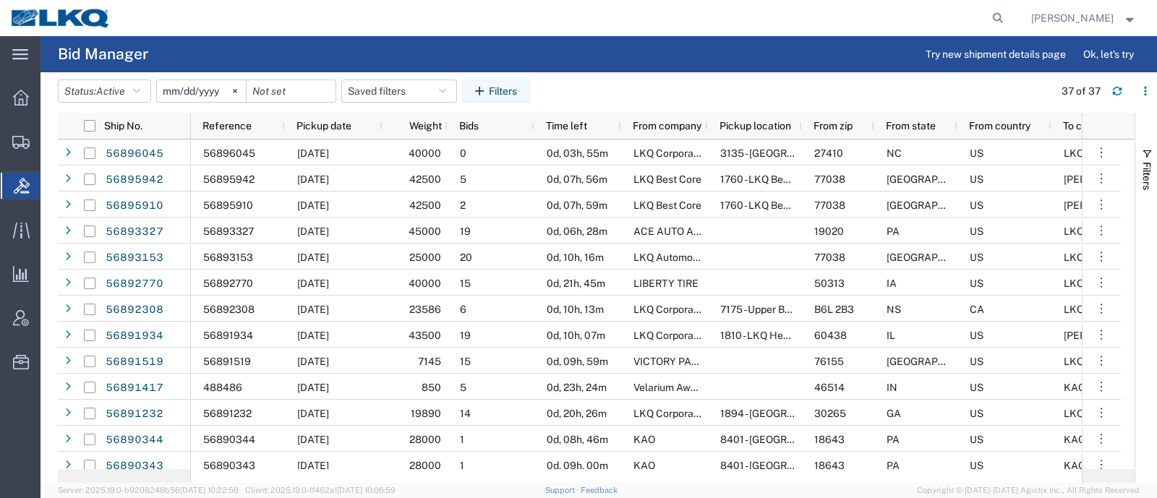
click at [674, 78] on header "Status: Active Active All Awaiting Confirmation Awarded Closed Expired Open Wit…" at bounding box center [607, 92] width 1099 height 40
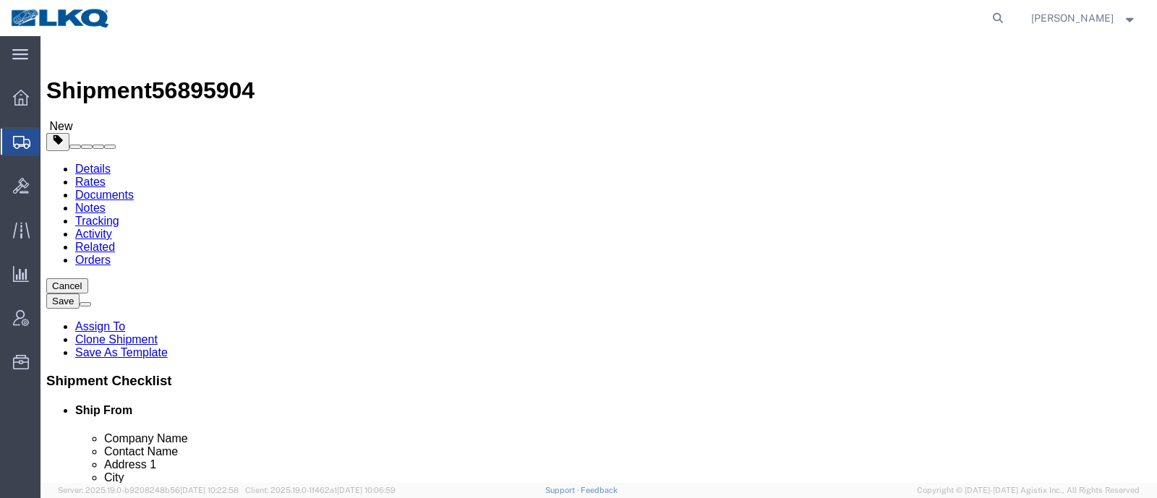
select select
select select "30605"
click span "56895904"
click div "Shipment 56895904 New"
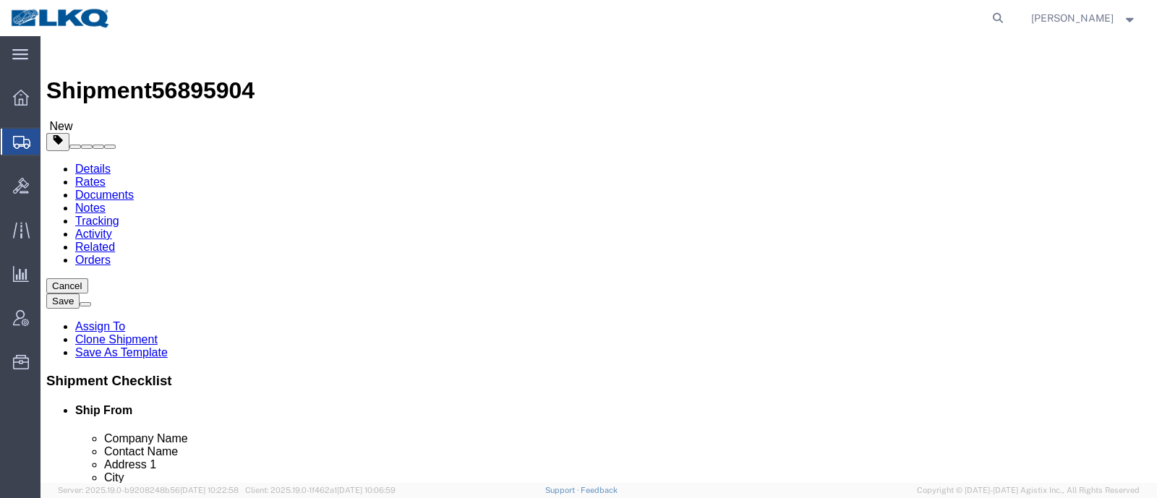
click div "Shipment Information Package Information Special Services Loading Routing"
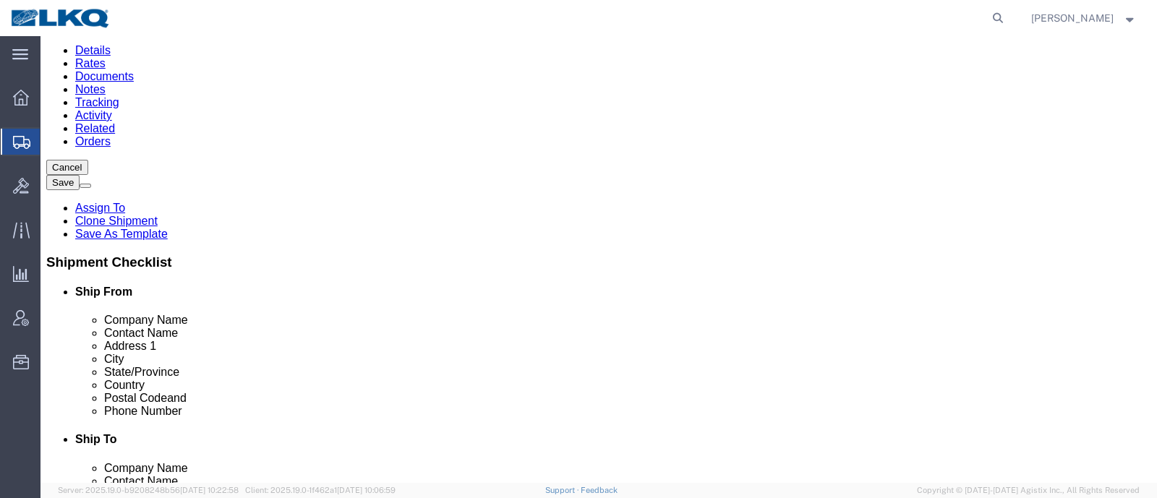
scroll to position [90, 0]
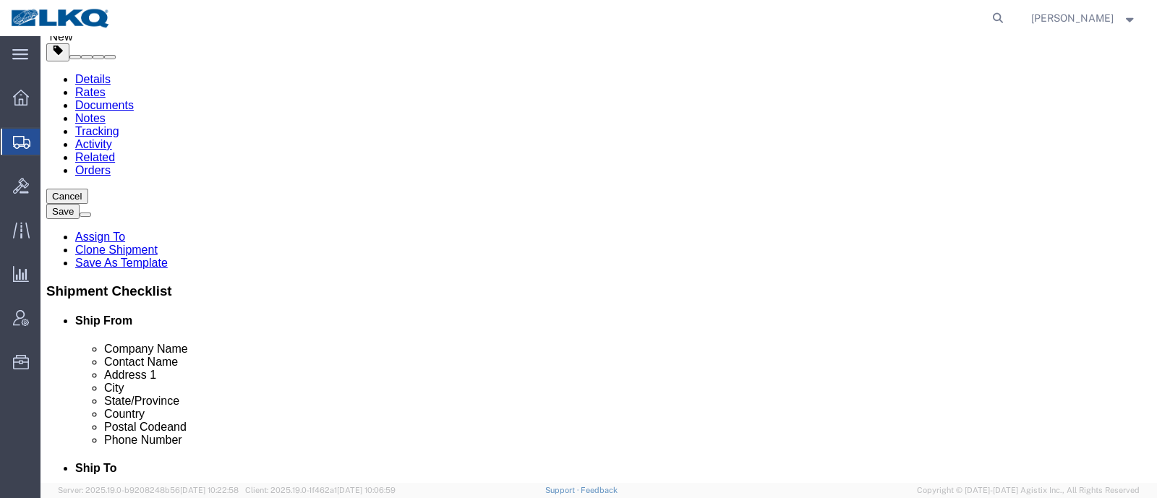
click span "56895904"
copy span "56895904"
click div "Shipment Information Package Information Special Services Loading Routing"
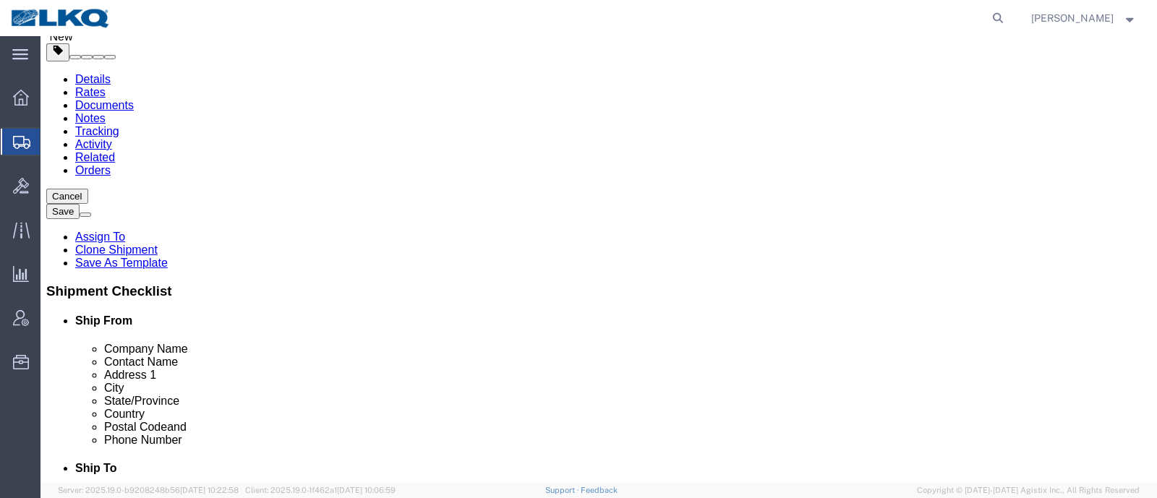
click icon
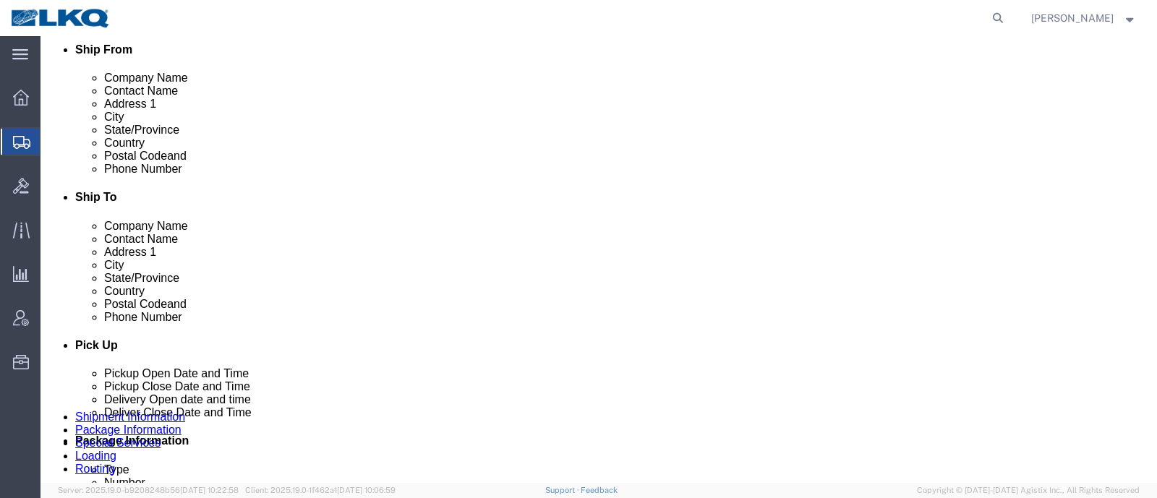
scroll to position [271, 0]
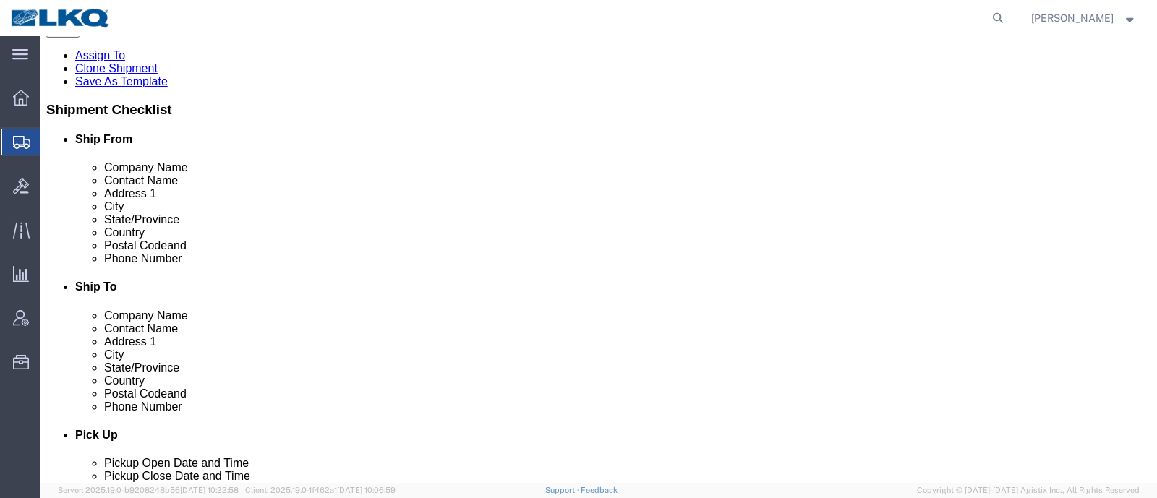
click input "keyca-appt@key-stone.com"
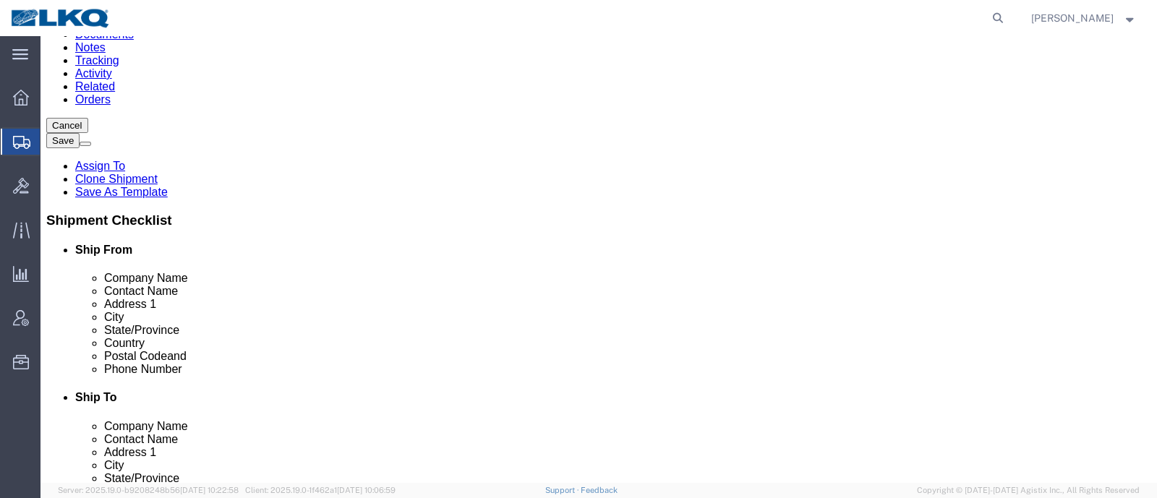
scroll to position [0, 0]
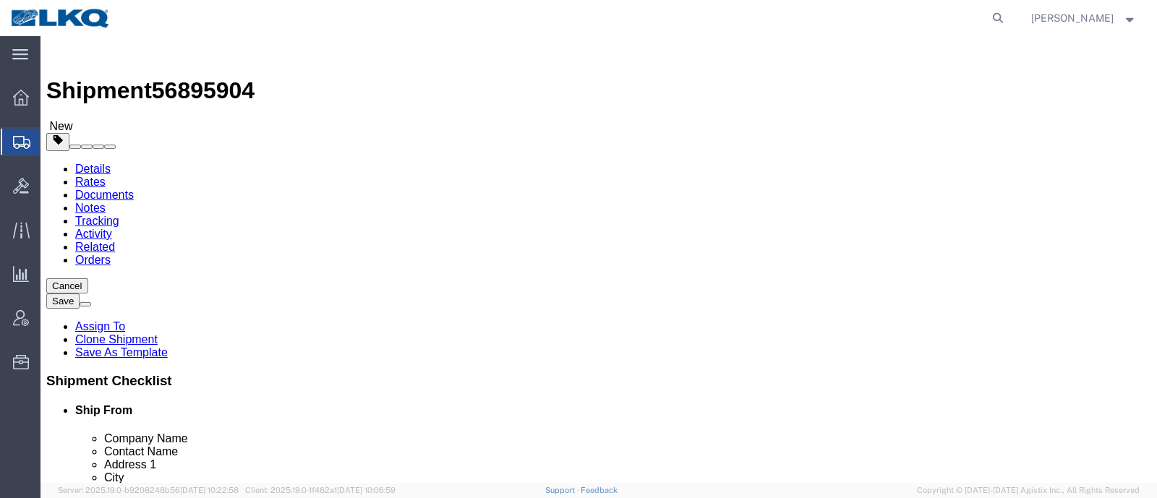
click input "DECKED"
click icon
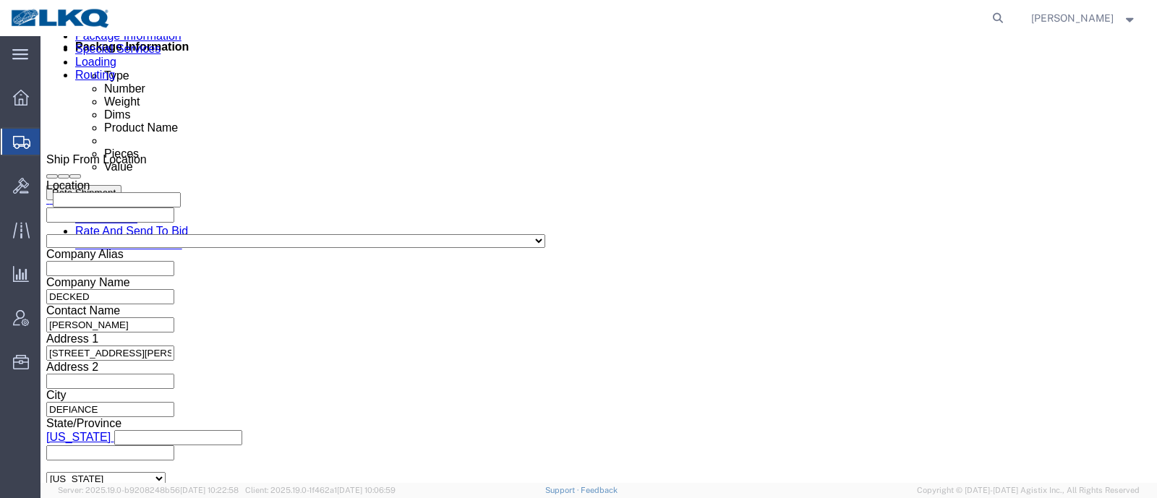
scroll to position [904, 0]
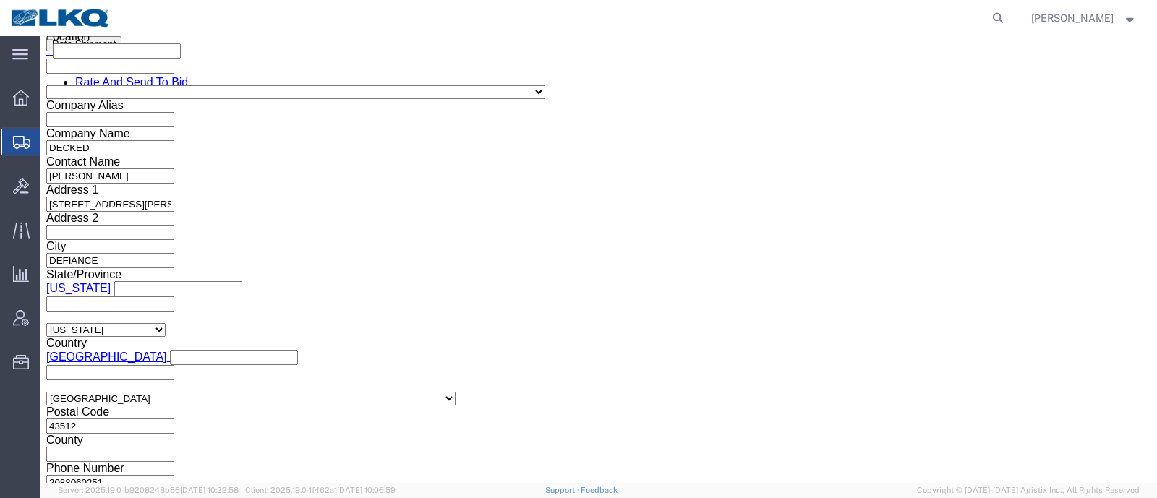
click input "4371123 - A"
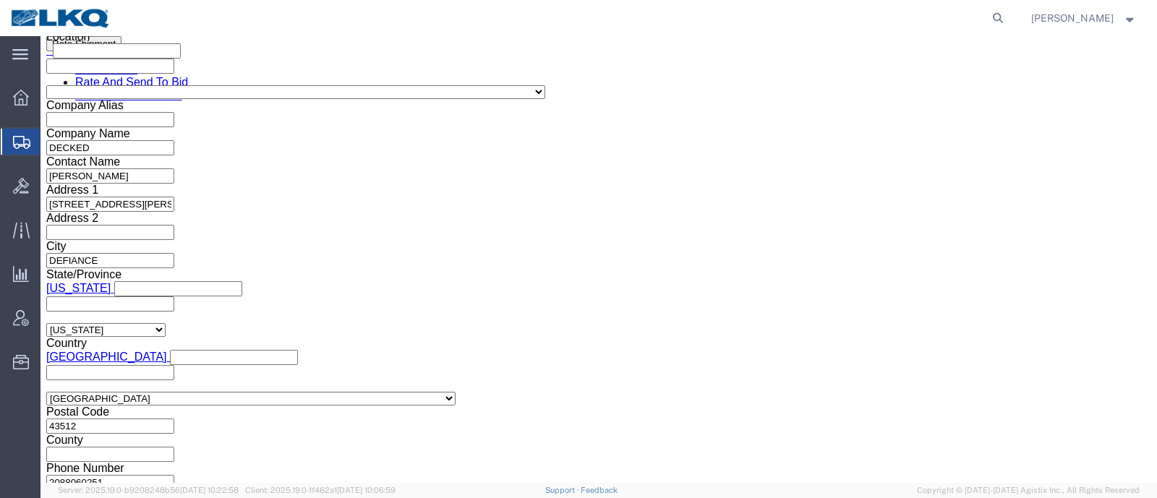
scroll to position [632, 0]
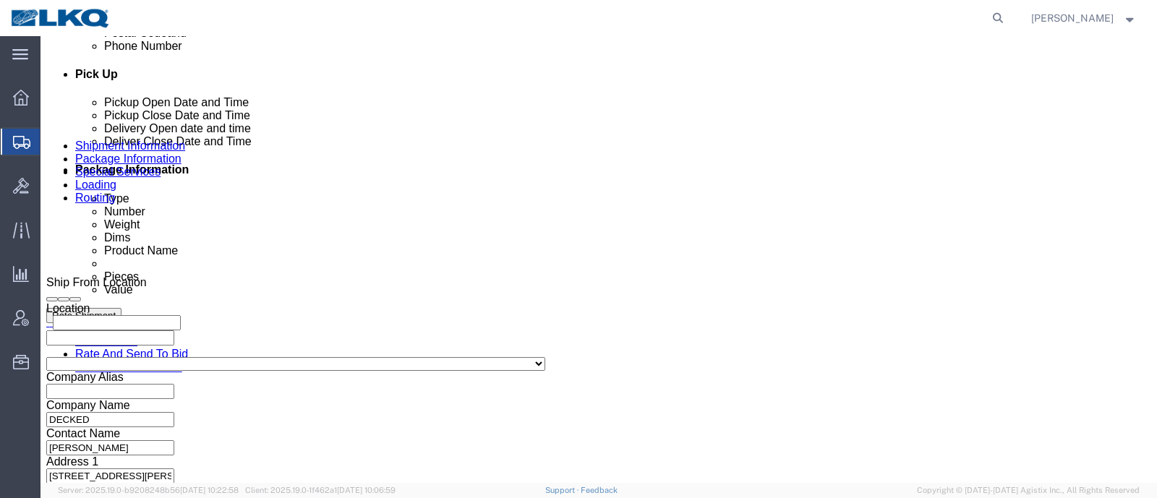
click icon
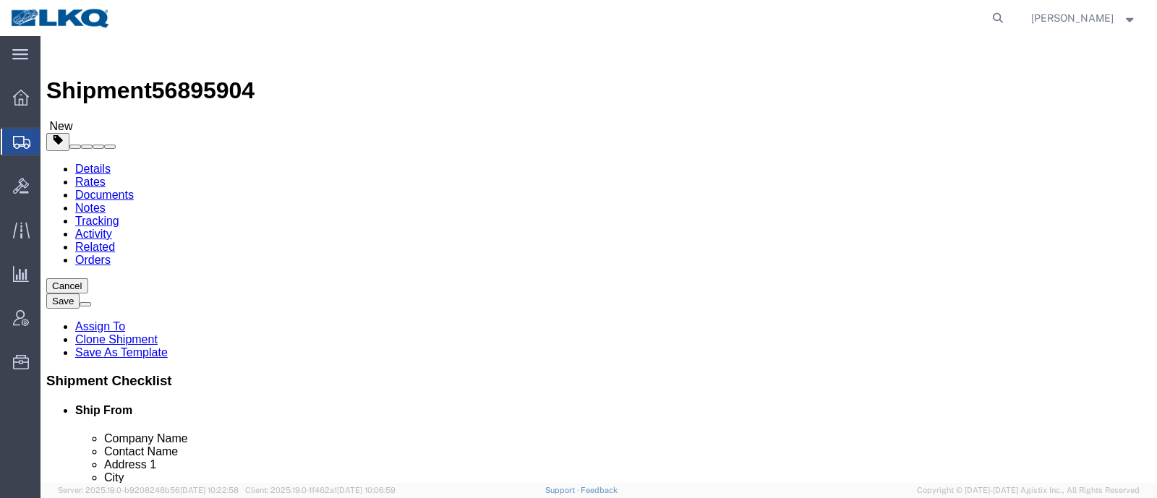
click link "Shipment Information"
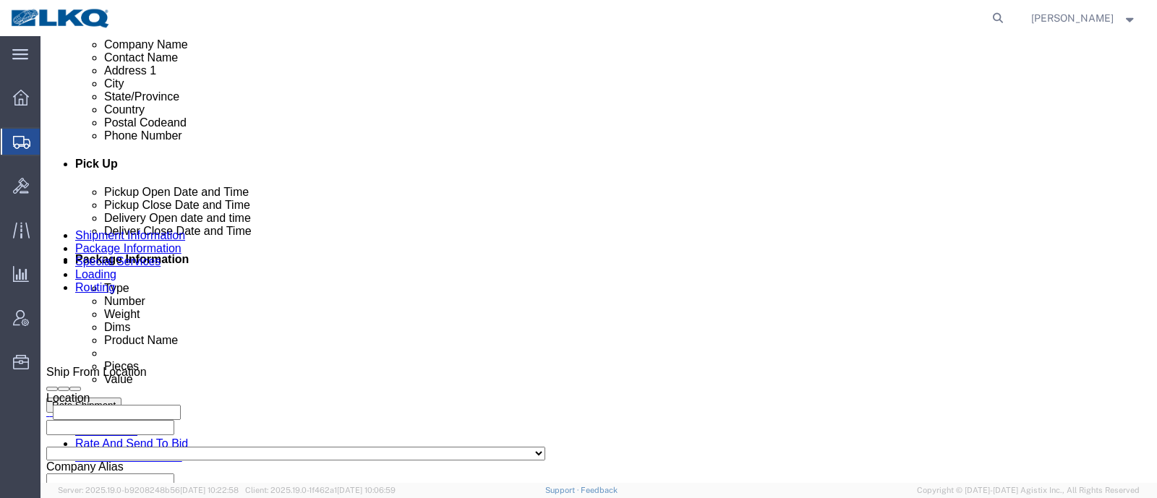
scroll to position [632, 0]
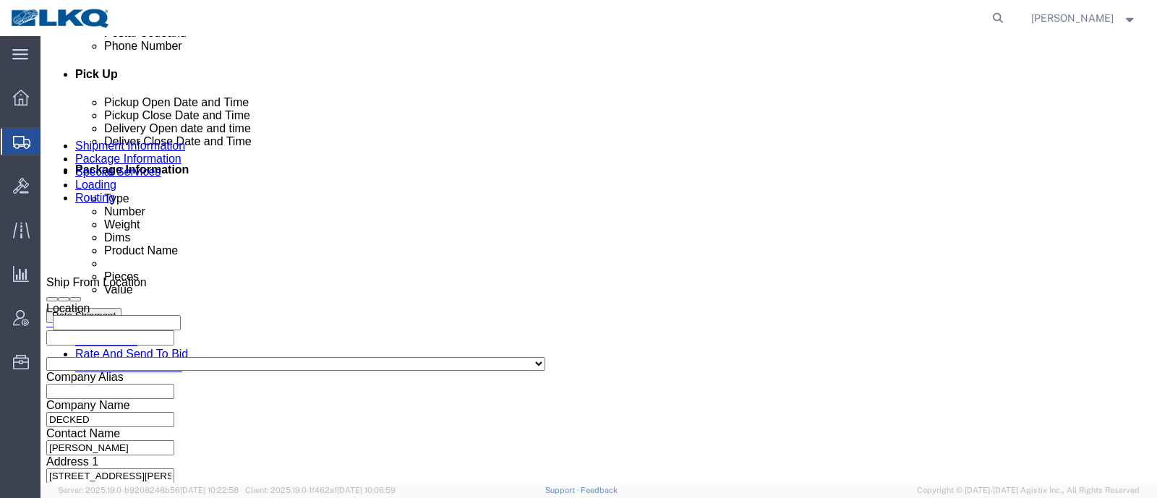
click icon
click div "Pickup Date and Time"
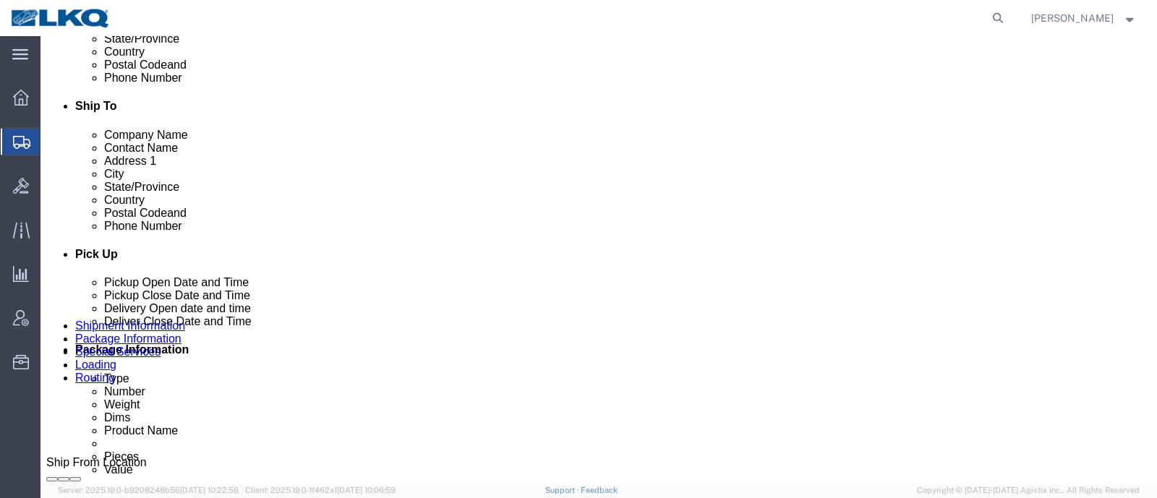
click div "Route Details (Approximate route mileage 2,181.40 miles) Add Stop"
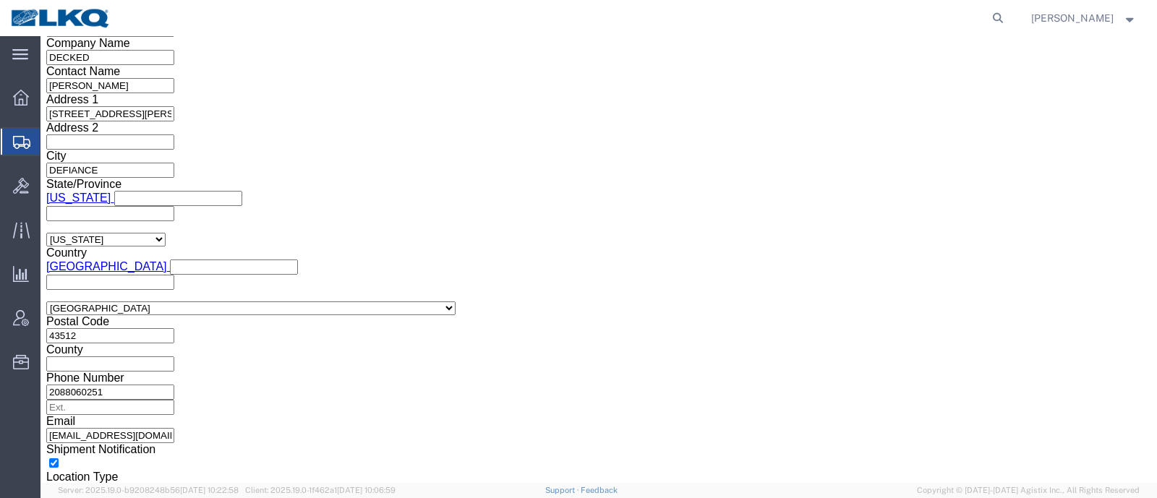
scroll to position [904, 0]
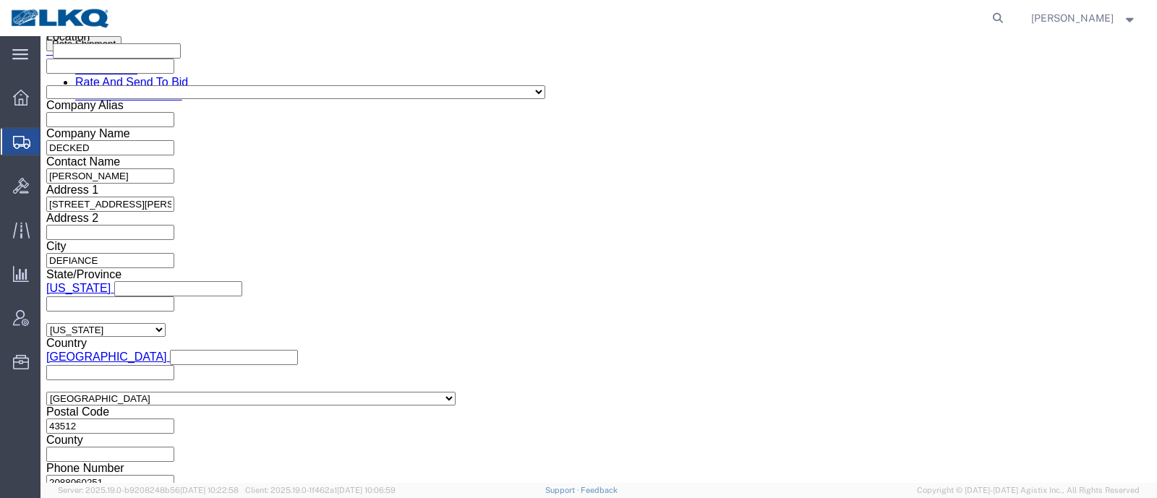
click input "56895904"
drag, startPoint x: 689, startPoint y: 233, endPoint x: 675, endPoint y: 236, distance: 14.2
click input "text"
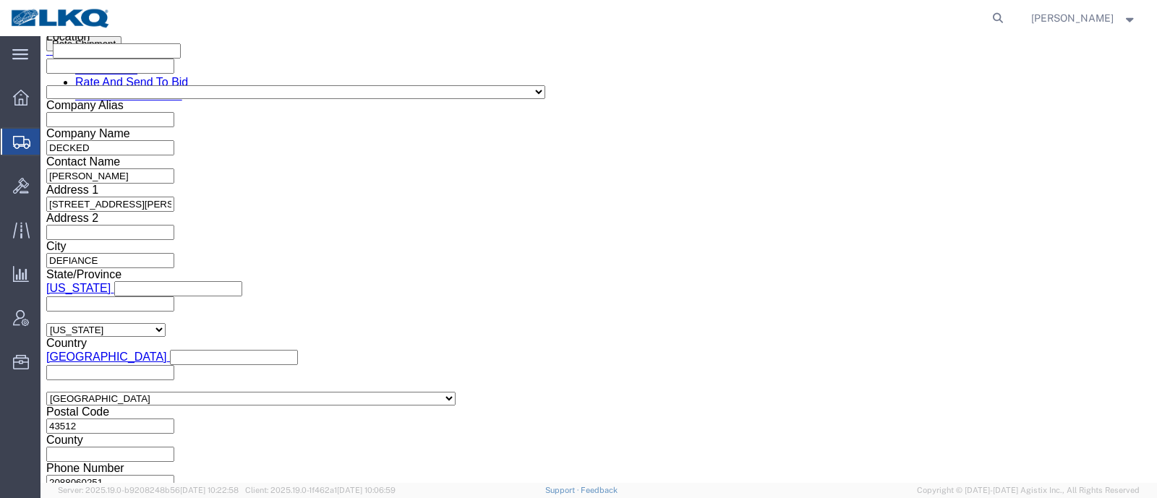
paste input "56895904"
type input "56895904"
click input "56895904"
type input "x"
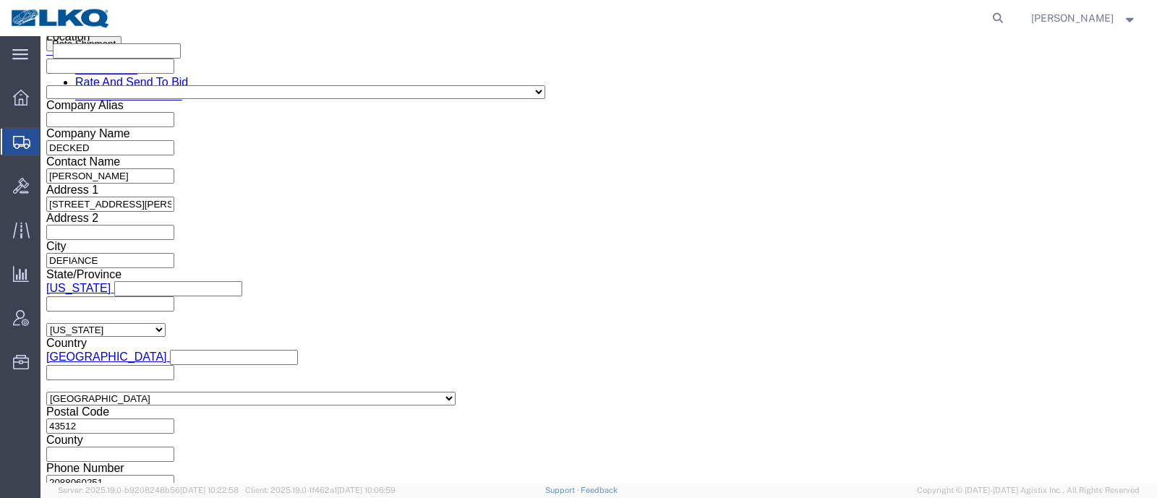
click button "Save"
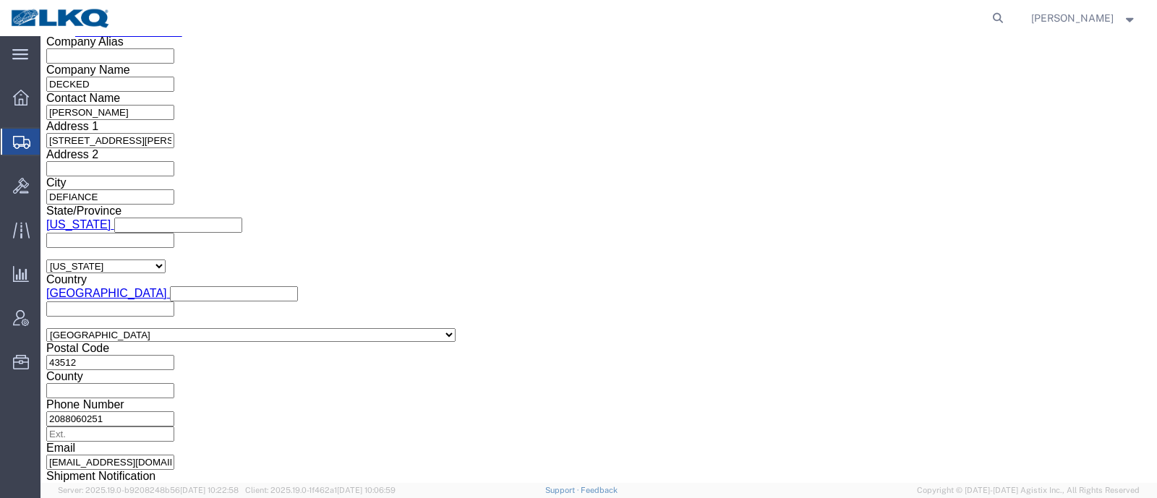
scroll to position [867, 0]
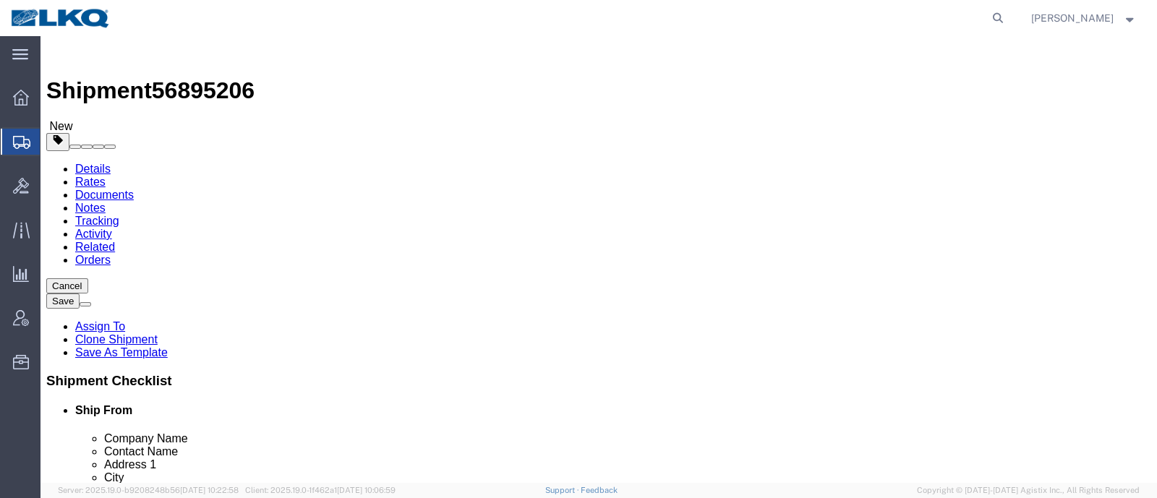
select select "34483"
select select "28018"
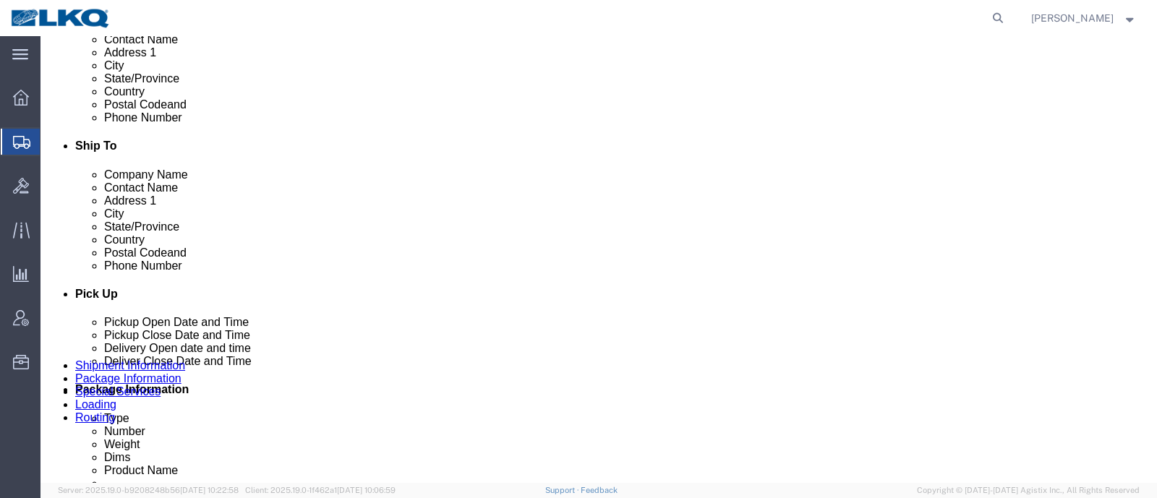
scroll to position [542, 0]
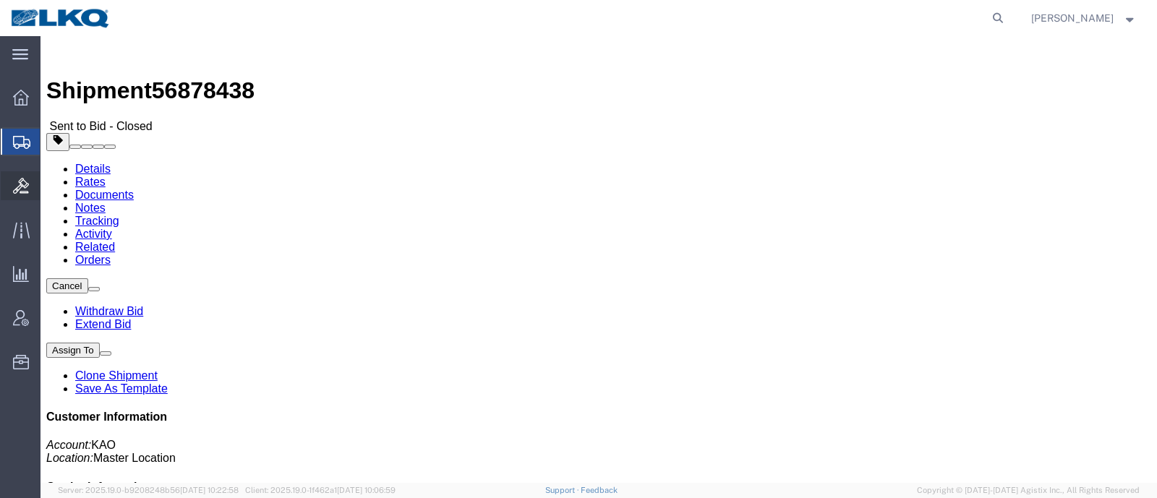
click at [24, 193] on icon at bounding box center [21, 186] width 16 height 16
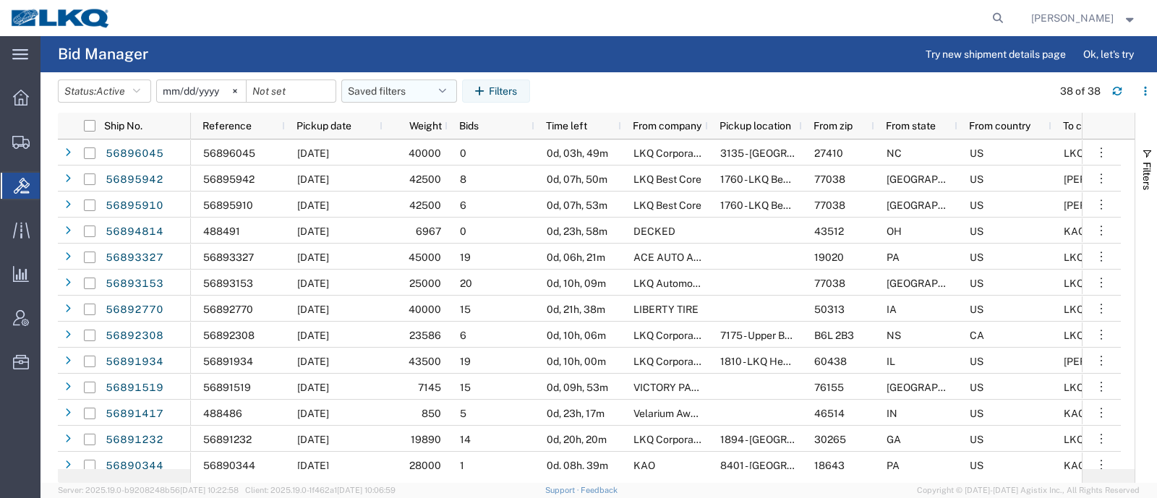
click at [394, 87] on button "Saved filters" at bounding box center [399, 91] width 116 height 23
drag, startPoint x: 393, startPoint y: 150, endPoint x: 482, endPoint y: 86, distance: 109.8
click at [394, 150] on span "Bid Board" at bounding box center [437, 154] width 189 height 27
type input "[DATE]"
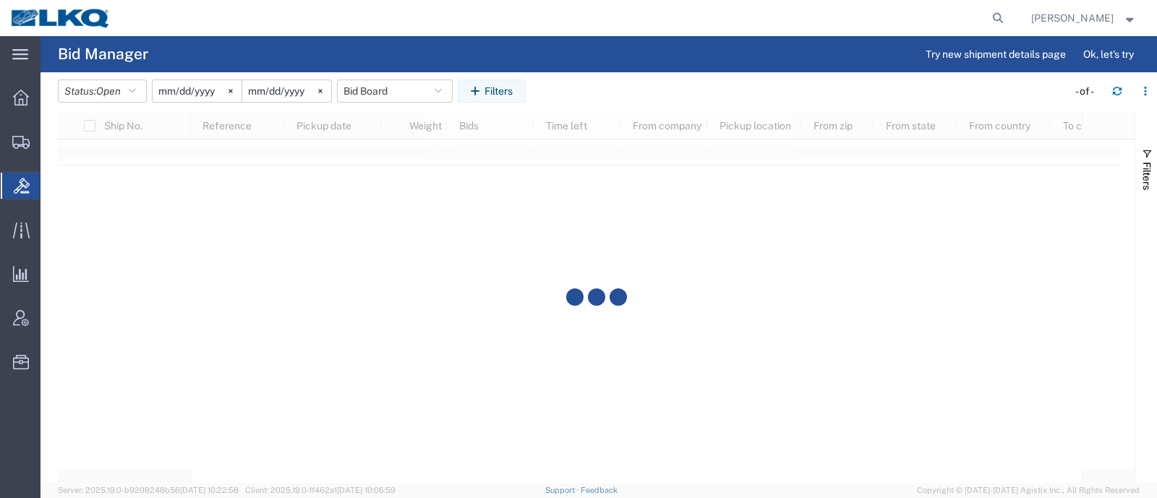
click at [506, 39] on agx-page-header "Bid Manager Try new shipment details page Ok, let's try" at bounding box center [598, 54] width 1116 height 36
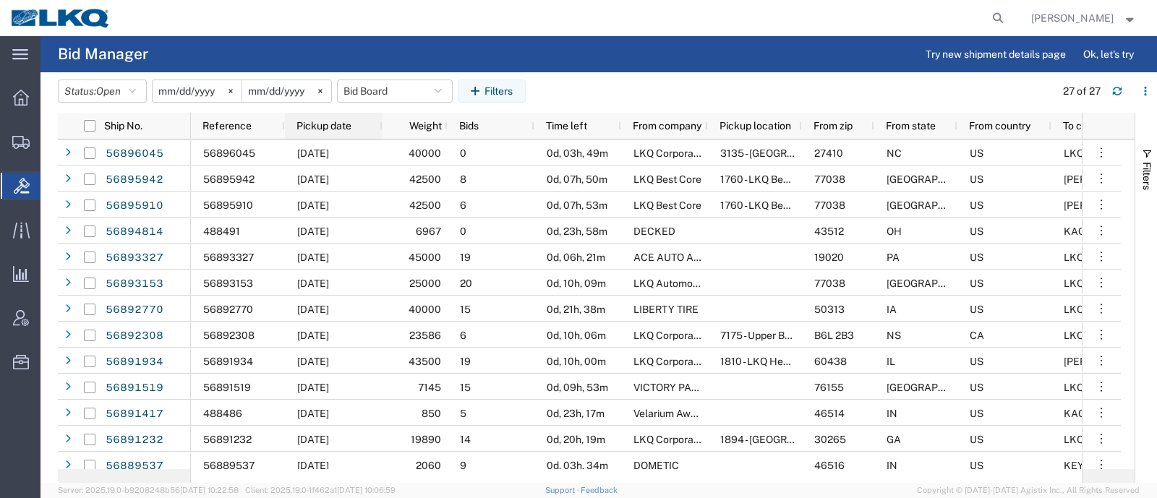
click at [326, 124] on span "Pickup date" at bounding box center [323, 126] width 55 height 12
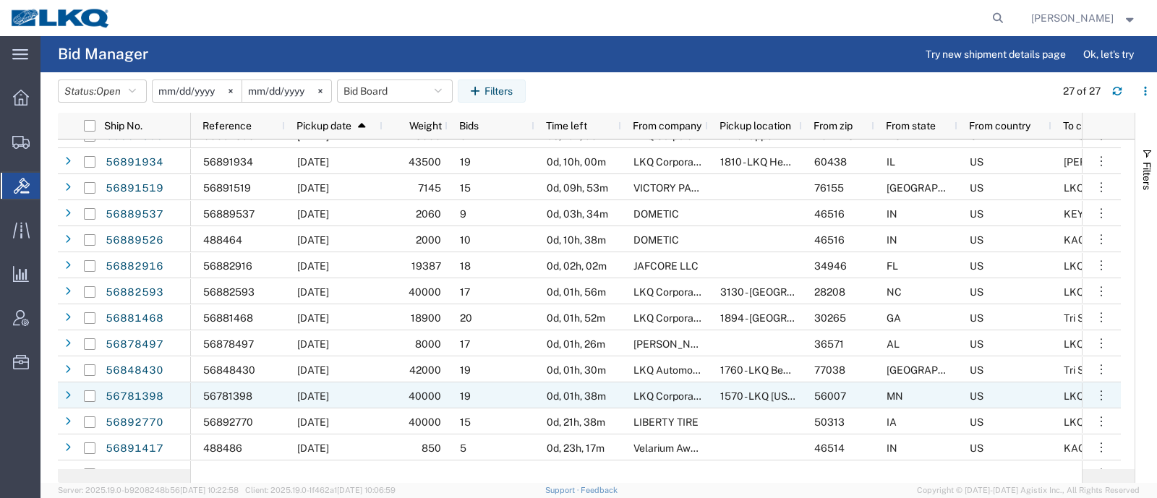
scroll to position [180, 0]
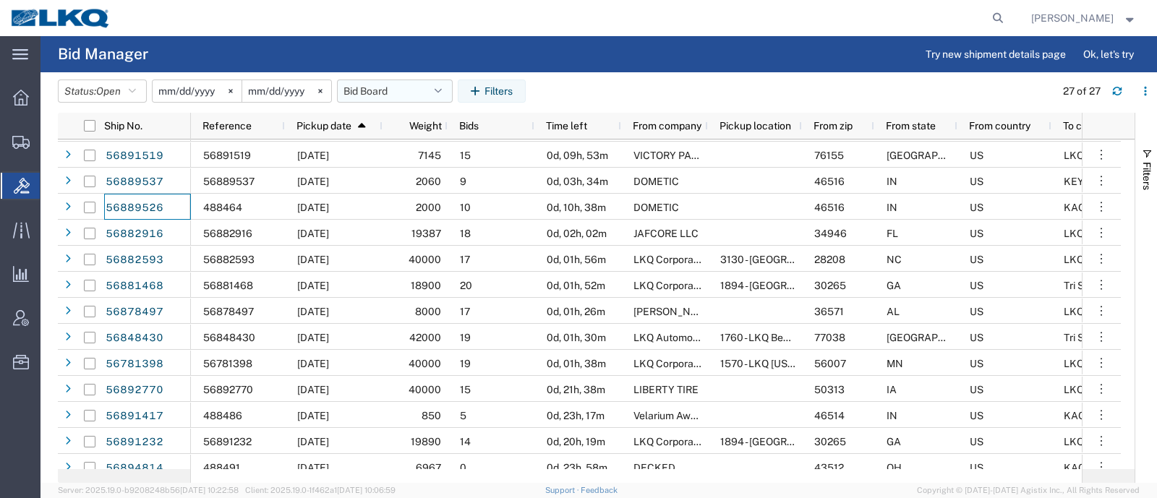
click at [378, 92] on button "Bid Board" at bounding box center [395, 91] width 116 height 23
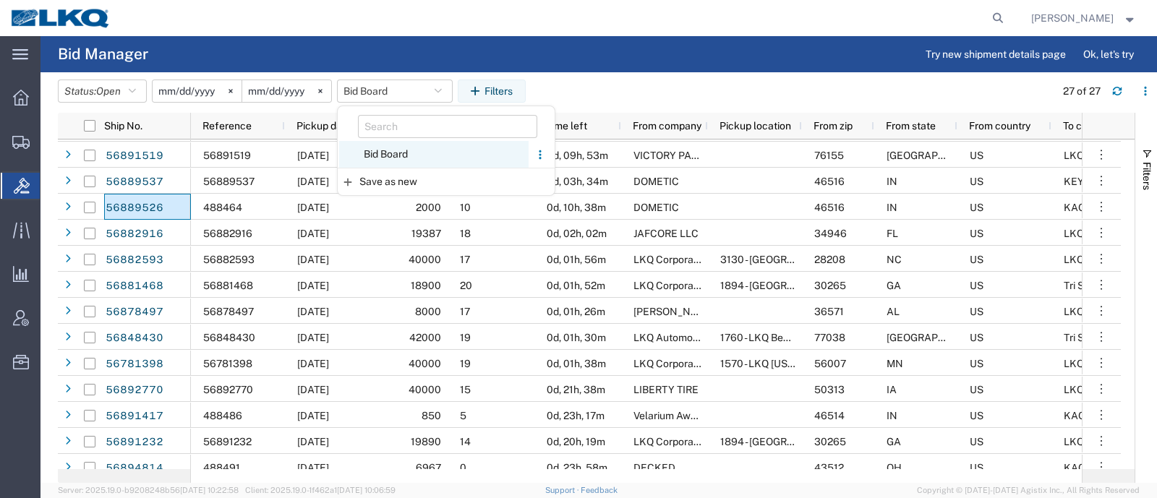
click at [408, 150] on span "Bid Board" at bounding box center [433, 154] width 189 height 27
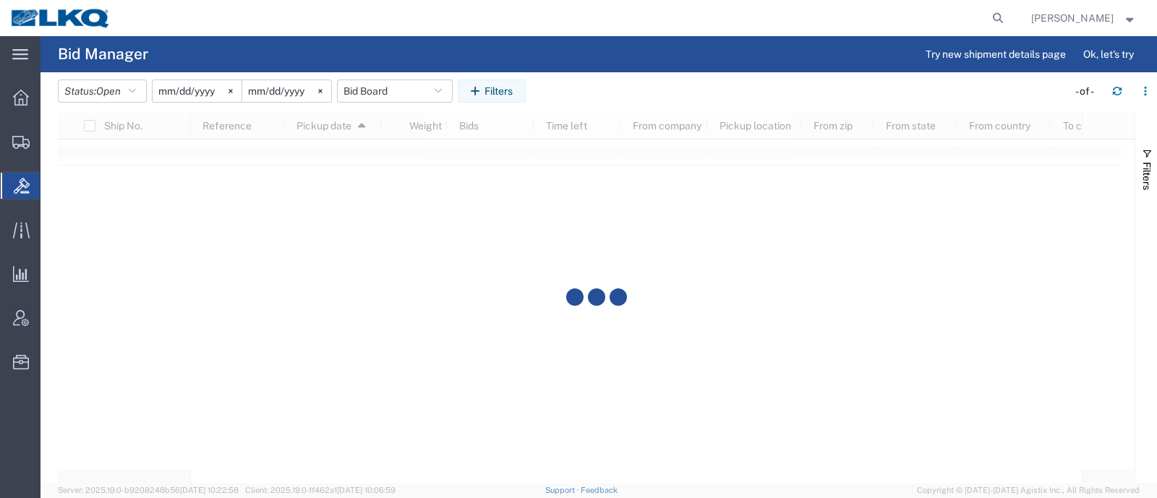
click at [591, 80] on agx-table-filter-chips "Status: Open Active All Awaiting Confirmation Awarded Closed Expired Open Withd…" at bounding box center [559, 96] width 1002 height 33
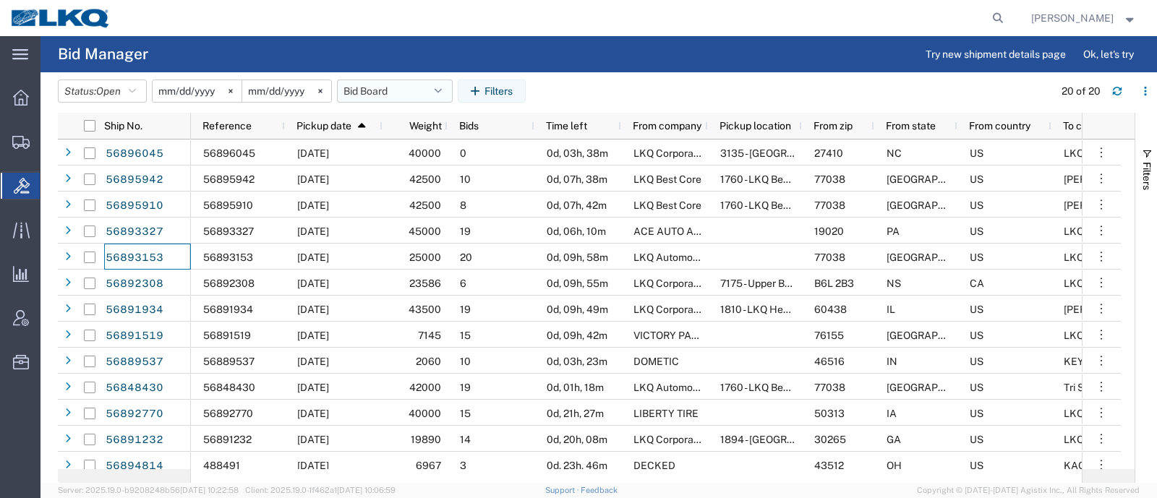
click at [397, 95] on button "Bid Board" at bounding box center [395, 91] width 116 height 23
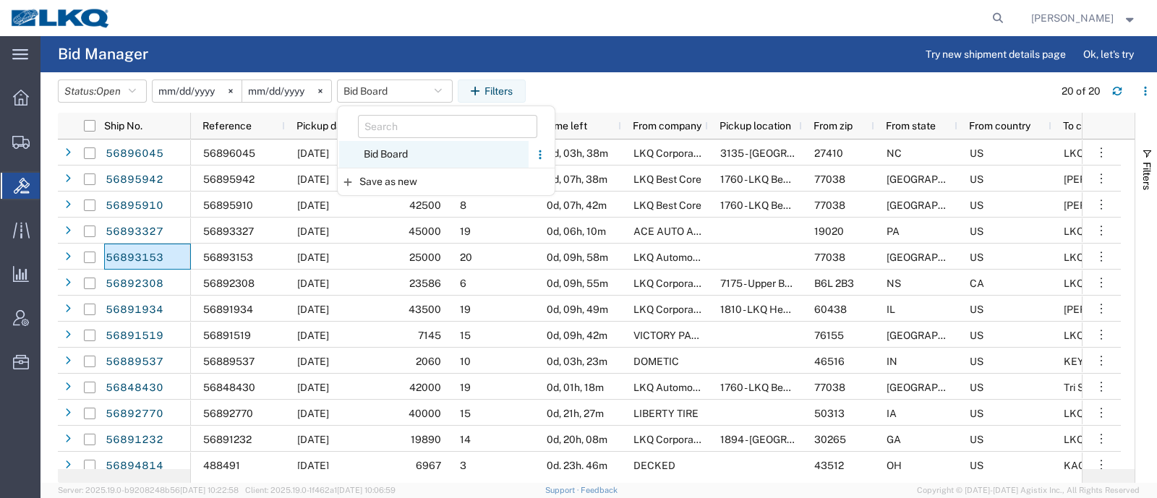
click at [407, 157] on span "Bid Board" at bounding box center [433, 154] width 189 height 27
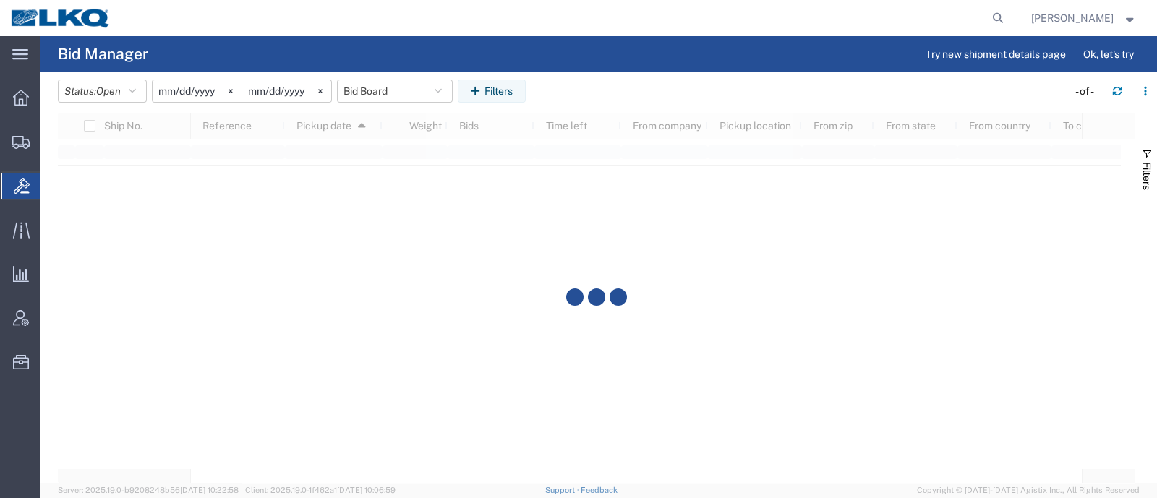
click at [531, 93] on agx-table-filter "Status: Open Active All Awaiting Confirmation Awarded Closed Expired Open Withd…" at bounding box center [294, 91] width 473 height 23
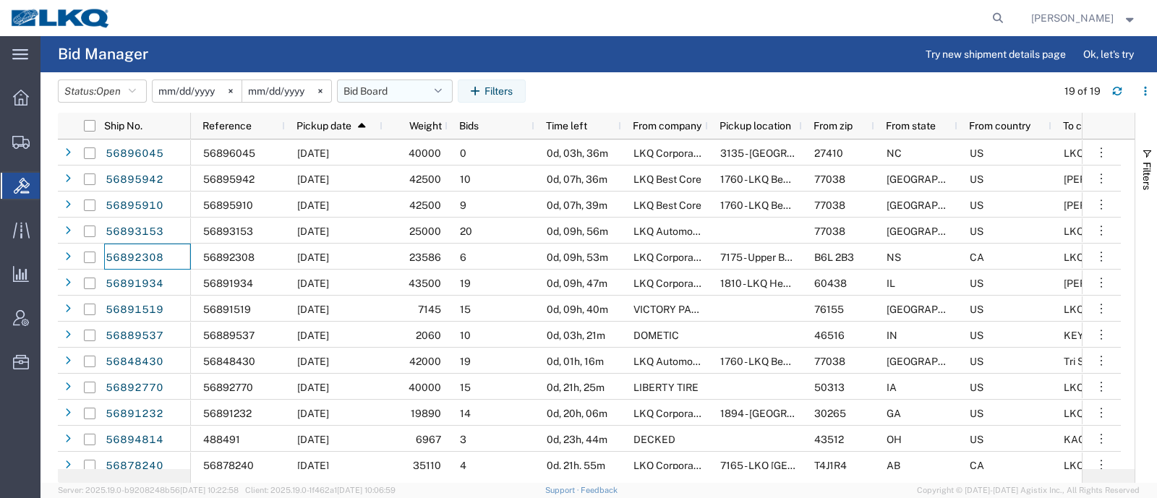
click at [367, 96] on button "Bid Board" at bounding box center [395, 91] width 116 height 23
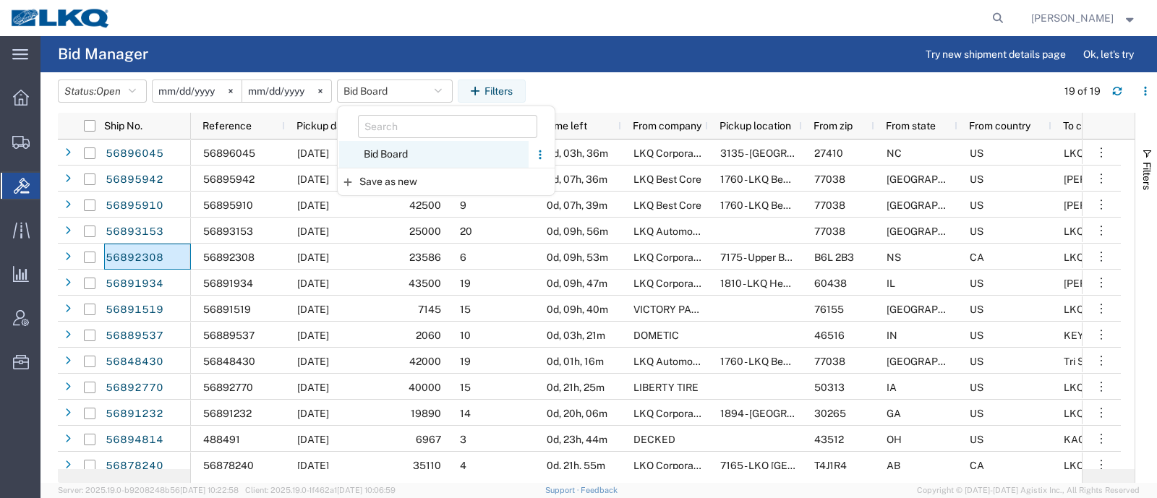
click at [387, 151] on span "Bid Board" at bounding box center [433, 154] width 189 height 27
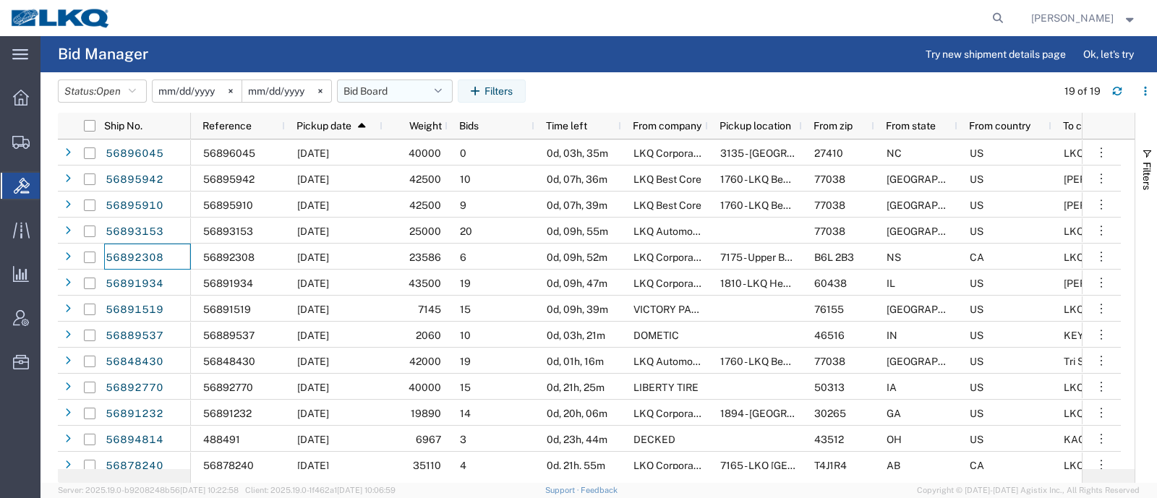
click at [393, 92] on button "Bid Board" at bounding box center [395, 91] width 116 height 23
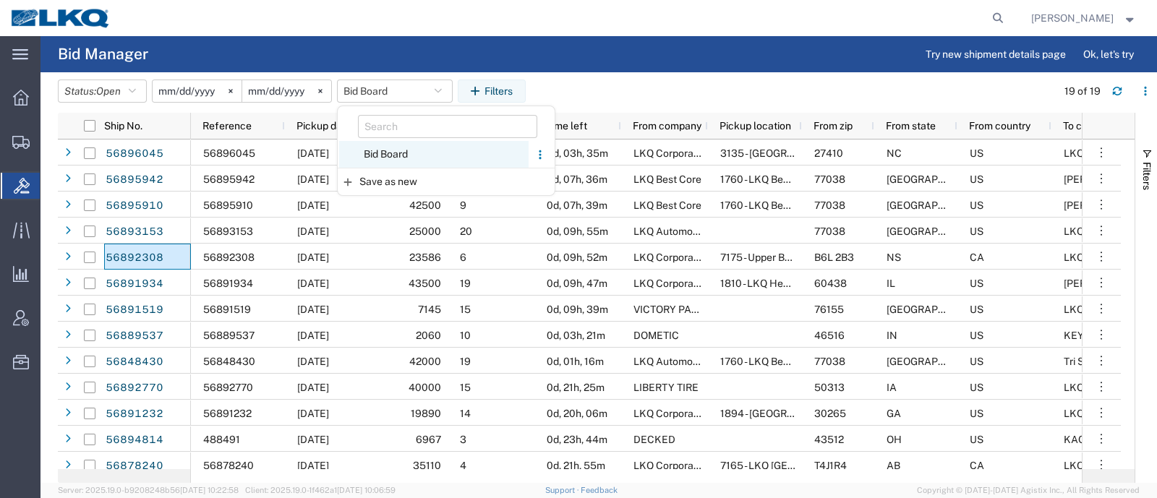
click at [403, 150] on span "Bid Board" at bounding box center [433, 154] width 189 height 27
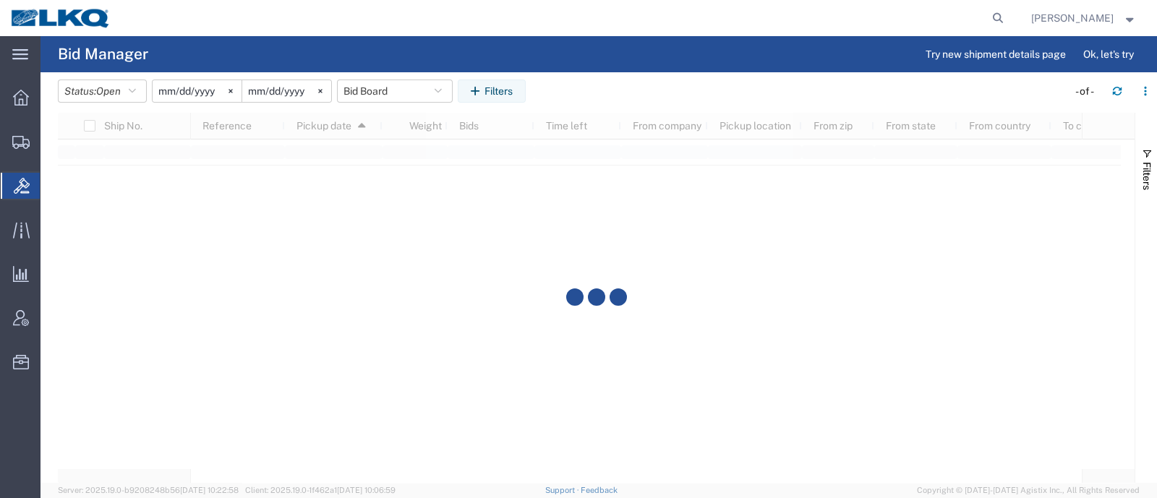
click at [612, 90] on agx-table-filter-chips "Status: Open Active All Awaiting Confirmation Awarded Closed Expired Open Withd…" at bounding box center [559, 96] width 1002 height 33
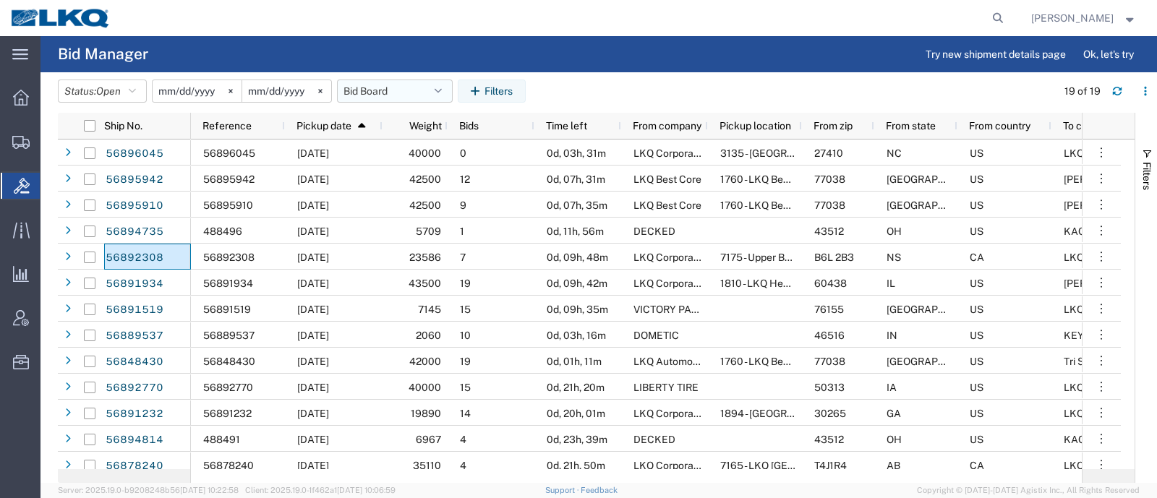
click at [387, 92] on button "Bid Board" at bounding box center [395, 91] width 116 height 23
drag, startPoint x: 398, startPoint y: 157, endPoint x: 365, endPoint y: 128, distance: 43.5
click at [398, 157] on span "Bid Board" at bounding box center [433, 154] width 189 height 27
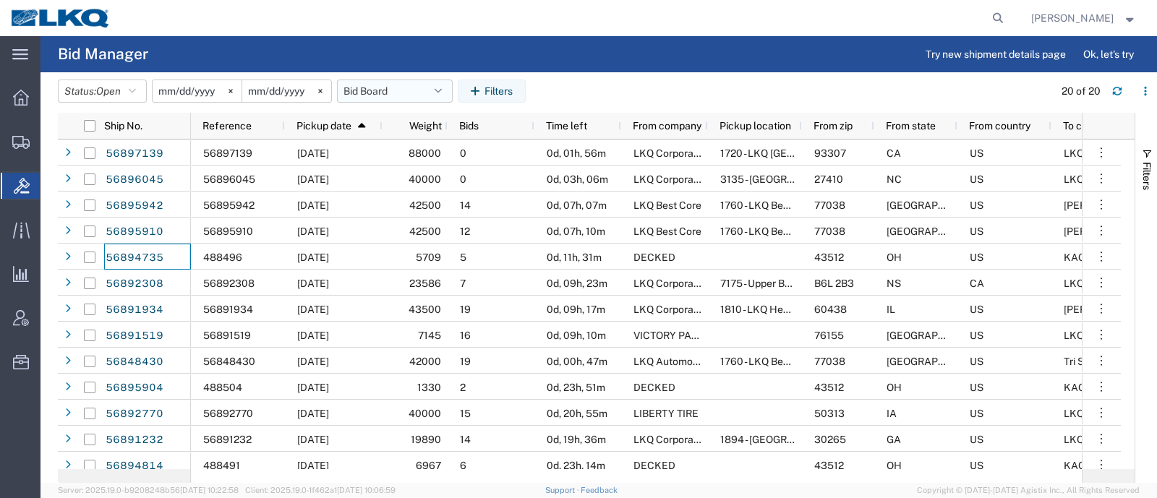
click at [370, 93] on button "Bid Board" at bounding box center [395, 91] width 116 height 23
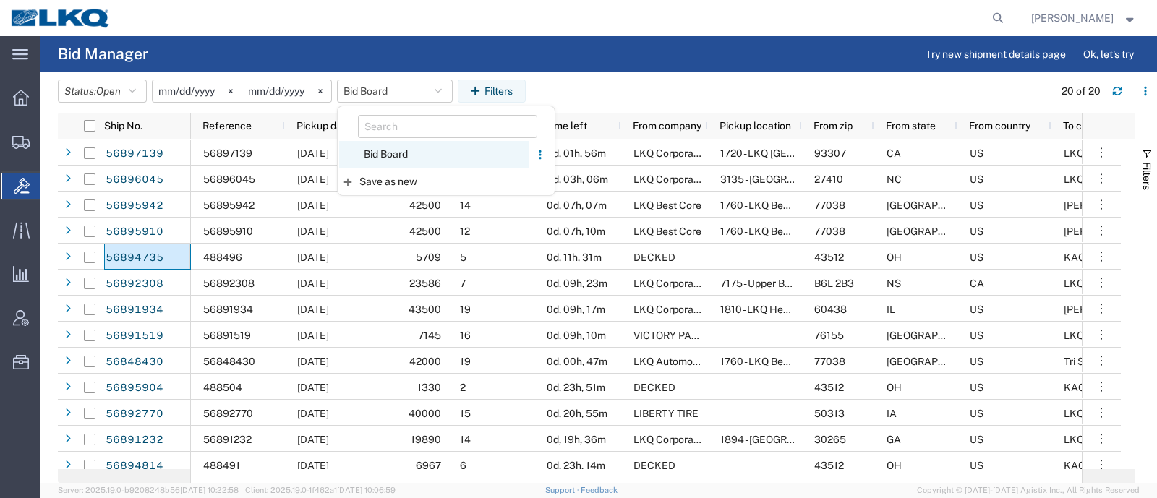
click at [403, 153] on span "Bid Board" at bounding box center [433, 154] width 189 height 27
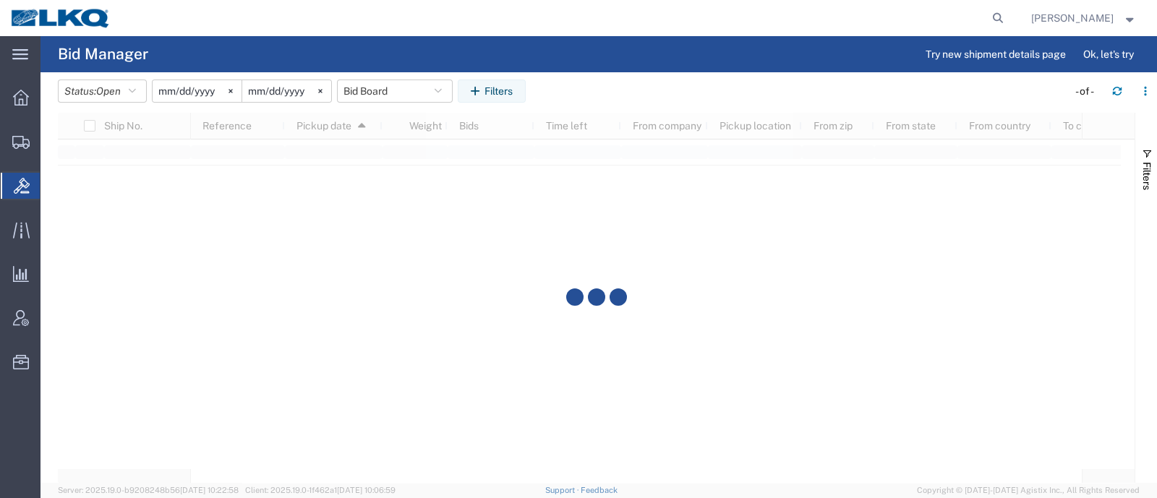
click at [627, 84] on agx-table-filter-chips "Status: Open Active All Awaiting Confirmation Awarded Closed Expired Open Withd…" at bounding box center [559, 96] width 1002 height 33
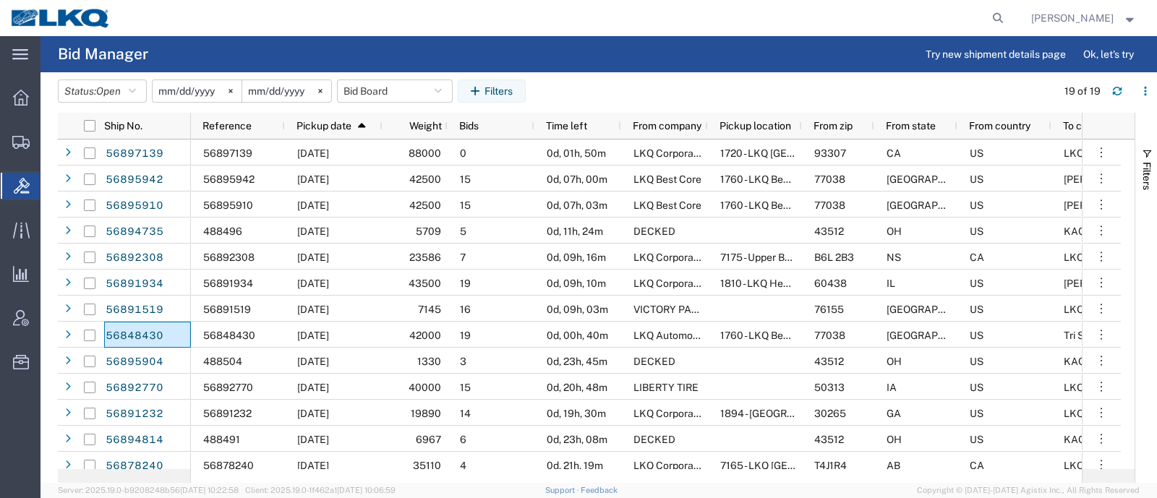
click at [385, 78] on header "Status: Open Active All Awaiting Confirmation Awarded Closed Expired Open Withd…" at bounding box center [607, 92] width 1099 height 40
click at [385, 89] on button "Bid Board" at bounding box center [395, 91] width 116 height 23
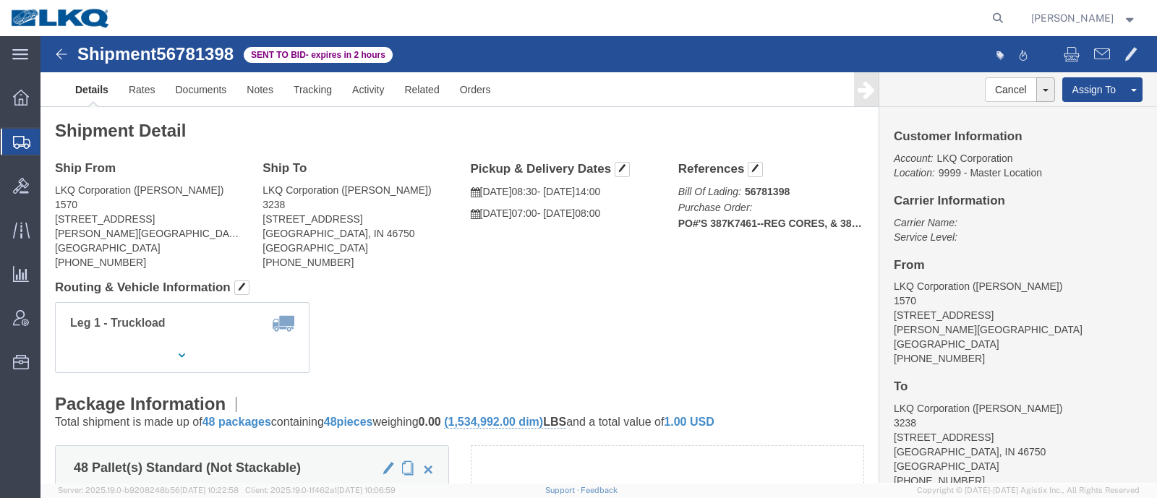
click div "Ship To LKQ Corporation ([PERSON_NAME]) [STREET_ADDRESS] [PHONE_NUMBER]"
click link "Rates"
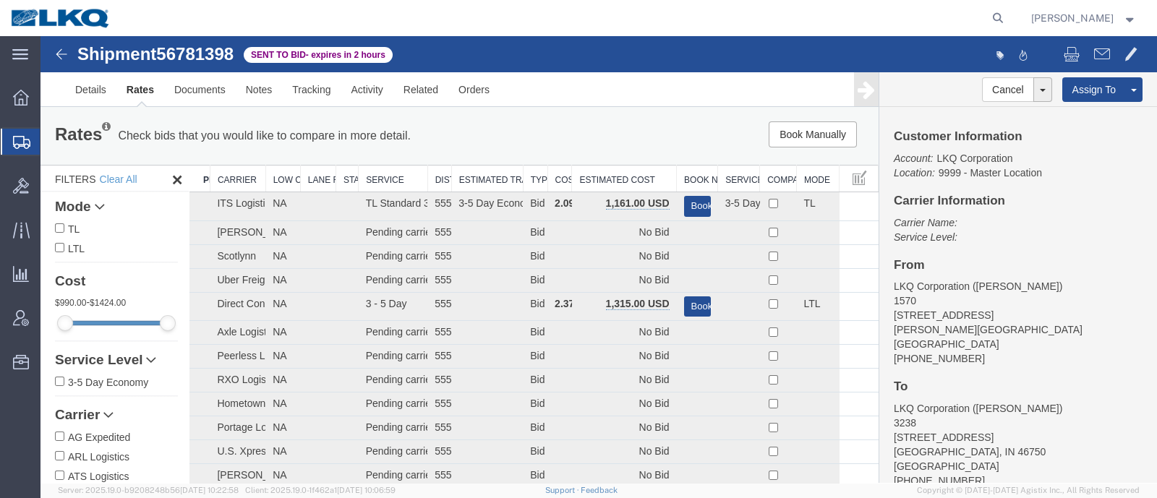
click at [639, 142] on div "Book Manually Pause Continue" at bounding box center [701, 134] width 346 height 26
click at [625, 171] on th "Estimated Cost" at bounding box center [624, 179] width 105 height 27
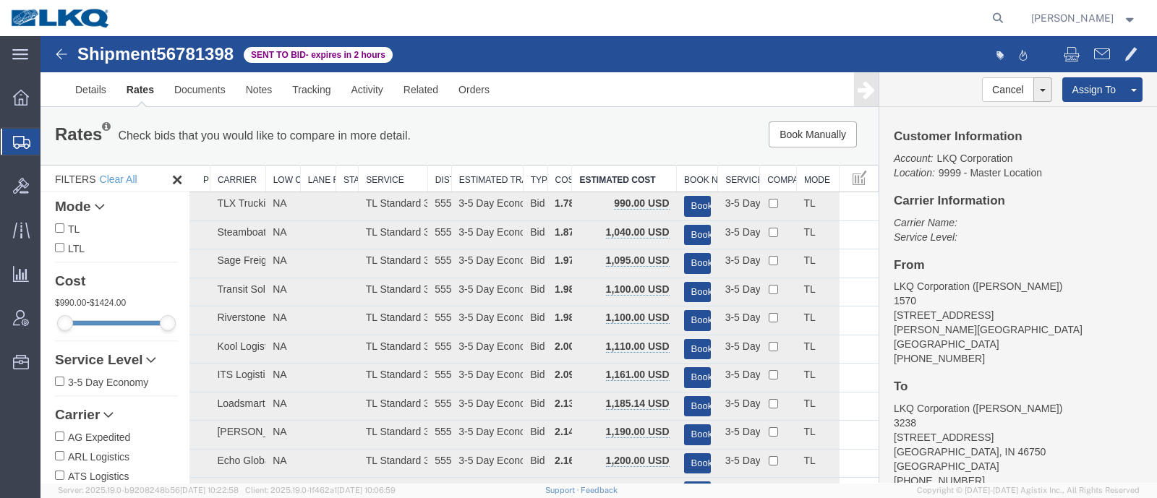
click at [605, 121] on div "Book Manually Pause Continue" at bounding box center [701, 134] width 346 height 26
click at [249, 90] on link "Notes" at bounding box center [259, 89] width 47 height 35
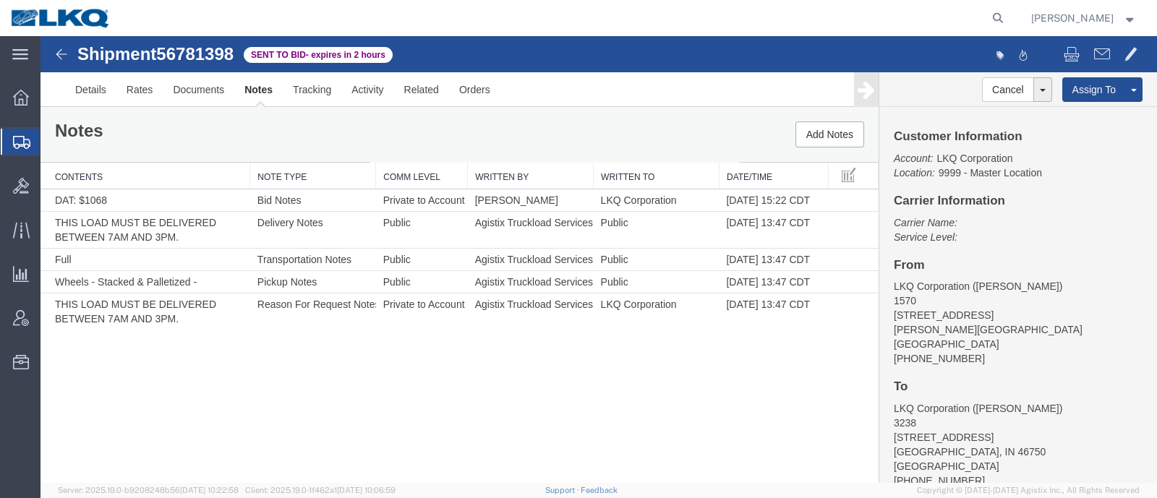
click at [161, 137] on div "Notes Add Notes" at bounding box center [459, 134] width 838 height 55
click at [184, 119] on div "Notes Add Notes" at bounding box center [459, 134] width 838 height 55
click at [1073, 238] on p "Carrier Name: Service Level:" at bounding box center [1017, 229] width 249 height 29
click at [267, 120] on div "Notes Add Notes" at bounding box center [459, 134] width 838 height 55
click at [236, 128] on div "Notes Add Notes" at bounding box center [459, 134] width 838 height 55
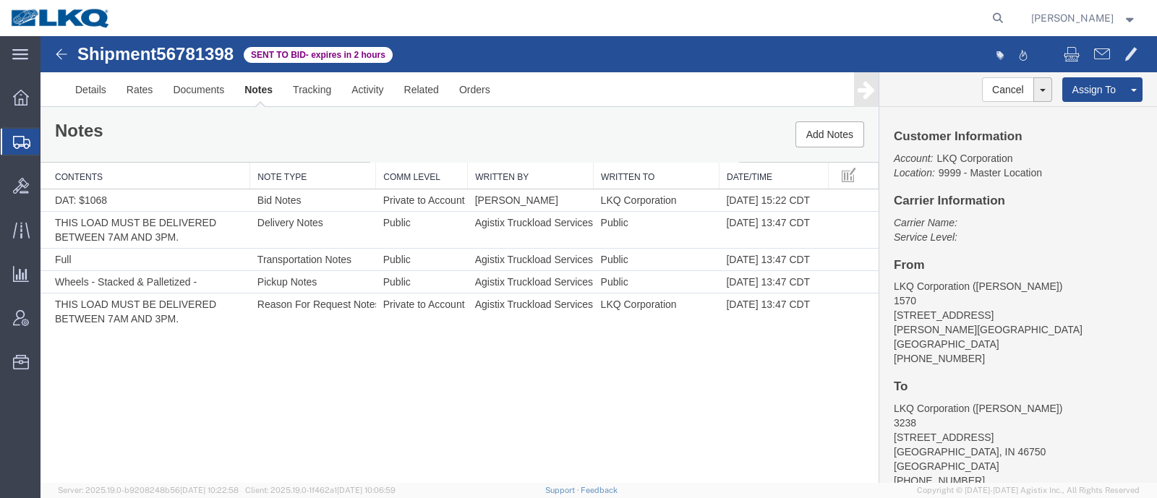
click at [1106, 232] on p "Carrier Name: Service Level:" at bounding box center [1017, 229] width 249 height 29
click at [238, 140] on div "Notes Add Notes" at bounding box center [459, 134] width 838 height 55
click at [239, 132] on div "Notes Add Notes" at bounding box center [459, 134] width 838 height 55
click at [148, 100] on link "Rates" at bounding box center [139, 89] width 47 height 35
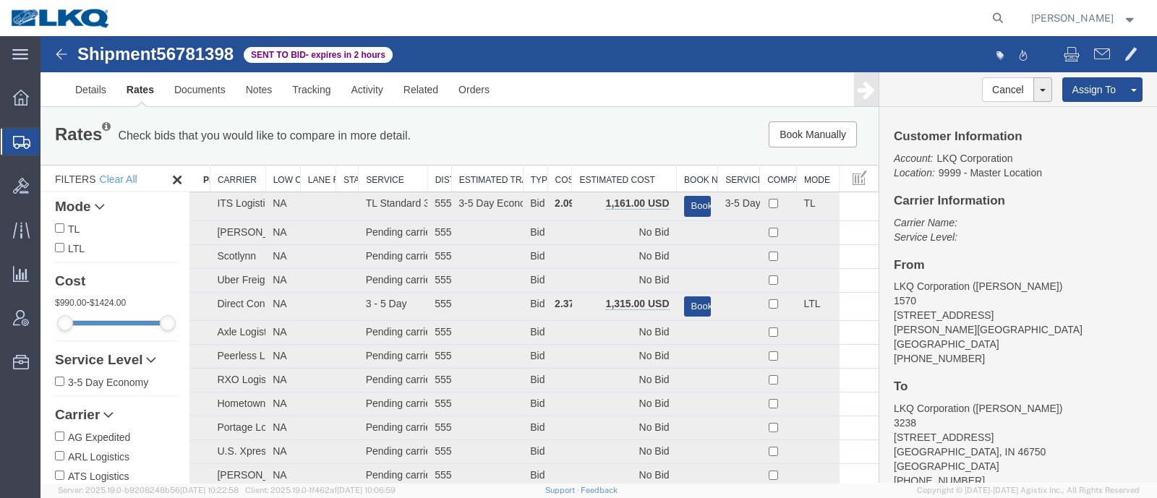
click at [593, 142] on div "Book Manually Pause Continue" at bounding box center [701, 134] width 346 height 26
click at [596, 174] on th "Estimated Cost" at bounding box center [624, 179] width 105 height 27
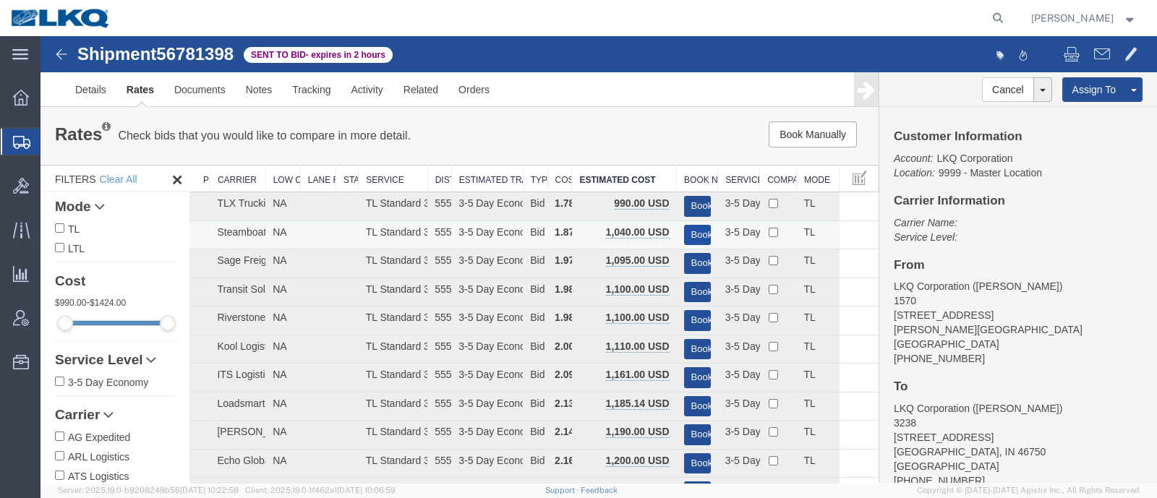
click at [695, 233] on button "Book" at bounding box center [697, 235] width 27 height 21
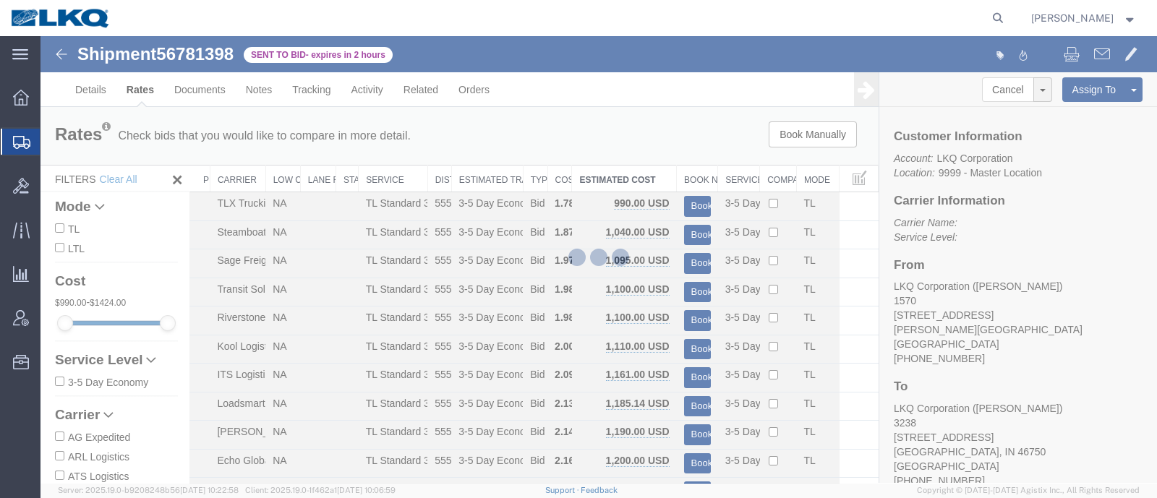
click at [632, 146] on div at bounding box center [598, 259] width 1116 height 447
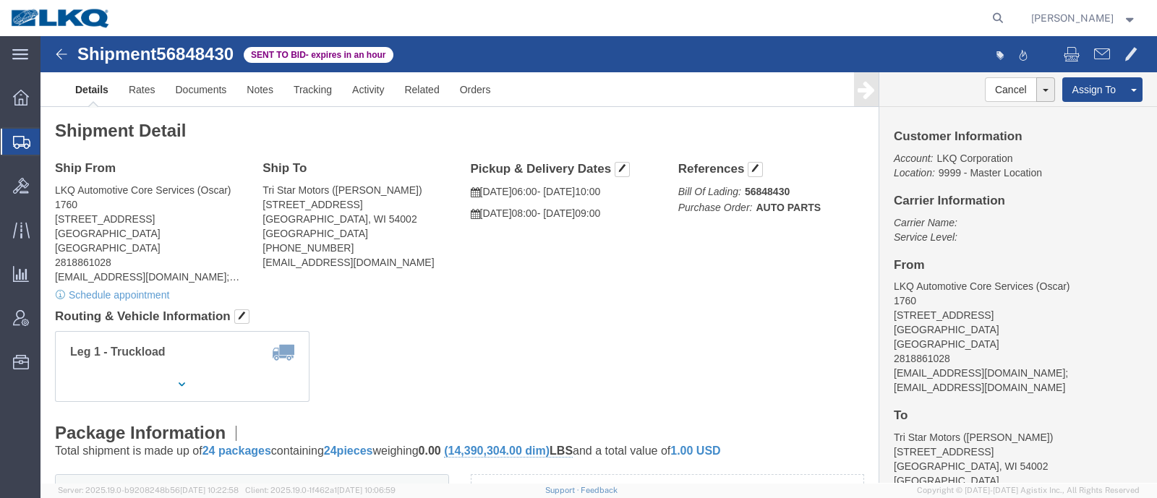
click at [209, 6] on div at bounding box center [565, 18] width 888 height 36
click link "Rates"
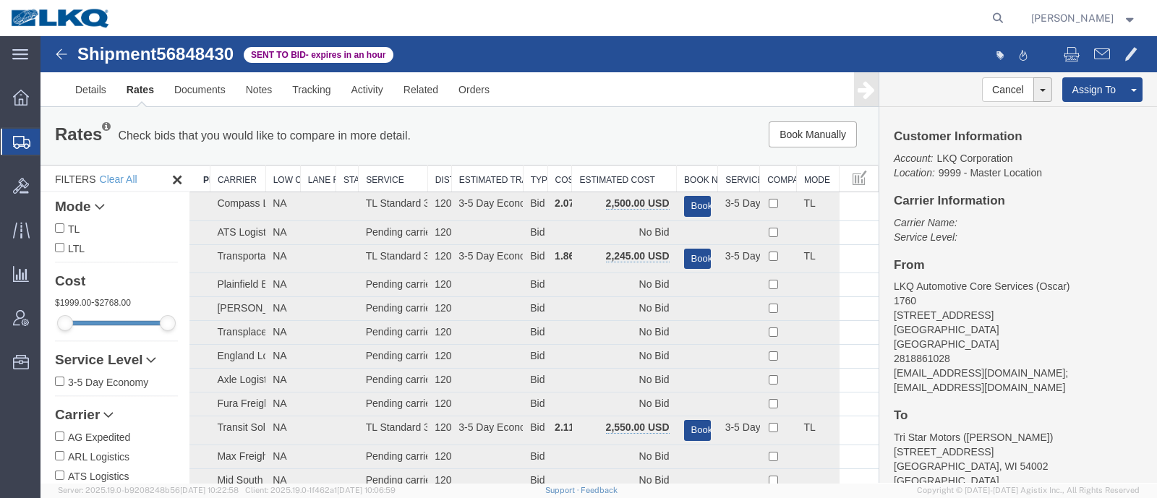
click at [628, 150] on div "Rates Check bids that you would like to compare in more detail. Compare Filter …" at bounding box center [459, 136] width 838 height 58
click at [623, 172] on th "Estimated Cost" at bounding box center [624, 179] width 105 height 27
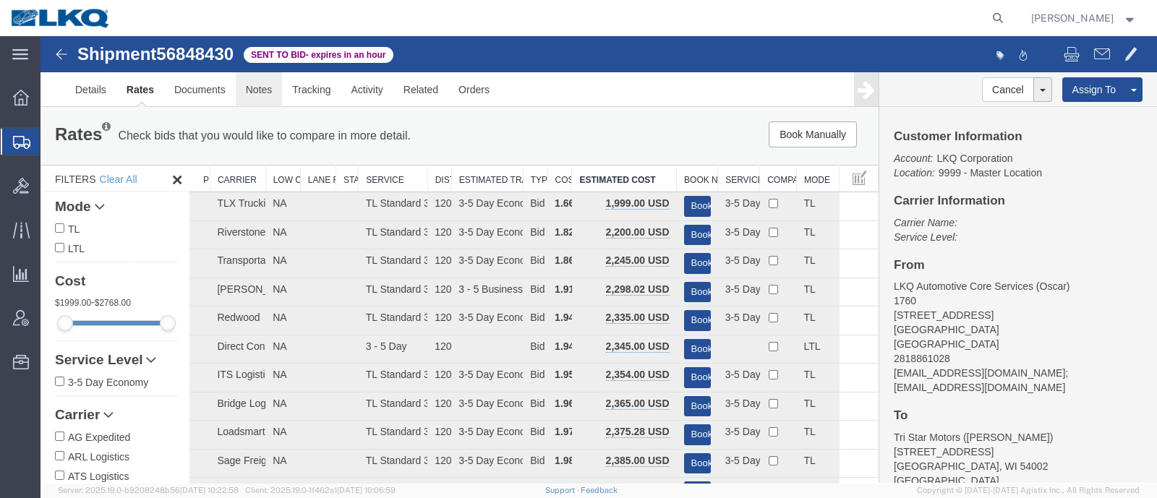
click at [256, 93] on link "Notes" at bounding box center [259, 89] width 47 height 35
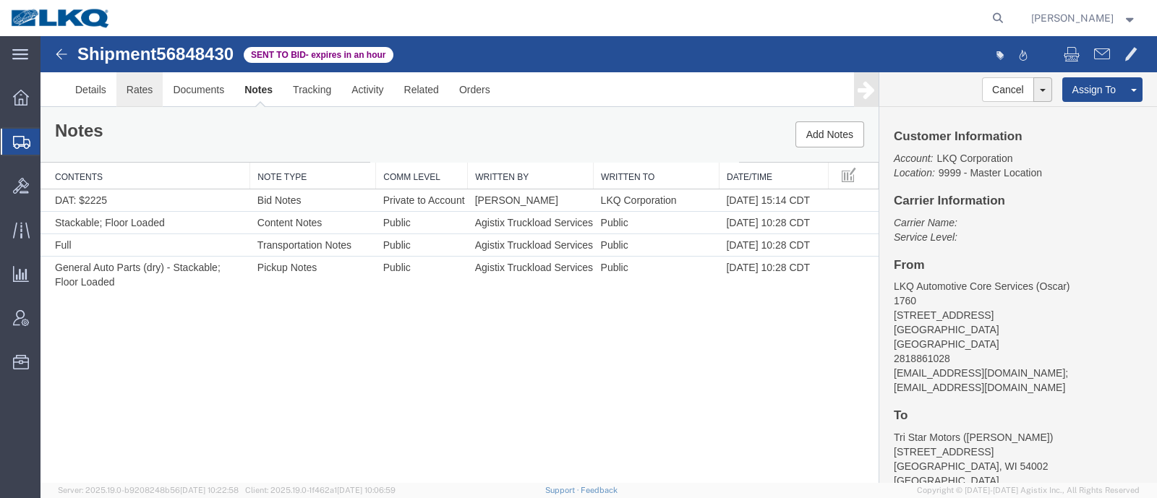
click at [152, 96] on link "Rates" at bounding box center [139, 89] width 47 height 35
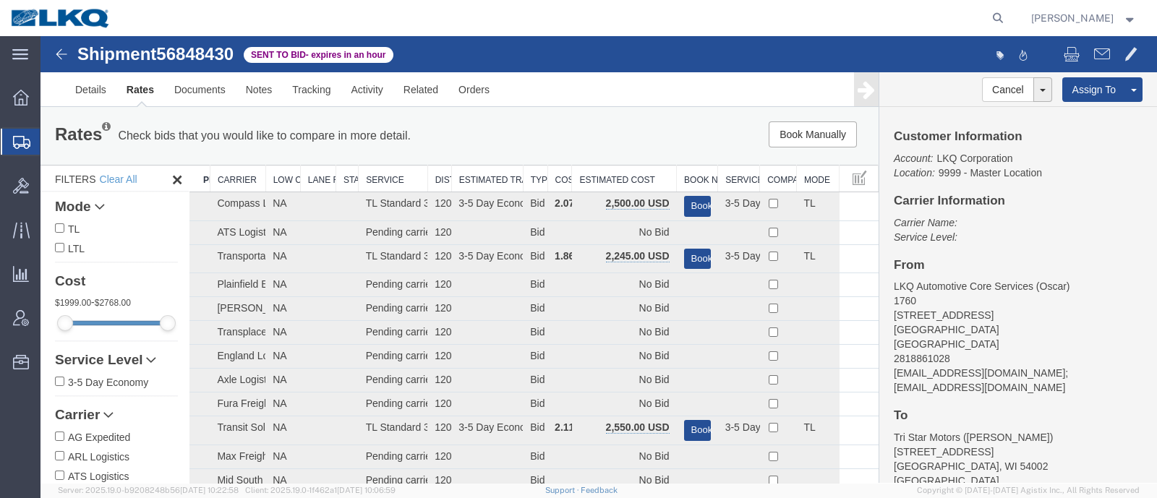
drag, startPoint x: 624, startPoint y: 174, endPoint x: 624, endPoint y: 166, distance: 8.0
click at [625, 175] on th "Estimated Cost" at bounding box center [624, 179] width 105 height 27
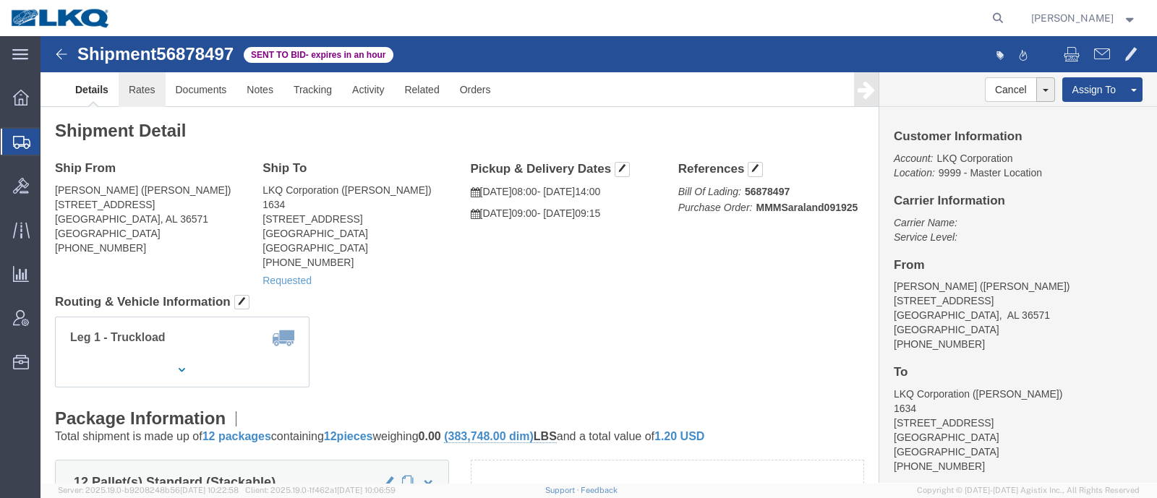
click link "Rates"
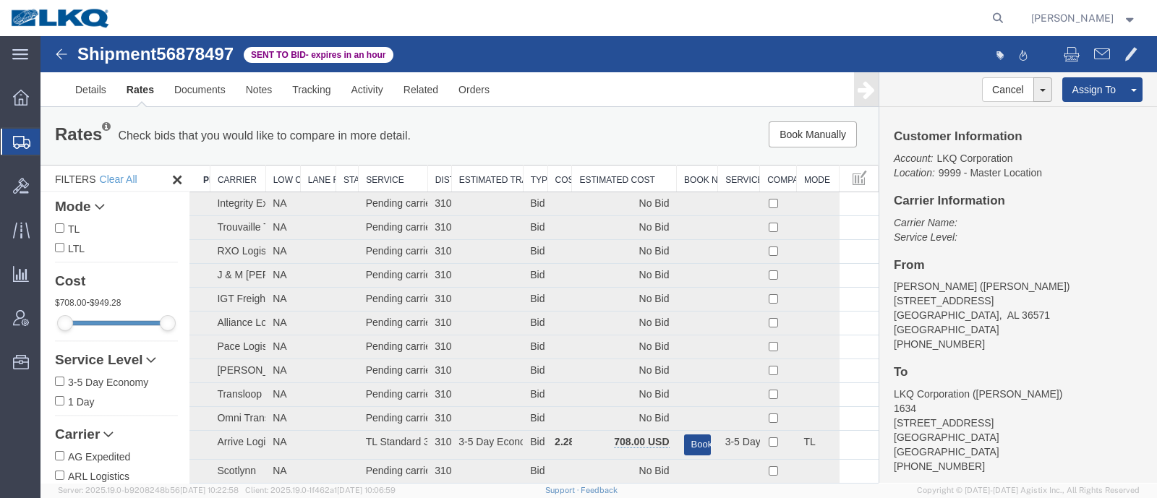
click at [620, 170] on th "Estimated Cost" at bounding box center [624, 179] width 105 height 27
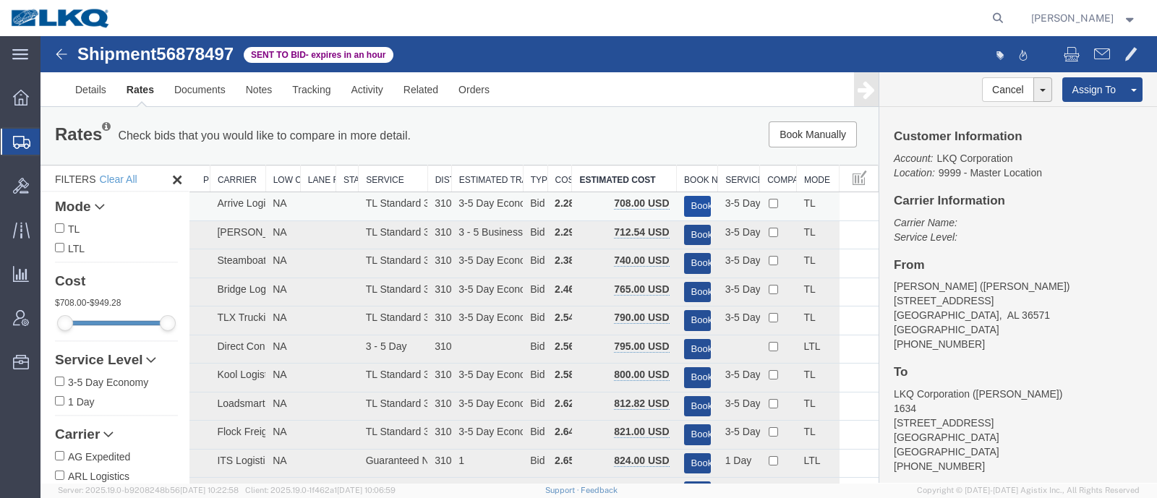
click at [685, 201] on button "Book" at bounding box center [697, 206] width 27 height 21
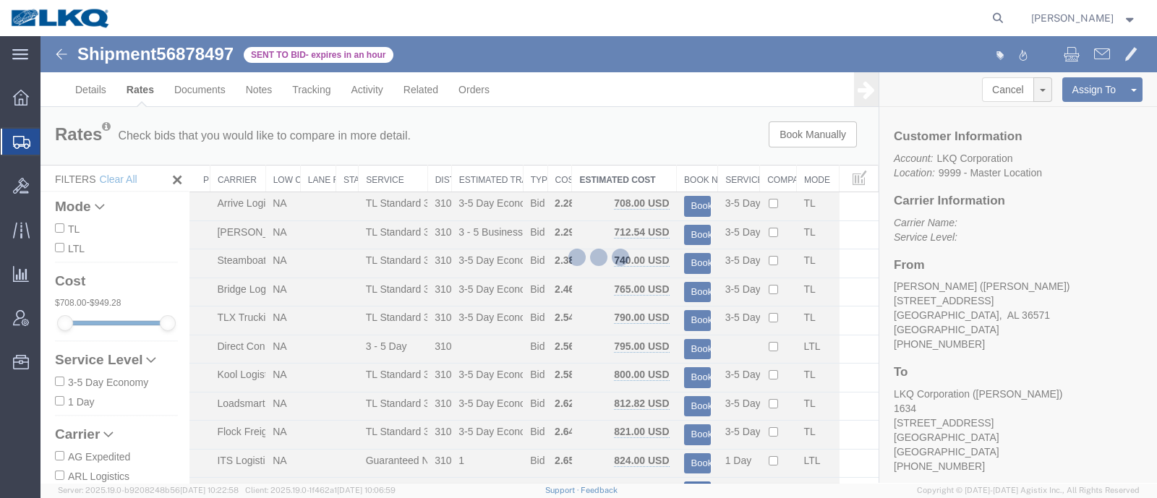
click at [658, 138] on div at bounding box center [598, 259] width 1116 height 447
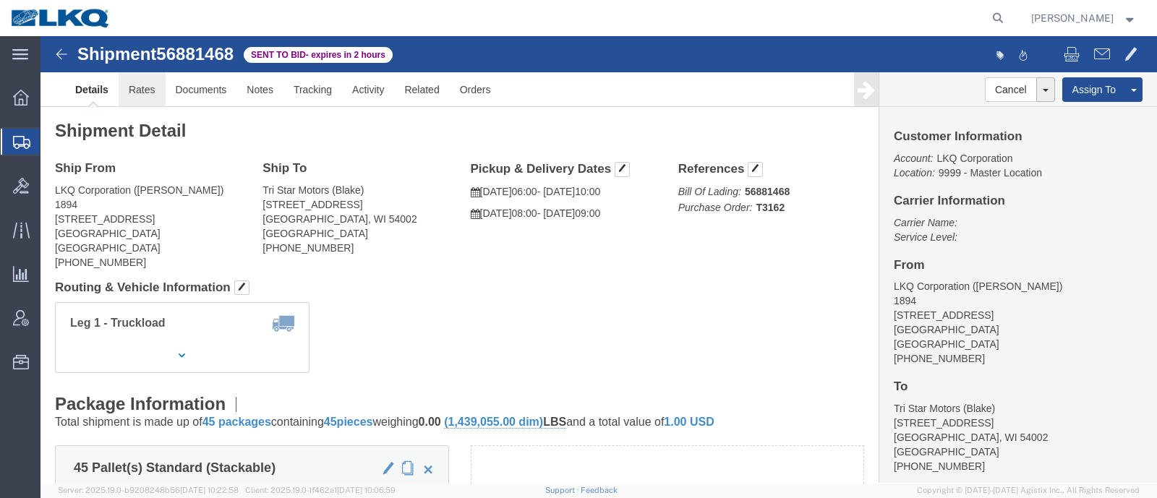
click link "Rates"
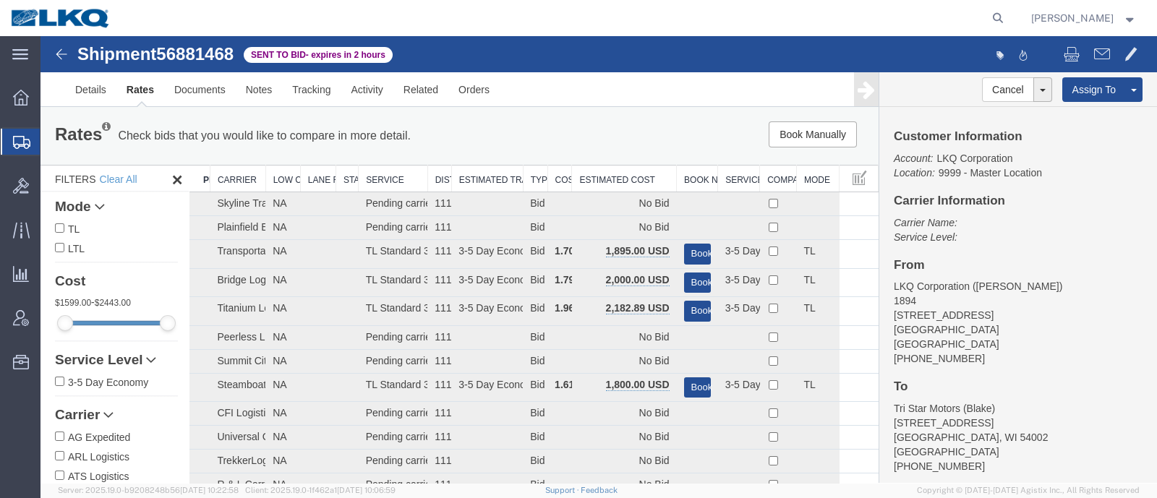
click at [612, 176] on th "Estimated Cost" at bounding box center [624, 179] width 105 height 27
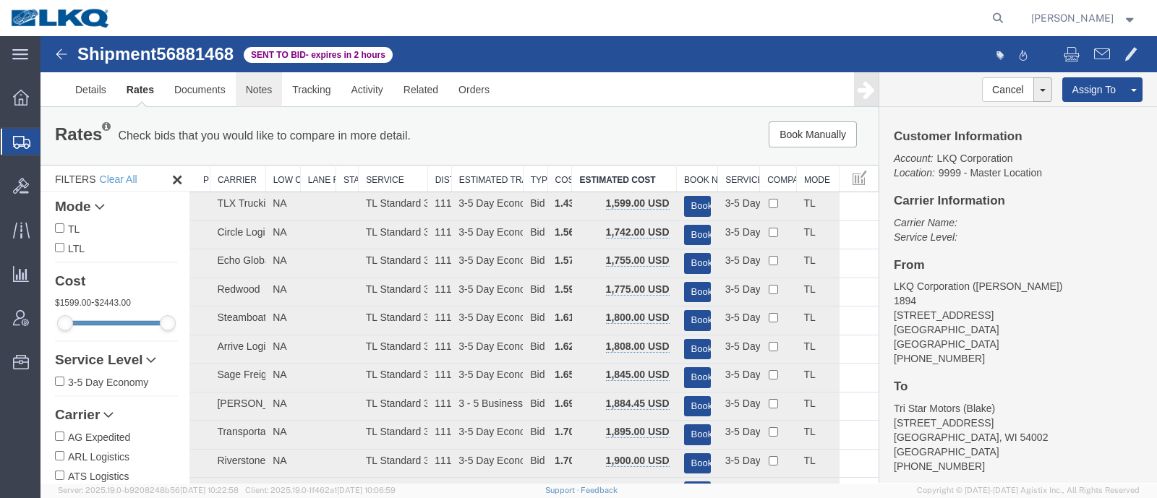
click at [254, 90] on link "Notes" at bounding box center [259, 89] width 47 height 35
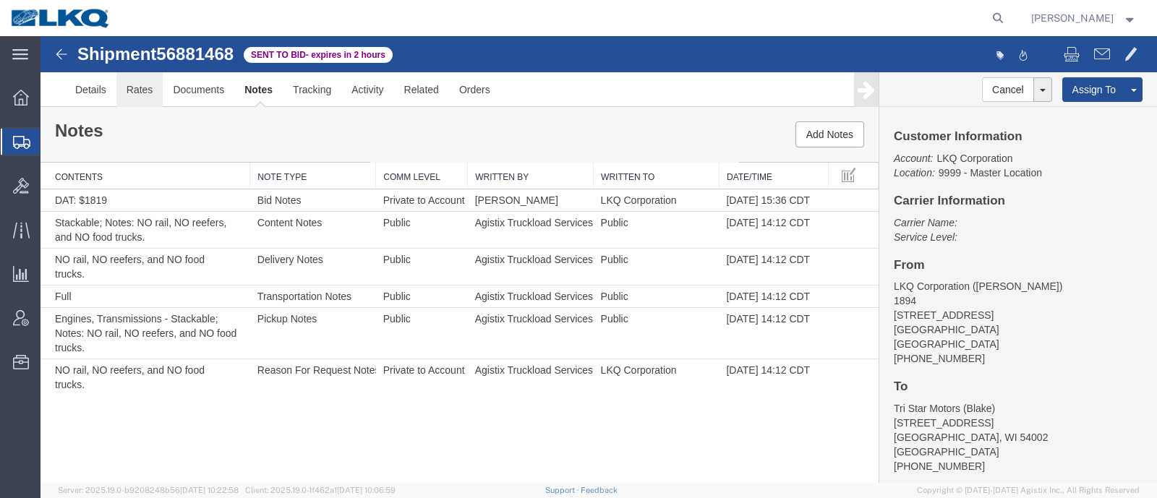
click at [137, 86] on link "Rates" at bounding box center [139, 89] width 47 height 35
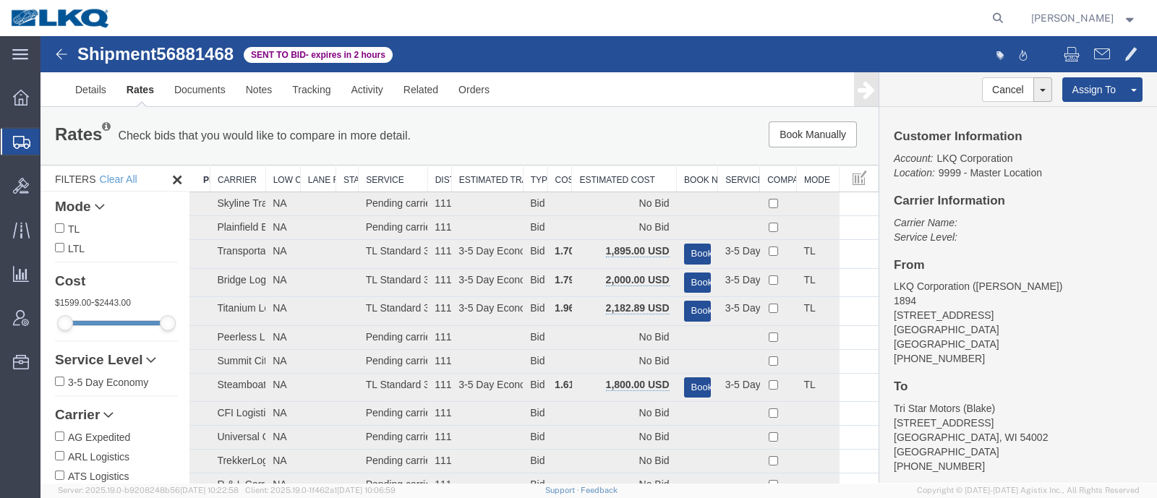
click at [202, 58] on span "56881468" at bounding box center [194, 54] width 77 height 20
copy span "56881468"
click at [604, 176] on th "Estimated Cost" at bounding box center [624, 179] width 105 height 27
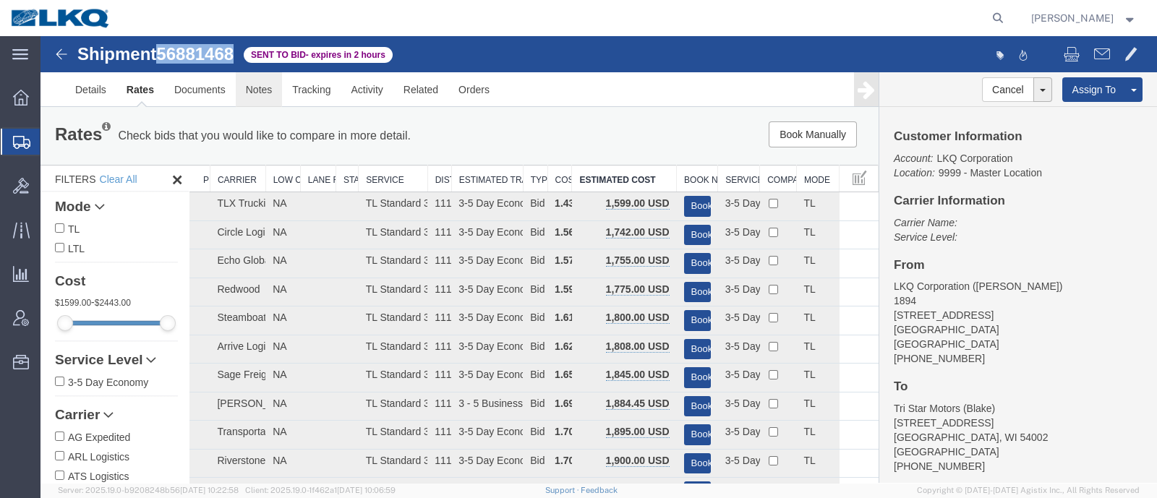
click at [260, 93] on link "Notes" at bounding box center [259, 89] width 47 height 35
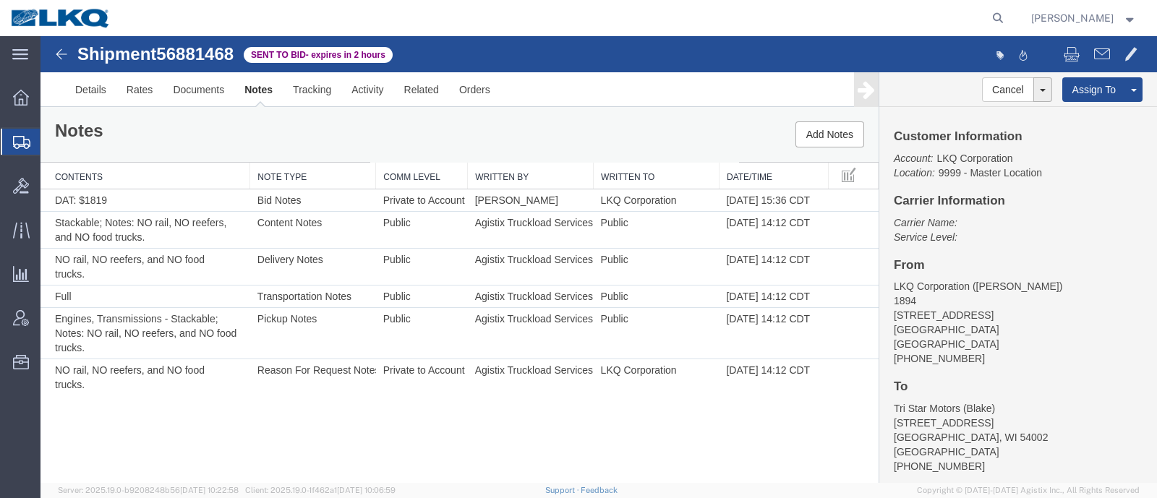
click at [468, 129] on div "Notes Add Notes" at bounding box center [459, 134] width 838 height 55
click at [495, 30] on div at bounding box center [565, 18] width 888 height 36
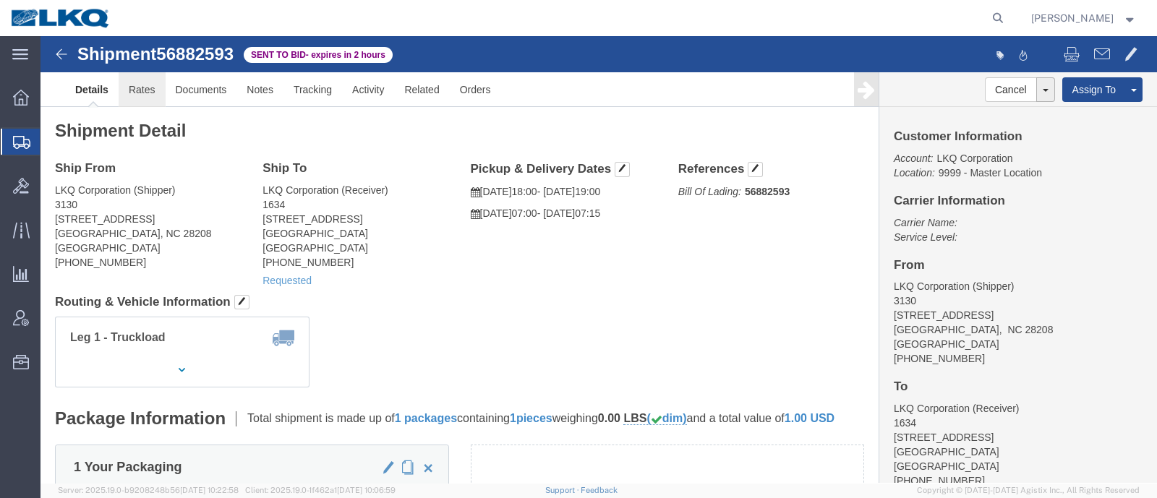
click link "Rates"
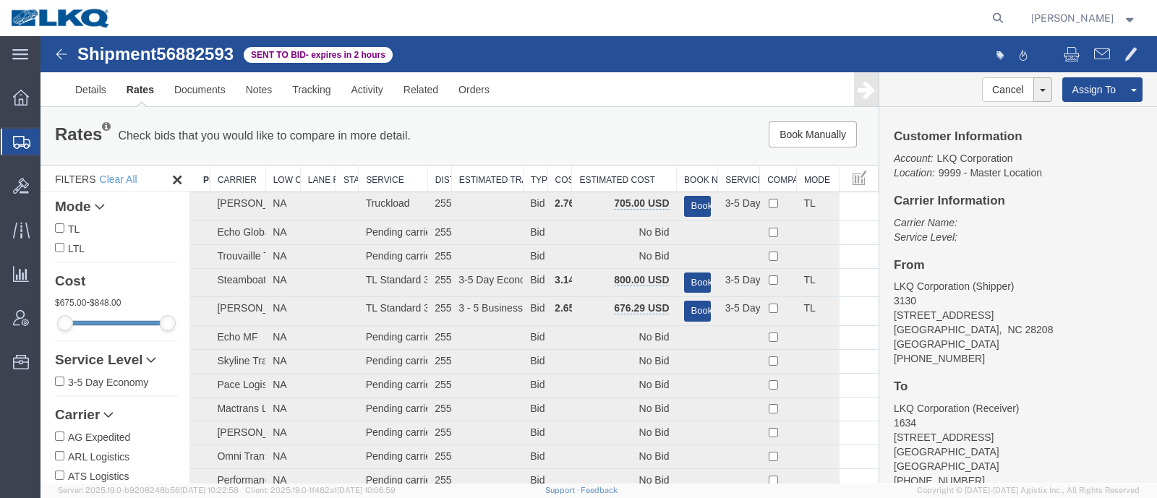
click at [613, 173] on th "Estimated Cost" at bounding box center [624, 179] width 105 height 27
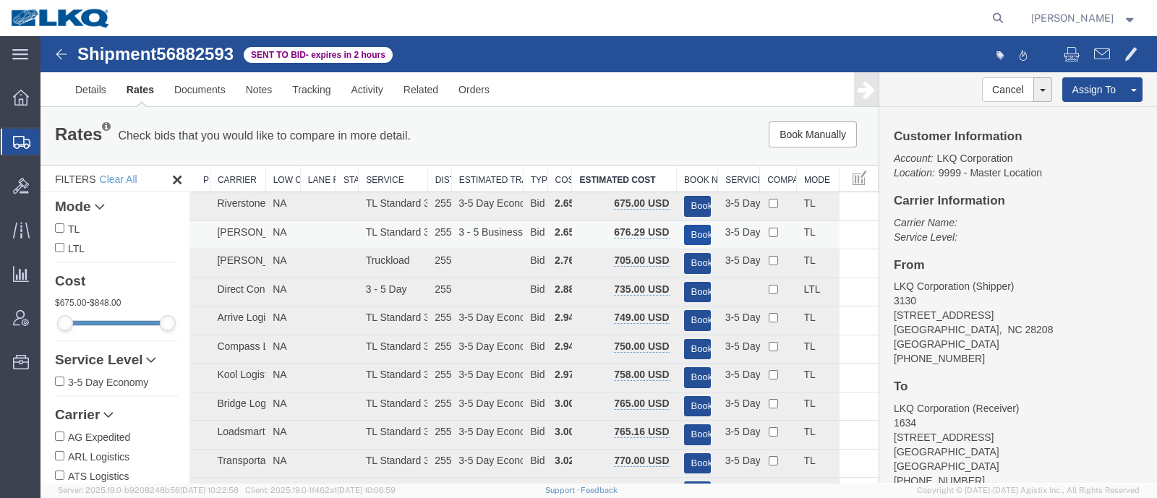
click at [690, 233] on button "Book" at bounding box center [697, 235] width 27 height 21
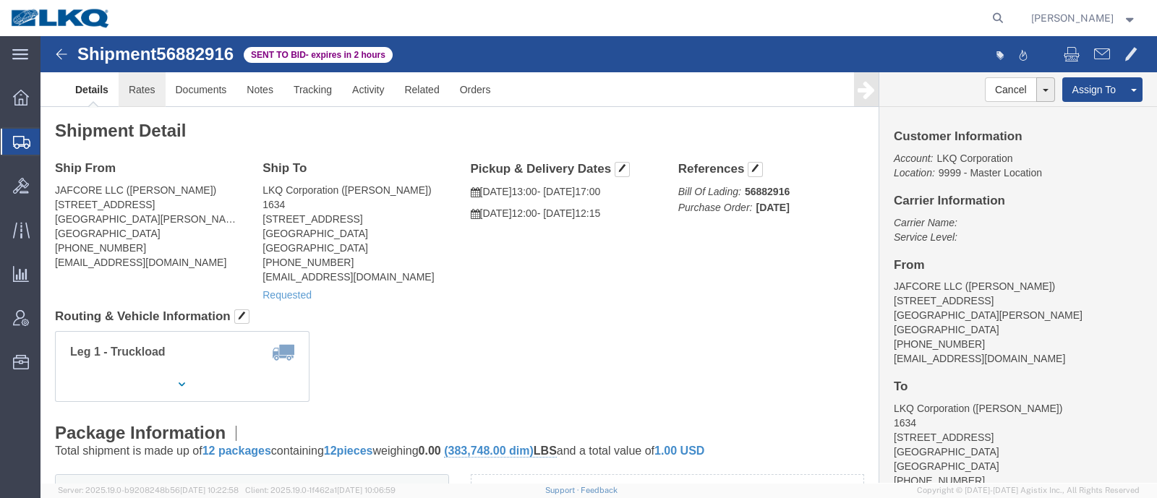
click link "Rates"
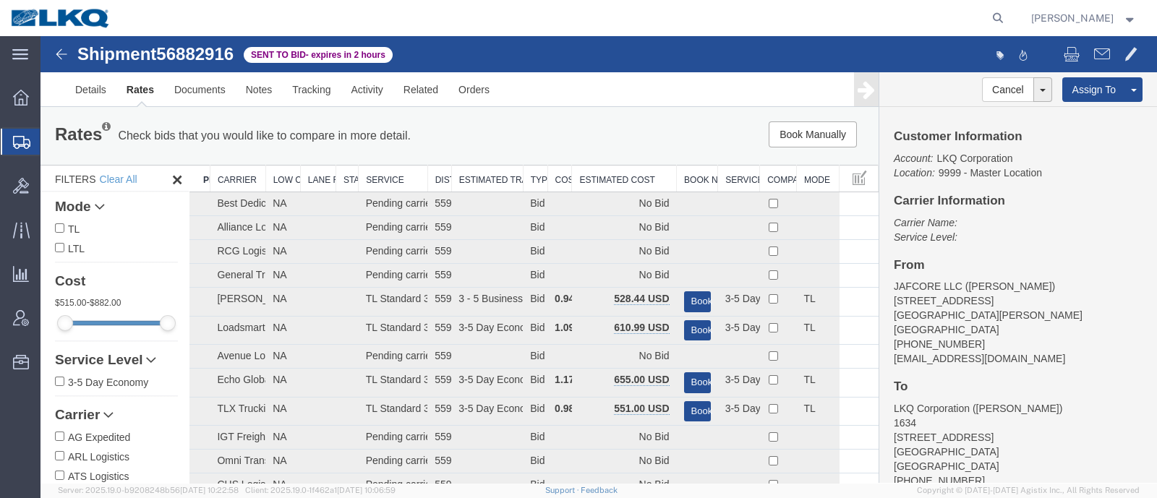
click at [593, 166] on th "Estimated Cost" at bounding box center [624, 179] width 105 height 27
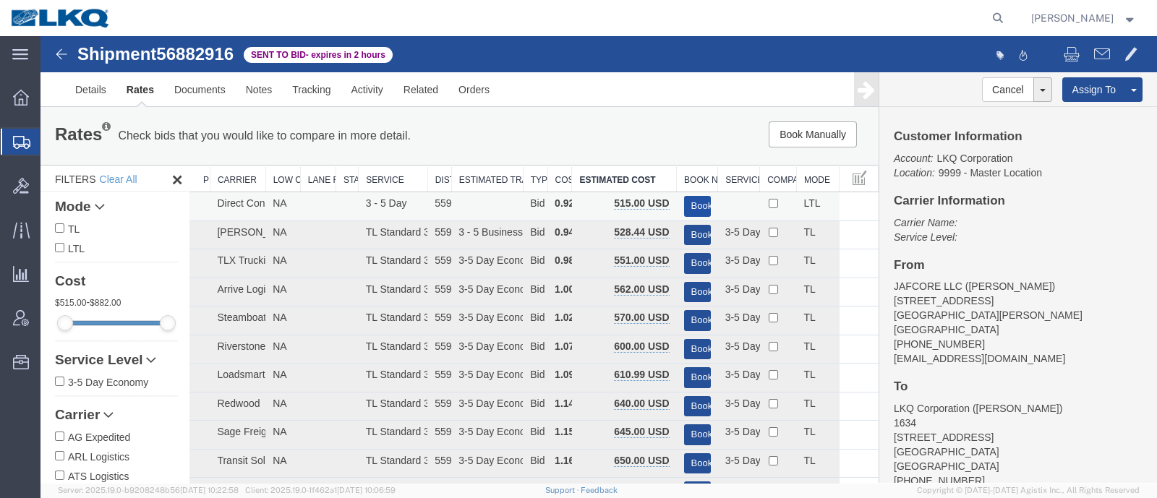
click at [695, 200] on button "Book" at bounding box center [697, 206] width 27 height 21
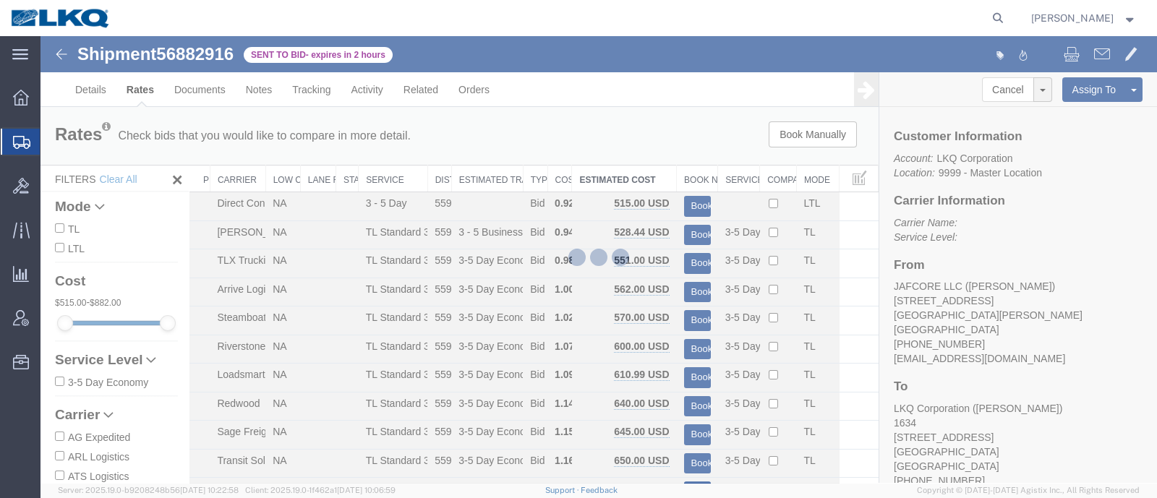
click at [672, 128] on div at bounding box center [598, 259] width 1116 height 447
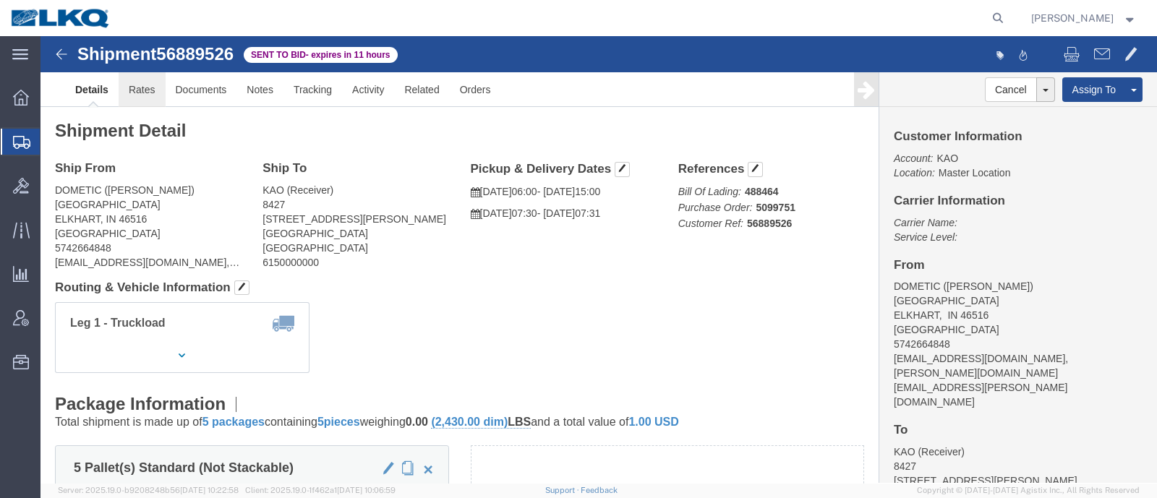
click link "Rates"
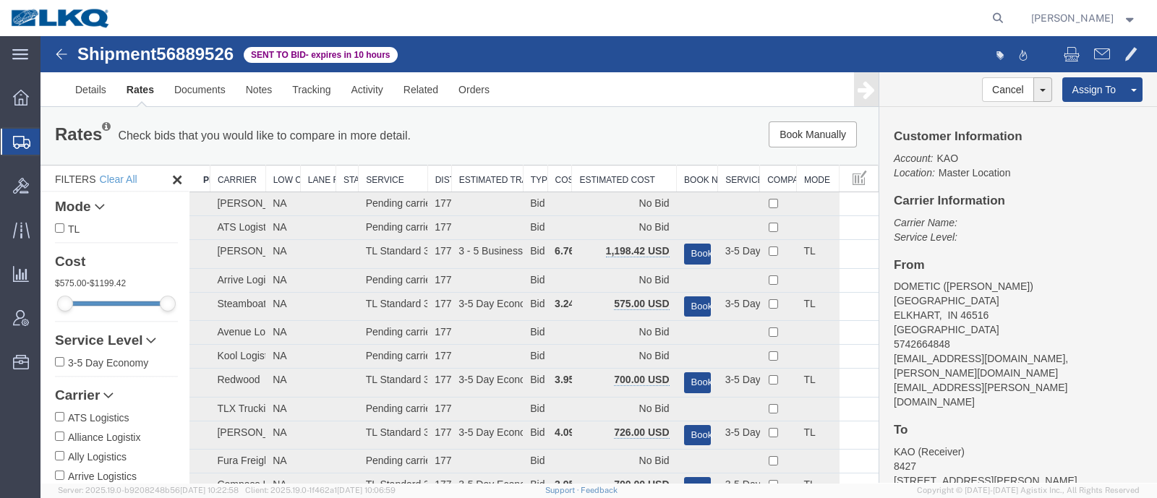
click at [586, 124] on div "Book Manually Pause Continue" at bounding box center [701, 134] width 346 height 26
click at [614, 172] on th "Estimated Cost" at bounding box center [624, 179] width 105 height 27
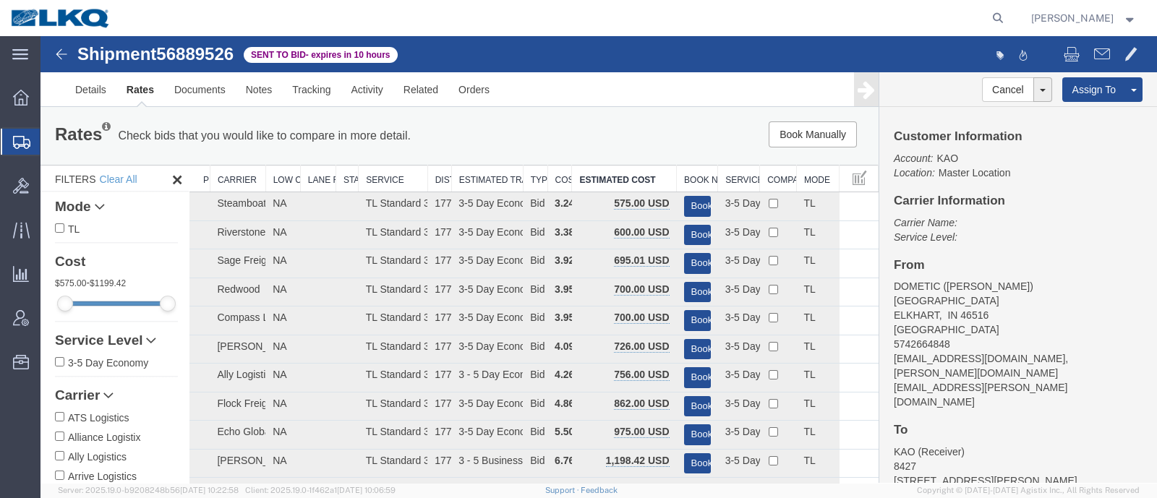
click at [612, 145] on div "Book Manually Pause Continue" at bounding box center [701, 134] width 346 height 26
click at [241, 96] on link "Notes" at bounding box center [259, 89] width 47 height 35
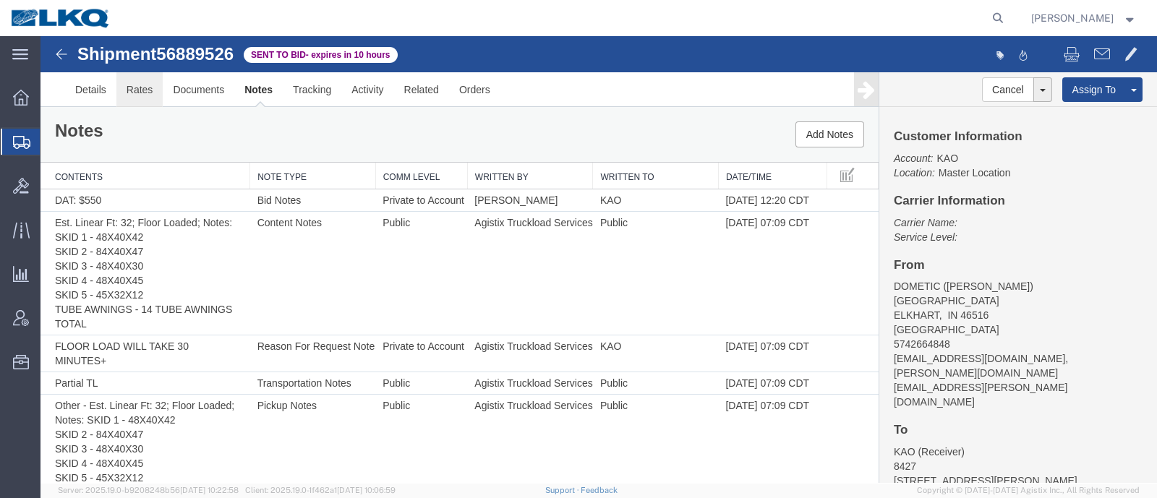
click at [134, 94] on link "Rates" at bounding box center [139, 89] width 47 height 35
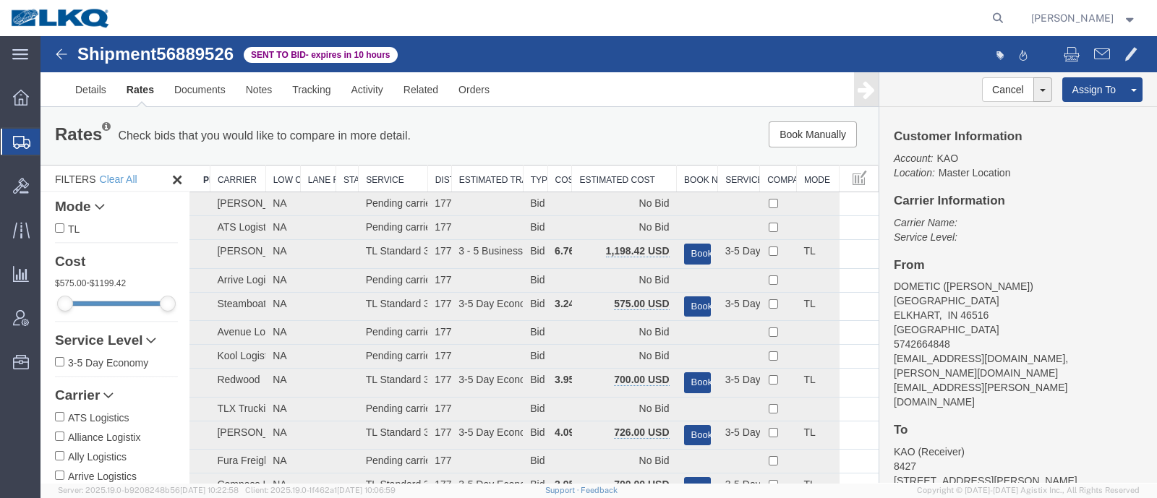
click at [604, 132] on div "Book Manually Pause Continue" at bounding box center [701, 134] width 346 height 26
click at [611, 173] on th "Estimated Cost" at bounding box center [624, 179] width 105 height 27
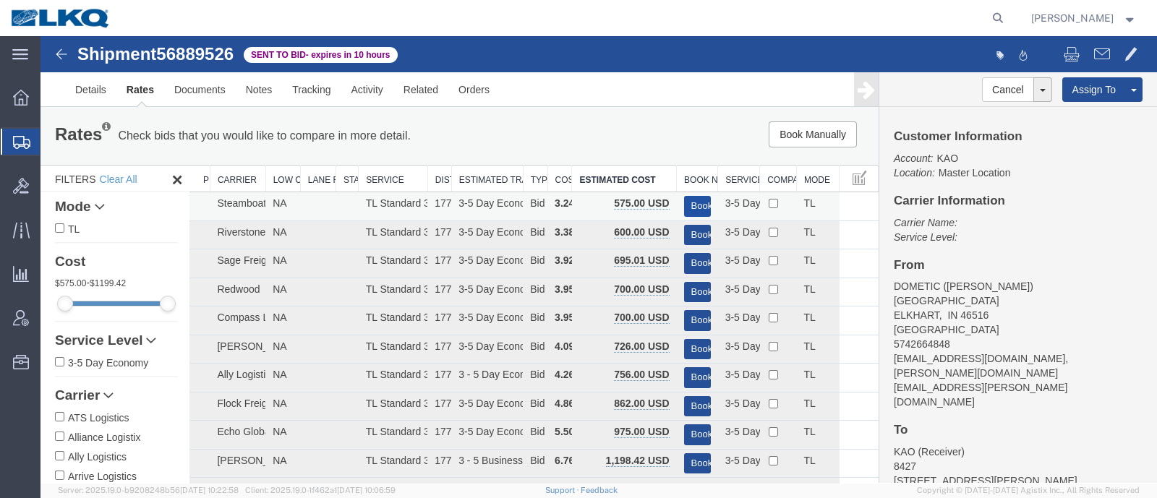
click at [695, 198] on button "Book" at bounding box center [697, 206] width 27 height 21
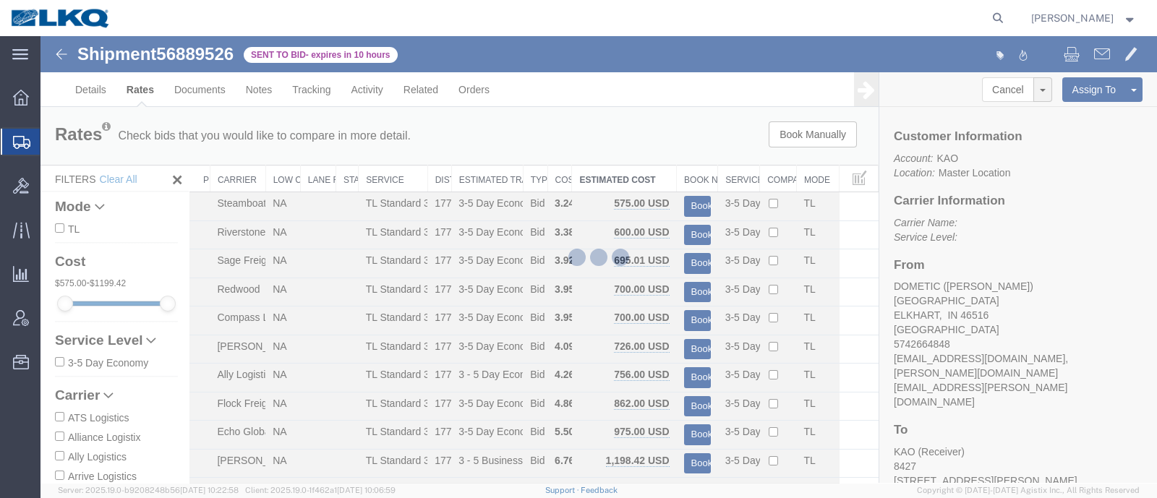
click at [683, 156] on div at bounding box center [598, 259] width 1116 height 447
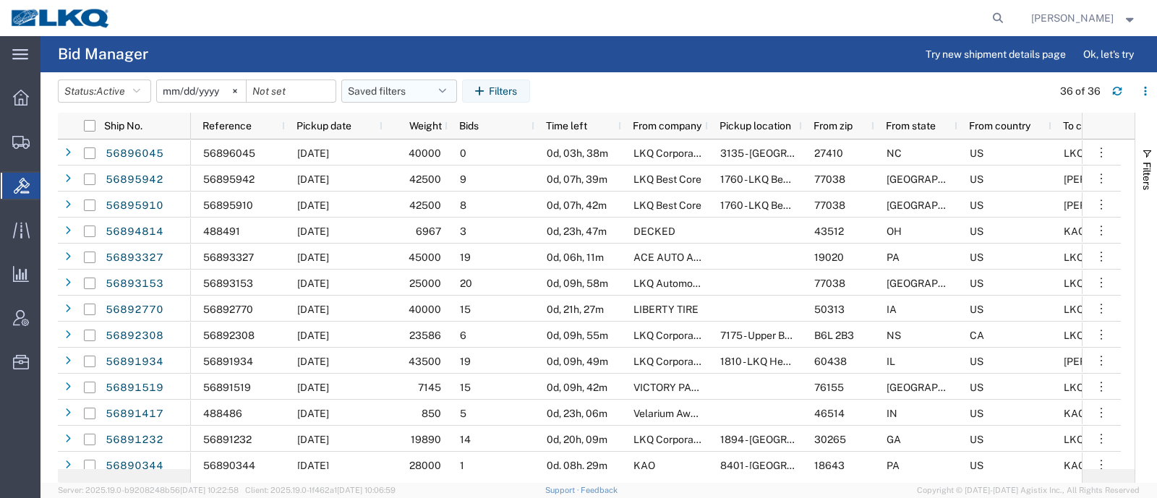
click at [386, 85] on button "Saved filters" at bounding box center [399, 91] width 116 height 23
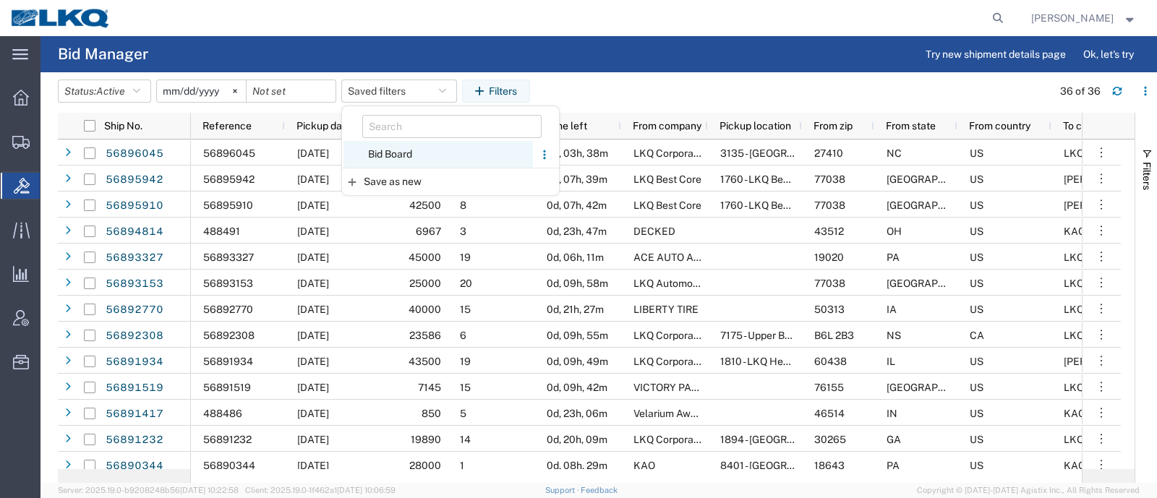
click at [406, 157] on span "Bid Board" at bounding box center [437, 154] width 189 height 27
type input "[DATE]"
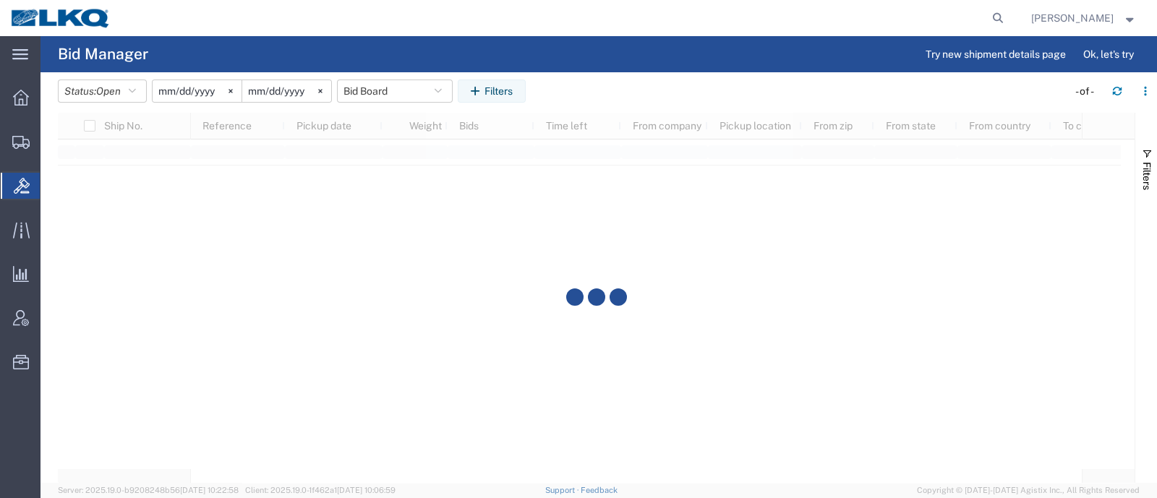
click at [629, 84] on agx-table-filter-chips "Status: Open Active All Awaiting Confirmation Awarded Closed Expired Open Withd…" at bounding box center [559, 96] width 1002 height 33
